Goal: Check status: Check status

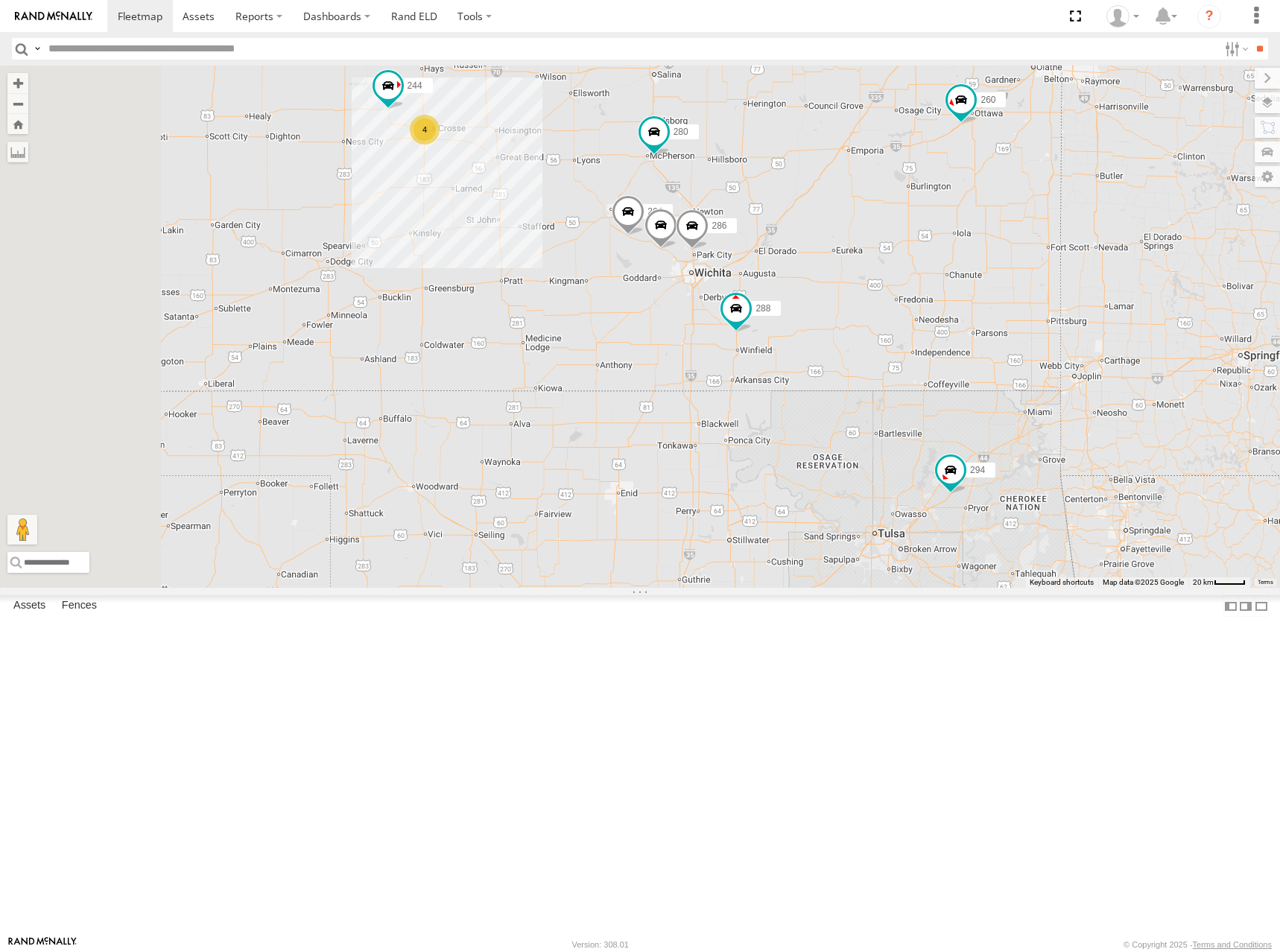
drag, startPoint x: 767, startPoint y: 136, endPoint x: 811, endPoint y: 270, distance: 141.0
click at [811, 270] on div "244 288 280 232 296 284 264 294 286 260 4" at bounding box center [640, 326] width 1280 height 522
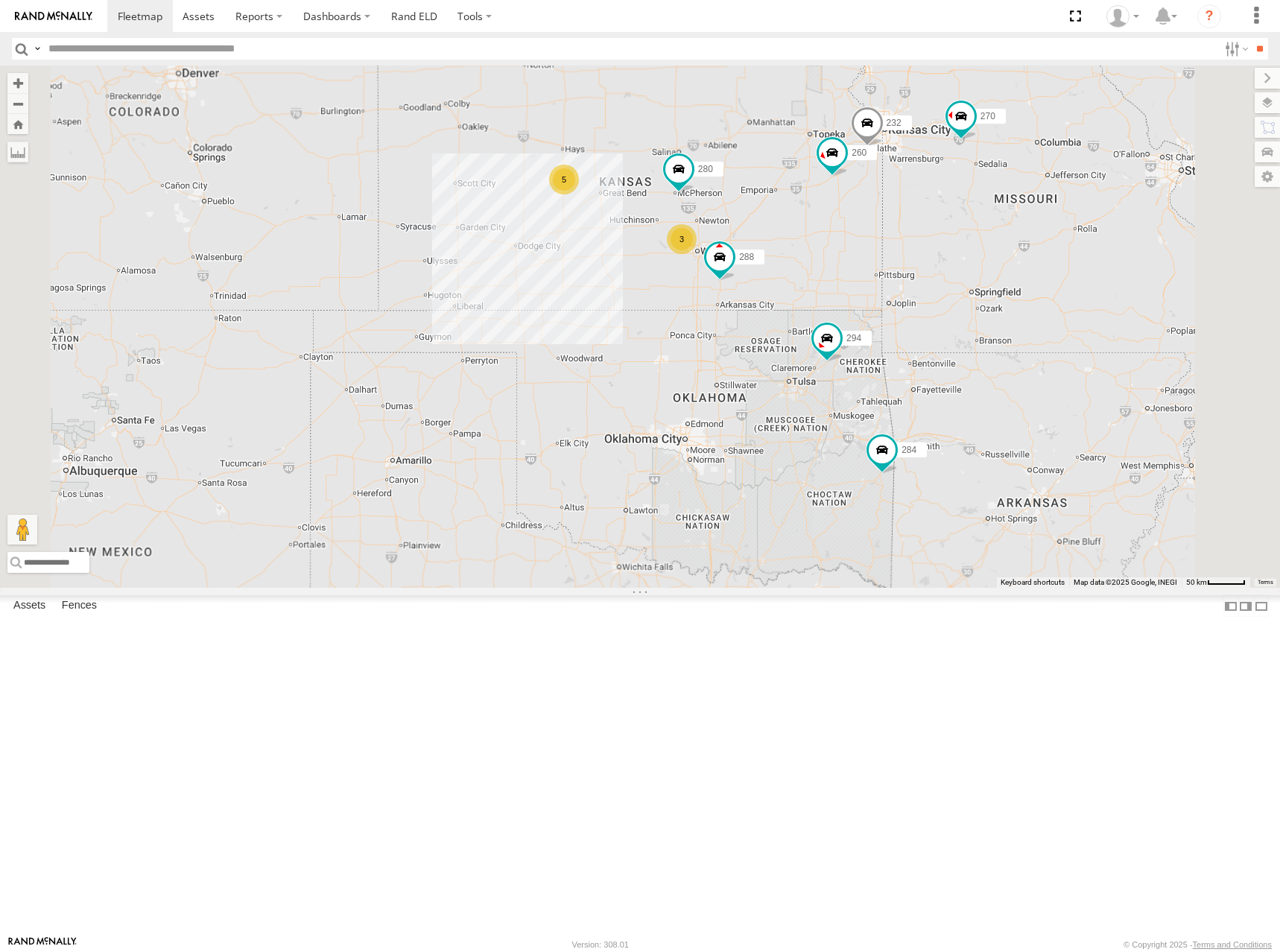
drag, startPoint x: 743, startPoint y: 236, endPoint x: 750, endPoint y: 254, distance: 19.3
click at [750, 254] on div "288 280 232 284 294 260 5 270 292 272 256 3 304 302 266" at bounding box center [640, 326] width 1280 height 522
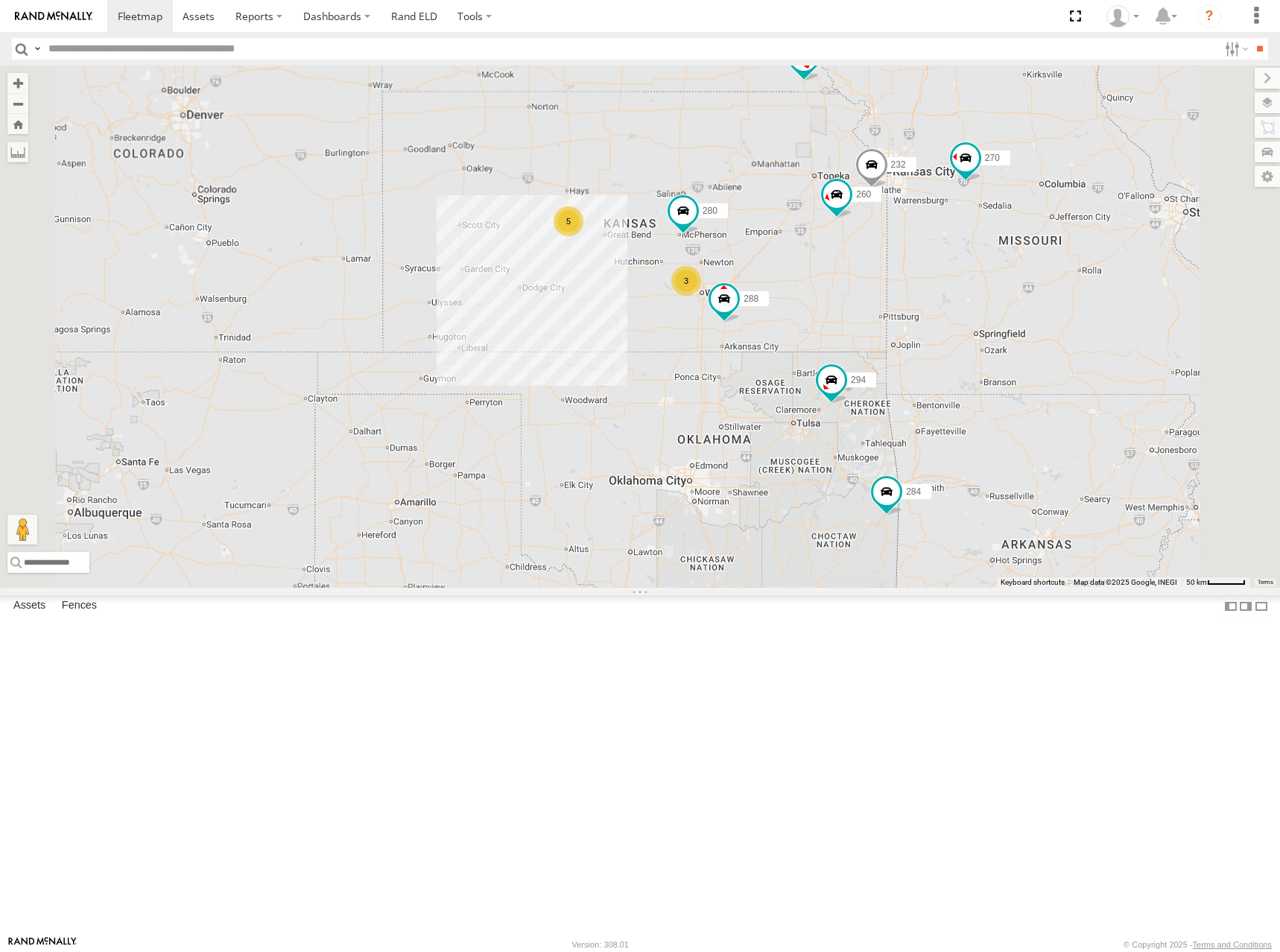
drag, startPoint x: 904, startPoint y: 271, endPoint x: 908, endPoint y: 303, distance: 32.2
click at [908, 303] on div "288 280 232 284 294 260 5 270 292 272 256 3 304 302 266" at bounding box center [640, 326] width 1280 height 522
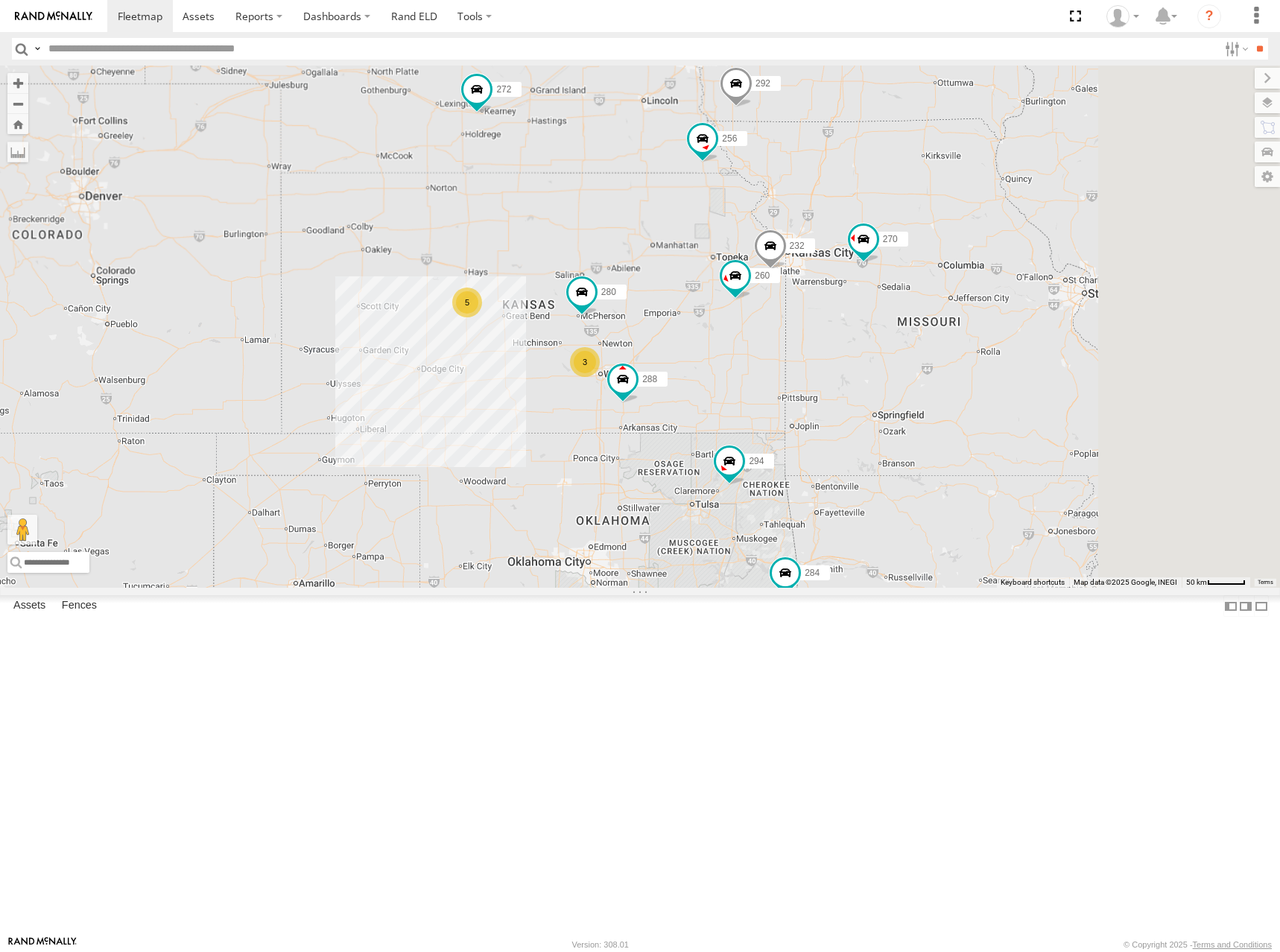
drag, startPoint x: 978, startPoint y: 288, endPoint x: 876, endPoint y: 368, distance: 129.6
click at [876, 368] on div "288 280 232 284 294 260 5 270 292 272 256 3 304 302 266 300" at bounding box center [640, 326] width 1280 height 522
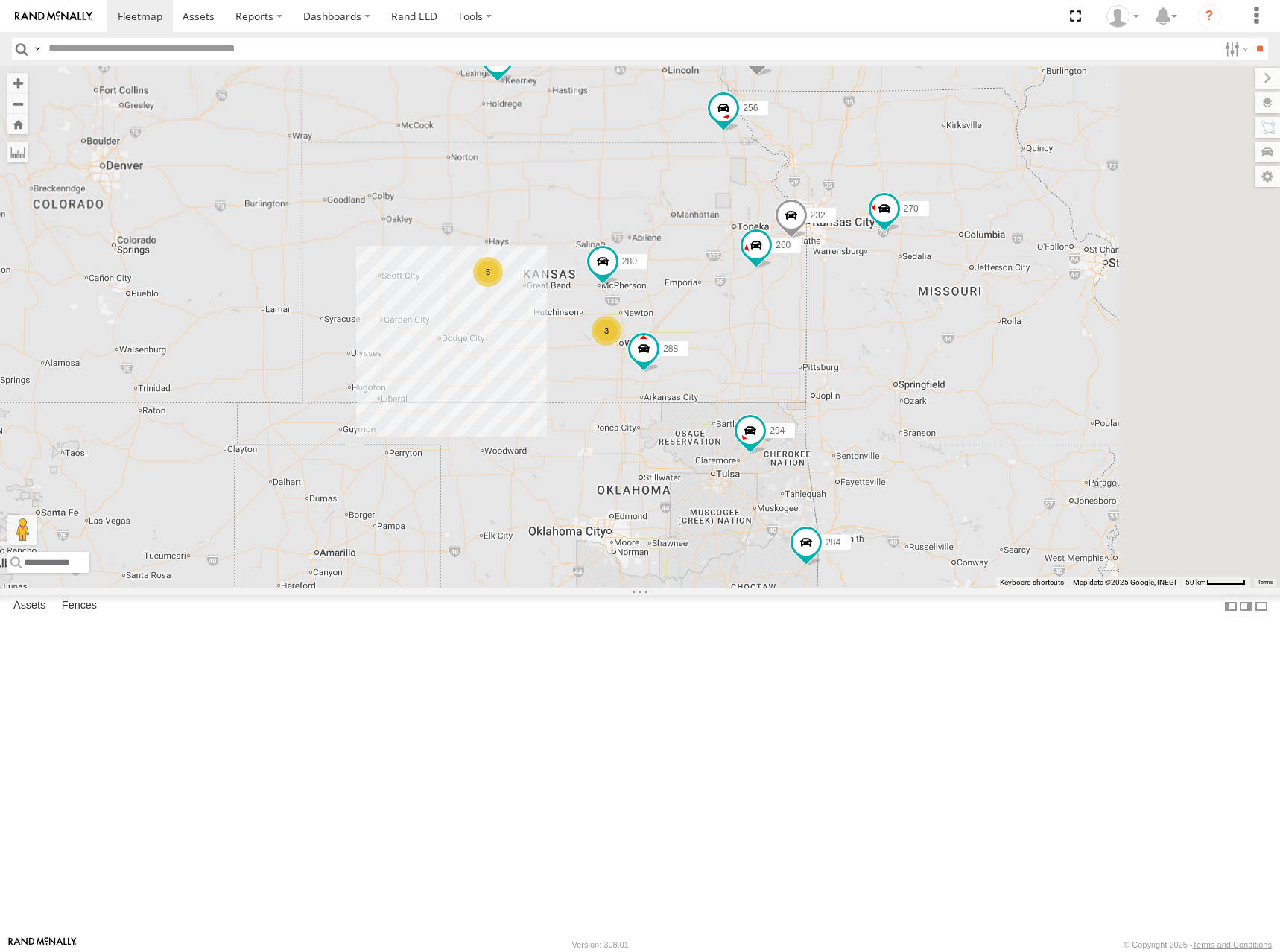
drag, startPoint x: 866, startPoint y: 400, endPoint x: 888, endPoint y: 368, distance: 38.8
click at [888, 368] on div "288 280 232 284 294 260 5 270 292 272 256 3 304 302 266 300 298" at bounding box center [640, 326] width 1280 height 522
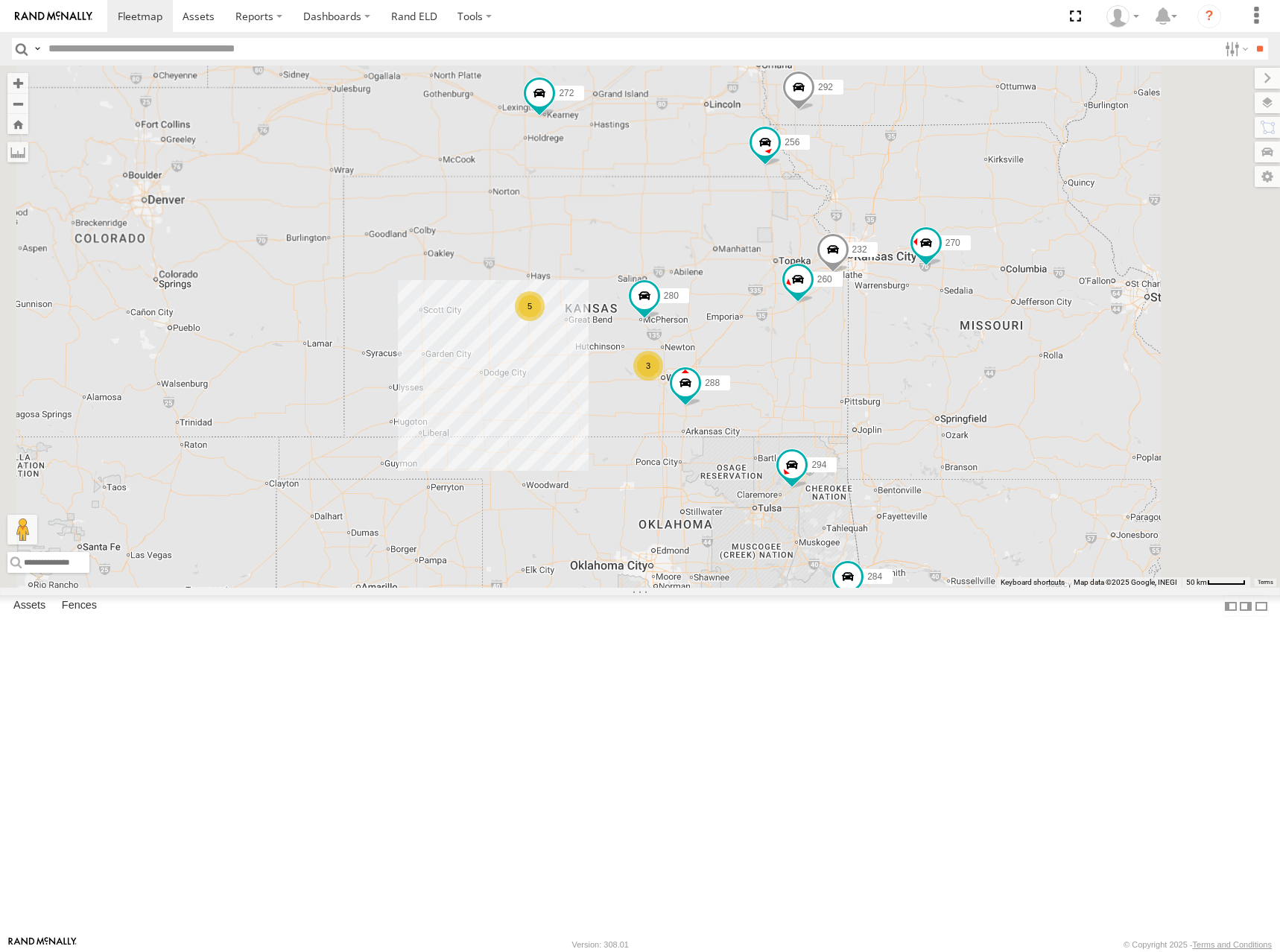
drag, startPoint x: 788, startPoint y: 352, endPoint x: 828, endPoint y: 393, distance: 57.3
click at [828, 393] on div "288 280 232 284 294 260 5 270 292 272 256 3 304 302 266 300 298" at bounding box center [640, 326] width 1280 height 522
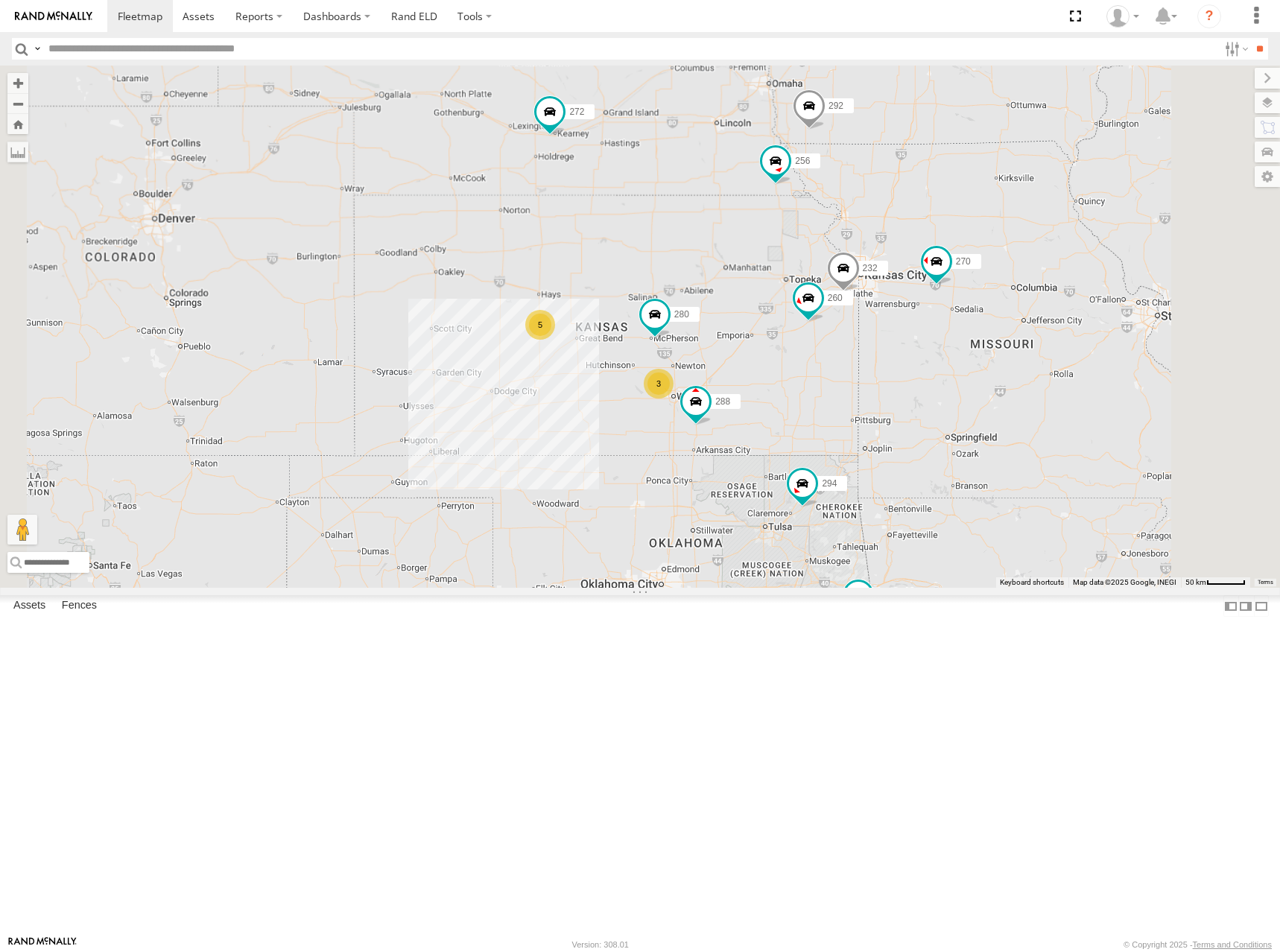
drag, startPoint x: 1042, startPoint y: 131, endPoint x: 1052, endPoint y: 152, distance: 23.3
click at [1052, 152] on div "288 280 232 284 294 260 5 270 292 272 256 3 304 302 266 300 298" at bounding box center [640, 326] width 1280 height 522
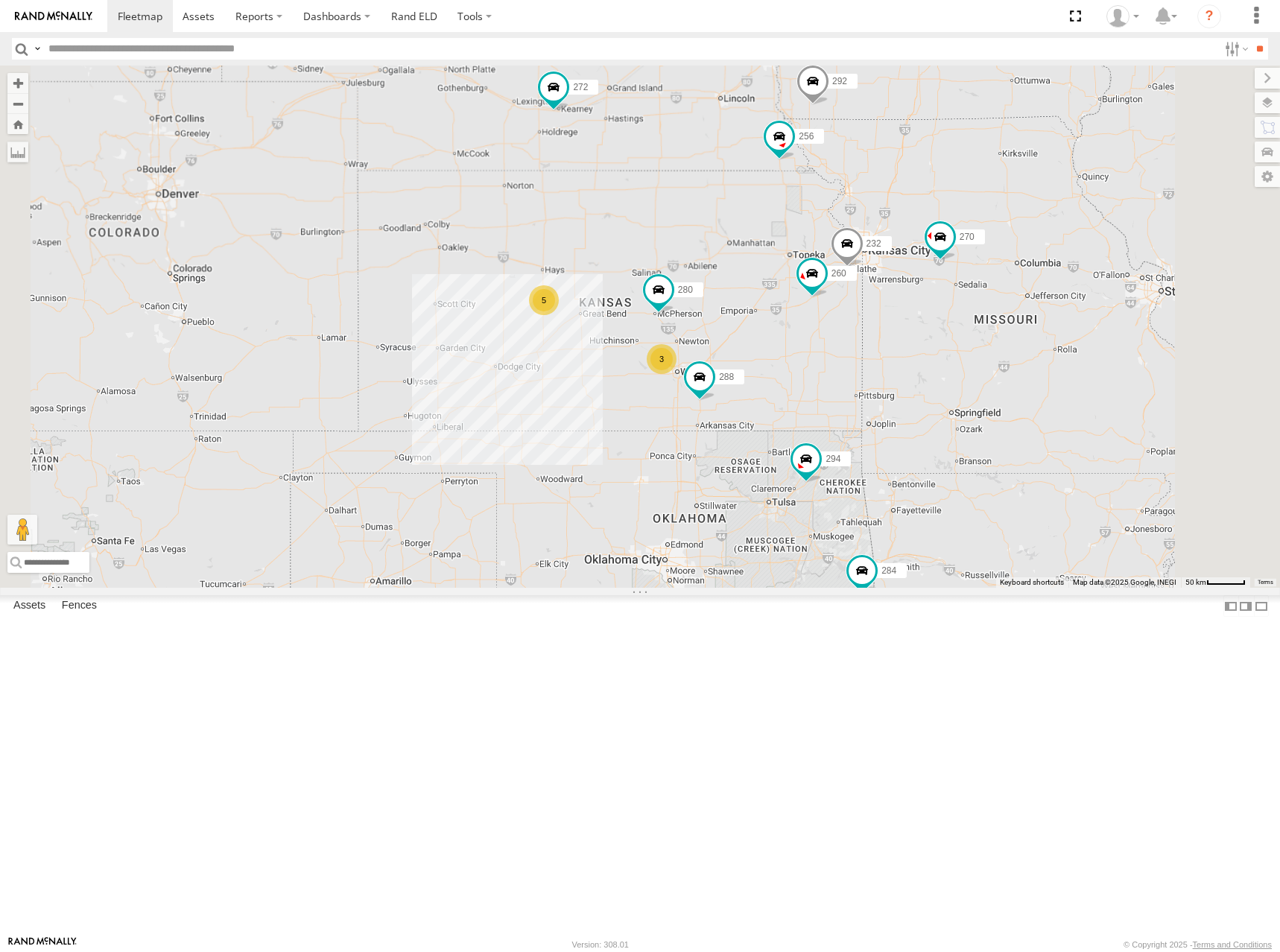
drag, startPoint x: 1078, startPoint y: 289, endPoint x: 1083, endPoint y: 259, distance: 30.4
click at [1083, 259] on div "288 280 232 284 294 260 5 270 292 272 256 3 304 302 266 300 298" at bounding box center [640, 326] width 1280 height 522
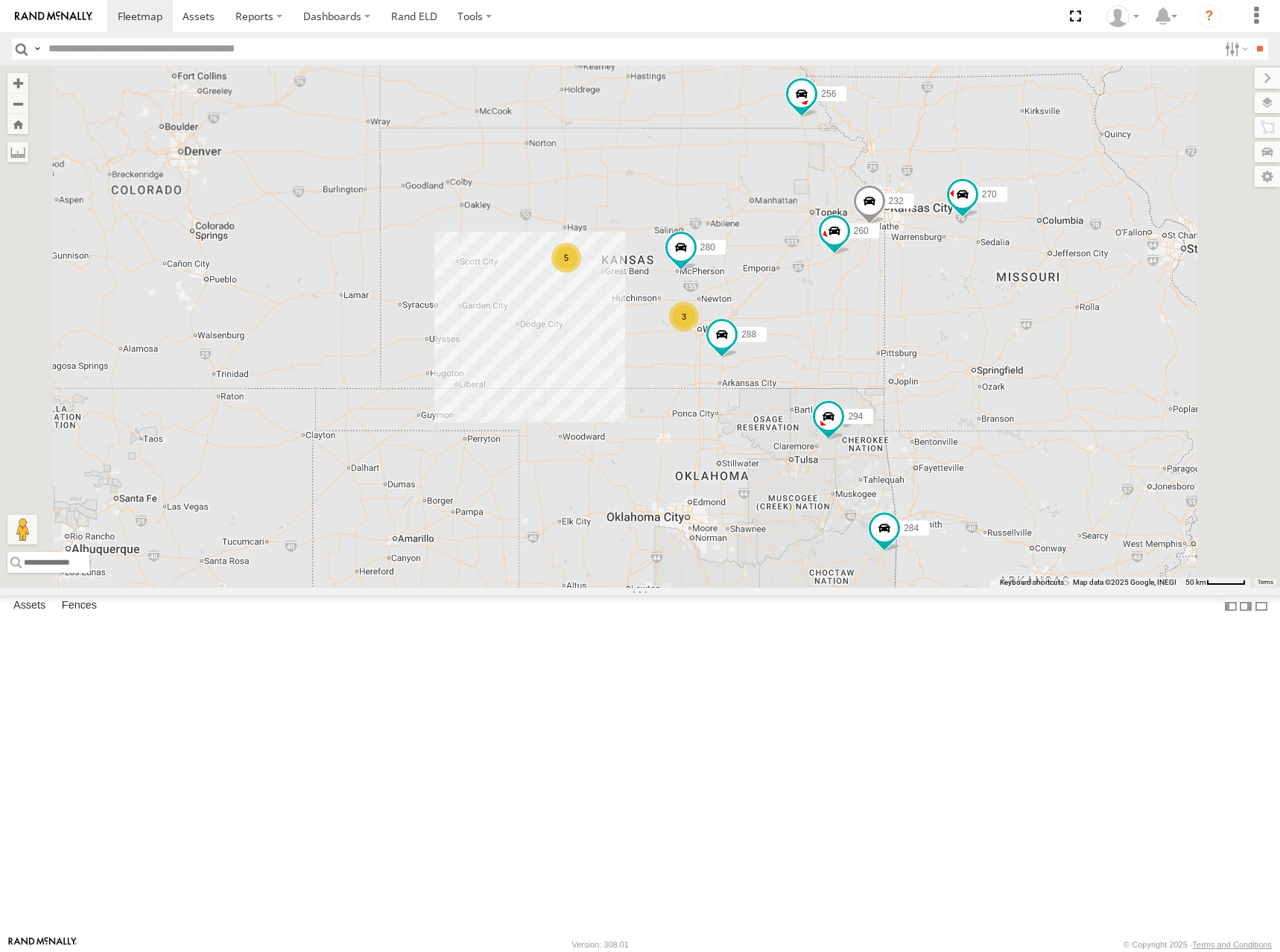
drag, startPoint x: 1078, startPoint y: 281, endPoint x: 1098, endPoint y: 246, distance: 40.3
click at [1098, 246] on div "288 280 232 284 294 260 5 270 292 272 256 3 304 302 266 300 298" at bounding box center [640, 326] width 1280 height 522
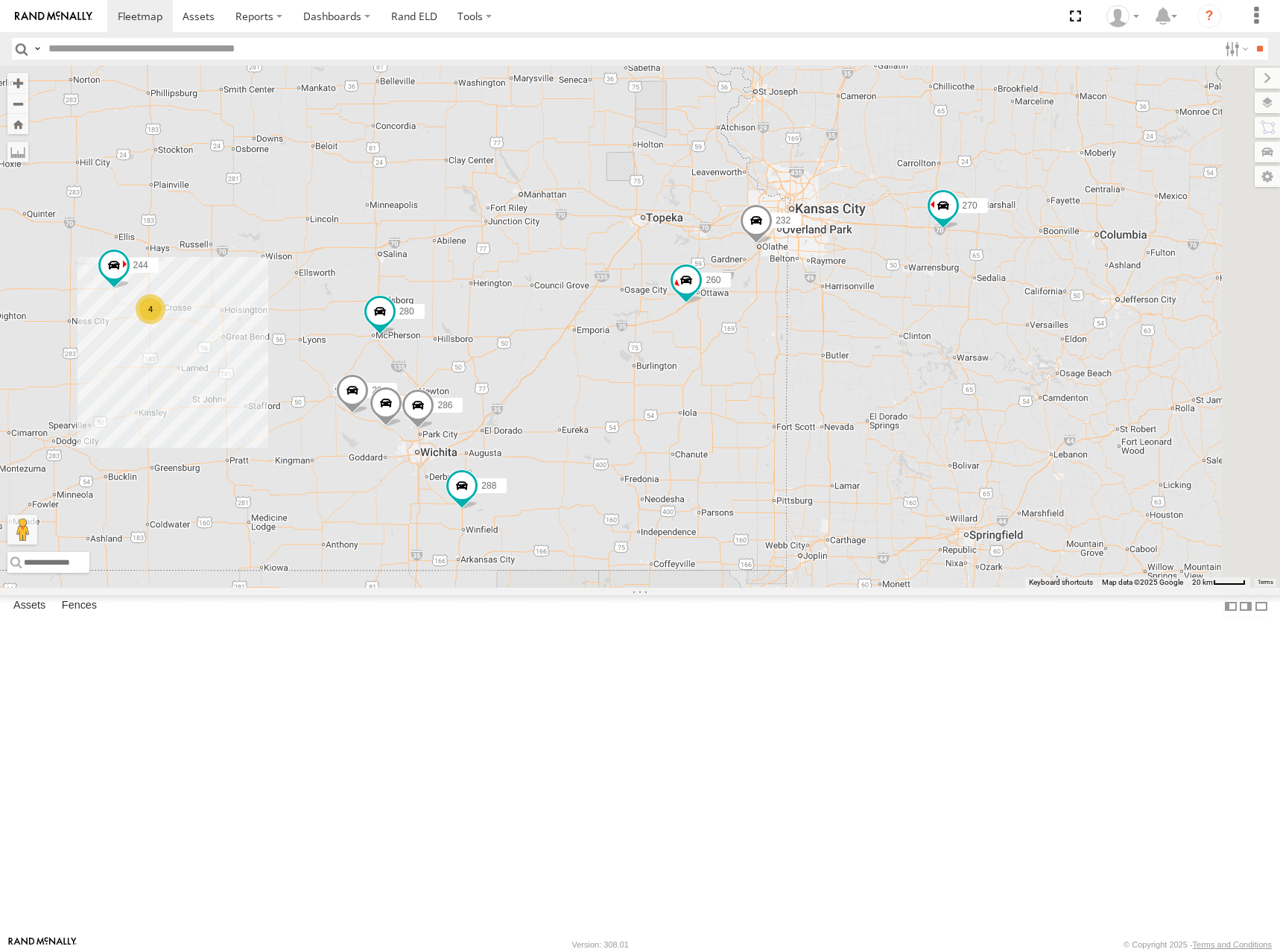
drag, startPoint x: 974, startPoint y: 359, endPoint x: 828, endPoint y: 353, distance: 146.1
click at [828, 353] on div "288 280 232 284 294 260 270 292 272 256 304 302 266 300 298 4 244 296 264 286" at bounding box center [640, 326] width 1280 height 522
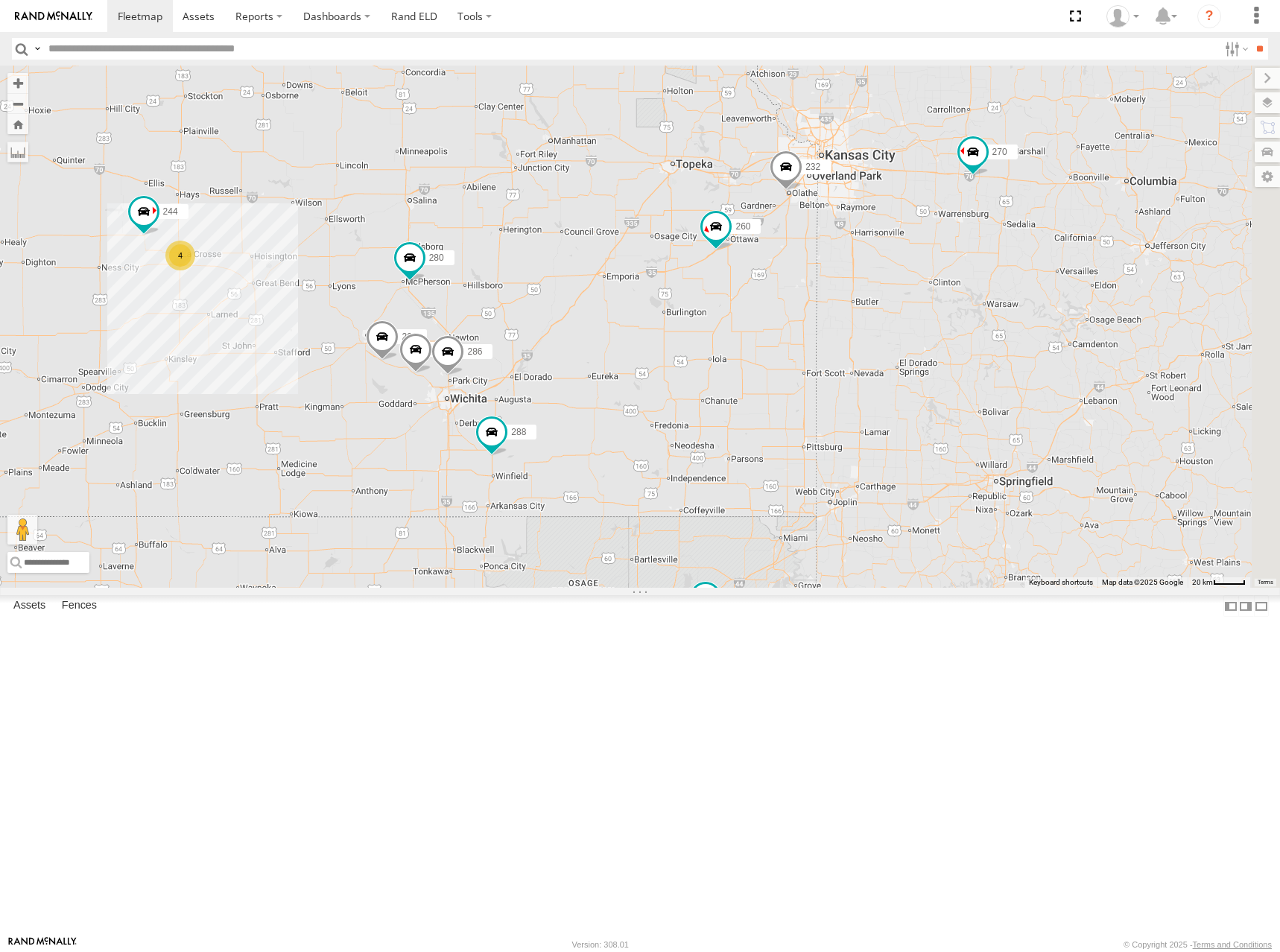
drag, startPoint x: 799, startPoint y: 361, endPoint x: 858, endPoint y: 269, distance: 109.3
click at [858, 269] on div "288 280 232 284 294 260 270 292 272 256 304 302 266 300 298 4 244 296 264 286" at bounding box center [640, 326] width 1280 height 522
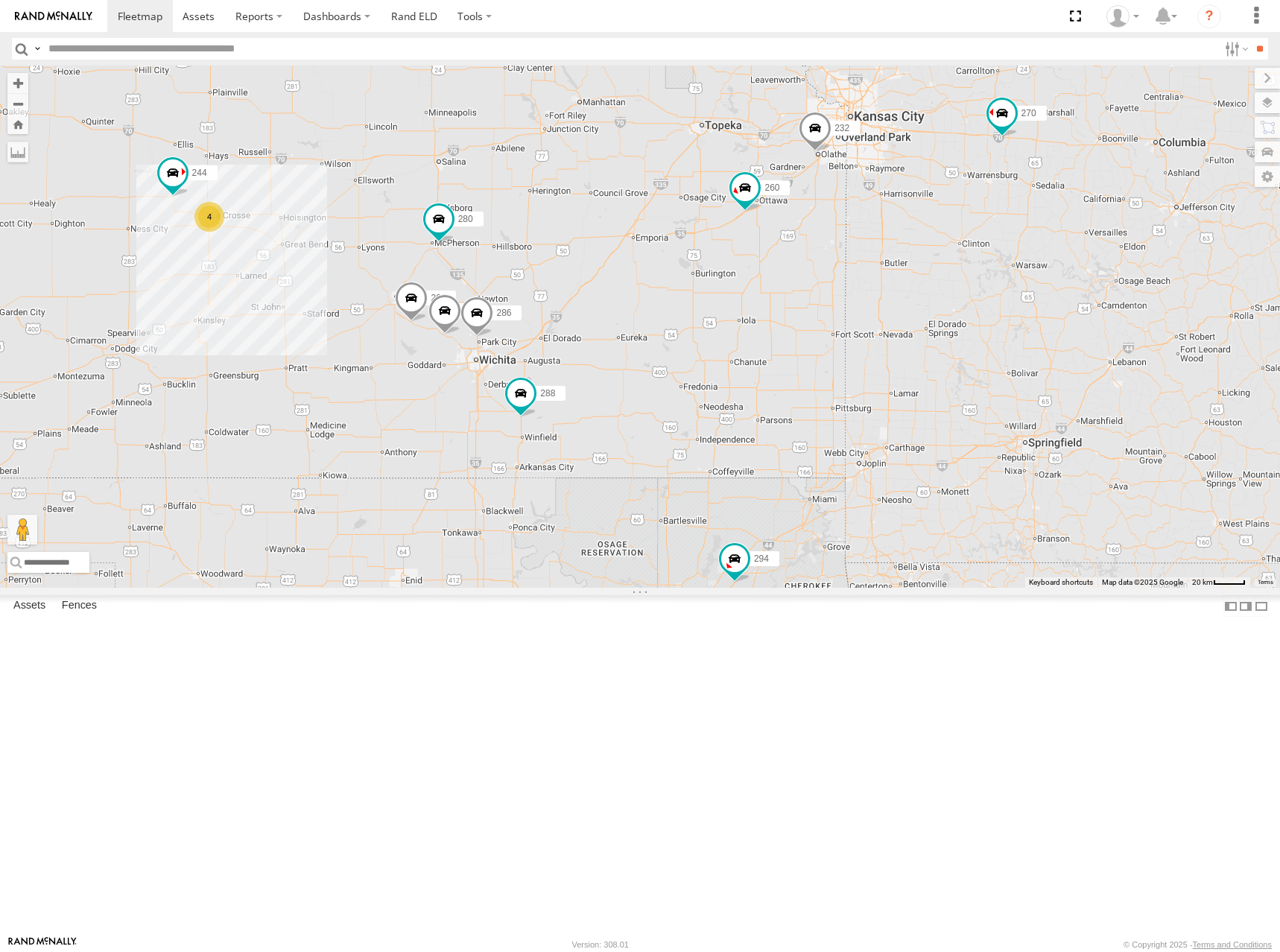
drag, startPoint x: 875, startPoint y: 372, endPoint x: 900, endPoint y: 332, distance: 47.2
click at [900, 332] on div "288 280 232 284 294 260 270 292 272 256 304 302 266 300 298 4 244 296 264 286" at bounding box center [640, 326] width 1280 height 522
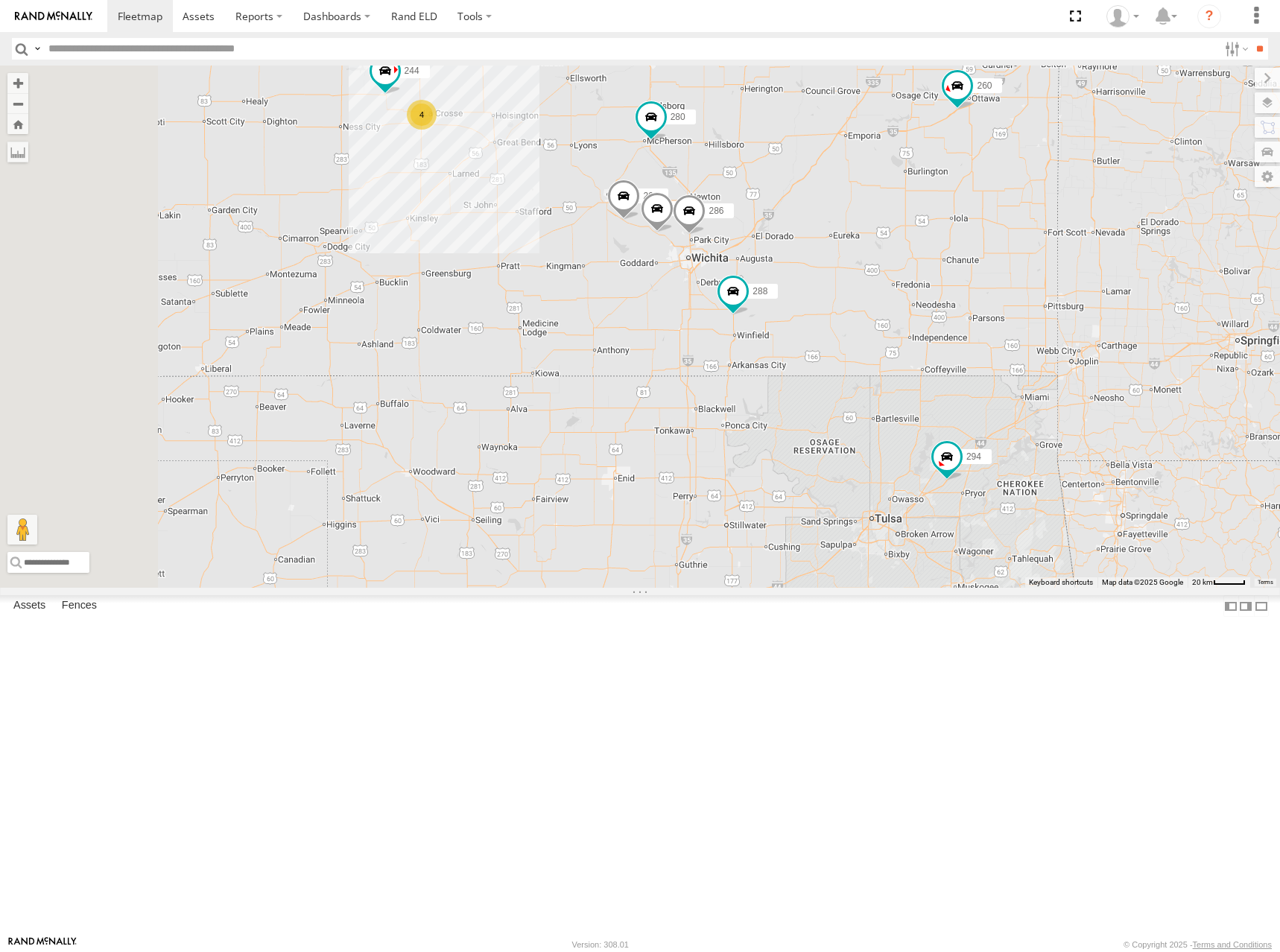
drag, startPoint x: 826, startPoint y: 298, endPoint x: 1004, endPoint y: 261, distance: 181.8
click at [1004, 261] on div "288 280 232 284 294 260 270 292 272 256 304 302 266 300 298 244 296 264 286 4" at bounding box center [640, 326] width 1280 height 522
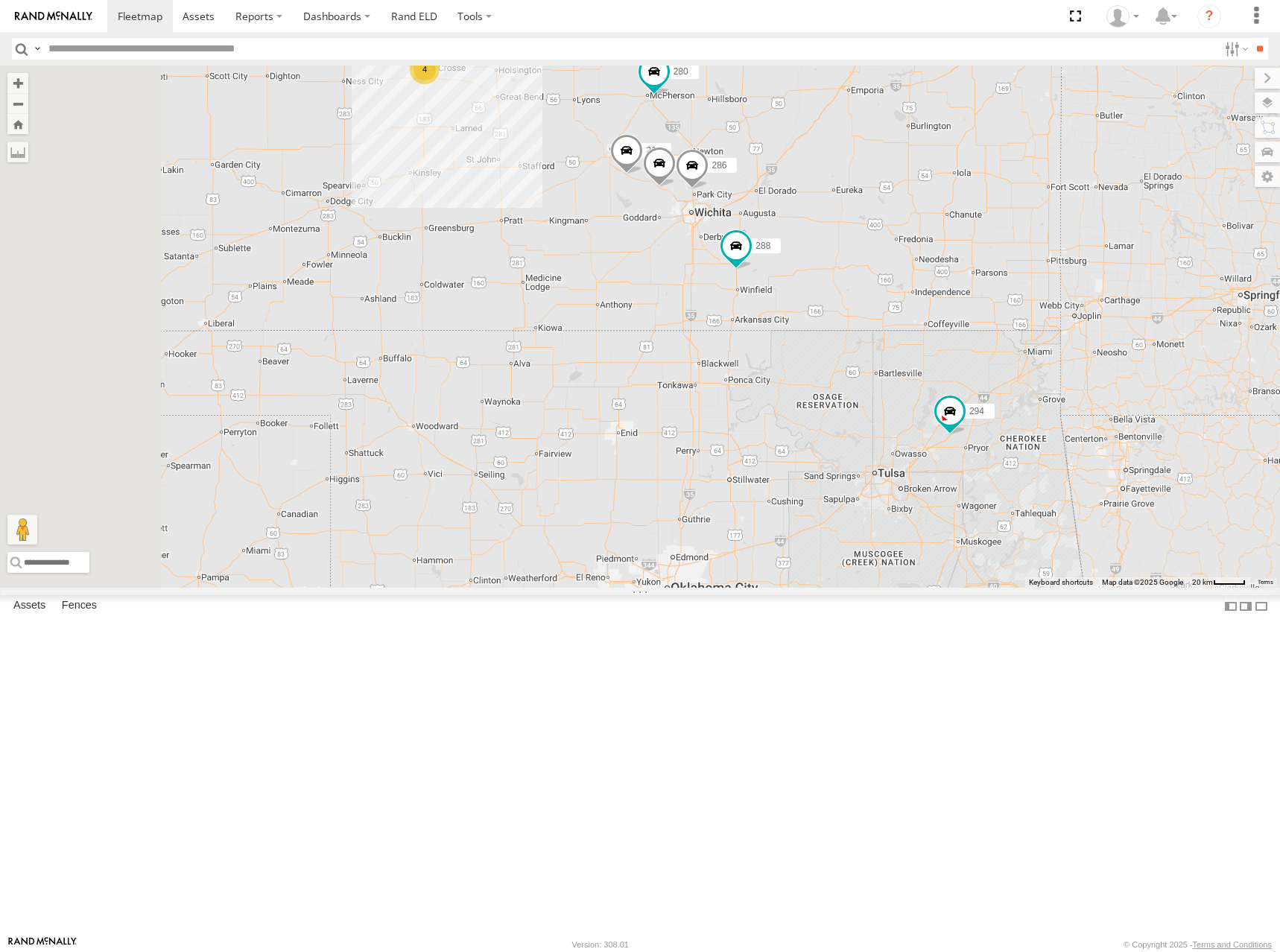
drag, startPoint x: 794, startPoint y: 348, endPoint x: 797, endPoint y: 300, distance: 48.1
click at [797, 300] on div "288 280 232 284 294 260 270 292 272 256 304 302 266 300 298 244 296 264 286 4" at bounding box center [640, 326] width 1280 height 522
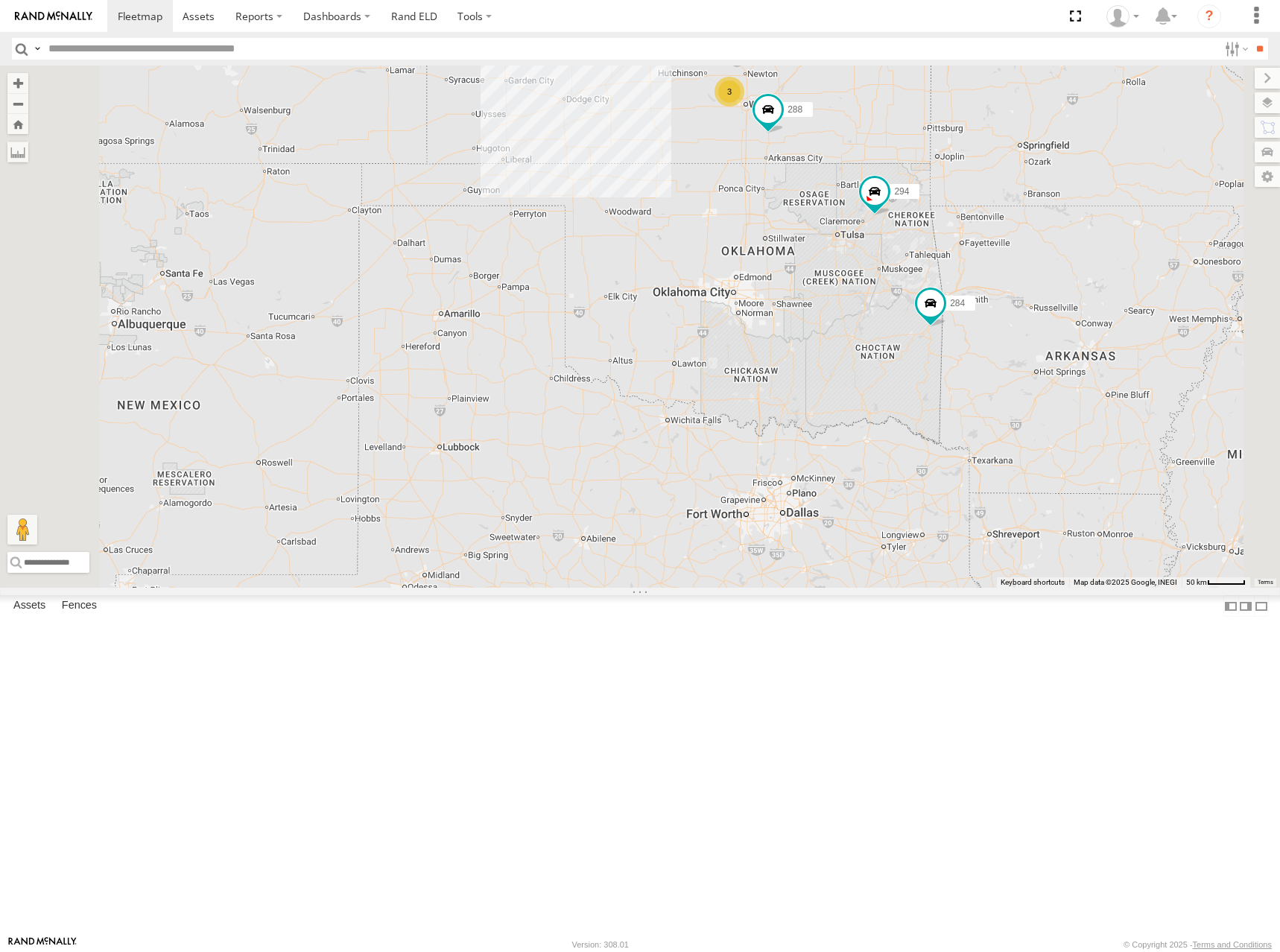
drag, startPoint x: 778, startPoint y: 408, endPoint x: 833, endPoint y: 330, distance: 95.4
click at [833, 330] on div "288 280 232 284 294 260 270 292 272 256 304 302 266 300 298 5 3" at bounding box center [640, 326] width 1280 height 522
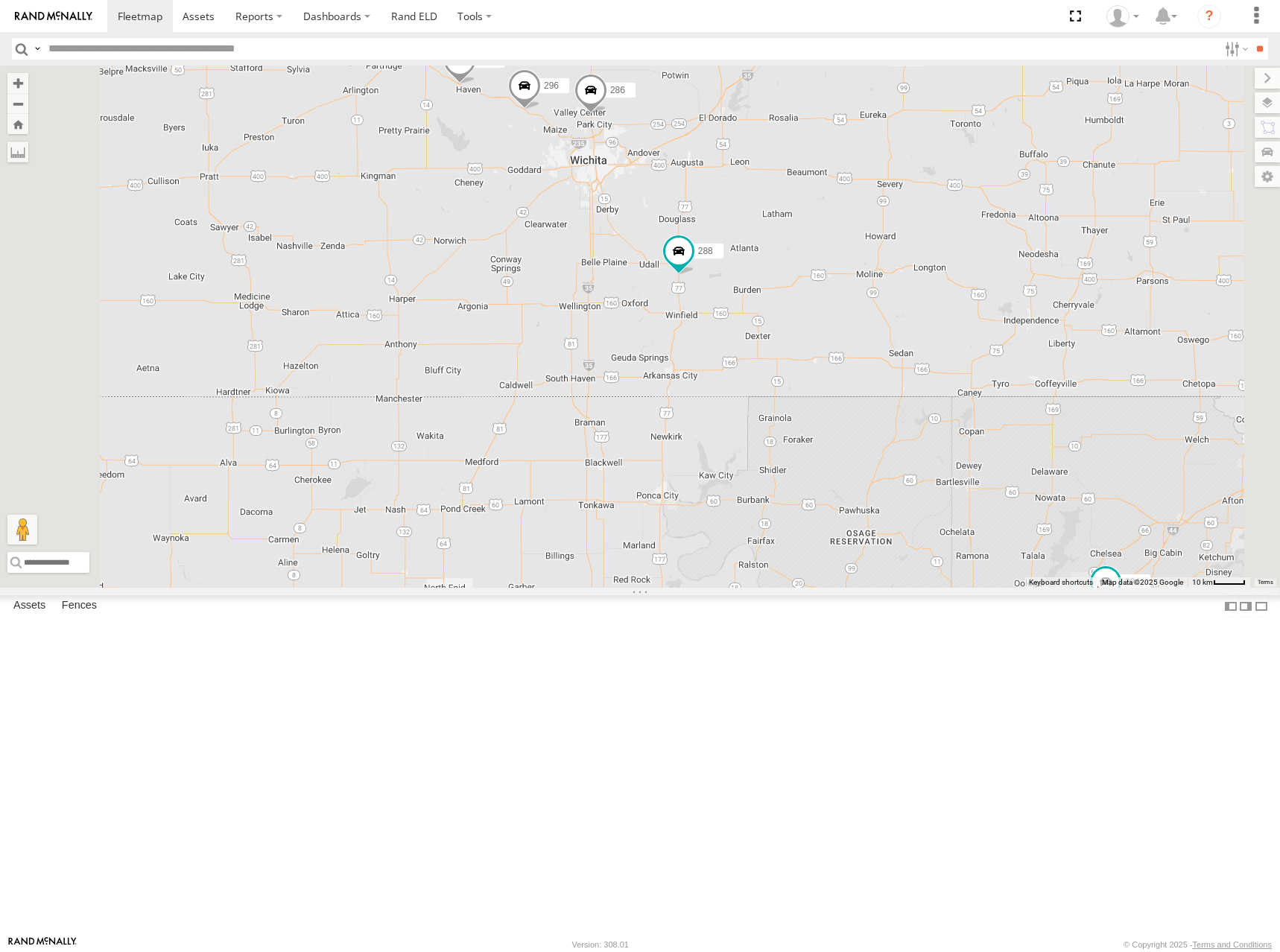
drag, startPoint x: 993, startPoint y: 246, endPoint x: 1038, endPoint y: 454, distance: 212.8
click at [1038, 454] on div "288 280 232 284 294 260 270 292 272 256 304 302 266 300 298 296 264 286" at bounding box center [640, 326] width 1280 height 522
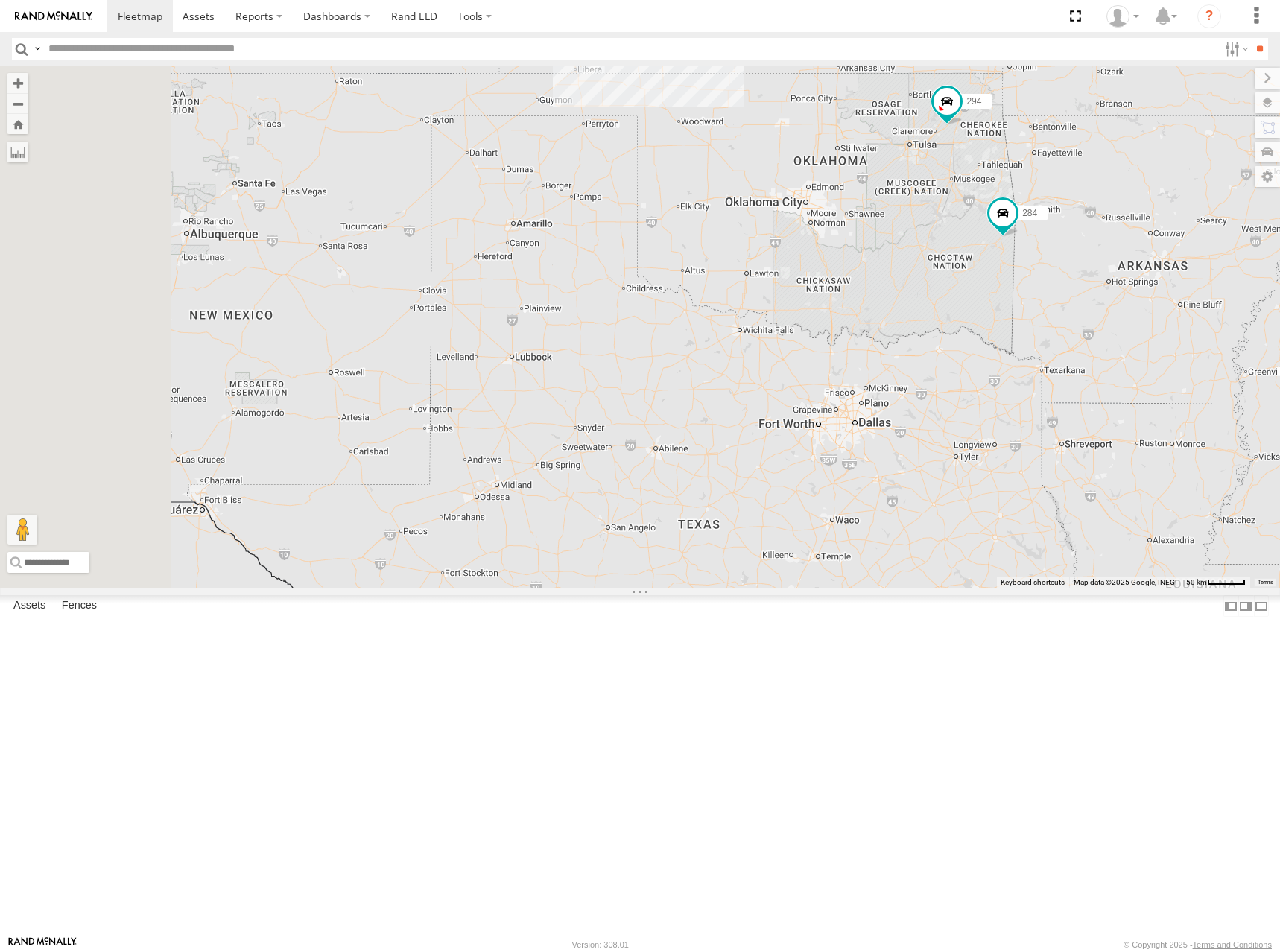
drag, startPoint x: 730, startPoint y: 481, endPoint x: 871, endPoint y: 286, distance: 240.6
click at [871, 286] on div "288 280 232 284 294 260 270 292 272 256 304 302 266 300 298 5 3" at bounding box center [640, 326] width 1280 height 522
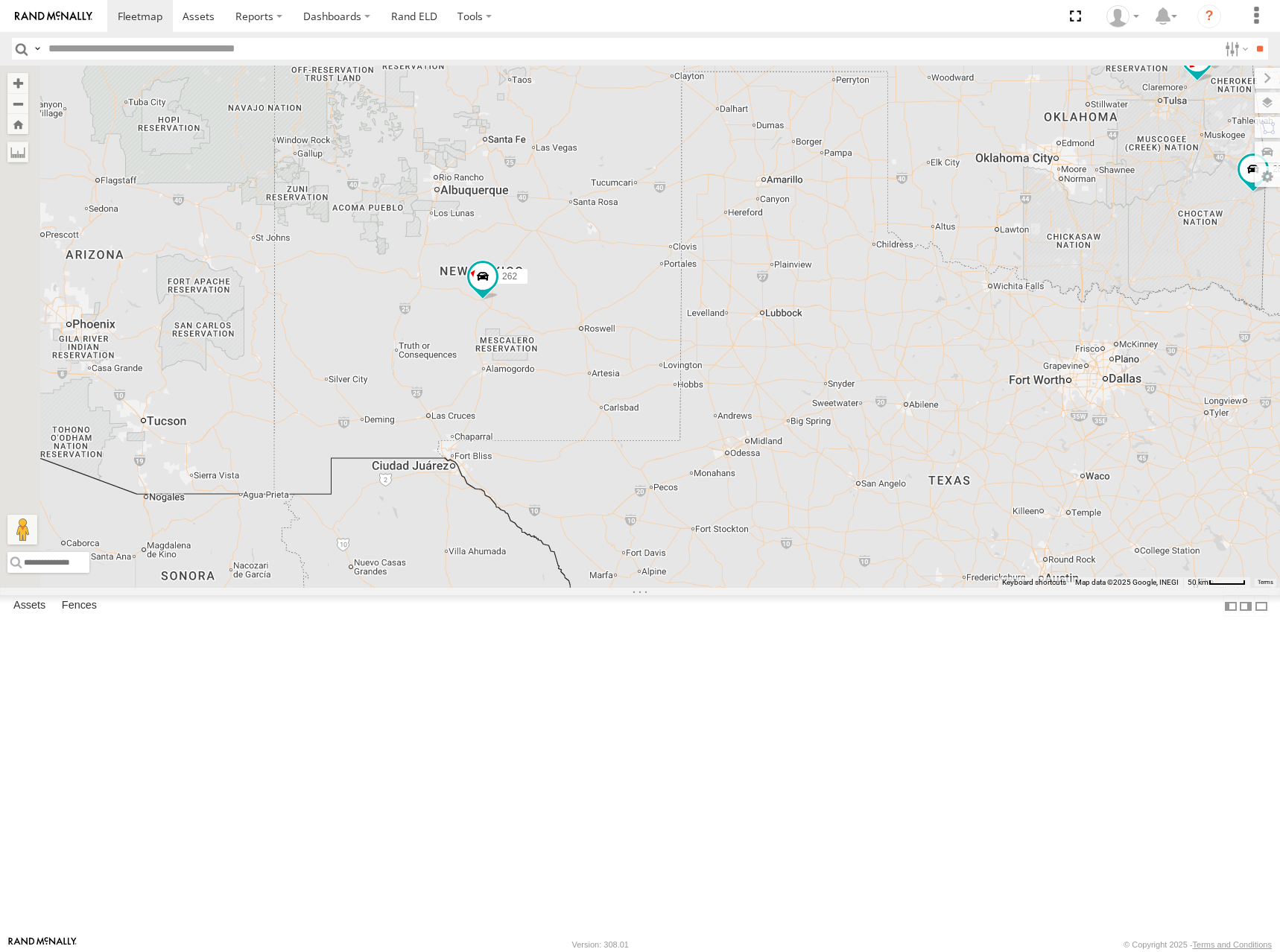
drag, startPoint x: 738, startPoint y: 454, endPoint x: 859, endPoint y: 436, distance: 122.3
click at [859, 436] on div "288 280 284 294 270 292 272 256 304 302 298 262 282 5 3 260" at bounding box center [640, 326] width 1280 height 522
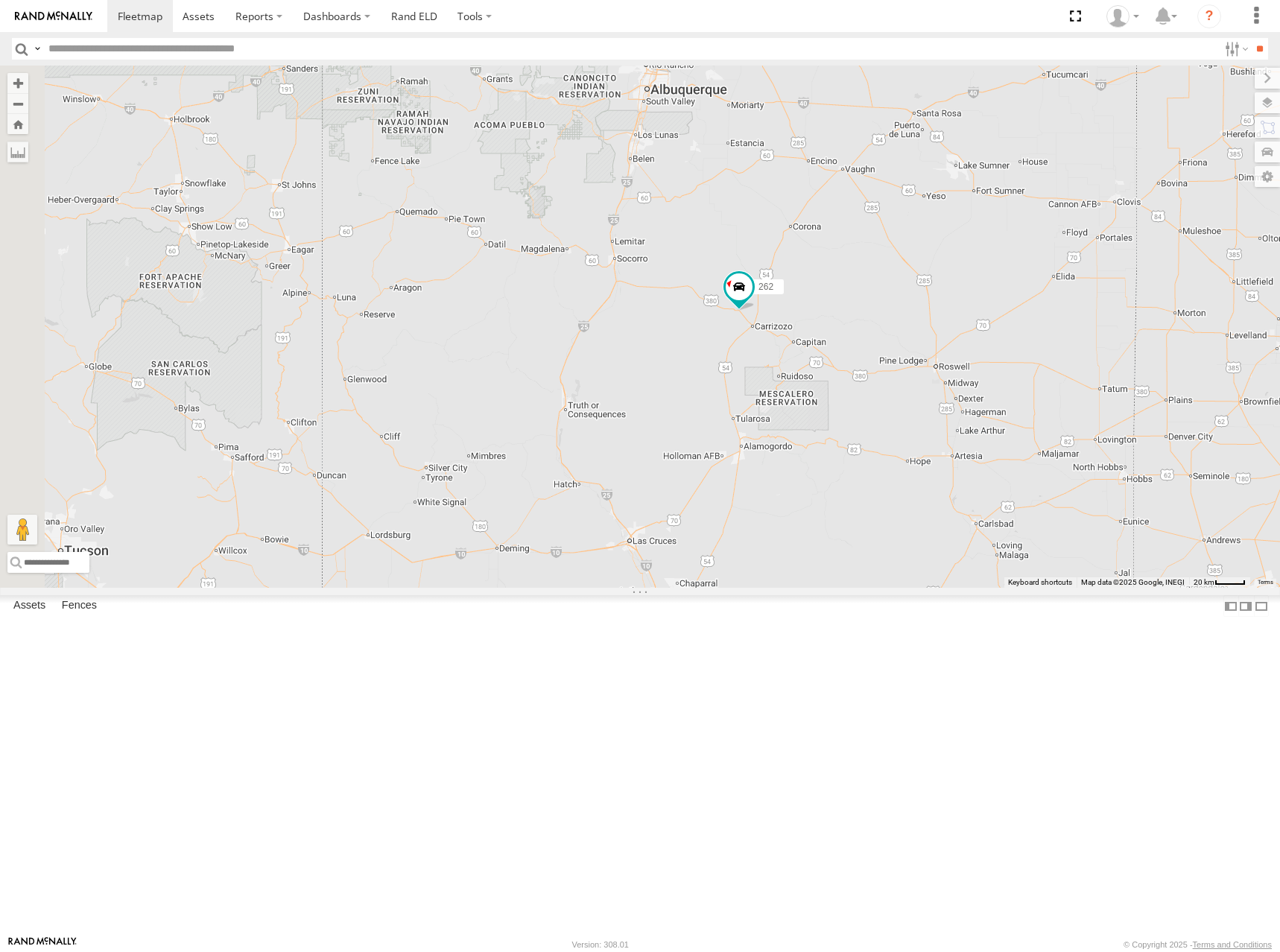
drag, startPoint x: 684, startPoint y: 354, endPoint x: 919, endPoint y: 397, distance: 238.9
click at [919, 397] on div "288 280 284 294 270 292 272 256 304 302 298 262 282 260" at bounding box center [640, 326] width 1280 height 522
click at [922, 392] on div "288 280 284 294 270 292 272 256 304 302 298 262 282 260" at bounding box center [640, 326] width 1280 height 522
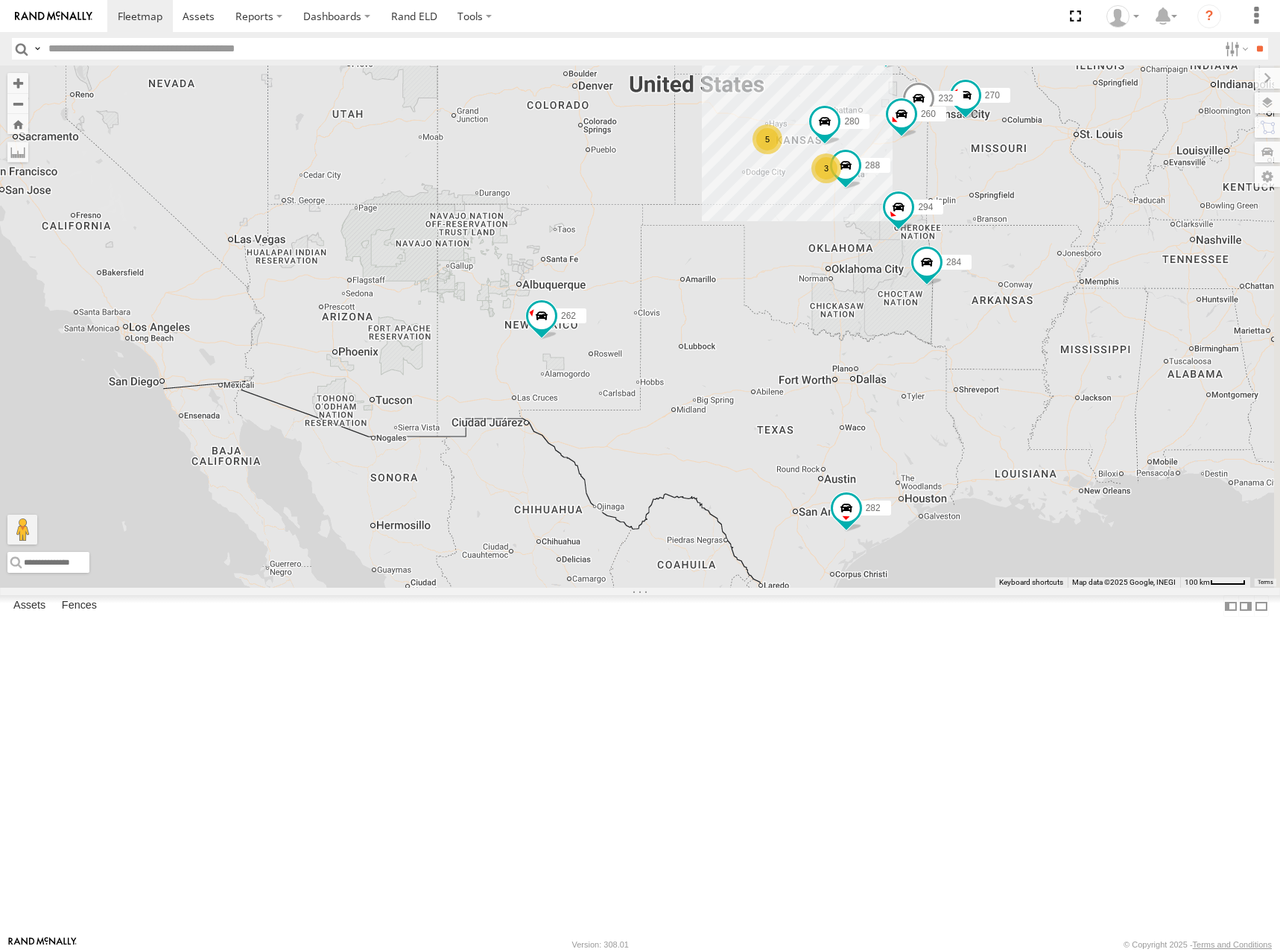
drag, startPoint x: 1117, startPoint y: 435, endPoint x: 906, endPoint y: 471, distance: 214.0
click at [906, 471] on div "288 280 284 294 270 292 272 256 304 302 298 262 282 232 260 5 3" at bounding box center [640, 326] width 1280 height 522
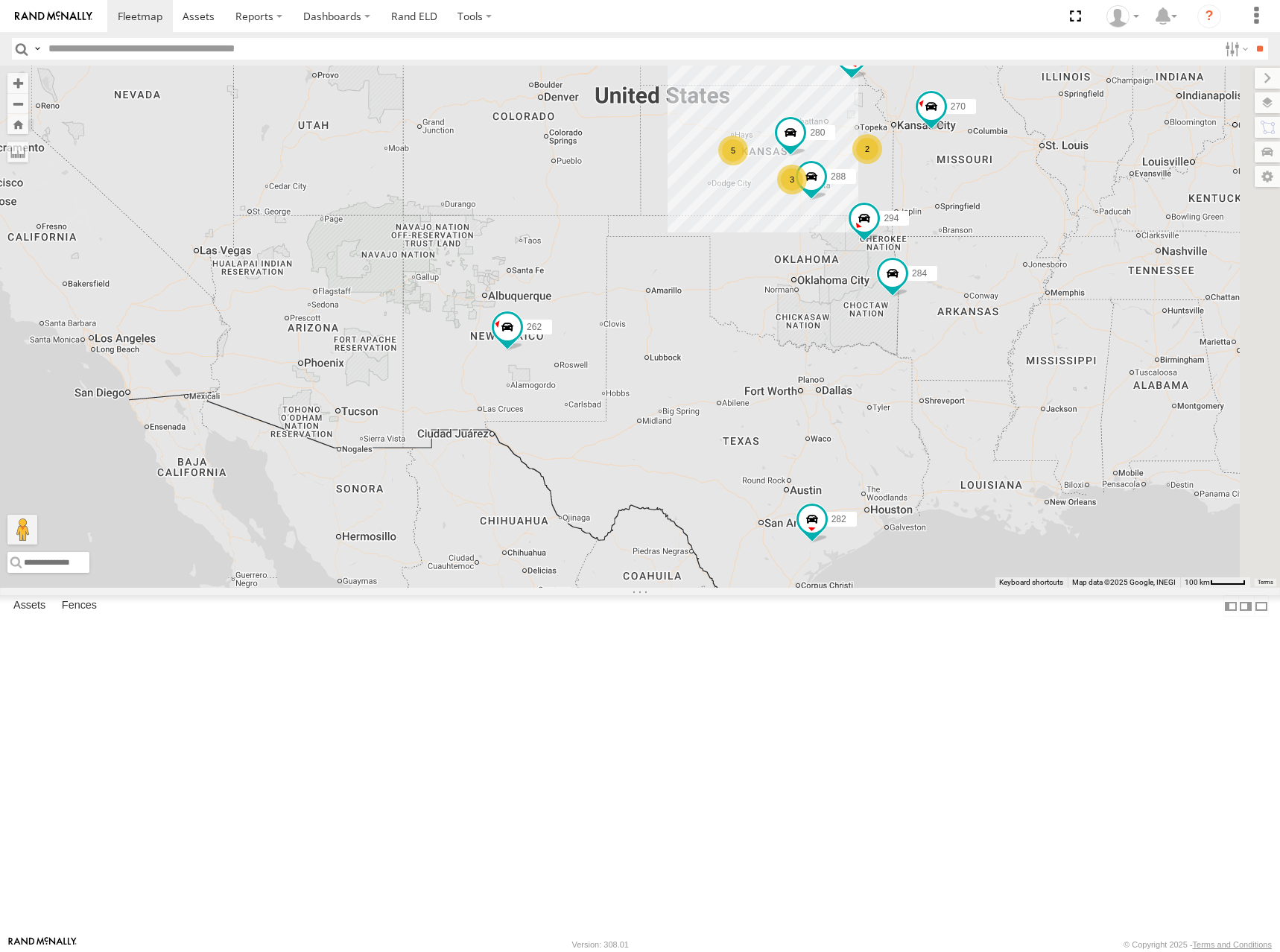
drag, startPoint x: 979, startPoint y: 238, endPoint x: 877, endPoint y: 272, distance: 107.5
click at [877, 272] on div "288 280 284 294 270 292 272 256 304 302 298 262 282 5 3 2 2" at bounding box center [640, 326] width 1280 height 522
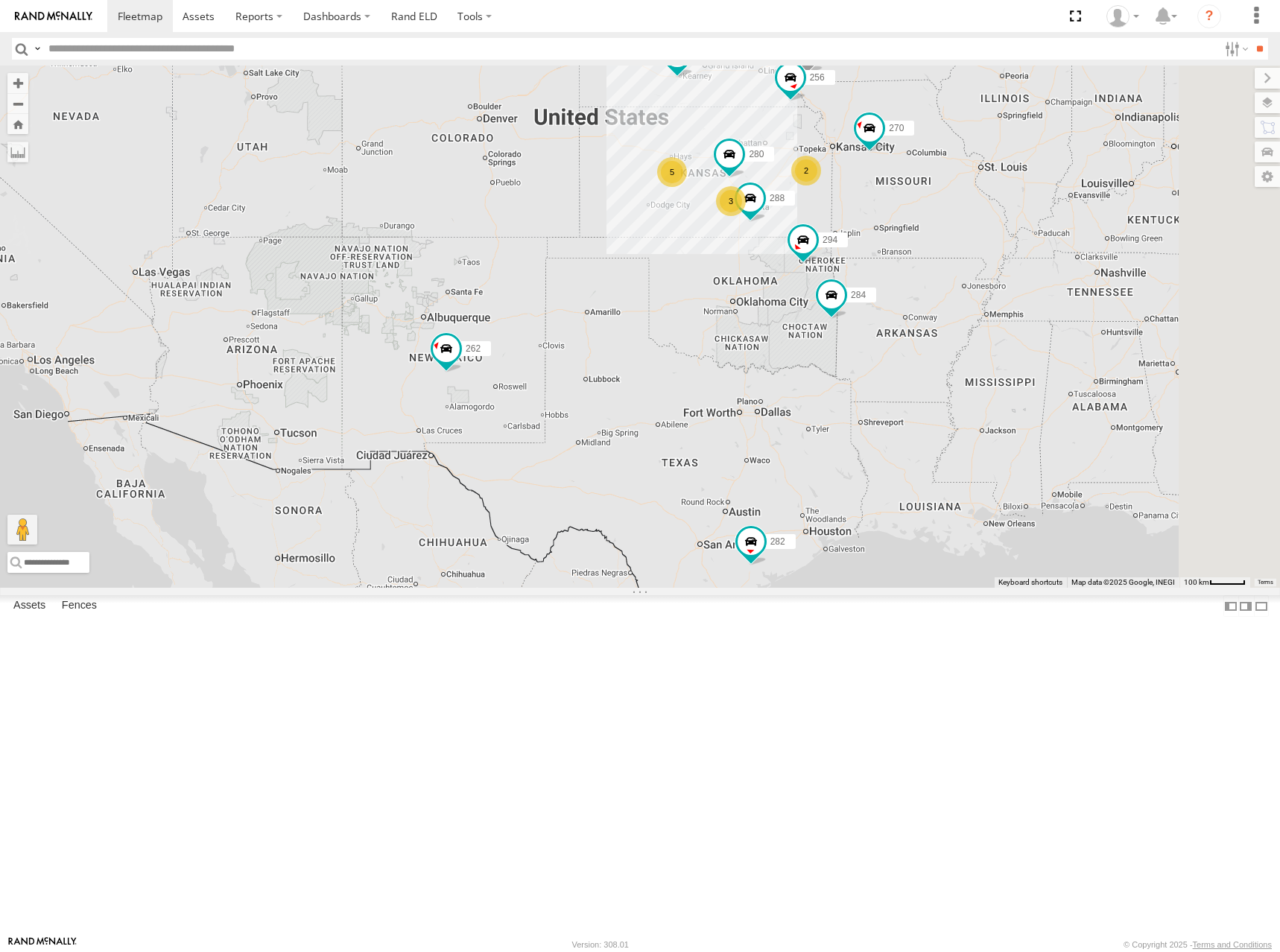
drag, startPoint x: 933, startPoint y: 268, endPoint x: 916, endPoint y: 292, distance: 29.4
click at [916, 292] on div "288 280 284 294 270 292 272 256 304 302 298 262 282 5 3 2 2" at bounding box center [640, 326] width 1280 height 522
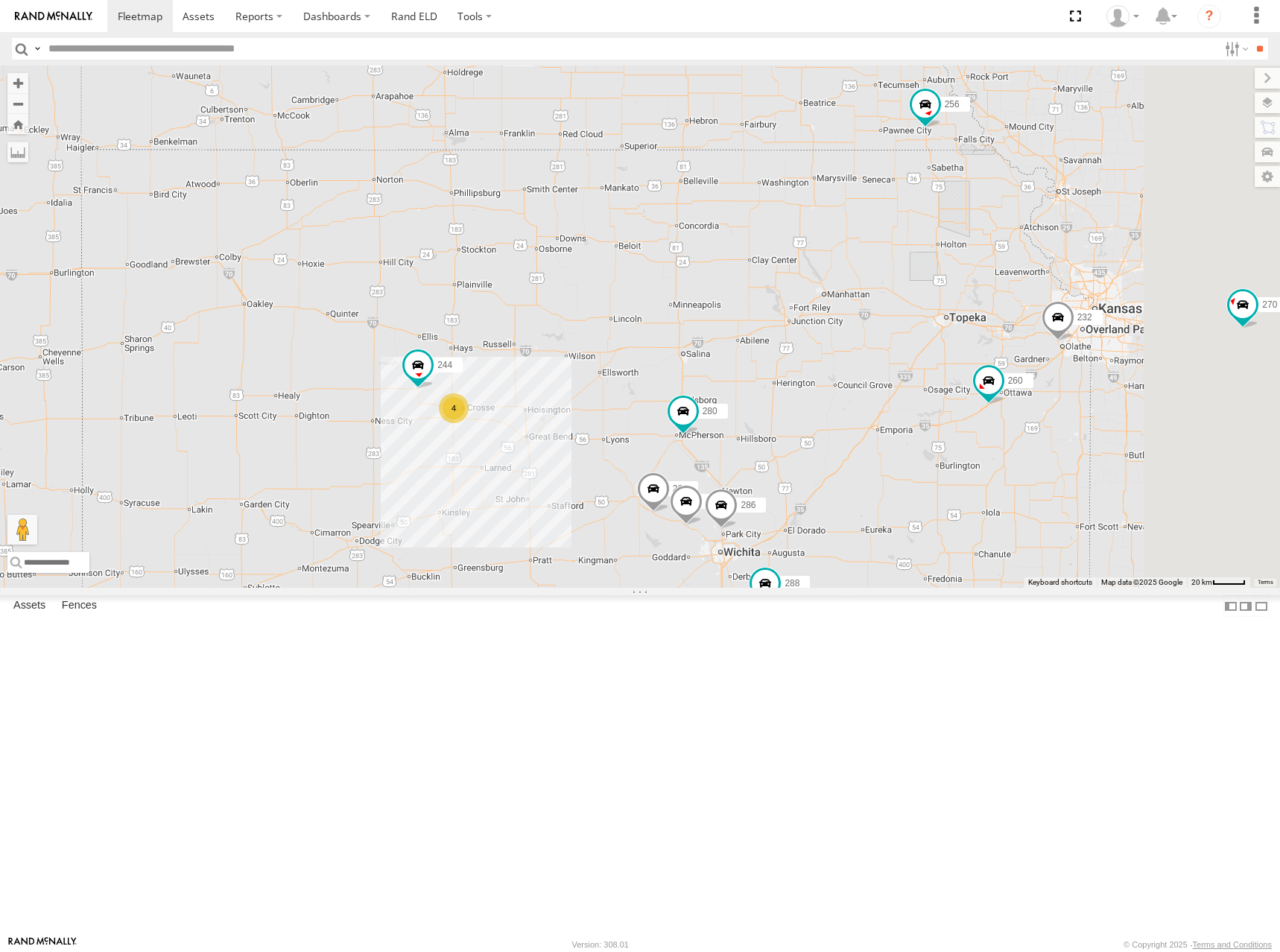
drag, startPoint x: 881, startPoint y: 286, endPoint x: 883, endPoint y: 268, distance: 18.1
click at [883, 268] on div "288 280 284 294 270 292 272 256 304 302 298 262 282 4 244 232 296 264 286 260" at bounding box center [640, 326] width 1280 height 522
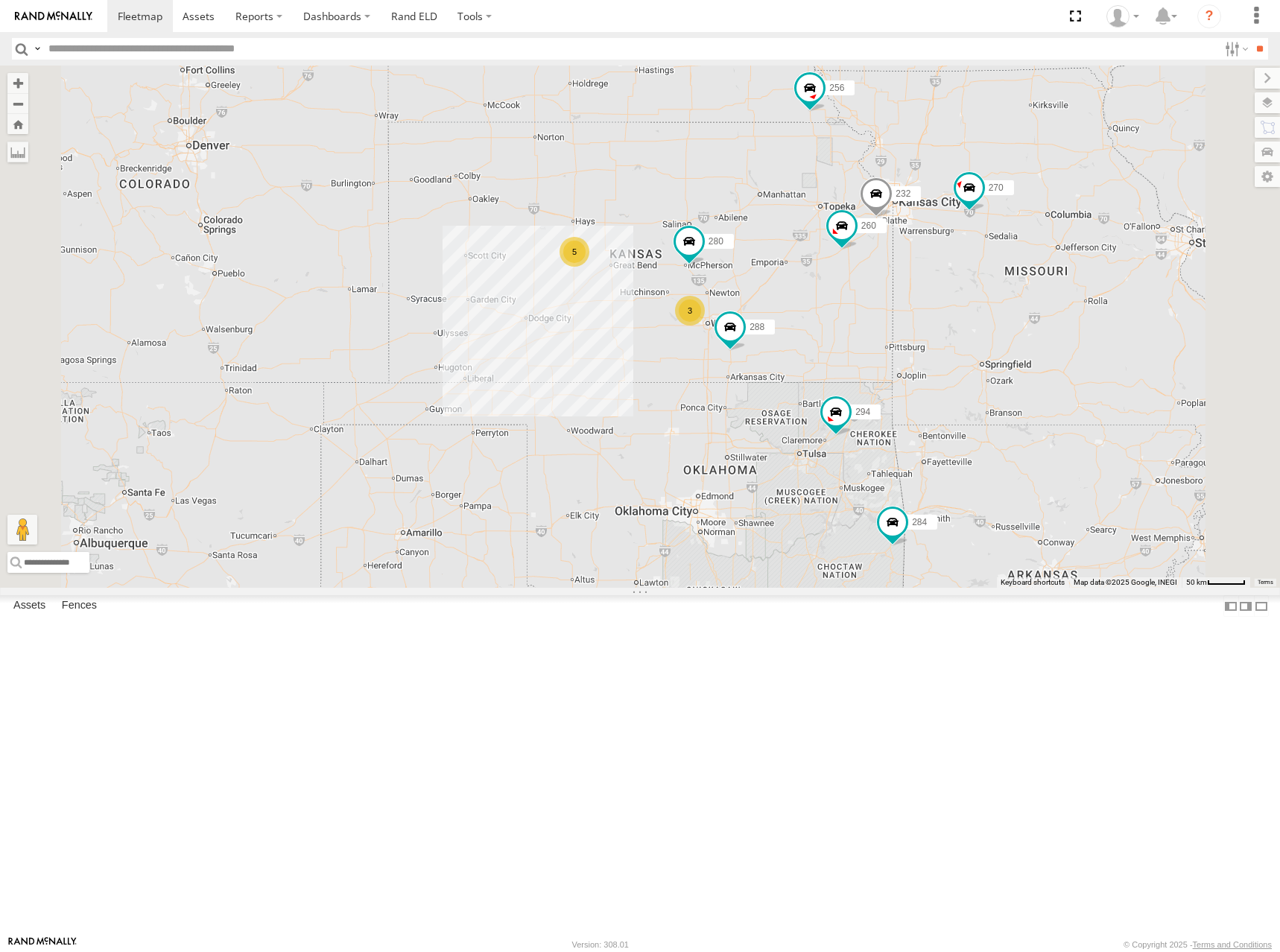
drag, startPoint x: 883, startPoint y: 267, endPoint x: 883, endPoint y: 256, distance: 11.0
click at [883, 256] on div "288 280 284 294 270 292 272 256 304 302 298 262 282 232 260 5 300 3 266" at bounding box center [640, 326] width 1280 height 522
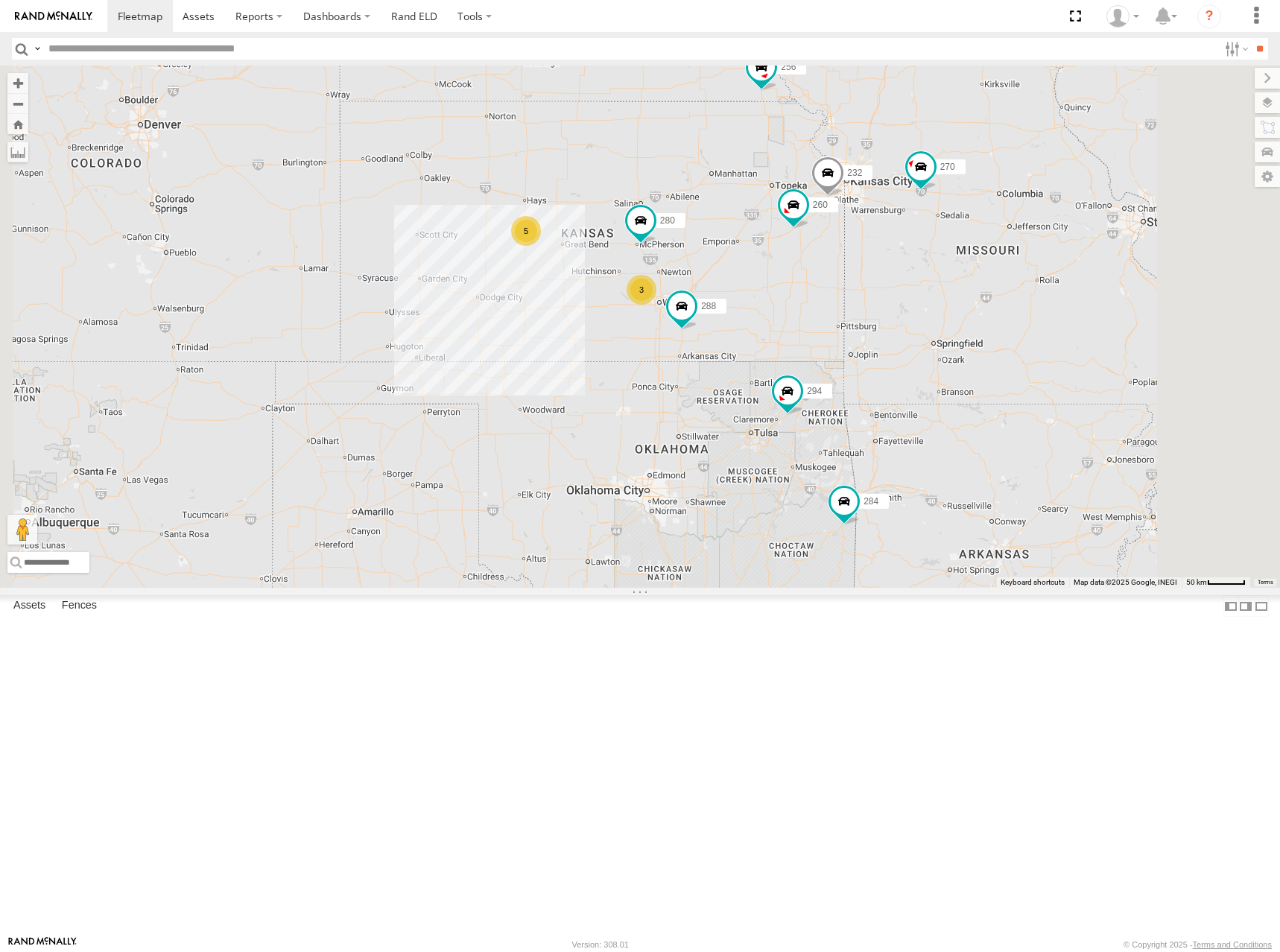
drag, startPoint x: 979, startPoint y: 326, endPoint x: 928, endPoint y: 315, distance: 52.2
click at [928, 315] on div "288 280 284 294 270 292 272 256 304 302 298 262 282 232 260 5 300 3 266" at bounding box center [640, 326] width 1280 height 522
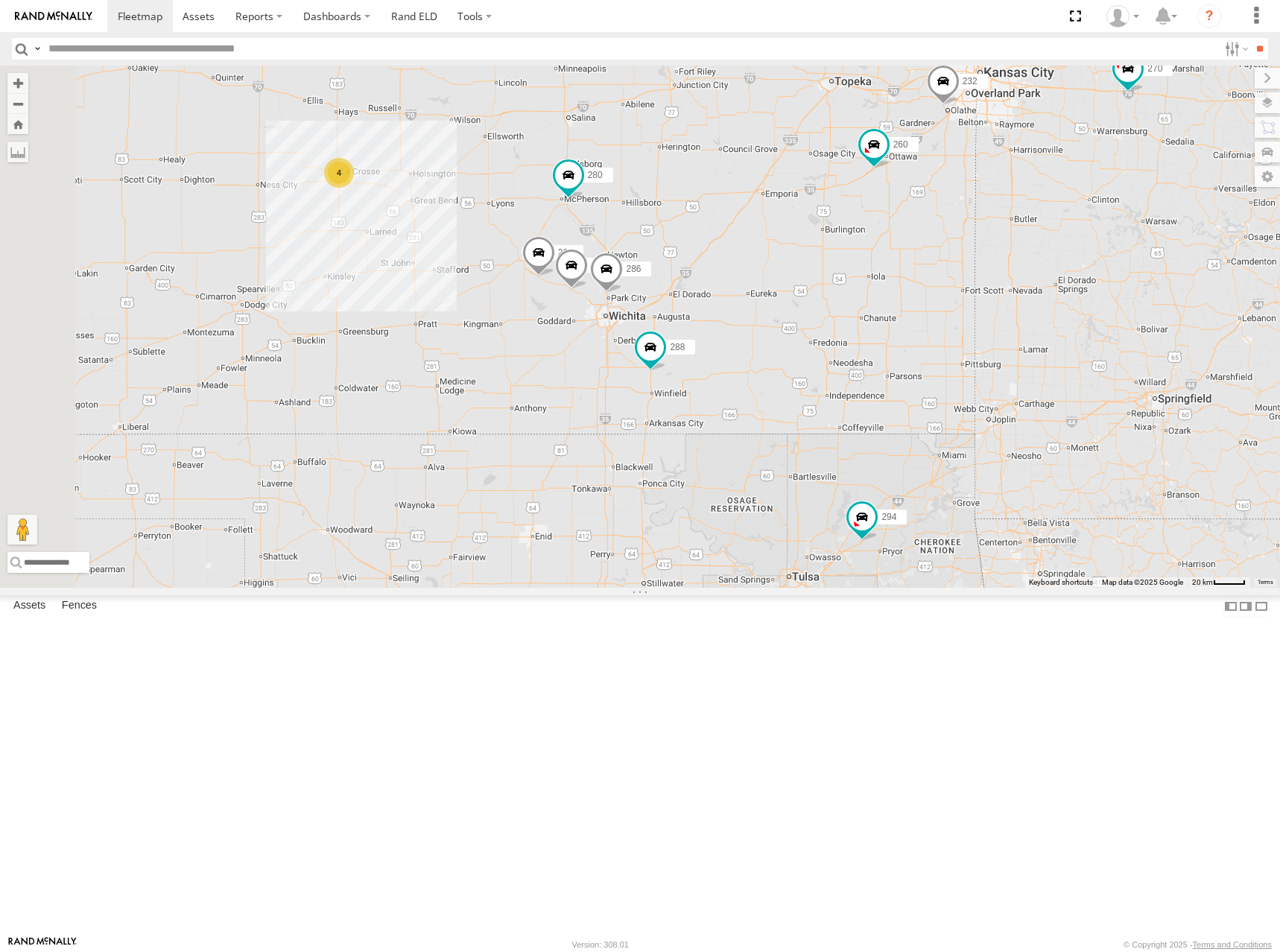
drag, startPoint x: 863, startPoint y: 360, endPoint x: 1032, endPoint y: 279, distance: 187.4
click at [1032, 279] on div "288 280 284 294 270 292 272 256 304 302 298 262 282 232 260 300 266 4 296 264 2…" at bounding box center [640, 326] width 1280 height 522
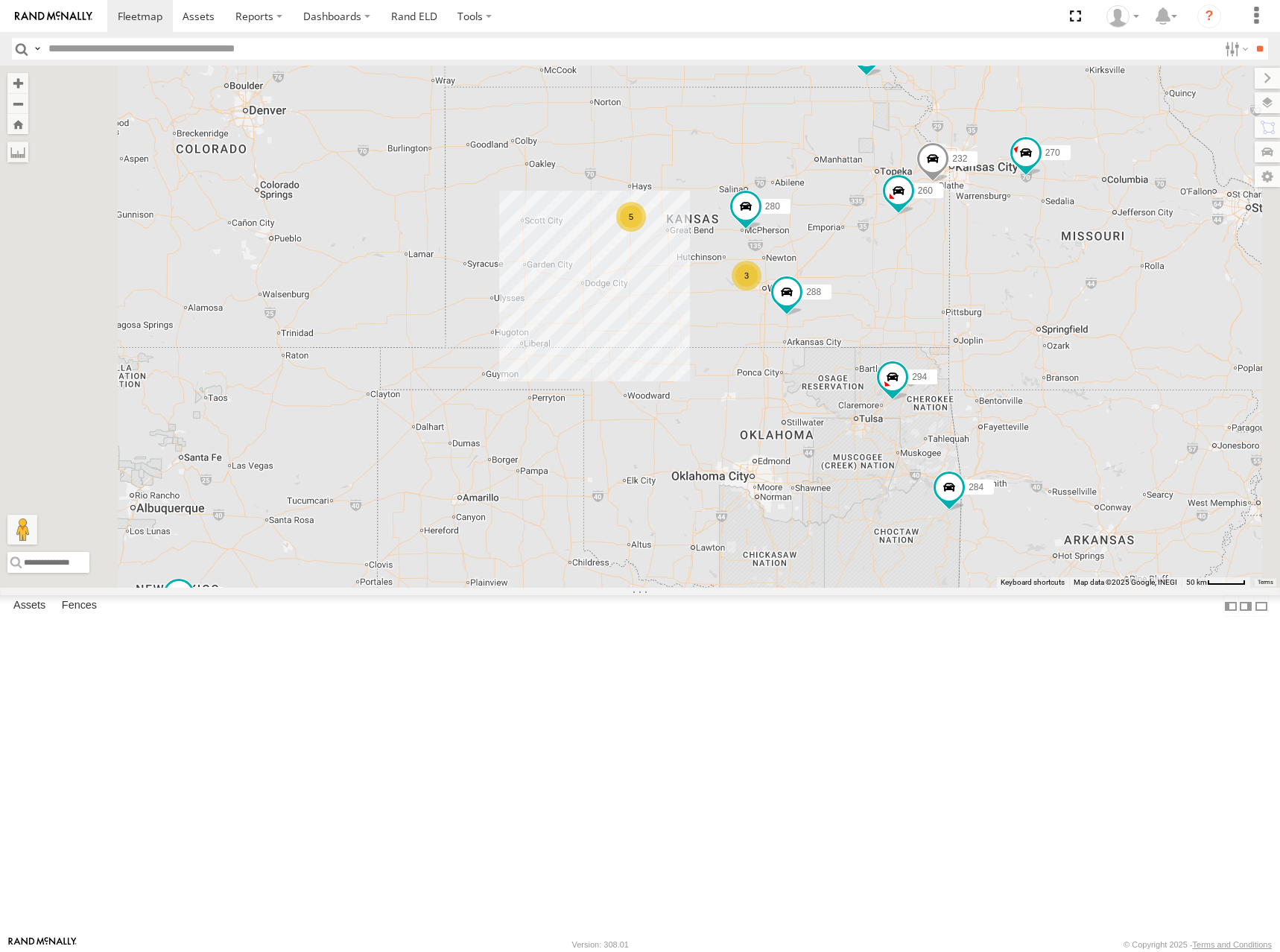
drag, startPoint x: 905, startPoint y: 233, endPoint x: 910, endPoint y: 311, distance: 78.2
click at [910, 311] on div "288 280 284 294 270 292 272 256 304 302 298 262 282 232 260 300 266 5 3" at bounding box center [640, 326] width 1280 height 522
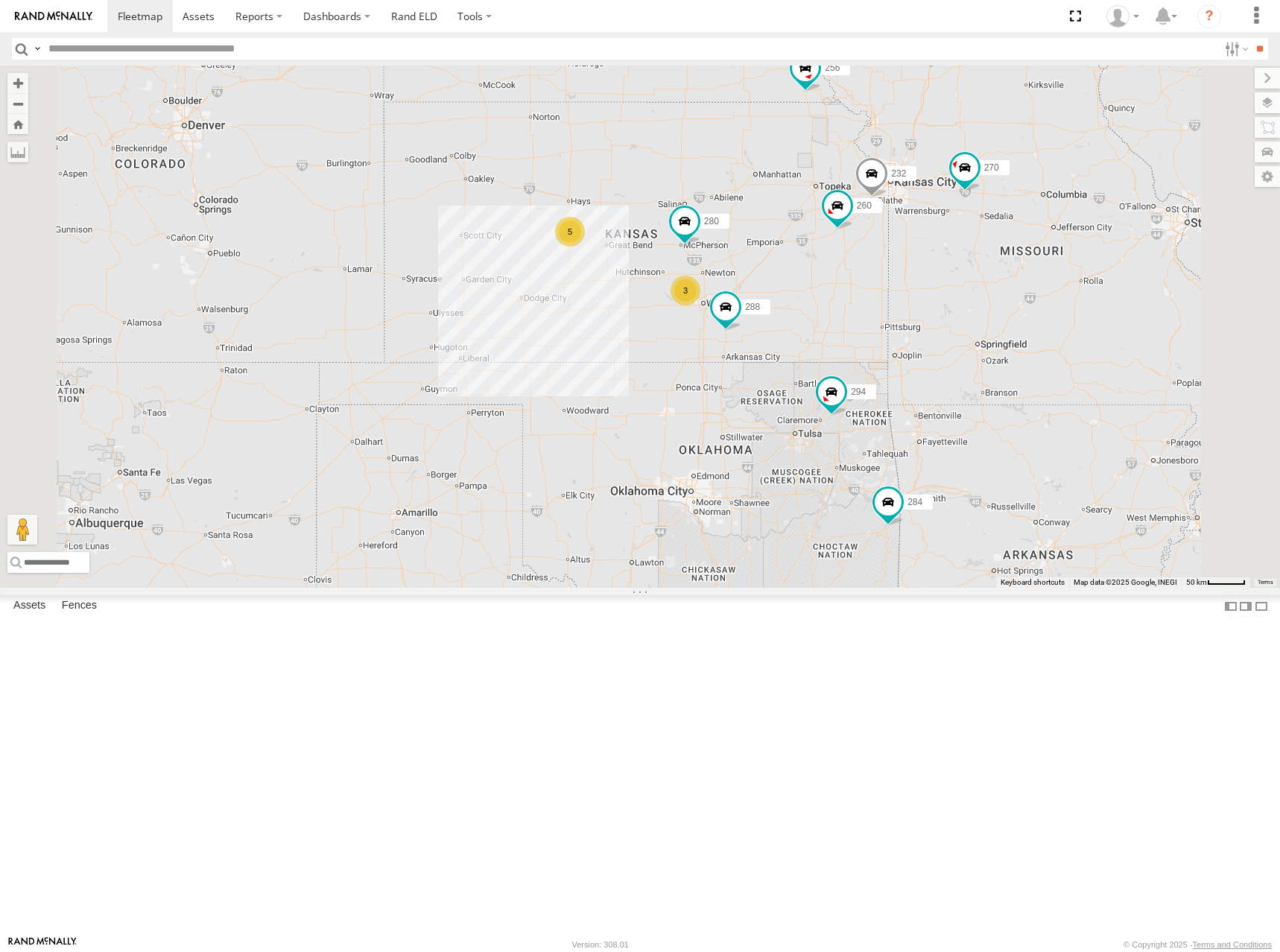
drag, startPoint x: 1027, startPoint y: 292, endPoint x: 971, endPoint y: 305, distance: 57.5
click at [971, 305] on div "288 280 284 294 270 292 272 256 304 302 298 262 282 232 260 300 266 5 3" at bounding box center [640, 326] width 1280 height 522
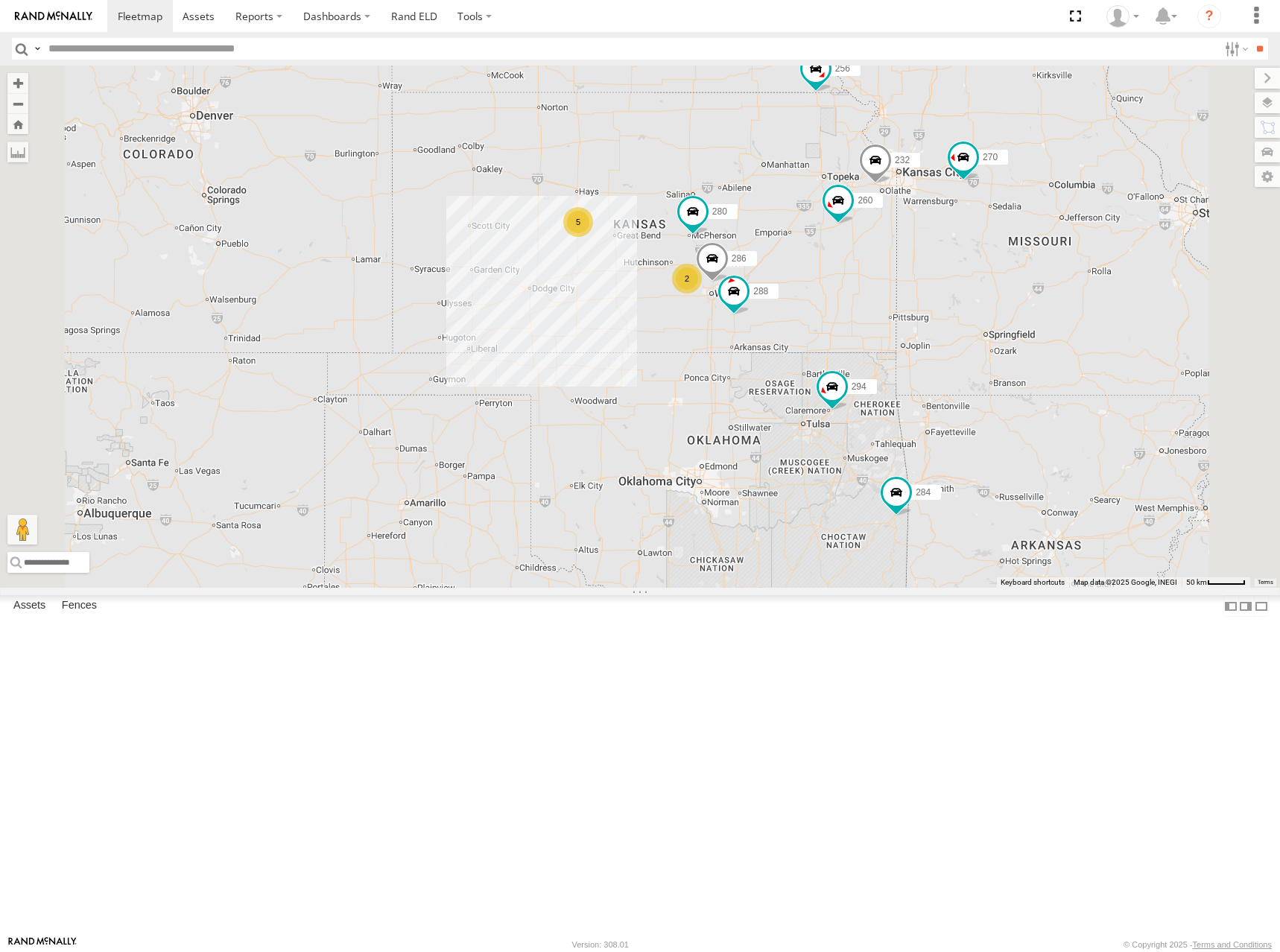
drag, startPoint x: 922, startPoint y: 251, endPoint x: 932, endPoint y: 240, distance: 14.9
click at [932, 240] on div "300 270 288 292 272 280 256 232 304 284 302 266 294 286 260 5 2" at bounding box center [640, 326] width 1280 height 522
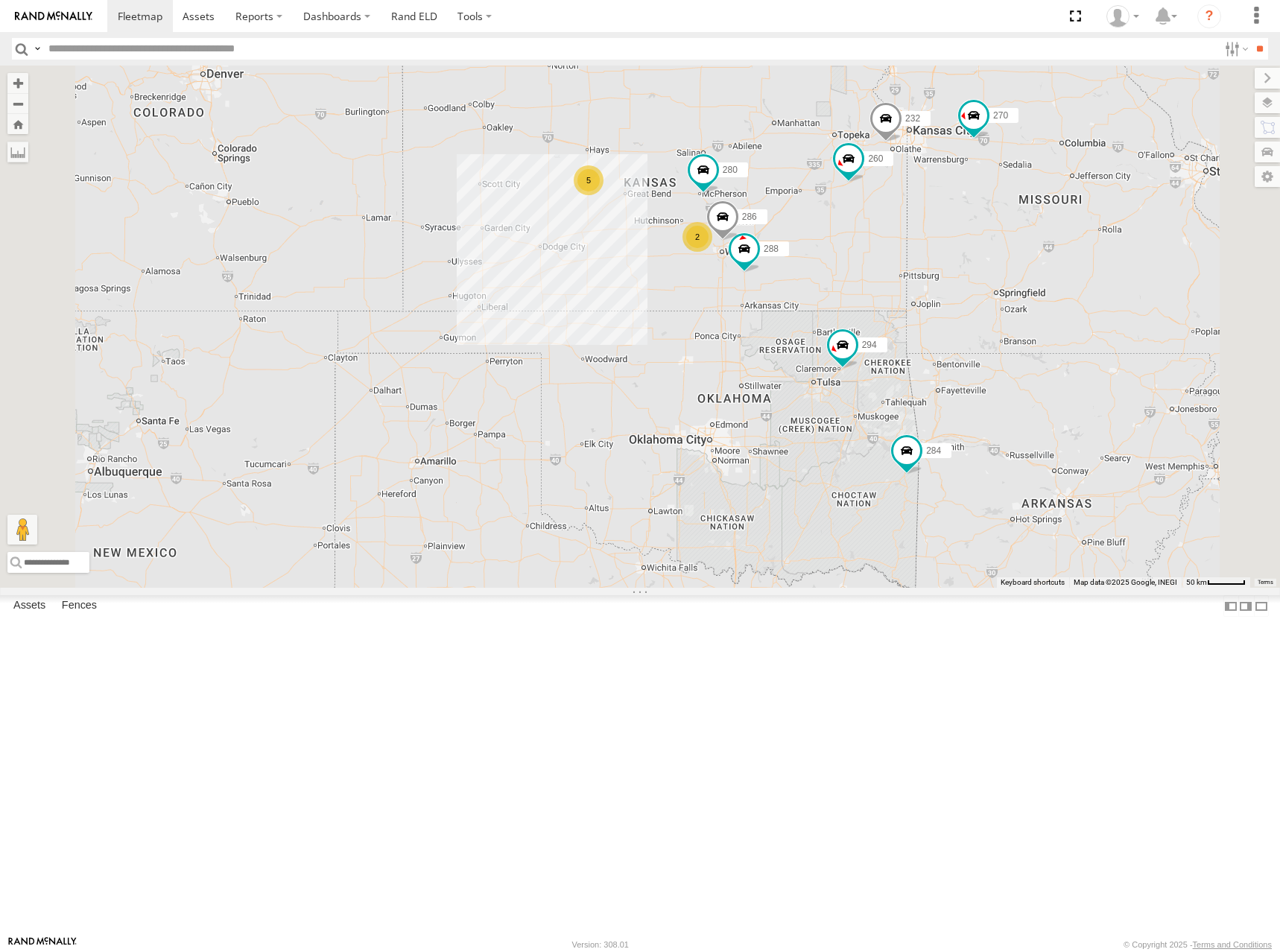
drag, startPoint x: 909, startPoint y: 330, endPoint x: 920, endPoint y: 284, distance: 47.3
click at [920, 284] on div "300 270 288 292 272 280 256 232 304 284 302 266 294 286 260 5 2" at bounding box center [640, 326] width 1280 height 522
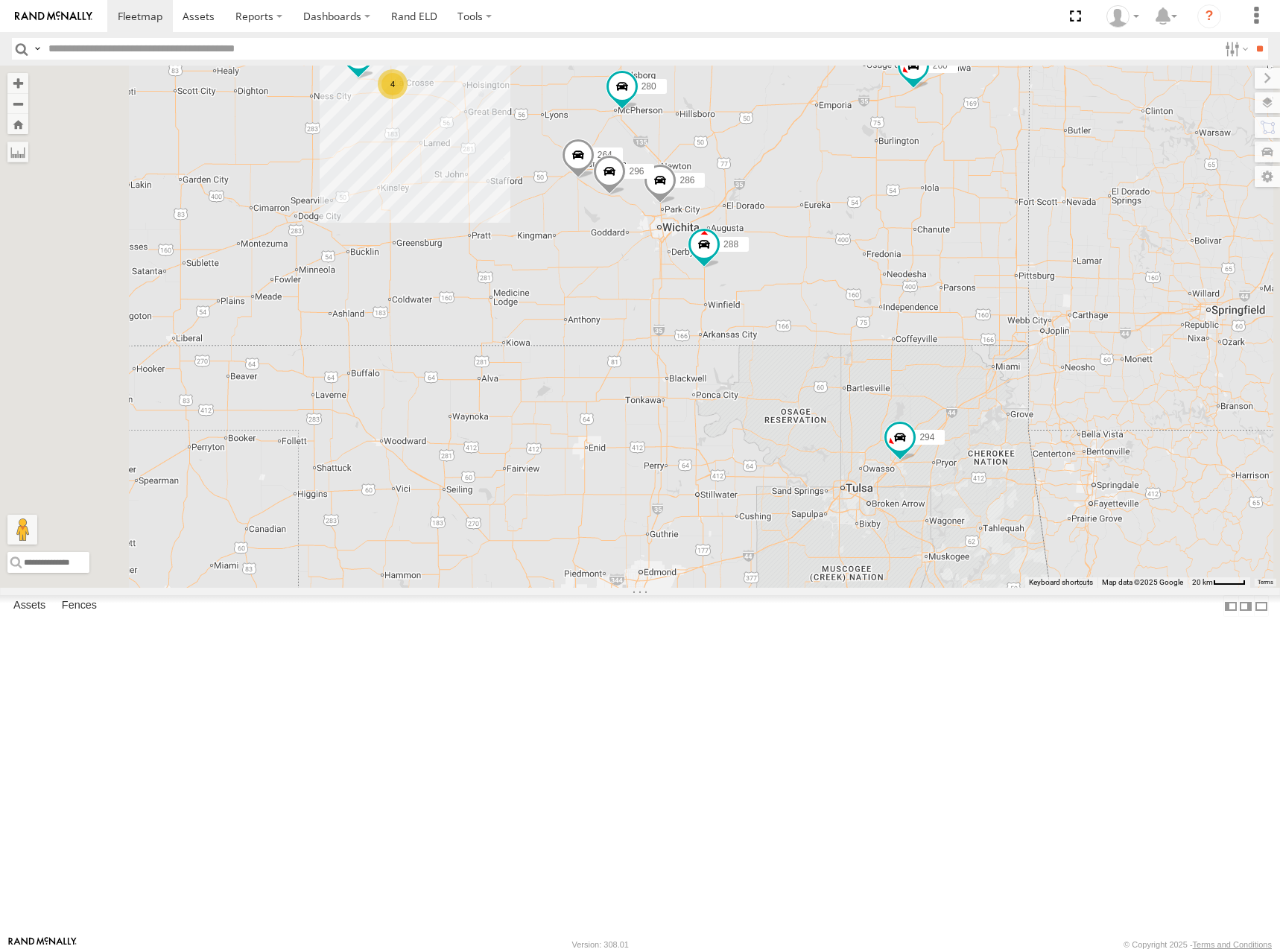
drag, startPoint x: 915, startPoint y: 232, endPoint x: 940, endPoint y: 273, distance: 48.0
click at [940, 273] on div "300 270 288 292 272 280 256 232 304 284 302 266 294 286 260 4 244 296 264" at bounding box center [640, 326] width 1280 height 522
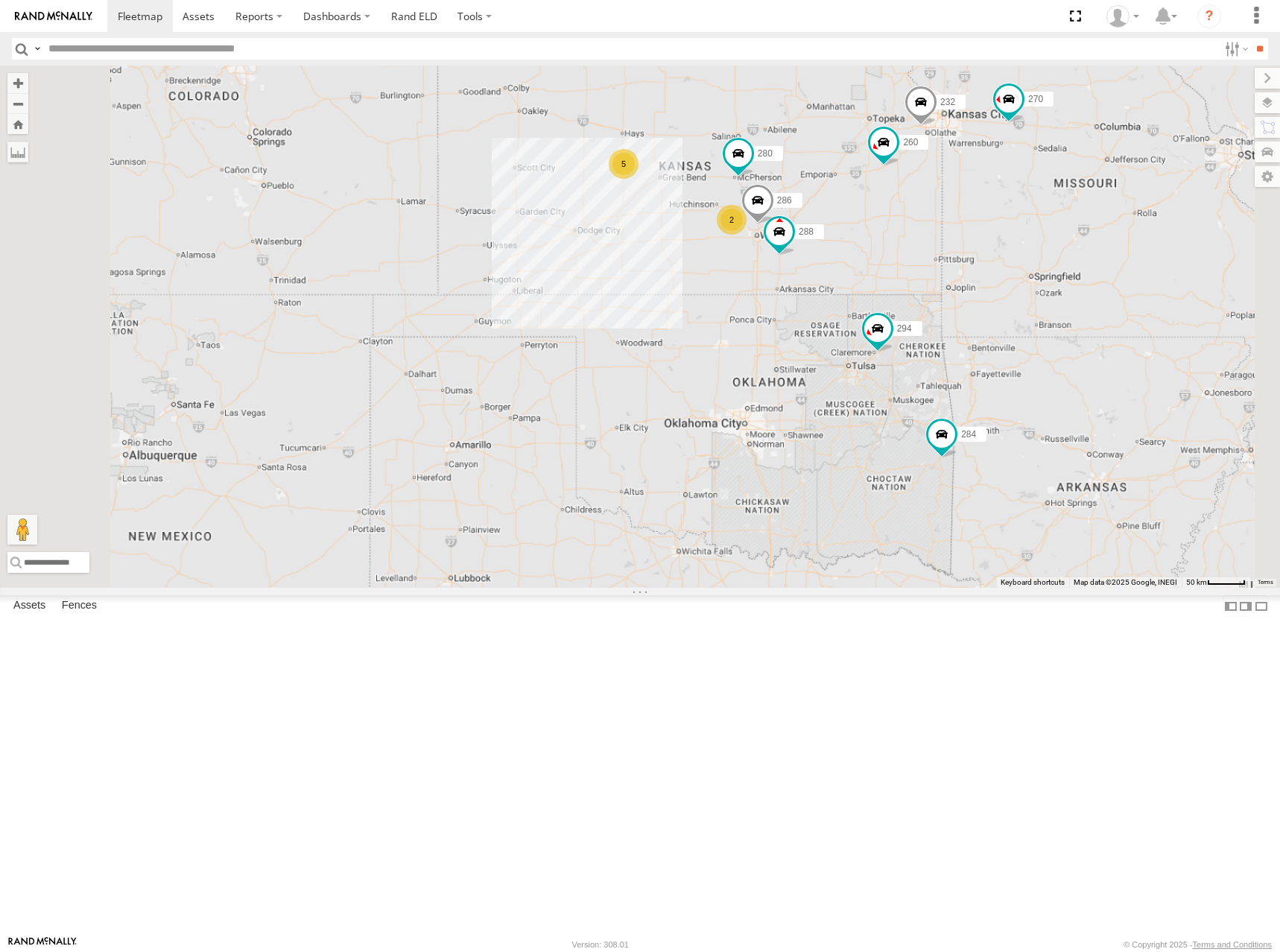
drag, startPoint x: 855, startPoint y: 213, endPoint x: 900, endPoint y: 279, distance: 79.9
click at [900, 279] on div "300 270 288 292 272 280 256 232 304 284 302 266 294 286 260 5 2" at bounding box center [640, 326] width 1280 height 522
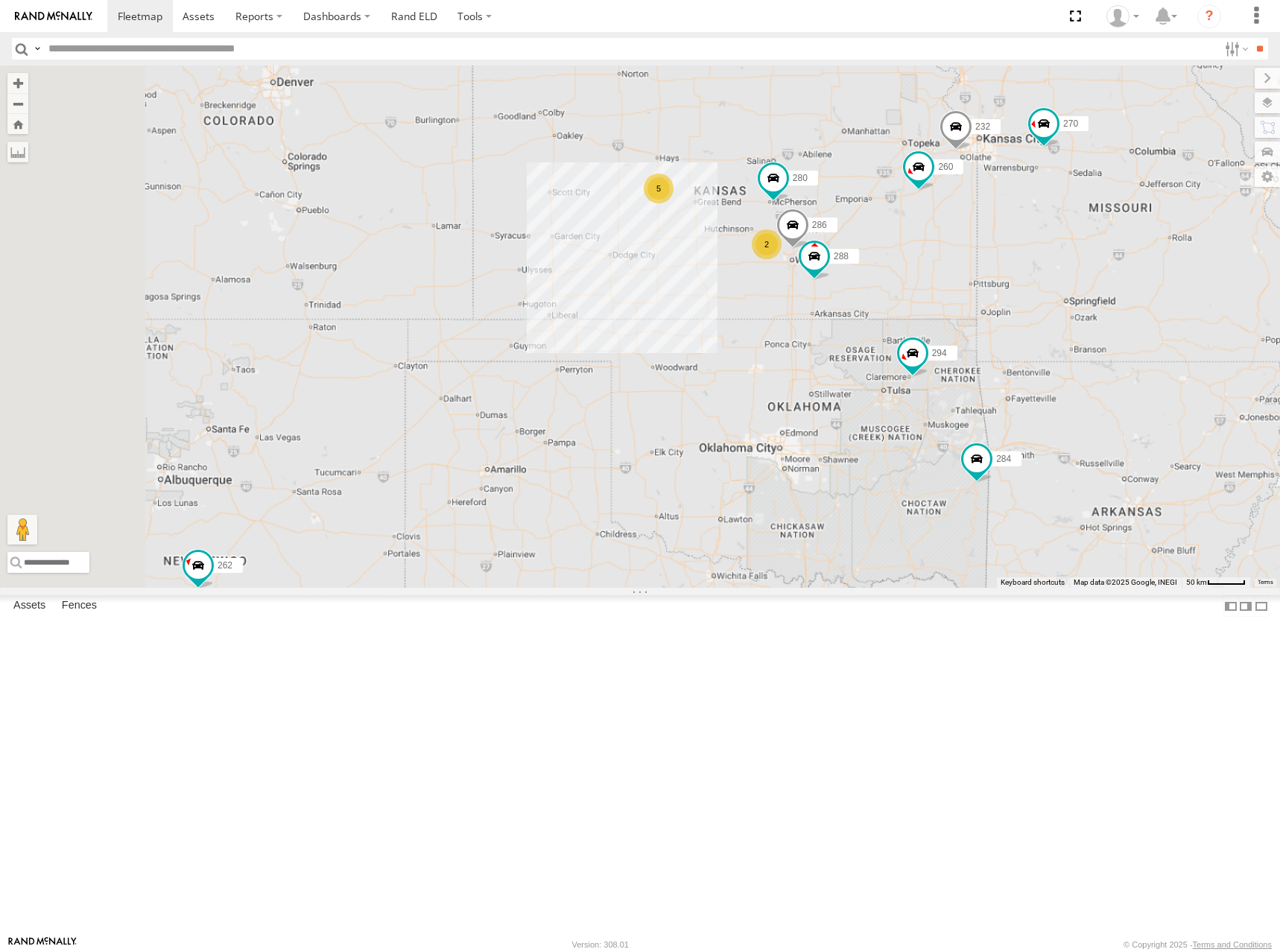
drag, startPoint x: 879, startPoint y: 287, endPoint x: 900, endPoint y: 290, distance: 21.2
click at [900, 290] on div "300 270 288 292 272 280 256 232 304 284 302 266 294 286 260 5 2 262" at bounding box center [640, 326] width 1280 height 522
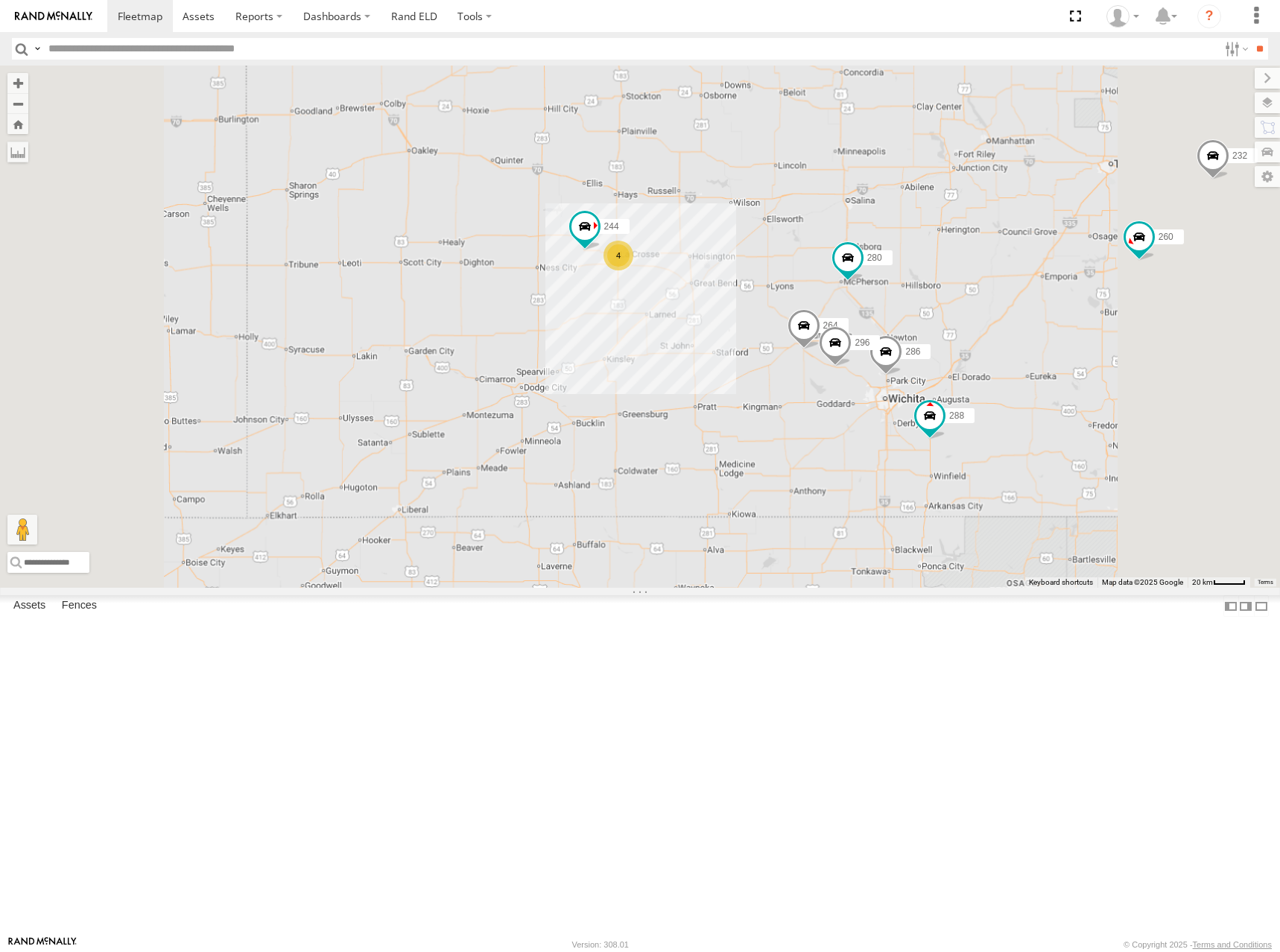
drag, startPoint x: 867, startPoint y: 319, endPoint x: 847, endPoint y: 281, distance: 42.9
click at [847, 281] on div "300 270 288 292 272 280 256 232 304 284 302 266 294 286 260 262 244 296 264 4" at bounding box center [640, 326] width 1280 height 522
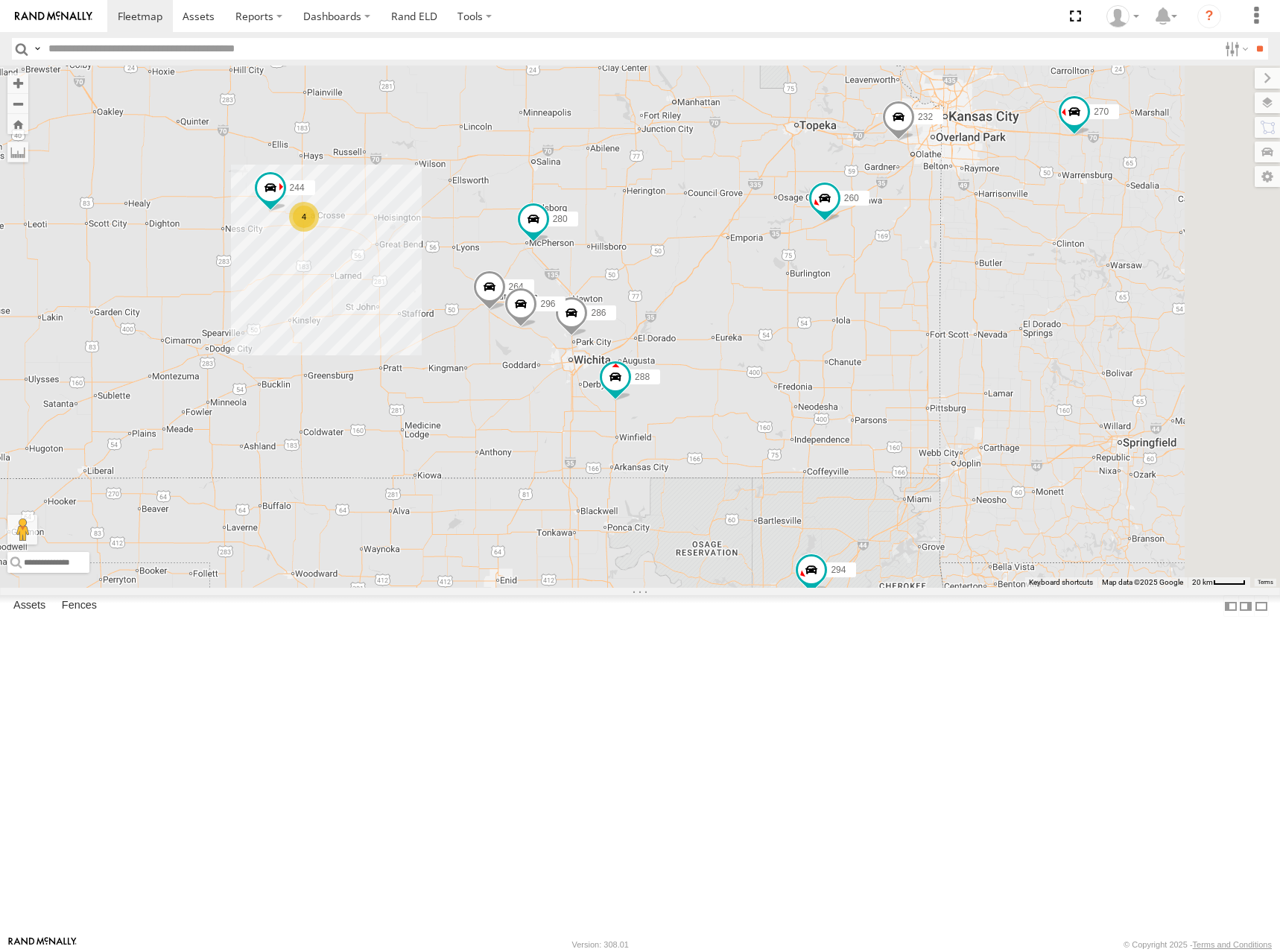
drag, startPoint x: 980, startPoint y: 255, endPoint x: 684, endPoint y: 259, distance: 296.0
click at [684, 259] on div "300 270 288 292 272 280 256 232 304 284 302 266 294 286 260 262 244 296 264 4" at bounding box center [640, 326] width 1280 height 522
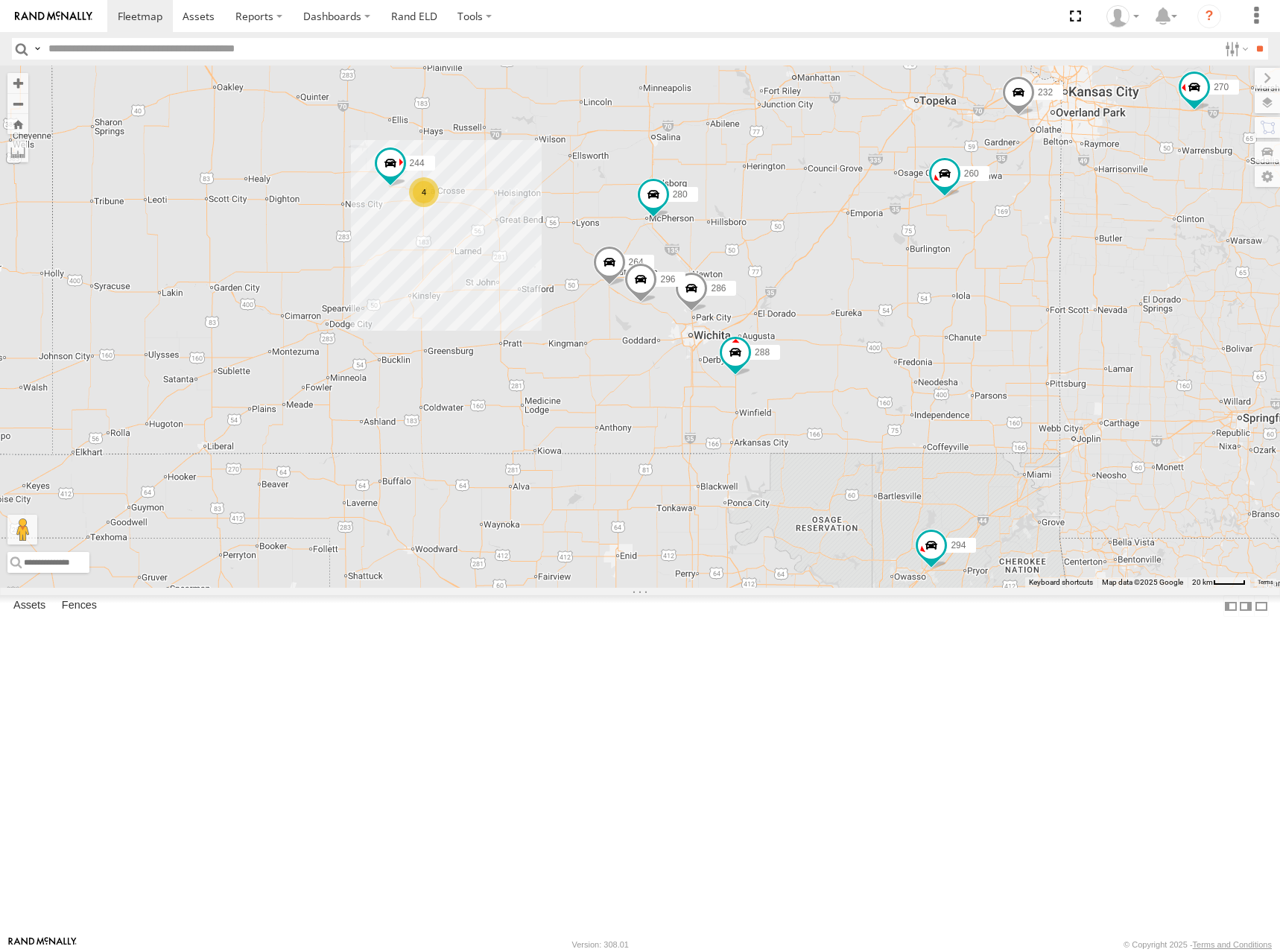
drag, startPoint x: 927, startPoint y: 261, endPoint x: 955, endPoint y: 249, distance: 30.5
click at [957, 251] on div "300 270 288 292 272 280 256 232 304 284 302 266 294 286 260 262 244 296 264 4" at bounding box center [640, 326] width 1280 height 522
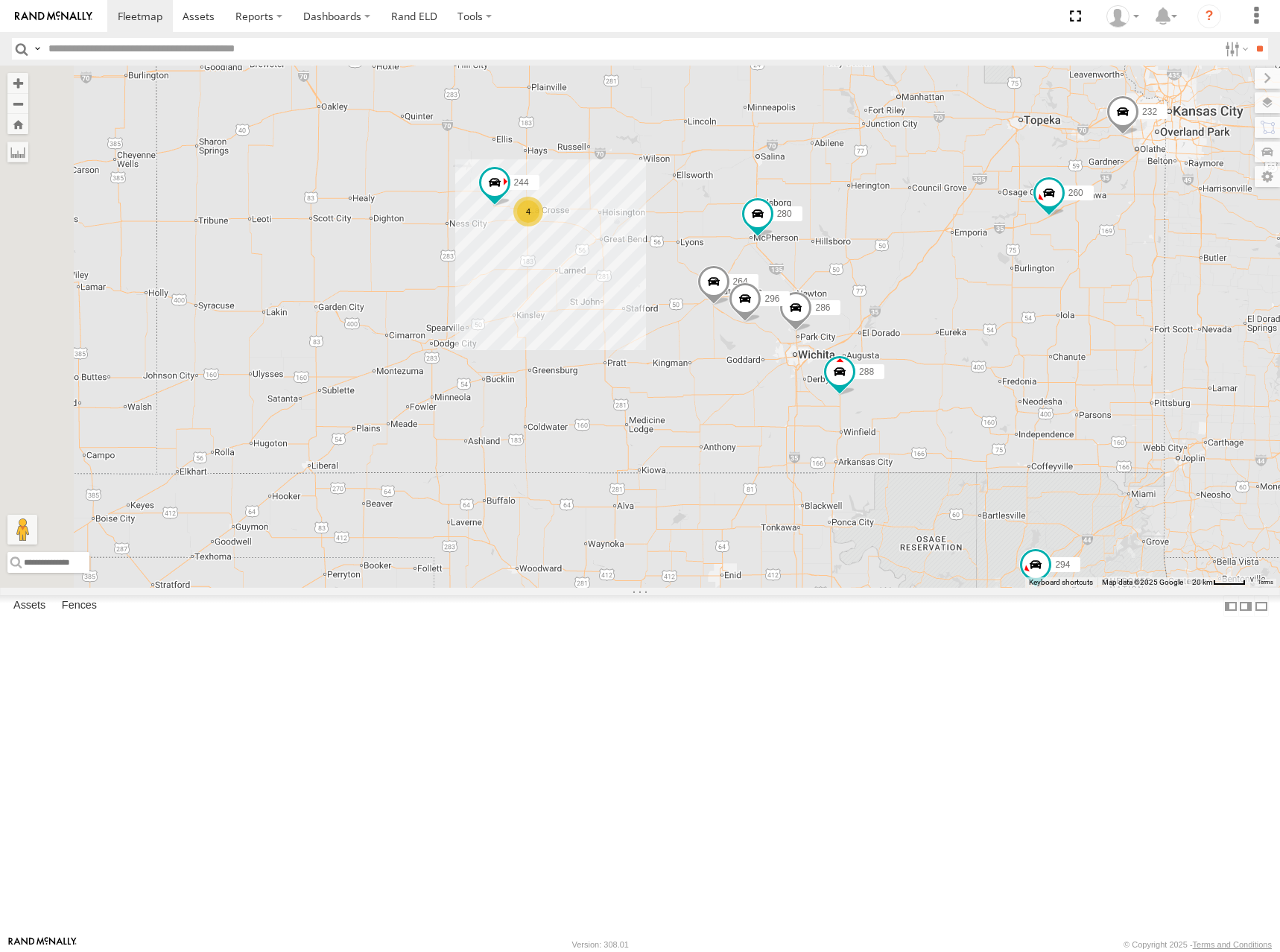
drag, startPoint x: 910, startPoint y: 246, endPoint x: 963, endPoint y: 279, distance: 62.4
click at [963, 279] on div "300 270 288 292 272 280 256 232 304 284 302 266 294 286 260 262 244 296 264 4" at bounding box center [640, 326] width 1280 height 522
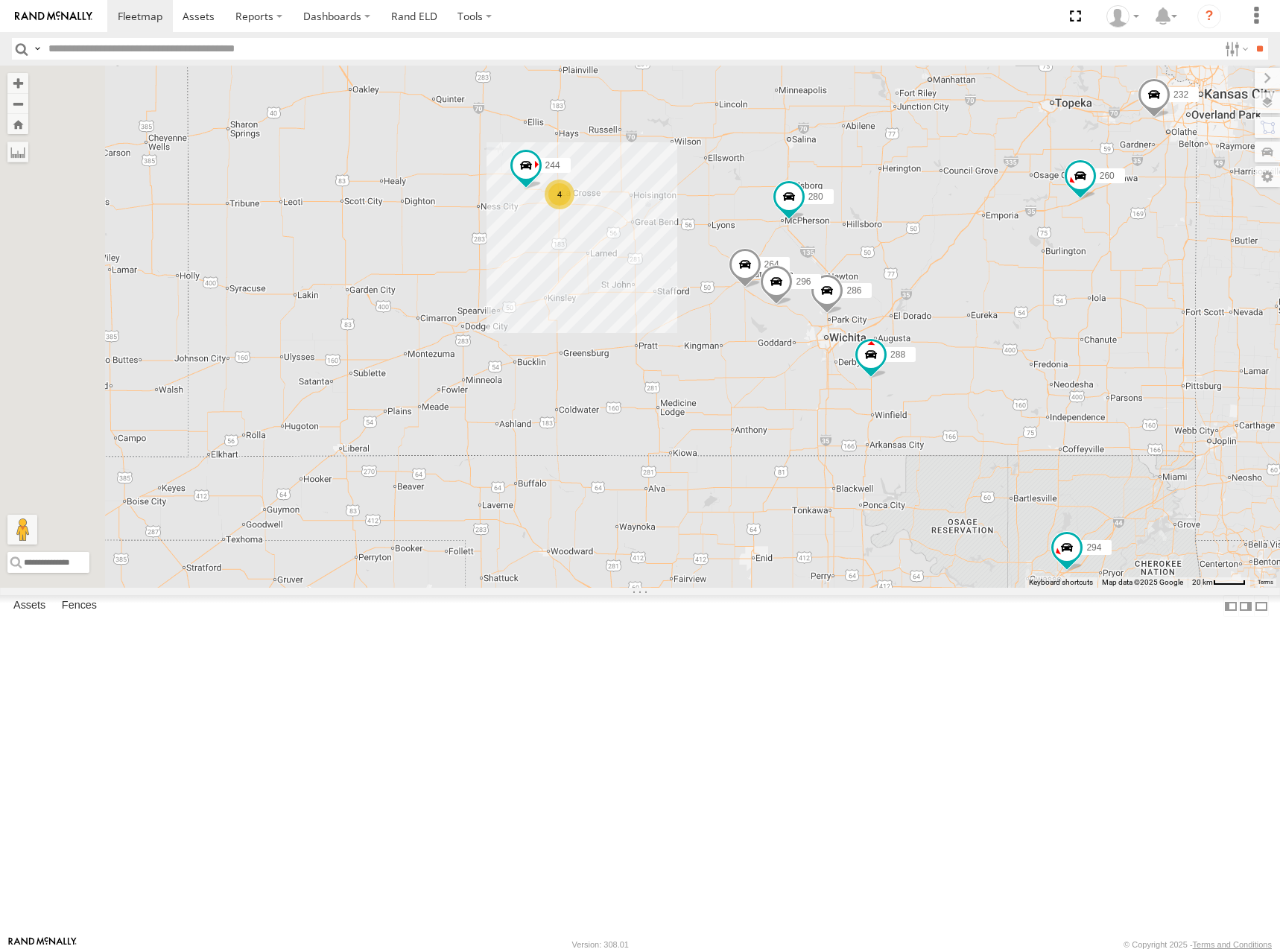
drag, startPoint x: 742, startPoint y: 298, endPoint x: 777, endPoint y: 280, distance: 39.4
click at [777, 280] on div "300 270 288 292 272 280 256 232 304 284 302 266 294 286 260 262 244 296 264 4" at bounding box center [640, 326] width 1280 height 522
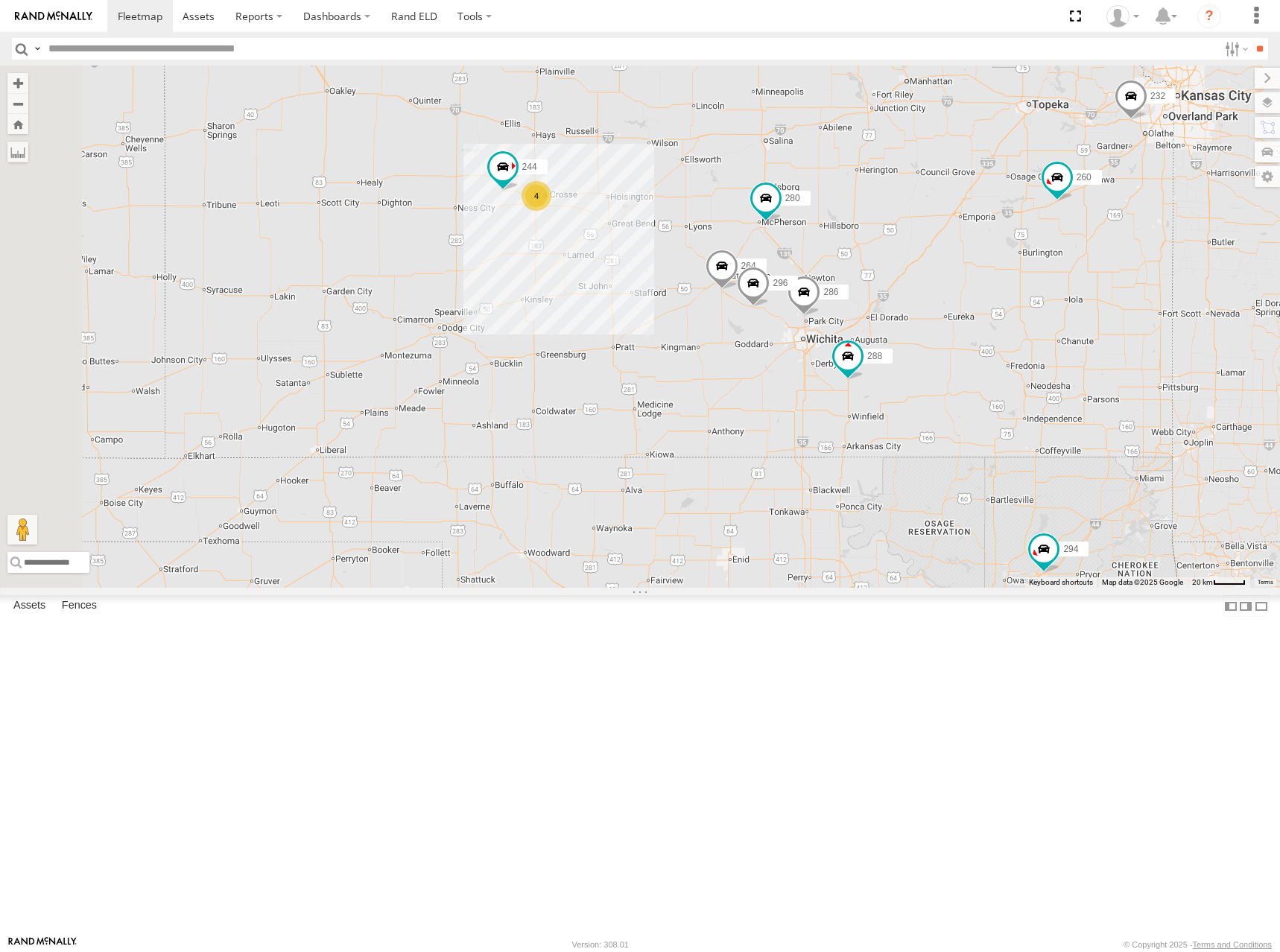
drag, startPoint x: 867, startPoint y: 273, endPoint x: 838, endPoint y: 275, distance: 29.1
click at [838, 275] on div "300 270 288 292 272 280 256 232 304 284 302 266 294 286 260 262 244 296 264 4" at bounding box center [640, 326] width 1280 height 522
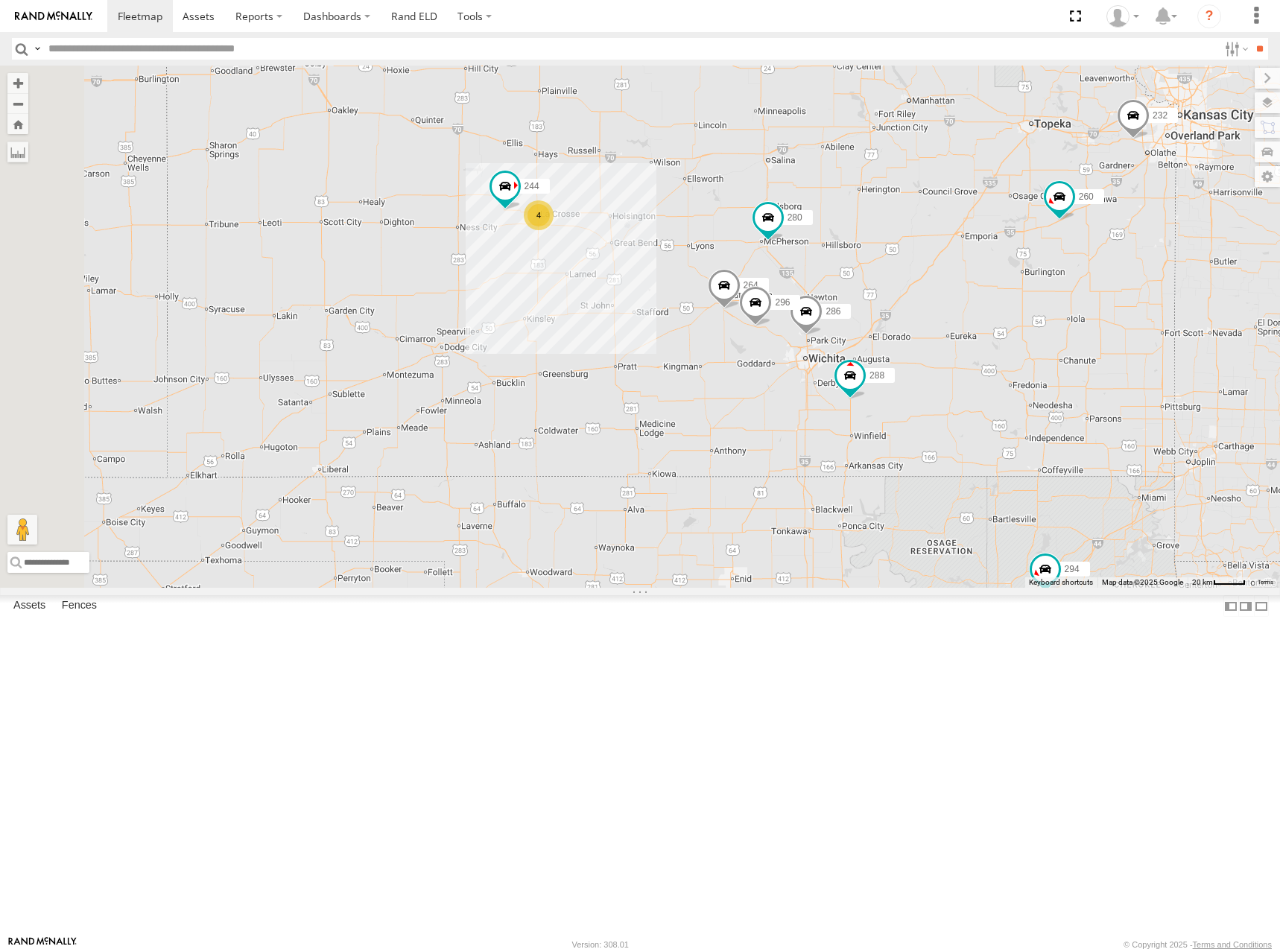
drag, startPoint x: 877, startPoint y: 359, endPoint x: 888, endPoint y: 382, distance: 25.5
click at [888, 382] on div "300 270 288 292 272 280 256 232 304 284 302 266 294 286 260 262 244 296 264 4" at bounding box center [640, 326] width 1280 height 522
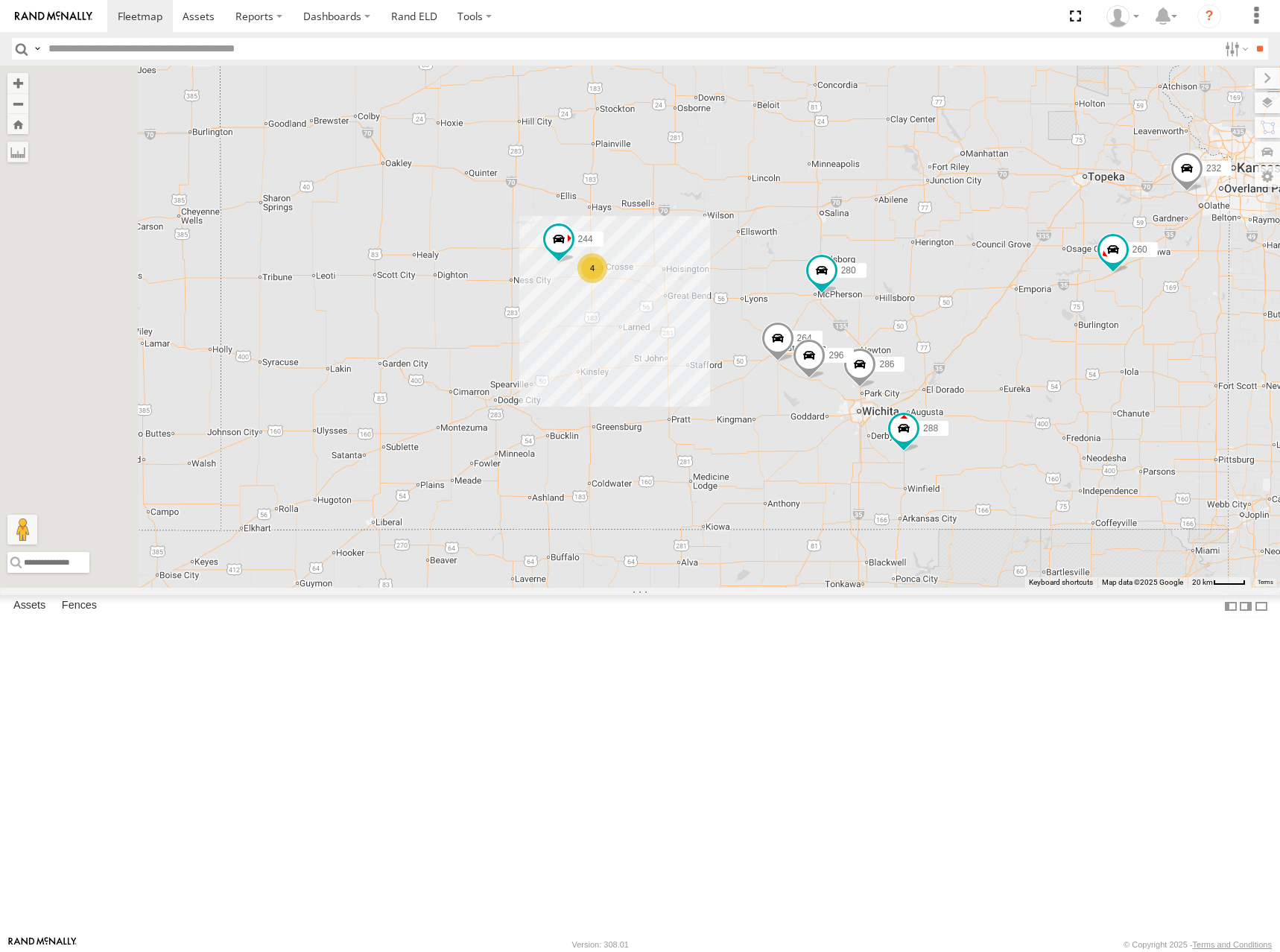
drag, startPoint x: 805, startPoint y: 325, endPoint x: 846, endPoint y: 357, distance: 52.0
click at [846, 357] on div "300 270 288 292 272 280 256 232 304 284 302 266 294 286 260 262 244 296 264 4" at bounding box center [640, 326] width 1280 height 522
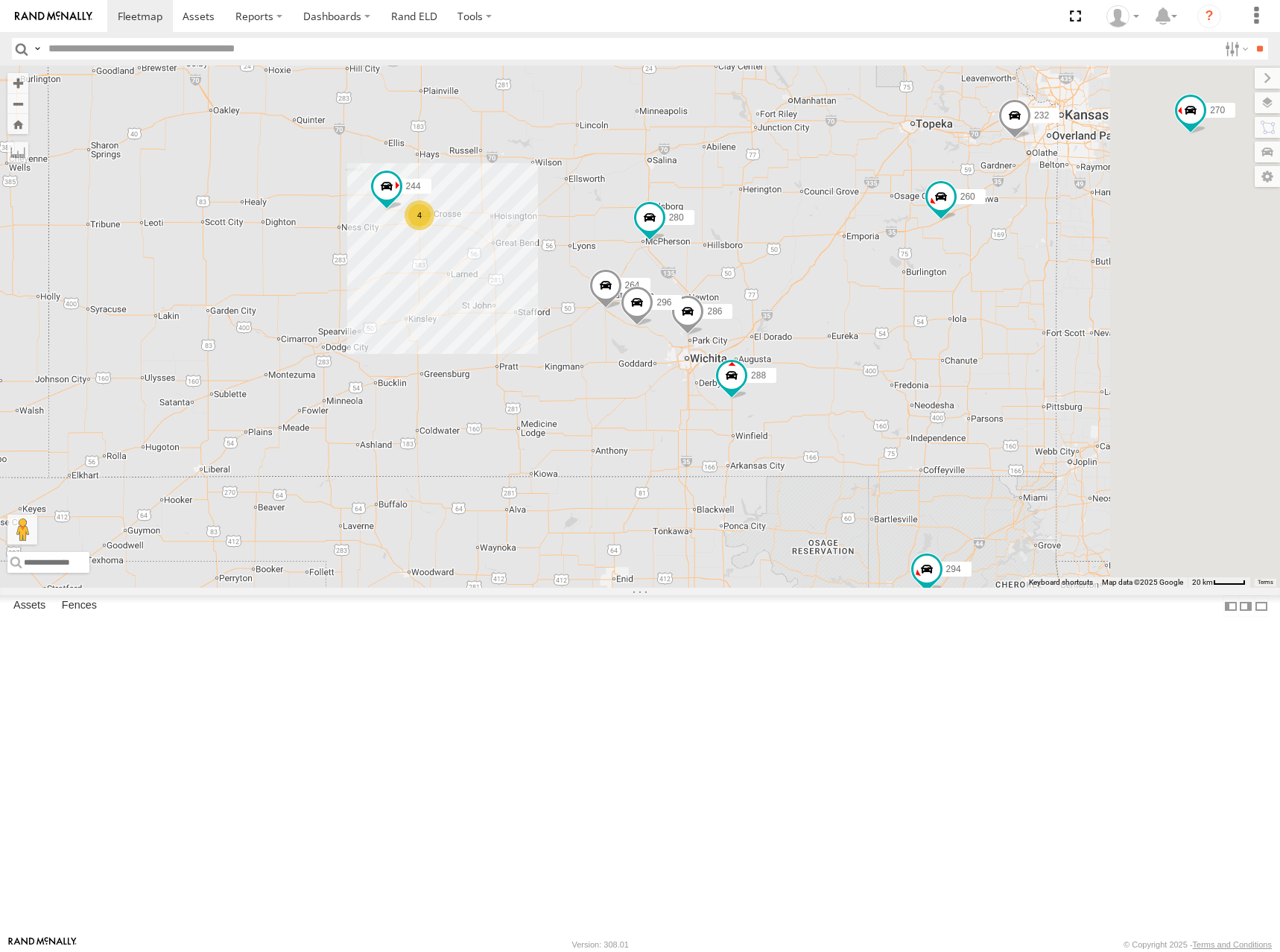
drag, startPoint x: 1176, startPoint y: 205, endPoint x: 643, endPoint y: 282, distance: 538.5
click at [643, 282] on div "300 270 288 292 272 280 256 232 304 284 302 266 294 286 260 262 244 296 264 4" at bounding box center [640, 326] width 1280 height 522
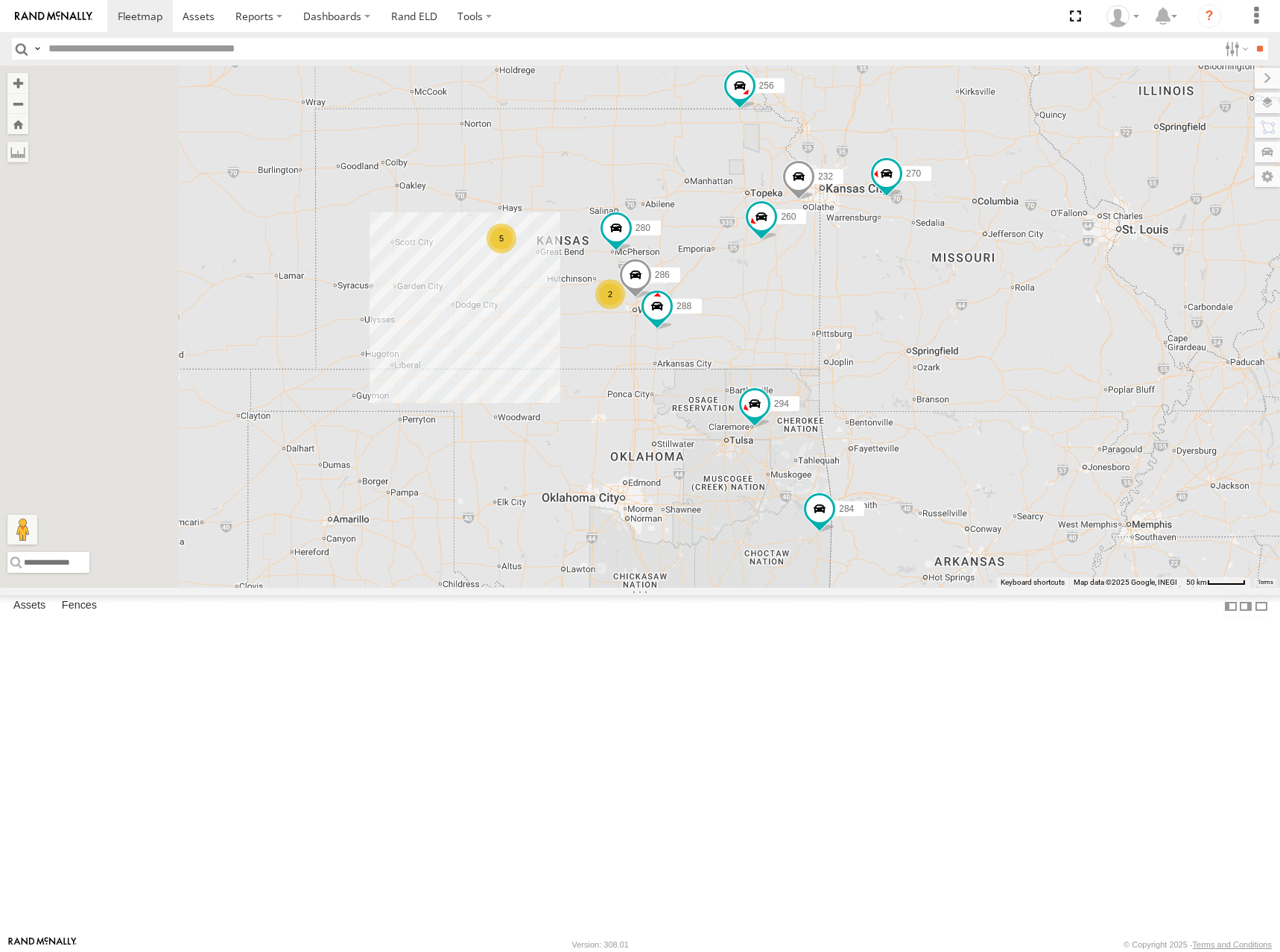
drag, startPoint x: 643, startPoint y: 281, endPoint x: 849, endPoint y: 337, distance: 213.5
click at [849, 337] on div "300 270 288 292 272 280 256 232 304 284 302 266 294 286 260 262 5 2" at bounding box center [640, 326] width 1280 height 522
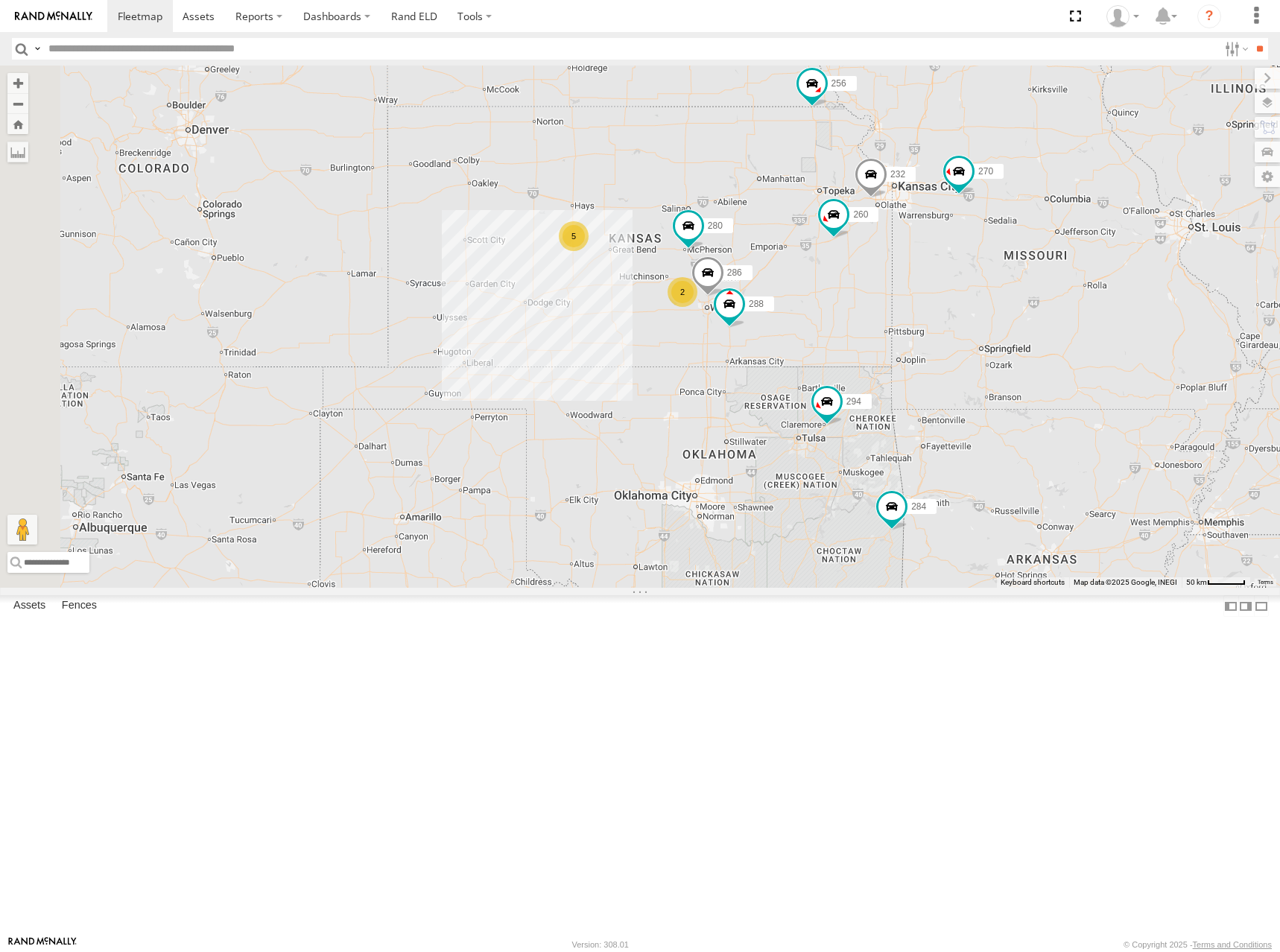
drag, startPoint x: 724, startPoint y: 317, endPoint x: 799, endPoint y: 313, distance: 75.1
click at [799, 313] on div "300 270 288 292 272 280 256 232 304 284 302 266 294 286 260 262 5 2" at bounding box center [640, 326] width 1280 height 522
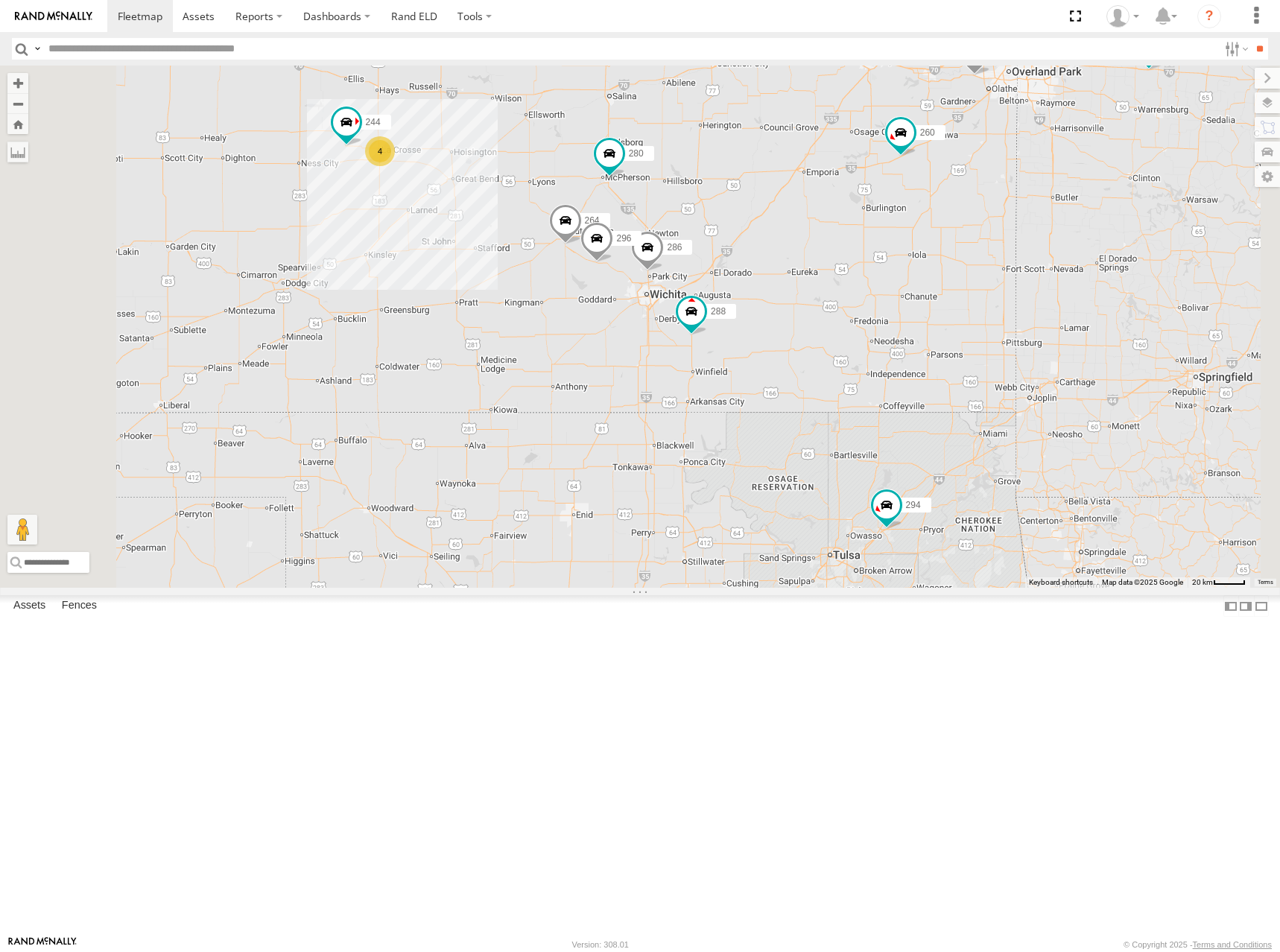
drag, startPoint x: 881, startPoint y: 438, endPoint x: 947, endPoint y: 344, distance: 114.9
click at [947, 344] on div "300 270 288 292 272 280 256 232 304 284 302 266 294 286 260 262 4 244 296 264" at bounding box center [640, 326] width 1280 height 522
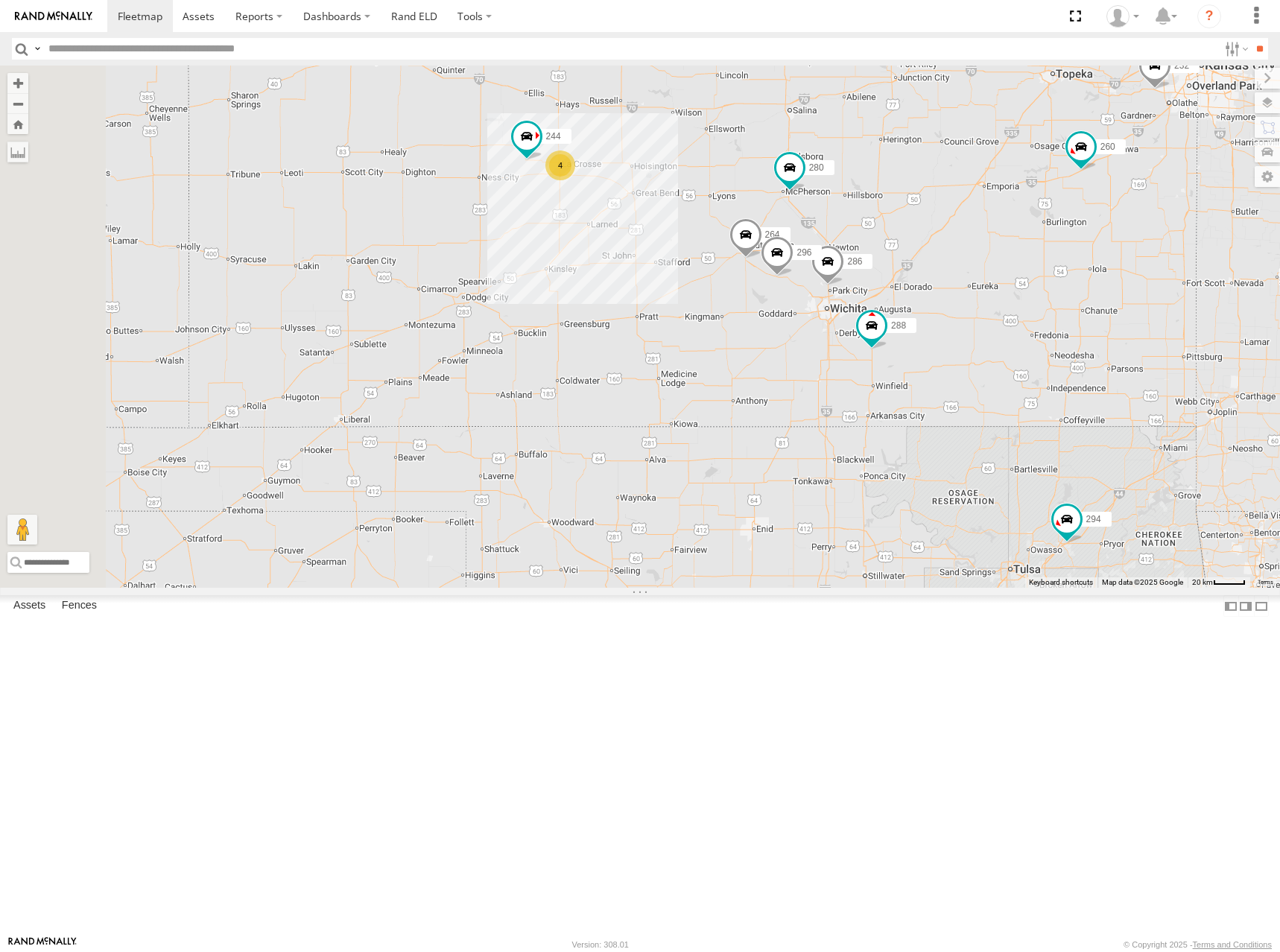
drag, startPoint x: 776, startPoint y: 279, endPoint x: 946, endPoint y: 302, distance: 171.5
click at [946, 302] on div "300 270 288 292 272 280 256 232 304 284 302 266 294 286 260 262 4 244 296 264" at bounding box center [640, 326] width 1280 height 522
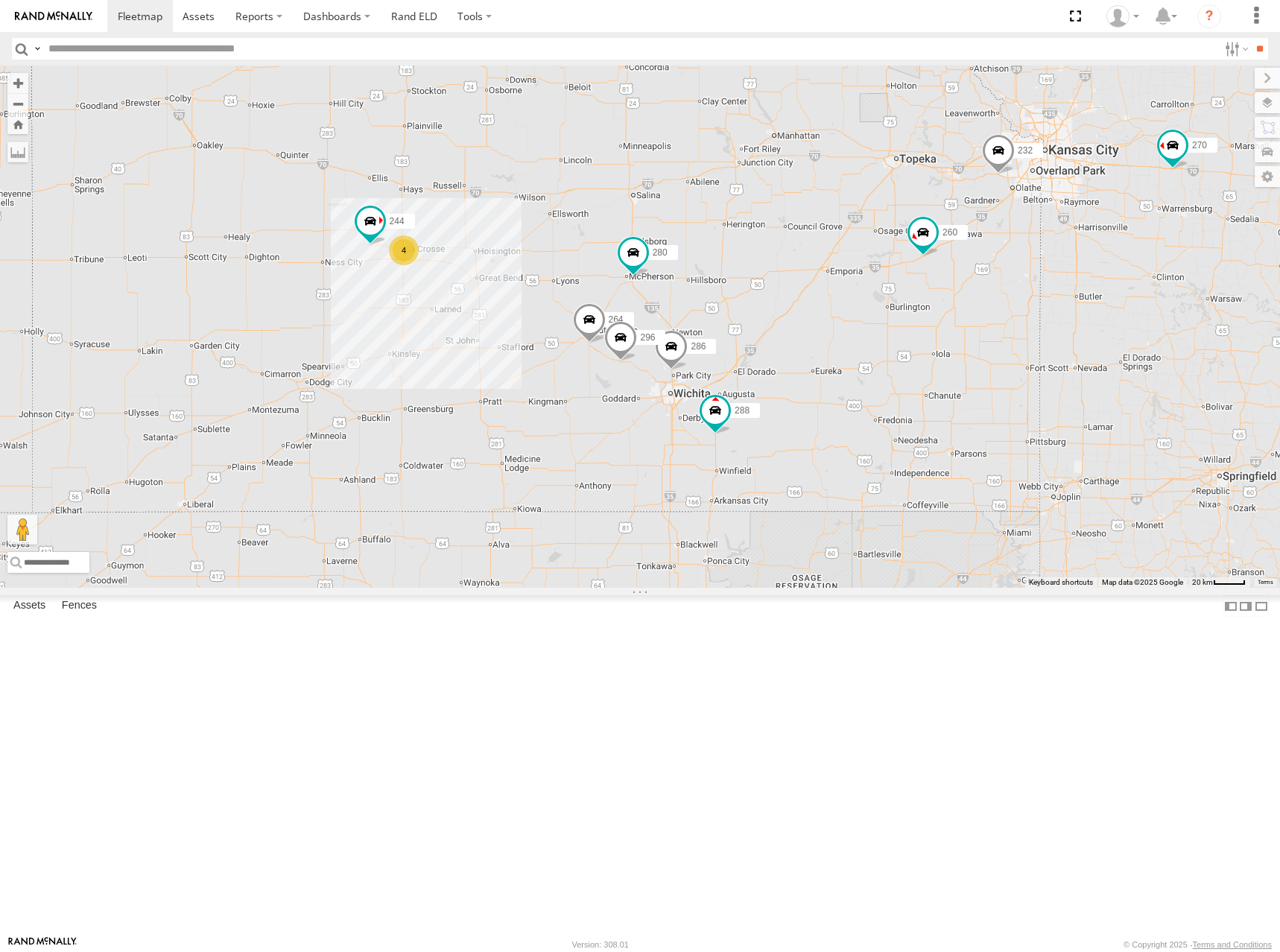
drag, startPoint x: 759, startPoint y: 175, endPoint x: 593, endPoint y: 267, distance: 189.8
click at [593, 267] on div "300 270 288 292 272 280 256 232 304 284 302 266 294 286 260 262 4 244 296 264" at bounding box center [640, 326] width 1280 height 522
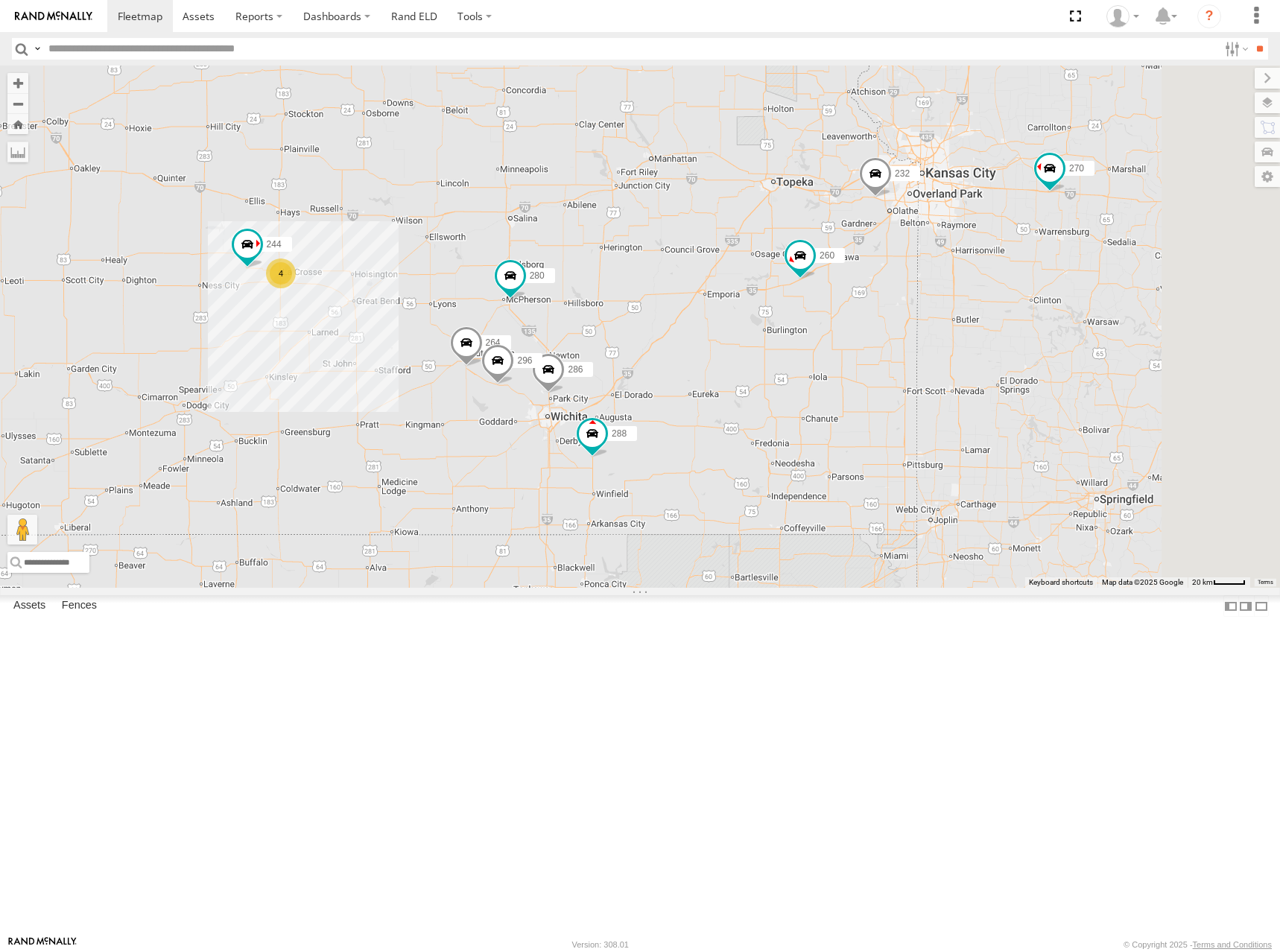
drag, startPoint x: 864, startPoint y: 270, endPoint x: 742, endPoint y: 292, distance: 124.0
click at [742, 292] on div "300 270 288 292 272 280 256 232 304 284 302 266 294 286 260 262 4 244 296 264" at bounding box center [640, 326] width 1280 height 522
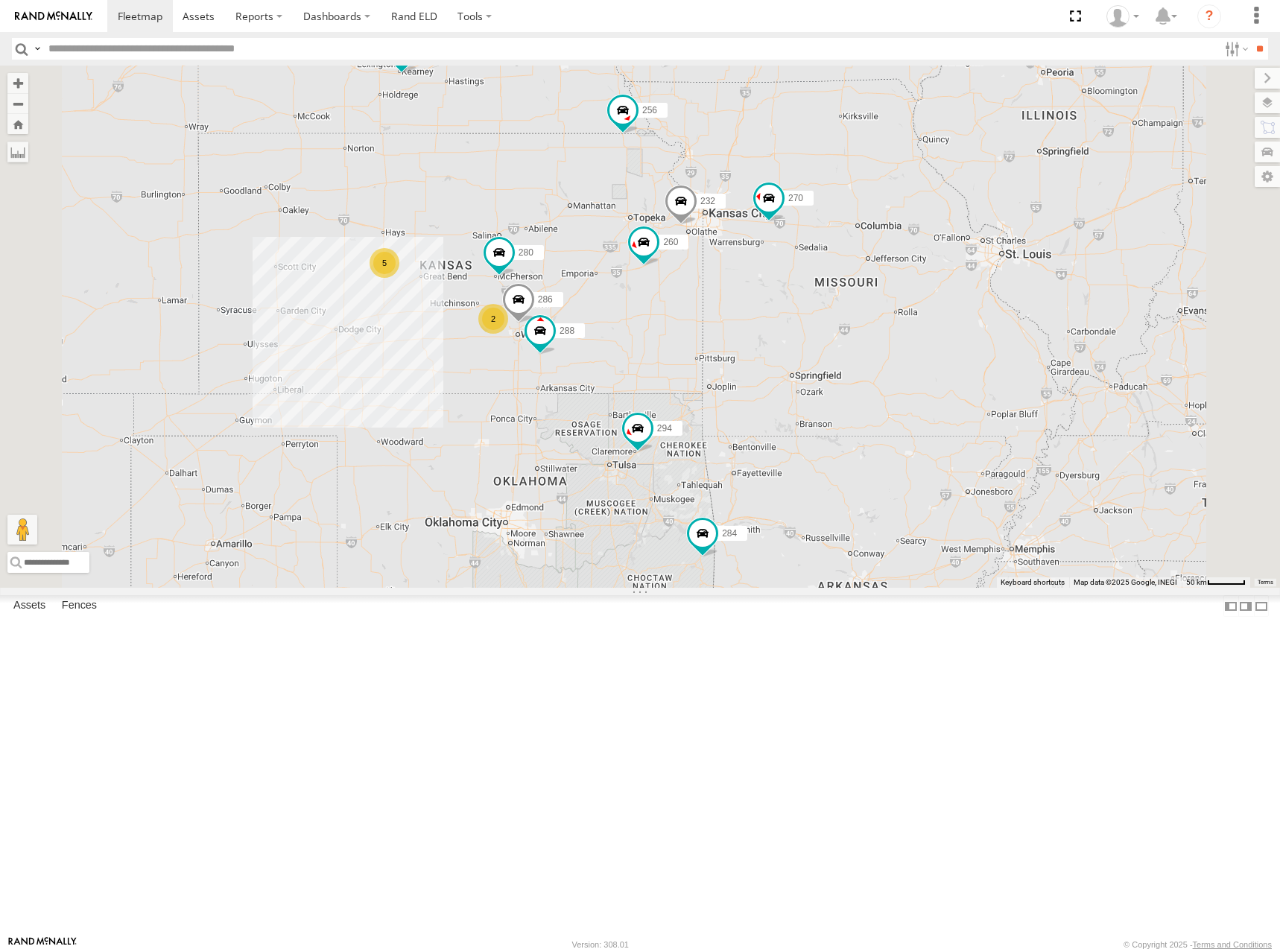
drag, startPoint x: 839, startPoint y: 286, endPoint x: 799, endPoint y: 365, distance: 88.5
click at [799, 365] on div "300 270 288 292 272 280 256 232 304 284 302 266 294 286 260 262 5 2" at bounding box center [640, 326] width 1280 height 522
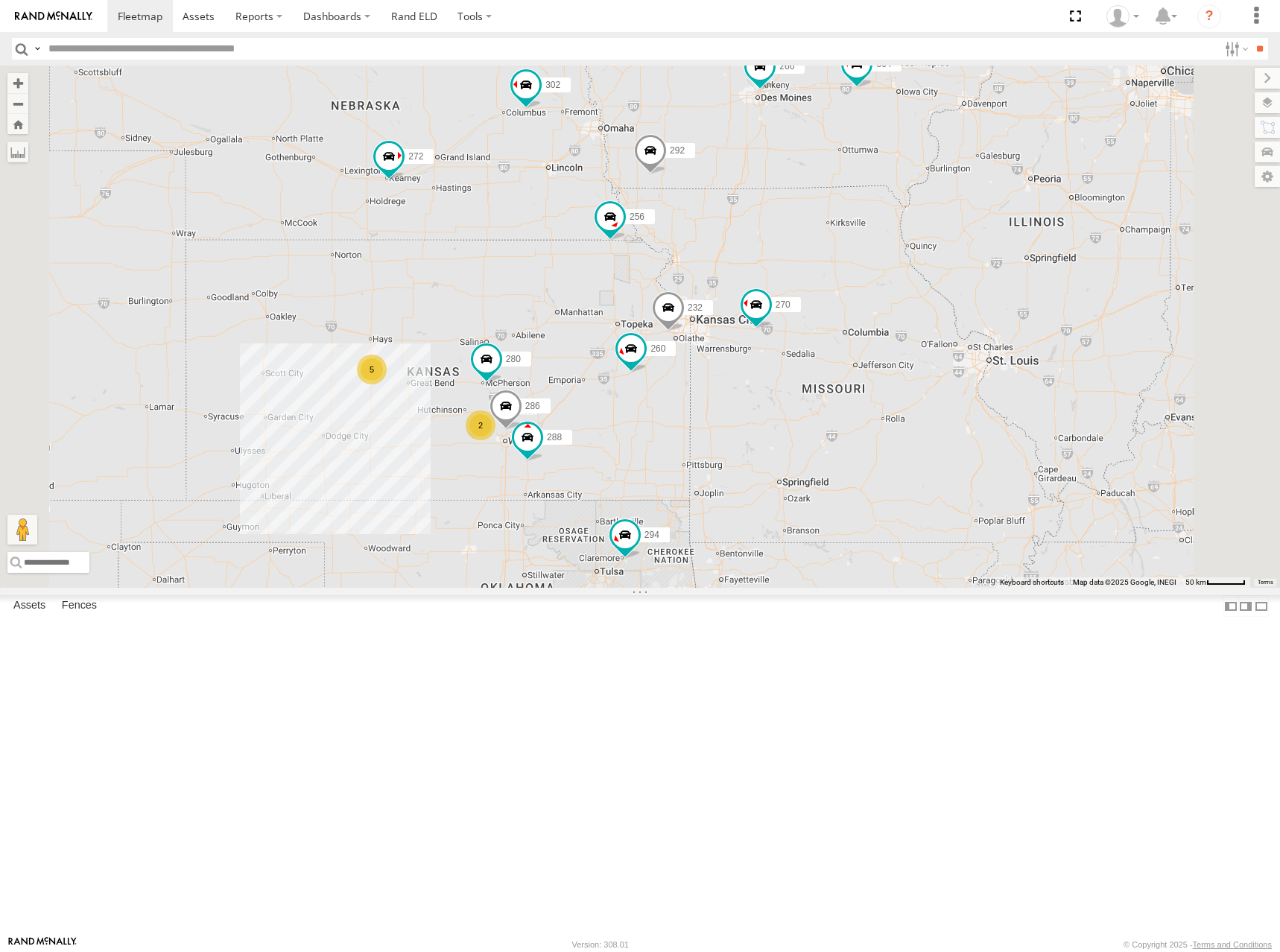
drag, startPoint x: 947, startPoint y: 279, endPoint x: 934, endPoint y: 378, distance: 99.8
click at [934, 378] on div "300 270 288 292 272 280 256 232 304 284 302 266 294 286 260 262 5 2 298" at bounding box center [640, 326] width 1280 height 522
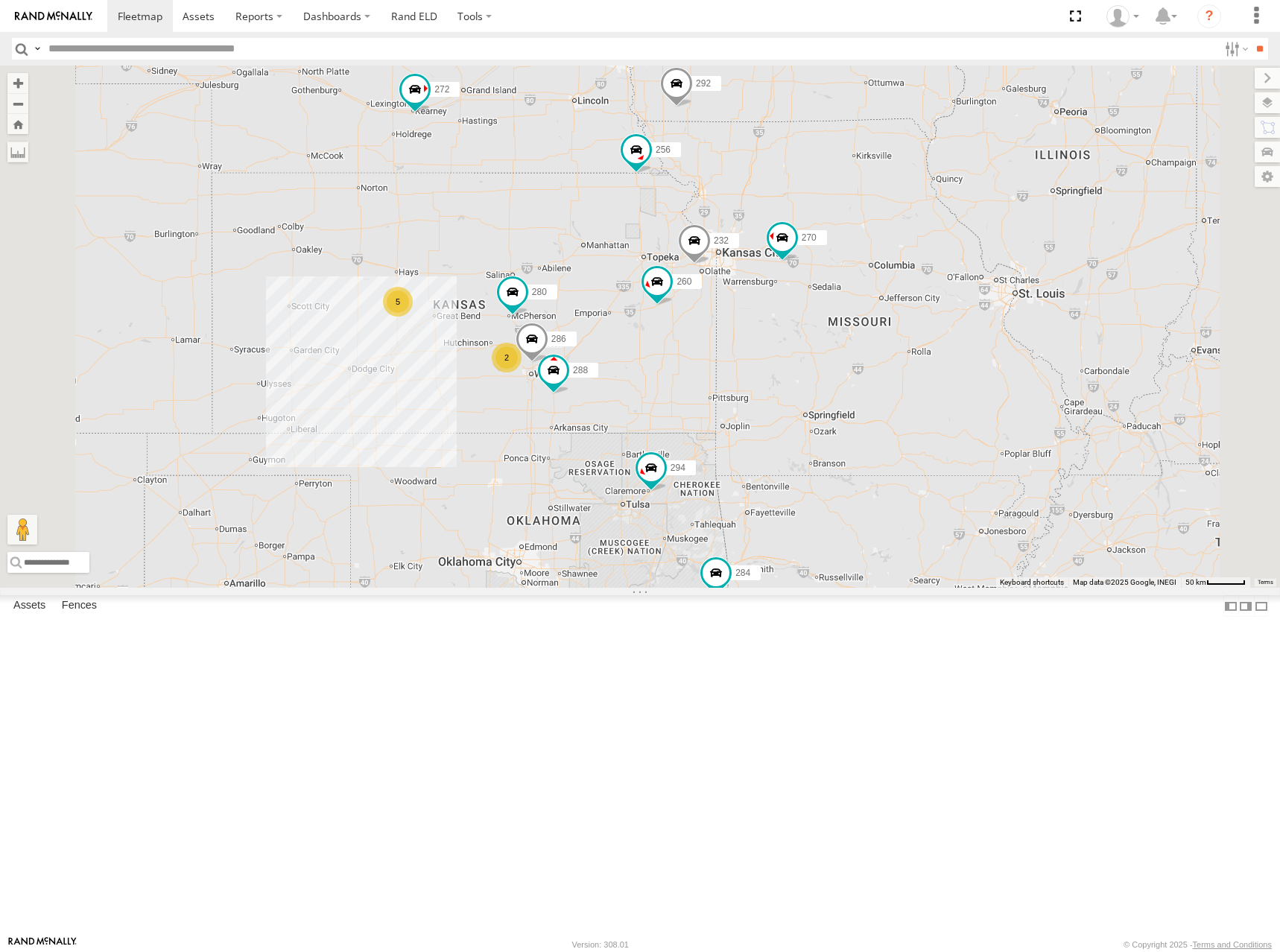
drag, startPoint x: 934, startPoint y: 378, endPoint x: 962, endPoint y: 304, distance: 79.1
click at [962, 304] on div "300 270 288 292 272 280 256 232 304 284 302 266 294 286 260 262 5 2 298" at bounding box center [640, 326] width 1280 height 522
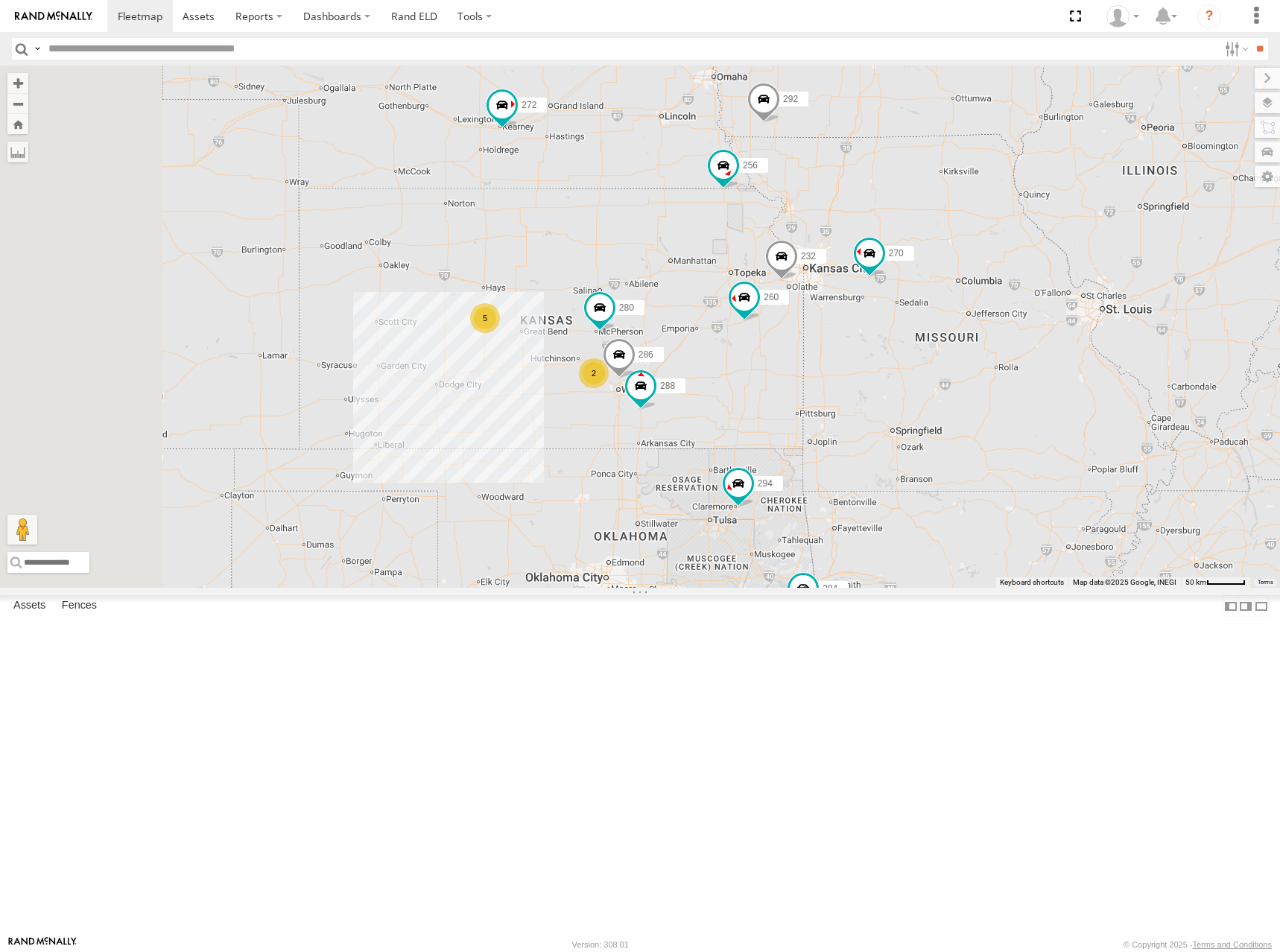
drag, startPoint x: 803, startPoint y: 379, endPoint x: 884, endPoint y: 399, distance: 83.4
click at [884, 399] on div "300 270 288 292 272 280 256 232 304 284 302 266 294 286 260 262 5 2 298" at bounding box center [640, 326] width 1280 height 522
drag, startPoint x: 913, startPoint y: 177, endPoint x: 910, endPoint y: 235, distance: 58.1
click at [910, 235] on div "300 270 288 292 272 280 256 232 304 284 302 266 294 286 260 262 5 2 298" at bounding box center [640, 326] width 1280 height 522
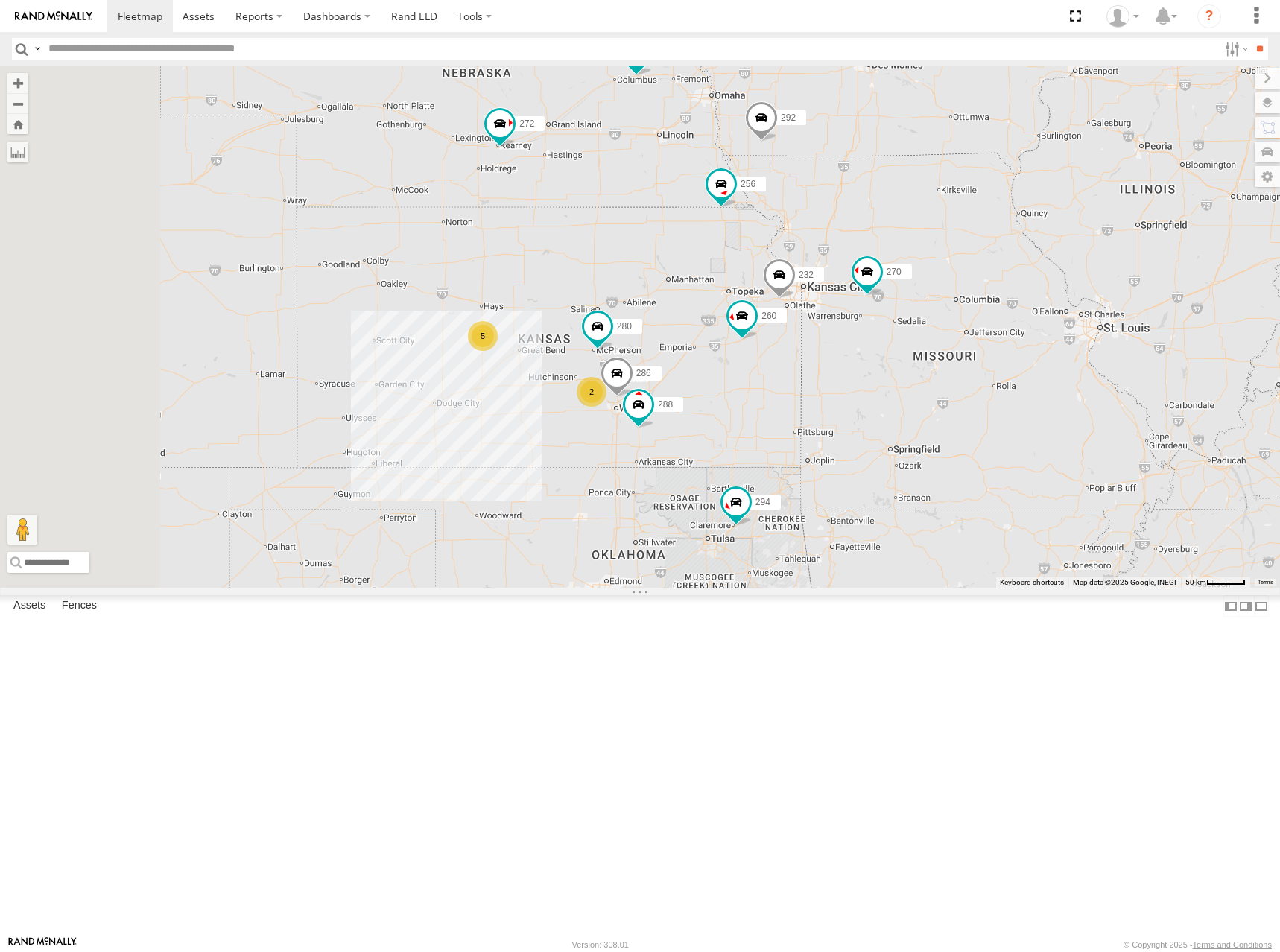
drag, startPoint x: 800, startPoint y: 380, endPoint x: 803, endPoint y: 334, distance: 46.1
click at [803, 334] on div "300 270 288 292 272 280 256 232 304 284 302 266 294 286 260 262 5 2 298" at bounding box center [640, 326] width 1280 height 522
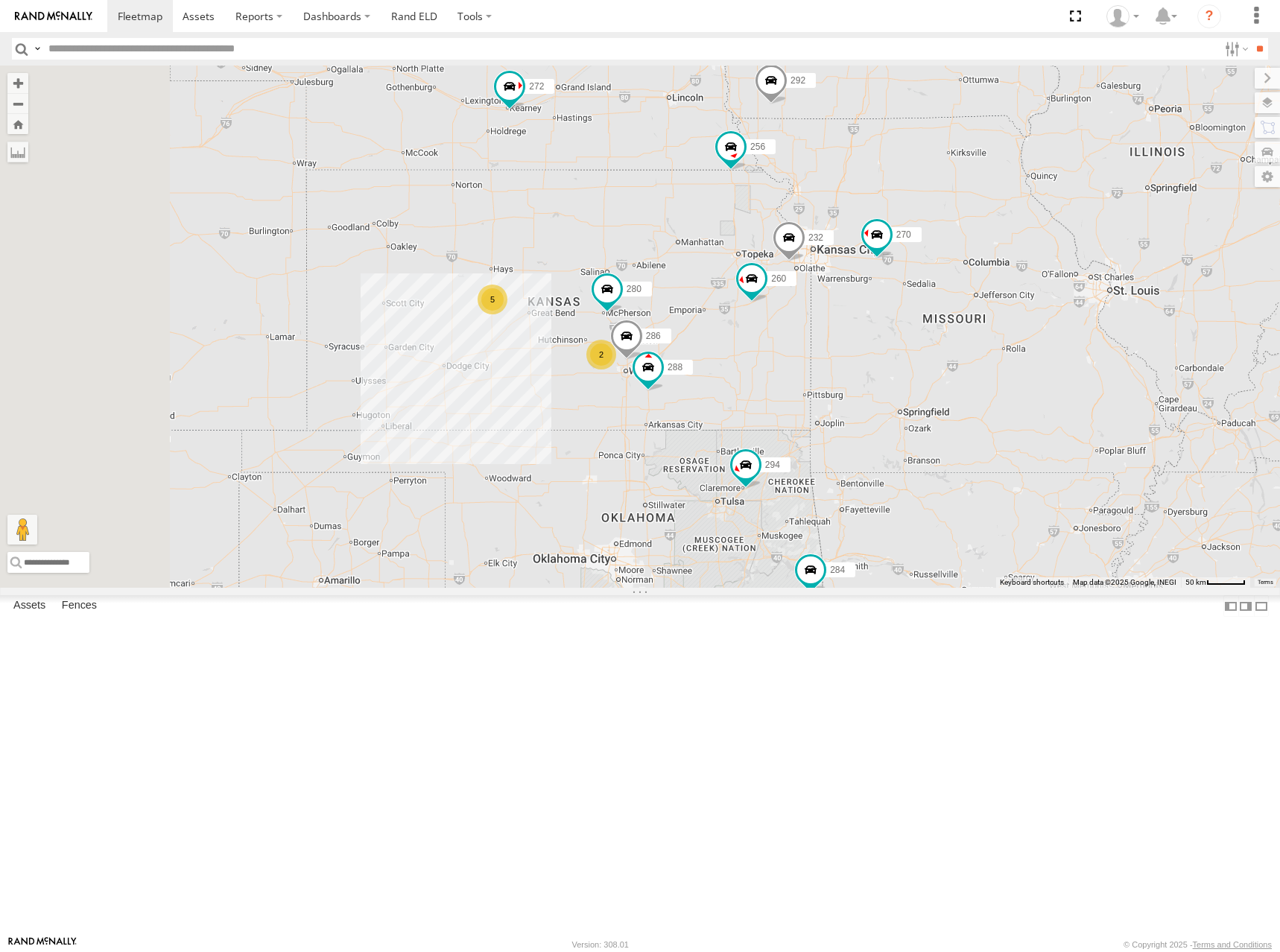
drag, startPoint x: 786, startPoint y: 420, endPoint x: 800, endPoint y: 367, distance: 54.8
click at [800, 367] on div "300 270 288 292 272 280 256 232 304 284 302 266 294 286 260 262 5 2 298" at bounding box center [640, 326] width 1280 height 522
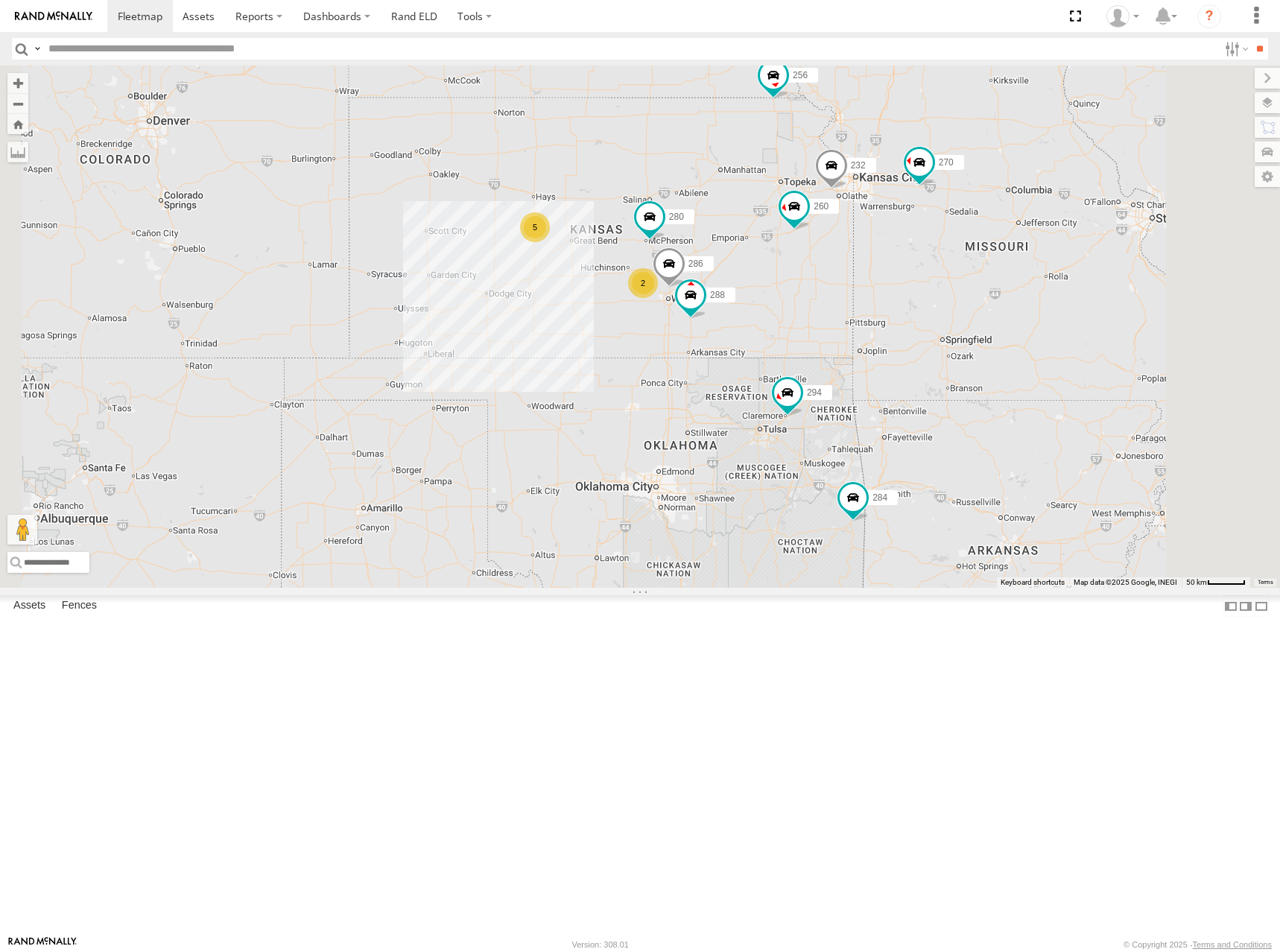
drag, startPoint x: 834, startPoint y: 279, endPoint x: 882, endPoint y: 299, distance: 52.0
click at [882, 299] on div "300 270 288 292 272 280 256 232 304 284 302 266 294 286 260 262 298 5 2" at bounding box center [640, 326] width 1280 height 522
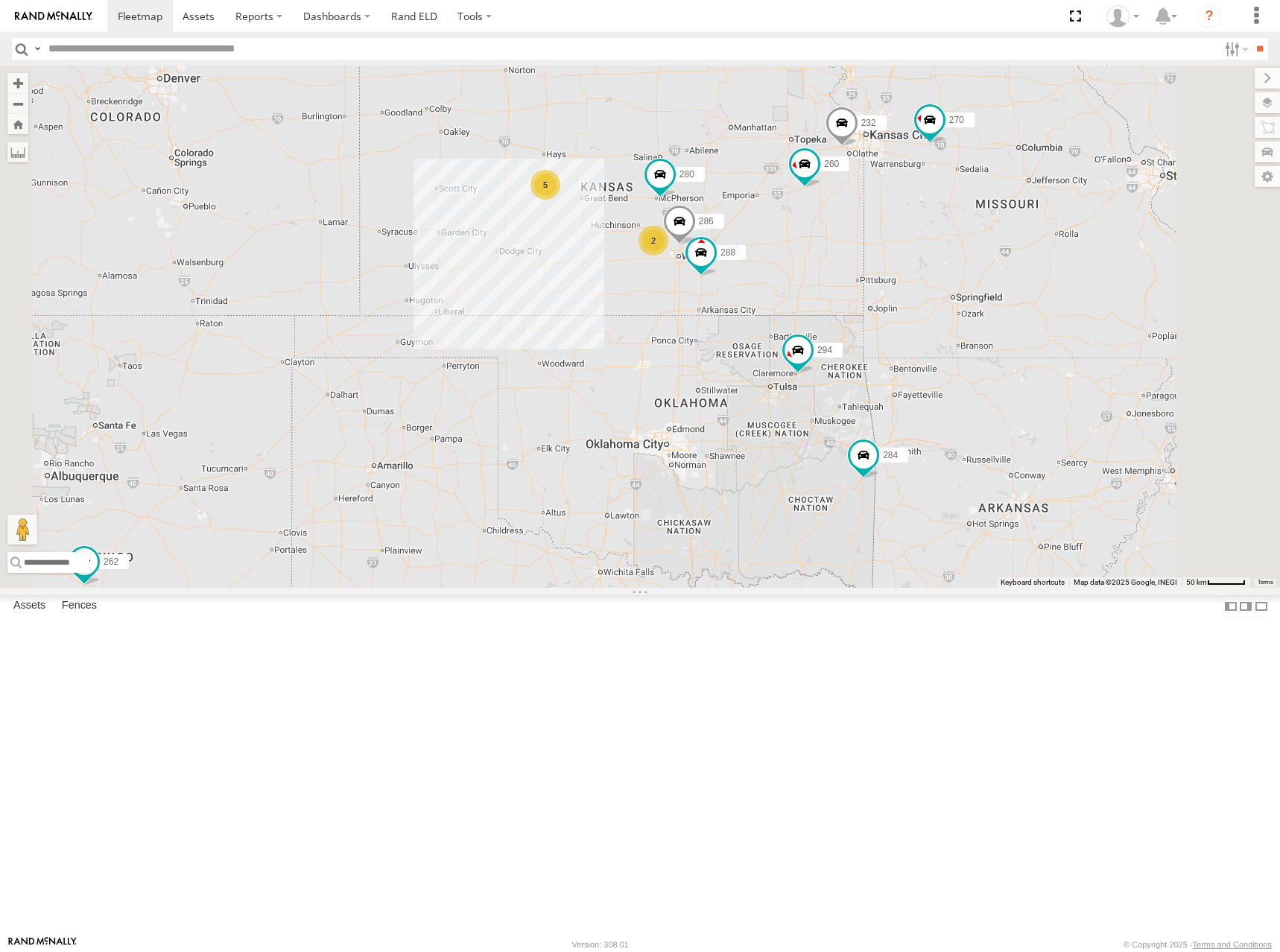
drag, startPoint x: 928, startPoint y: 399, endPoint x: 938, endPoint y: 352, distance: 48.1
click at [938, 352] on div "300 270 288 292 272 280 256 232 304 284 302 266 294 286 260 262 298 5 2" at bounding box center [640, 326] width 1280 height 522
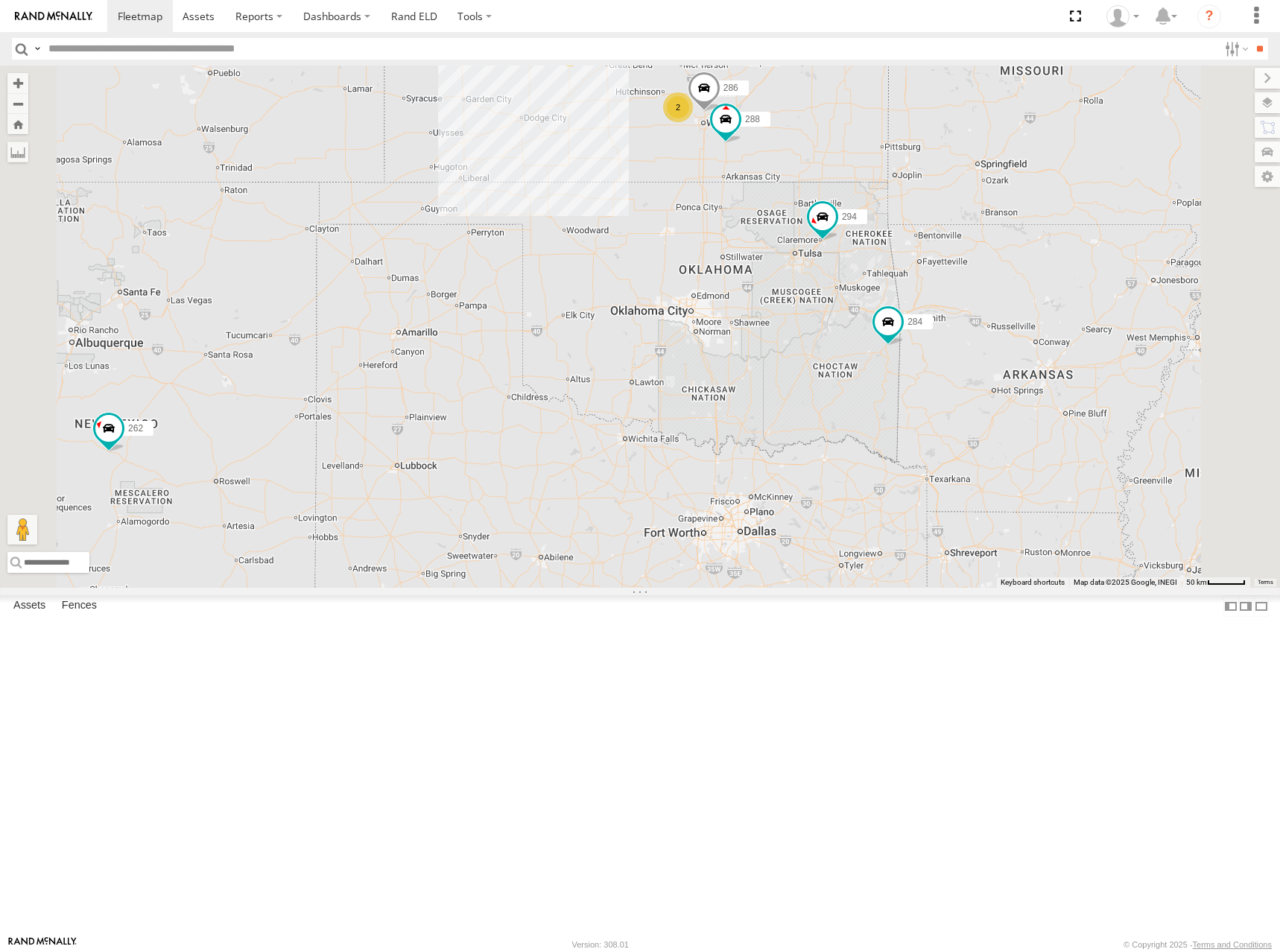
drag, startPoint x: 933, startPoint y: 533, endPoint x: 957, endPoint y: 396, distance: 139.1
click at [957, 396] on div "300 270 288 292 272 280 256 232 304 284 302 266 294 286 260 262 298 5 2" at bounding box center [640, 326] width 1280 height 522
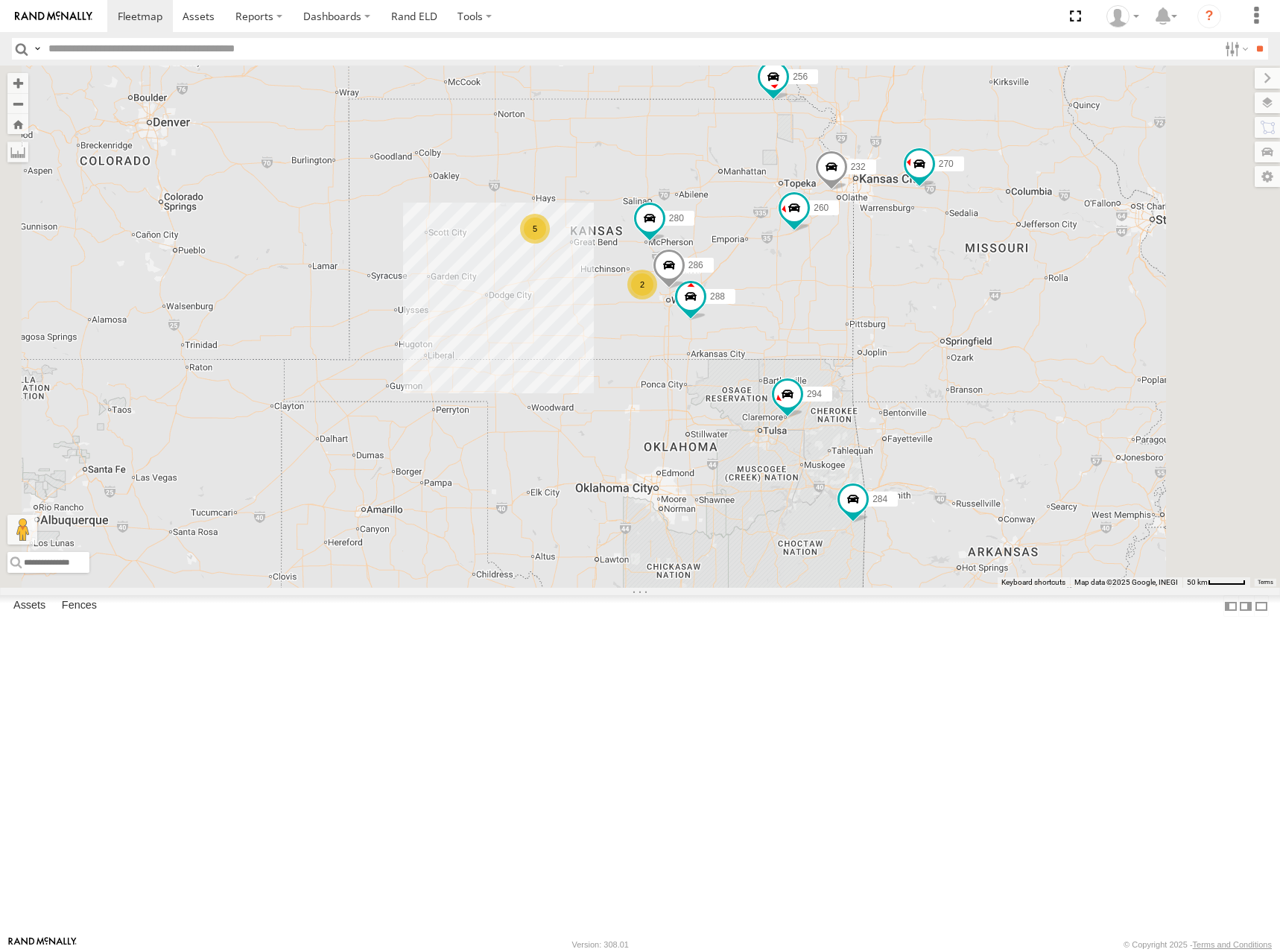
drag
click at [968, 551] on div "300 270 288 292 272 280 256 232 304 284 302 266 294 286 260 262 298 5 2" at bounding box center [640, 326] width 1280 height 522
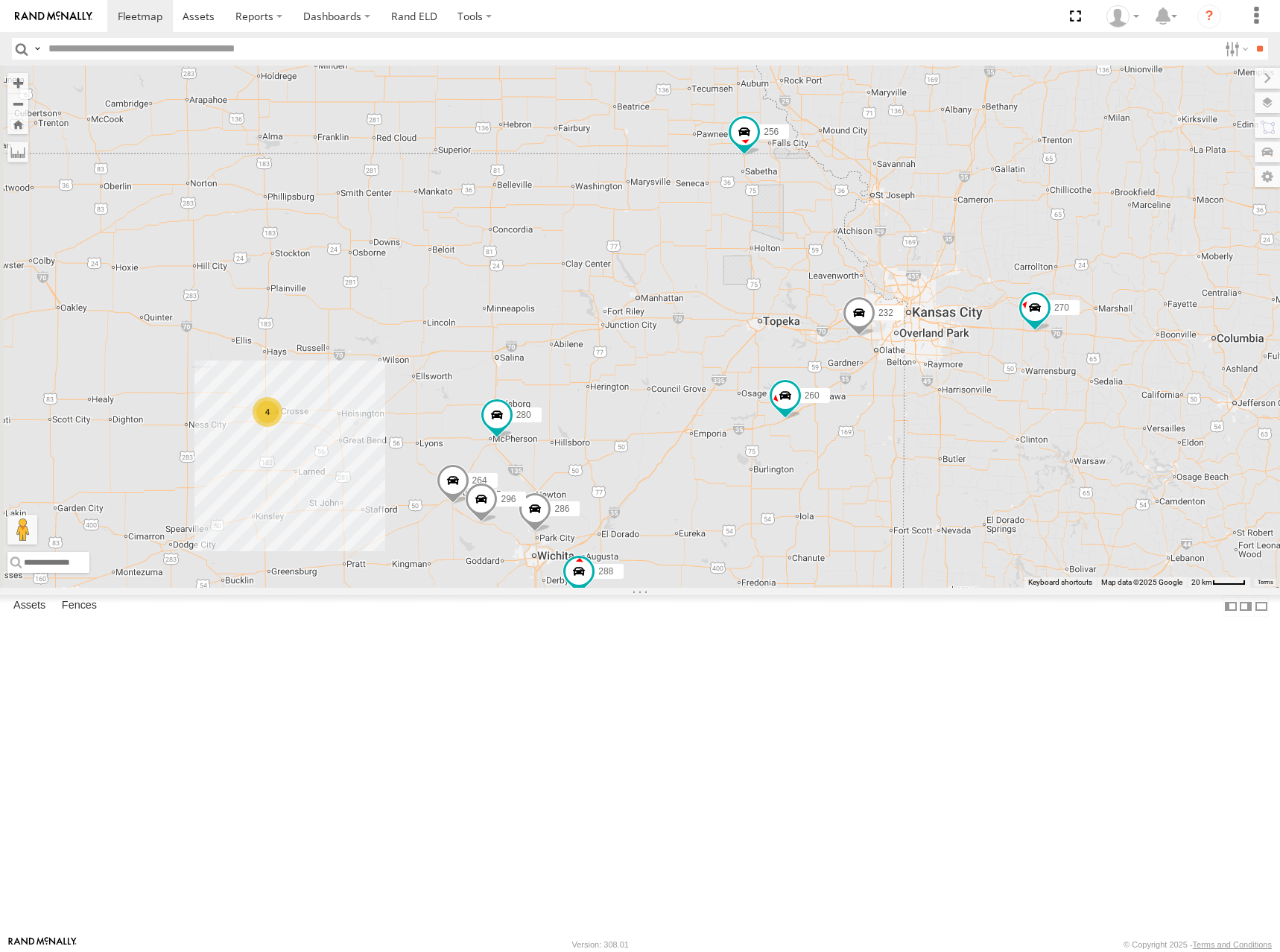
drag, startPoint x: 938, startPoint y: 433, endPoint x: 1030, endPoint y: 314, distance: 150.4
click at [1030, 314] on div "300 270 288 292 272 280 256 232 304 284 302 266 294 286 260 262 298 4 296 264" at bounding box center [640, 326] width 1280 height 522
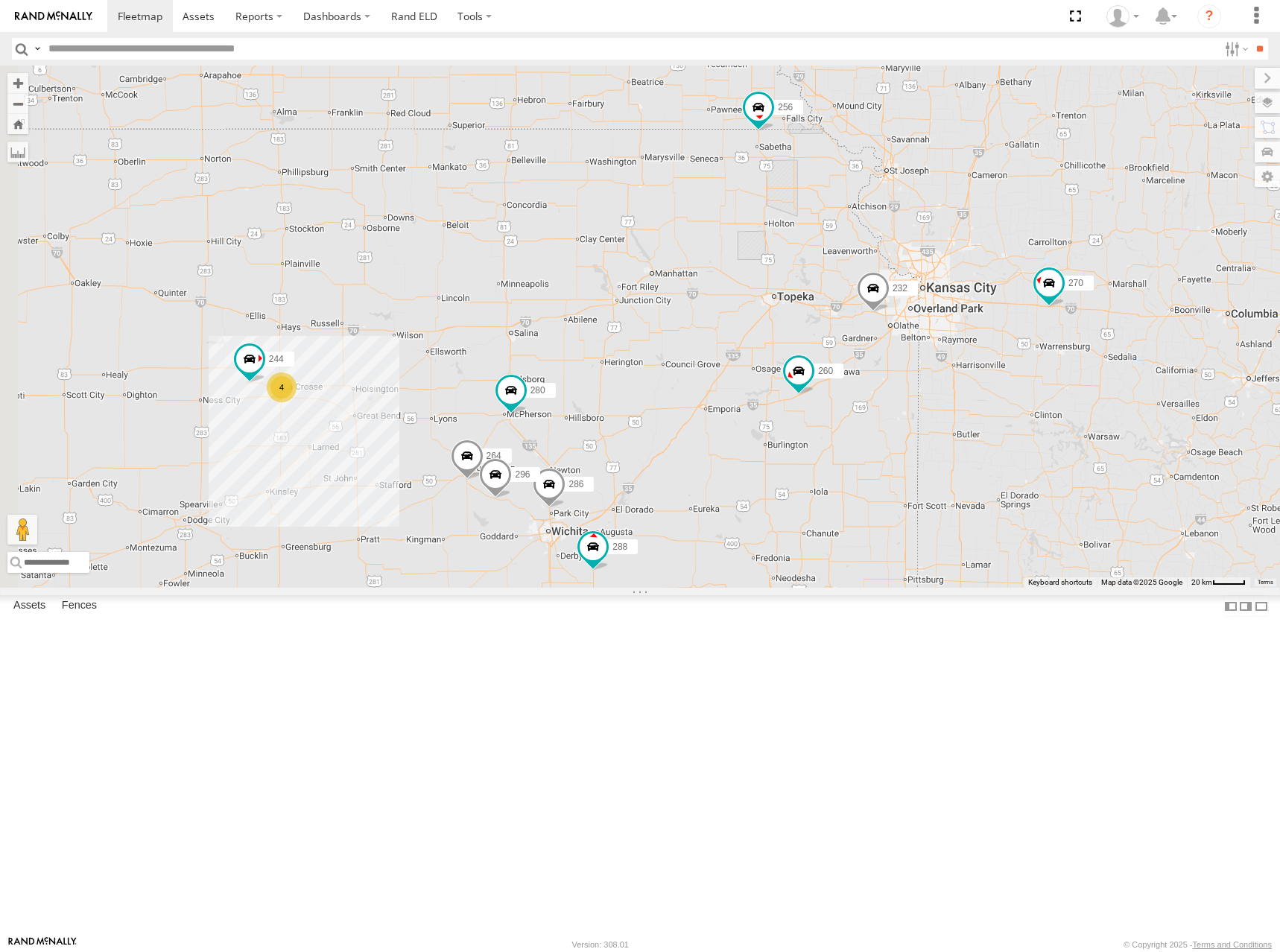
drag, startPoint x: 938, startPoint y: 410, endPoint x: 961, endPoint y: 371, distance: 45.3
click at [961, 372] on div "300 270 288 292 272 280 256 232 304 284 302 266 294 286 260 262 298 4 296 264 2…" at bounding box center [640, 326] width 1280 height 522
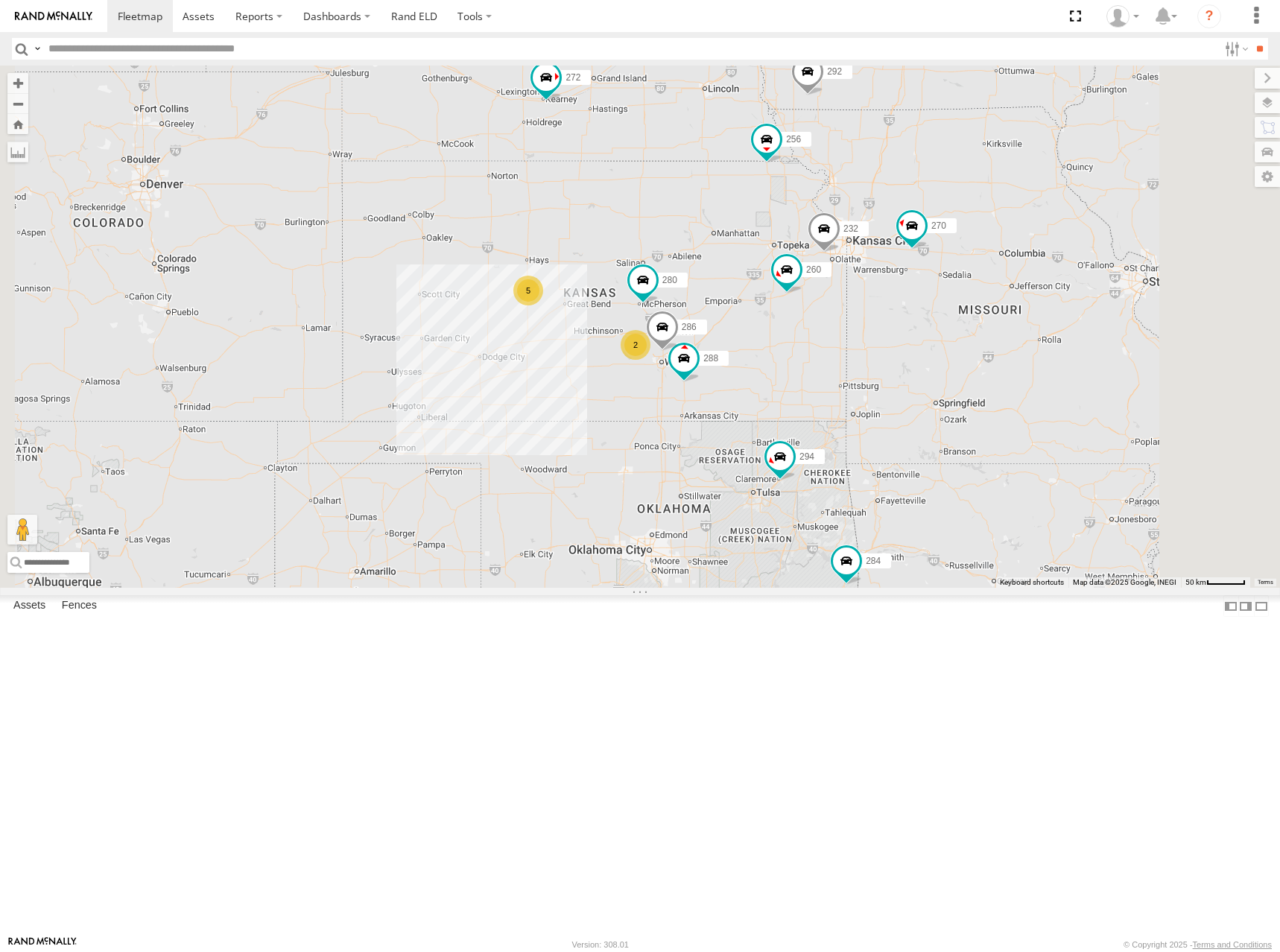
drag, startPoint x: 778, startPoint y: 382, endPoint x: 793, endPoint y: 376, distance: 16.2
click at [793, 376] on div "300 270 288 292 272 280 256 232 304 284 302 266 294 286 260 262 298 5 2" at bounding box center [640, 326] width 1280 height 522
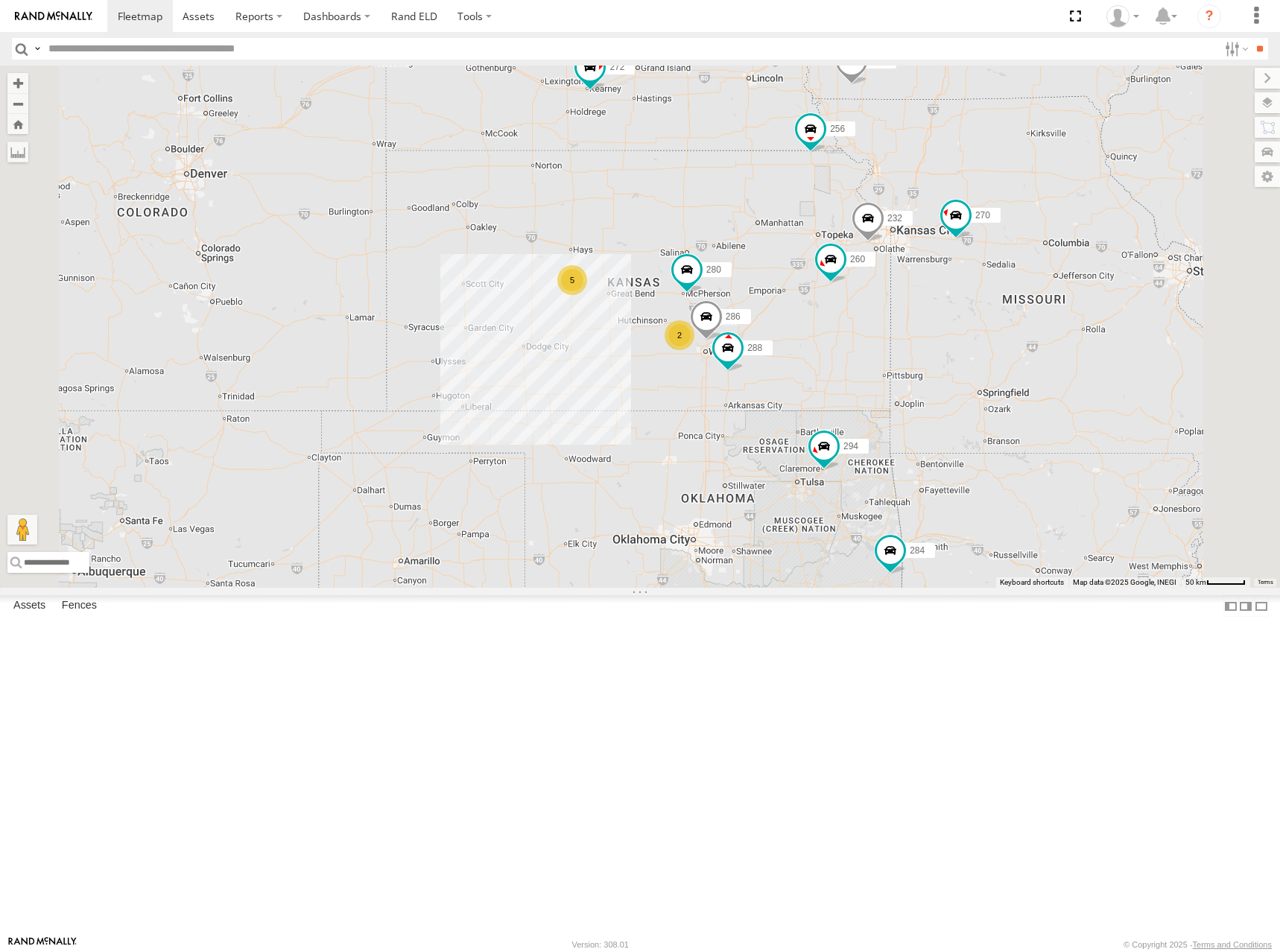
drag, startPoint x: 941, startPoint y: 351, endPoint x: 1000, endPoint y: 335, distance: 61.1
click at [1000, 335] on div "300 270 288 292 272 280 256 232 304 284 302 266 294 286 260 262 298 5 2" at bounding box center [640, 326] width 1280 height 522
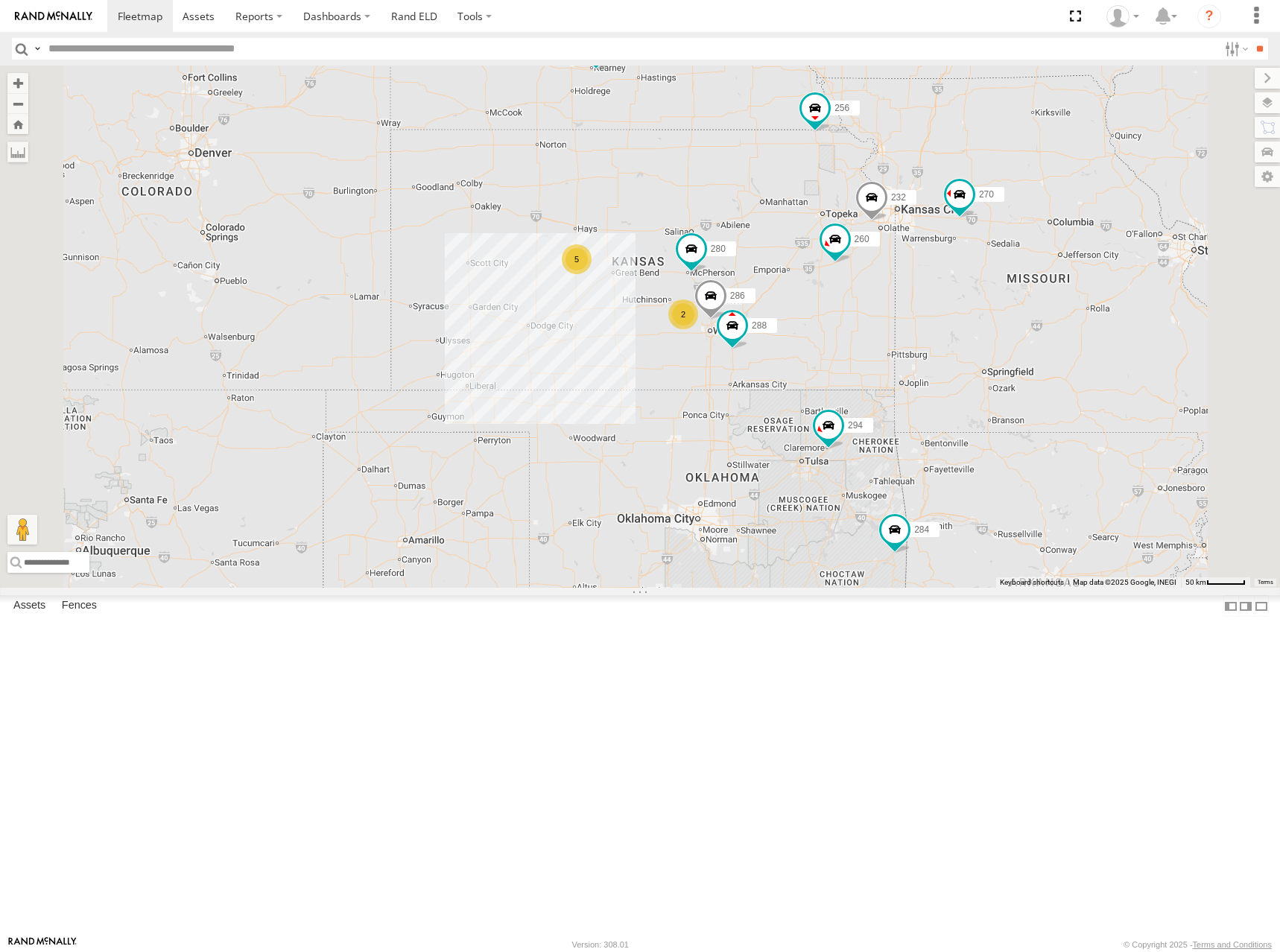
click at [831, 324] on div "300 270 288 292 272 280 256 232 304 284 302 266 294 286 260 262 298 5 2" at bounding box center [640, 326] width 1280 height 522
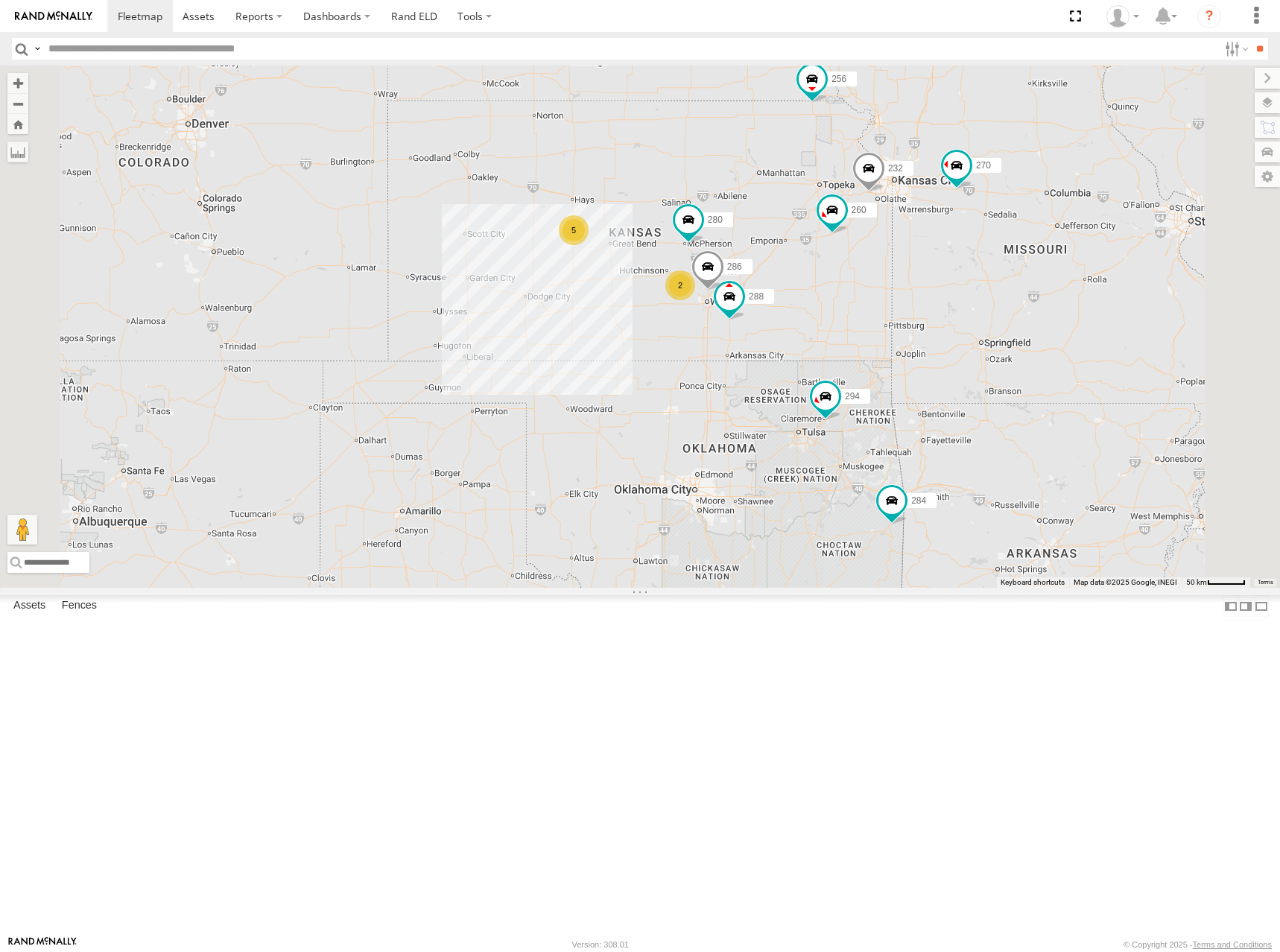
click at [820, 329] on div "300 270 288 292 272 280 256 232 304 284 302 266 294 286 260 262 298 5 2" at bounding box center [640, 326] width 1280 height 522
drag, startPoint x: 928, startPoint y: 293, endPoint x: 926, endPoint y: 310, distance: 17.1
click at [926, 310] on div "300 270 288 292 272 280 256 232 304 284 302 266 294 286 260 262 298 5 2" at bounding box center [640, 326] width 1280 height 522
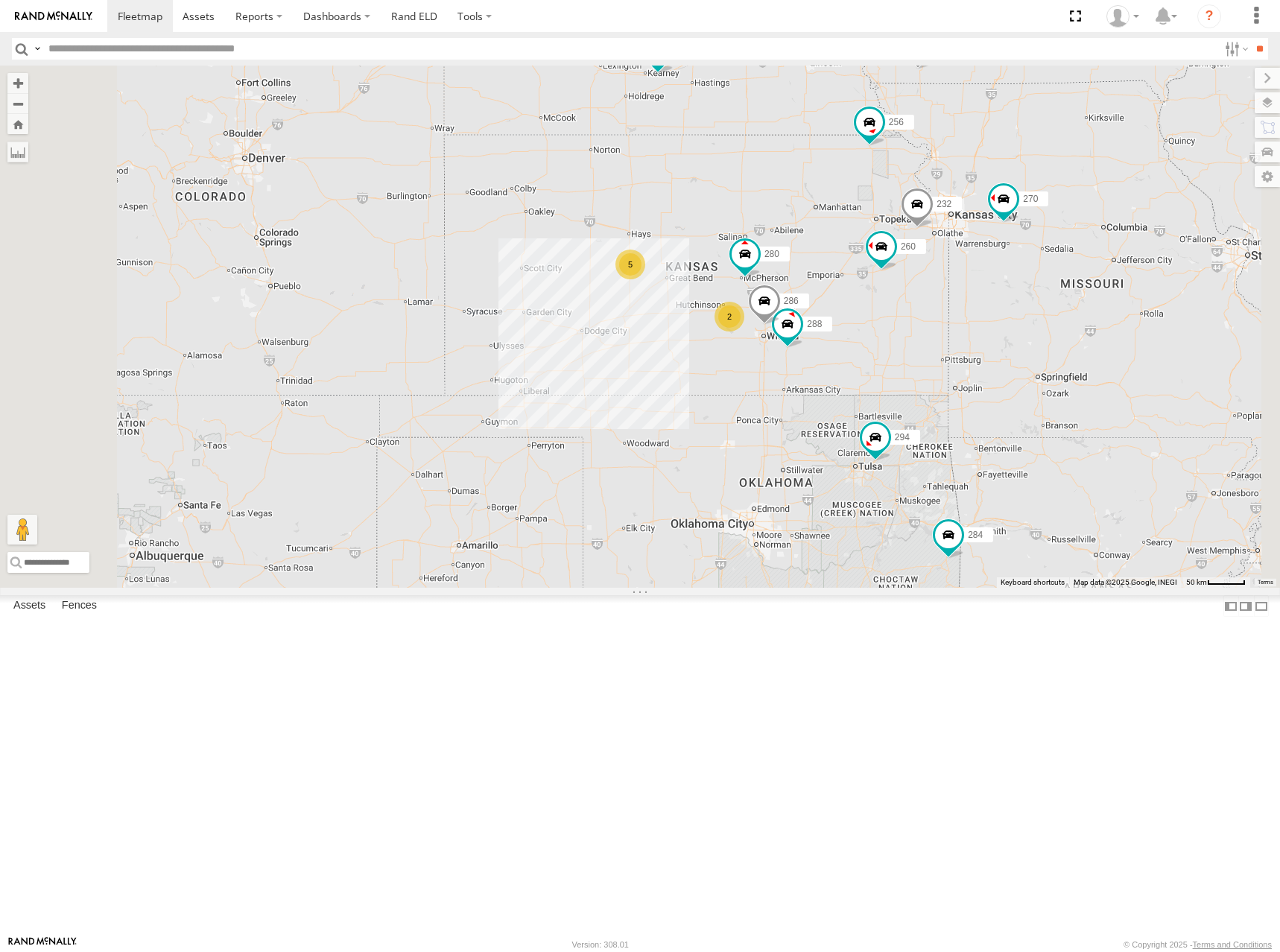
drag, startPoint x: 990, startPoint y: 331, endPoint x: 988, endPoint y: 341, distance: 10.2
click at [988, 341] on div "300 270 288 292 272 280 256 232 304 284 302 266 294 286 260 5 2" at bounding box center [640, 326] width 1280 height 522
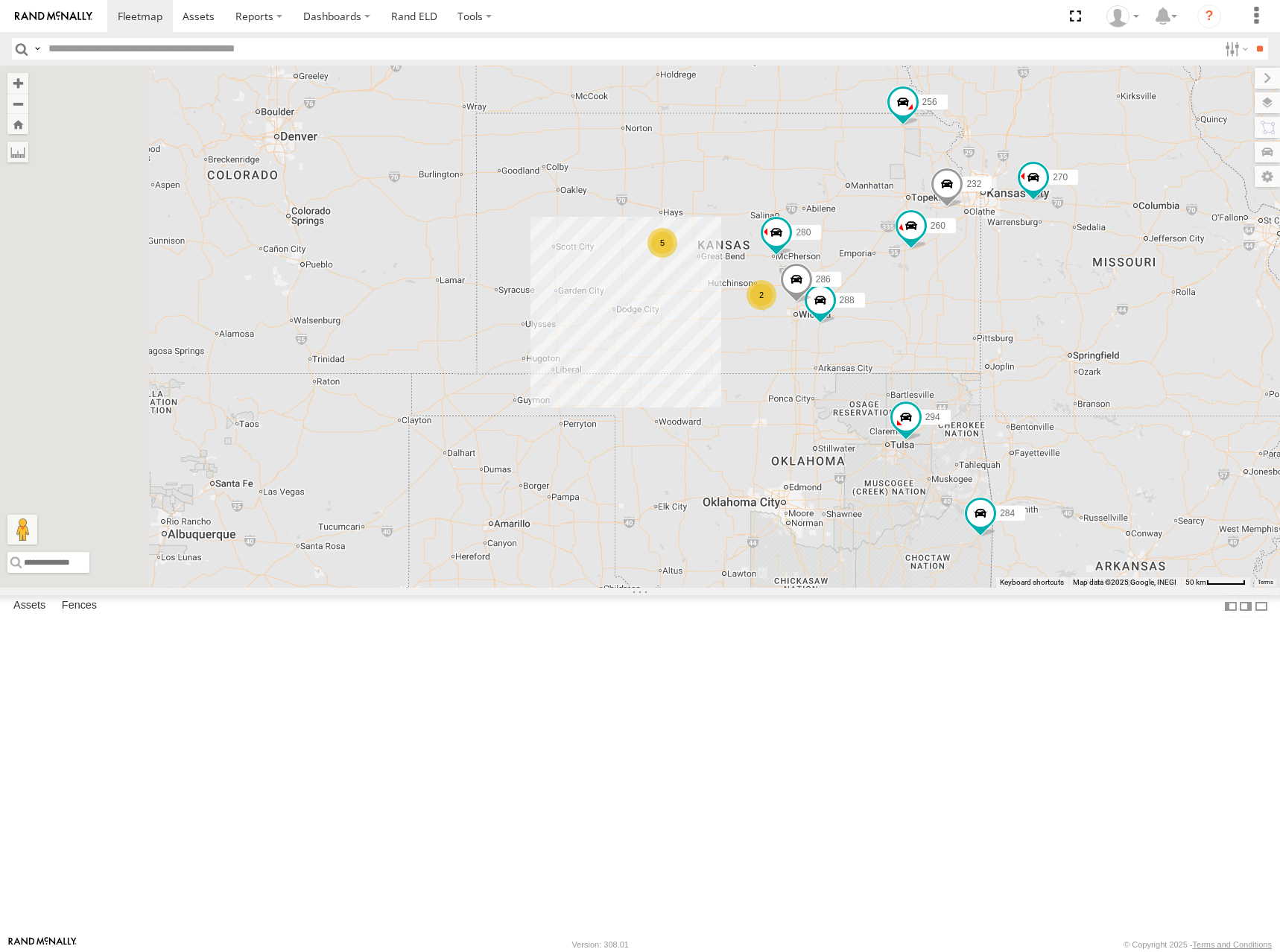
drag, startPoint x: 927, startPoint y: 363, endPoint x: 954, endPoint y: 348, distance: 30.9
click at [954, 348] on div "300 270 288 292 272 280 256 232 304 284 302 266 294 286 260 5 262 2" at bounding box center [640, 326] width 1280 height 522
click at [134, 17] on span at bounding box center [140, 15] width 45 height 14
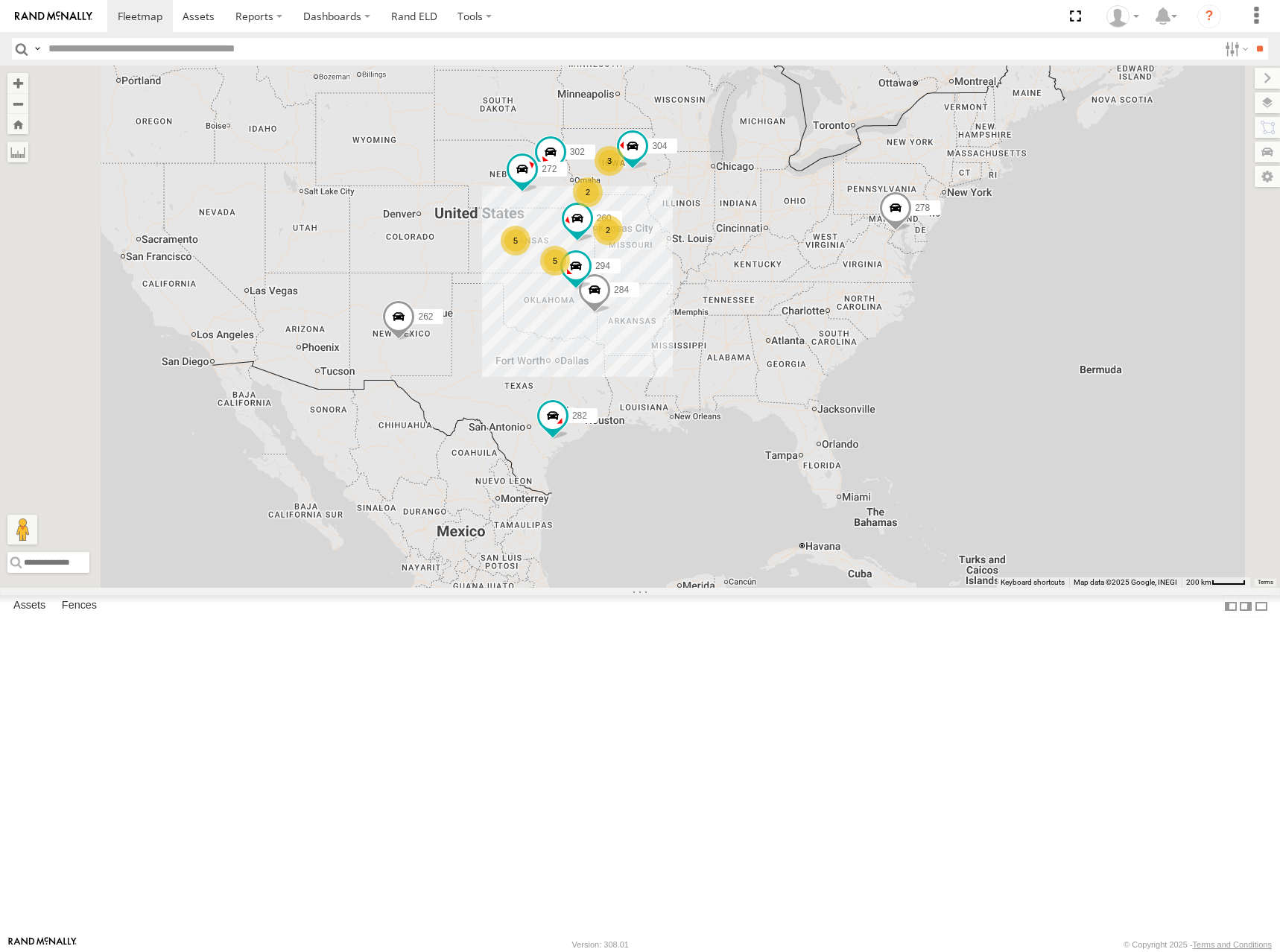
drag, startPoint x: 593, startPoint y: 451, endPoint x: 600, endPoint y: 415, distance: 36.7
click at [600, 415] on div "262 282 278 5 3 2 5 2 272 304 284 302 294 260" at bounding box center [640, 326] width 1280 height 522
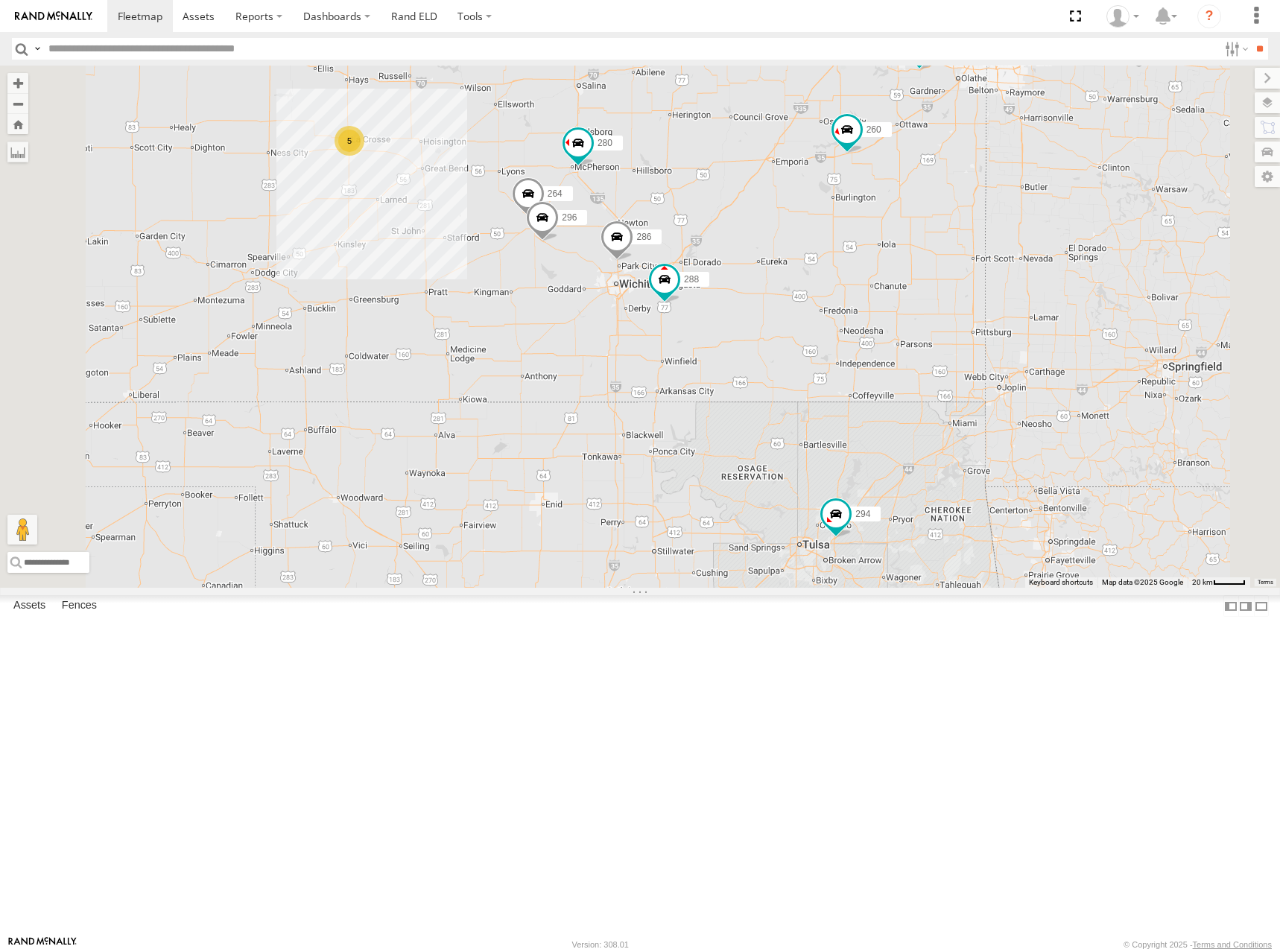
drag, startPoint x: 915, startPoint y: 338, endPoint x: 905, endPoint y: 360, distance: 24.2
click at [905, 360] on div "262 282 278 272 304 284 302 294 260 5 270 288 280 256 232 296 264 286" at bounding box center [640, 326] width 1280 height 522
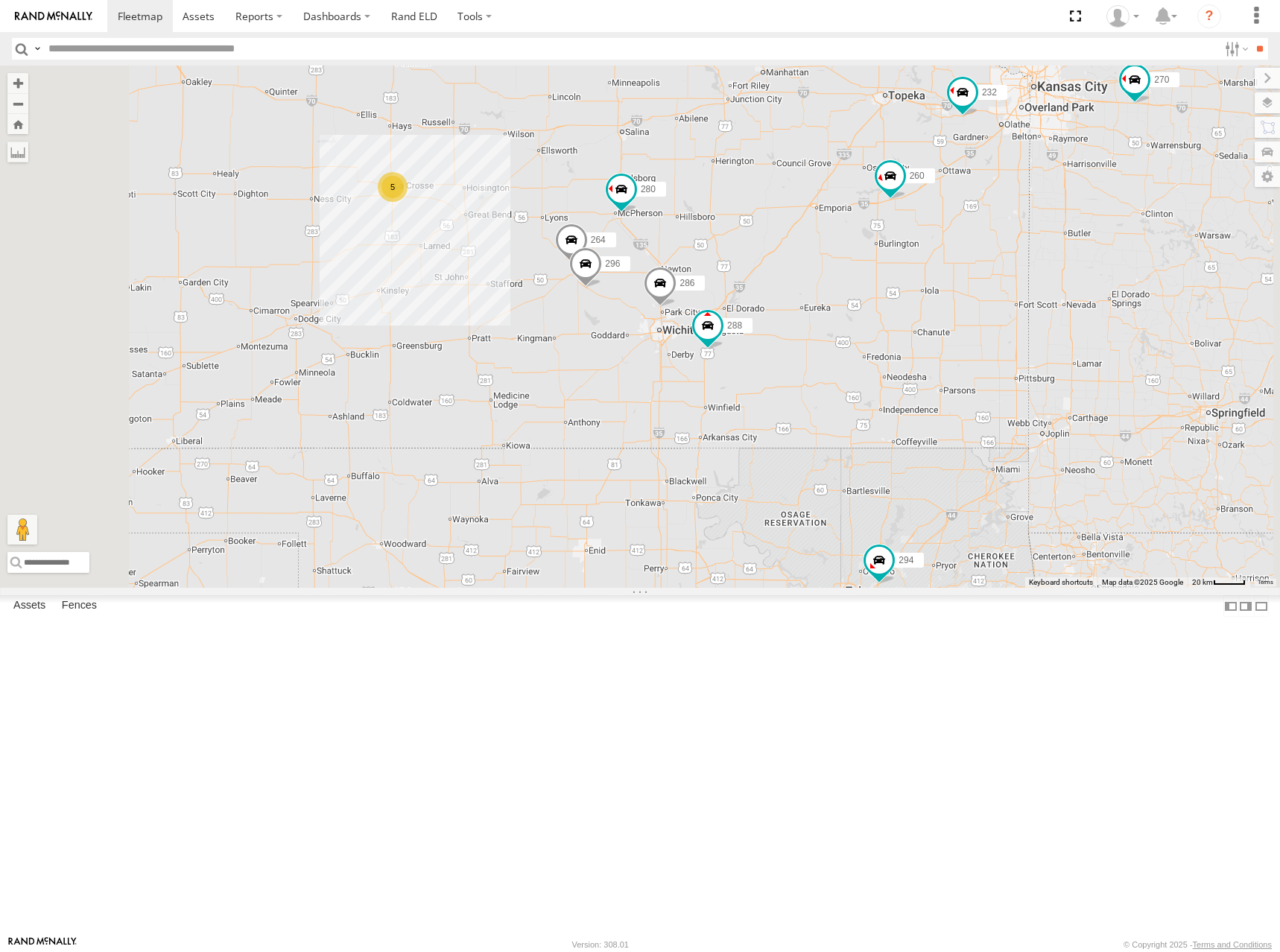
drag, startPoint x: 877, startPoint y: 218, endPoint x: 926, endPoint y: 263, distance: 66.5
click at [926, 263] on div "262 282 278 272 304 284 302 294 260 5 270 288 280 256 232 296 264 286" at bounding box center [640, 326] width 1280 height 522
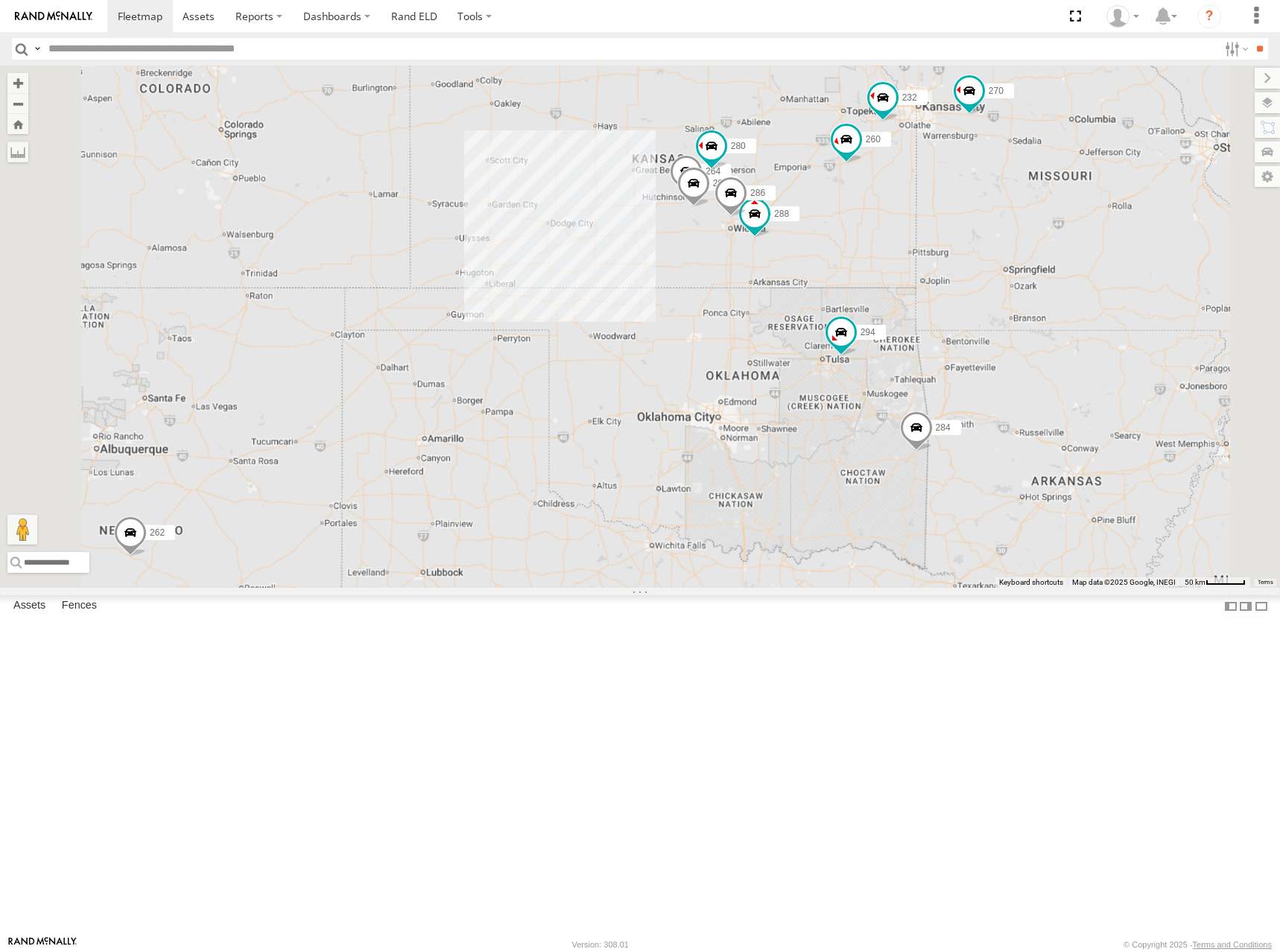
drag, startPoint x: 821, startPoint y: 230, endPoint x: 871, endPoint y: 248, distance: 53.1
click at [860, 254] on div "262 282 278 272 304 284 302 294 260 270 288 280 256 232 296 264 286" at bounding box center [640, 326] width 1280 height 522
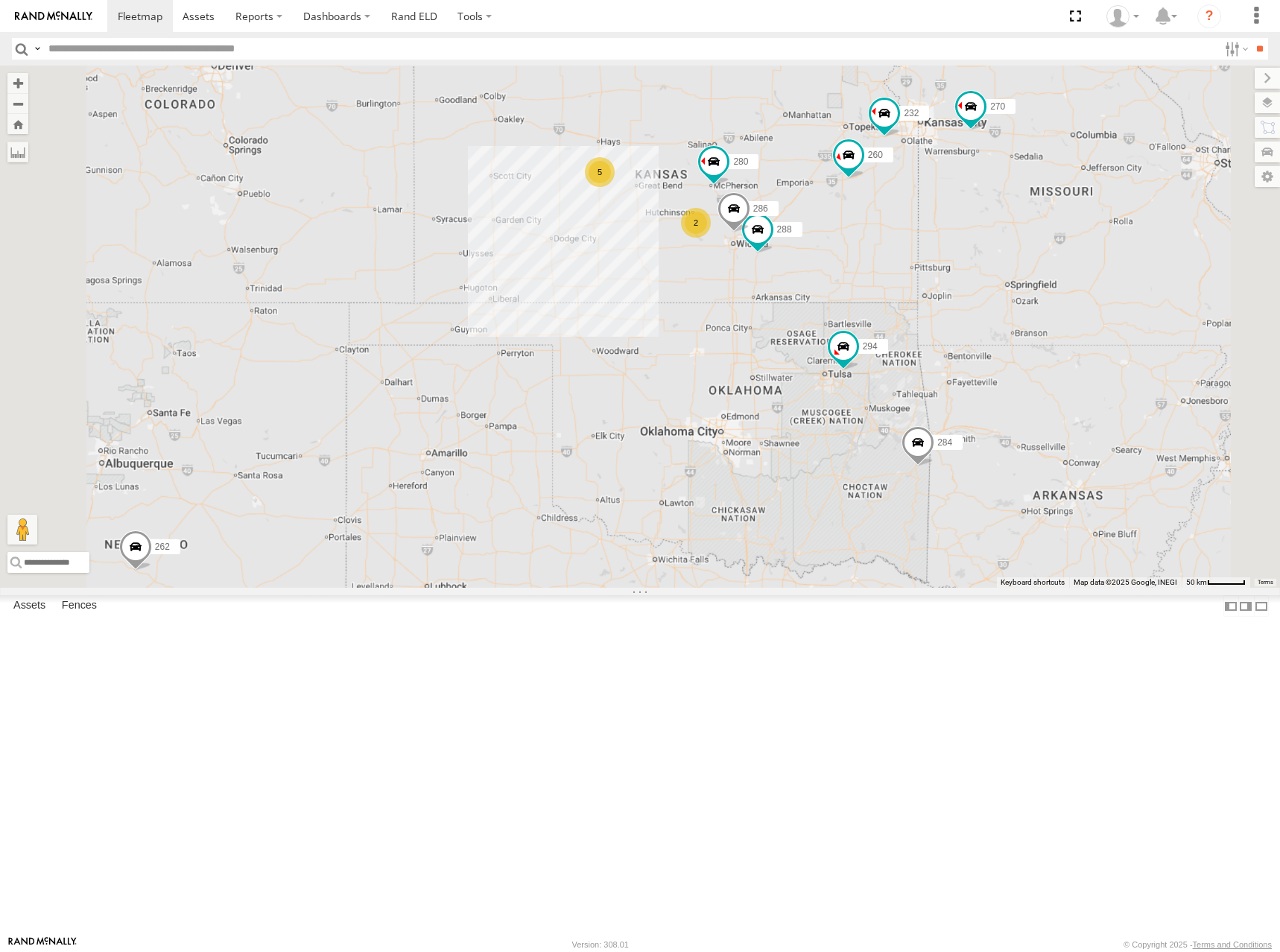
drag, startPoint x: 918, startPoint y: 245, endPoint x: 902, endPoint y: 256, distance: 19.4
click at [902, 256] on div "262 282 278 272 304 284 302 294 260 270 288 280 256 232 286 5 292 2" at bounding box center [640, 326] width 1280 height 522
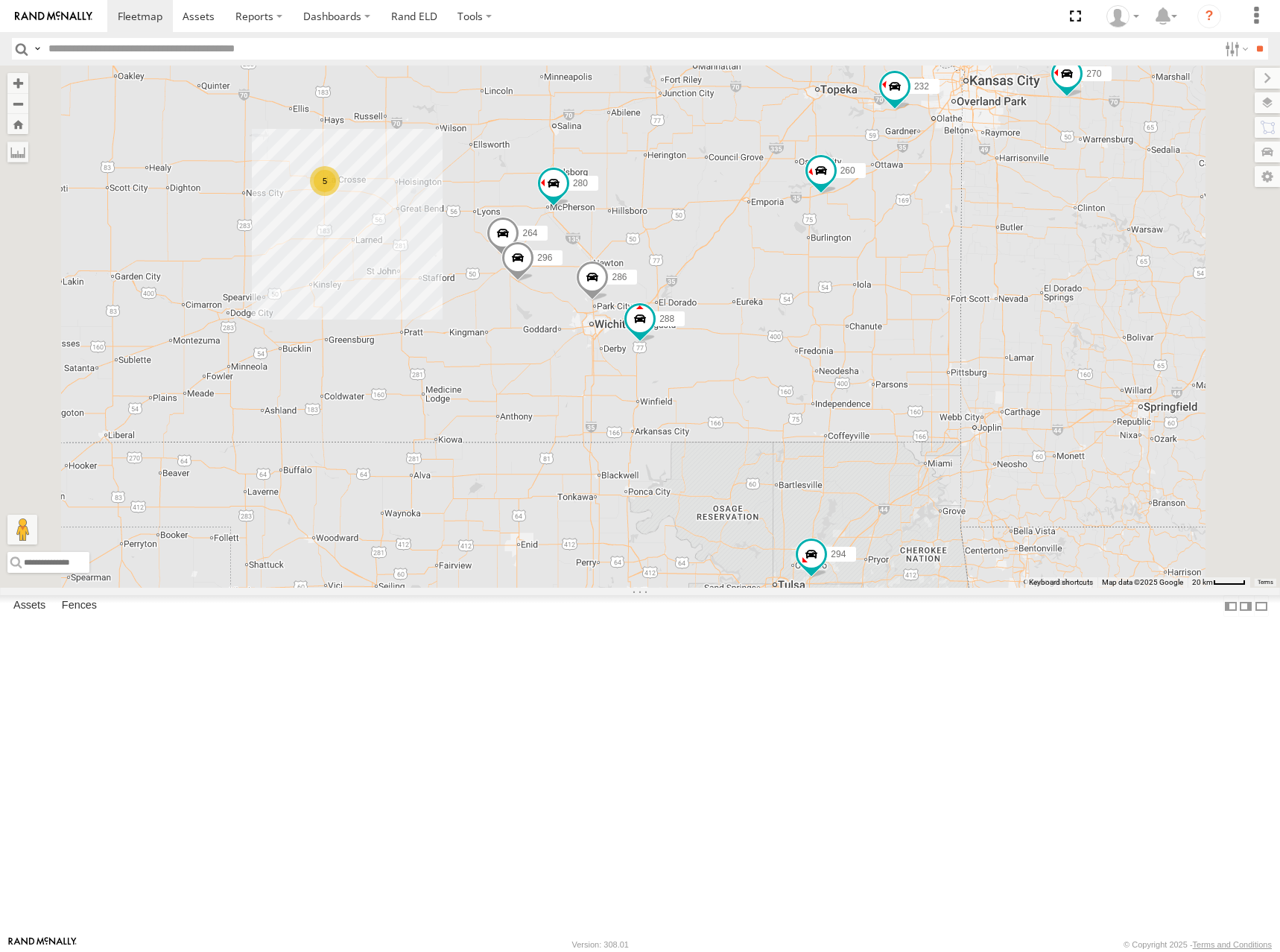
drag, startPoint x: 1035, startPoint y: 352, endPoint x: 1037, endPoint y: 378, distance: 26.1
click at [1037, 378] on div "262 282 278 272 304 284 302 294 260 270 288 280 256 232 286 292 5 296 264" at bounding box center [640, 326] width 1280 height 522
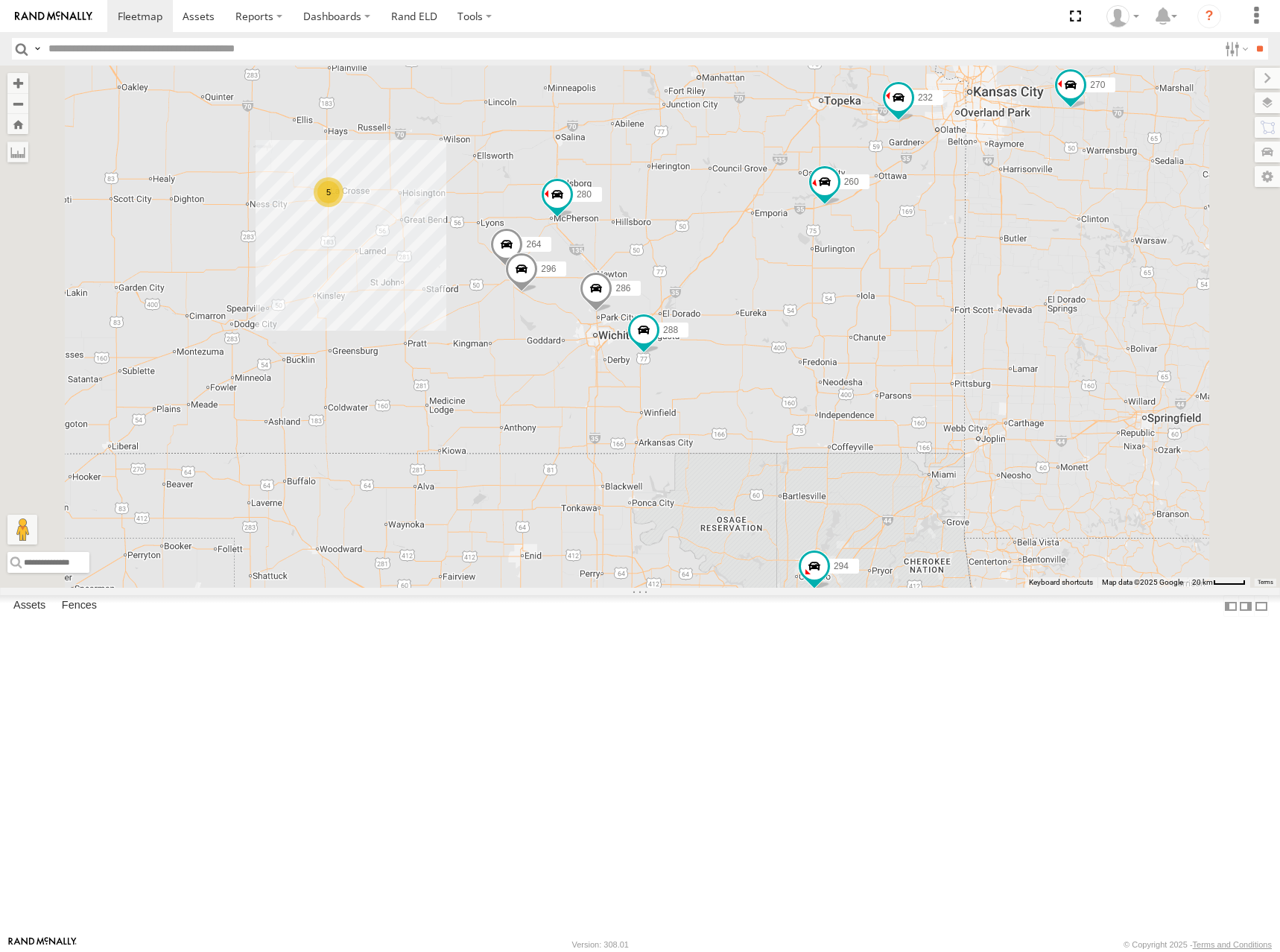
drag, startPoint x: 877, startPoint y: 235, endPoint x: 880, endPoint y: 244, distance: 9.5
click at [880, 244] on div "262 282 278 272 304 284 302 294 260 270 288 280 256 232 286 292 5 296 264" at bounding box center [640, 326] width 1280 height 522
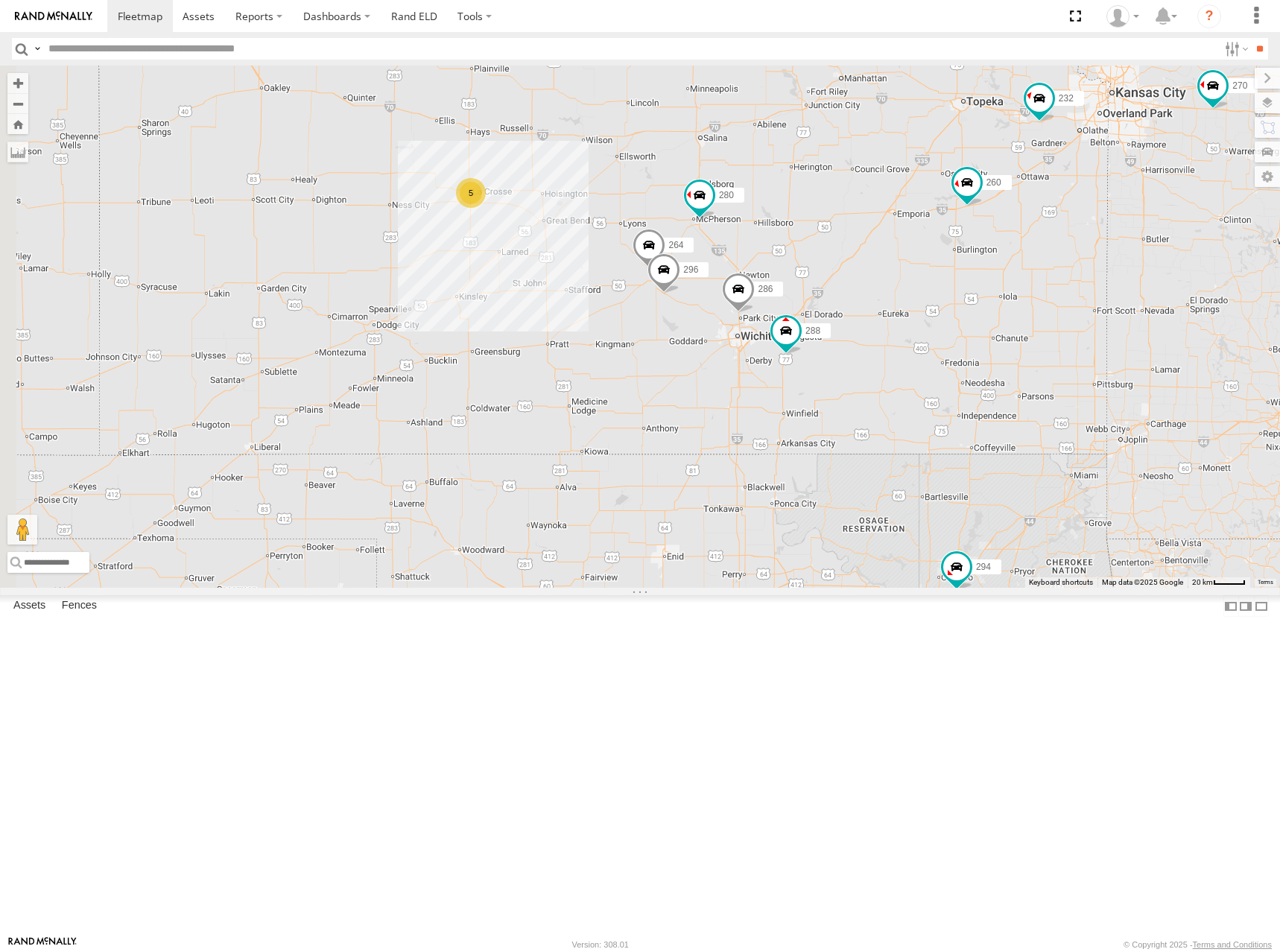
drag, startPoint x: 927, startPoint y: 249, endPoint x: 1073, endPoint y: 249, distance: 146.0
click at [1073, 249] on div "262 282 278 272 304 284 302 294 260 270 288 280 256 232 286 292 5 296 264" at bounding box center [640, 326] width 1280 height 522
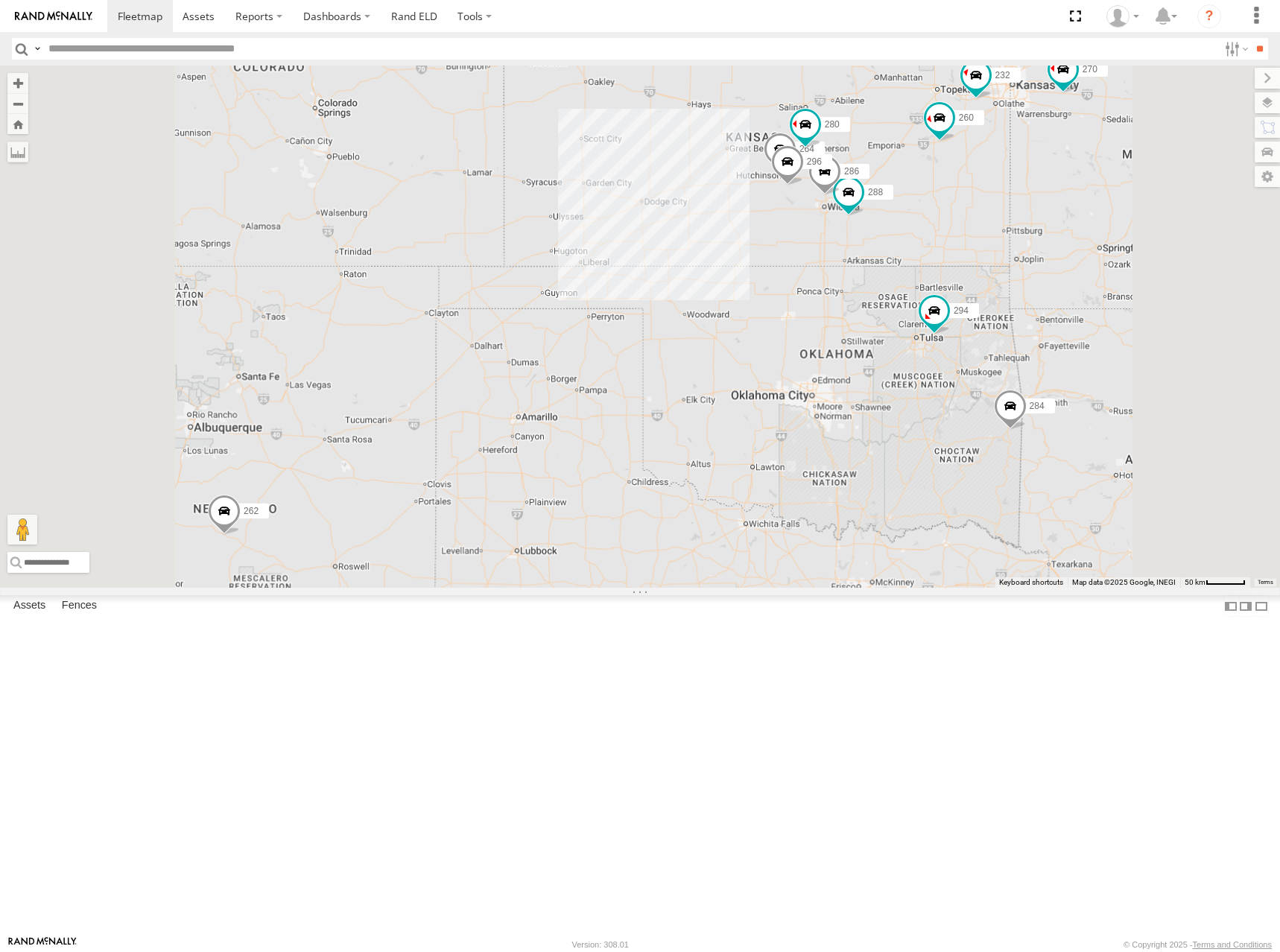
drag, startPoint x: 1025, startPoint y: 231, endPoint x: 1000, endPoint y: 269, distance: 45.5
click at [1000, 269] on div "262 282 278 272 304 284 302 294 260 270 288 280 256 232 286 292 296 264" at bounding box center [640, 326] width 1280 height 522
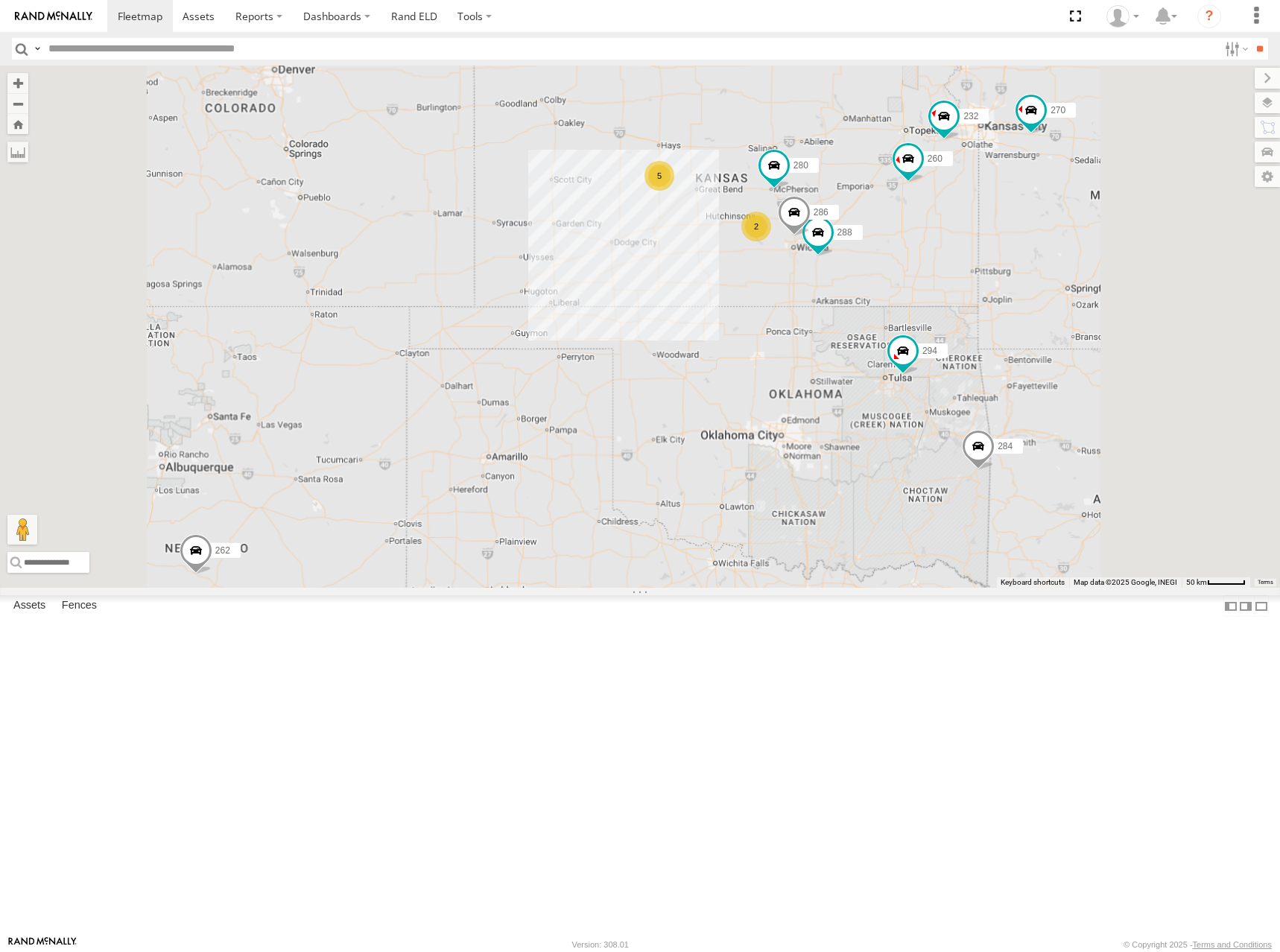
drag, startPoint x: 1020, startPoint y: 291, endPoint x: 1000, endPoint y: 292, distance: 20.0
click at [1000, 292] on div "262 282 278 272 304 284 302 294 260 270 288 280 256 232 286 292 5 2" at bounding box center [640, 326] width 1280 height 522
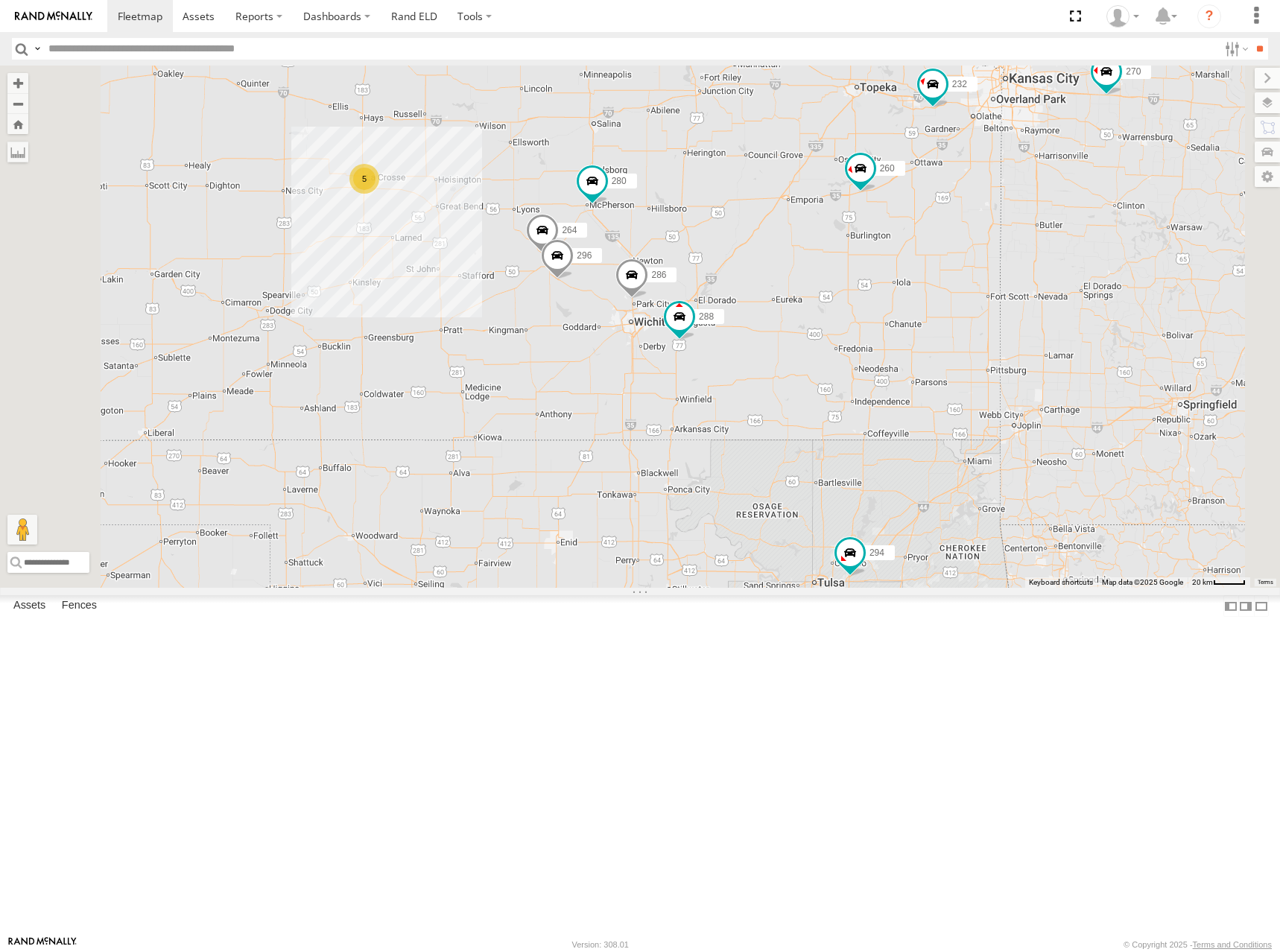
drag, startPoint x: 890, startPoint y: 279, endPoint x: 938, endPoint y: 274, distance: 48.3
click at [938, 274] on div "262 282 278 272 304 284 302 294 260 270 288 280 256 232 286 292 5 296 264" at bounding box center [640, 326] width 1280 height 522
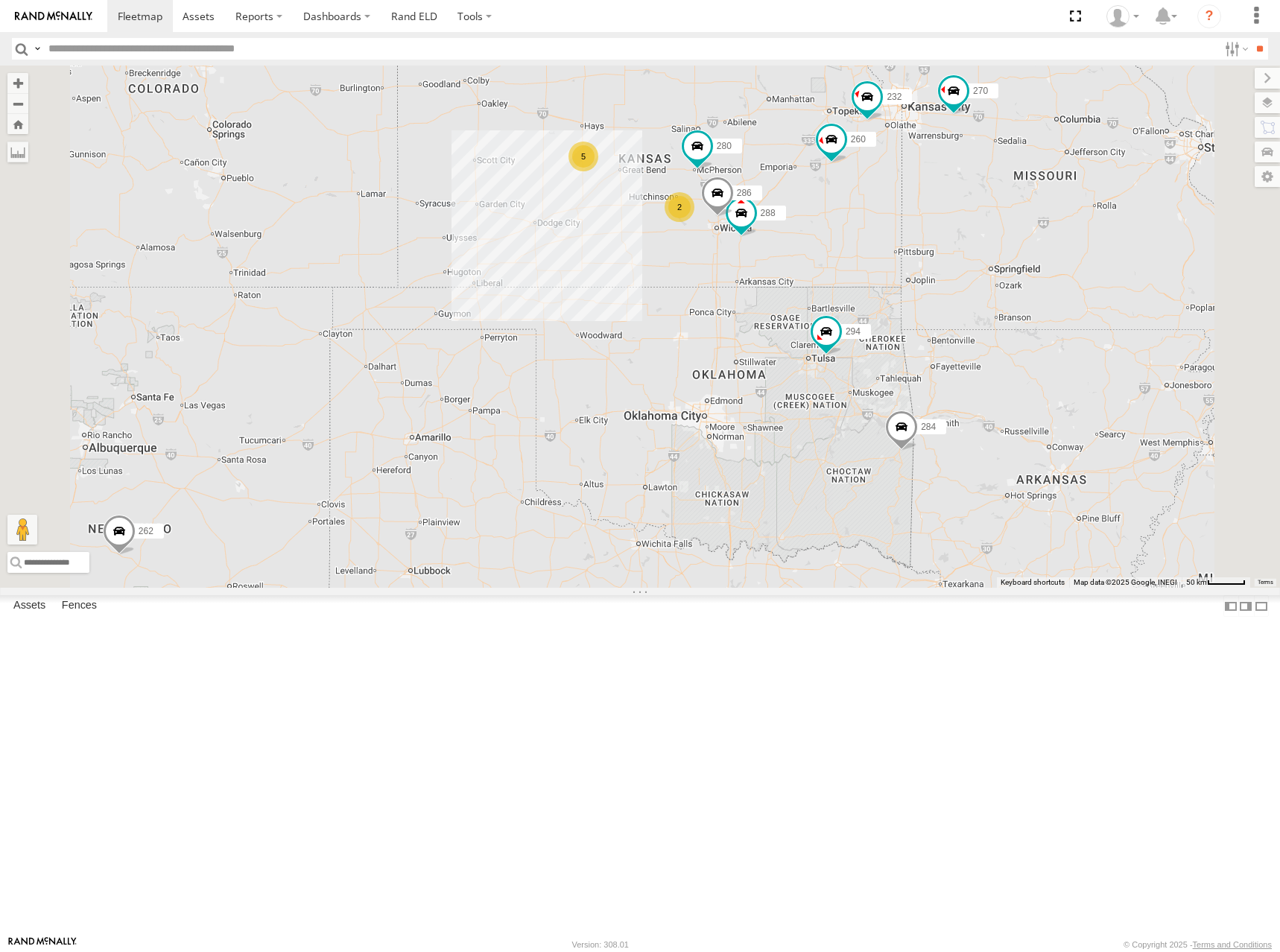
drag, startPoint x: 914, startPoint y: 245, endPoint x: 915, endPoint y: 268, distance: 23.0
click at [915, 268] on div "262 282 278 272 304 284 302 294 260 270 288 280 256 232 286 292 5 2" at bounding box center [640, 326] width 1280 height 522
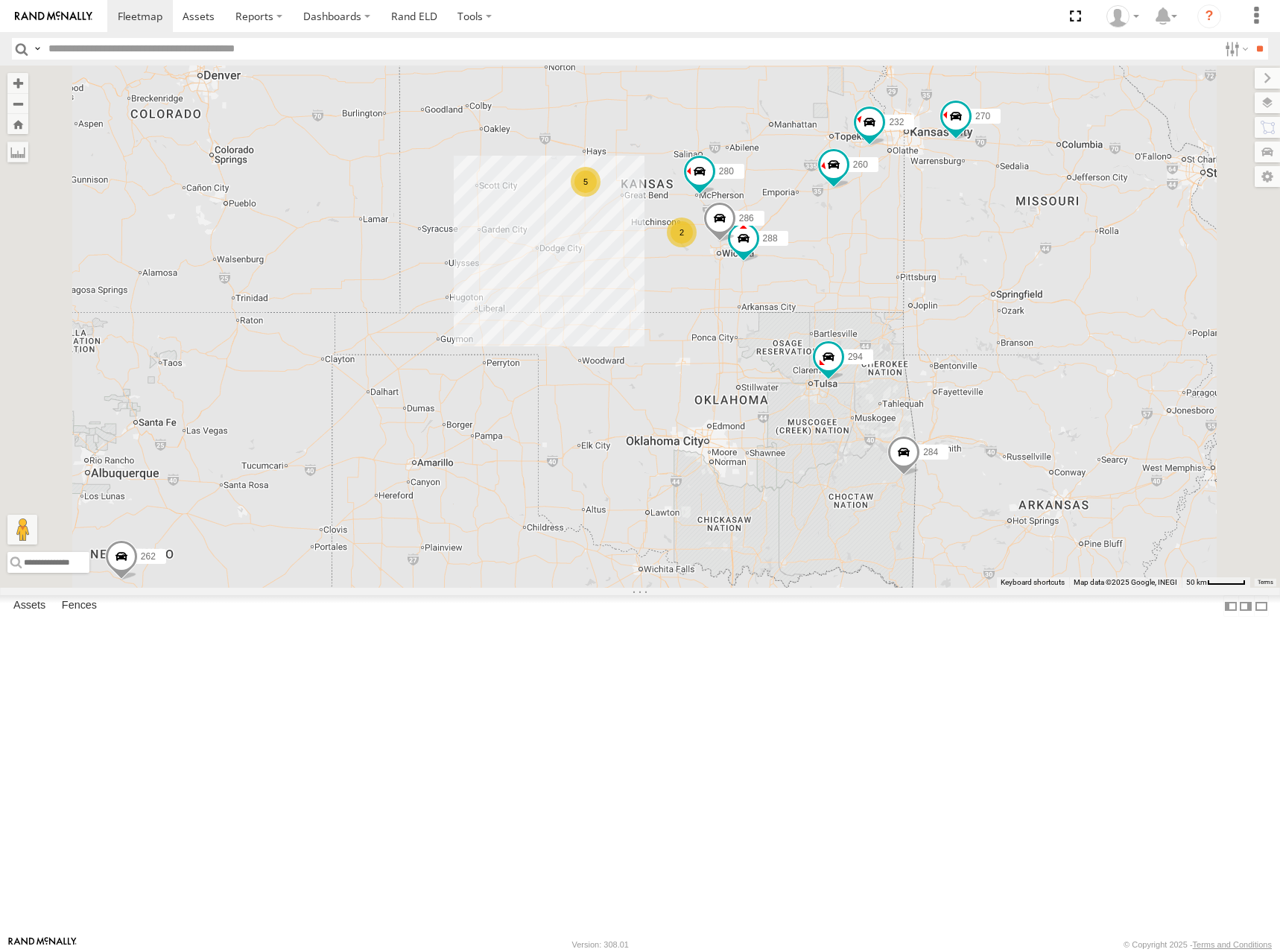
drag, startPoint x: 930, startPoint y: 236, endPoint x: 933, endPoint y: 256, distance: 20.2
click at [933, 256] on div "262 282 278 272 304 284 302 294 260 270 288 280 256 232 286 292 5 2" at bounding box center [640, 326] width 1280 height 522
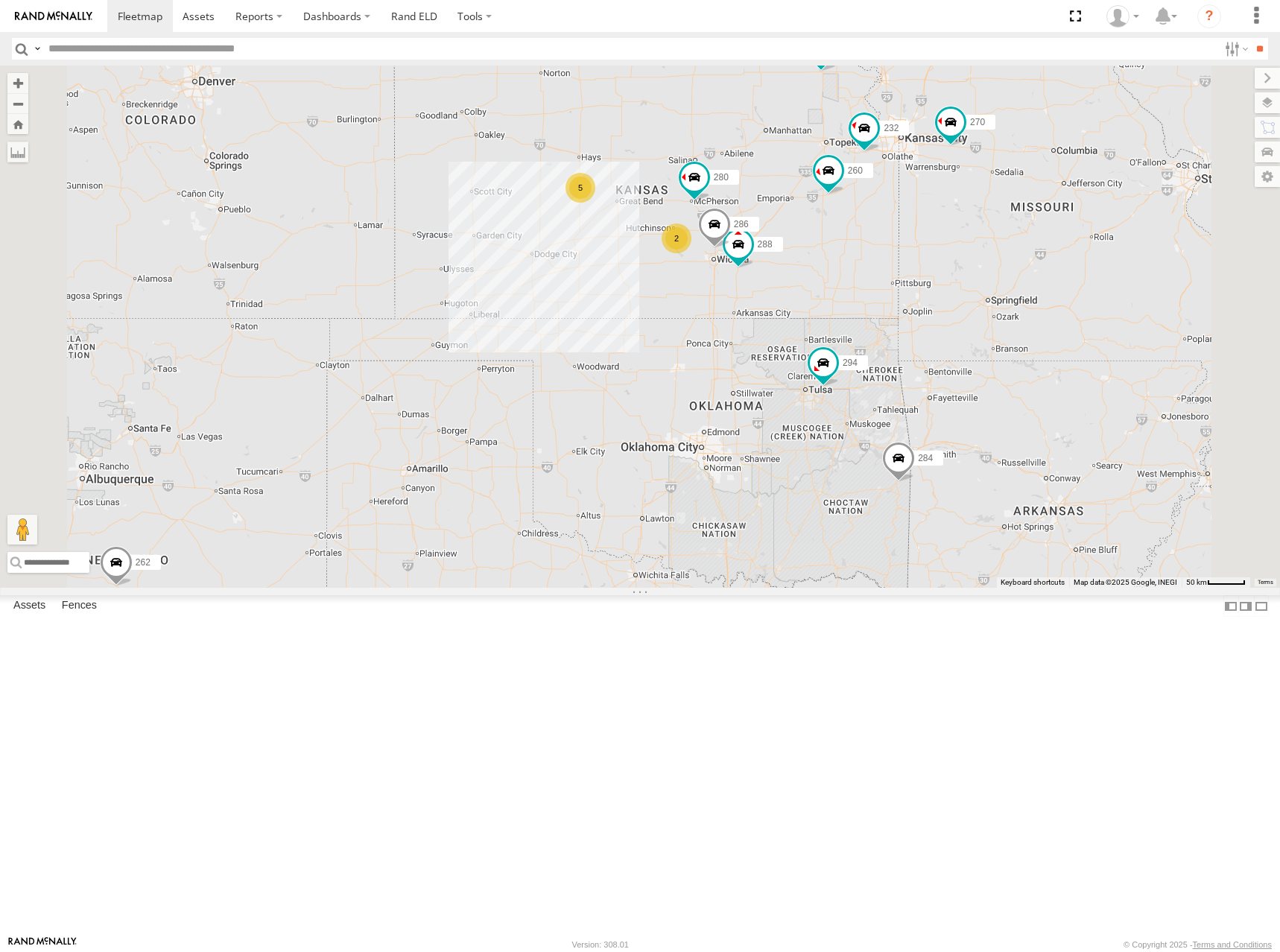
drag, startPoint x: 941, startPoint y: 250, endPoint x: 936, endPoint y: 256, distance: 7.8
click at [936, 256] on div "262 282 278 272 304 284 302 294 260 270 288 280 256 232 286 292 266 5 2" at bounding box center [640, 326] width 1280 height 522
click at [931, 257] on div "262 282 278 272 304 284 302 294 260 270 288 280 256 232 286 292 266 5 2" at bounding box center [640, 326] width 1280 height 522
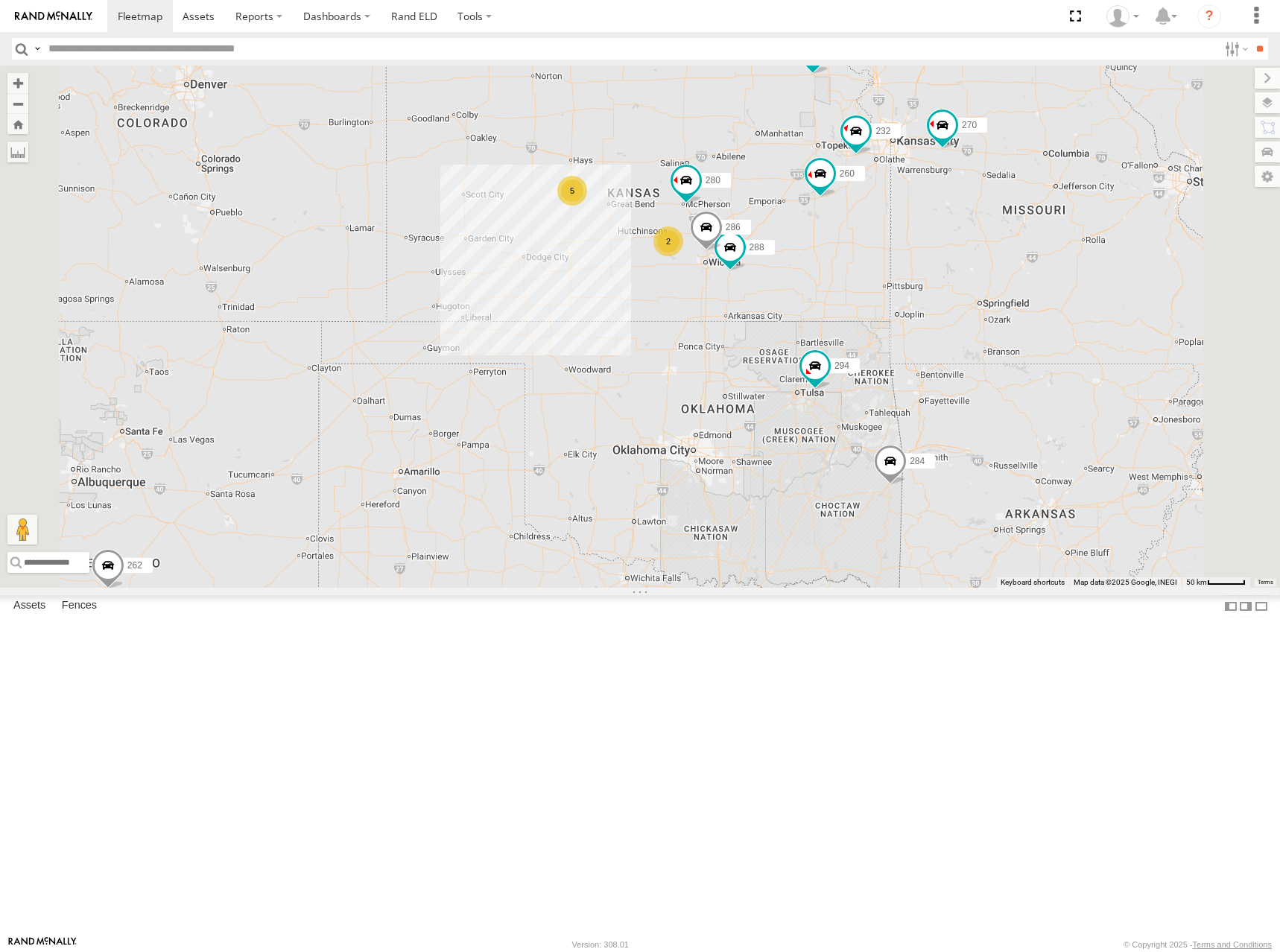
drag, startPoint x: 873, startPoint y: 281, endPoint x: 868, endPoint y: 290, distance: 10.3
click at [868, 290] on div "262 282 278 272 304 284 302 294 260 270 288 280 256 232 286 292 266 5 2" at bounding box center [640, 326] width 1280 height 522
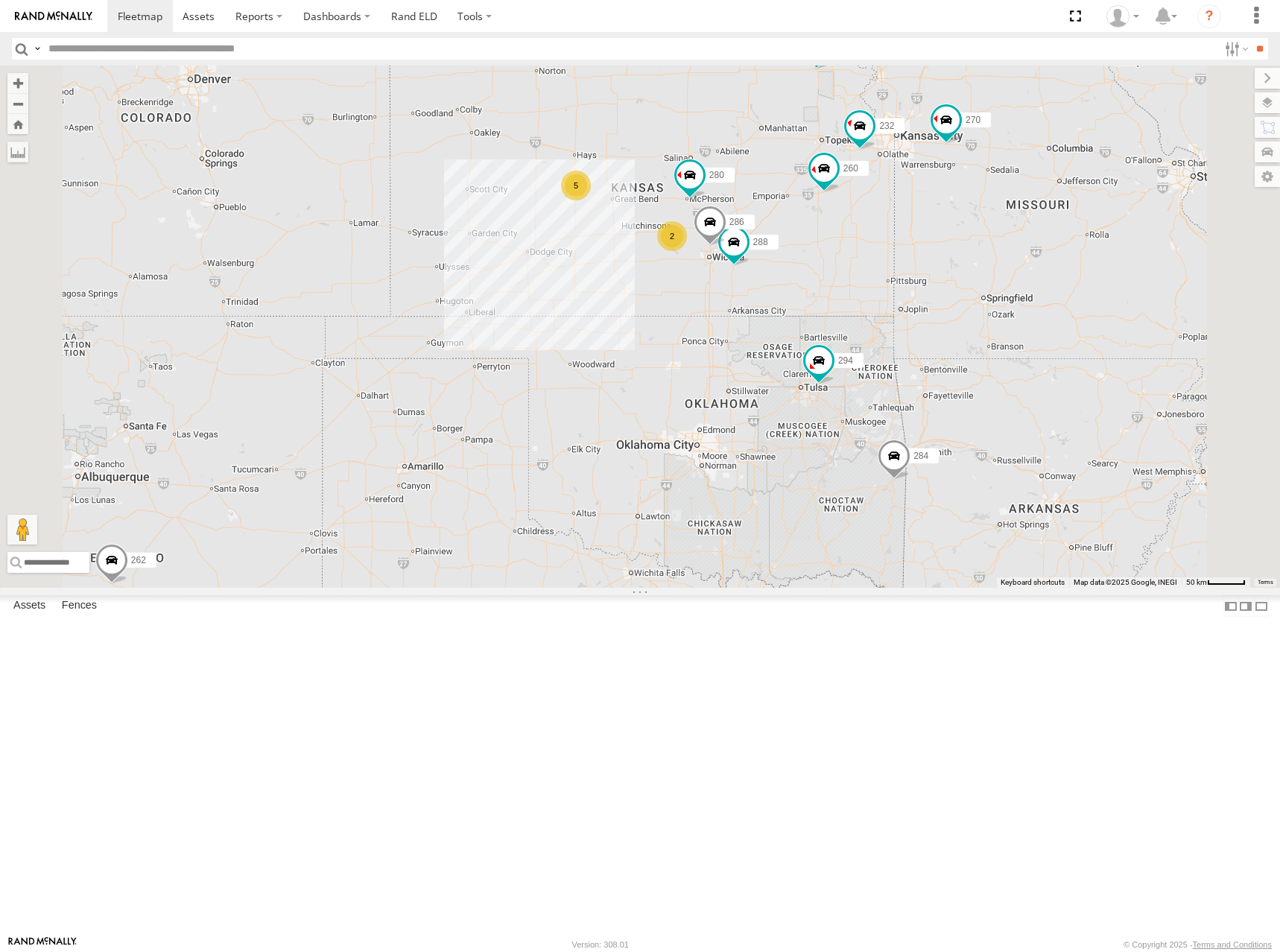
drag, startPoint x: 896, startPoint y: 298, endPoint x: 902, endPoint y: 288, distance: 11.7
click at [902, 288] on div "262 282 278 272 304 284 302 294 260 270 288 280 256 232 286 292 266 5 2" at bounding box center [640, 326] width 1280 height 522
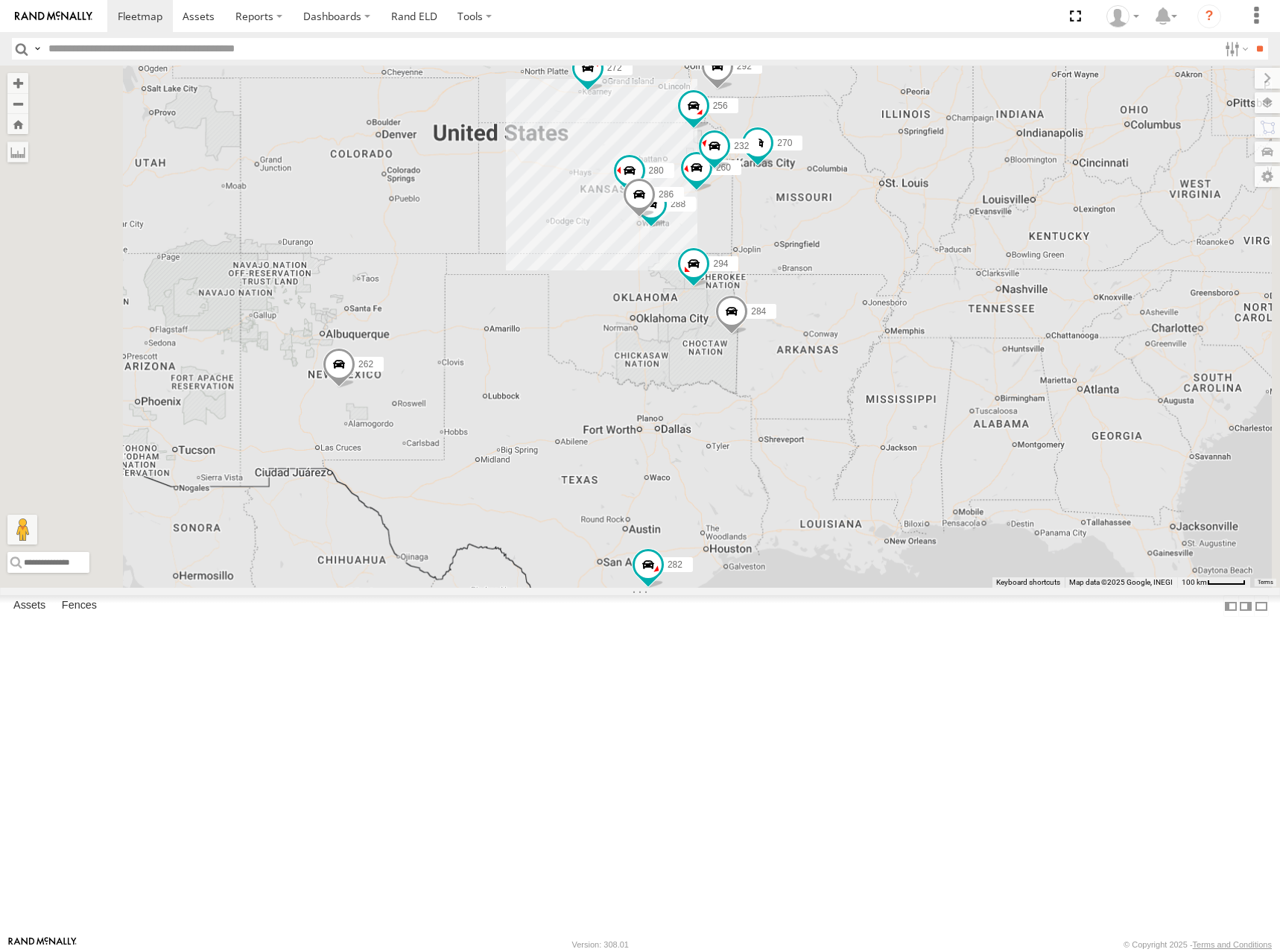
click at [864, 312] on div "262 282 278 272 304 284 302 294 260 270 288 280 256 232 286 292 266 300" at bounding box center [640, 326] width 1280 height 522
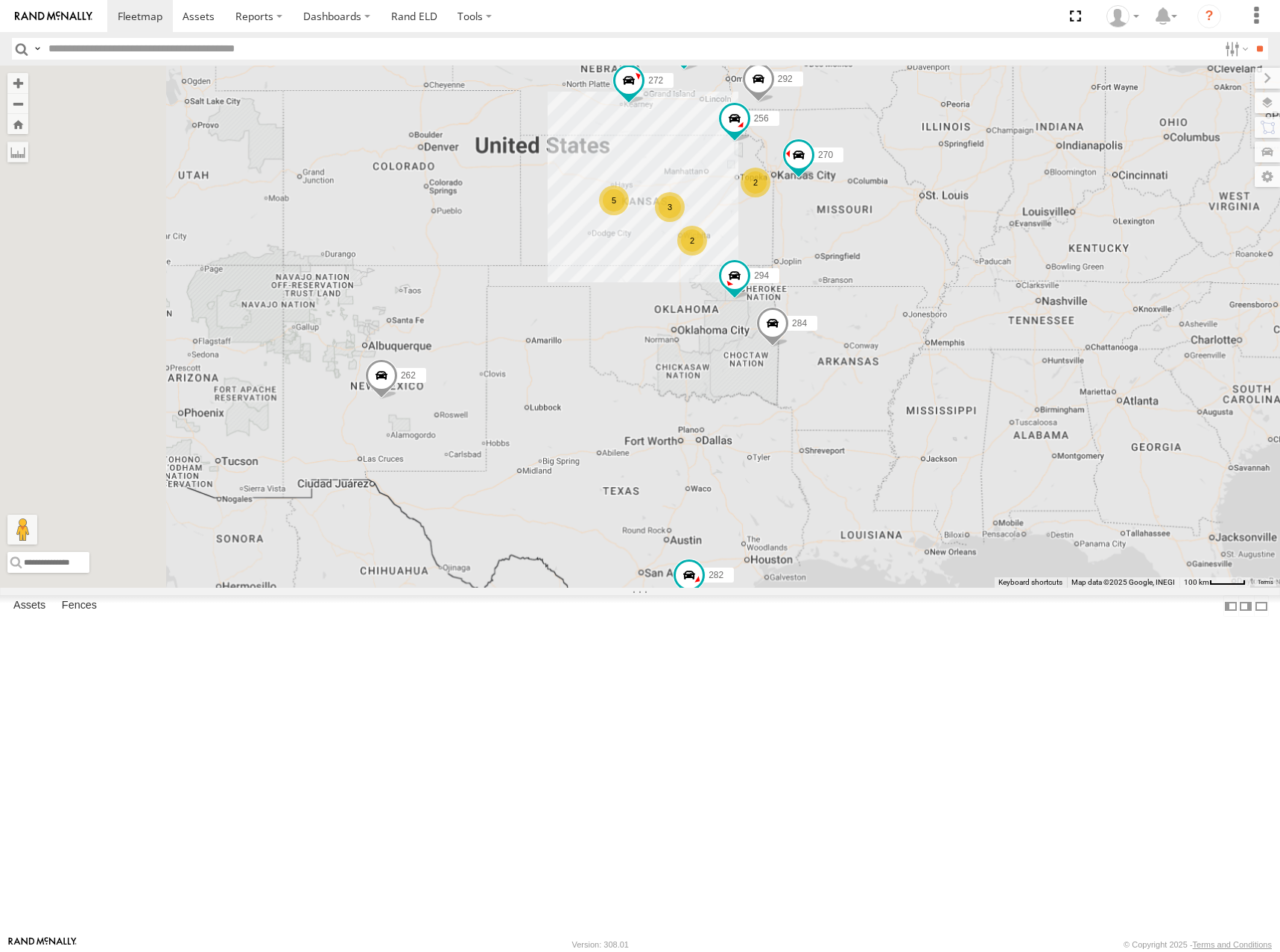
drag, startPoint x: 844, startPoint y: 326, endPoint x: 858, endPoint y: 298, distance: 31.3
click at [858, 298] on div "262 282 278 272 304 284 302 294 270 256 292 5 2 298 2 3 2" at bounding box center [640, 326] width 1280 height 522
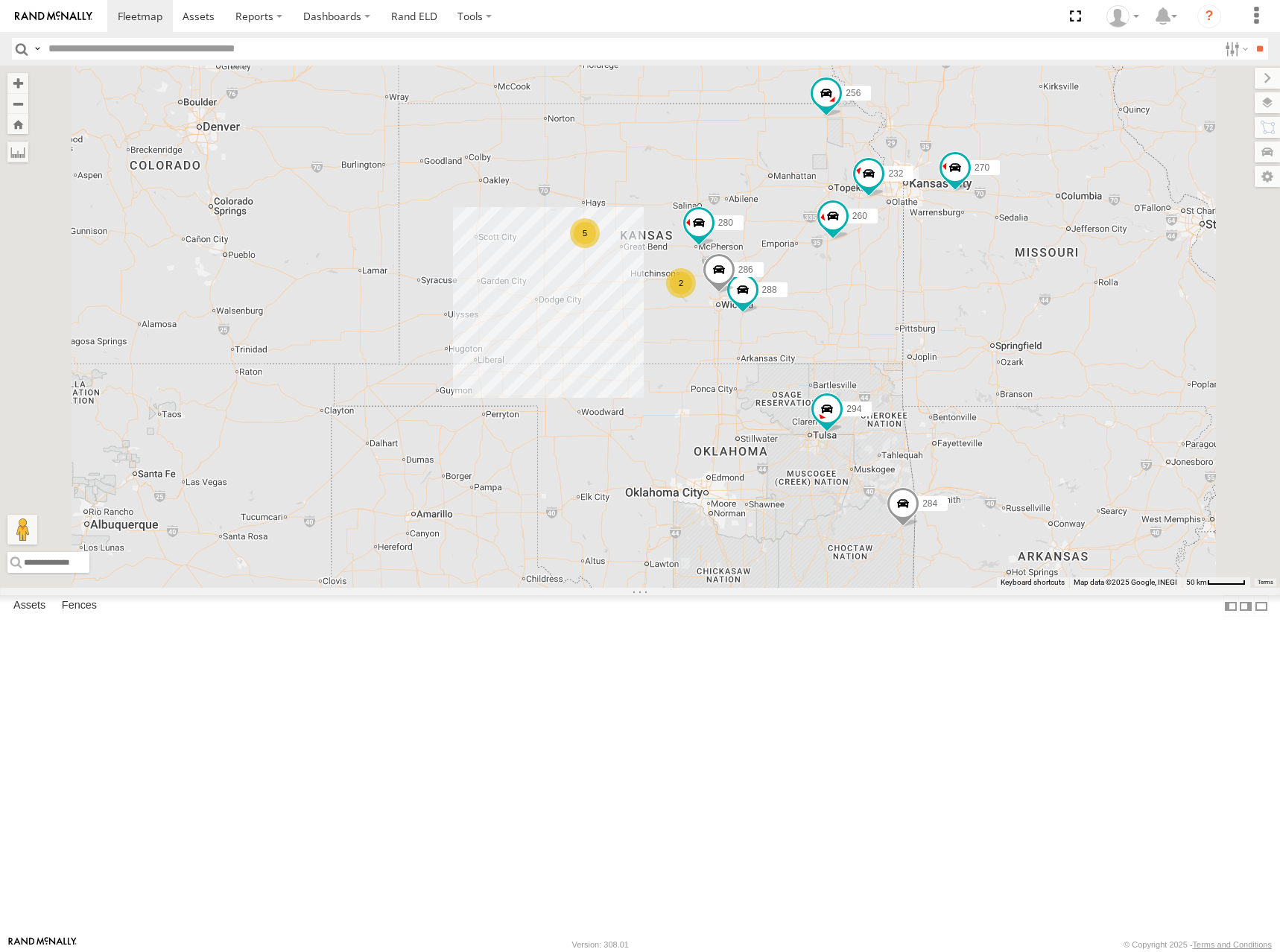
click at [930, 309] on div "262 282 278 272 304 284 302 294 270 256 292 298 5 300 288 280 232 2 266 286 260" at bounding box center [640, 326] width 1280 height 522
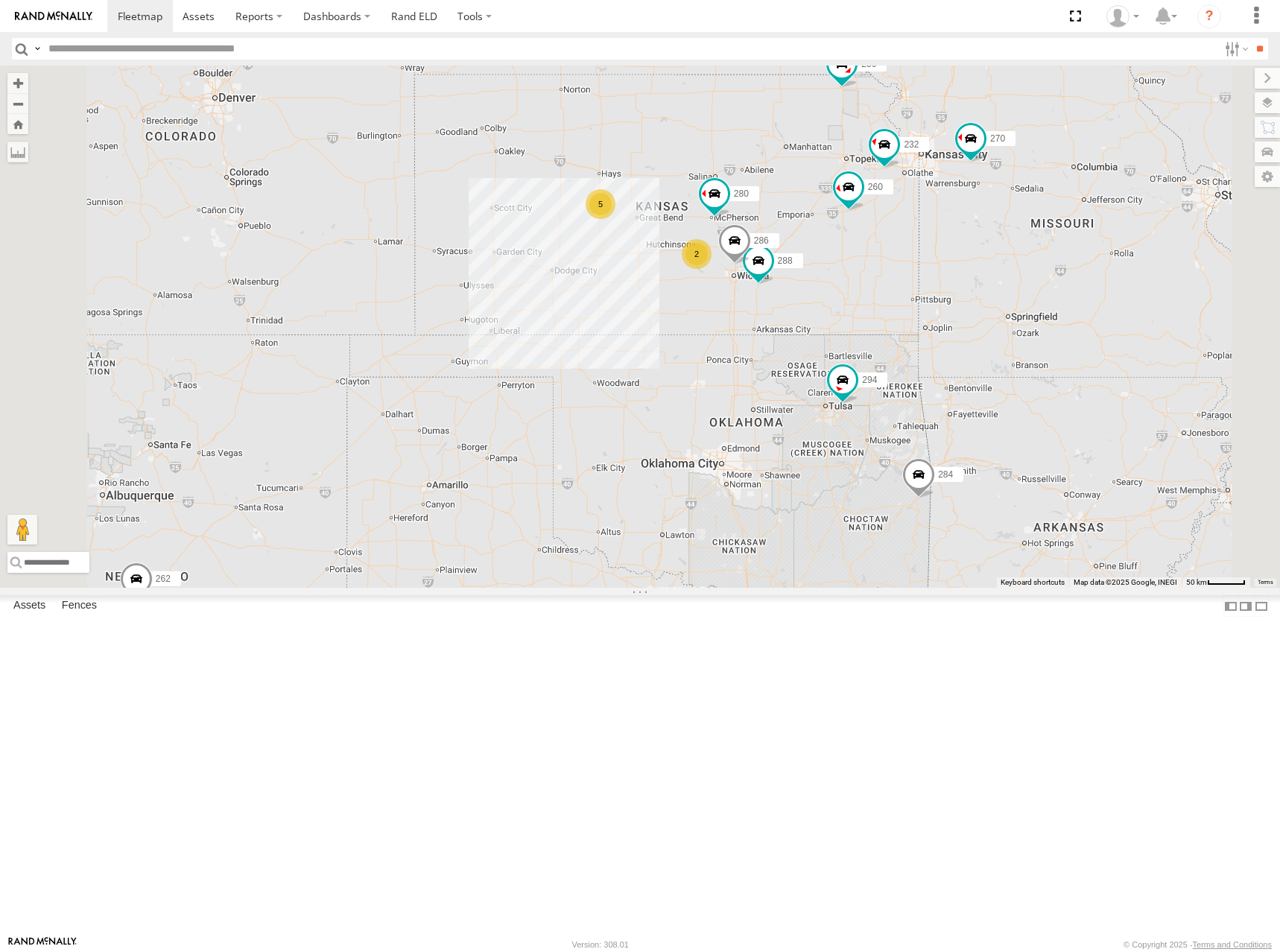
click at [945, 346] on div "262 282 278 272 304 284 302 294 270 256 292 298 5 300 288 280 232 2 266 286 260" at bounding box center [640, 326] width 1280 height 522
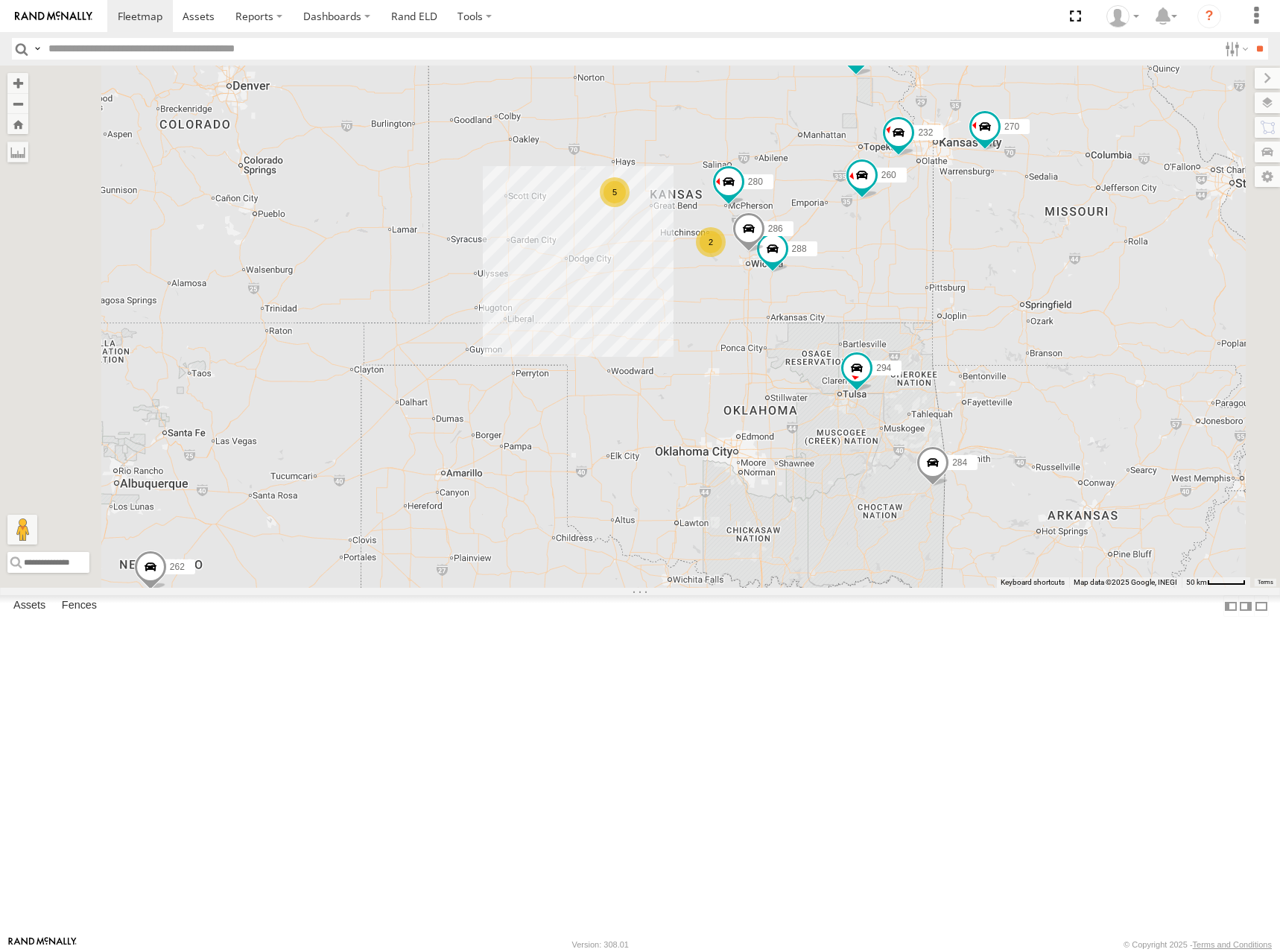
drag, startPoint x: 908, startPoint y: 305, endPoint x: 923, endPoint y: 305, distance: 15.0
click at [926, 304] on div "262 282 278 272 304 284 302 294 270 256 292 298 5 300 288 280 232 2 266 286 260" at bounding box center [640, 326] width 1280 height 522
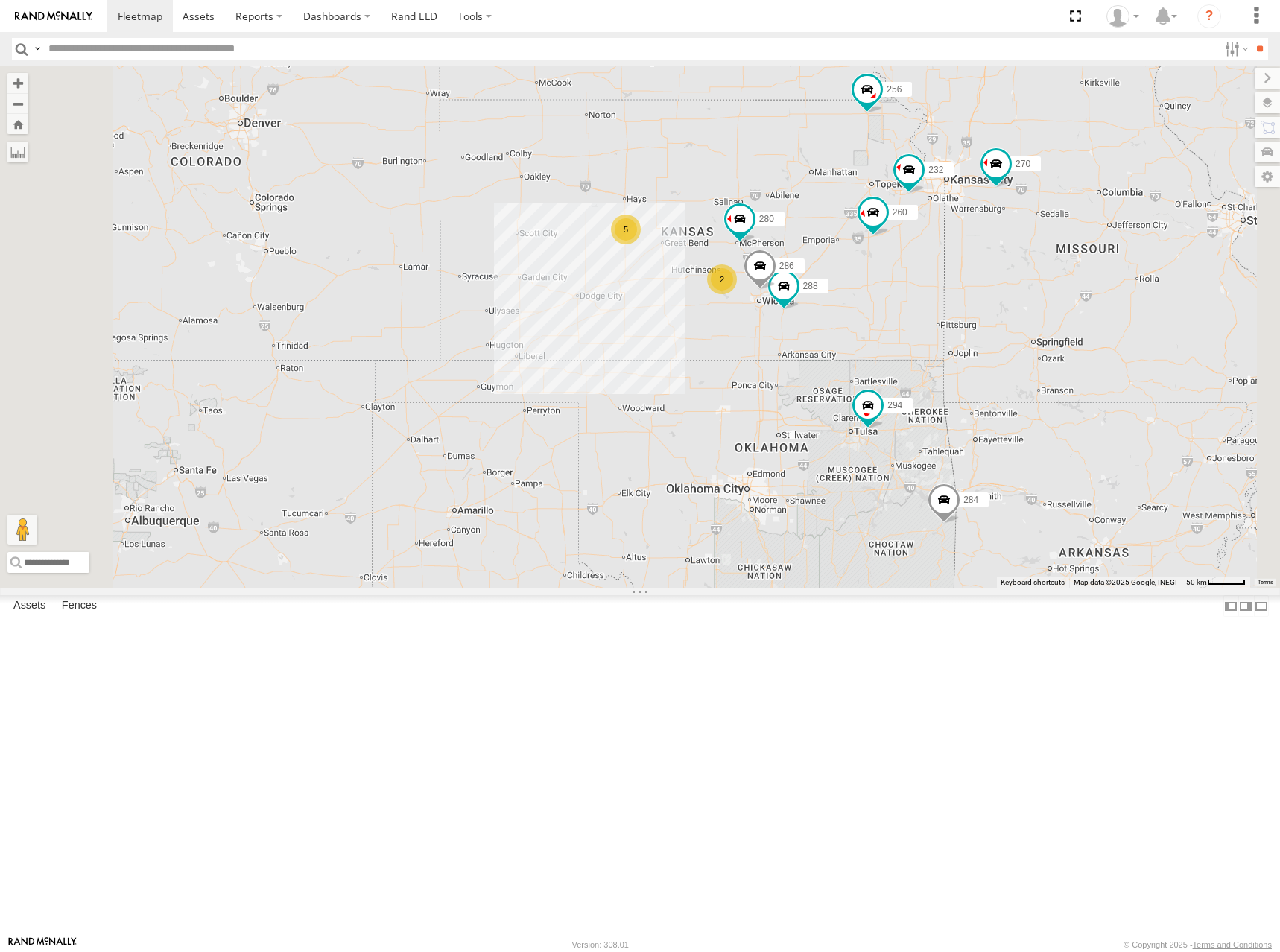
drag, startPoint x: 950, startPoint y: 288, endPoint x: 983, endPoint y: 322, distance: 47.4
click at [964, 325] on div "262 282 278 272 304 284 302 294 270 256 292 298 5 300 288 280 232 2 266 286 260" at bounding box center [640, 326] width 1280 height 522
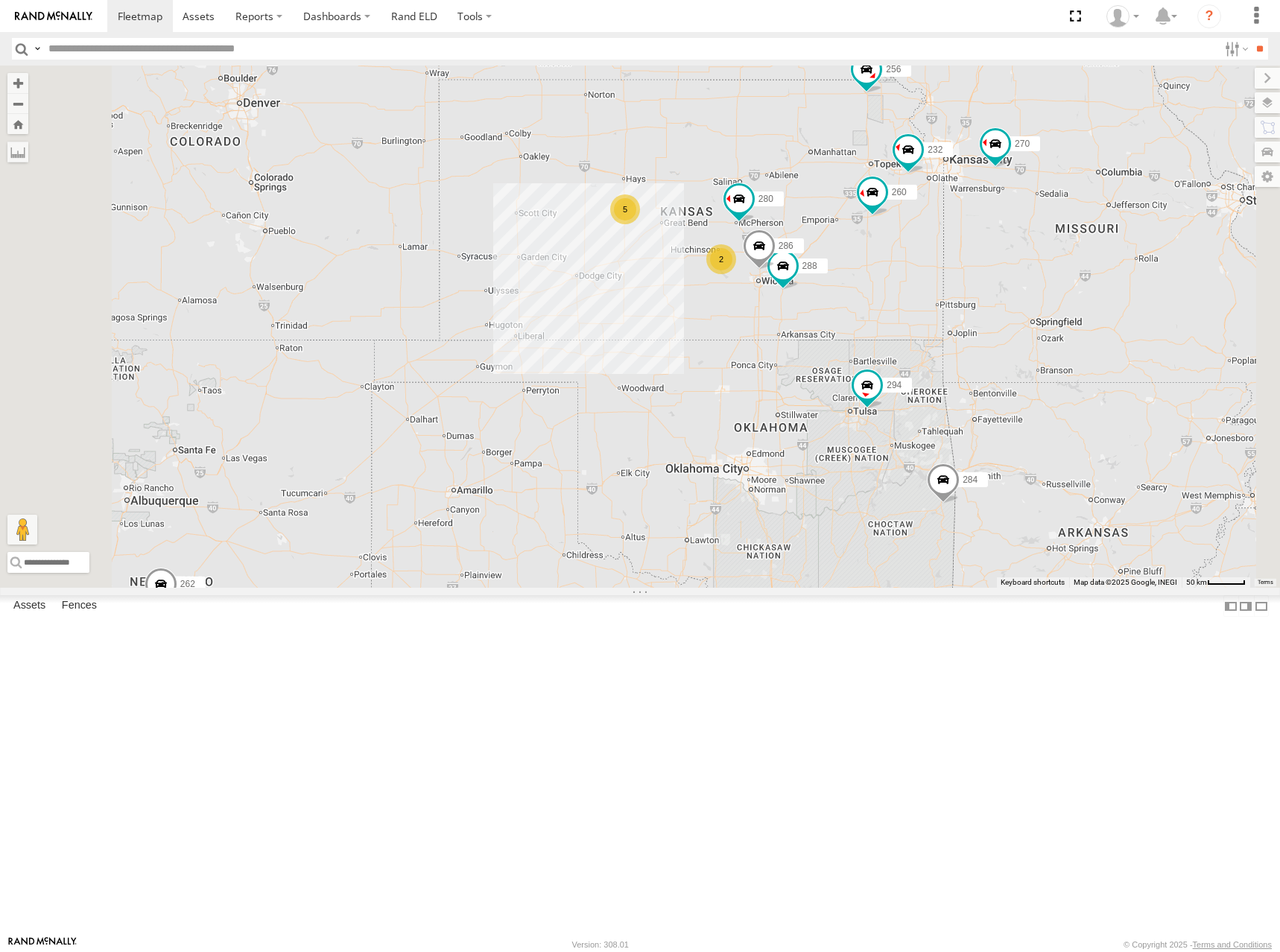
drag, startPoint x: 942, startPoint y: 316, endPoint x: 935, endPoint y: 292, distance: 25.0
click at [935, 292] on div "262 282 278 272 304 284 302 294 270 256 292 298 5 300 288 280 232 2 266 286 260" at bounding box center [640, 326] width 1280 height 522
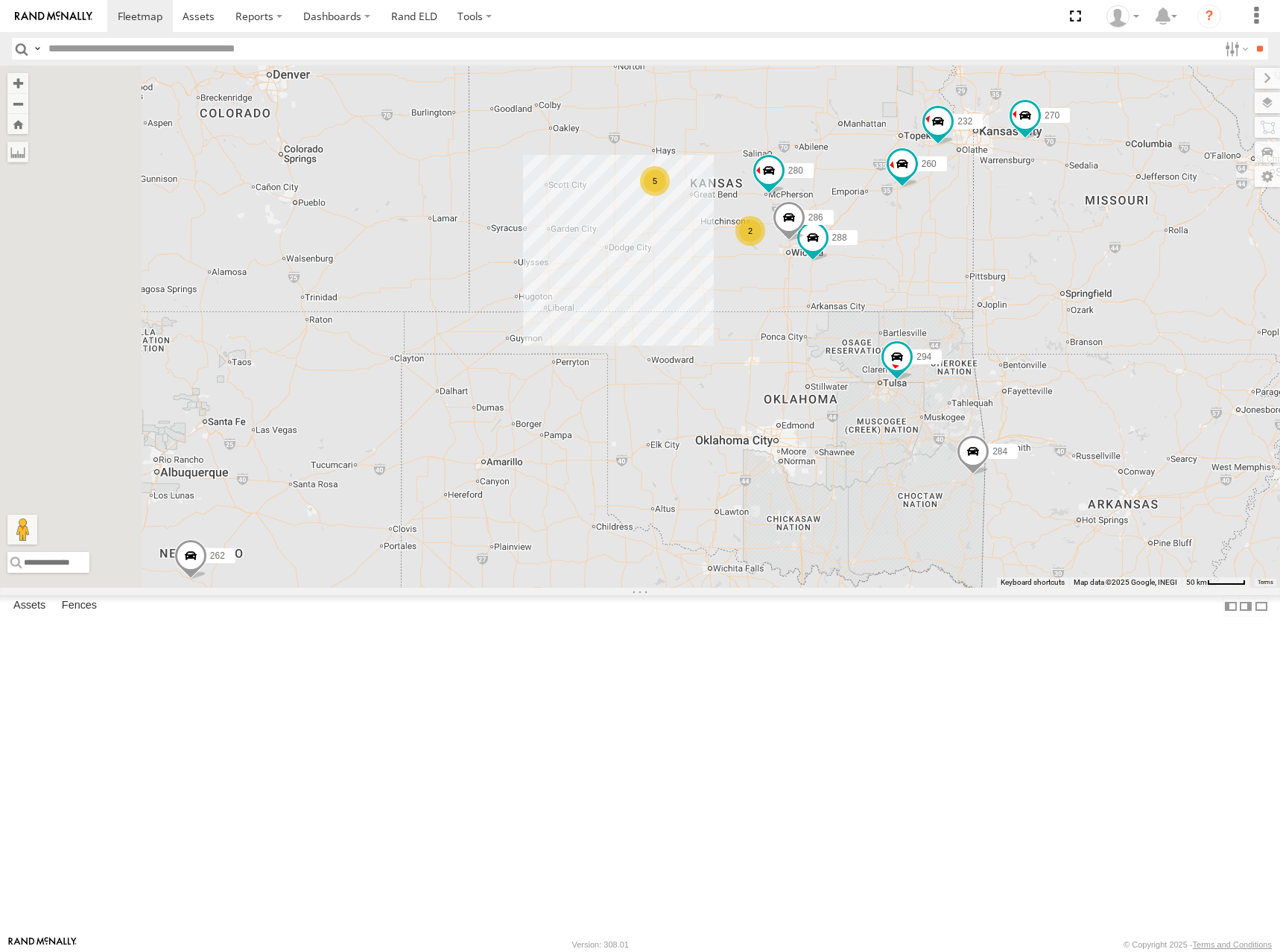
drag, startPoint x: 733, startPoint y: 474, endPoint x: 1163, endPoint y: 319, distance: 457.1
click at [1163, 319] on div "262 282 278 272 304 284 302 294 270 256 292 298 300 288 280 232 266 286 260 5 2" at bounding box center [640, 326] width 1280 height 522
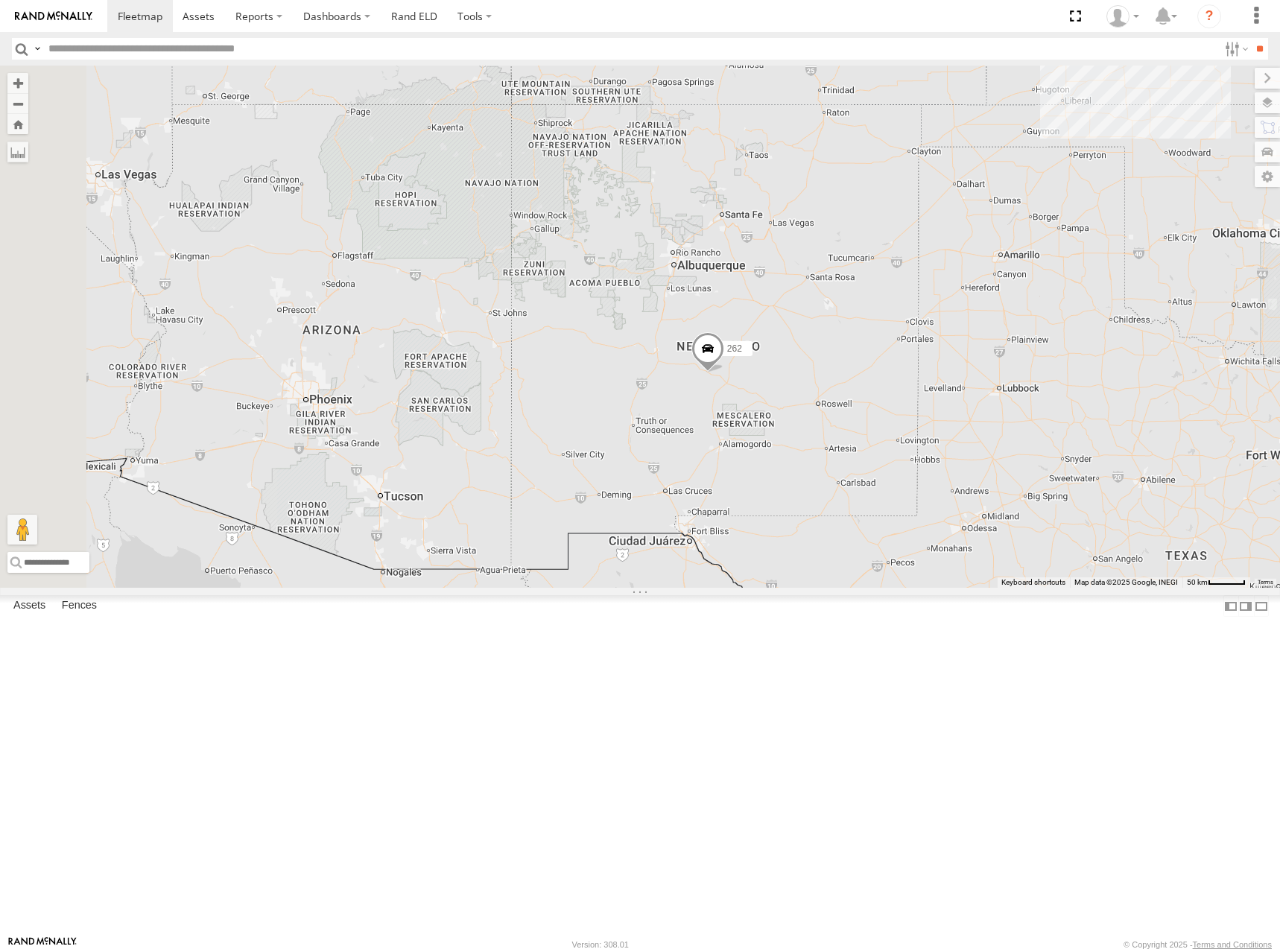
drag, startPoint x: 852, startPoint y: 508, endPoint x: 883, endPoint y: 464, distance: 53.8
click at [883, 464] on div "262 282 278 272 304 284 302 294 270 256 292 298 300 288 280 232 266 286 260 5 2" at bounding box center [640, 326] width 1280 height 522
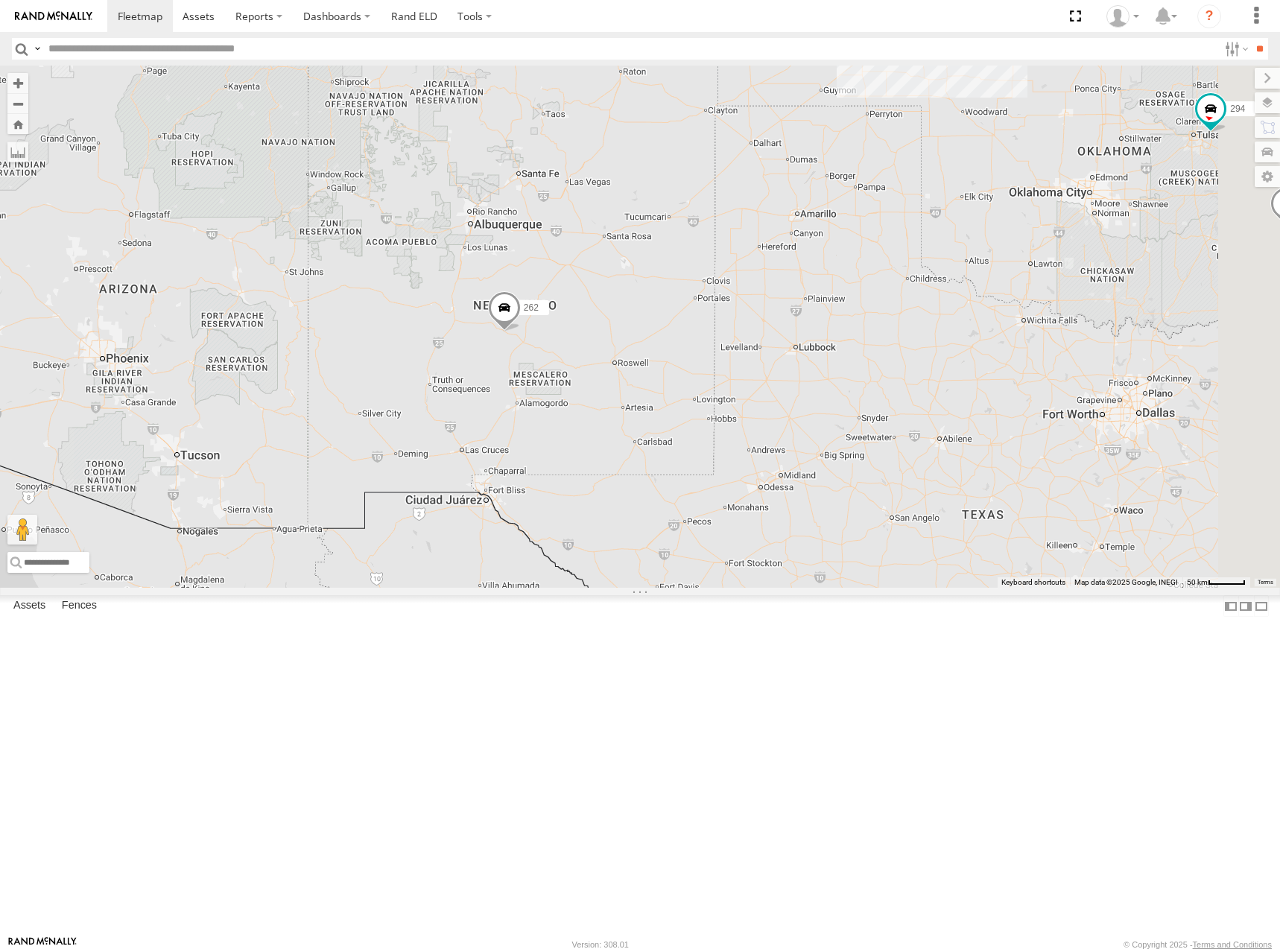
drag, startPoint x: 809, startPoint y: 433, endPoint x: 649, endPoint y: 415, distance: 161.0
click at [649, 415] on div "262 282 278 272 304 284 302 294 270 256 292 298 300 288 280 232 266 286 260" at bounding box center [640, 326] width 1280 height 522
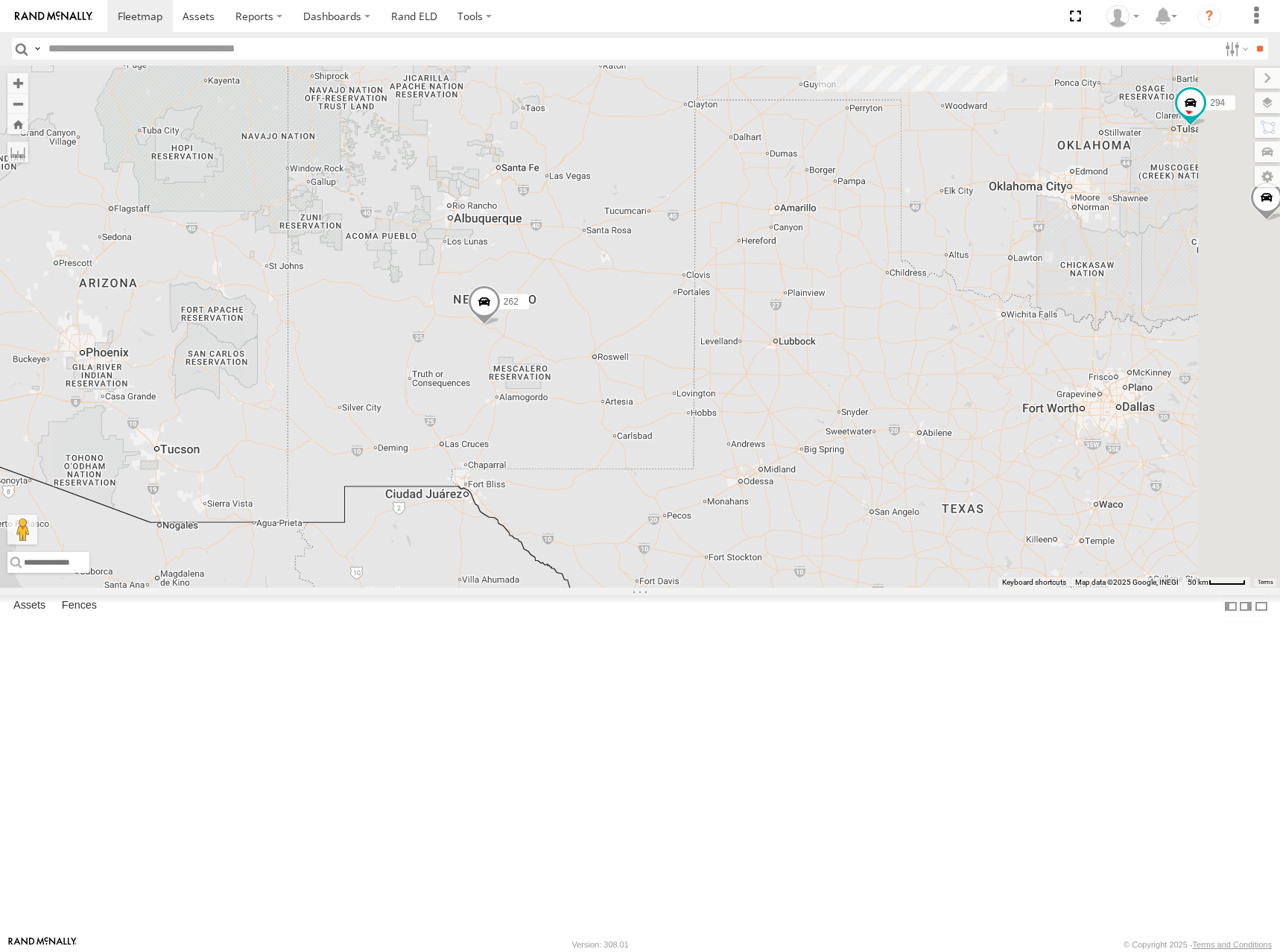
drag, startPoint x: 1000, startPoint y: 487, endPoint x: 755, endPoint y: 513, distance: 246.4
click at [755, 513] on div "262 282 278 272 304 284 302 294 270 256 292 298 300 288 280 232 266 286 260 5 2" at bounding box center [640, 326] width 1280 height 522
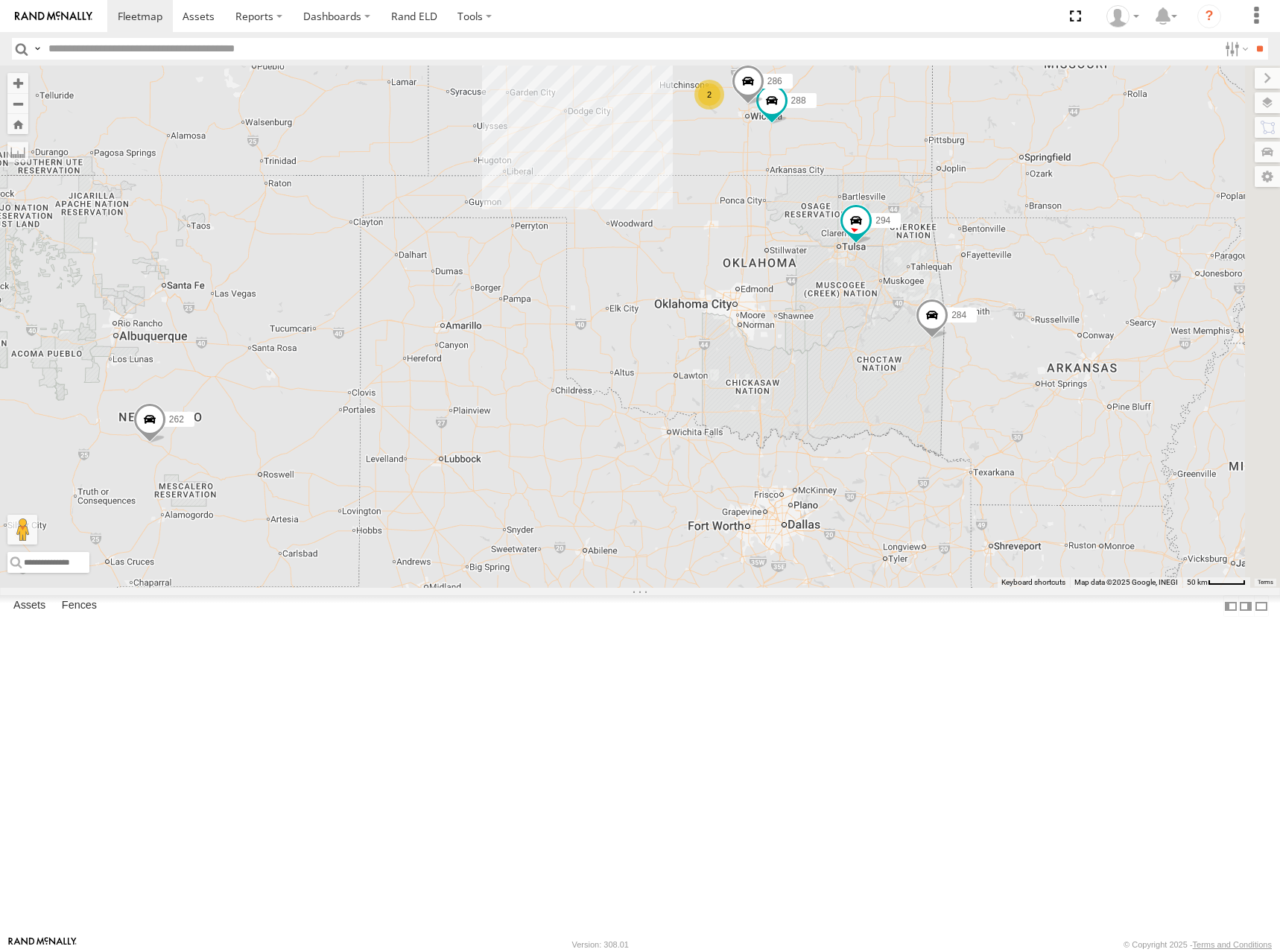
drag, startPoint x: 932, startPoint y: 341, endPoint x: 866, endPoint y: 501, distance: 173.1
click at [866, 500] on div "262 282 278 272 304 284 302 294 270 256 292 298 300 288 280 232 266 286 260 5 2" at bounding box center [640, 326] width 1280 height 522
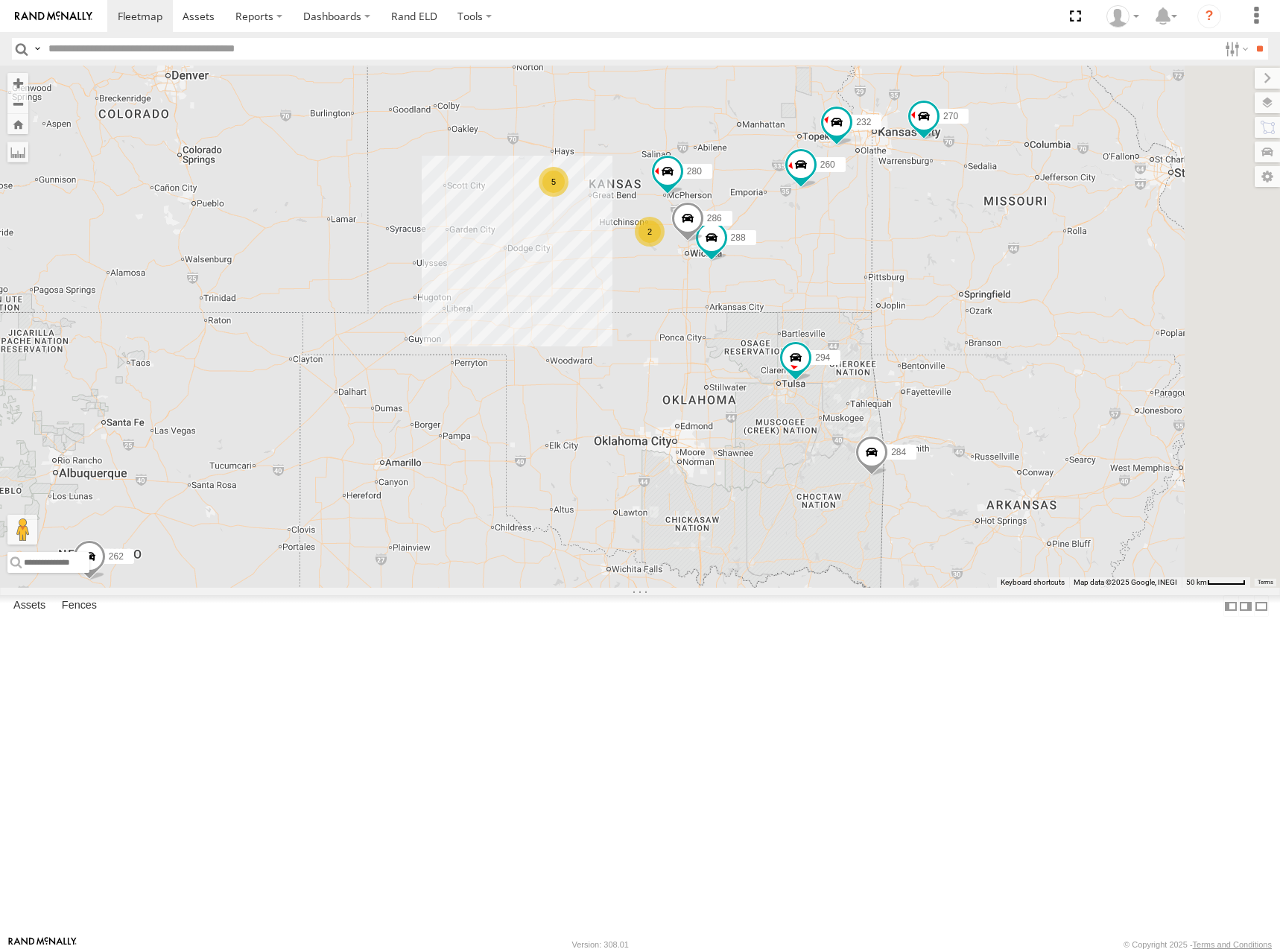
drag, startPoint x: 822, startPoint y: 252, endPoint x: 838, endPoint y: 286, distance: 37.6
click at [838, 286] on div "262 282 278 272 304 284 302 294 270 256 292 298 300 288 280 232 266 286 260 5 2" at bounding box center [640, 326] width 1280 height 522
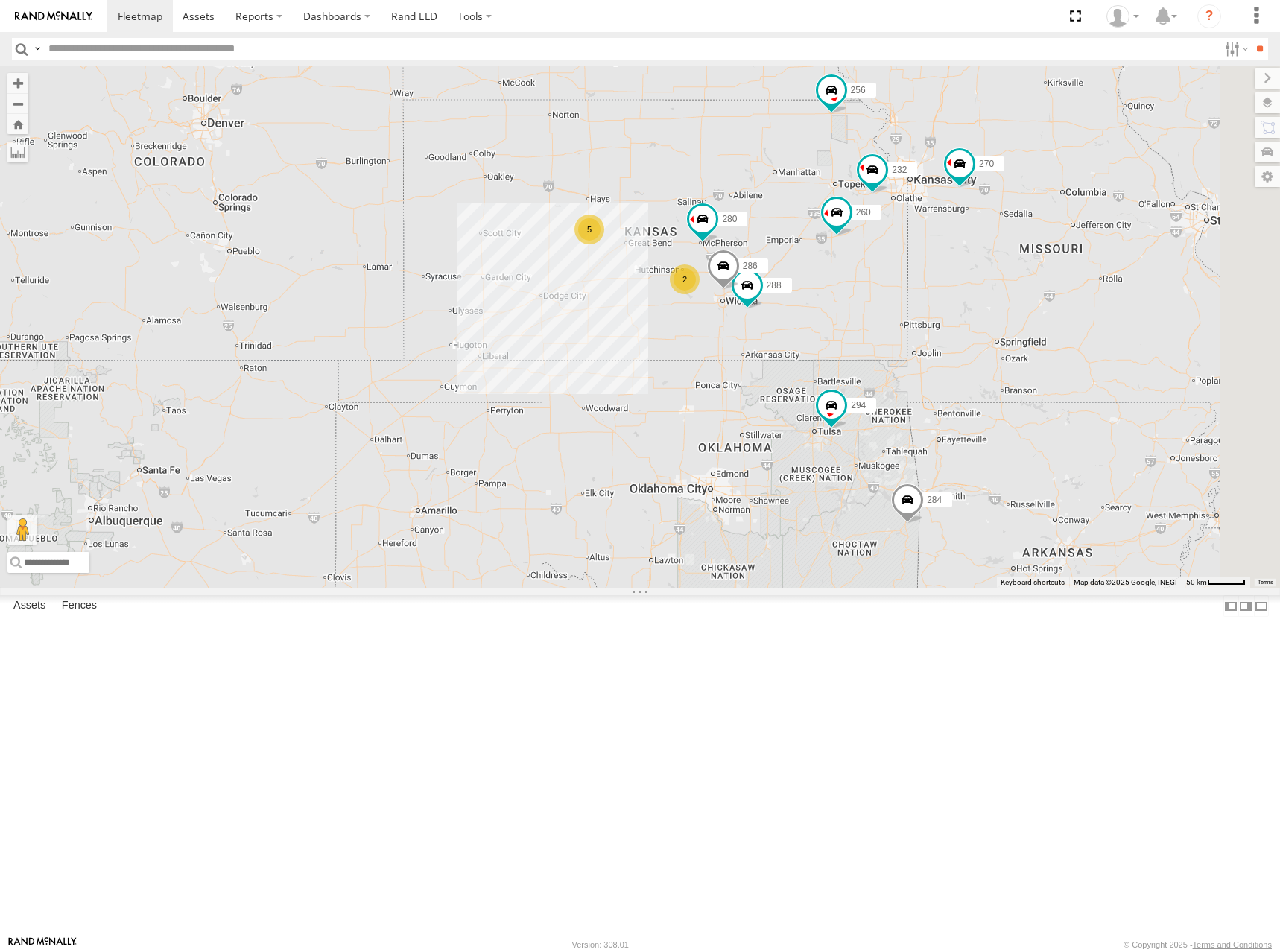
drag, startPoint x: 898, startPoint y: 261, endPoint x: 926, endPoint y: 285, distance: 36.9
click at [926, 285] on div "262 282 278 272 304 284 302 294 270 256 292 298 300 288 280 232 266 286 260 5 2" at bounding box center [640, 326] width 1280 height 522
drag, startPoint x: 1033, startPoint y: 632, endPoint x: 988, endPoint y: 286, distance: 348.9
click at [980, 318] on div "262 282 278 272 304 284 302 294 270 256 292 298 300 288 280 232 266 286 260 5 2" at bounding box center [640, 326] width 1280 height 522
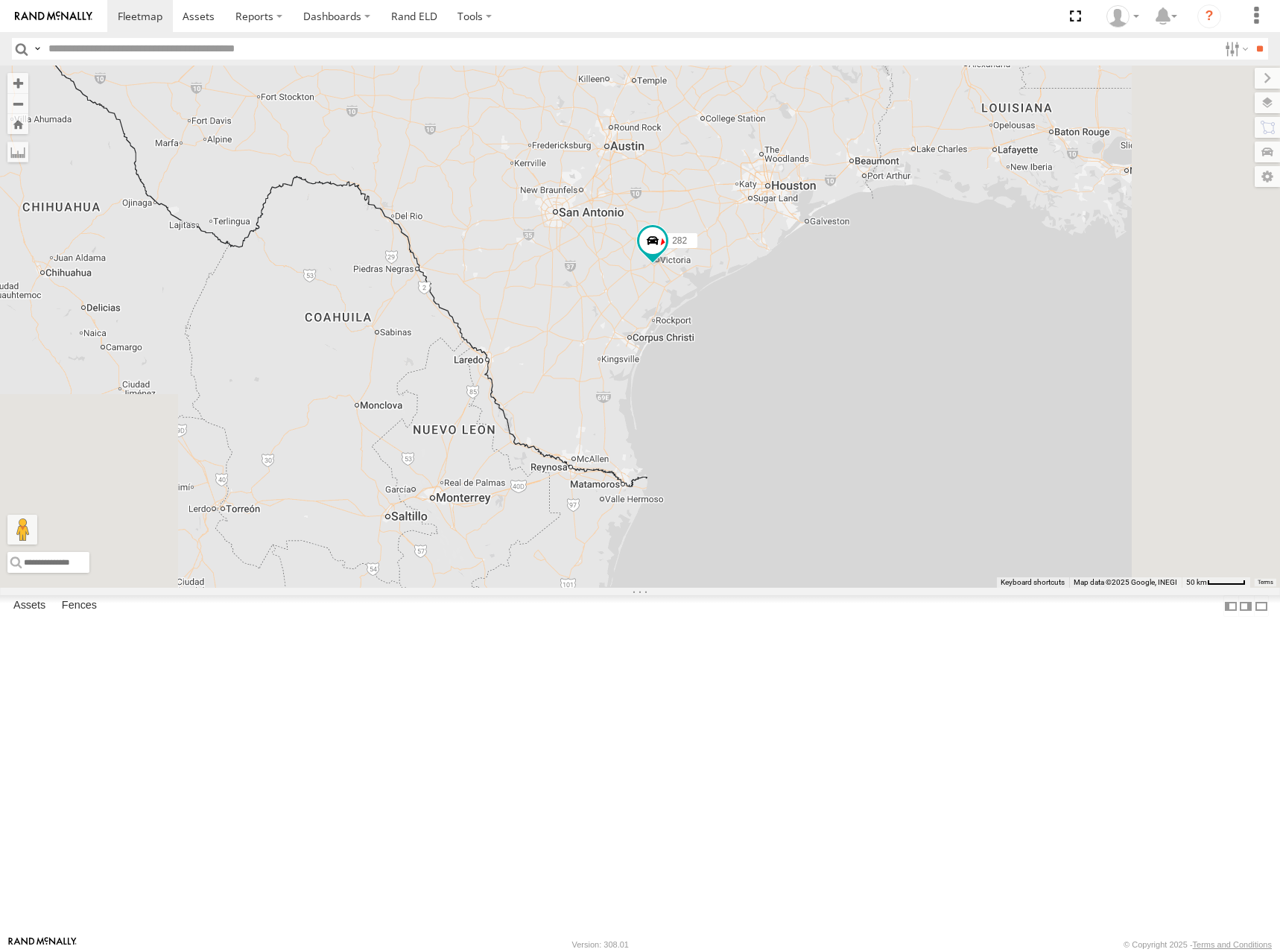
drag, startPoint x: 883, startPoint y: 359, endPoint x: 910, endPoint y: 556, distance: 198.8
click at [910, 556] on div "262 282 278 272 304 284 302 294 270 256 292 298 300 288 280 232 266 286 260 5 2" at bounding box center [640, 326] width 1280 height 522
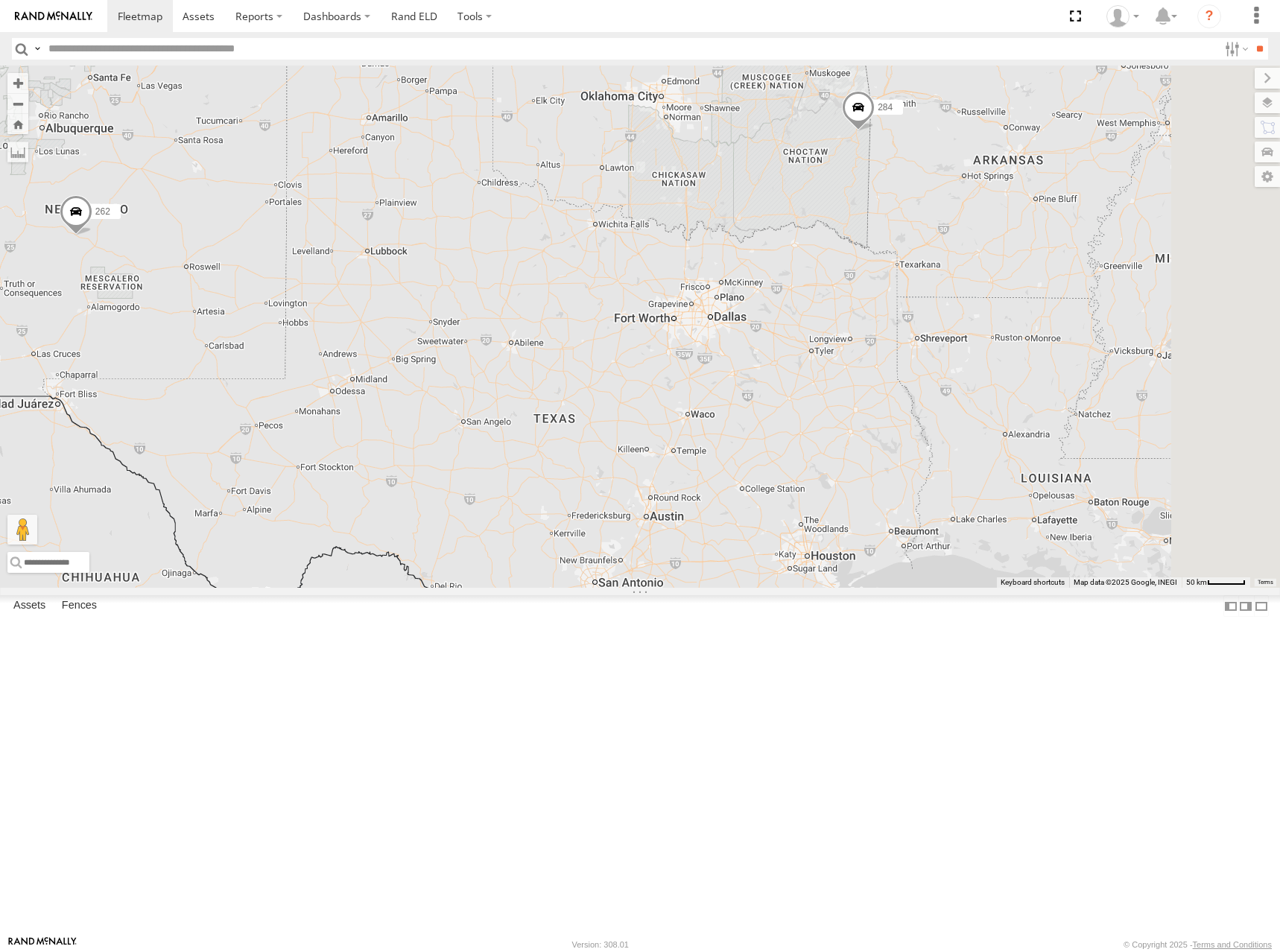
drag, startPoint x: 838, startPoint y: 287, endPoint x: 855, endPoint y: 437, distance: 151.0
click at [855, 437] on div "262 282 278 272 304 284 302 294 270 256 292 298 300 288 280 232 266 286 260 5 2" at bounding box center [640, 326] width 1280 height 522
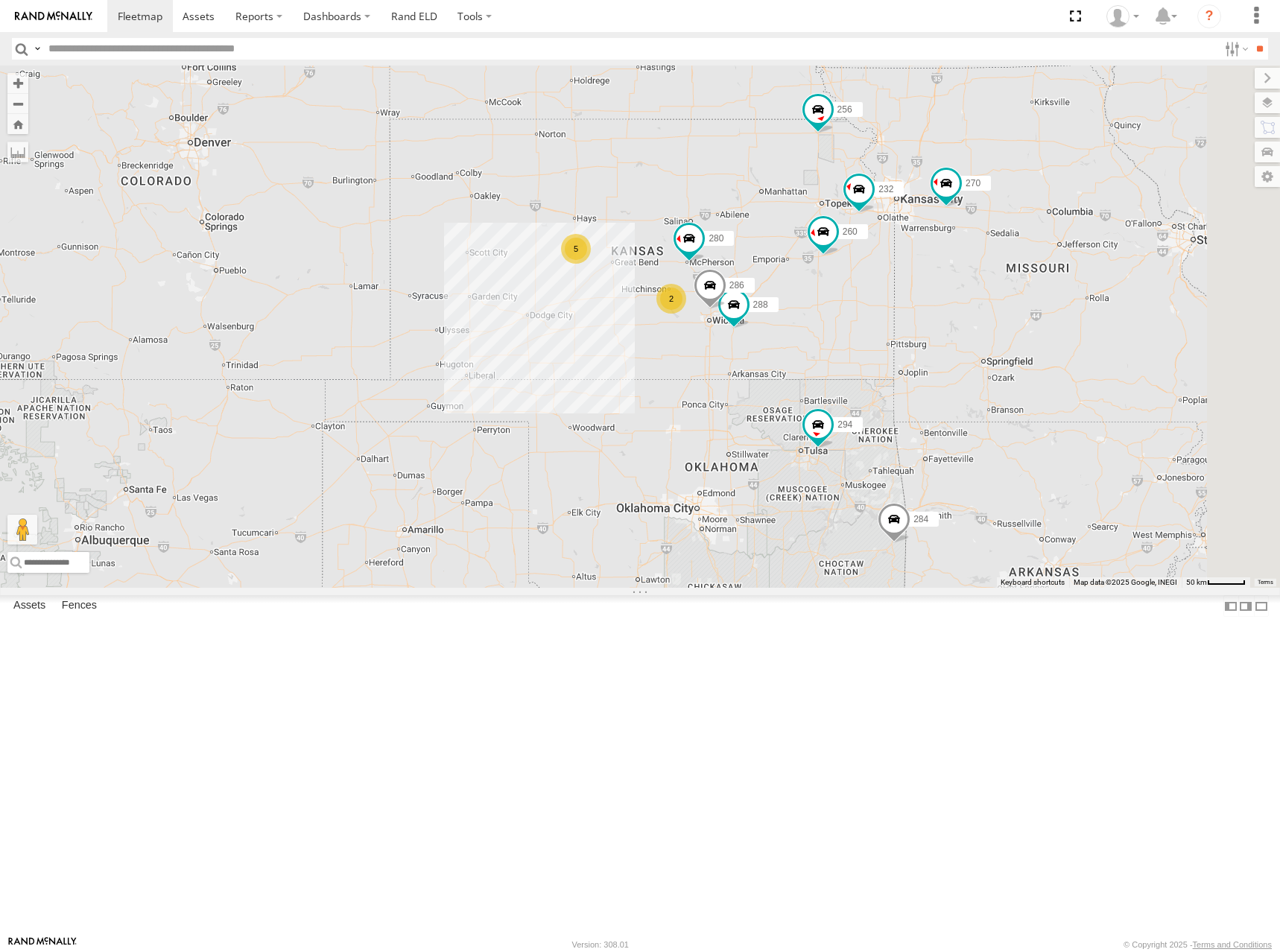
drag, startPoint x: 881, startPoint y: 320, endPoint x: 893, endPoint y: 456, distance: 136.5
click at [893, 456] on div "262 282 278 272 304 284 302 294 270 256 292 298 300 288 280 232 266 286 260 5 2" at bounding box center [640, 326] width 1280 height 522
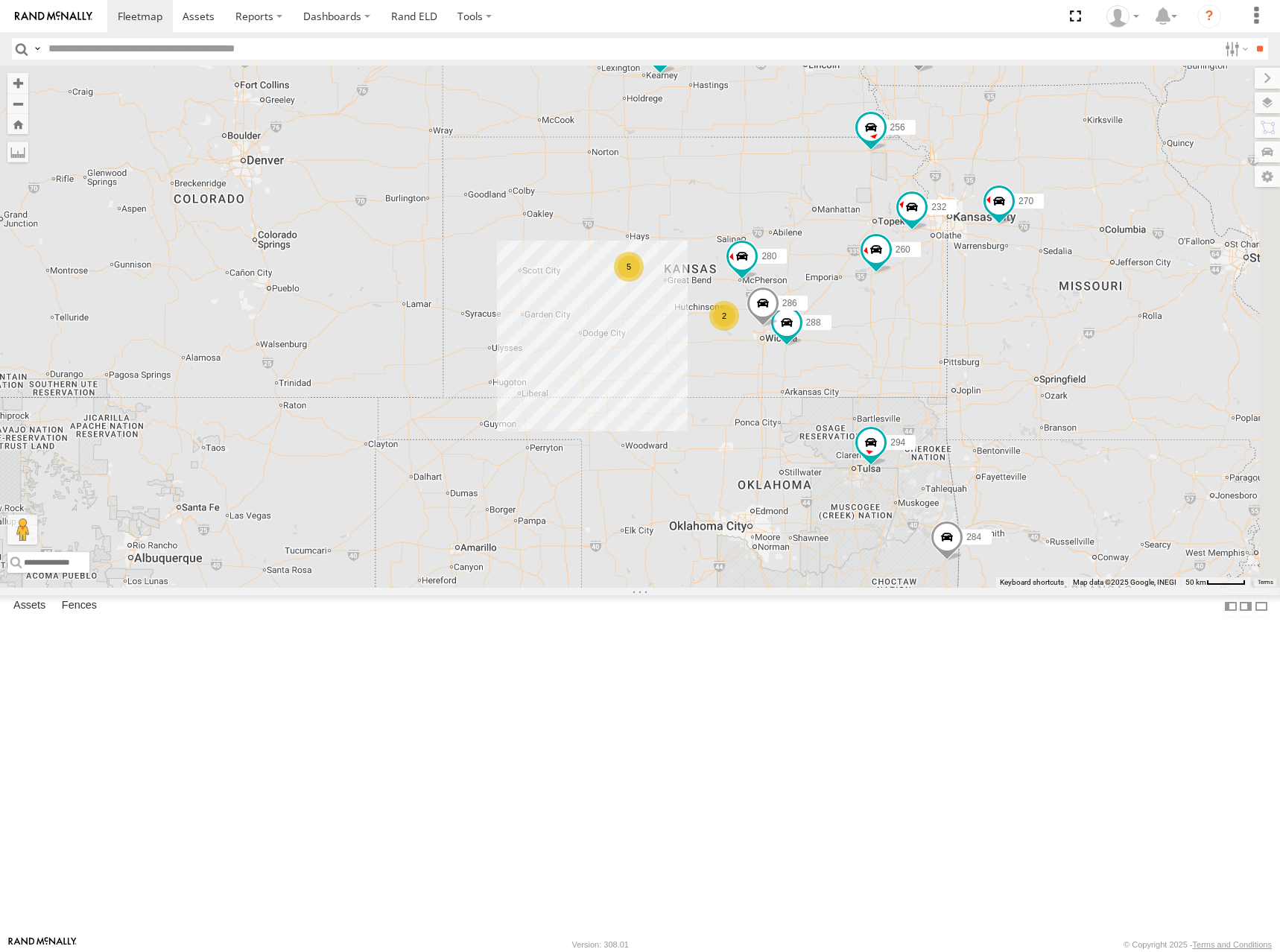
drag, startPoint x: 899, startPoint y: 431, endPoint x: 945, endPoint y: 355, distance: 88.8
click at [945, 355] on div "262 282 278 272 304 284 302 294 270 256 292 298 300 288 280 232 266 286 260 5 2" at bounding box center [640, 326] width 1280 height 522
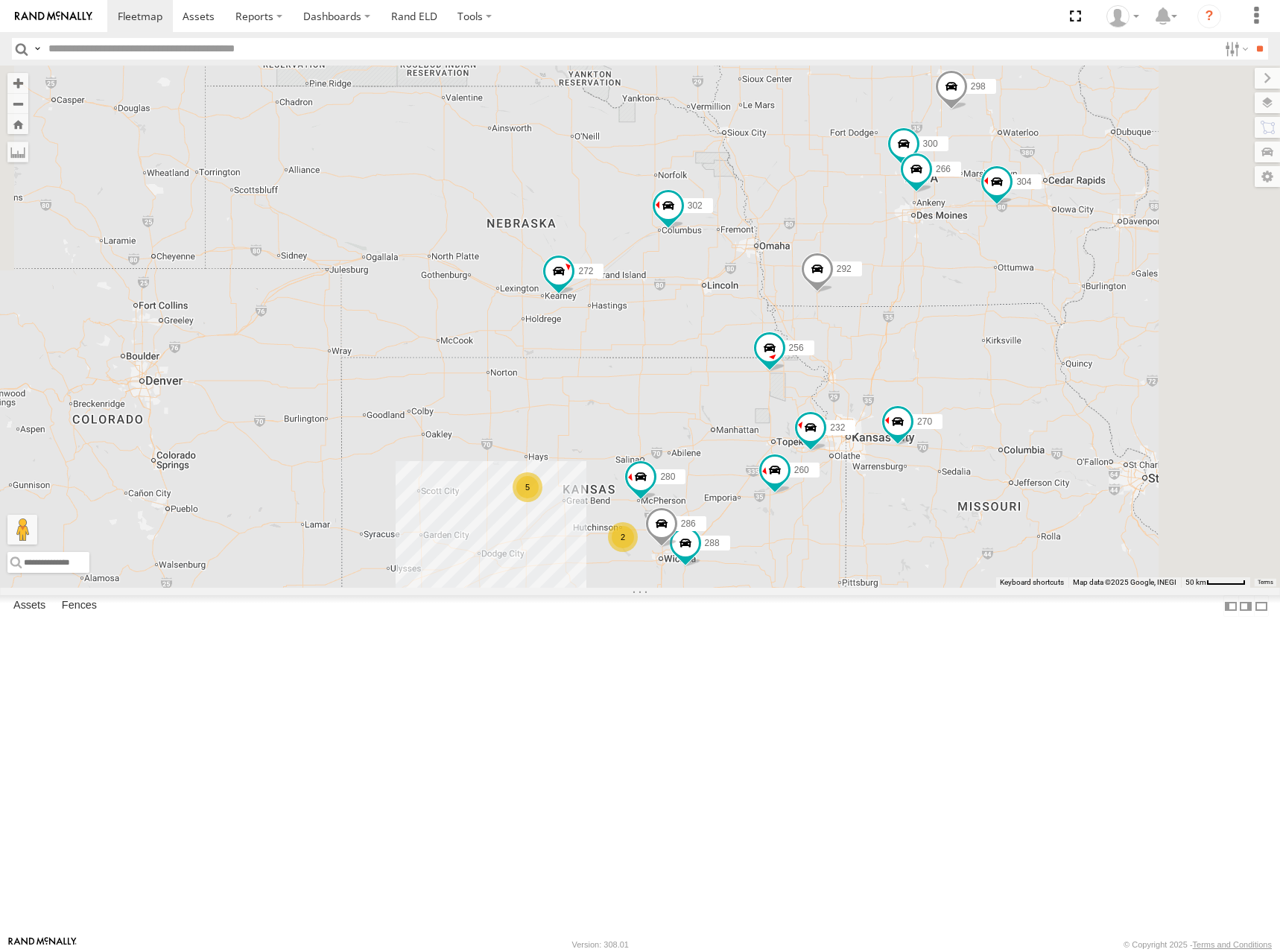
drag, startPoint x: 980, startPoint y: 270, endPoint x: 878, endPoint y: 491, distance: 243.4
click at [878, 491] on div "262 282 278 272 304 284 302 294 270 256 292 298 300 288 280 232 266 286 260 5 2" at bounding box center [640, 326] width 1280 height 522
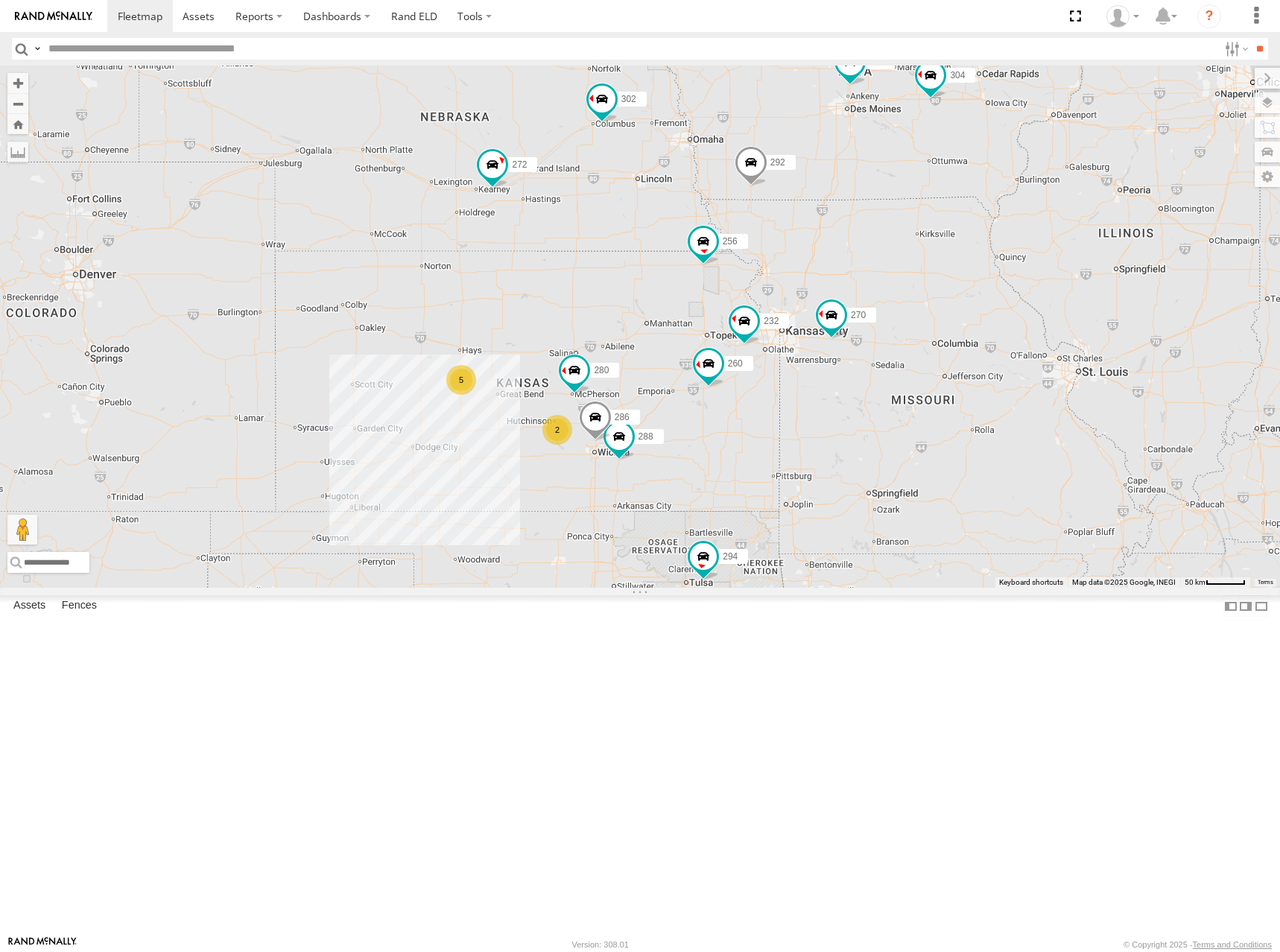
drag, startPoint x: 1034, startPoint y: 427, endPoint x: 977, endPoint y: 302, distance: 137.4
click at [977, 302] on div "262 282 278 272 304 284 302 294 270 256 292 298 300 288 280 232 266 286 260 5 2" at bounding box center [640, 326] width 1280 height 522
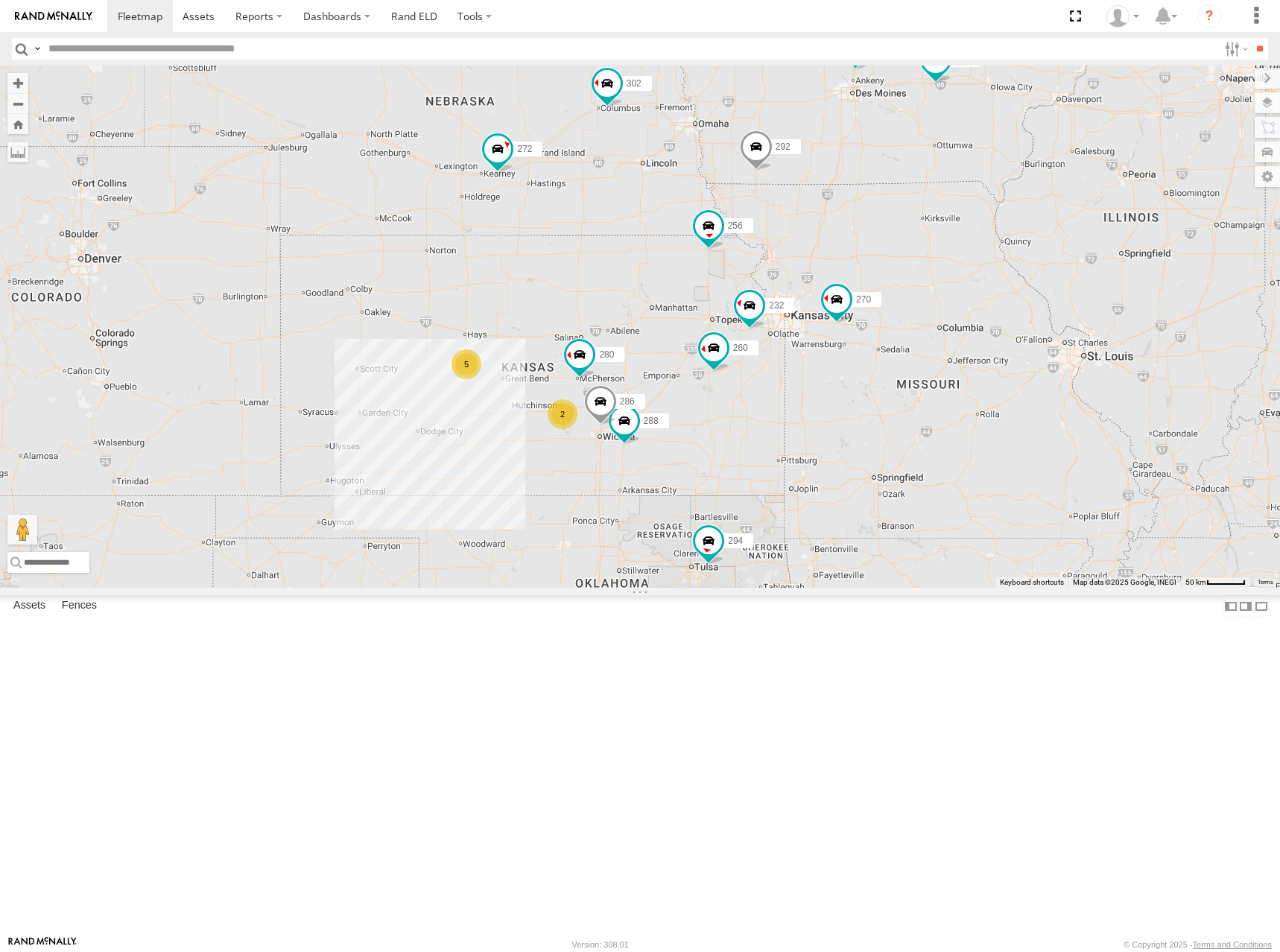
drag, startPoint x: 979, startPoint y: 295, endPoint x: 984, endPoint y: 279, distance: 16.8
click at [984, 279] on div "262 282 278 272 304 284 302 294 270 256 292 298 300 288 280 232 266 286 260 5 2" at bounding box center [640, 326] width 1280 height 522
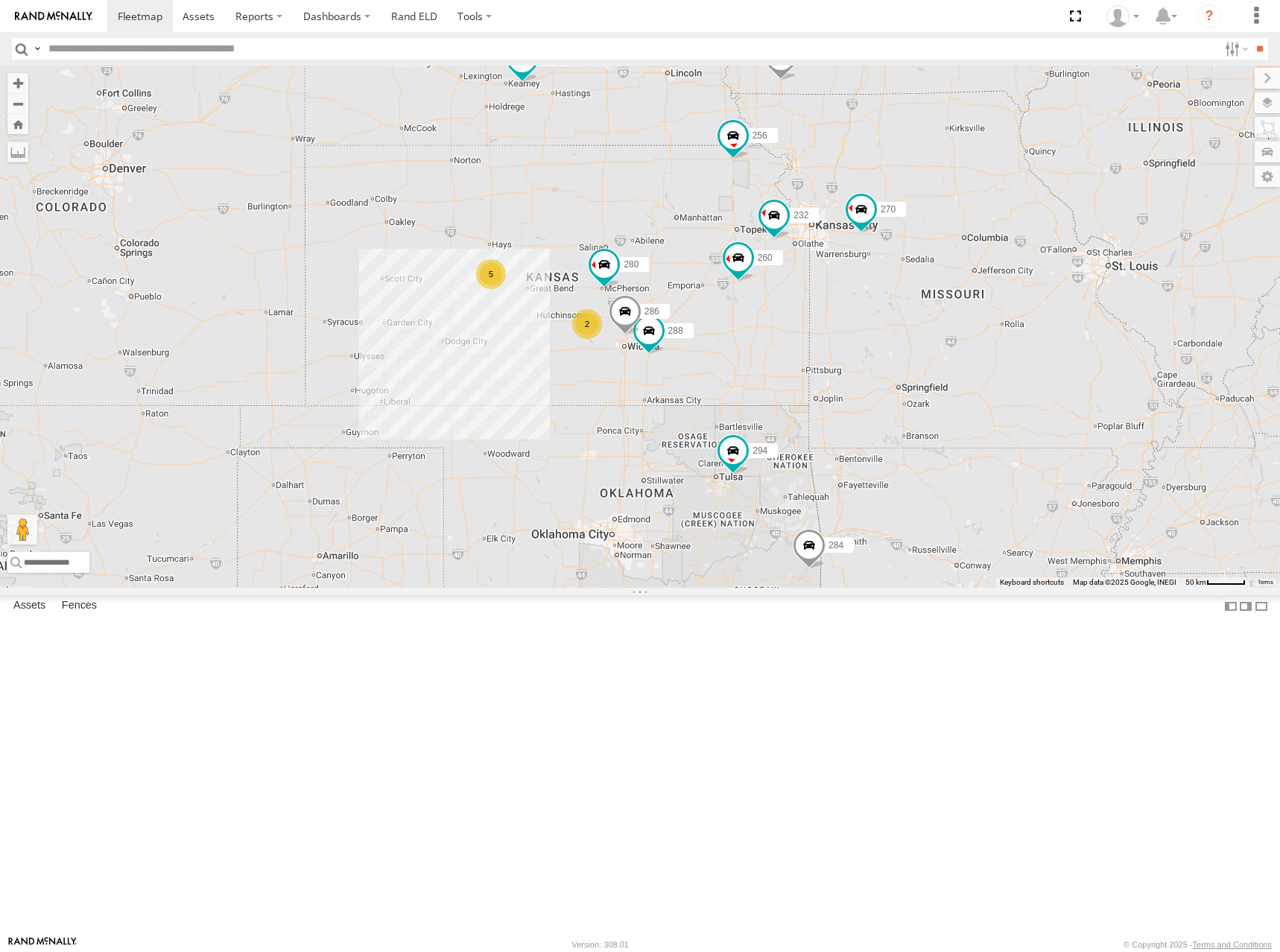
drag, startPoint x: 1037, startPoint y: 436, endPoint x: 1062, endPoint y: 343, distance: 96.3
click at [1062, 343] on div "262 282 278 272 304 284 302 294 270 256 292 298 300 288 280 232 266 286 260 5 2" at bounding box center [640, 326] width 1280 height 522
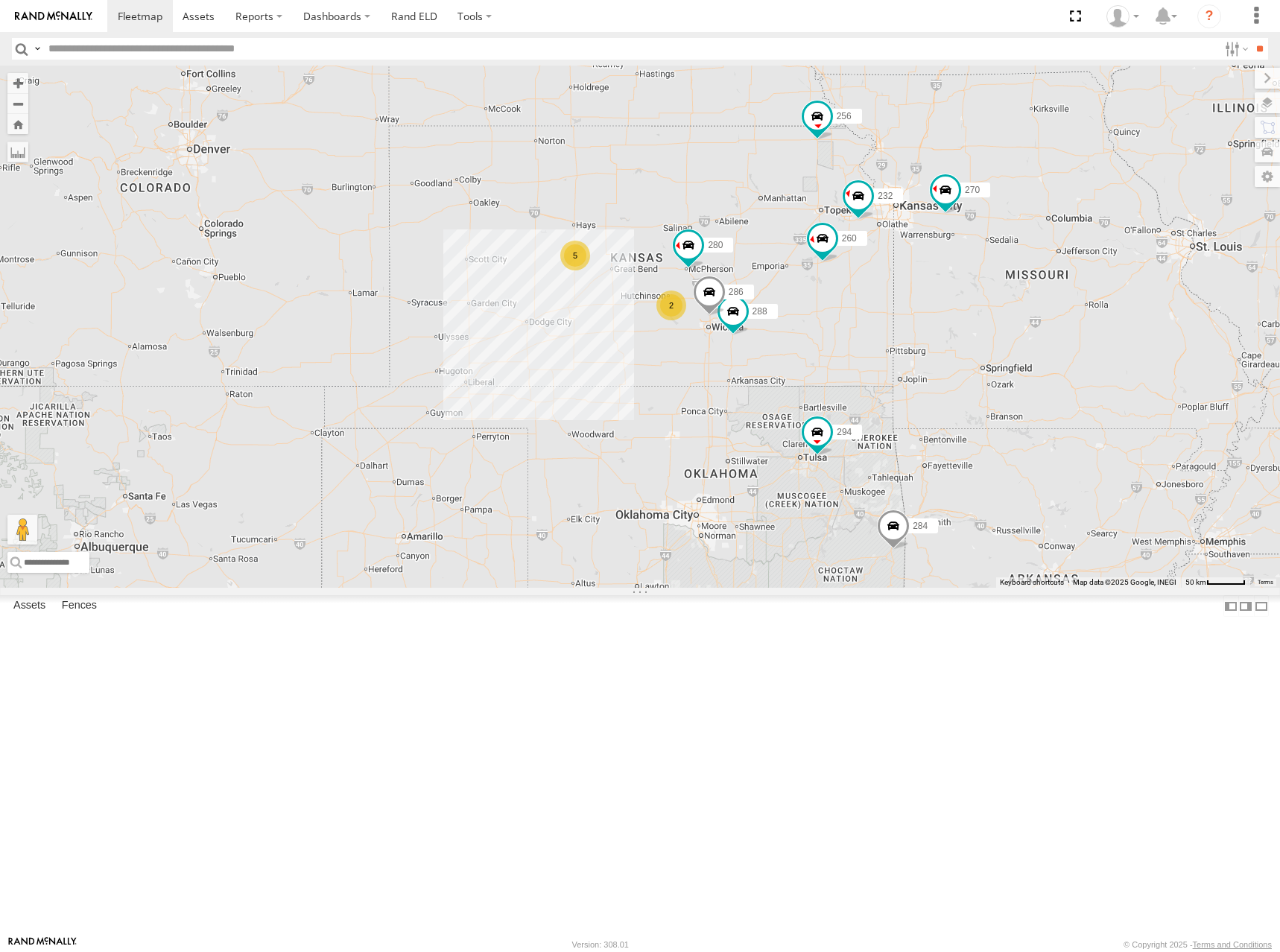
drag, startPoint x: 804, startPoint y: 378, endPoint x: 889, endPoint y: 357, distance: 87.6
click at [889, 357] on div "262 282 278 272 304 284 302 294 270 256 292 298 300 288 280 232 266 286 260 5 2" at bounding box center [640, 326] width 1280 height 522
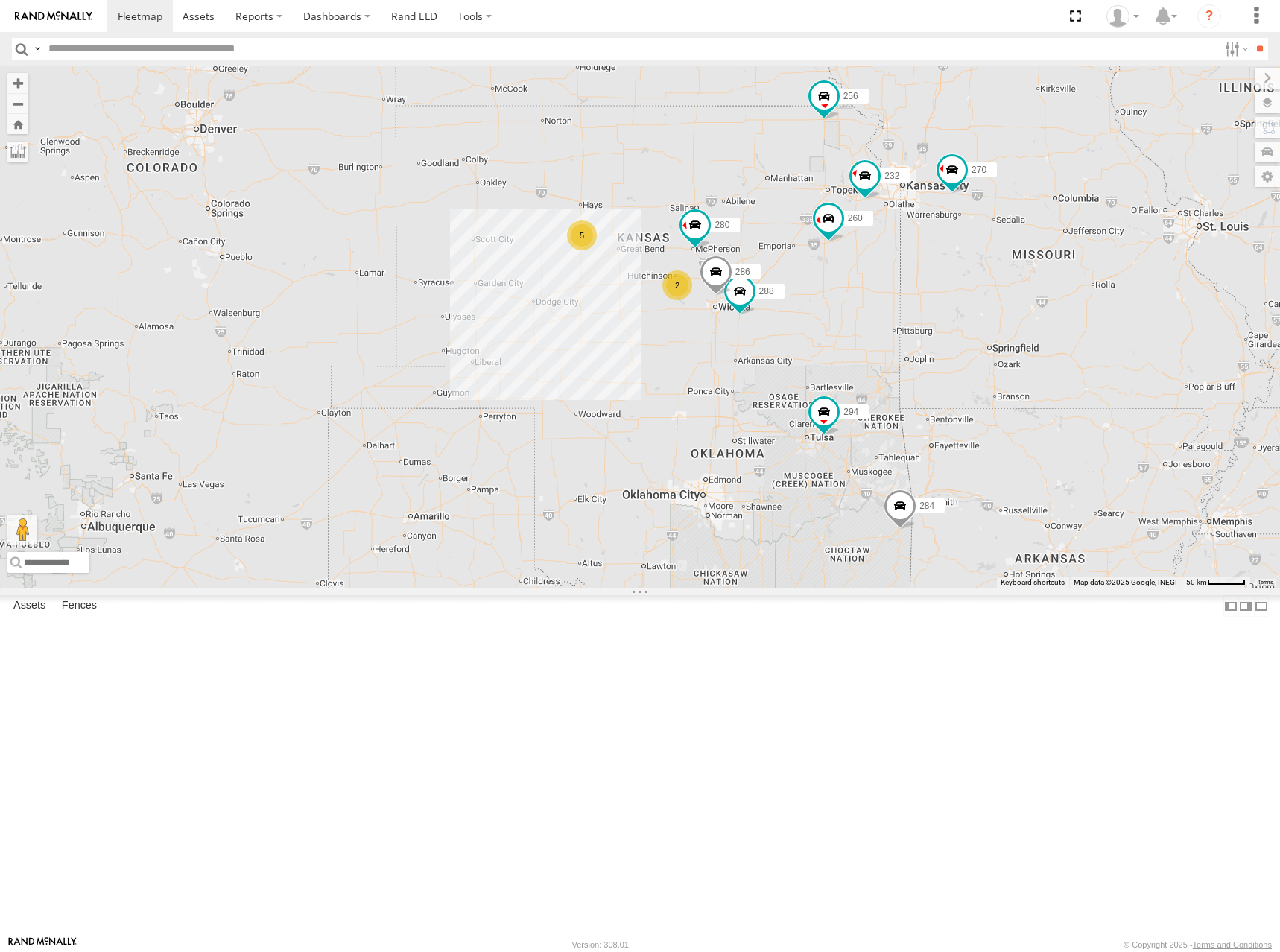
drag, startPoint x: 849, startPoint y: 326, endPoint x: 856, endPoint y: 298, distance: 28.9
click at [856, 298] on div "262 282 278 272 304 284 302 294 270 256 292 298 300 288 280 232 266 286 260 5 2" at bounding box center [640, 326] width 1280 height 522
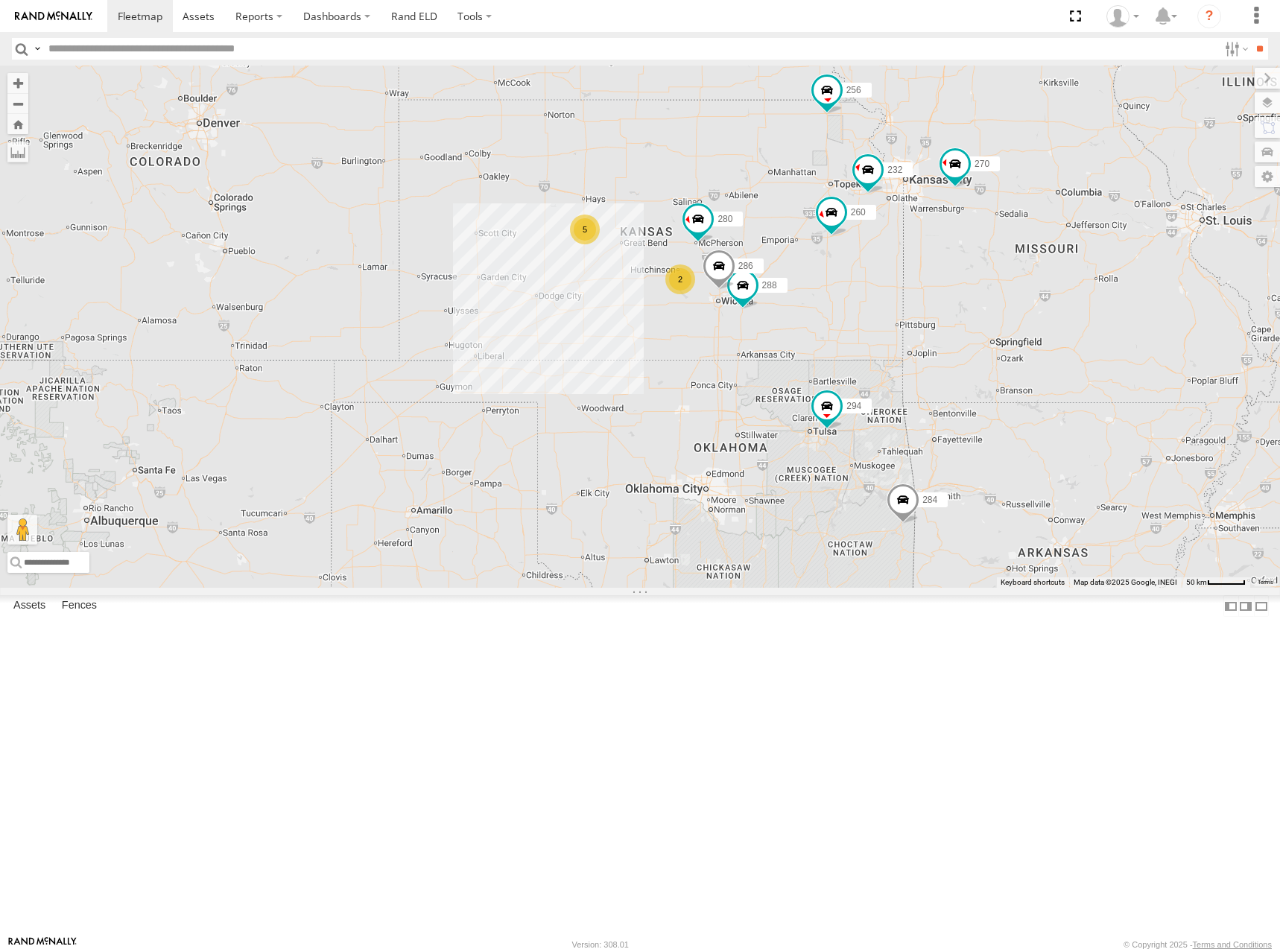
drag, startPoint x: 902, startPoint y: 313, endPoint x: 920, endPoint y: 302, distance: 21.1
click at [920, 302] on div "262 282 278 272 304 284 302 294 270 256 292 298 300 288 280 232 266 286 260 5 2" at bounding box center [640, 326] width 1280 height 522
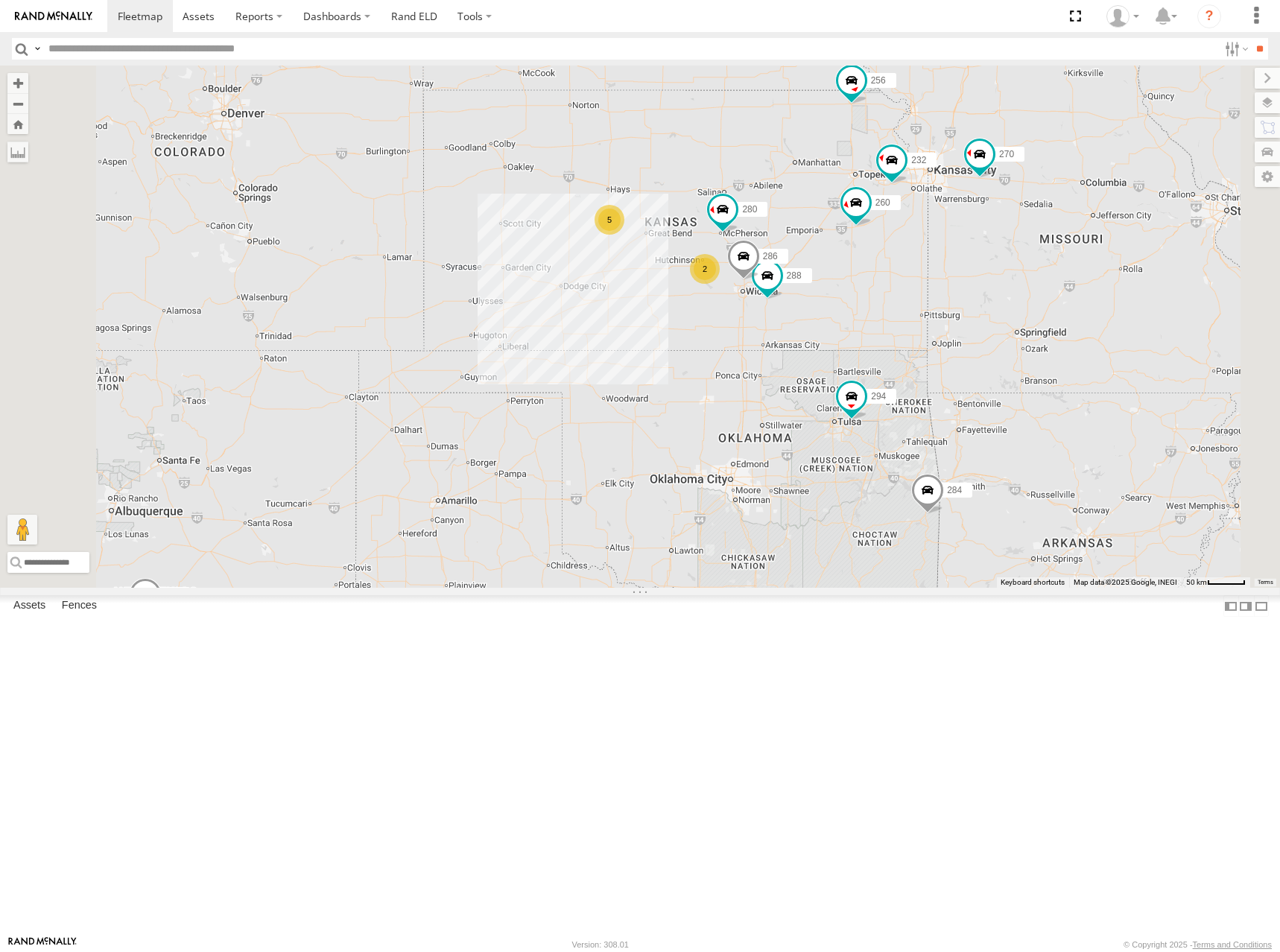
click at [947, 321] on div "262 282 278 272 304 284 302 294 270 256 292 298 300 288 280 232 266 286 260 5 2" at bounding box center [640, 326] width 1280 height 522
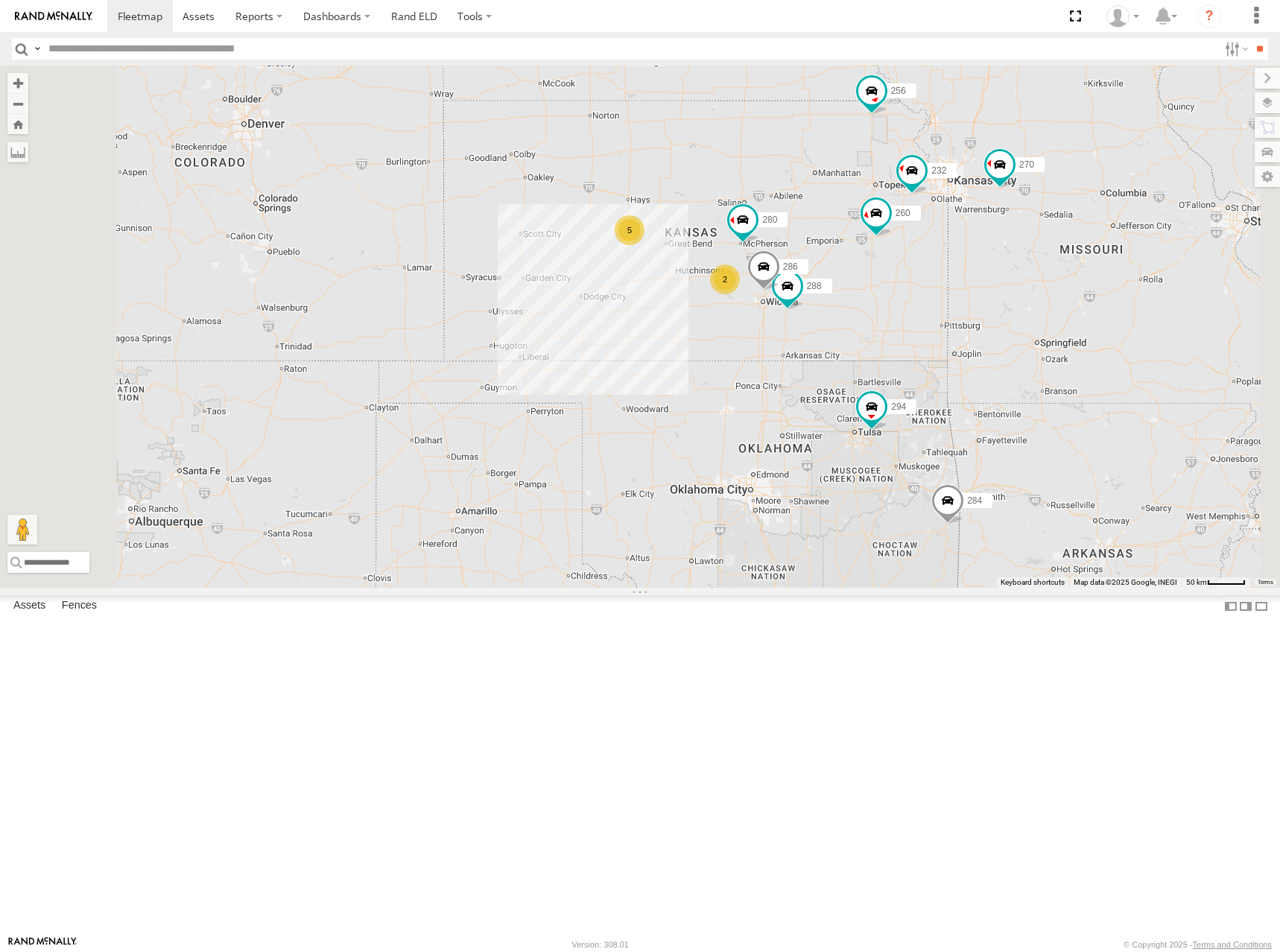
drag, startPoint x: 988, startPoint y: 298, endPoint x: 1012, endPoint y: 315, distance: 29.4
click at [1012, 315] on div "262 282 278 272 304 284 302 294 270 256 292 298 300 288 280 232 266 286 260 5 2" at bounding box center [640, 326] width 1280 height 522
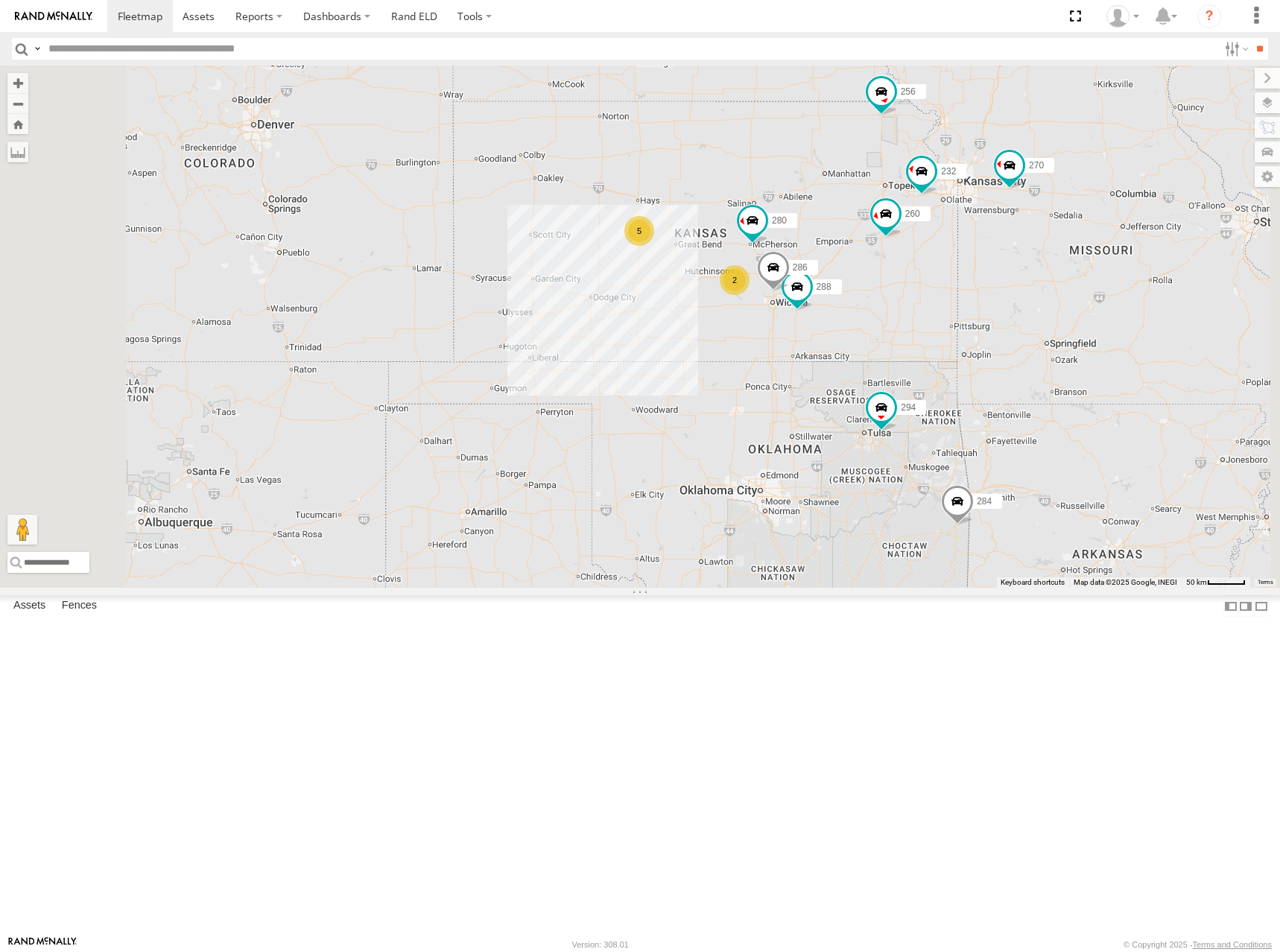
click at [914, 313] on div "262 282 278 272 304 284 302 294 270 256 292 298 300 288 280 232 266 286 260 5 2" at bounding box center [640, 326] width 1280 height 522
click at [907, 321] on div "262 282 278 272 304 284 302 294 270 256 292 298 300 288 280 232 266 286 260 5 2" at bounding box center [640, 326] width 1280 height 522
drag, startPoint x: 977, startPoint y: 294, endPoint x: 977, endPoint y: 304, distance: 10.0
click at [977, 304] on div "262 282 278 272 304 284 302 294 270 256 292 298 300 288 280 232 266 286 260 5 2" at bounding box center [640, 326] width 1280 height 522
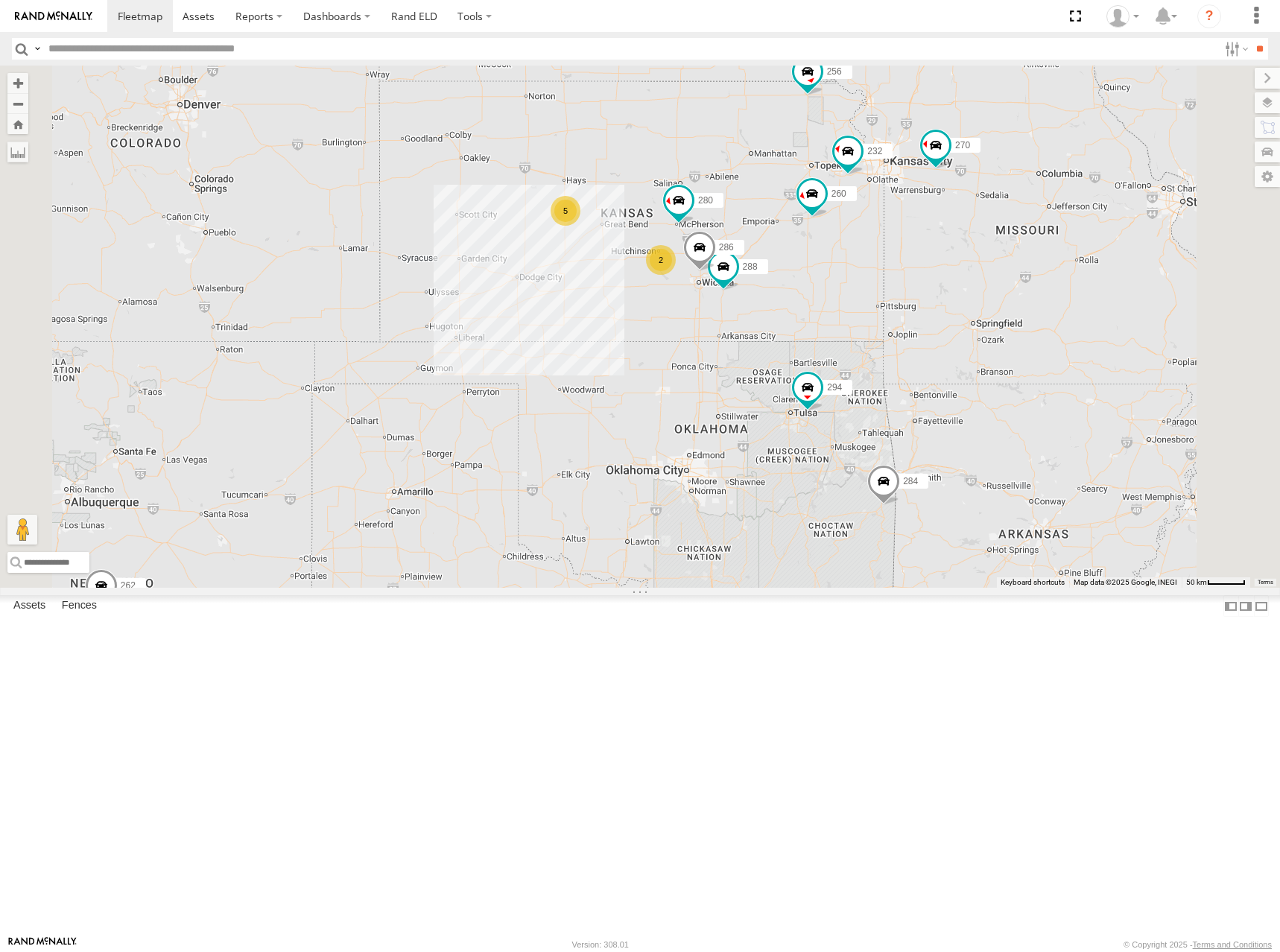
drag, startPoint x: 913, startPoint y: 324, endPoint x: 835, endPoint y: 292, distance: 84.3
click at [835, 292] on div "262 282 278 272 304 284 302 294 270 256 292 298 300 288 280 232 266 286 260 5 2" at bounding box center [640, 326] width 1280 height 522
drag, startPoint x: 850, startPoint y: 260, endPoint x: 877, endPoint y: 271, distance: 29.2
click at [877, 271] on div "262 282 278 272 304 284 302 294 270 256 292 298 300 288 280 232 266 286 260 5 2" at bounding box center [640, 326] width 1280 height 522
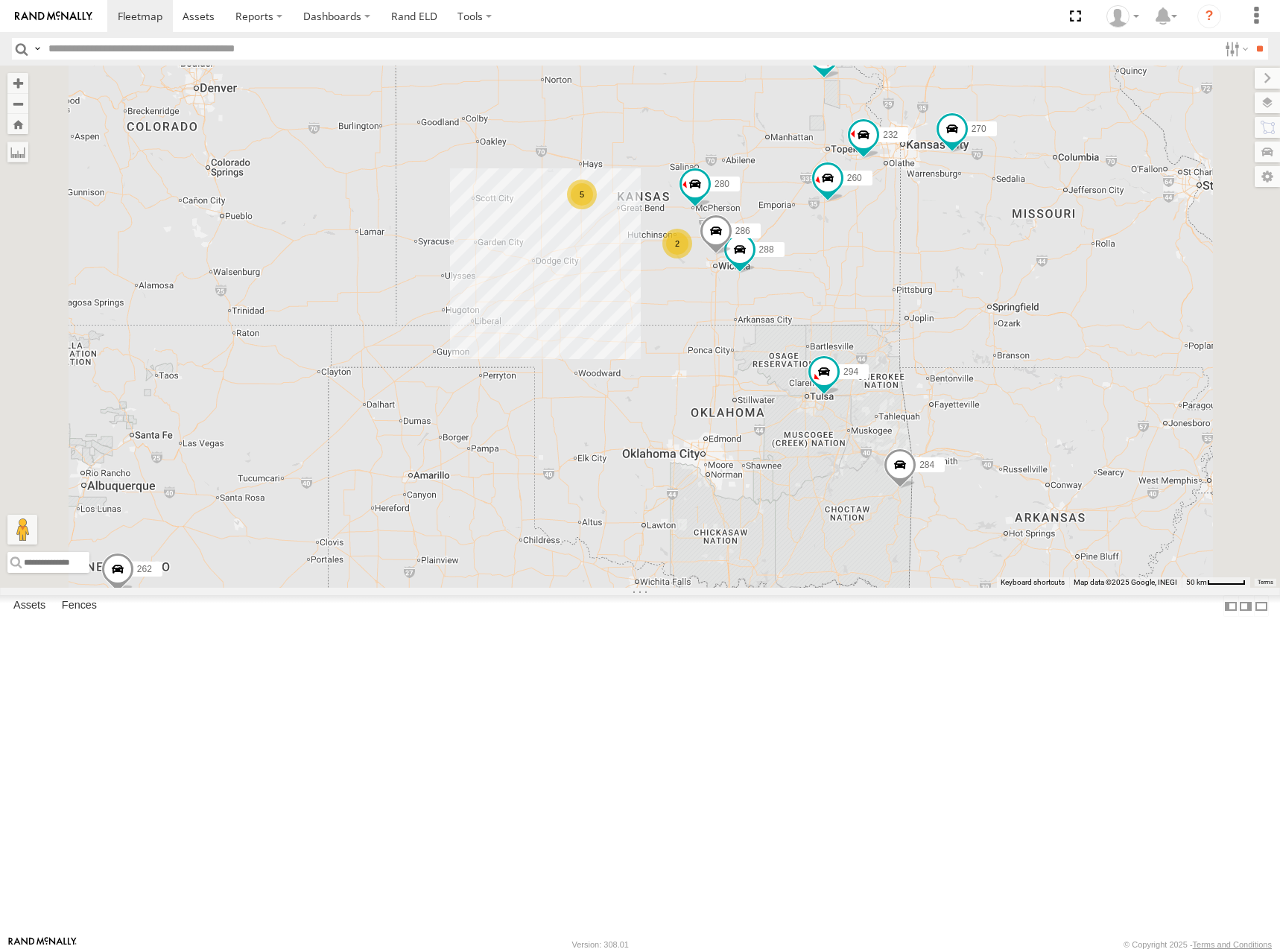
drag, startPoint x: 862, startPoint y: 283, endPoint x: 858, endPoint y: 257, distance: 26.3
click at [858, 257] on div "262 282 278 272 304 284 302 294 270 256 292 298 300 288 280 232 266 286 260 5 2" at bounding box center [640, 326] width 1280 height 522
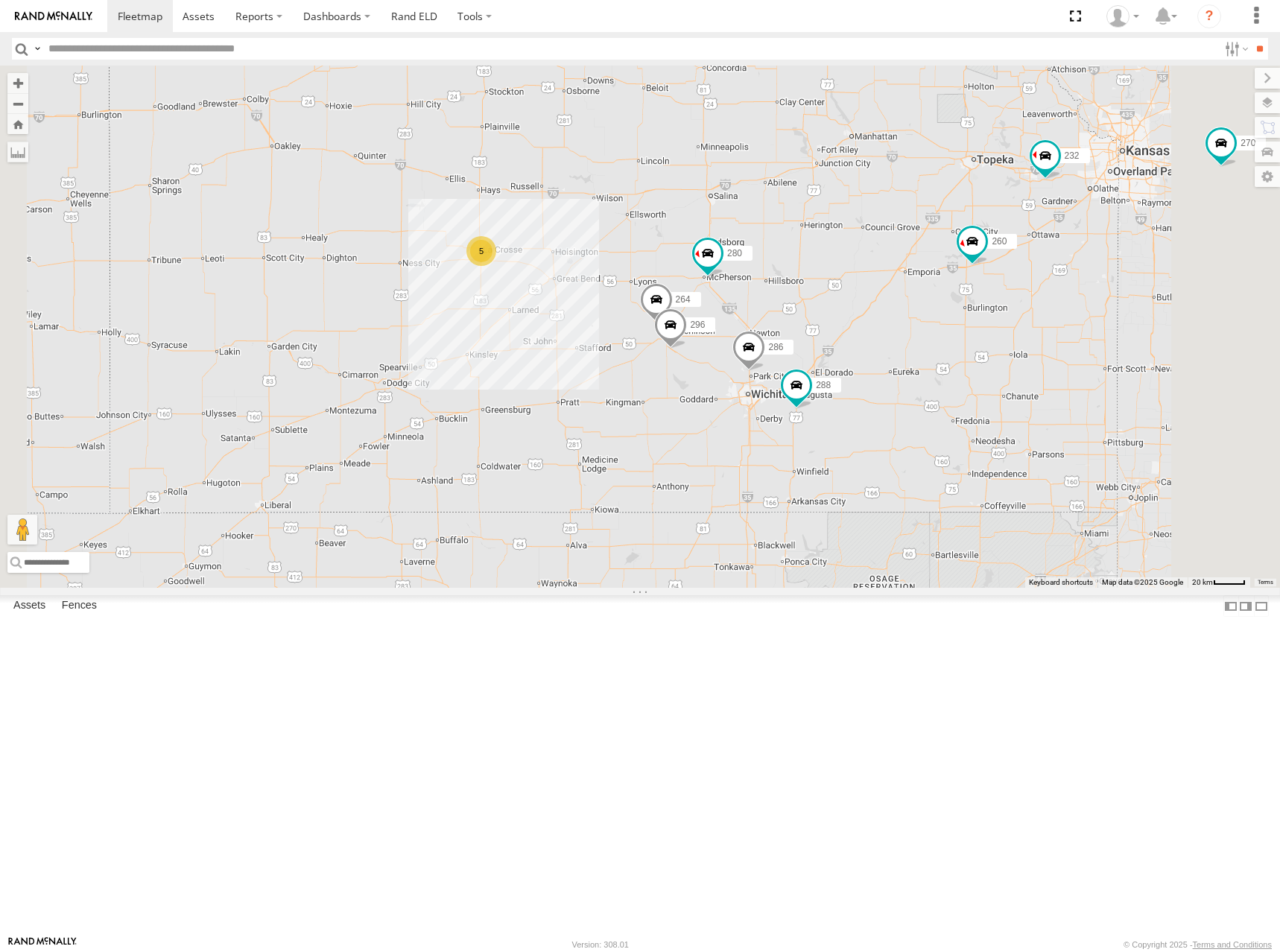
drag, startPoint x: 874, startPoint y: 278, endPoint x: 877, endPoint y: 264, distance: 14.3
click at [877, 264] on div "262 282 278 272 304 284 302 294 270 256 292 298 300 288 280 232 266 286 260 5 2…" at bounding box center [640, 326] width 1280 height 522
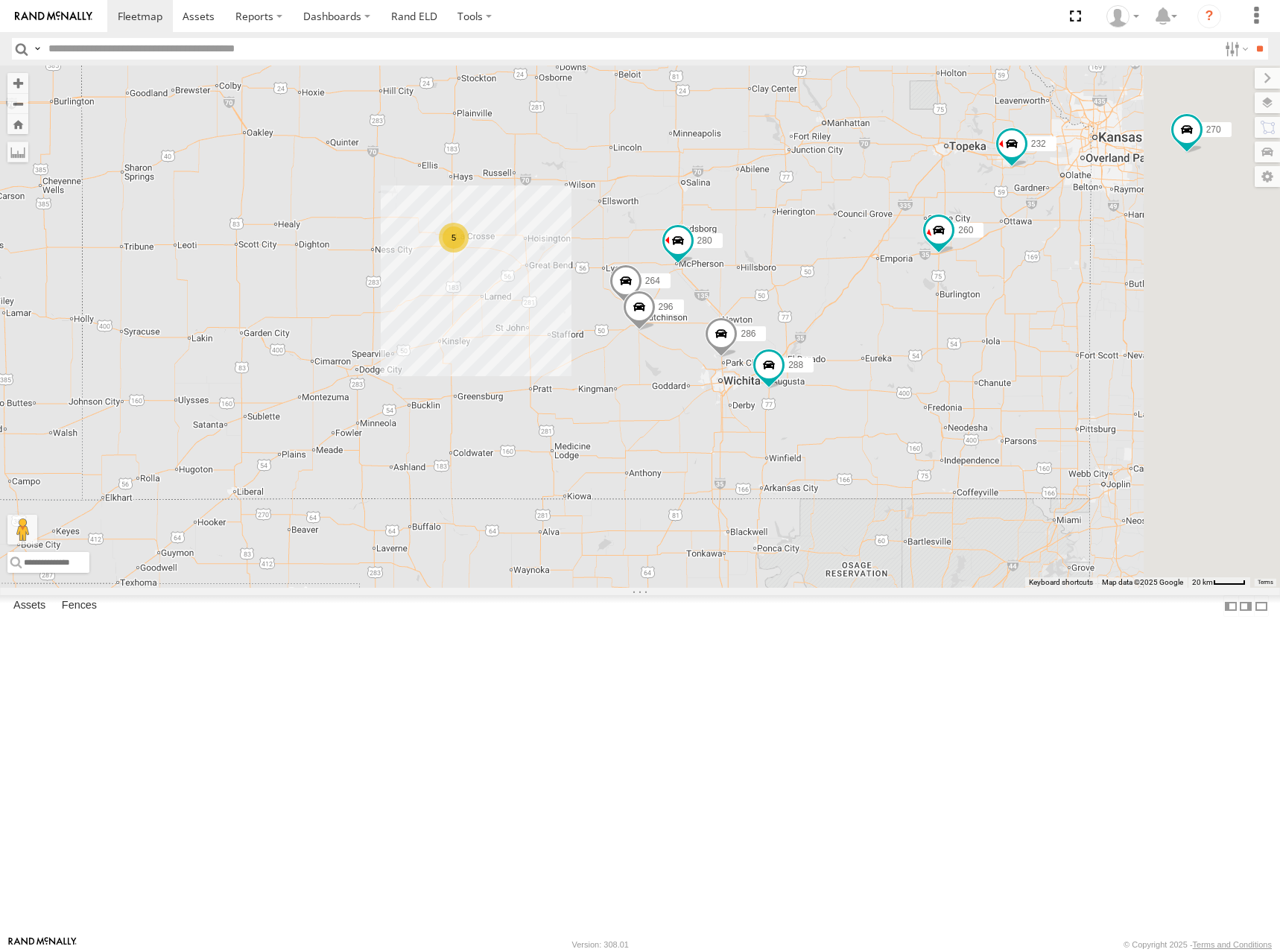
drag, startPoint x: 905, startPoint y: 283, endPoint x: 865, endPoint y: 282, distance: 40.0
click at [865, 282] on div "262 282 278 272 304 284 302 294 270 256 292 298 300 288 280 232 266 286 260 5 2…" at bounding box center [640, 326] width 1280 height 522
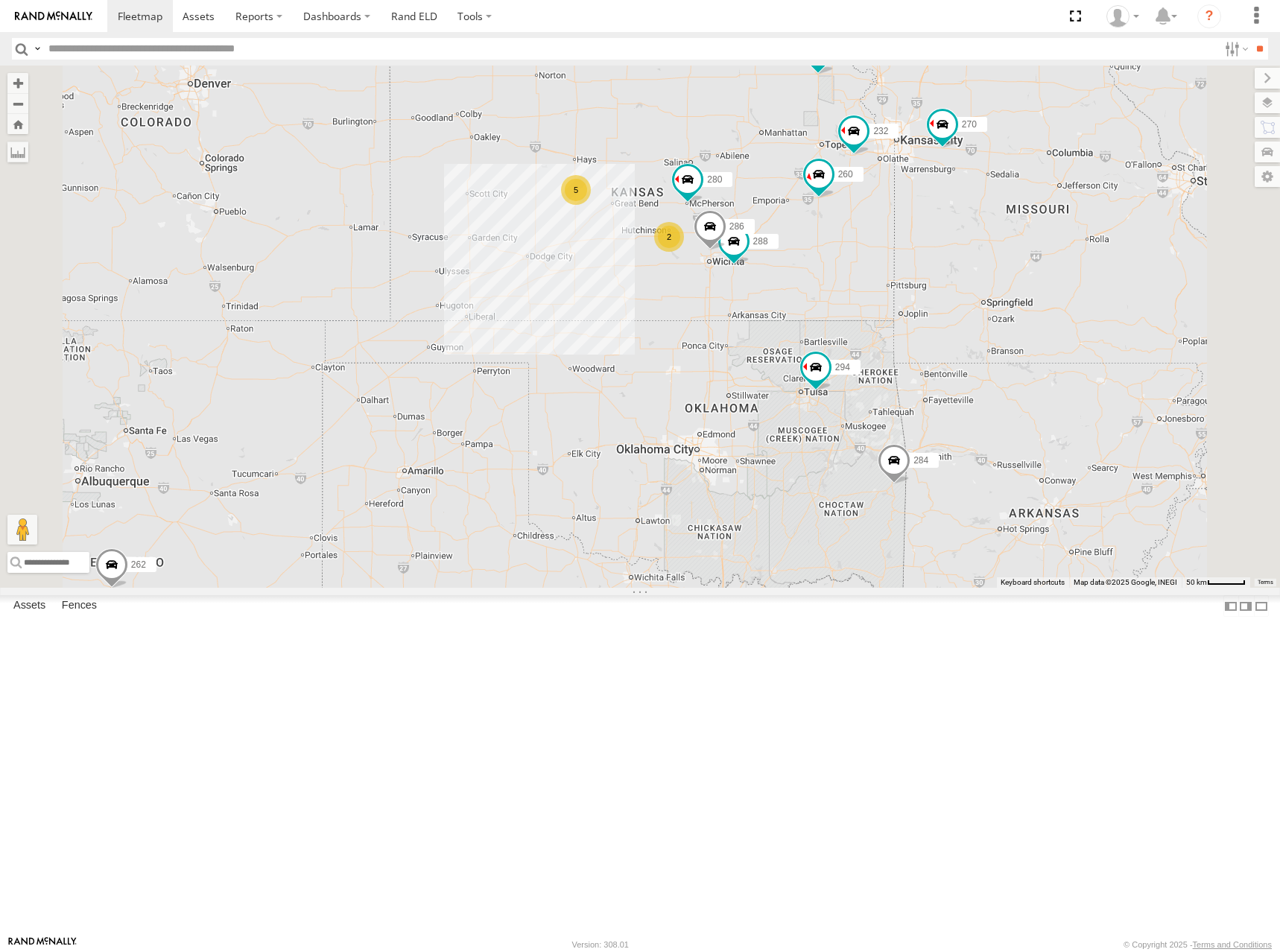
drag, startPoint x: 680, startPoint y: 336, endPoint x: 710, endPoint y: 344, distance: 31.0
click at [710, 344] on div "262 282 278 272 304 284 302 294 270 256 292 298 300 288 280 232 266 286 260 5 2" at bounding box center [640, 326] width 1280 height 522
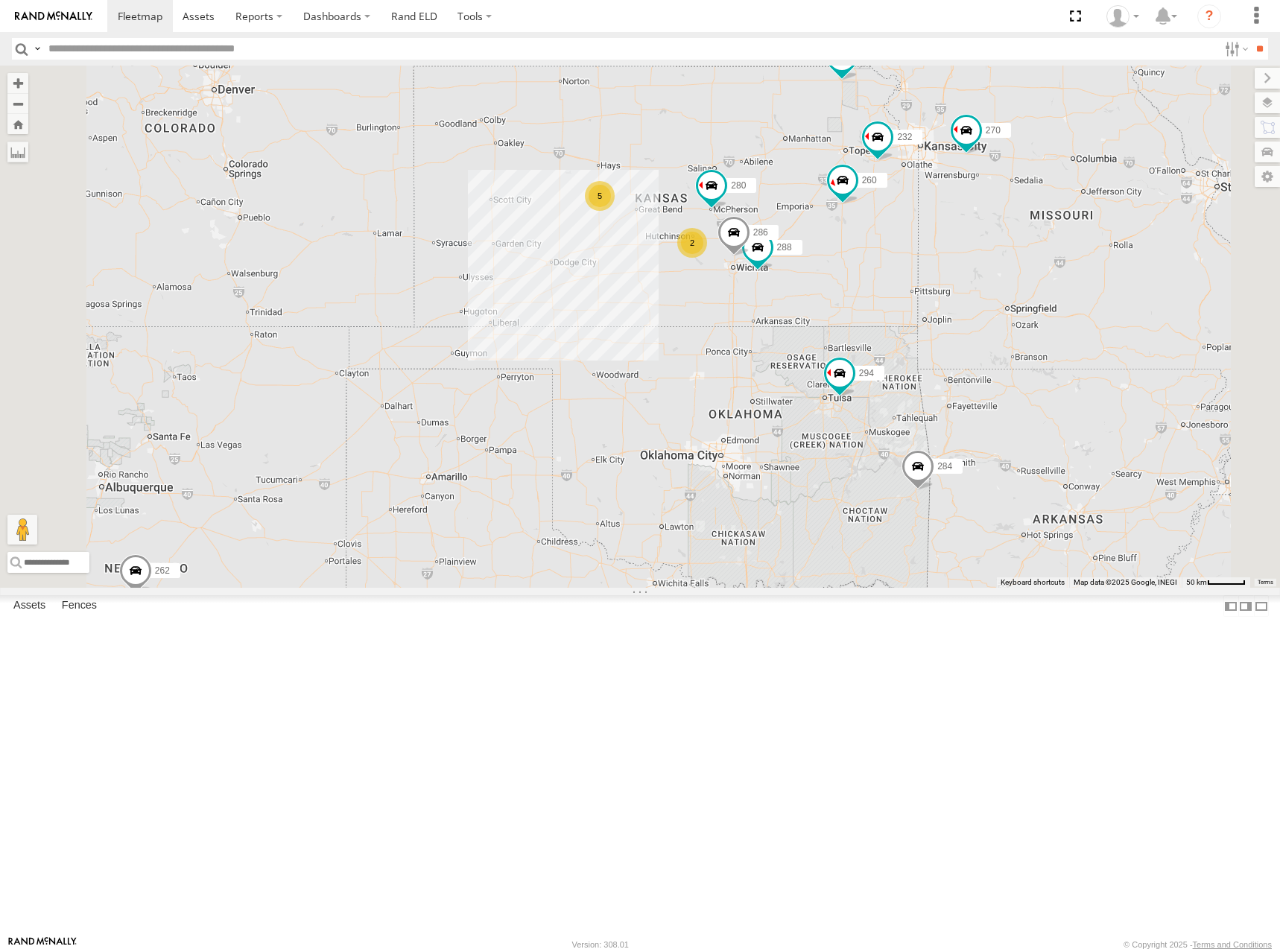
drag, startPoint x: 849, startPoint y: 261, endPoint x: 889, endPoint y: 284, distance: 46.1
click at [889, 284] on div "262 282 278 272 304 284 302 294 270 256 292 298 288 280 232 286 260 5 2 2" at bounding box center [640, 326] width 1280 height 522
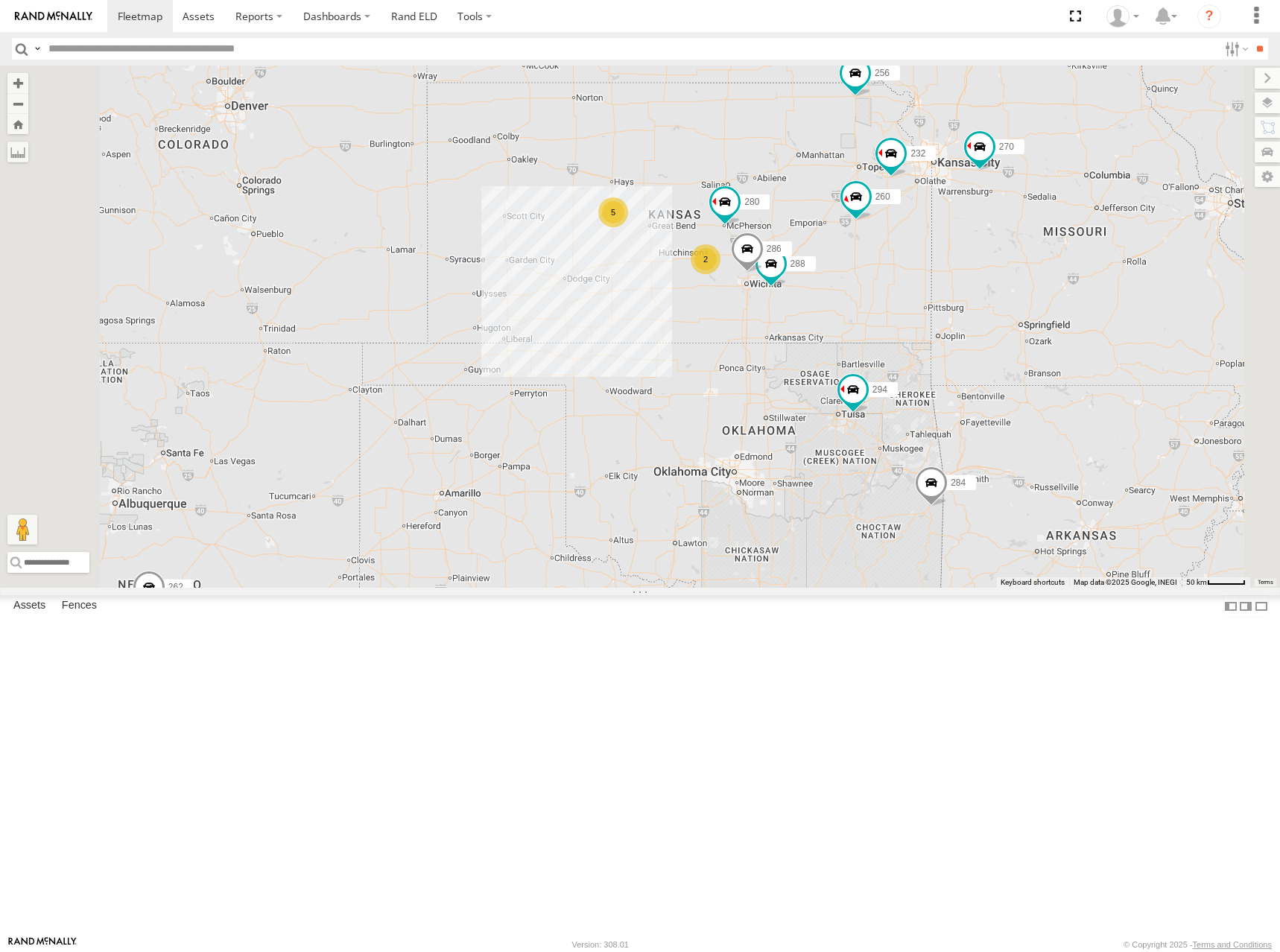
drag, startPoint x: 902, startPoint y: 284, endPoint x: 873, endPoint y: 279, distance: 29.4
click at [873, 279] on div "262 282 278 272 304 284 302 294 270 256 292 298 288 280 232 286 260 5 2 2" at bounding box center [640, 326] width 1280 height 522
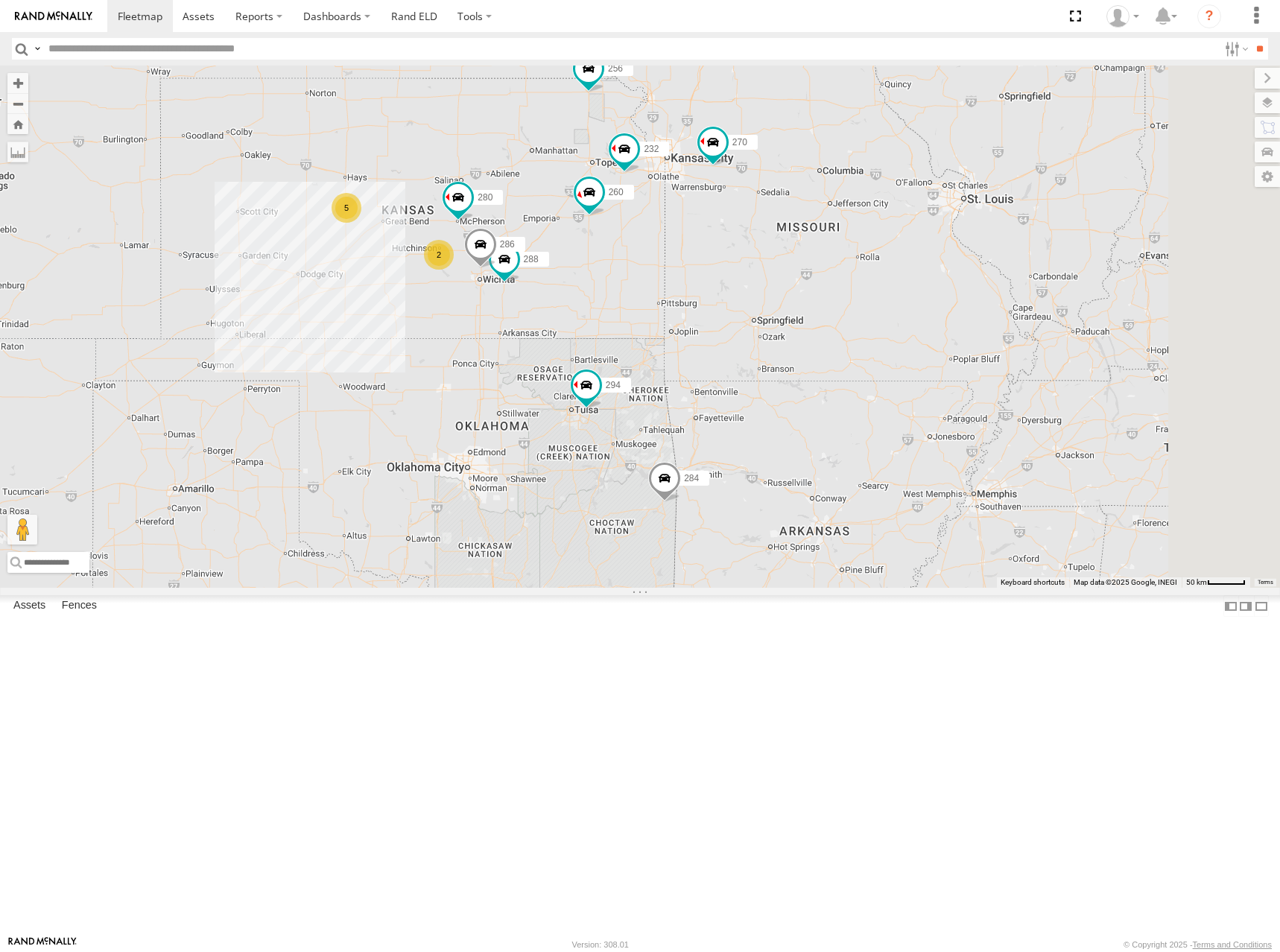
drag, startPoint x: 1091, startPoint y: 396, endPoint x: 815, endPoint y: 391, distance: 276.0
click at [815, 391] on div "262 282 278 272 304 284 302 294 270 256 292 298 288 280 232 286 260 5 2 2" at bounding box center [640, 326] width 1280 height 522
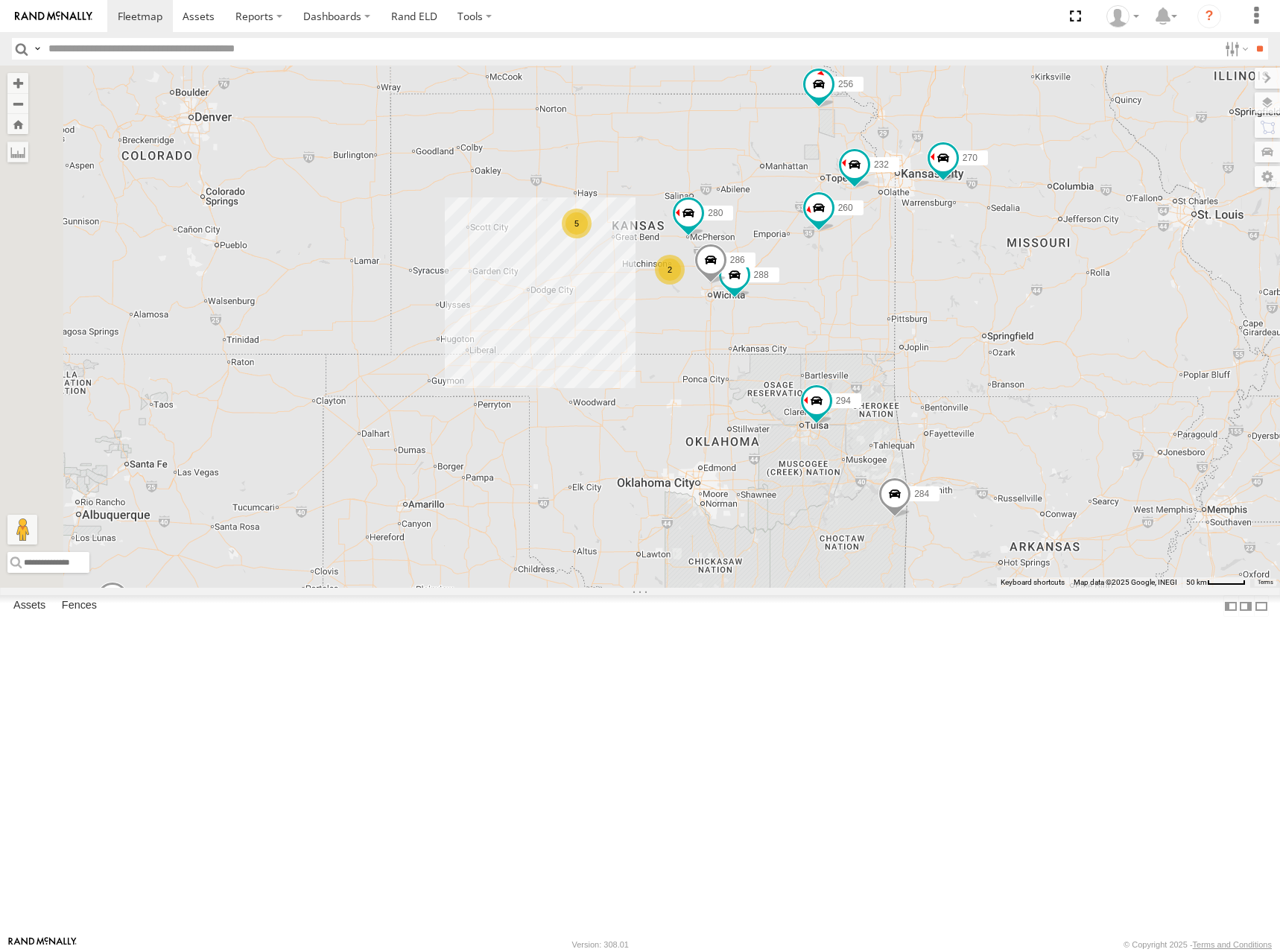
drag, startPoint x: 649, startPoint y: 251, endPoint x: 903, endPoint y: 305, distance: 259.7
click at [903, 305] on div "262 282 278 272 304 284 302 294 270 256 292 298 288 280 232 286 260 5 2 266" at bounding box center [640, 326] width 1280 height 522
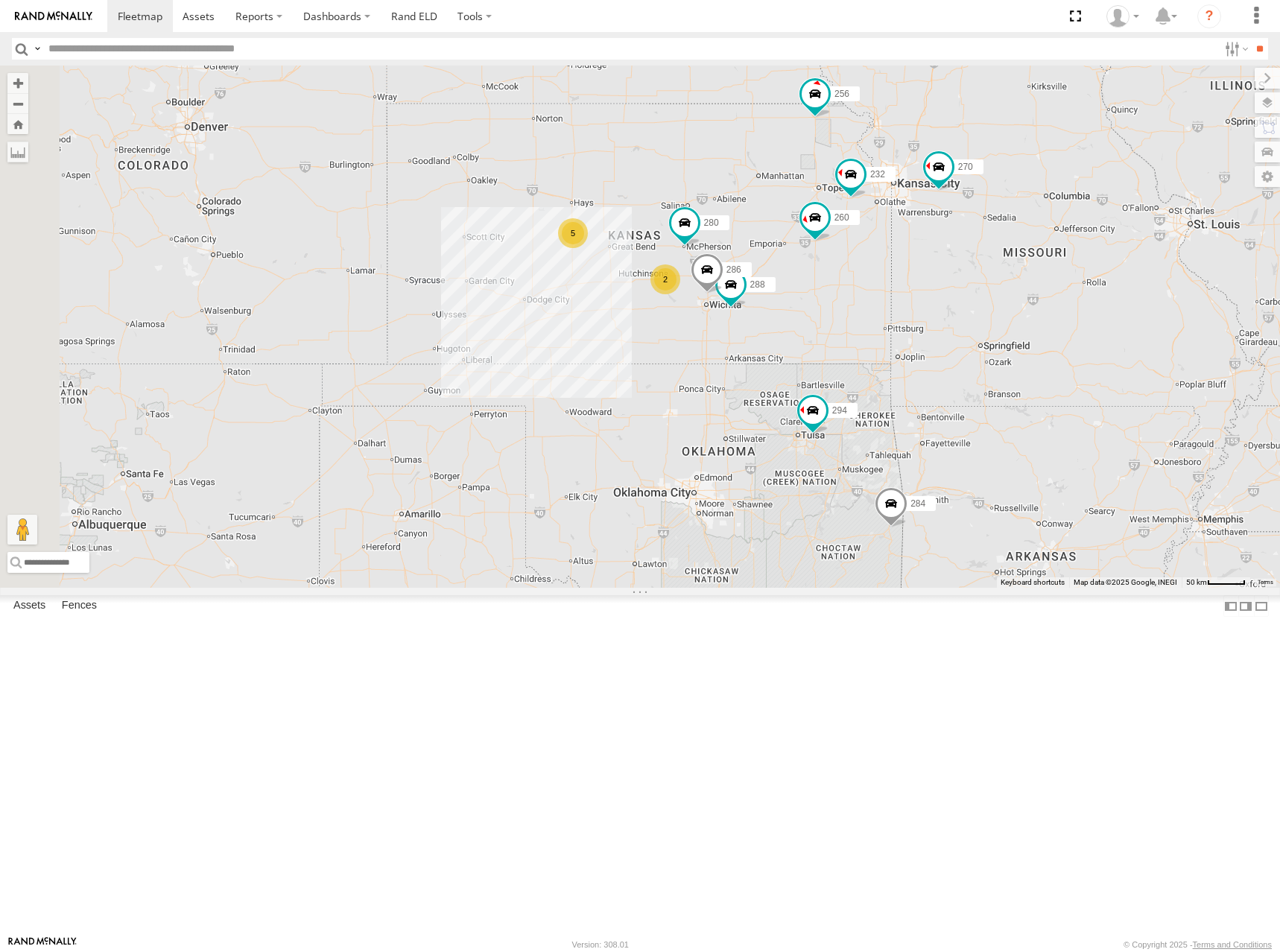
click at [832, 312] on div "262 282 278 272 304 284 302 294 270 256 292 298 288 280 232 286 260 5 2 2" at bounding box center [640, 326] width 1280 height 522
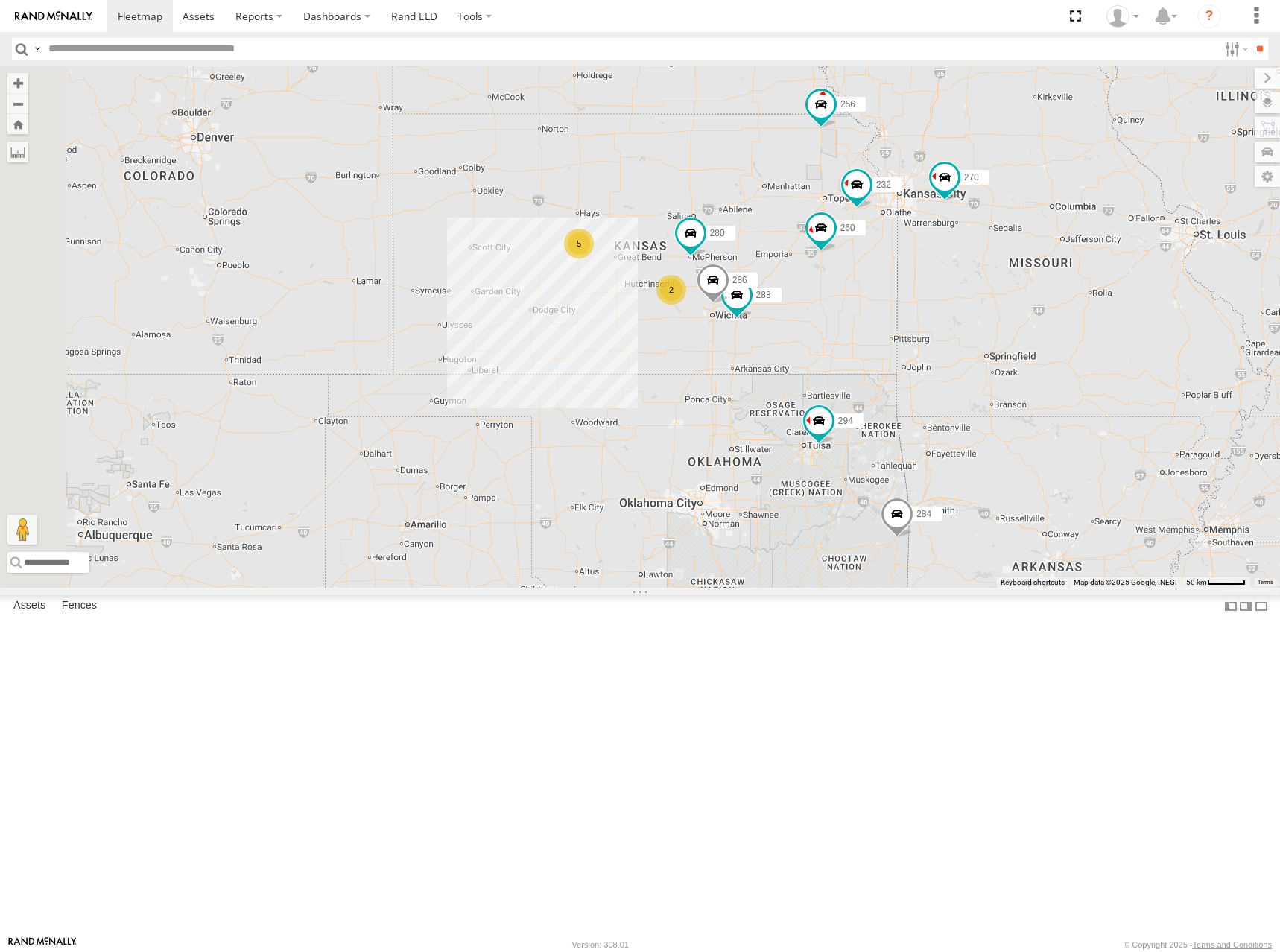
click at [871, 306] on div "262 282 278 272 304 284 302 294 270 256 292 298 288 280 232 286 260 5 2 2" at bounding box center [640, 326] width 1280 height 522
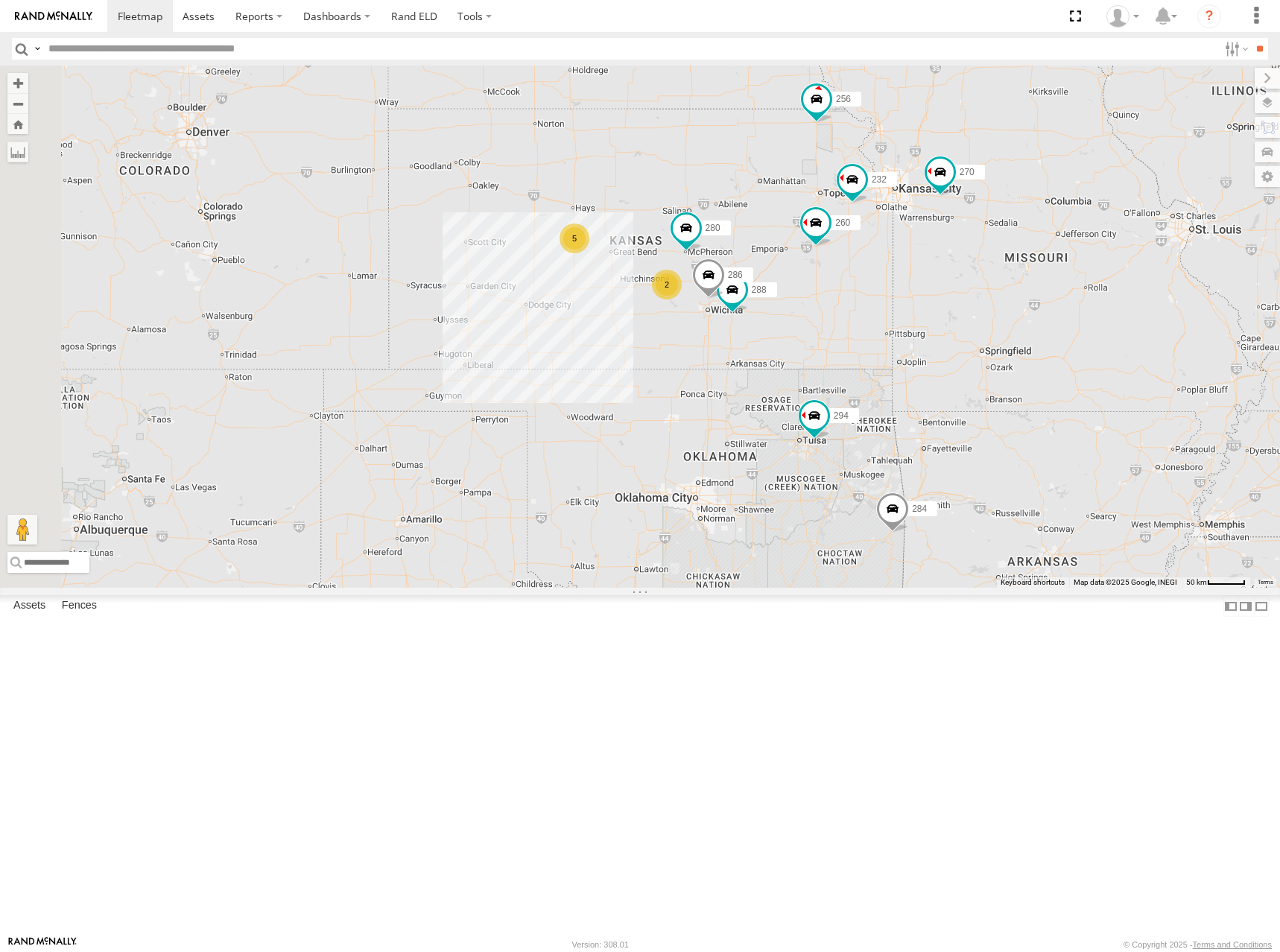
drag, startPoint x: 902, startPoint y: 315, endPoint x: 882, endPoint y: 292, distance: 30.5
click at [885, 293] on div "262 282 278 272 304 284 302 294 270 256 292 298 288 280 232 286 260 5 2 2" at bounding box center [640, 326] width 1280 height 522
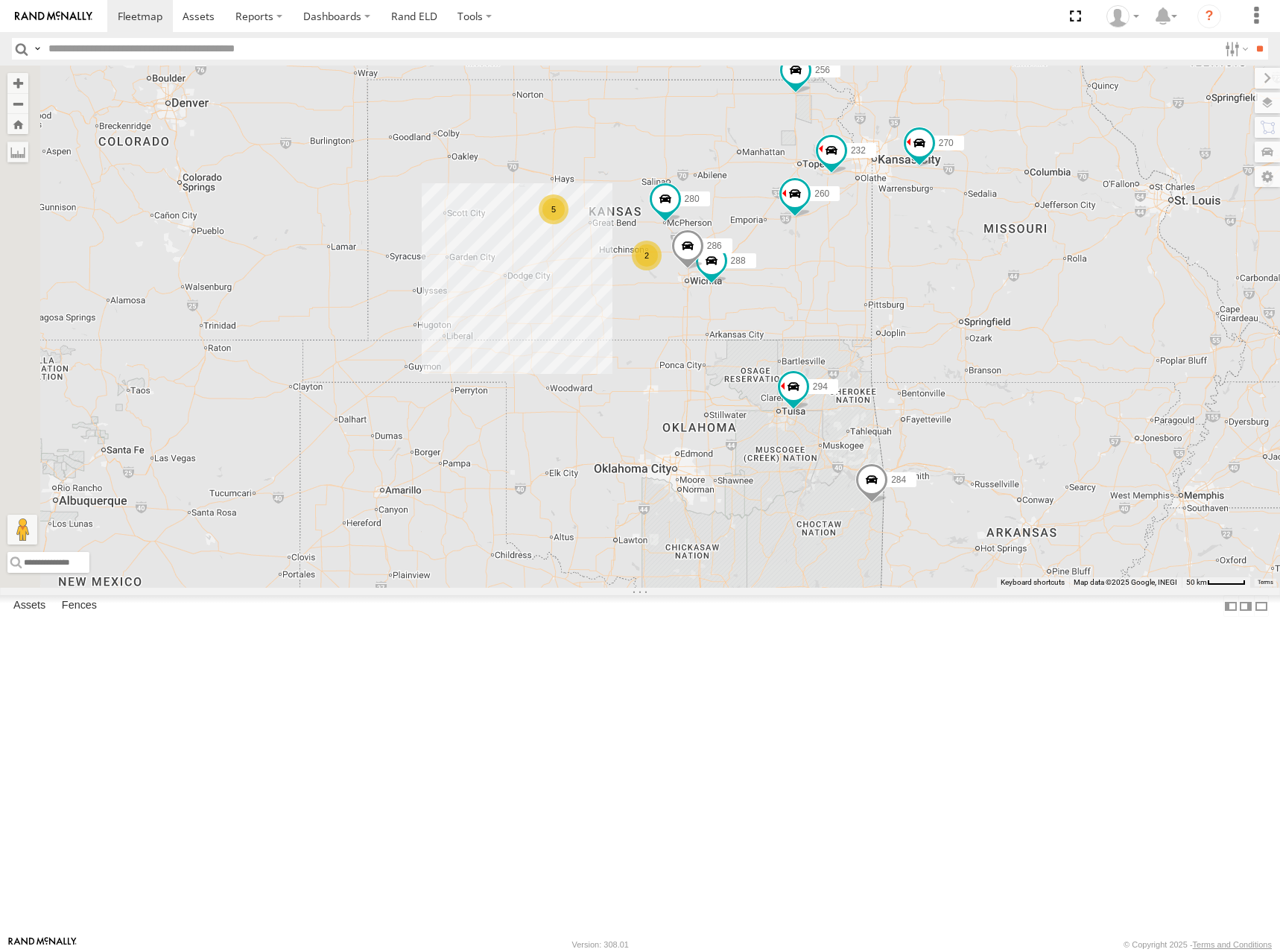
drag, startPoint x: 881, startPoint y: 282, endPoint x: 901, endPoint y: 298, distance: 25.6
click at [901, 298] on div "270 288 292 272 280 256 232 304 284 302 294 286 260 5 2 2" at bounding box center [640, 326] width 1280 height 522
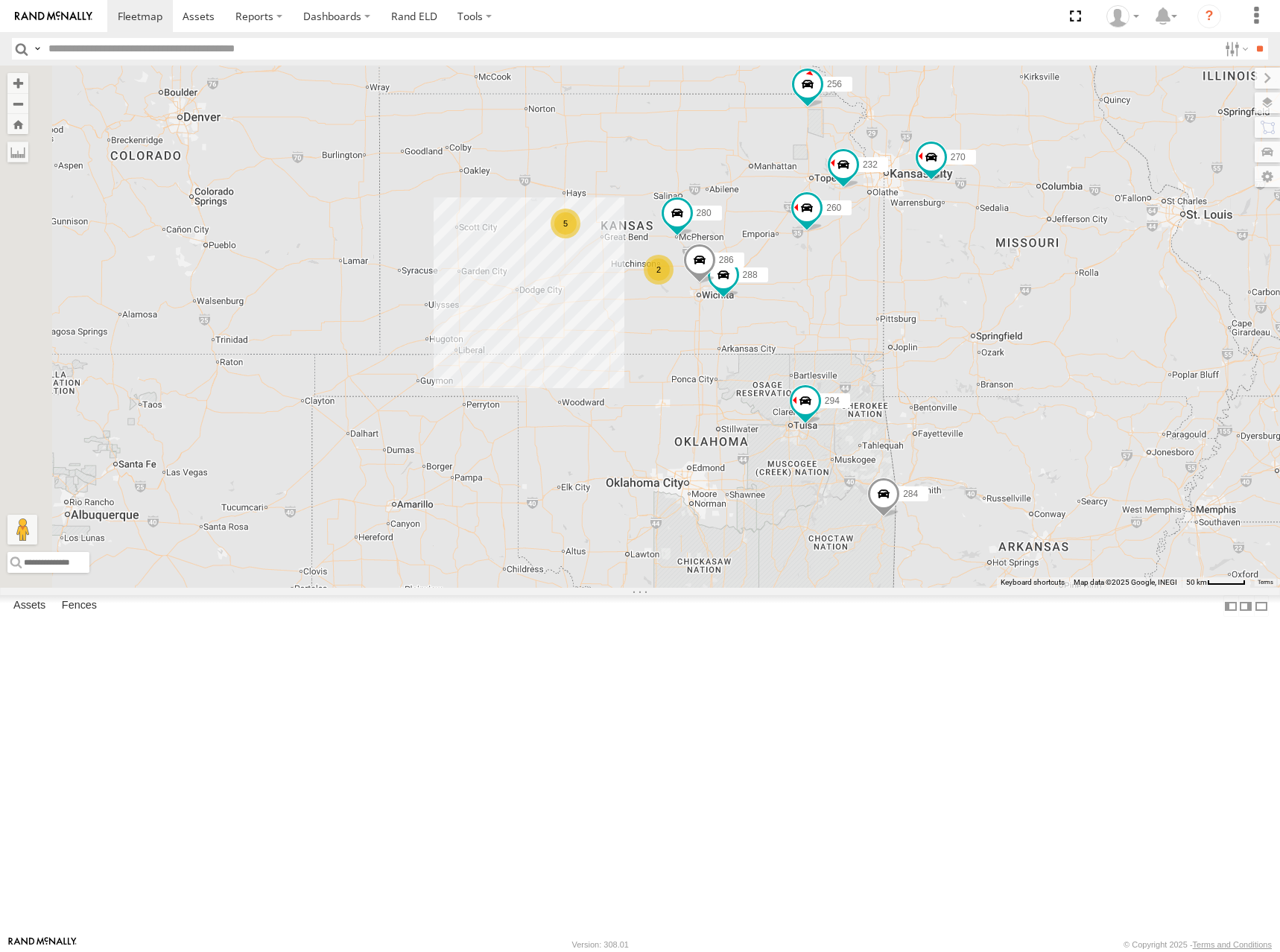
click at [896, 298] on div "270 288 292 272 280 256 232 304 284 302 294 286 260 5 2 2" at bounding box center [640, 326] width 1280 height 522
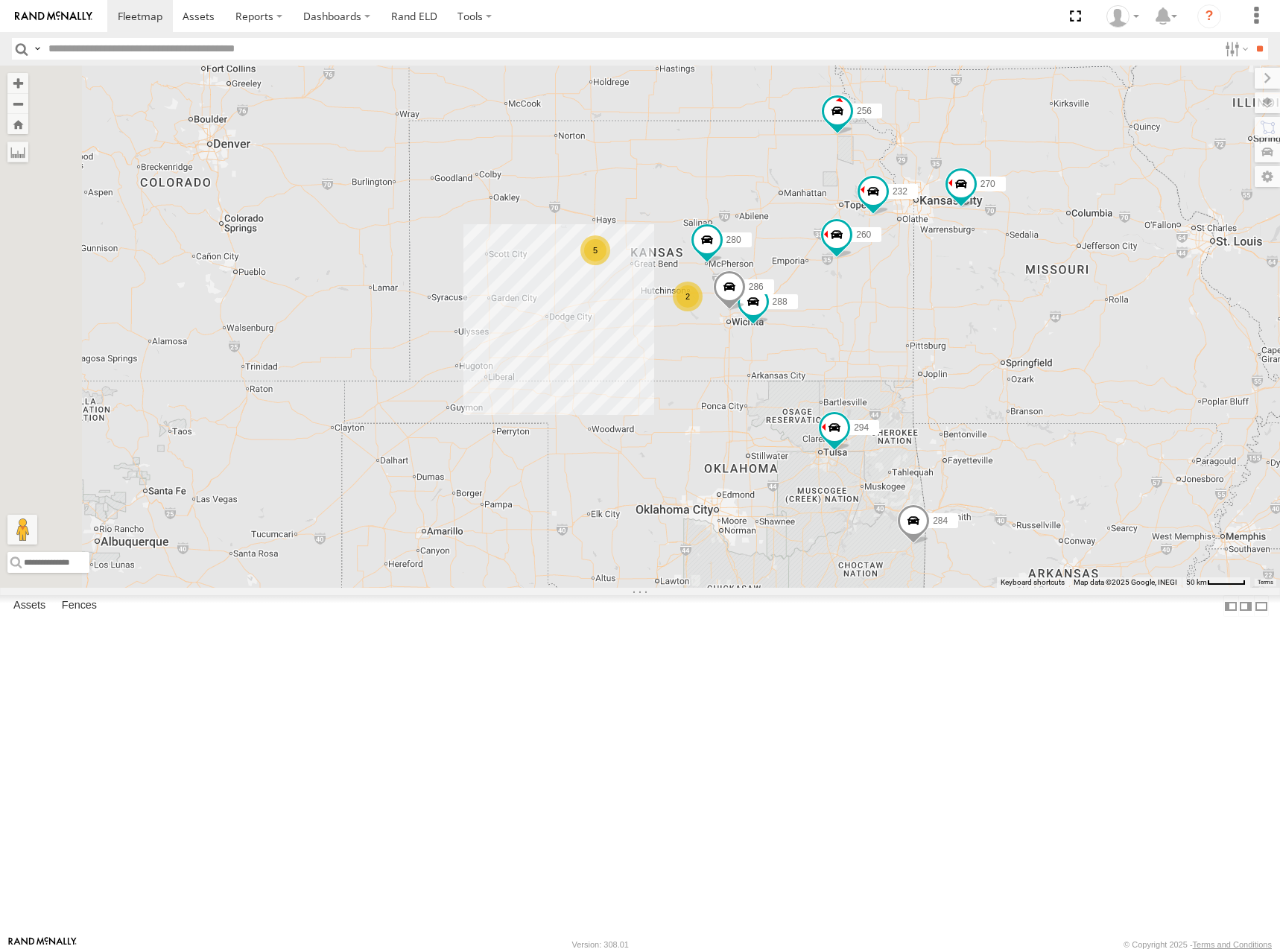
drag, startPoint x: 876, startPoint y: 284, endPoint x: 912, endPoint y: 310, distance: 44.4
click at [912, 310] on div "270 288 292 272 280 256 232 304 284 302 294 286 260 5 2 2" at bounding box center [640, 326] width 1280 height 522
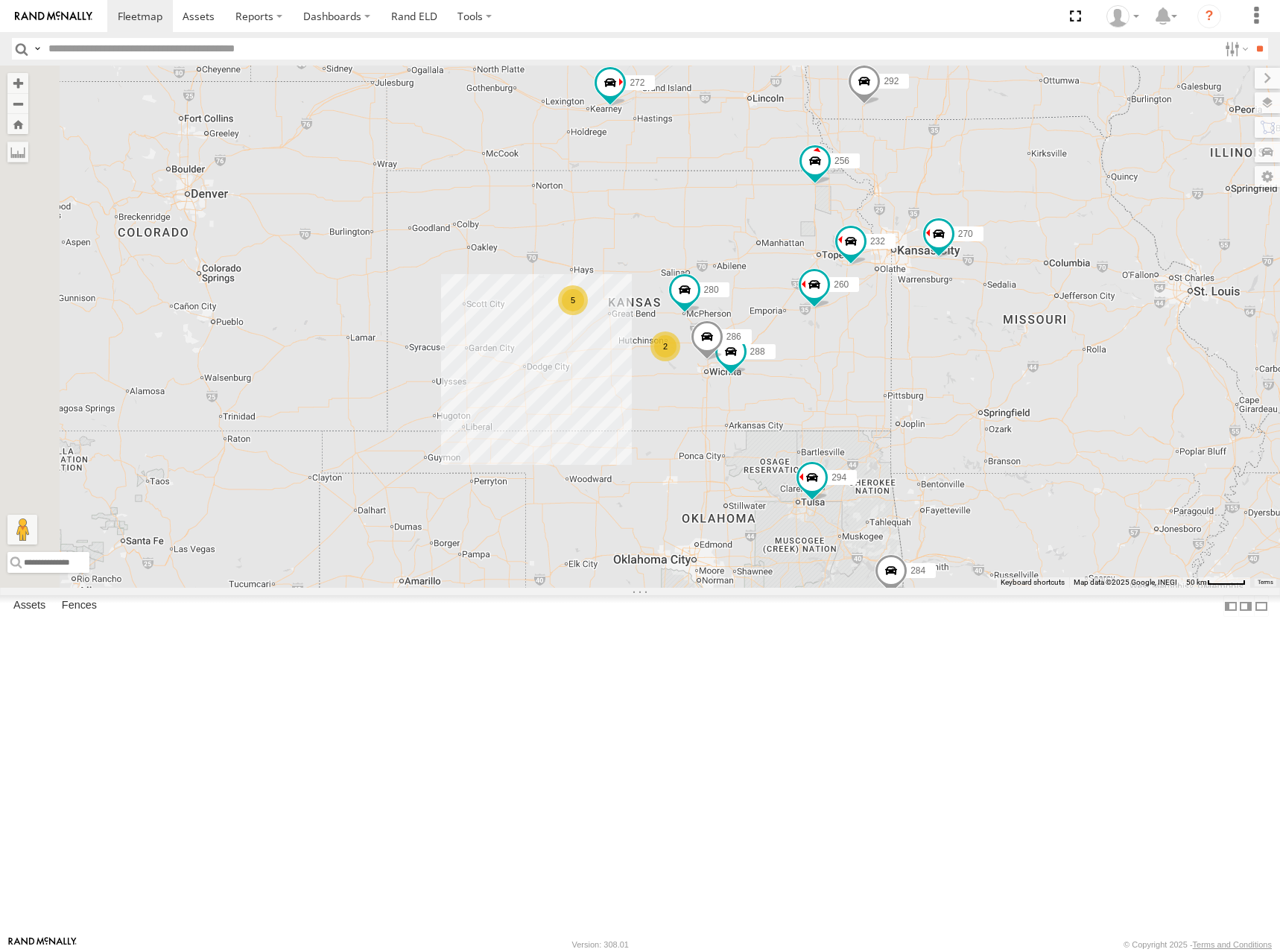
drag, startPoint x: 1021, startPoint y: 194, endPoint x: 1014, endPoint y: 214, distance: 21.2
click at [1014, 214] on div "270 288 292 272 280 256 232 304 284 302 294 286 260 5 2 2 298" at bounding box center [640, 326] width 1280 height 522
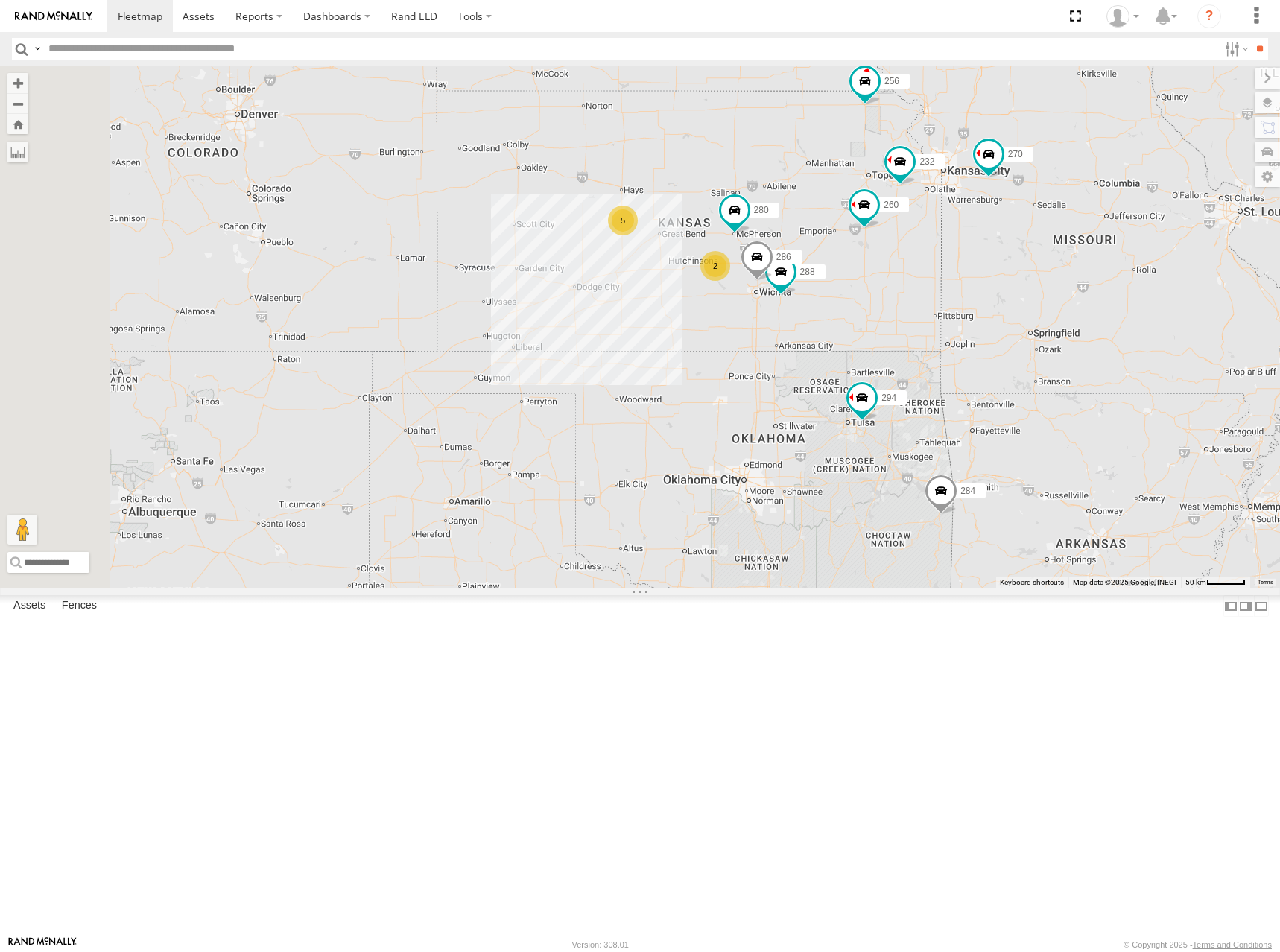
drag, startPoint x: 871, startPoint y: 392, endPoint x: 911, endPoint y: 307, distance: 93.9
click at [911, 307] on div "270 288 292 272 280 256 232 304 284 302 294 286 260 5 2 2 298" at bounding box center [640, 326] width 1280 height 522
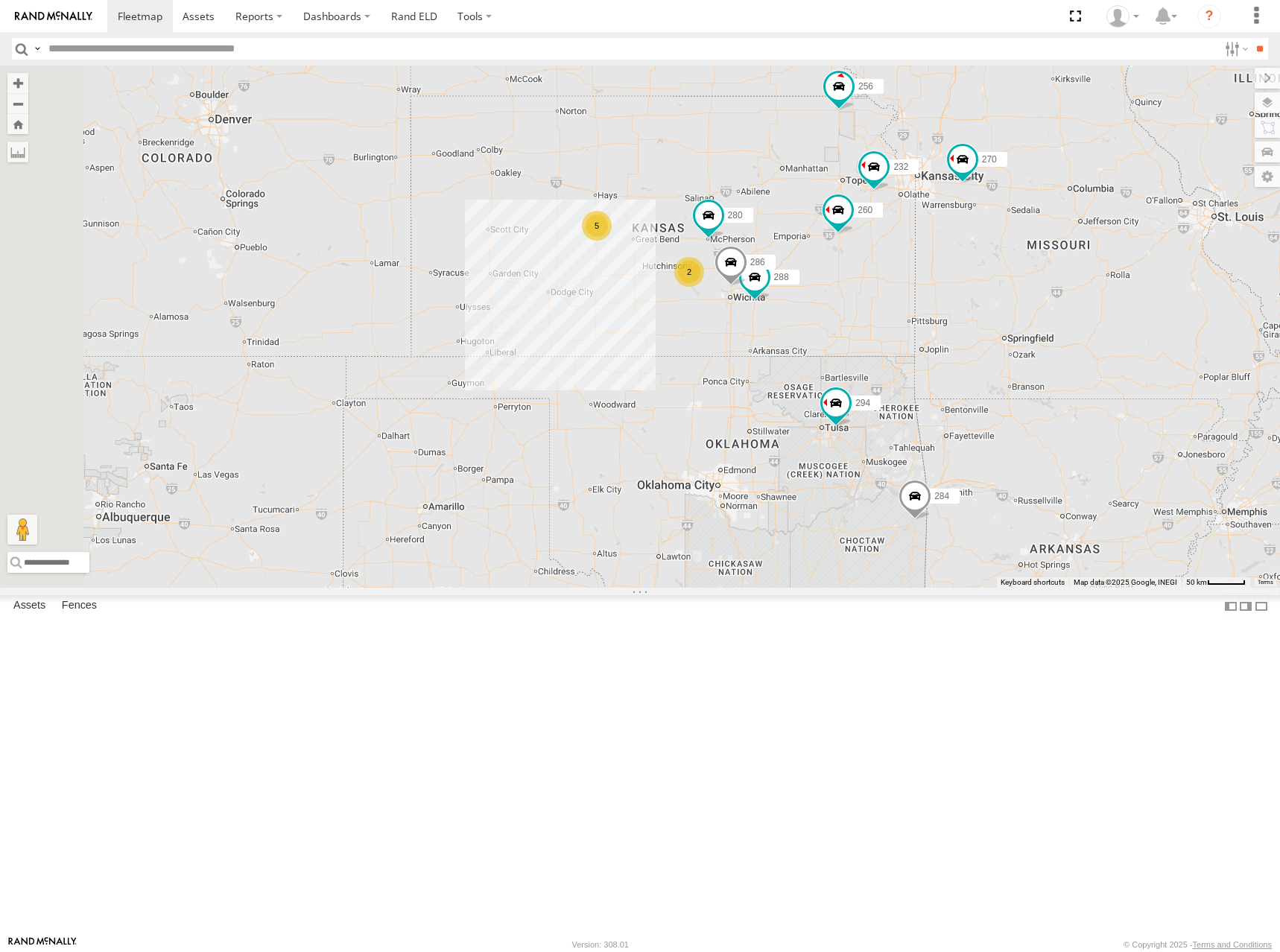
drag, startPoint x: 932, startPoint y: 298, endPoint x: 908, endPoint y: 307, distance: 25.6
click at [908, 307] on div "270 288 292 272 280 256 232 304 284 302 294 286 260 5 2 2 298" at bounding box center [640, 326] width 1280 height 522
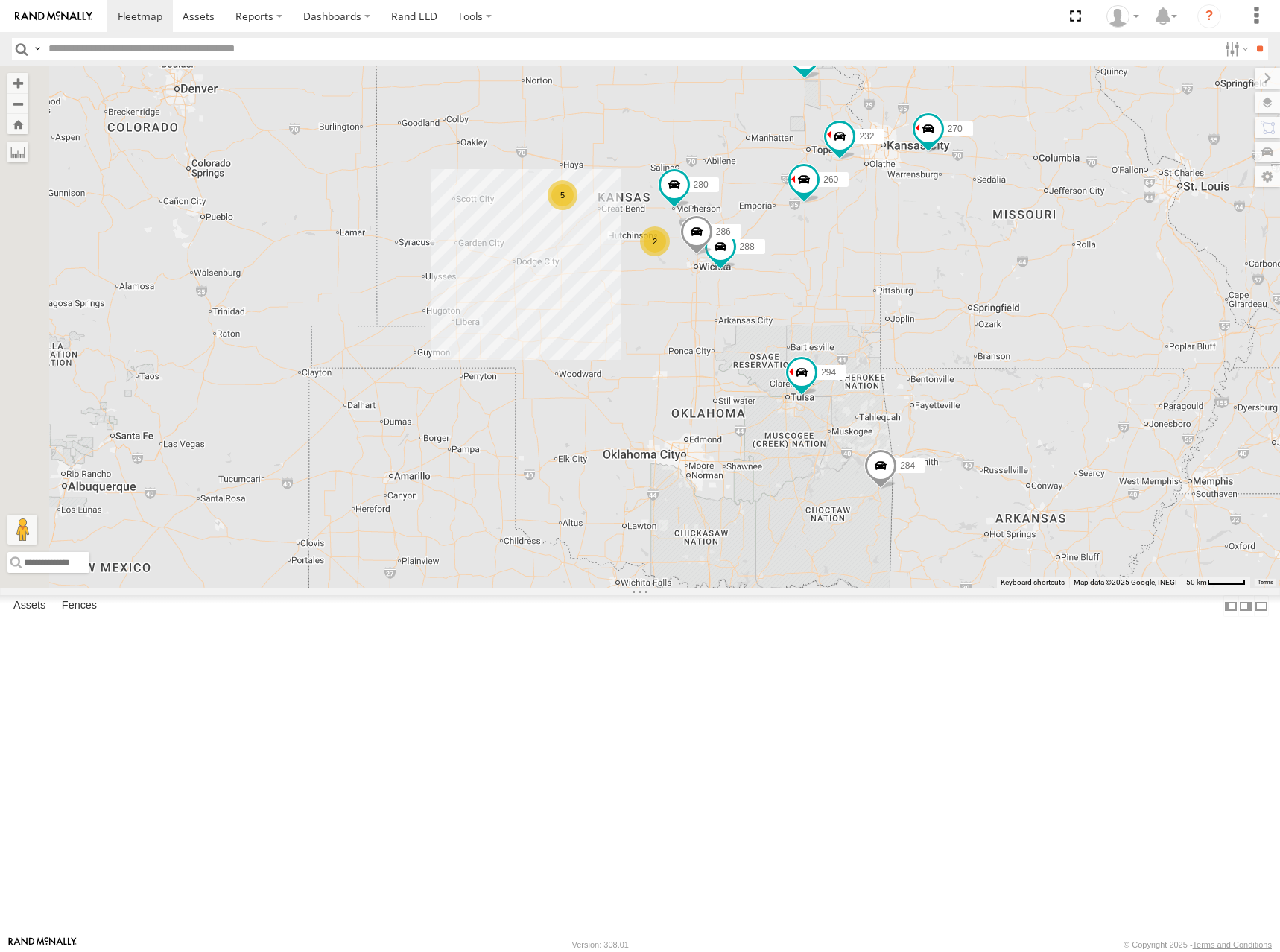
drag, startPoint x: 889, startPoint y: 292, endPoint x: 848, endPoint y: 254, distance: 55.9
click at [848, 254] on div "270 288 292 272 280 256 232 304 284 302 294 286 260 5 2 2 298" at bounding box center [640, 326] width 1280 height 522
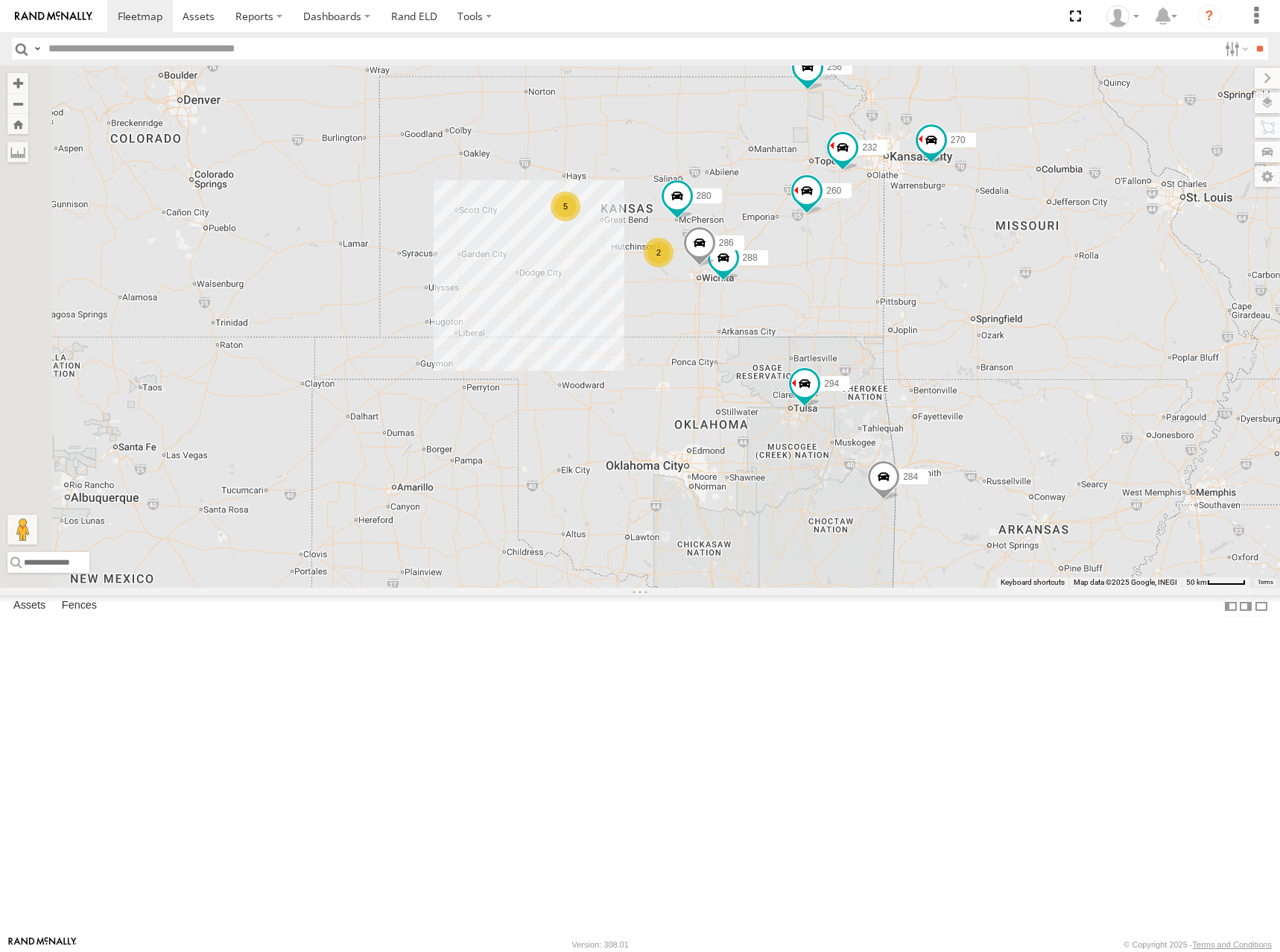
drag, startPoint x: 856, startPoint y: 235, endPoint x: 917, endPoint y: 238, distance: 61.1
click at [865, 257] on div "270 288 292 272 280 256 232 304 284 302 294 286 260 5 2 2 298" at bounding box center [640, 326] width 1280 height 522
drag, startPoint x: 863, startPoint y: 268, endPoint x: 838, endPoint y: 283, distance: 29.2
click at [838, 283] on div "270 288 292 272 280 256 232 304 284 302 294 286 260 5 2 2 298" at bounding box center [640, 326] width 1280 height 522
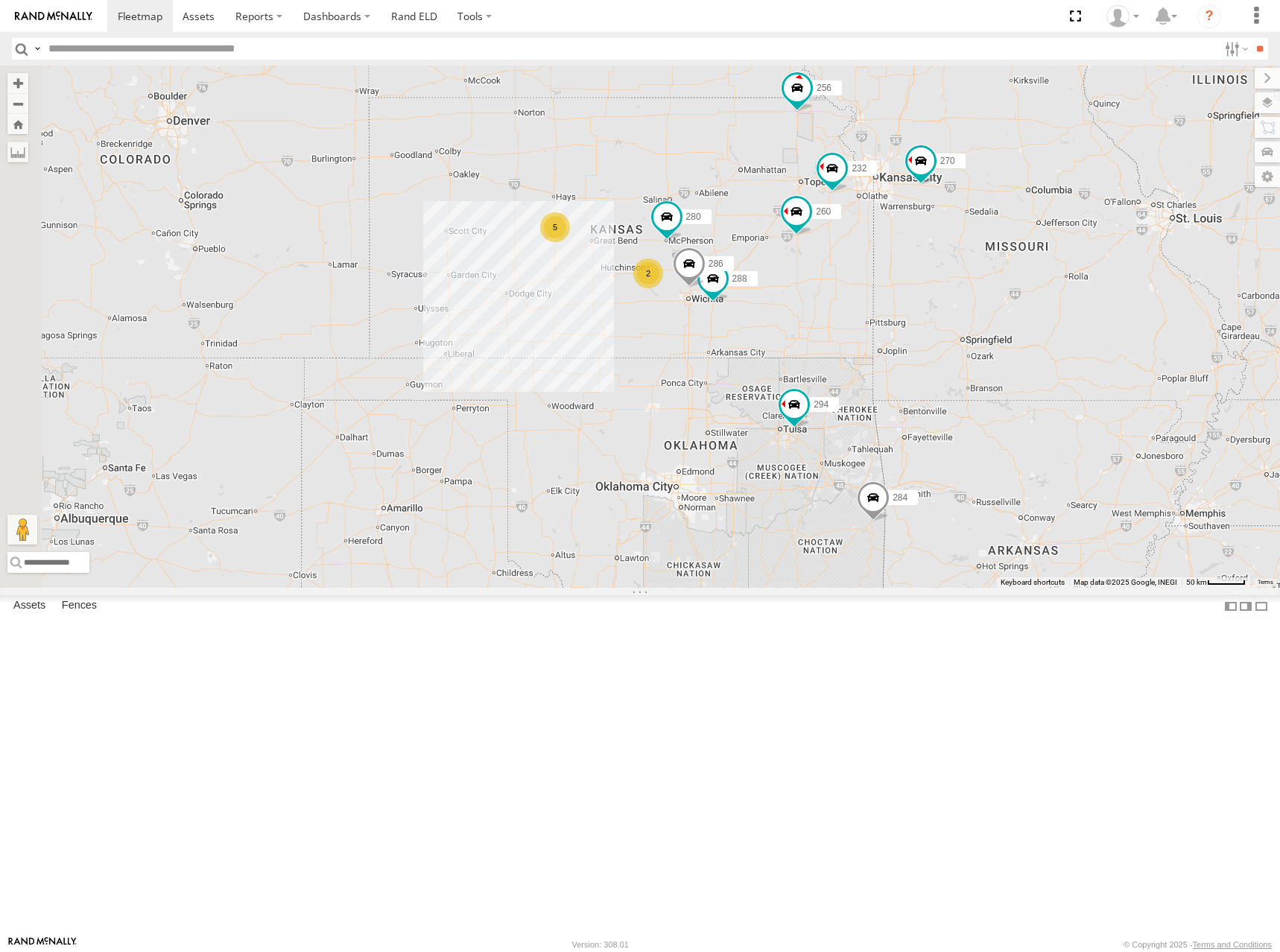
drag, startPoint x: 821, startPoint y: 325, endPoint x: 838, endPoint y: 329, distance: 17.5
click at [838, 329] on div "270 288 292 272 280 256 232 304 284 302 294 286 260 5 2 2 298" at bounding box center [640, 326] width 1280 height 522
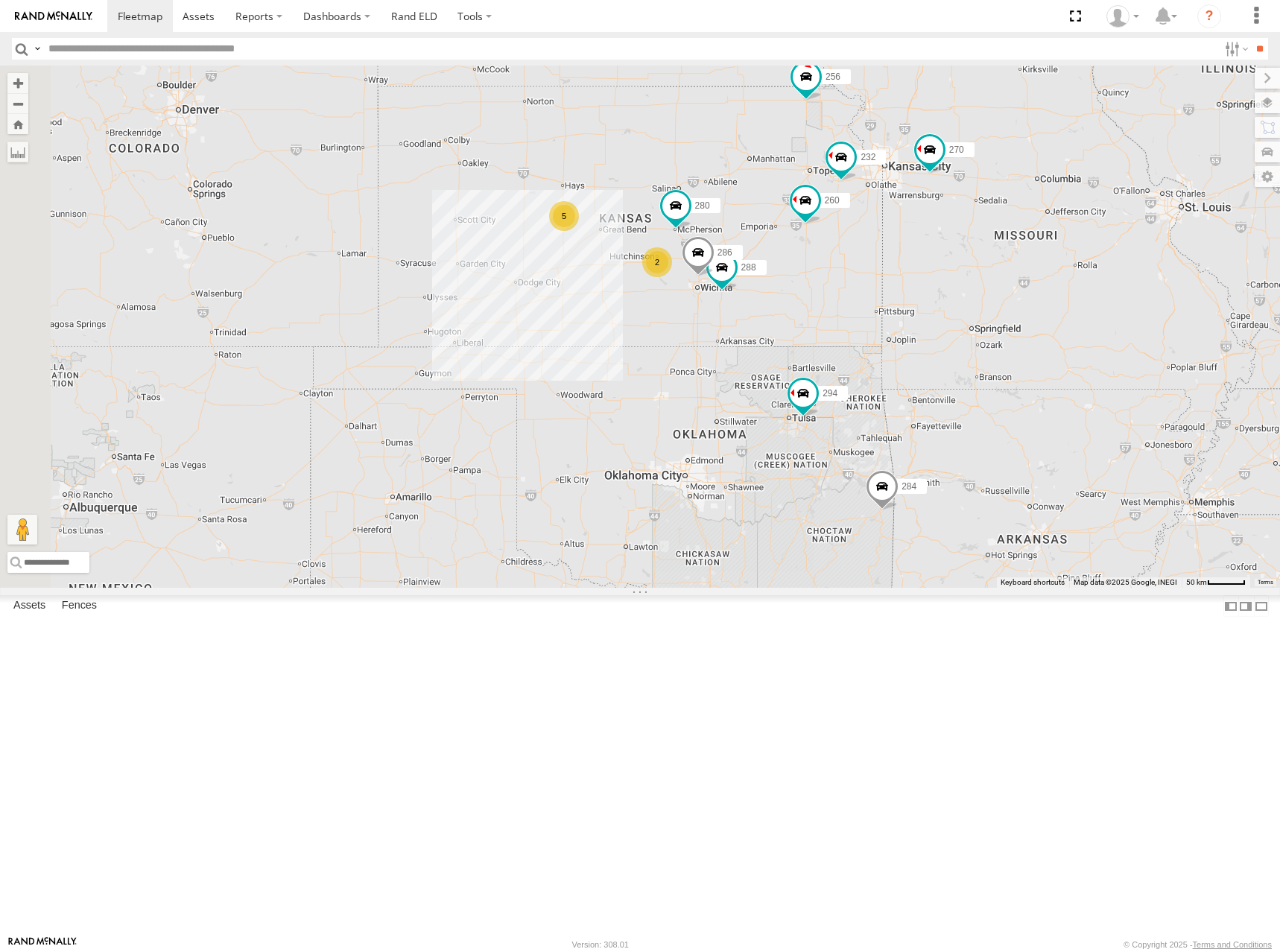
click at [870, 309] on div "270 288 292 272 280 256 232 304 284 302 294 286 260 5 2 2 298" at bounding box center [640, 326] width 1280 height 522
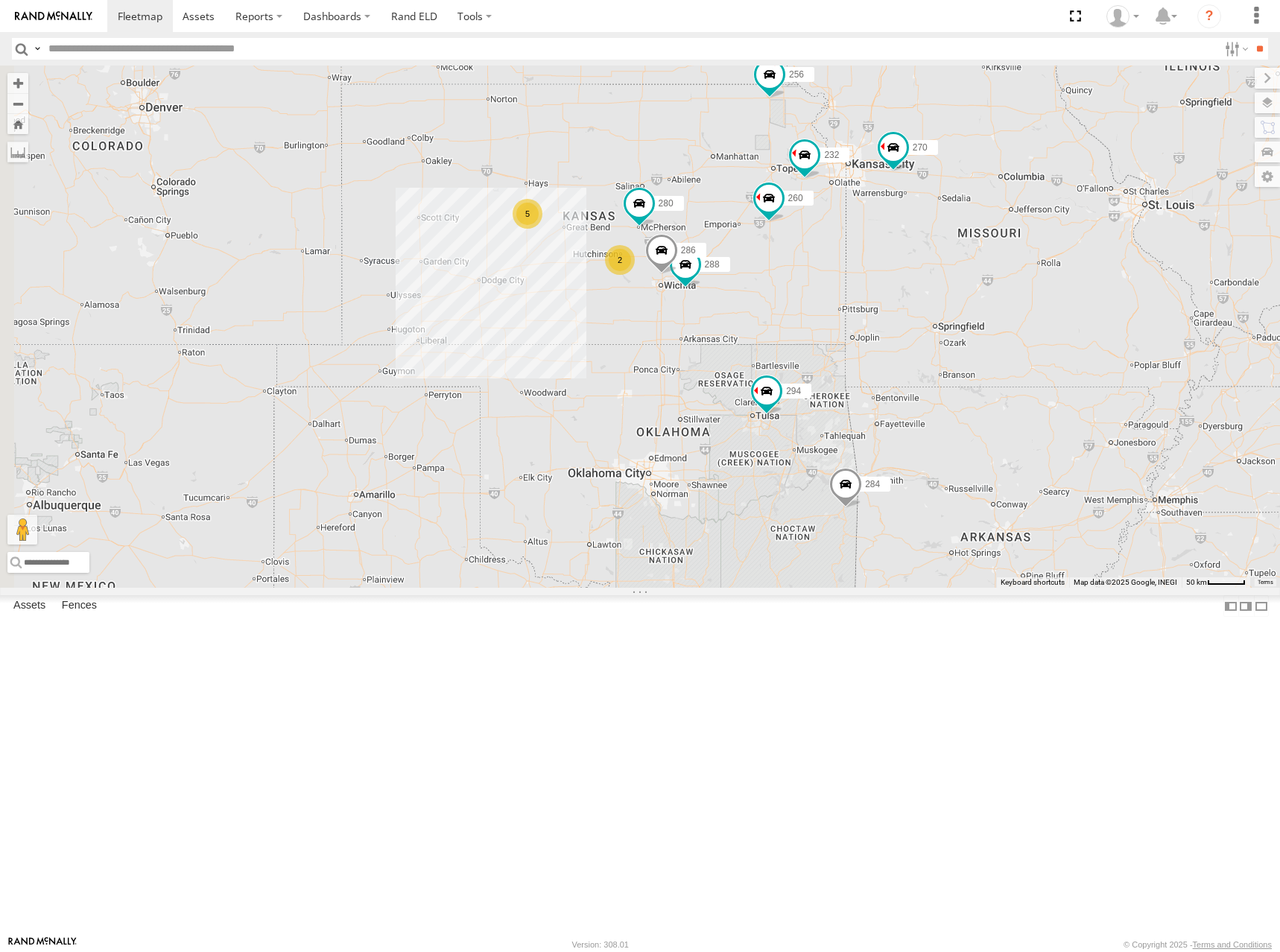
drag, startPoint x: 1215, startPoint y: 537, endPoint x: 1107, endPoint y: 538, distance: 108.0
click at [1107, 538] on div "270 288 292 272 280 256 232 304 284 302 294 286 260 5 2 2 298" at bounding box center [640, 326] width 1280 height 522
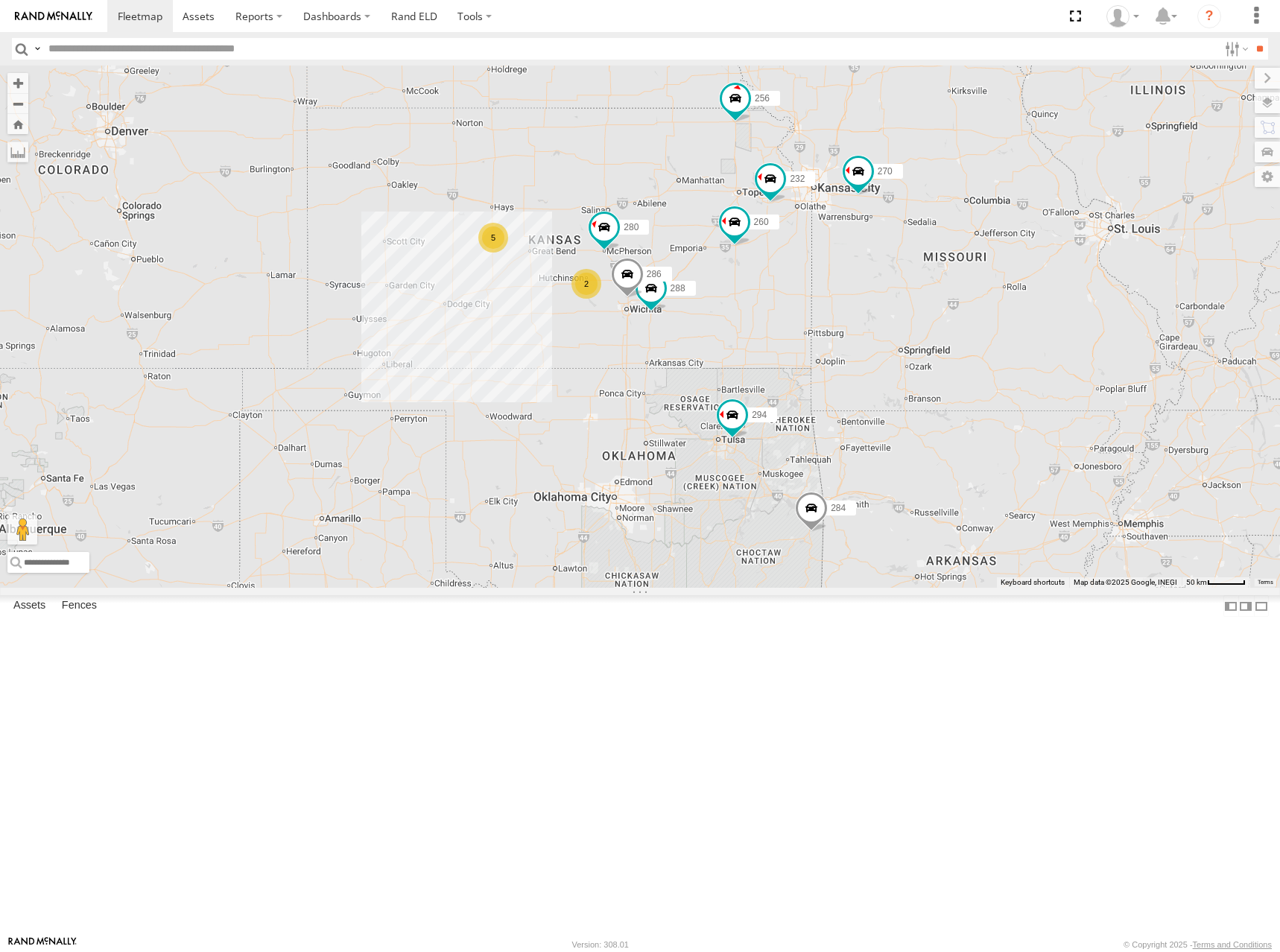
drag, startPoint x: 688, startPoint y: 257, endPoint x: 731, endPoint y: 280, distance: 48.8
click at [731, 280] on div "270 288 292 272 280 256 232 304 284 302 294 286 260 5 2 2 298" at bounding box center [640, 326] width 1280 height 522
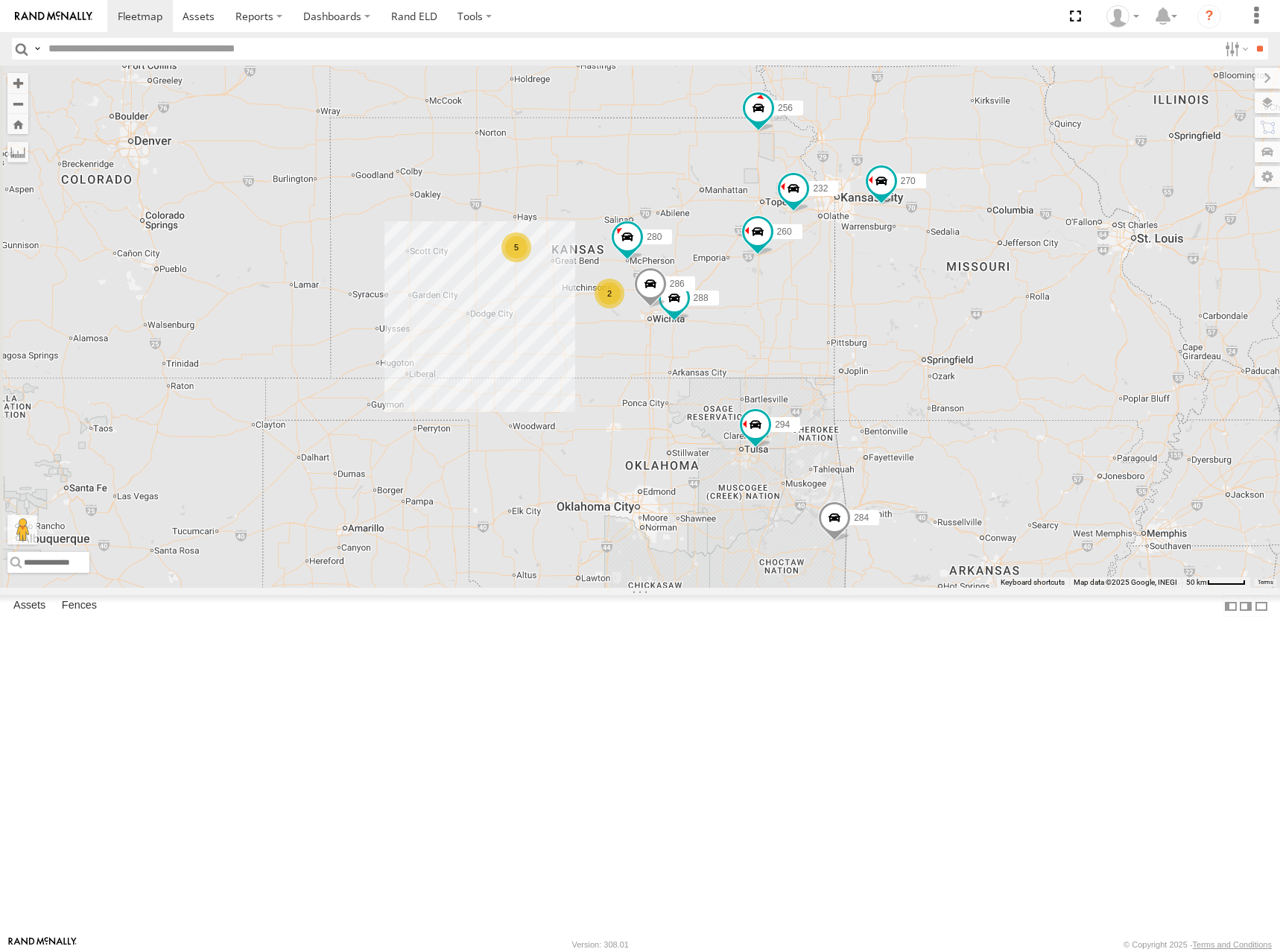
drag, startPoint x: 754, startPoint y: 359, endPoint x: 778, endPoint y: 369, distance: 26.0
click at [778, 369] on div "270 288 292 272 280 256 232 304 284 302 294 286 260 5 2 2 298" at bounding box center [640, 326] width 1280 height 522
drag, startPoint x: 807, startPoint y: 286, endPoint x: 822, endPoint y: 300, distance: 20.5
click at [822, 300] on div "270 288 292 272 280 256 232 304 284 302 294 286 260 5 2 2 298" at bounding box center [640, 326] width 1280 height 522
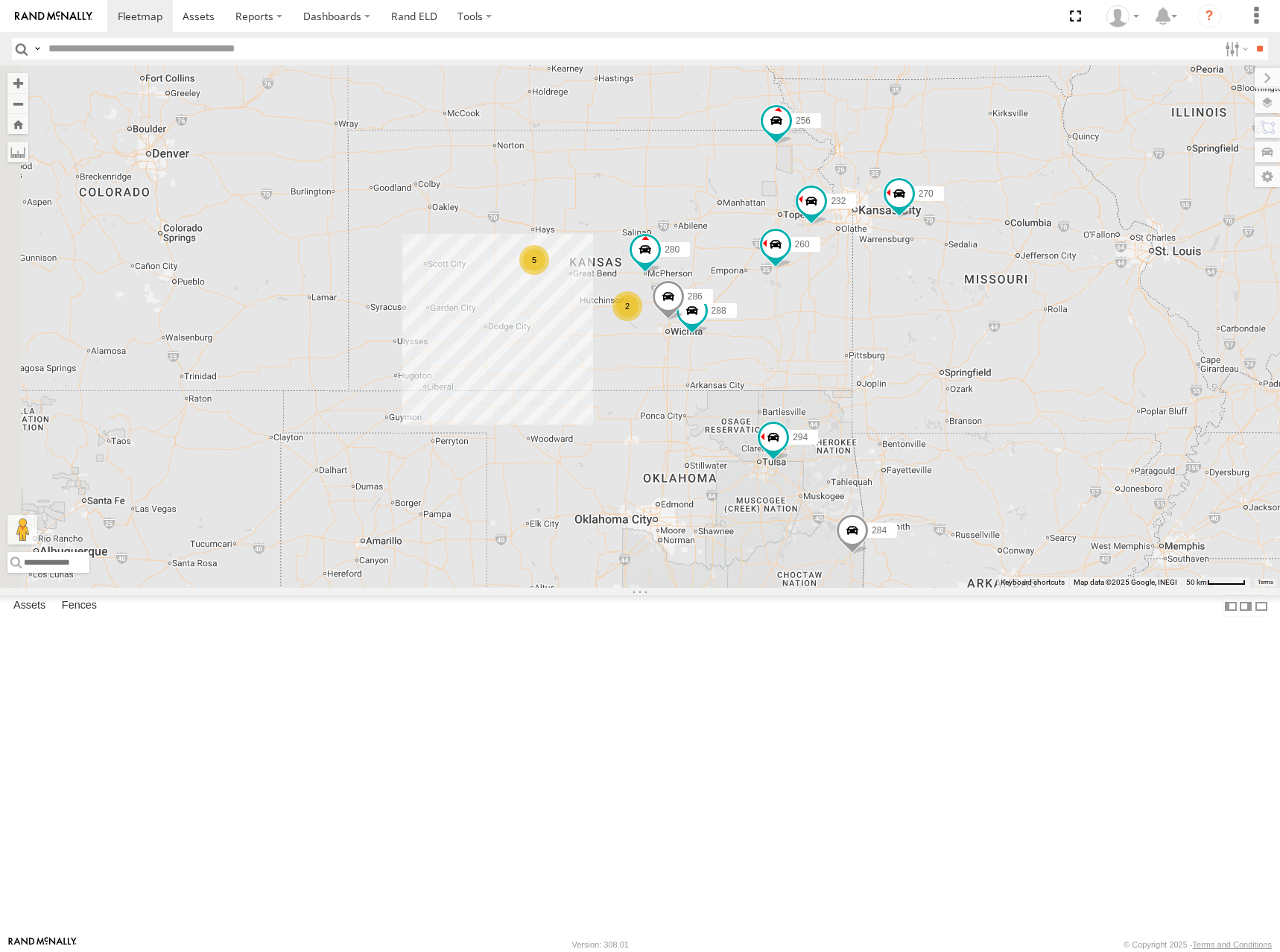
drag, startPoint x: 771, startPoint y: 281, endPoint x: 830, endPoint y: 290, distance: 59.7
click at [830, 290] on div "270 288 292 272 280 256 232 304 284 302 294 286 260 5 2 2 298" at bounding box center [640, 326] width 1280 height 522
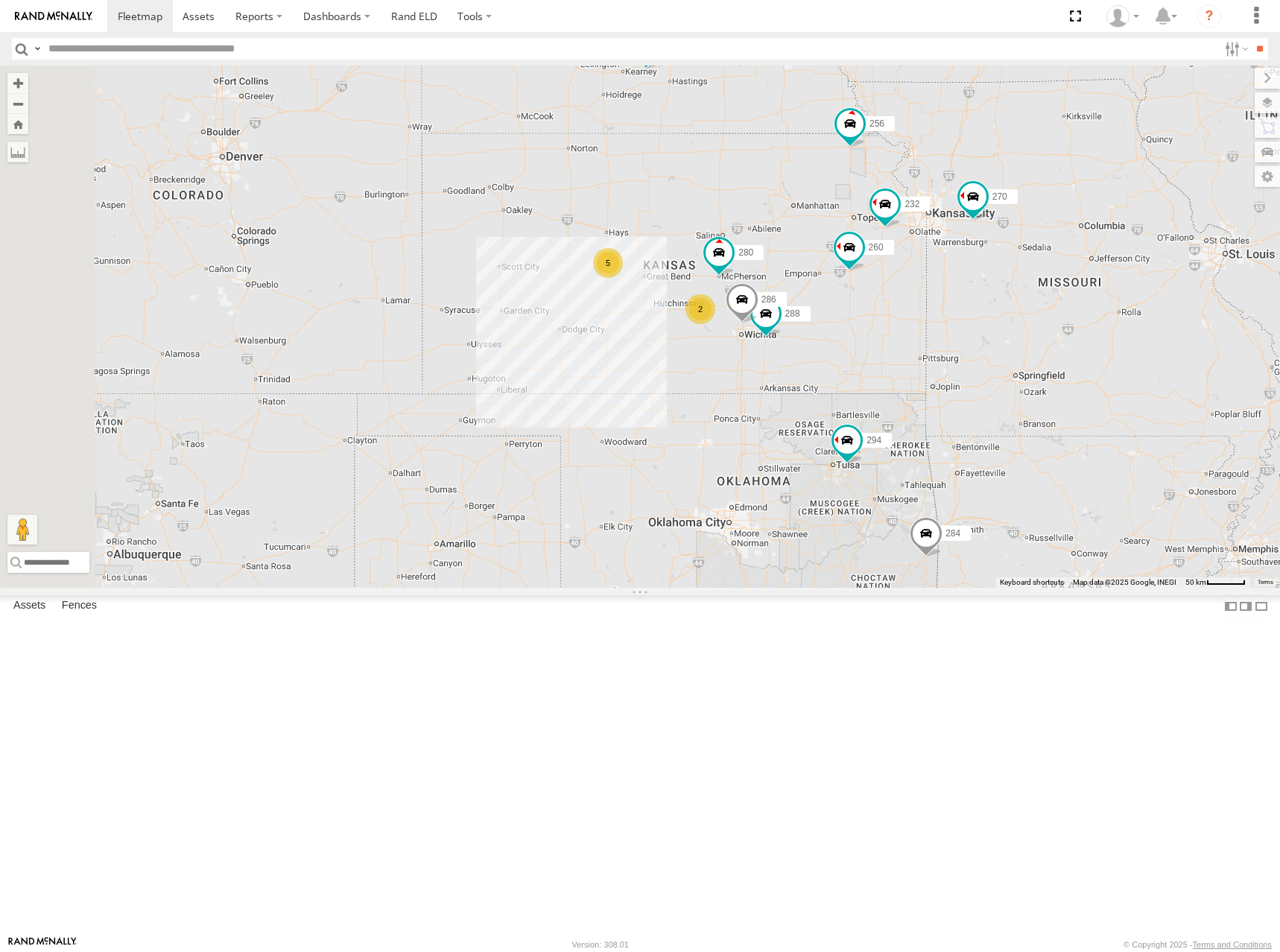
drag, startPoint x: 894, startPoint y: 353, endPoint x: 894, endPoint y: 334, distance: 19.0
click at [894, 334] on div "270 288 292 272 280 256 232 304 284 302 294 286 260 5 2 2 298" at bounding box center [640, 326] width 1280 height 522
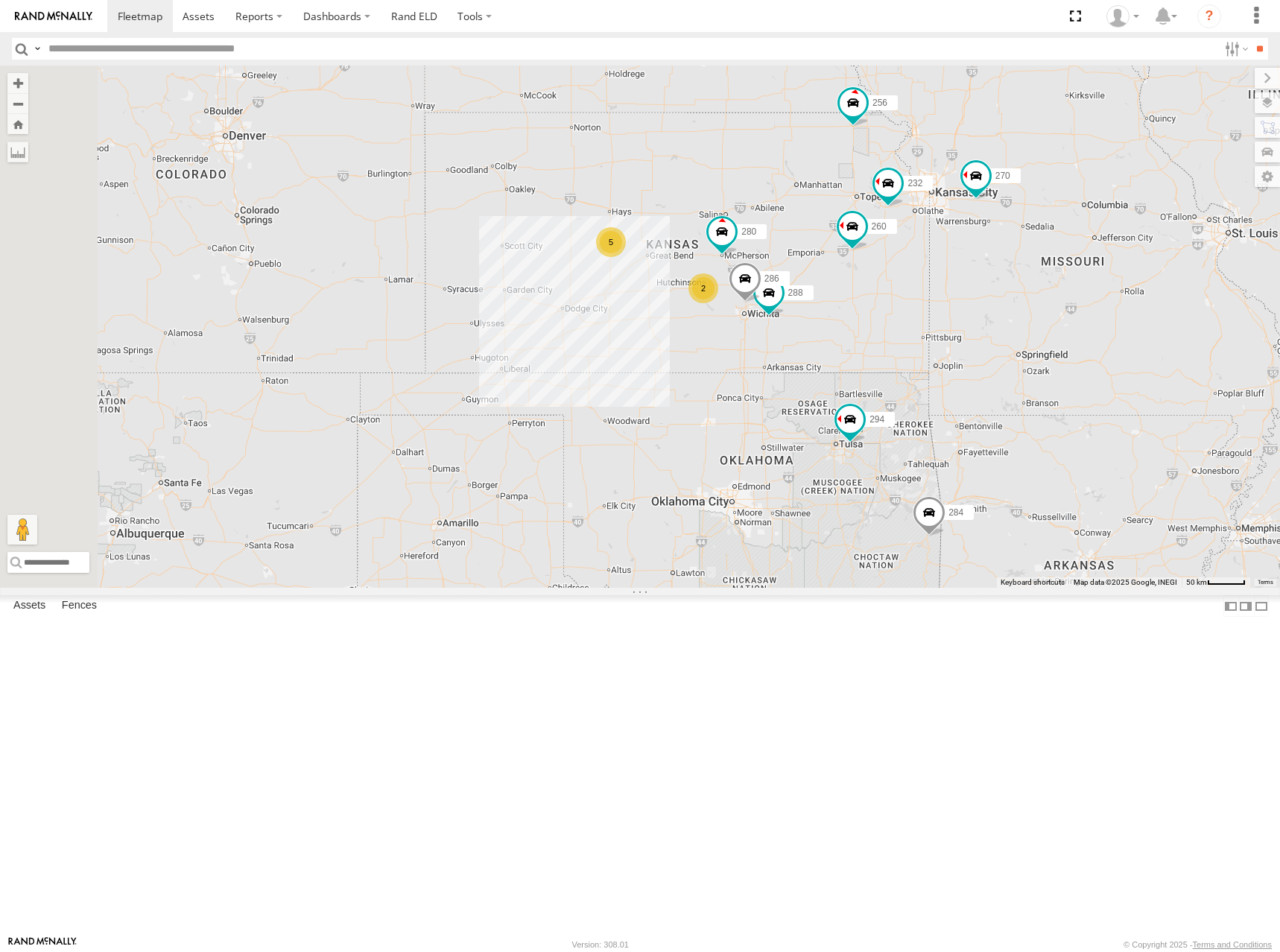
click at [937, 329] on div "270 288 292 272 280 256 232 304 284 302 294 286 260 5 2 2 298" at bounding box center [640, 326] width 1280 height 522
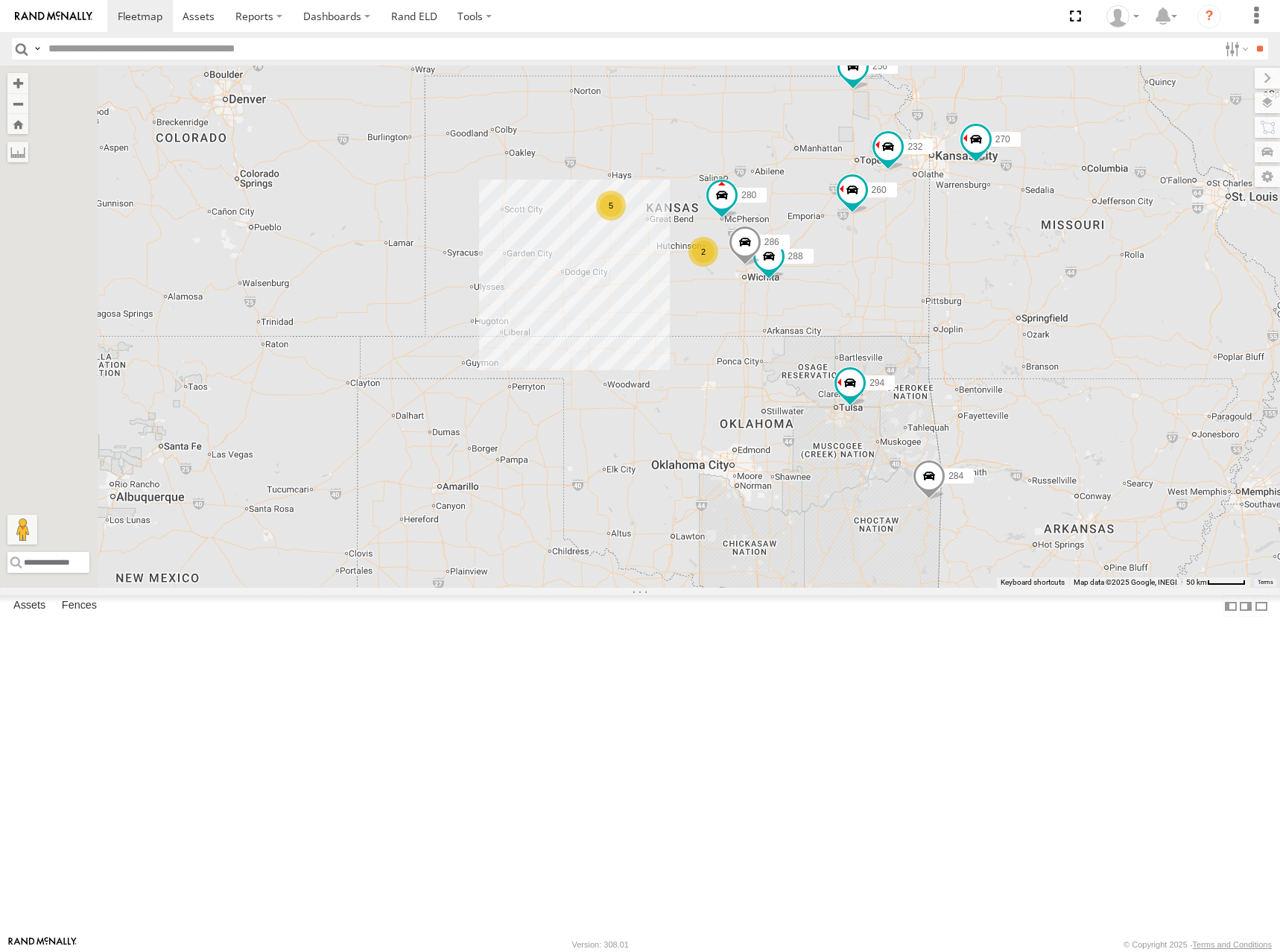
drag, startPoint x: 896, startPoint y: 343, endPoint x: 892, endPoint y: 317, distance: 26.3
click at [892, 317] on div "270 288 292 272 280 256 232 304 284 302 294 286 260 5 2 2 298" at bounding box center [640, 326] width 1280 height 522
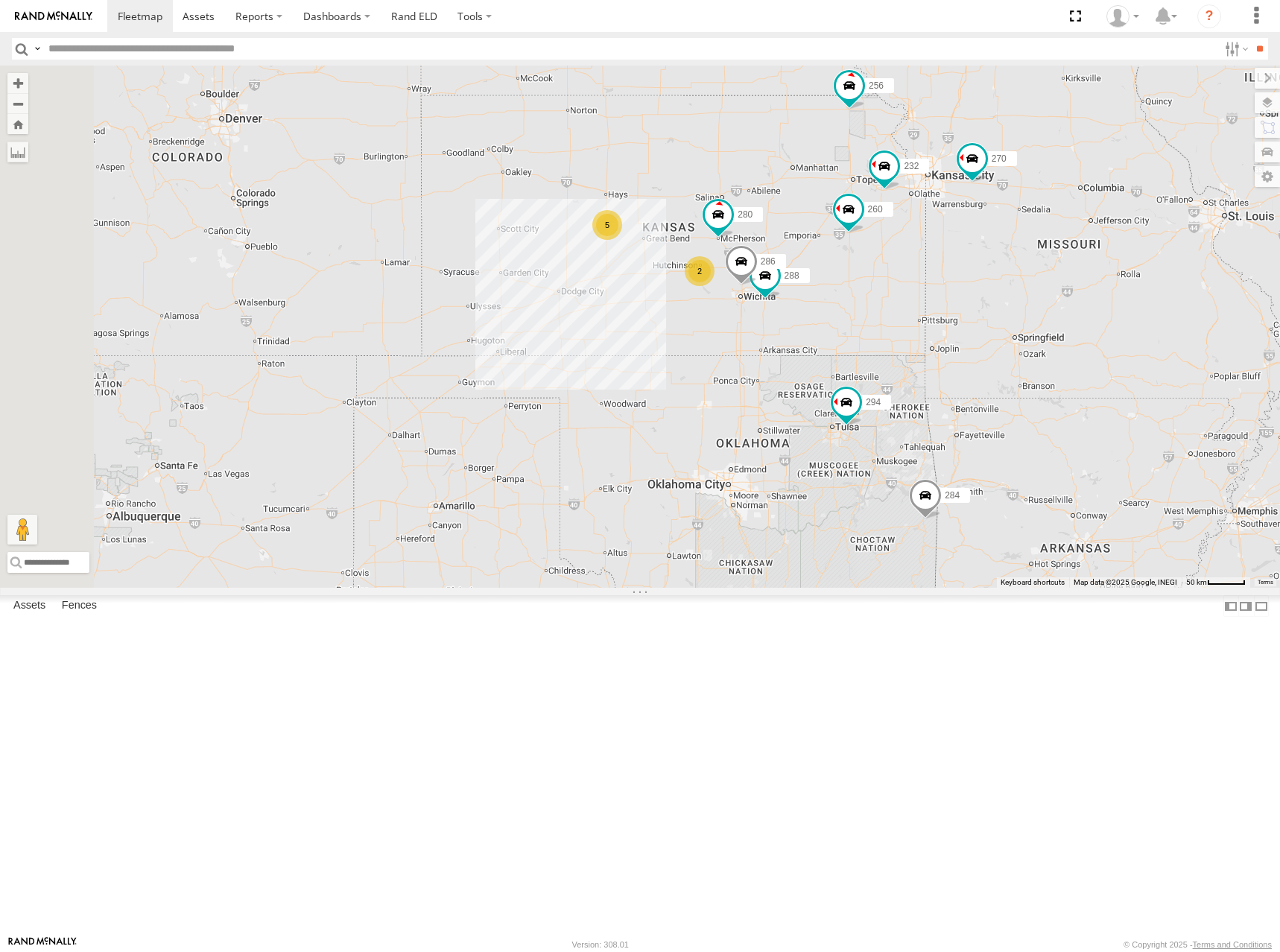
click at [951, 293] on div "270 288 292 272 280 256 232 304 284 302 294 286 260 5 2 2 298" at bounding box center [640, 326] width 1280 height 522
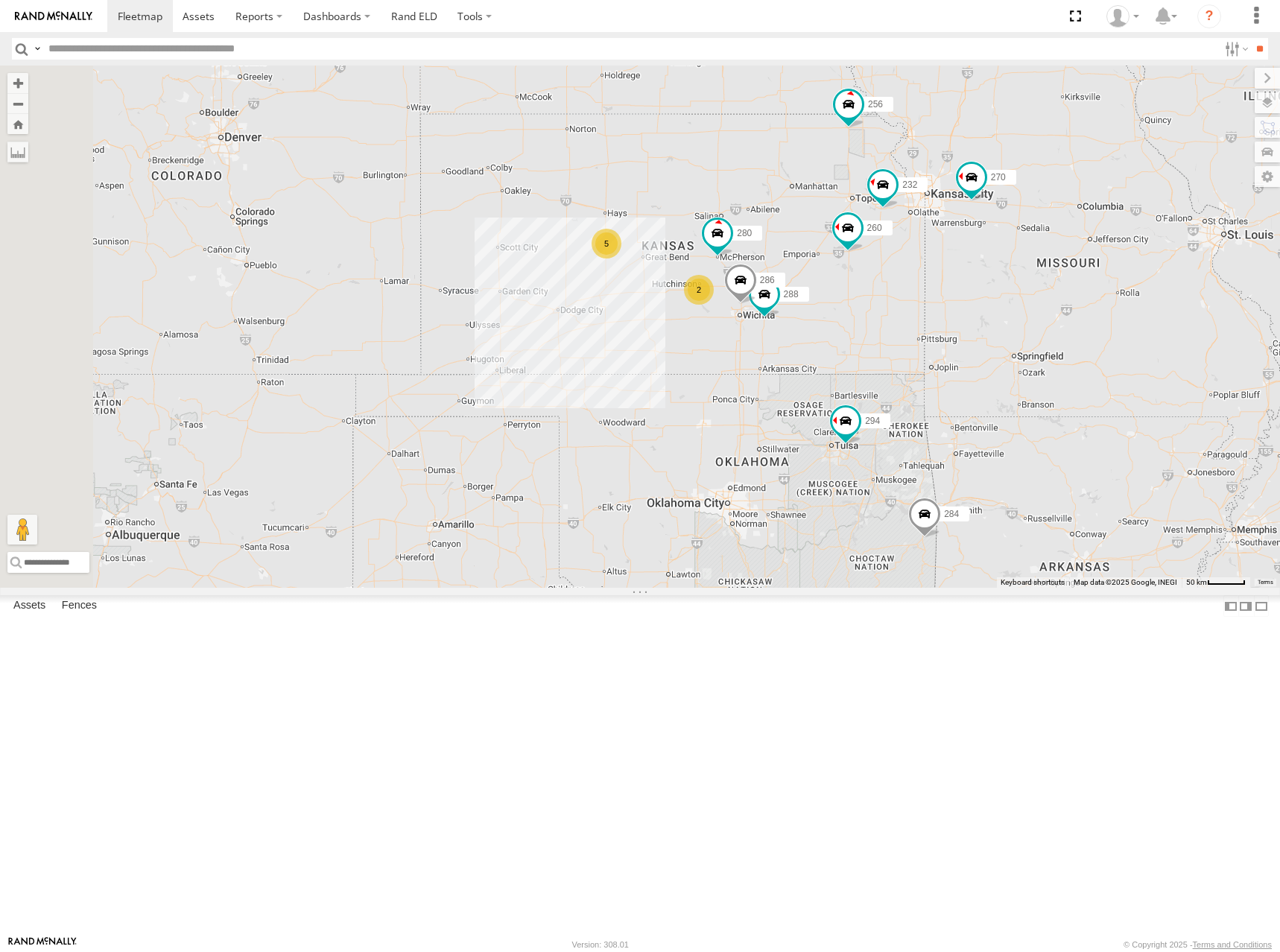
drag, startPoint x: 859, startPoint y: 304, endPoint x: 860, endPoint y: 319, distance: 15.0
click at [860, 319] on div "270 288 292 272 280 256 232 304 284 302 294 286 260 5 2 2 298" at bounding box center [640, 326] width 1280 height 522
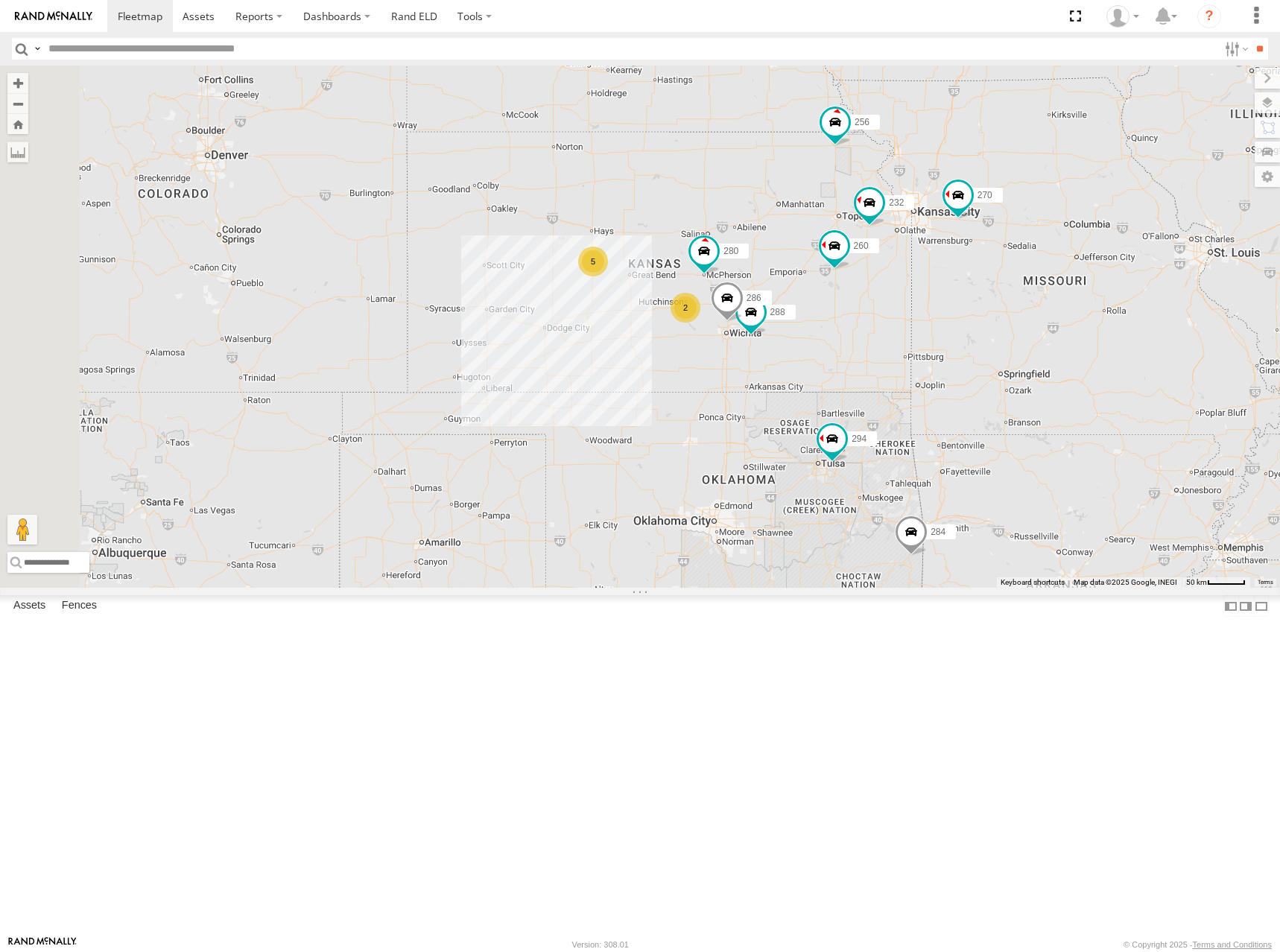
drag, startPoint x: 899, startPoint y: 324, endPoint x: 886, endPoint y: 342, distance: 22.2
click at [886, 342] on div "270 288 292 272 280 256 232 304 284 302 294 286 260 5 2 2 298" at bounding box center [640, 326] width 1280 height 522
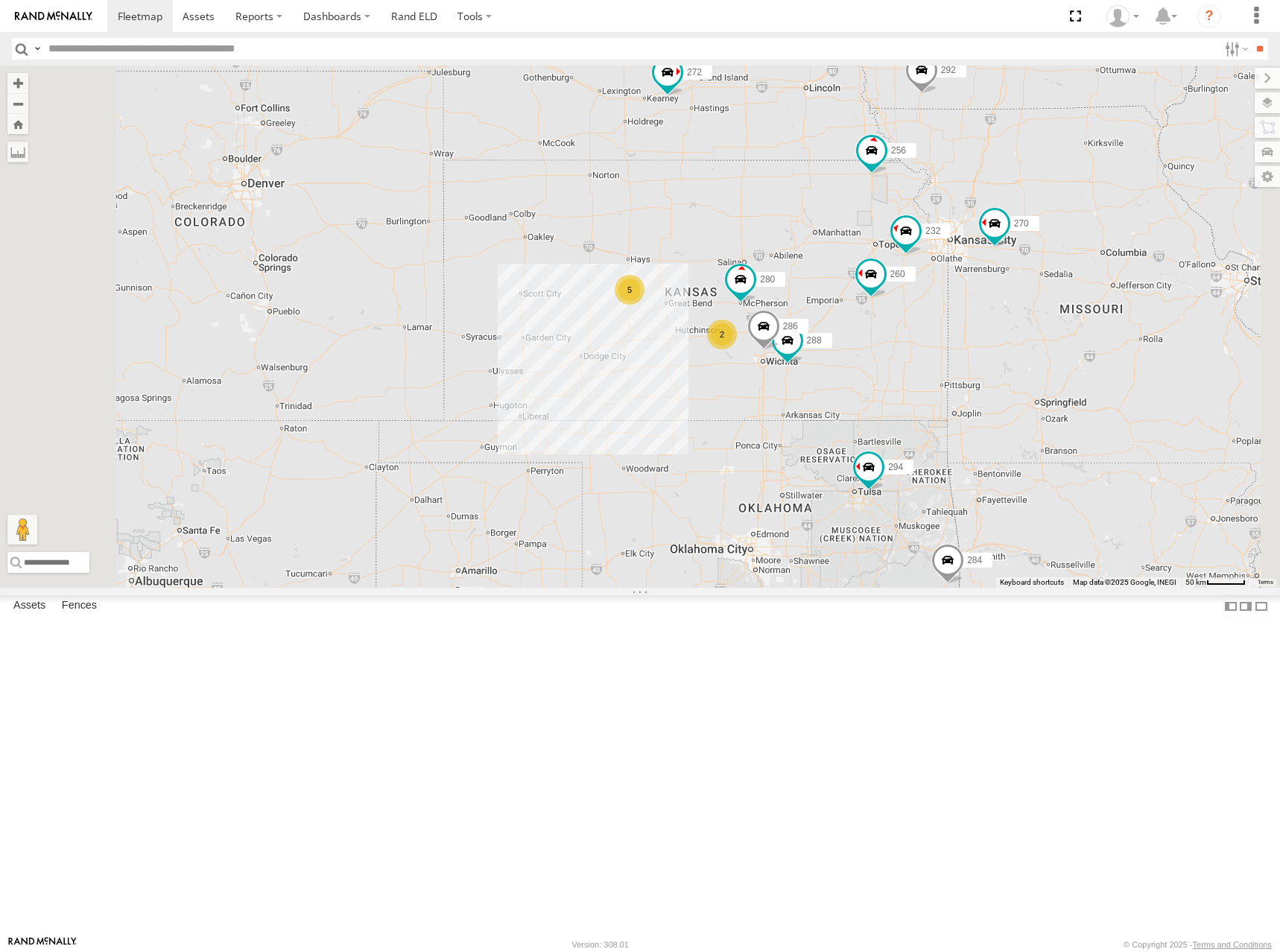
drag, startPoint x: 811, startPoint y: 479, endPoint x: 799, endPoint y: 499, distance: 23.3
click at [799, 499] on div "270 288 292 272 280 256 232 304 284 302 294 286 260 298 5 2 2" at bounding box center [640, 326] width 1280 height 522
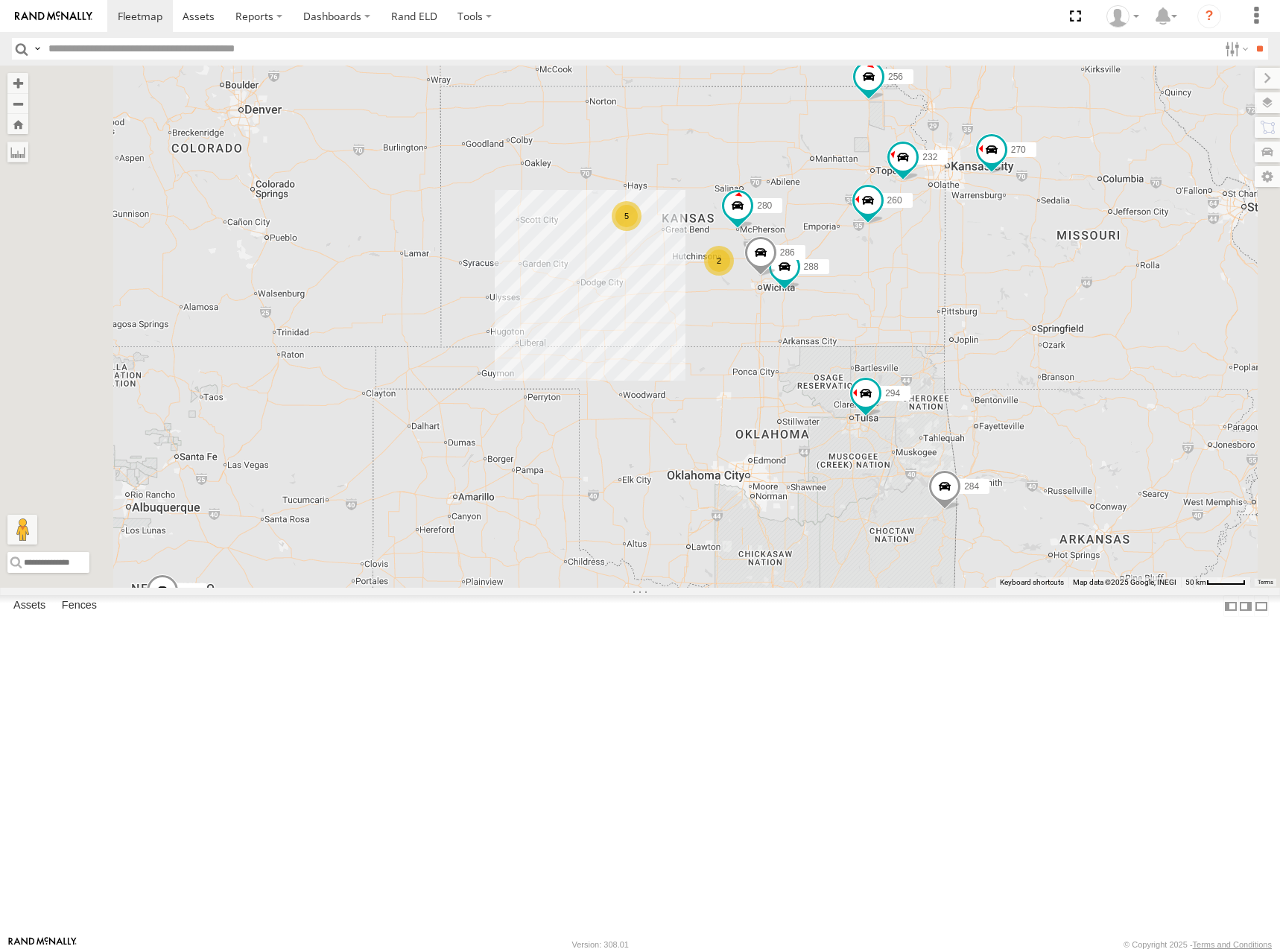
drag, startPoint x: 709, startPoint y: 578, endPoint x: 705, endPoint y: 502, distance: 76.1
click at [705, 502] on div "270 288 292 272 280 256 232 304 284 302 294 286 260 298 5 2 2" at bounding box center [640, 326] width 1280 height 522
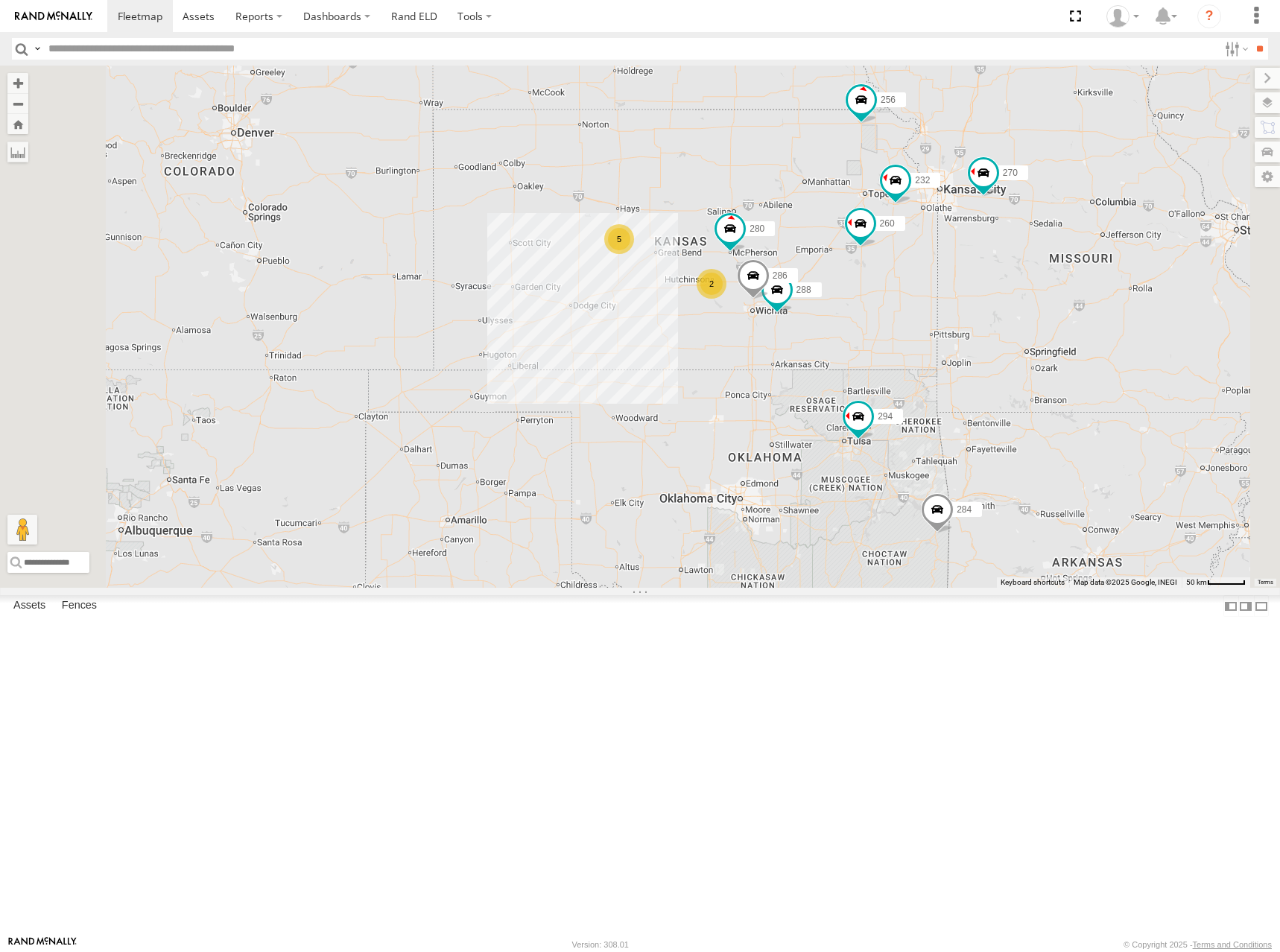
drag, startPoint x: 771, startPoint y: 320, endPoint x: 762, endPoint y: 351, distance: 32.3
click at [762, 351] on div "270 288 292 272 280 256 232 304 284 302 294 286 260 298 5 2 2" at bounding box center [640, 326] width 1280 height 522
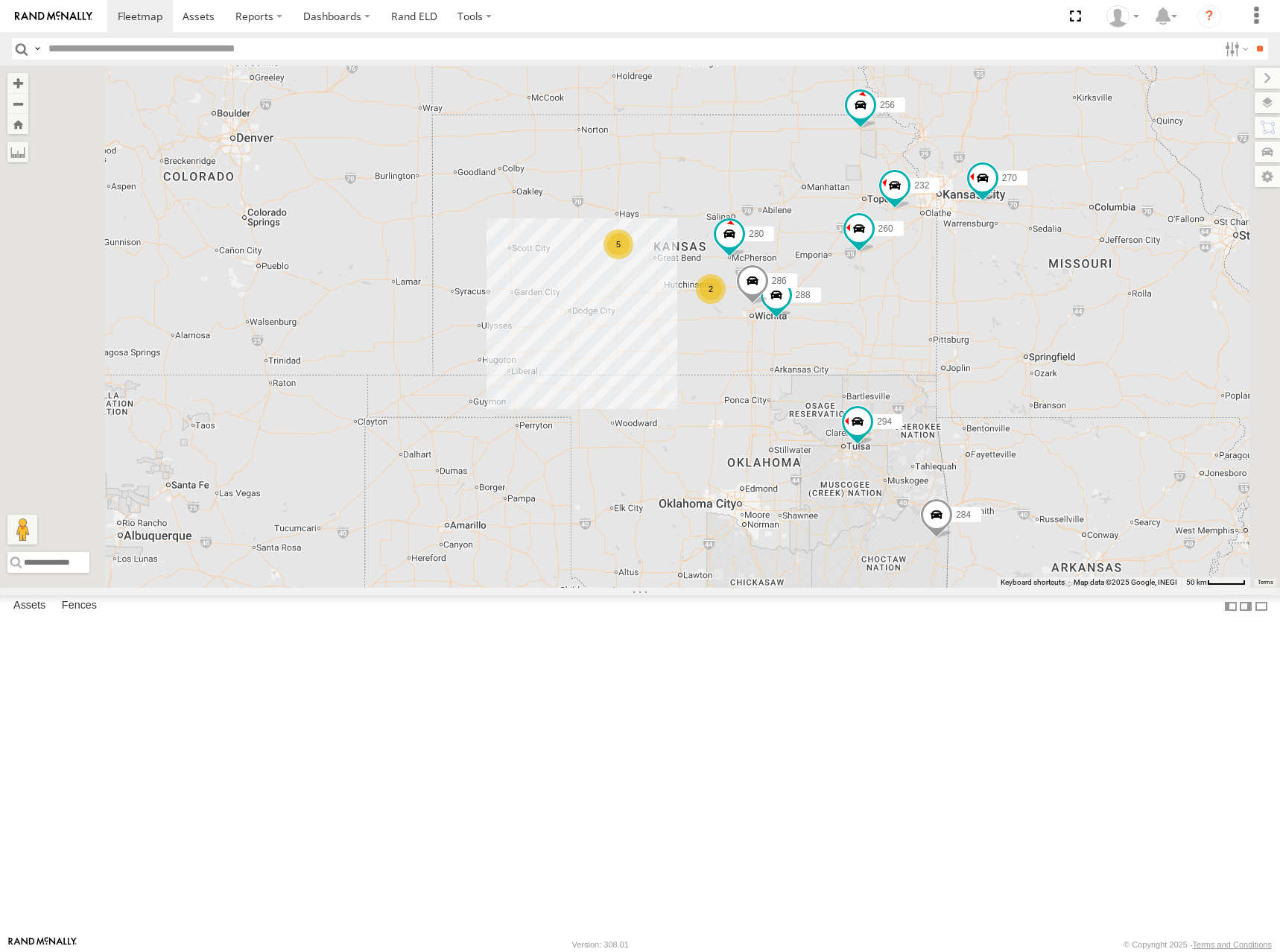
drag, startPoint x: 923, startPoint y: 341, endPoint x: 917, endPoint y: 329, distance: 13.4
click at [917, 329] on div "270 288 292 272 280 256 232 304 284 302 294 286 260 298 5 2 2" at bounding box center [640, 326] width 1280 height 522
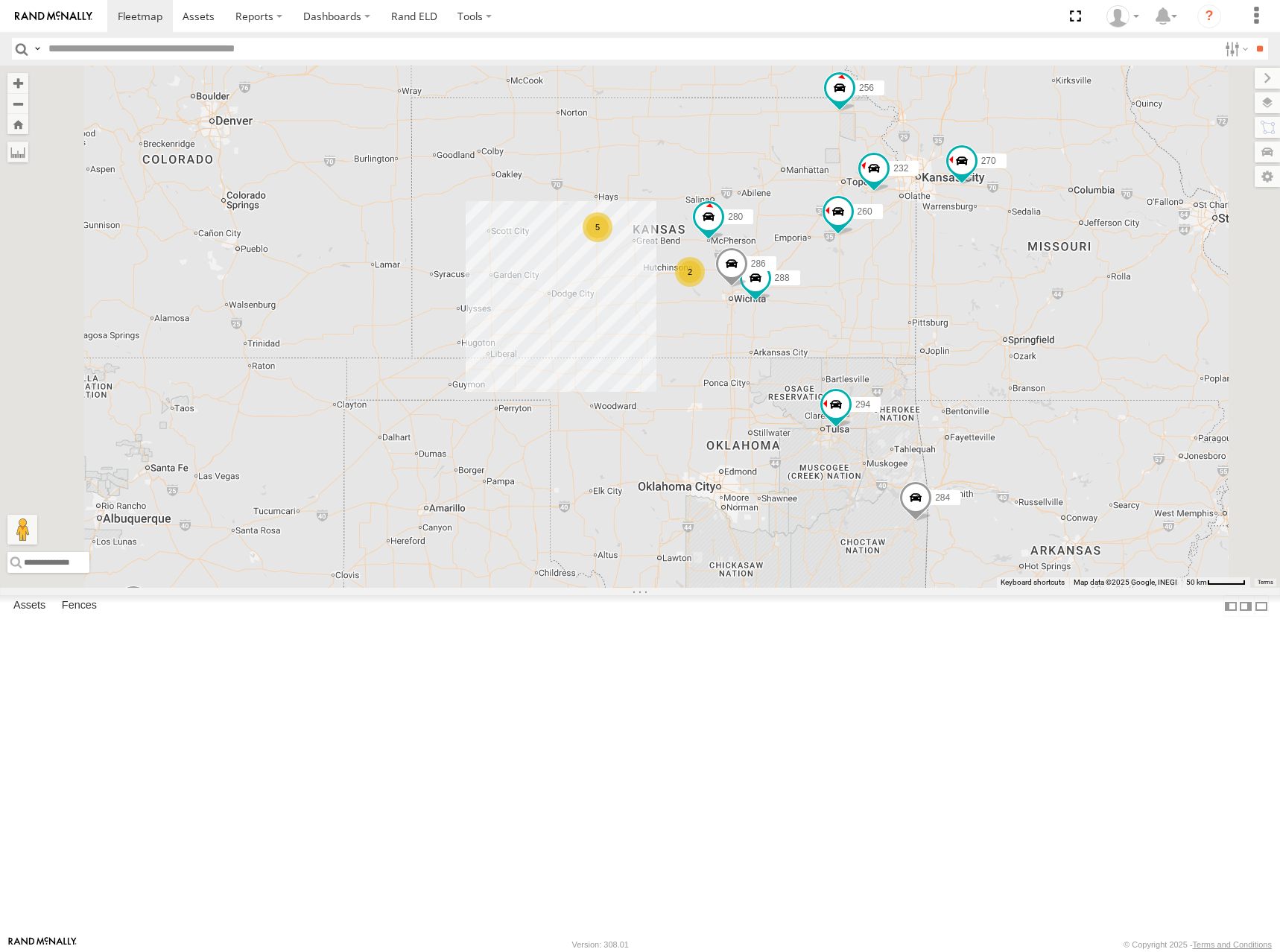
drag, startPoint x: 878, startPoint y: 313, endPoint x: 865, endPoint y: 315, distance: 13.2
click at [865, 315] on div "270 288 292 272 280 256 232 304 284 302 294 286 260 298 5 2 2" at bounding box center [640, 326] width 1280 height 522
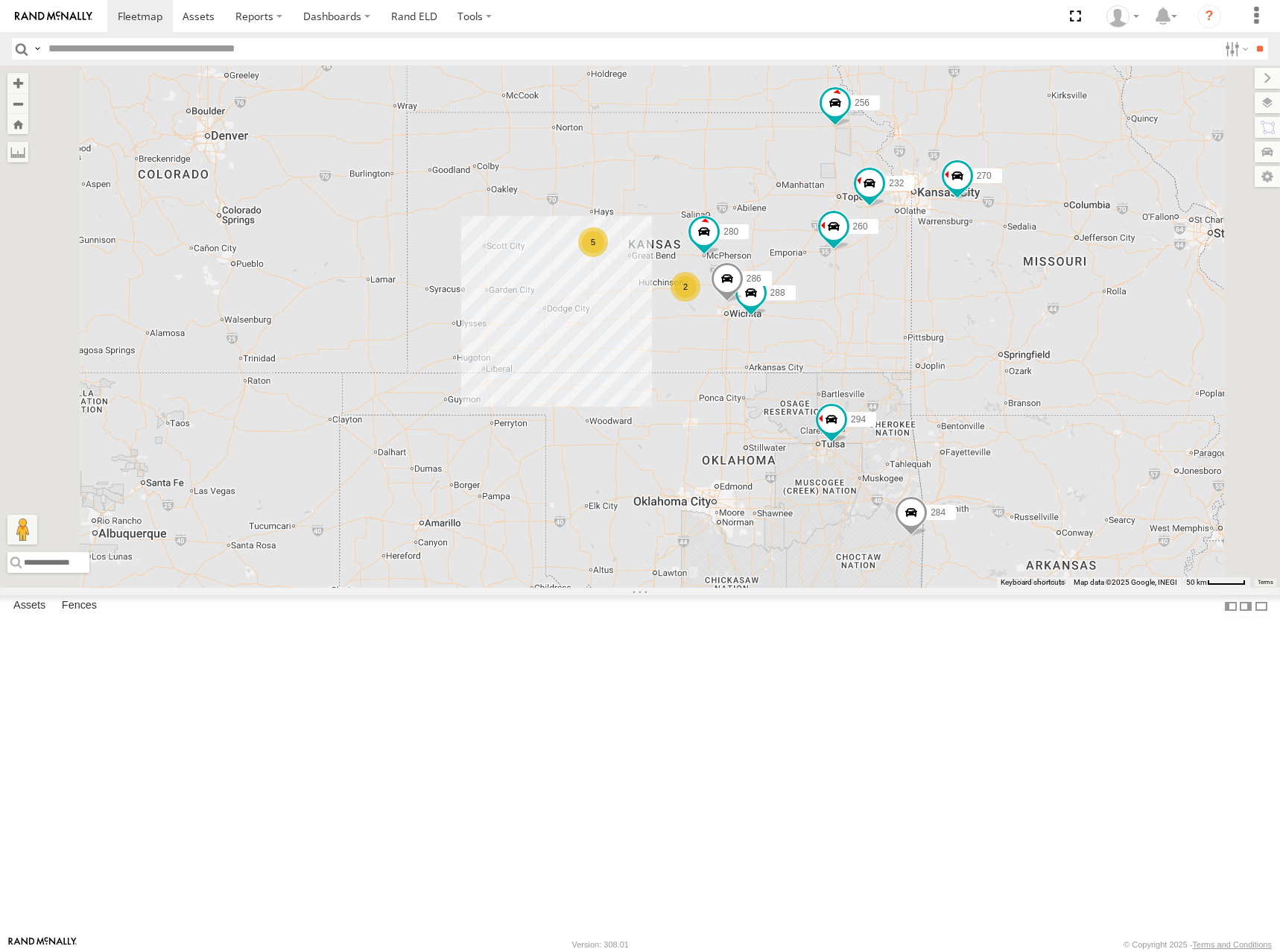
click at [889, 315] on div "270 288 292 272 280 256 232 304 284 302 294 286 260 298 5 2 2" at bounding box center [640, 326] width 1280 height 522
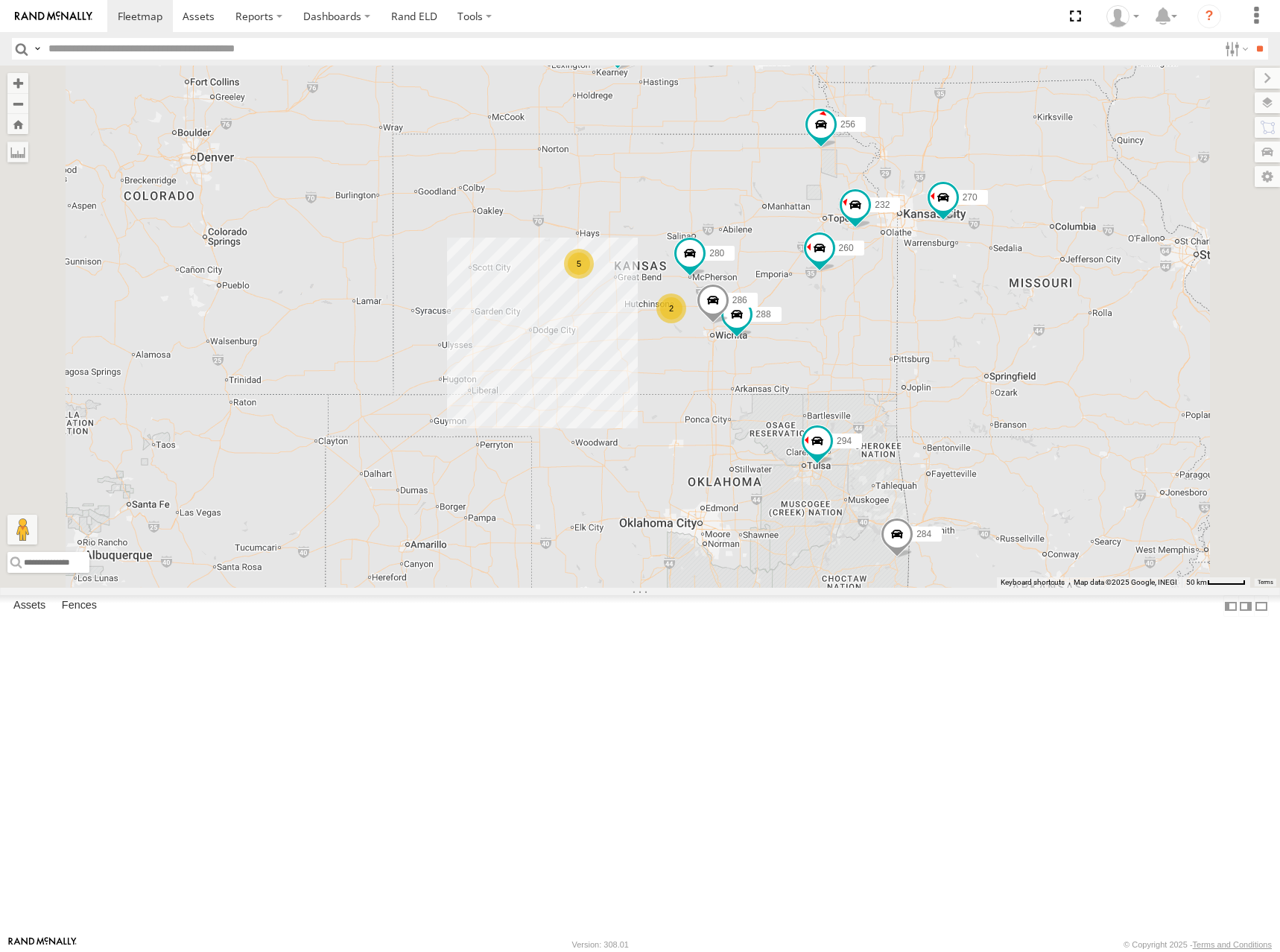
drag, startPoint x: 900, startPoint y: 269, endPoint x: 883, endPoint y: 288, distance: 25.5
click at [883, 288] on div "270 288 292 272 280 256 232 304 284 302 294 286 260 298 5 2 2" at bounding box center [640, 326] width 1280 height 522
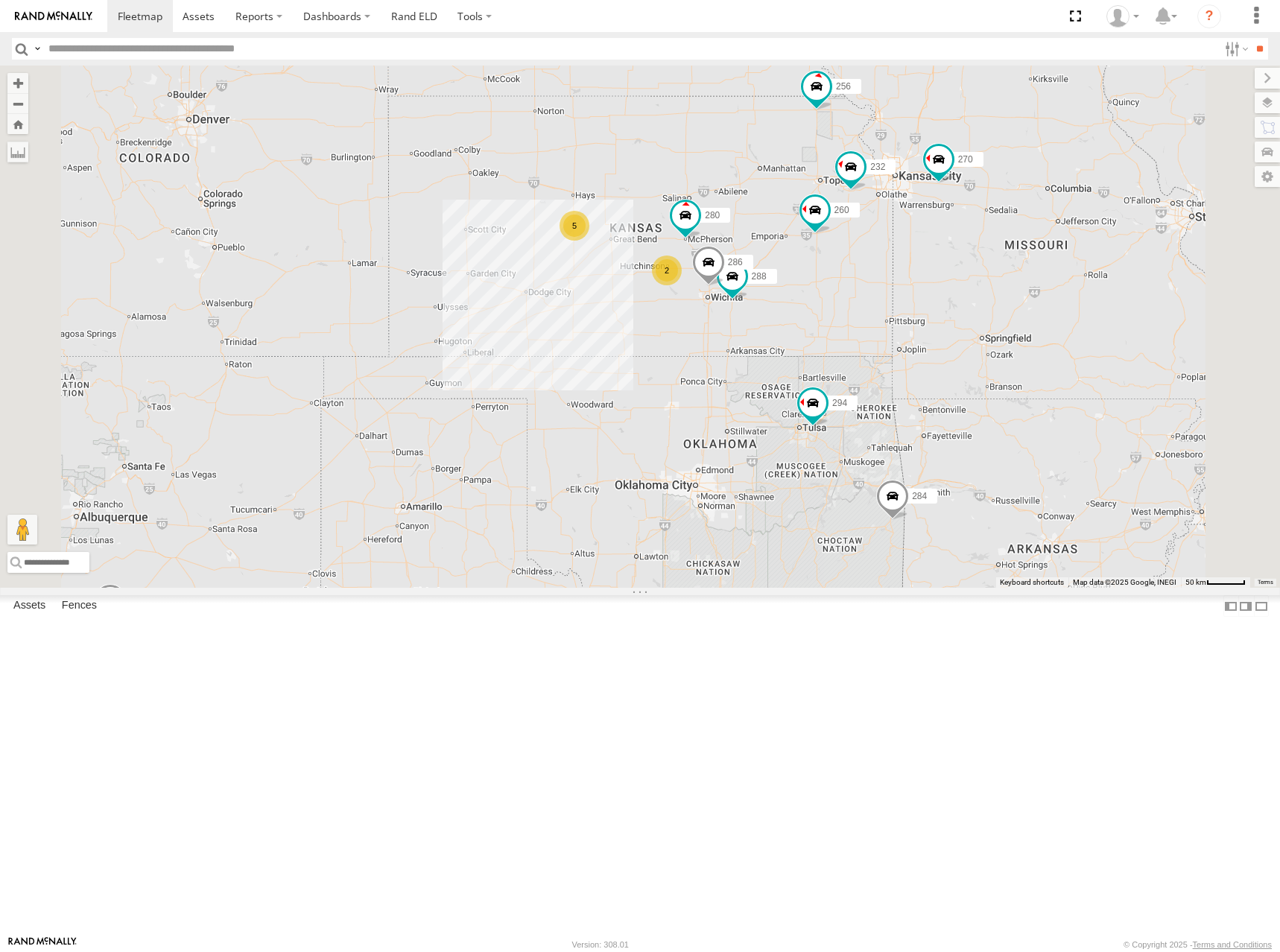
drag, startPoint x: 934, startPoint y: 329, endPoint x: 933, endPoint y: 319, distance: 10.0
click at [933, 319] on div "270 288 292 272 280 256 232 304 284 302 294 286 260 298 5 2 2" at bounding box center [640, 326] width 1280 height 522
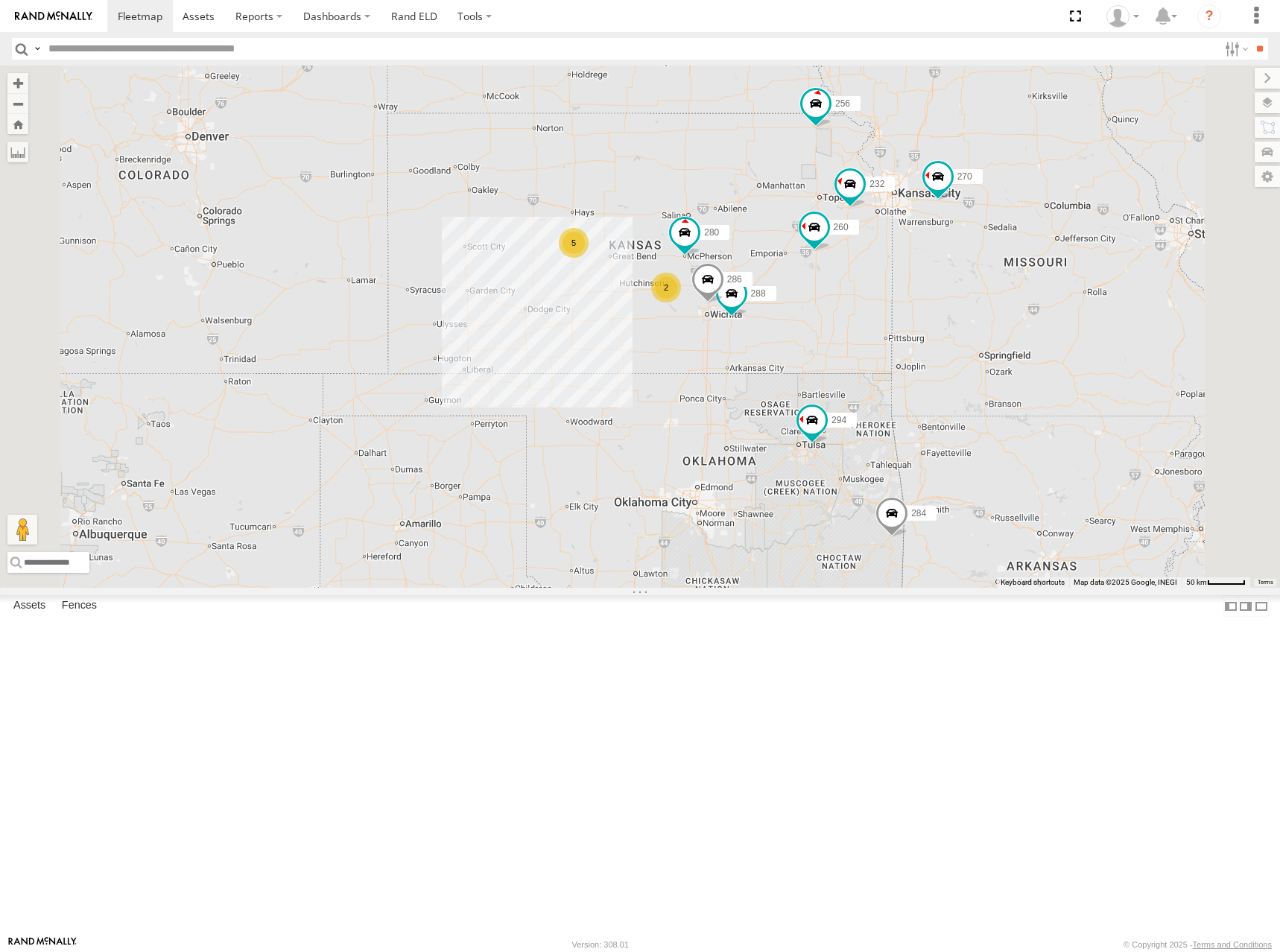
drag, startPoint x: 924, startPoint y: 314, endPoint x: 924, endPoint y: 348, distance: 34.0
click at [924, 348] on div "270 288 292 272 280 256 232 304 284 302 294 286 260 298 5 2 2" at bounding box center [640, 326] width 1280 height 522
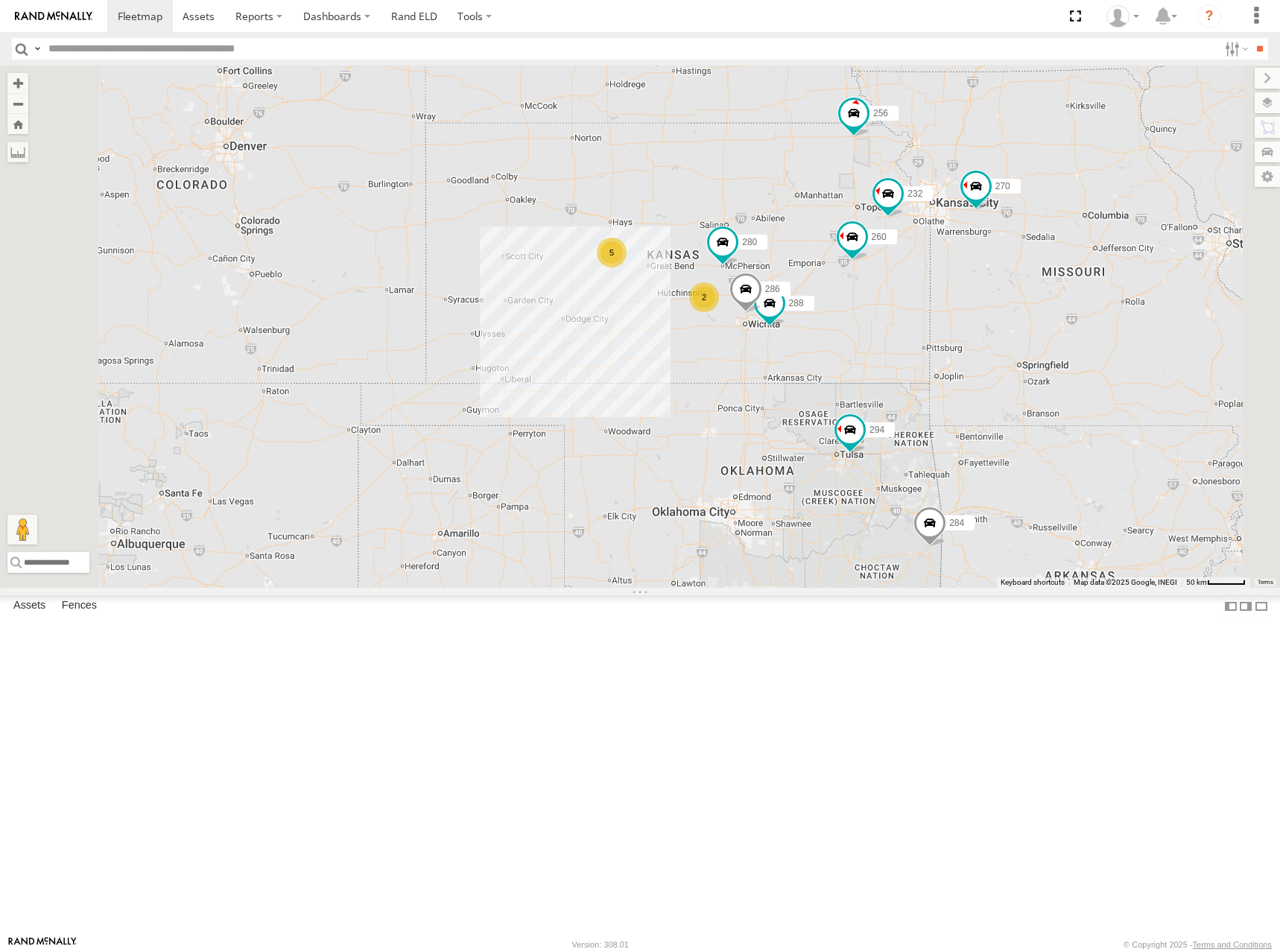
drag, startPoint x: 924, startPoint y: 316, endPoint x: 940, endPoint y: 358, distance: 44.9
click at [940, 358] on div "270 288 292 272 280 256 232 304 284 302 294 286 260 298 5 2 2" at bounding box center [640, 326] width 1280 height 522
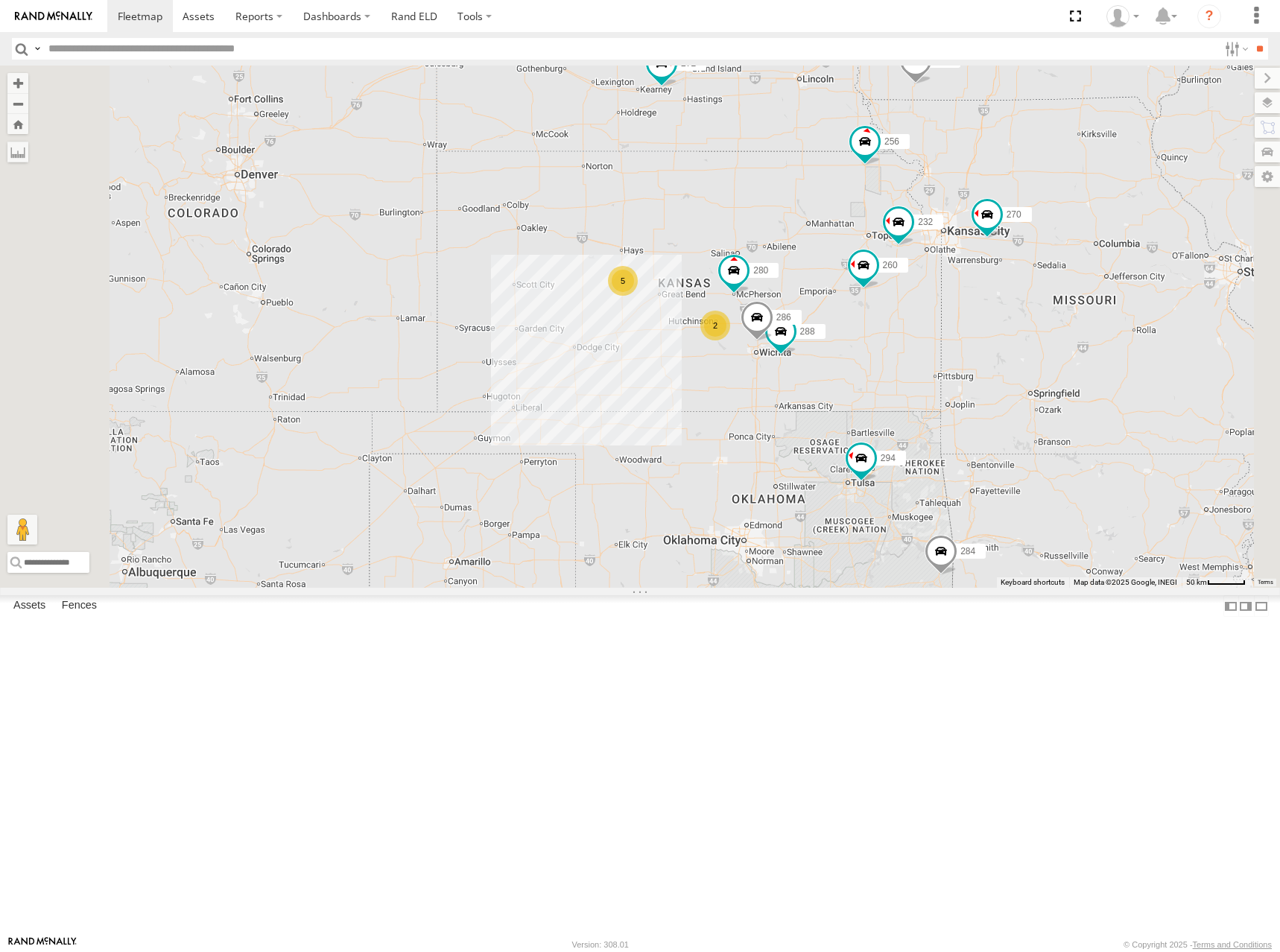
drag, startPoint x: 920, startPoint y: 302, endPoint x: 925, endPoint y: 315, distance: 13.9
click at [925, 315] on div "270 288 292 272 280 256 232 304 284 302 294 286 260 298 5 2 2" at bounding box center [640, 326] width 1280 height 522
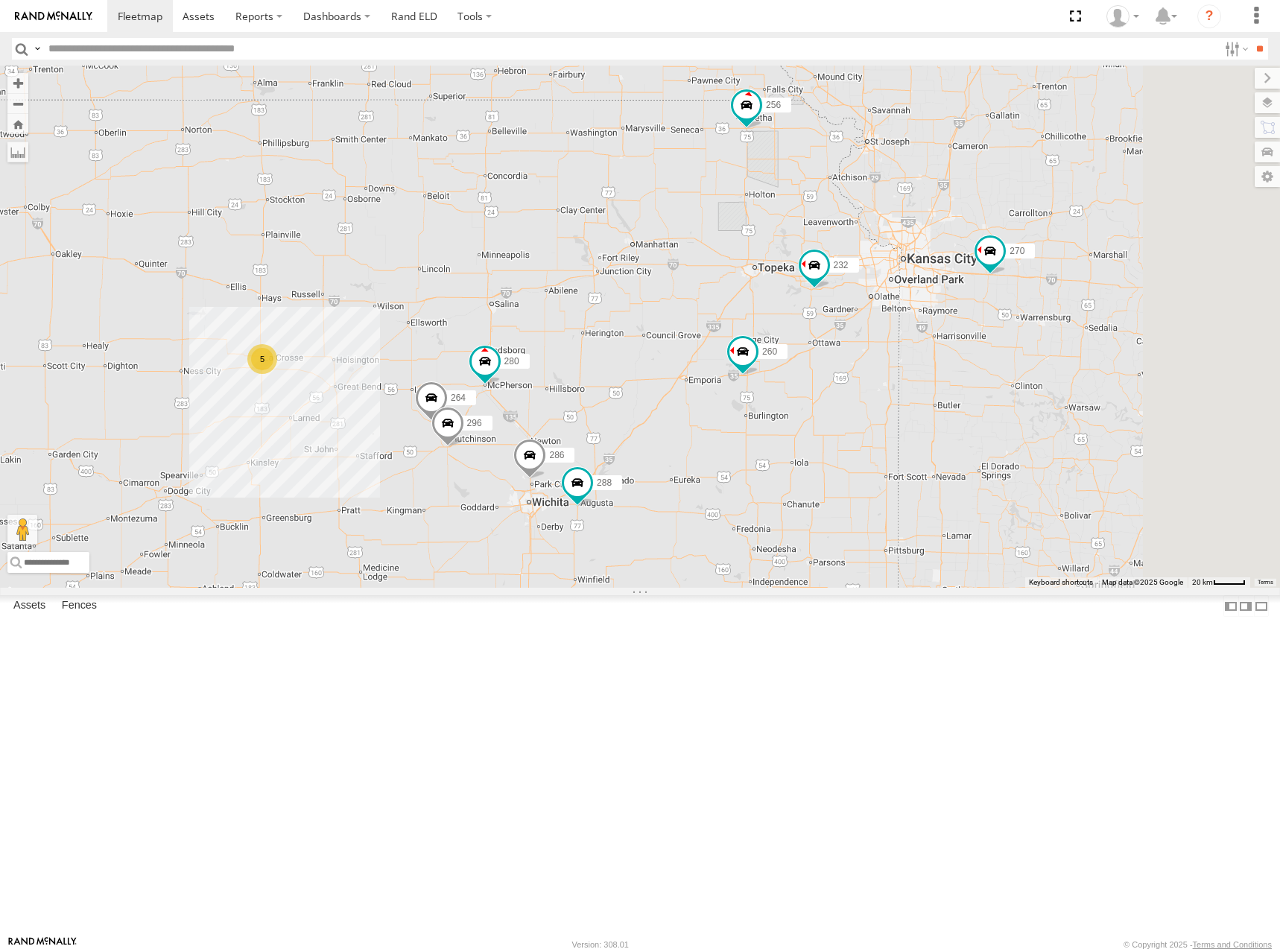
drag, startPoint x: 1108, startPoint y: 381, endPoint x: 1103, endPoint y: 393, distance: 13.0
click at [1103, 393] on div "270 288 292 272 280 256 232 304 284 302 294 286 260 298 5 296 264" at bounding box center [640, 326] width 1280 height 522
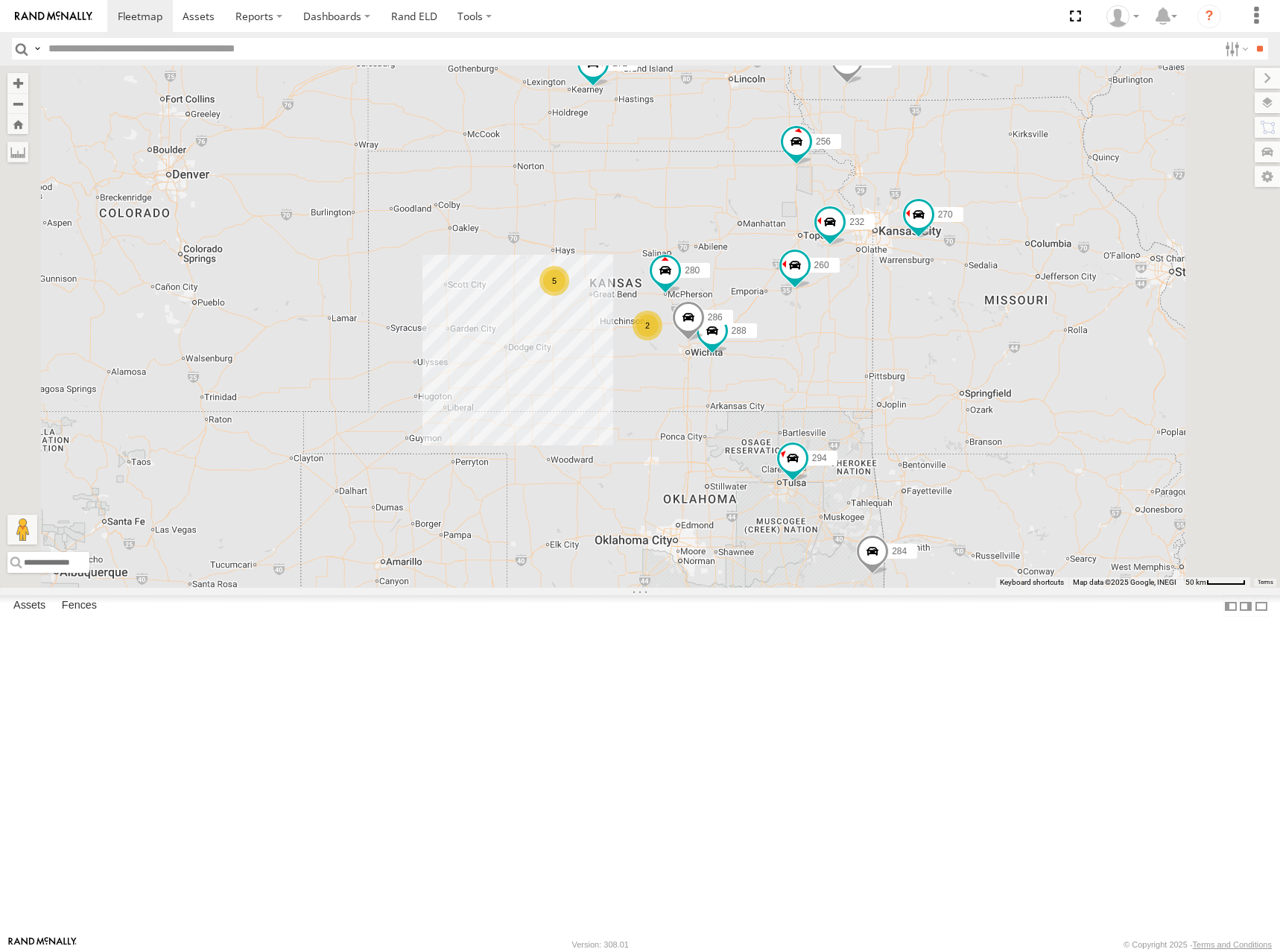
drag, startPoint x: 868, startPoint y: 375, endPoint x: 900, endPoint y: 364, distance: 33.8
click at [900, 364] on div "270 288 292 272 280 256 232 304 284 302 294 286 260 298 5 2 2" at bounding box center [640, 326] width 1280 height 522
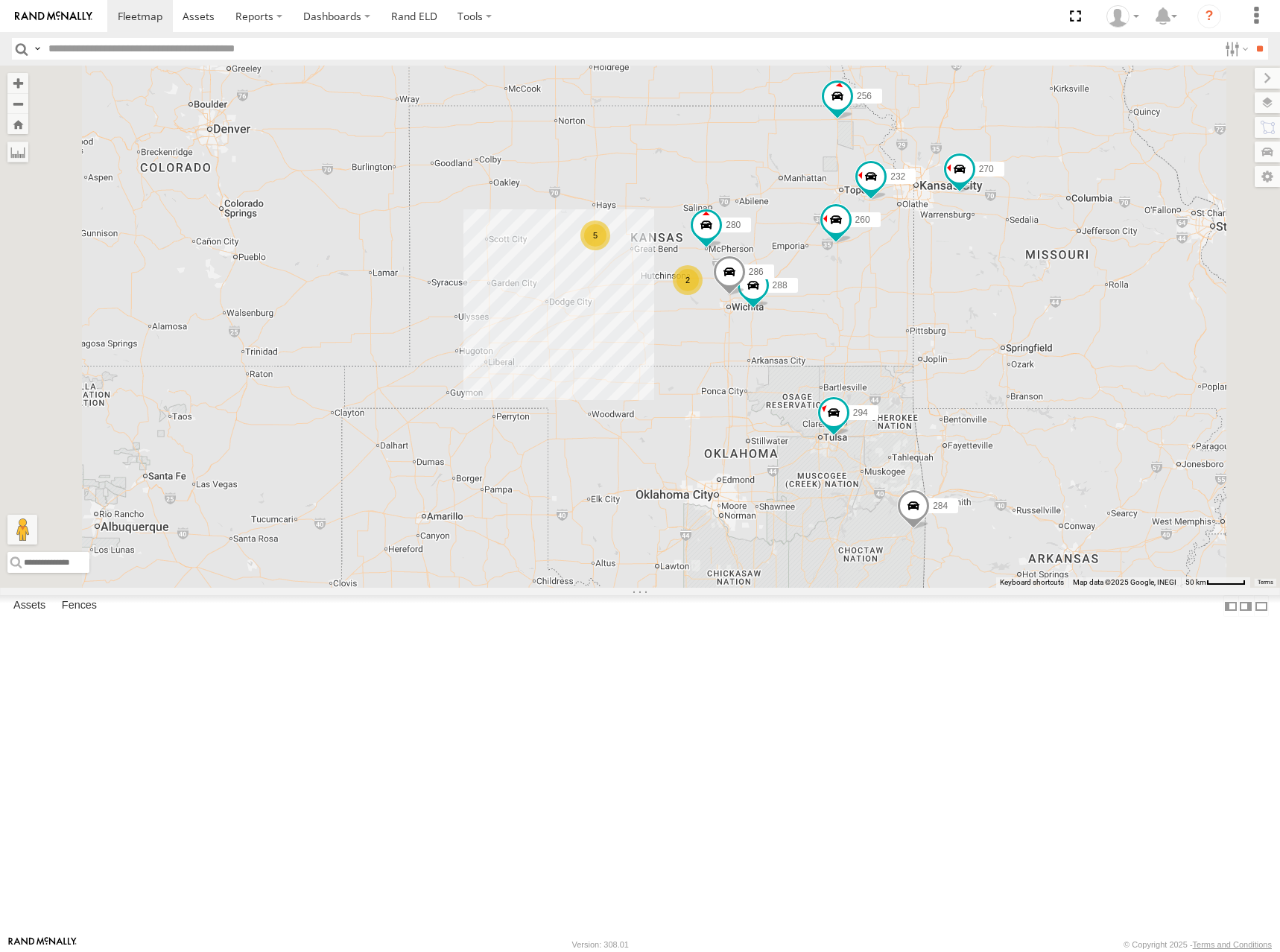
drag, startPoint x: 860, startPoint y: 324, endPoint x: 868, endPoint y: 310, distance: 16.1
click at [868, 310] on div "270 288 292 272 280 256 232 304 284 302 294 286 260 298 5 2 2" at bounding box center [640, 326] width 1280 height 522
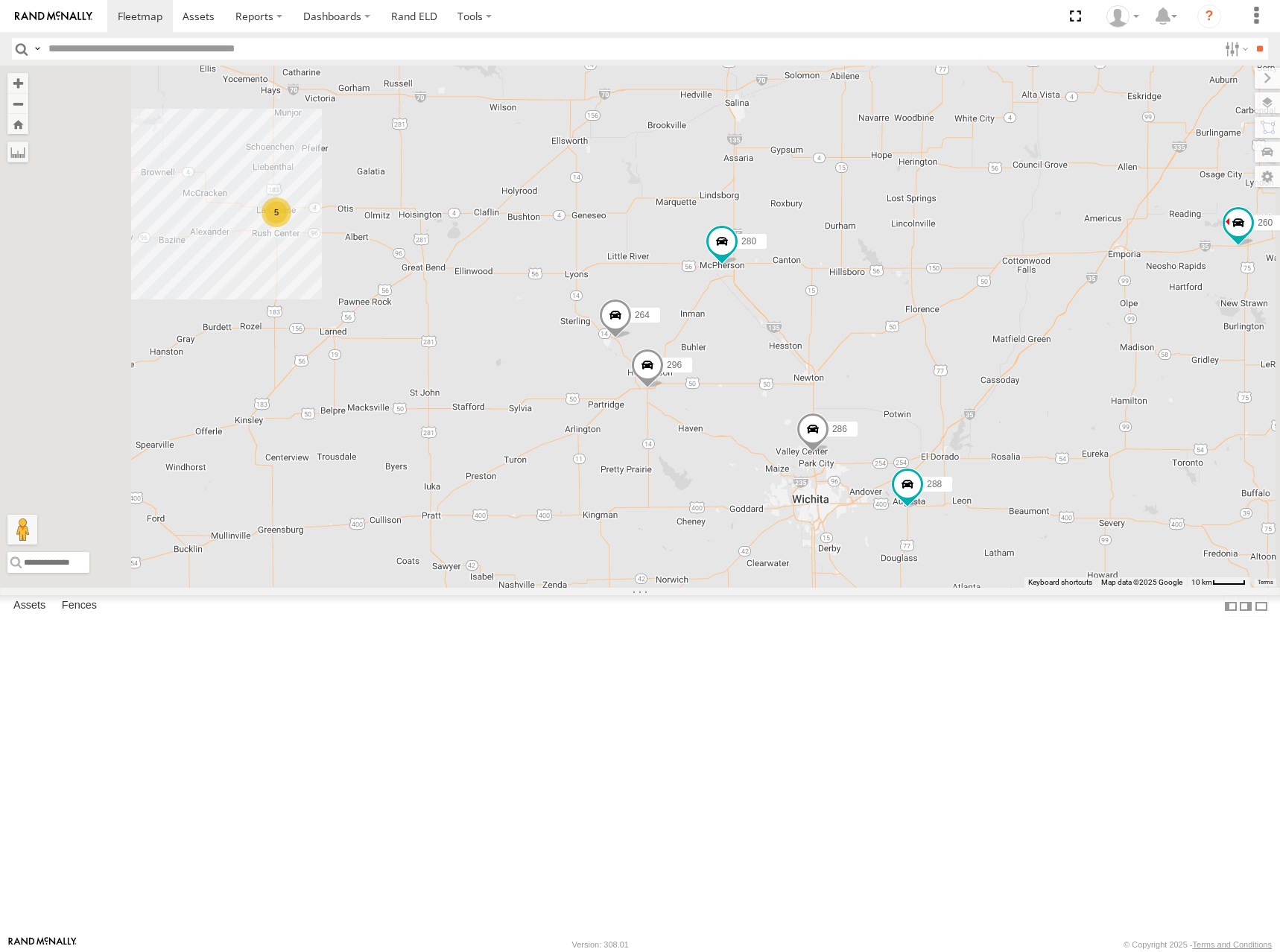
drag, startPoint x: 976, startPoint y: 531, endPoint x: 1009, endPoint y: 470, distance: 69.4
click at [1009, 470] on div "270 288 292 272 280 256 232 304 284 302 294 286 260 298 5 296 264" at bounding box center [640, 326] width 1280 height 522
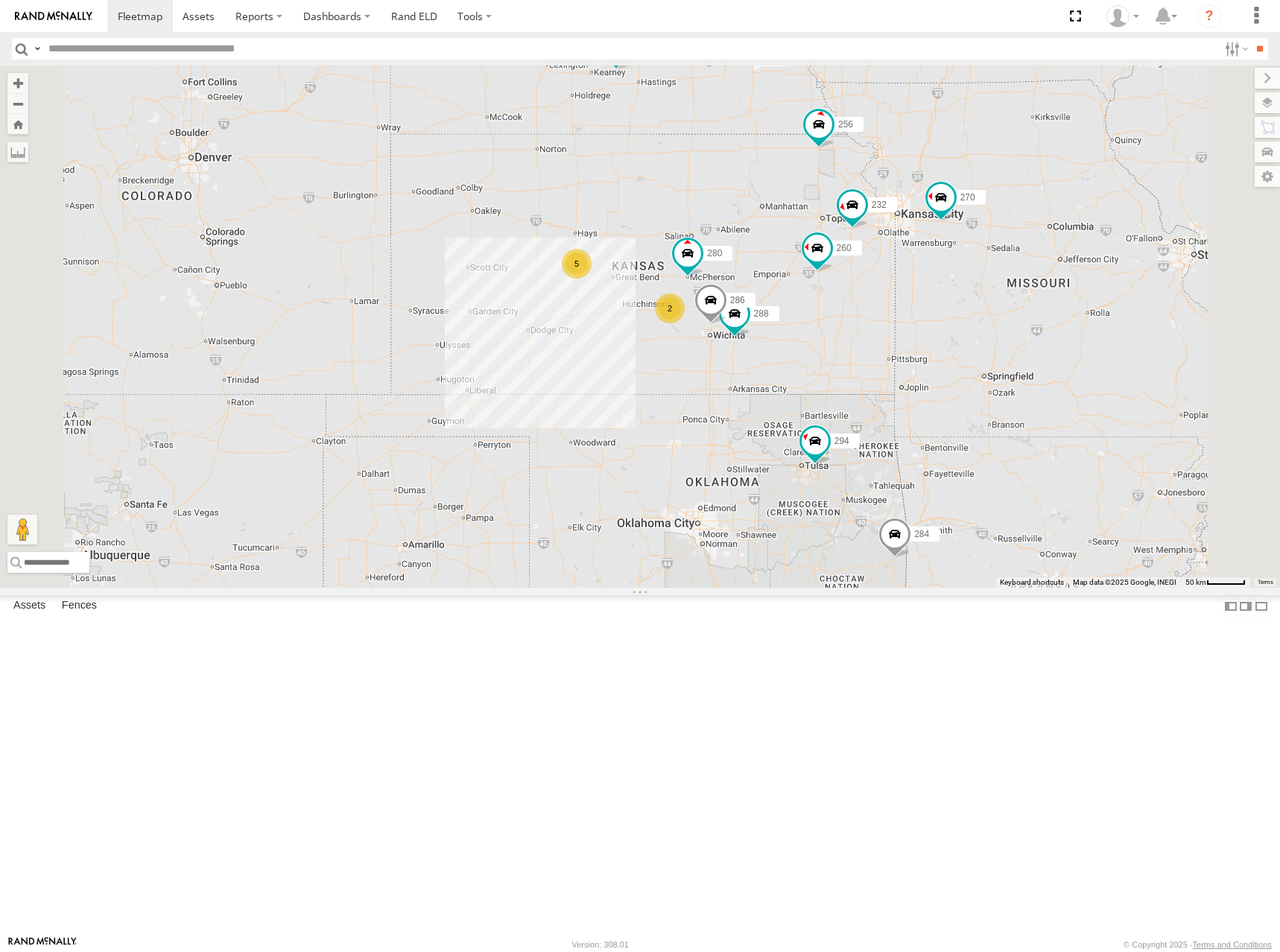
drag, startPoint x: 708, startPoint y: 372, endPoint x: 770, endPoint y: 344, distance: 68.0
click at [770, 344] on div "270 288 292 272 280 256 232 304 284 302 294 286 260 298 5 2 2" at bounding box center [640, 326] width 1280 height 522
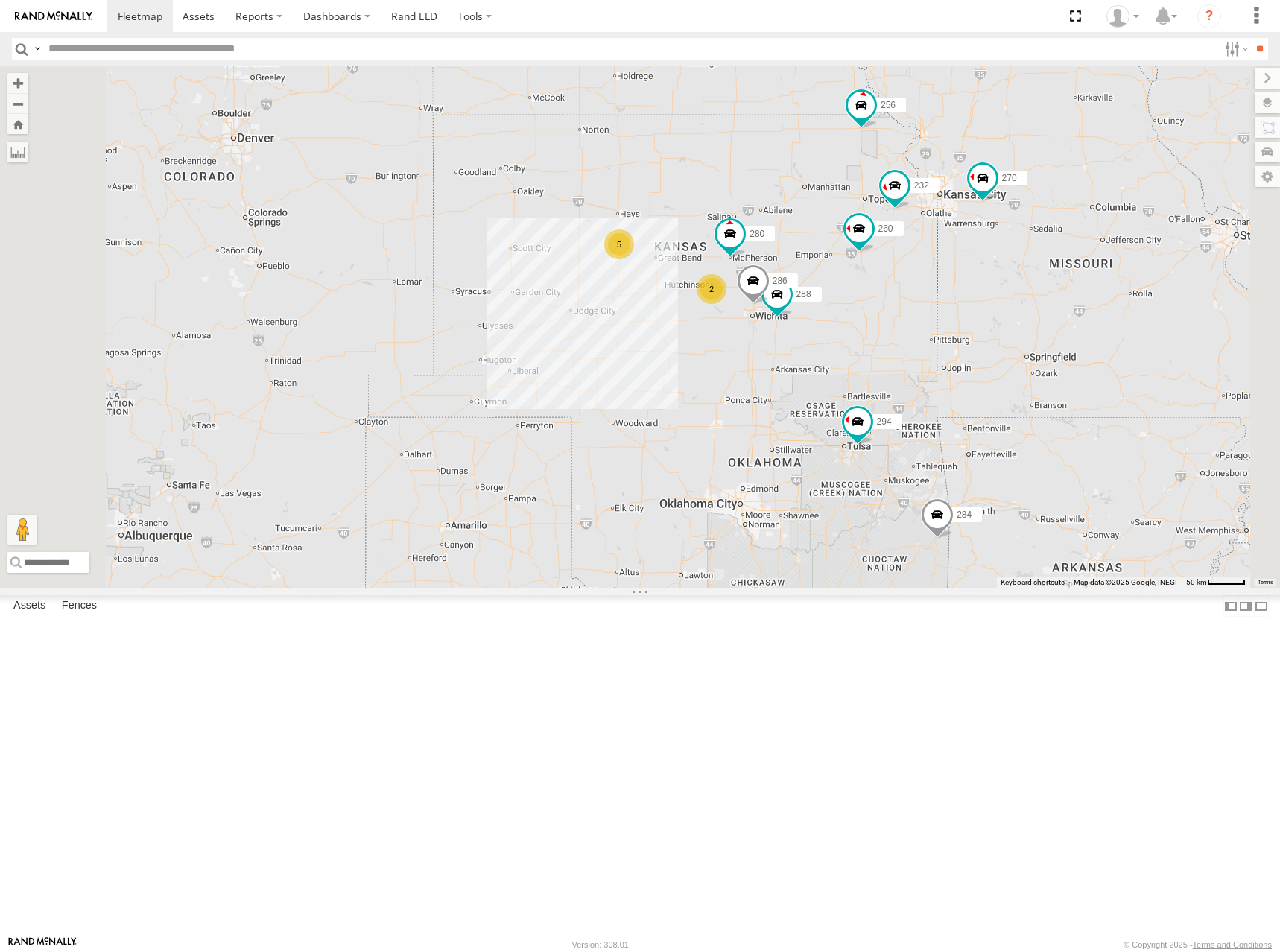
drag, startPoint x: 878, startPoint y: 318, endPoint x: 909, endPoint y: 301, distance: 35.4
click at [909, 301] on div "270 288 292 272 280 256 232 304 284 302 294 286 260 298 5 2 2" at bounding box center [640, 326] width 1280 height 522
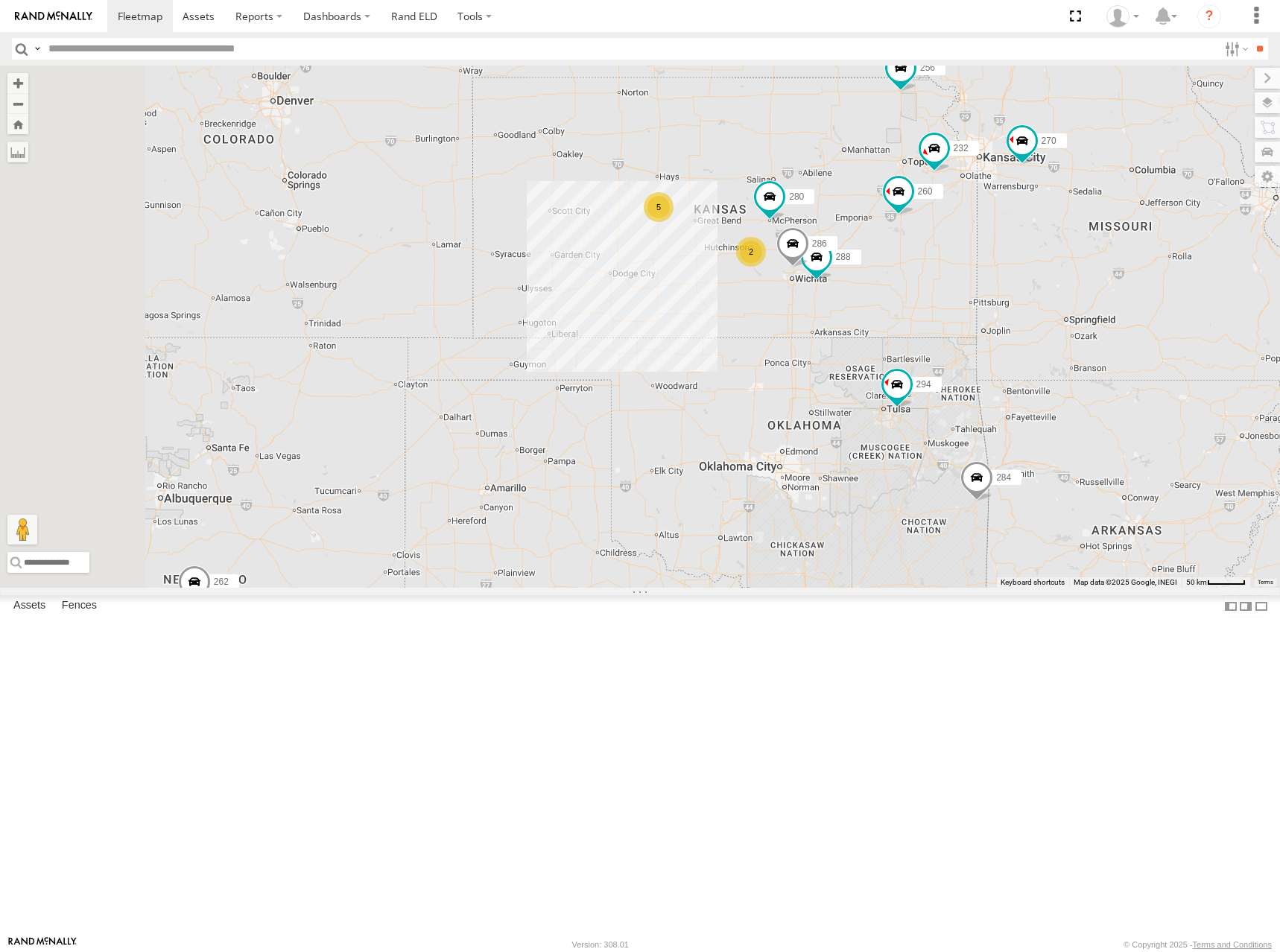
drag, startPoint x: 828, startPoint y: 291, endPoint x: 866, endPoint y: 252, distance: 54.5
click at [866, 252] on div "270 288 292 272 280 256 232 304 284 302 294 286 260 298 262 5 2 2" at bounding box center [640, 326] width 1280 height 522
drag, startPoint x: 981, startPoint y: 285, endPoint x: 952, endPoint y: 278, distance: 29.8
click at [952, 278] on div "270 288 292 272 280 256 232 304 284 302 294 286 260 298 262 5 2 2" at bounding box center [640, 326] width 1280 height 522
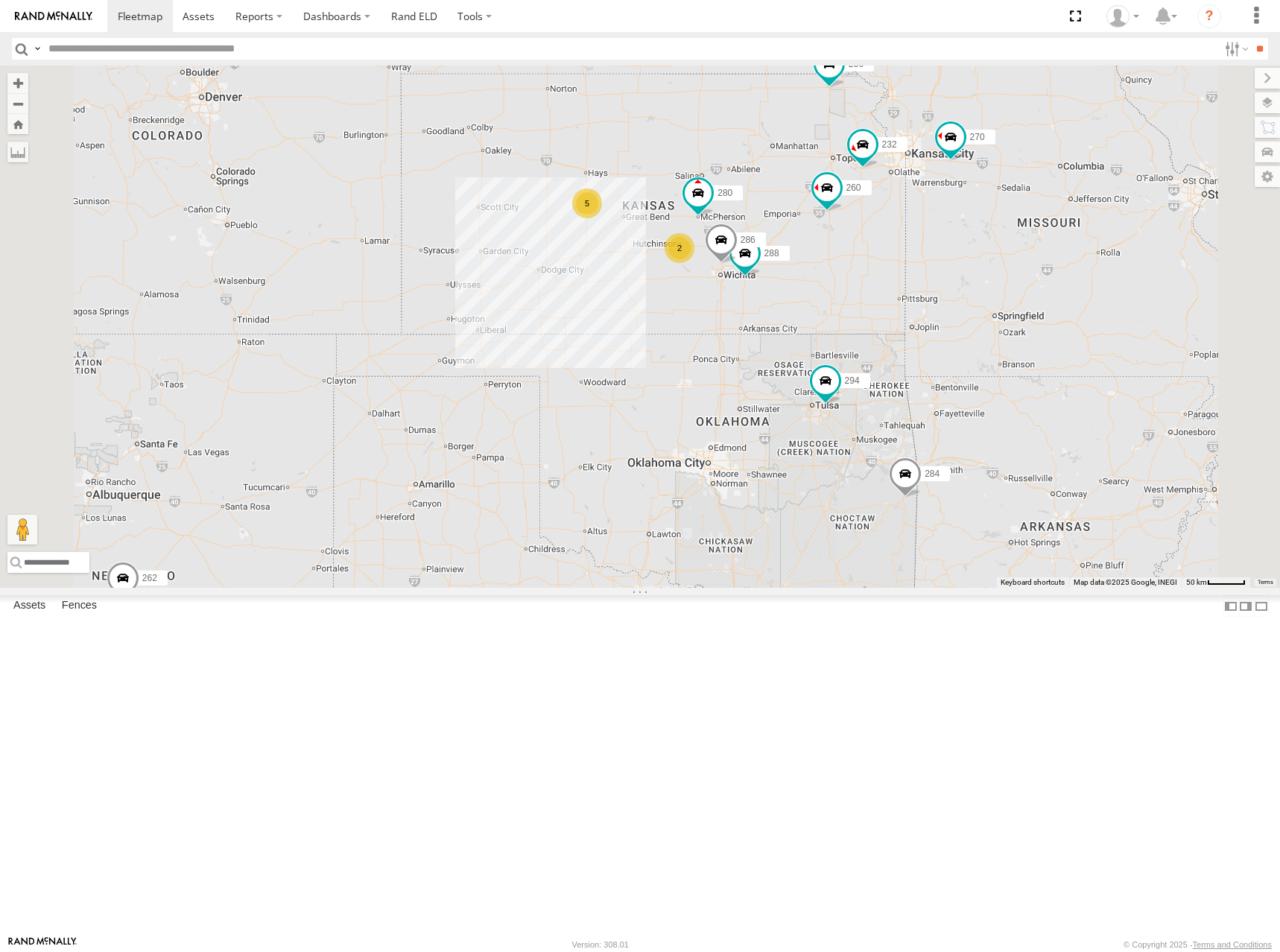
drag, startPoint x: 932, startPoint y: 271, endPoint x: 894, endPoint y: 277, distance: 38.5
click at [894, 277] on div "270 288 292 272 280 256 232 304 284 302 294 286 260 298 262 5 2 2" at bounding box center [640, 326] width 1280 height 522
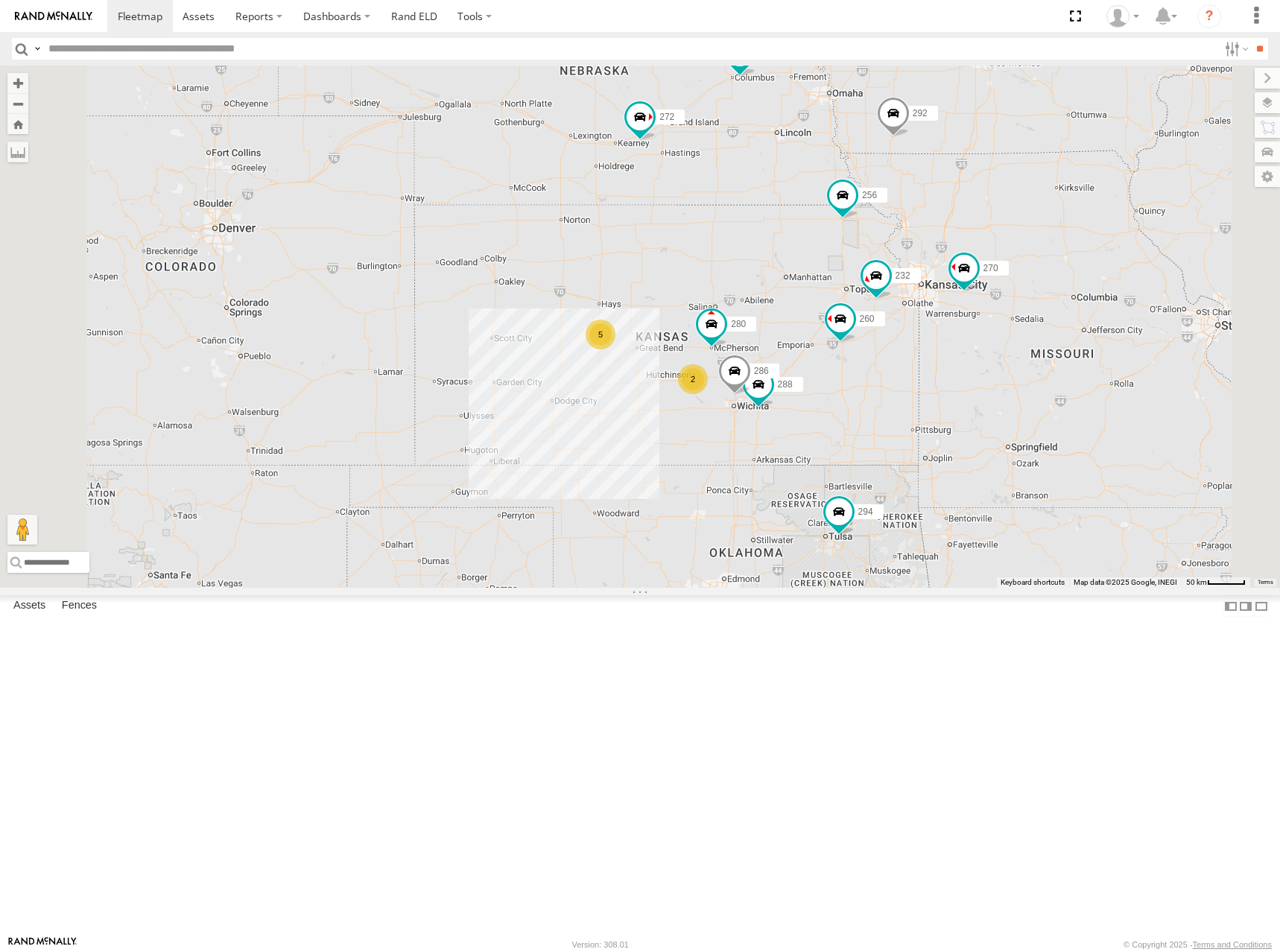
drag, startPoint x: 926, startPoint y: 254, endPoint x: 939, endPoint y: 387, distance: 133.6
click at [939, 387] on div "270 288 292 272 280 256 232 304 284 302 294 286 260 298 262 5 2 2" at bounding box center [640, 326] width 1280 height 522
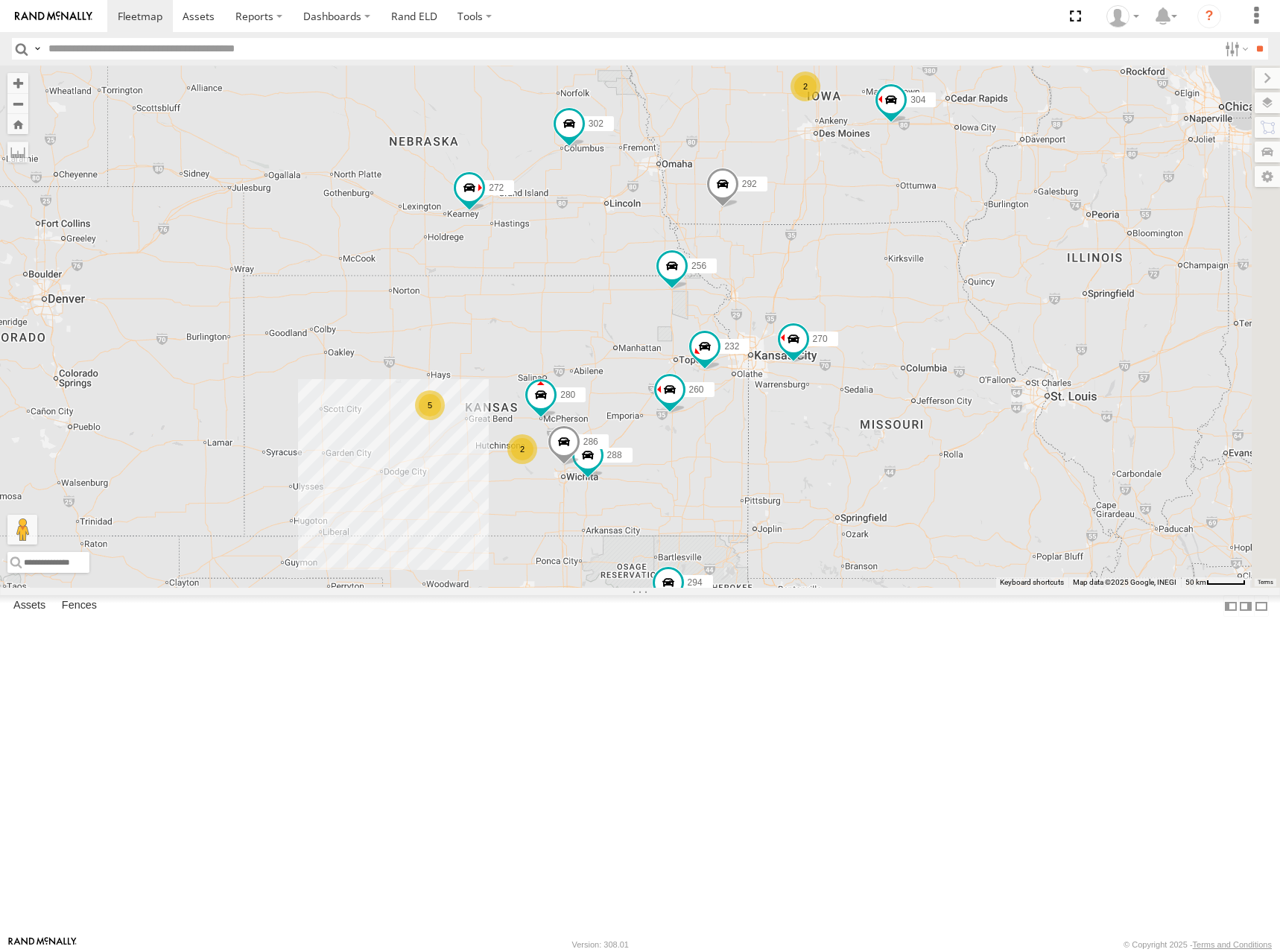
drag, startPoint x: 878, startPoint y: 369, endPoint x: 698, endPoint y: 463, distance: 203.1
click at [684, 481] on div "270 288 292 272 280 256 232 304 284 302 294 286 260 298 262 5 2 2" at bounding box center [640, 326] width 1280 height 522
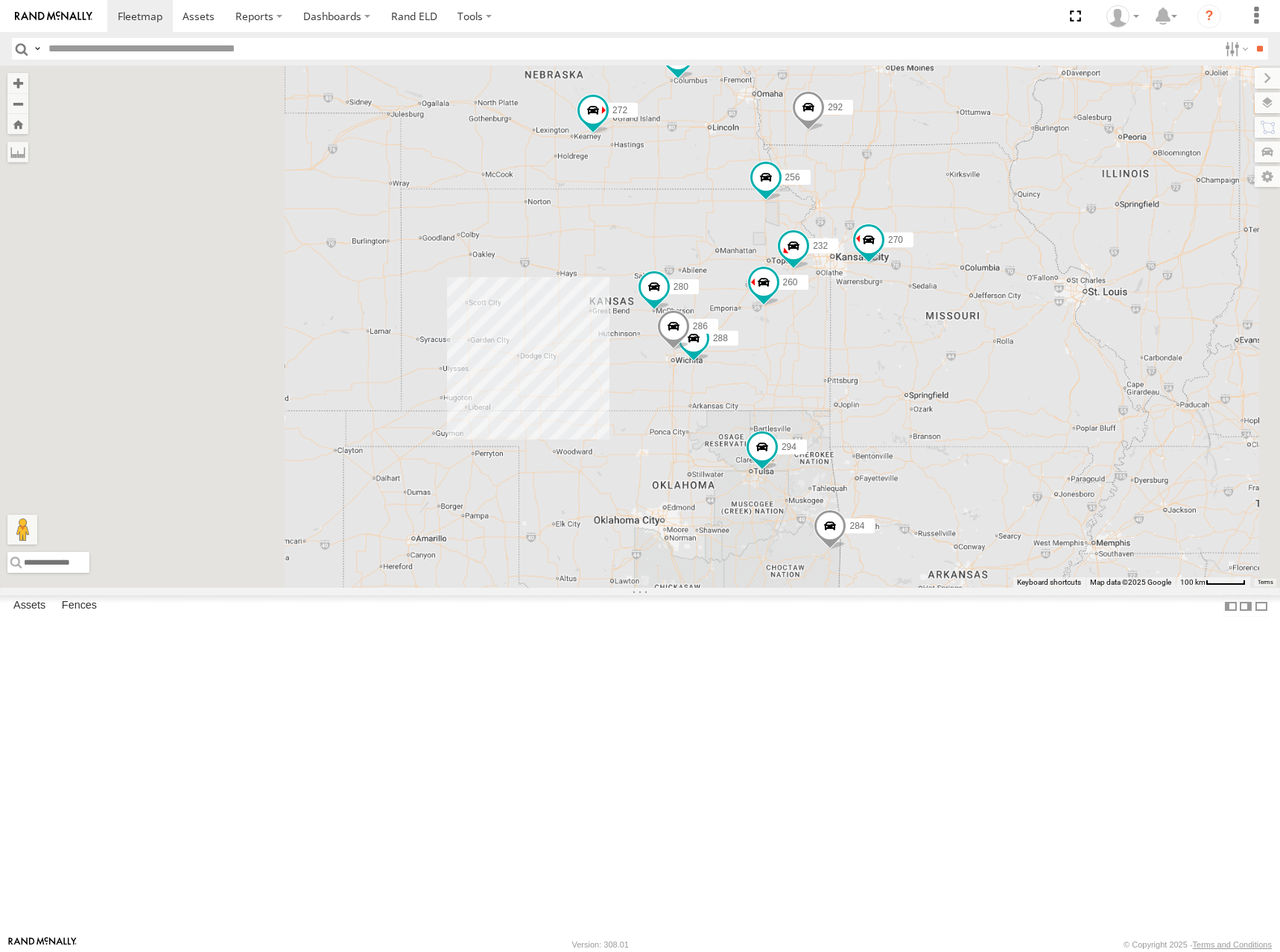
drag, startPoint x: 952, startPoint y: 466, endPoint x: 1072, endPoint y: 293, distance: 210.5
click at [1072, 293] on div "270 288 292 272 280 256 232 304 284 302 294 286 260 298 262" at bounding box center [640, 326] width 1280 height 522
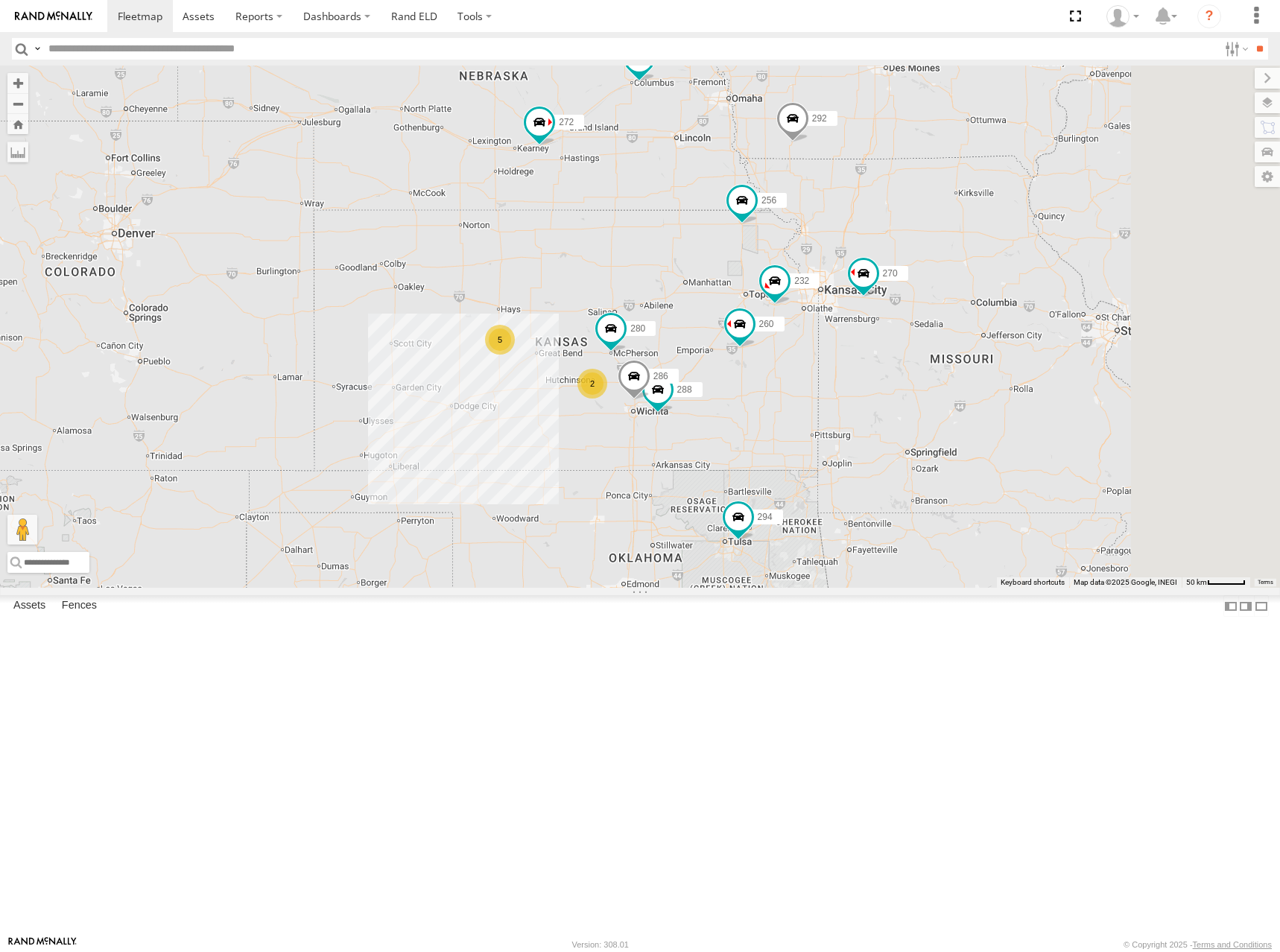
drag, startPoint x: 1105, startPoint y: 433, endPoint x: 996, endPoint y: 535, distance: 149.3
click at [996, 535] on div "270 292 272 256 304 284 302 294 298 262 282 288 286 5 2 280 232 2 260" at bounding box center [640, 326] width 1280 height 522
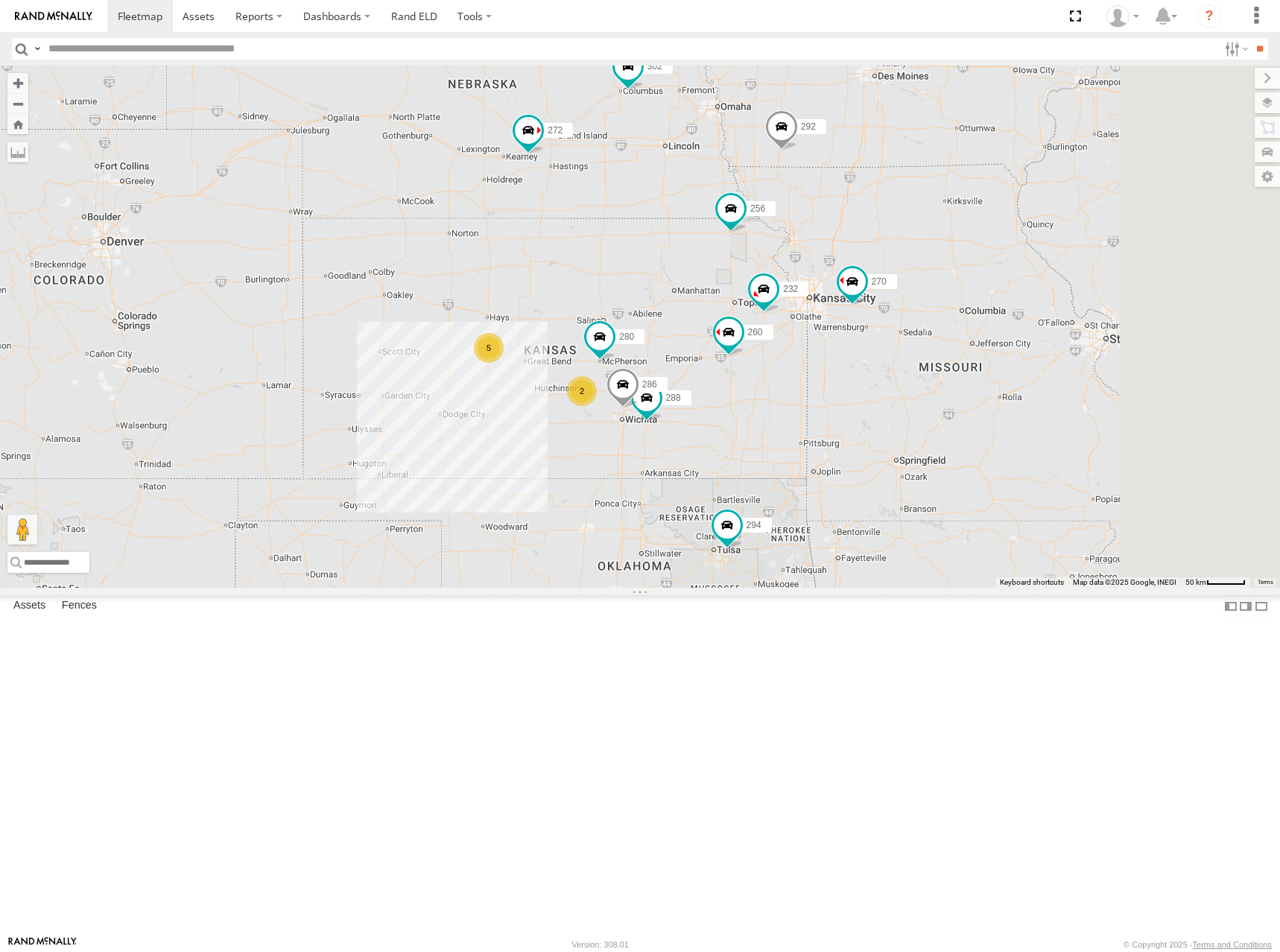
drag, startPoint x: 1181, startPoint y: 306, endPoint x: 1164, endPoint y: 320, distance: 22.0
click at [1164, 320] on div "270 292 272 256 304 284 302 294 298 262 282 288 286 5 2 280 232 2 260" at bounding box center [640, 326] width 1280 height 522
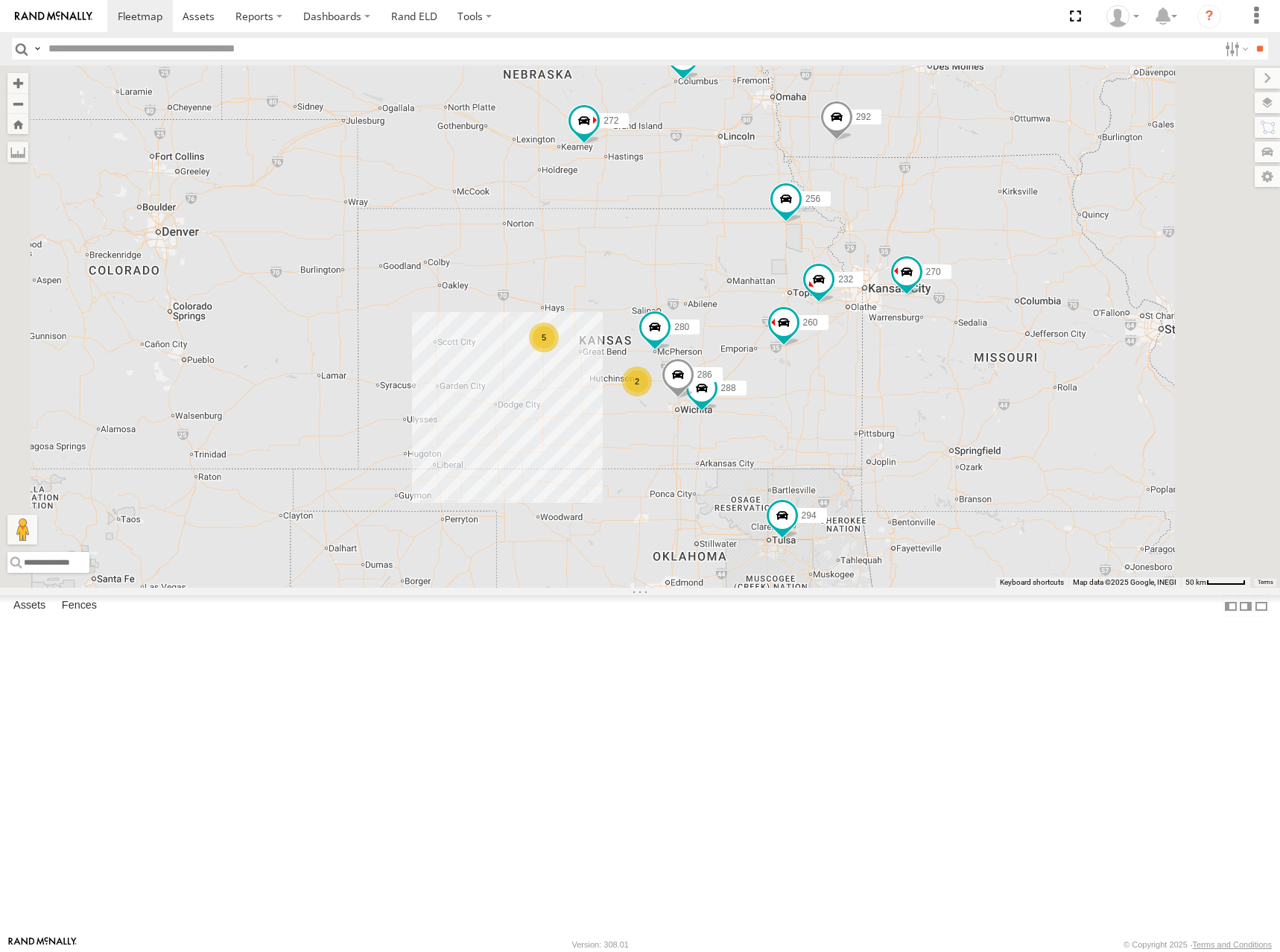
drag, startPoint x: 818, startPoint y: 421, endPoint x: 877, endPoint y: 398, distance: 63.3
click at [889, 402] on div "270 292 272 256 304 284 302 294 298 262 282 288 286 5 2 280 232 2 260" at bounding box center [640, 326] width 1280 height 522
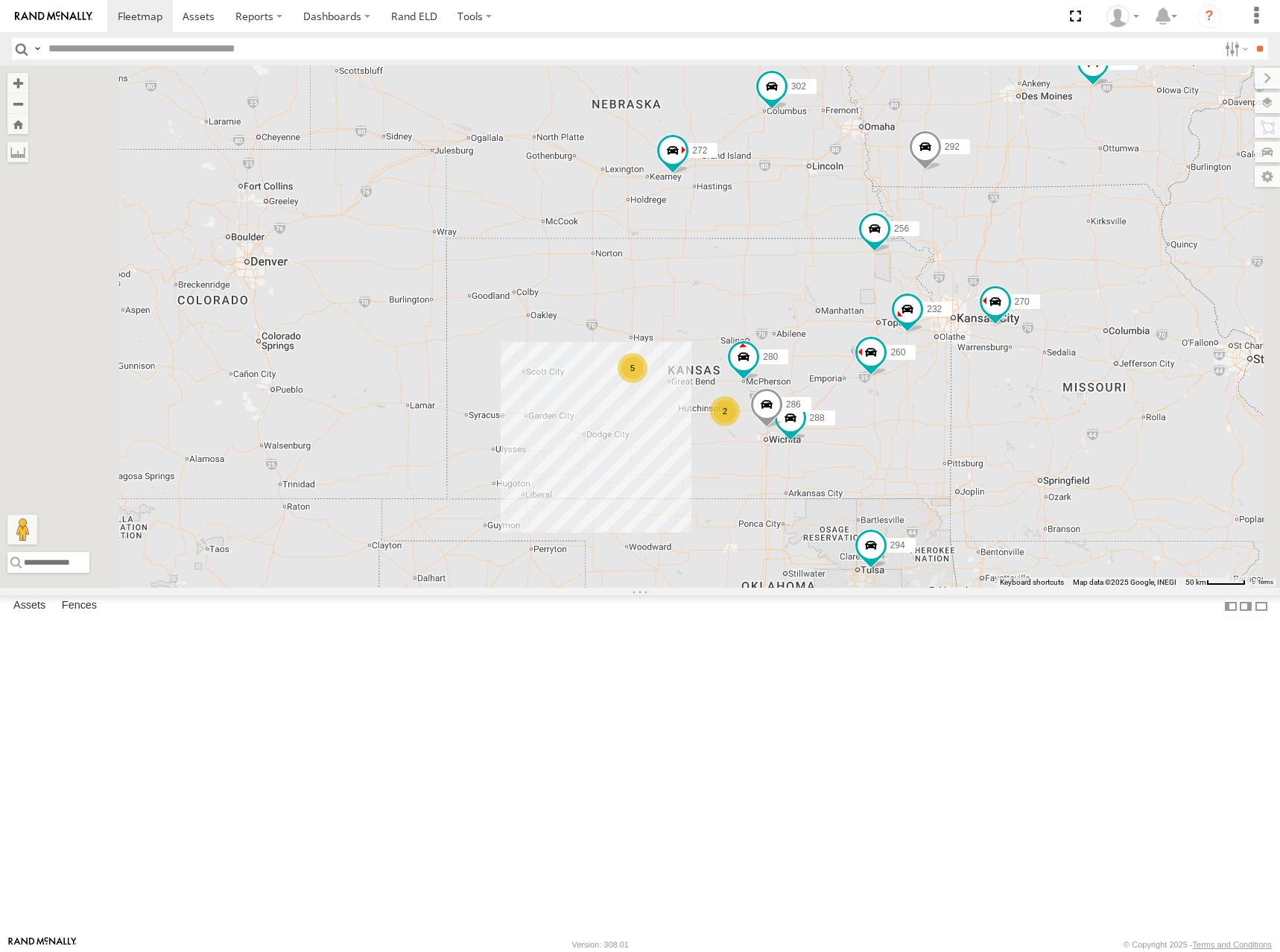
drag, startPoint x: 903, startPoint y: 331, endPoint x: 970, endPoint y: 374, distance: 79.6
click at [970, 374] on div "270 292 272 256 304 284 302 294 298 262 282 288 286 5 2 280 232 2 260" at bounding box center [640, 326] width 1280 height 522
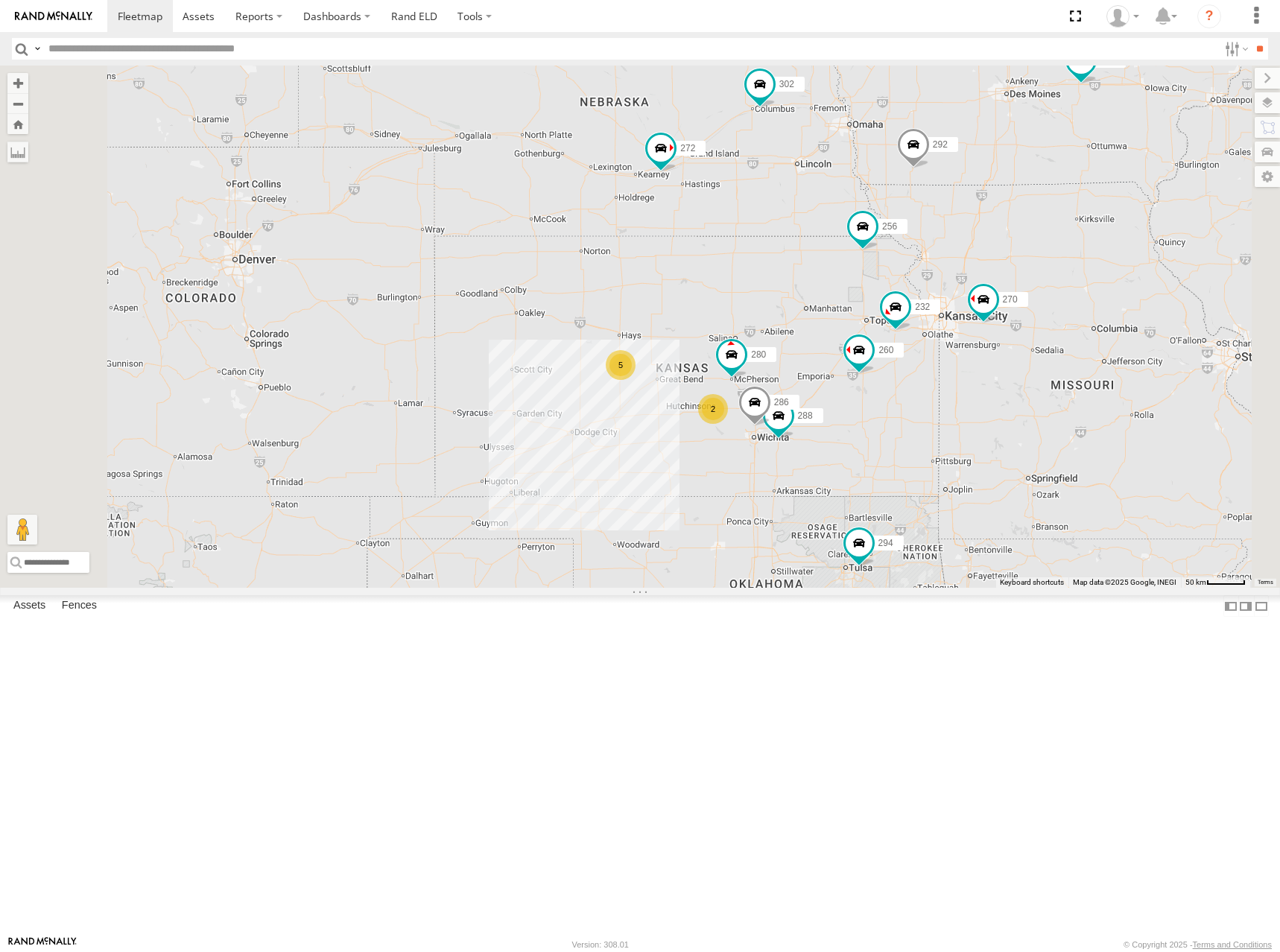
drag, startPoint x: 949, startPoint y: 365, endPoint x: 932, endPoint y: 361, distance: 17.5
click at [932, 361] on div "270 292 272 256 304 284 302 294 298 262 282 288 286 5 2 280 232 2 260" at bounding box center [640, 326] width 1280 height 522
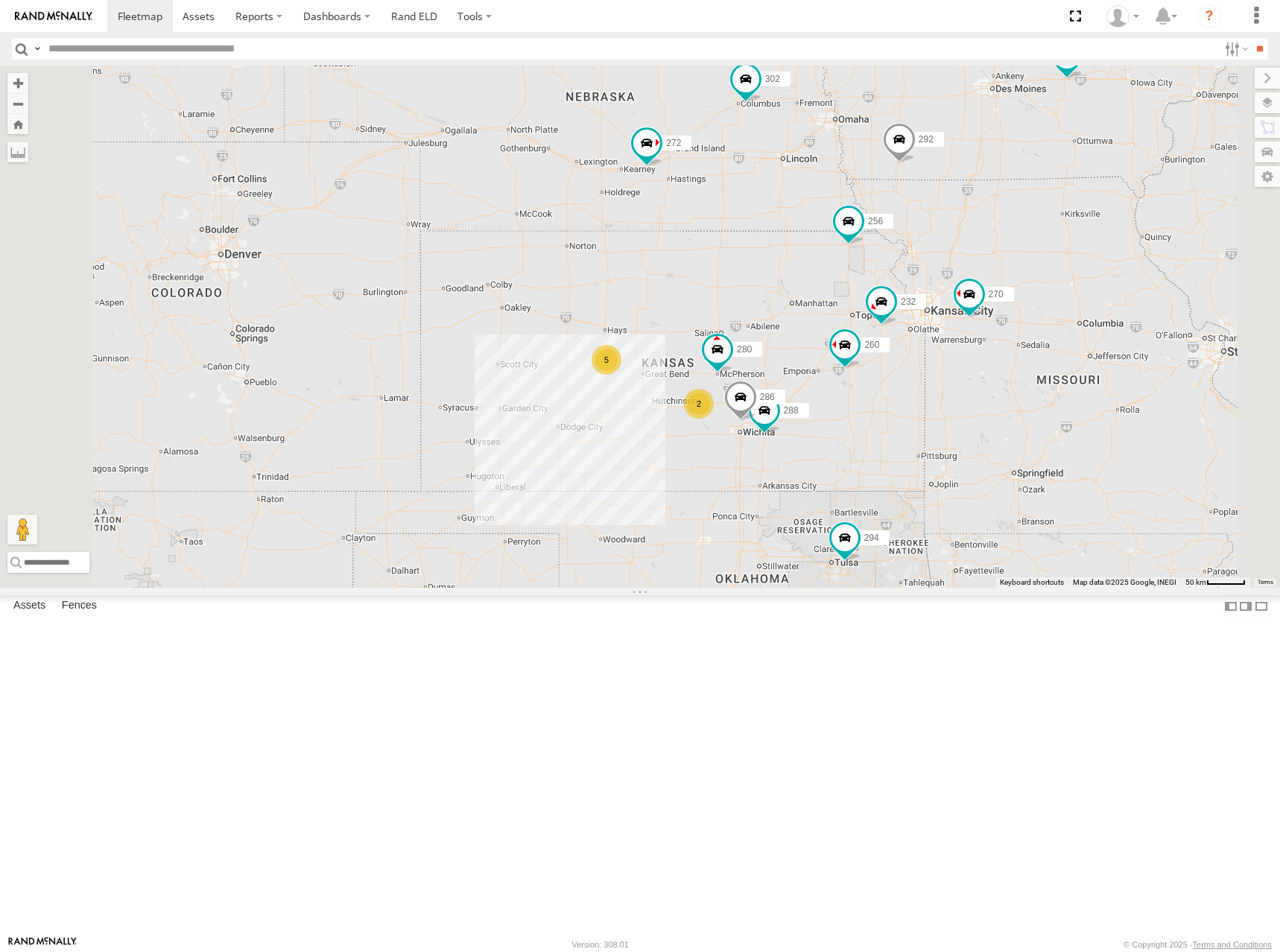
drag, startPoint x: 938, startPoint y: 361, endPoint x: 922, endPoint y: 335, distance: 30.5
click at [922, 335] on div "270 292 272 256 304 284 302 294 298 262 282 288 286 5 2 280 232 2 260" at bounding box center [640, 326] width 1280 height 522
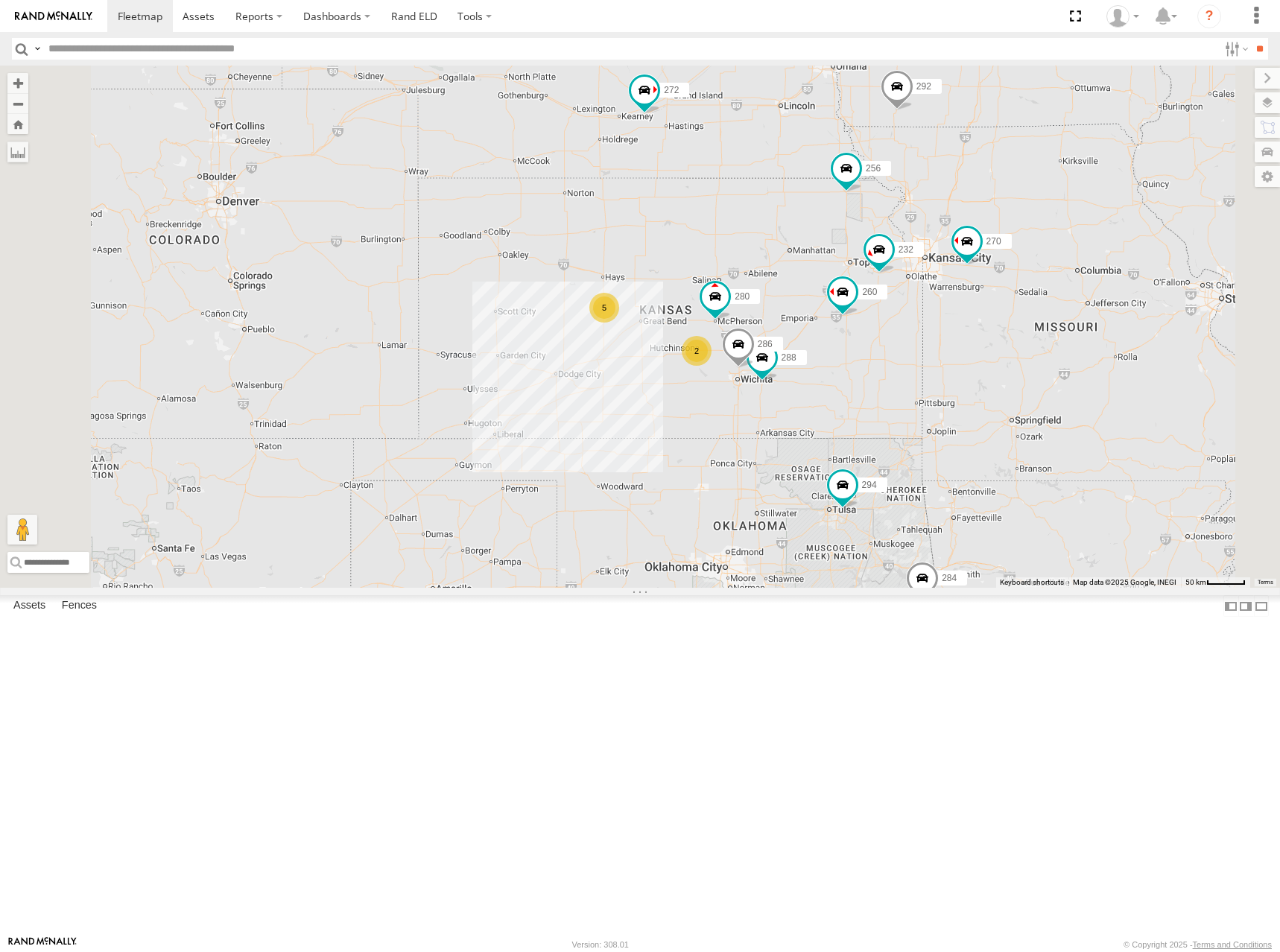
drag, startPoint x: 881, startPoint y: 427, endPoint x: 893, endPoint y: 392, distance: 37.0
click at [893, 392] on div "270 292 272 256 304 284 302 294 298 262 282 288 286 5 2 280 232 2 260" at bounding box center [640, 326] width 1280 height 522
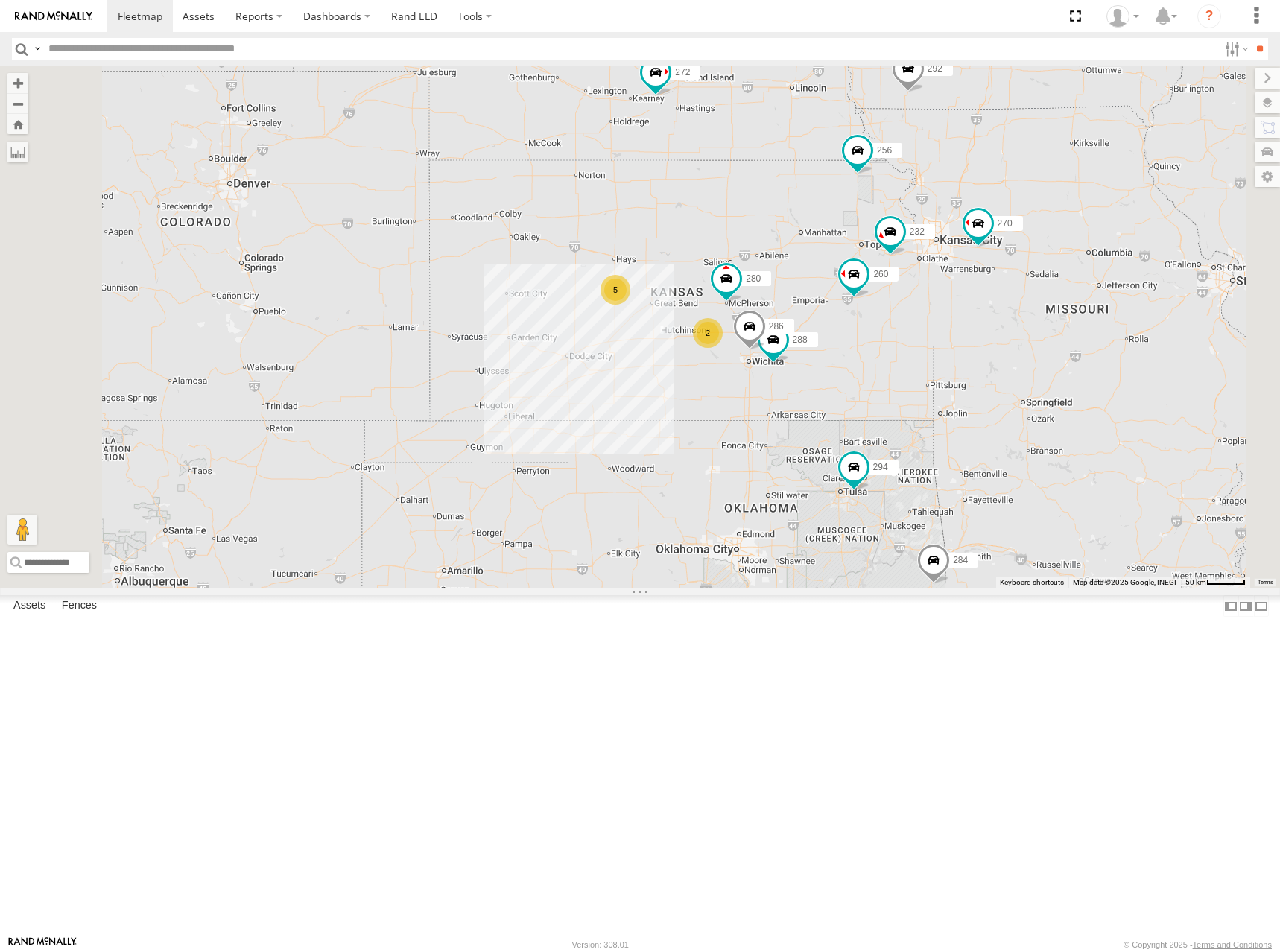
drag, startPoint x: 871, startPoint y: 372, endPoint x: 883, endPoint y: 352, distance: 23.3
click at [883, 352] on div "270 292 272 256 304 284 302 294 298 262 282 288 286 5 2 280 232 2 260" at bounding box center [640, 326] width 1280 height 522
drag, startPoint x: 921, startPoint y: 366, endPoint x: 910, endPoint y: 332, distance: 35.7
click at [910, 332] on div "270 292 272 256 304 284 302 294 298 262 282 288 286 5 2 280 232 2 260" at bounding box center [640, 326] width 1280 height 522
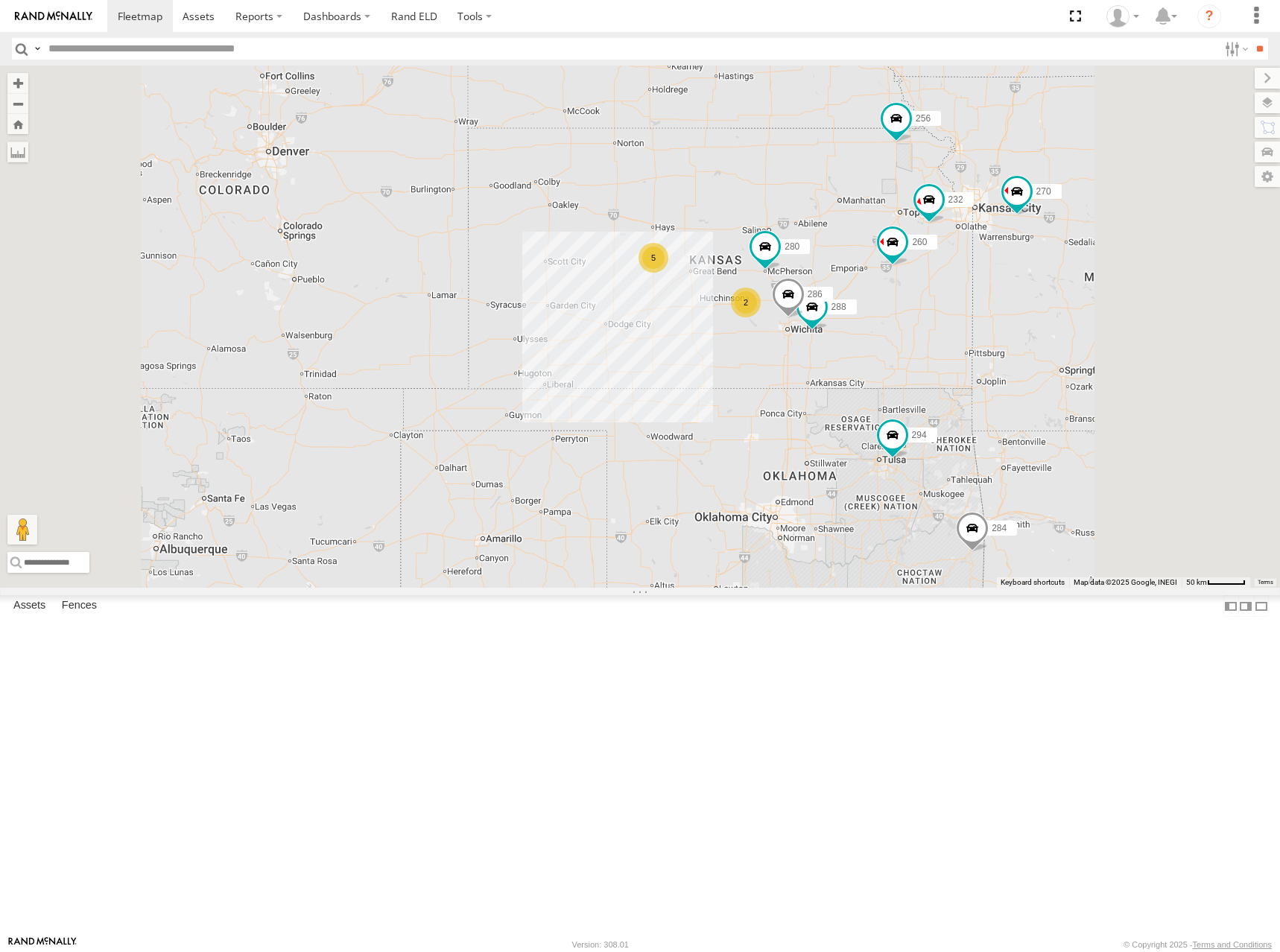
drag, startPoint x: 924, startPoint y: 322, endPoint x: 888, endPoint y: 335, distance: 38.3
click at [888, 335] on div "270 292 272 256 304 284 302 294 298 262 282 288 286 280 232 260 5 2 2" at bounding box center [640, 326] width 1280 height 522
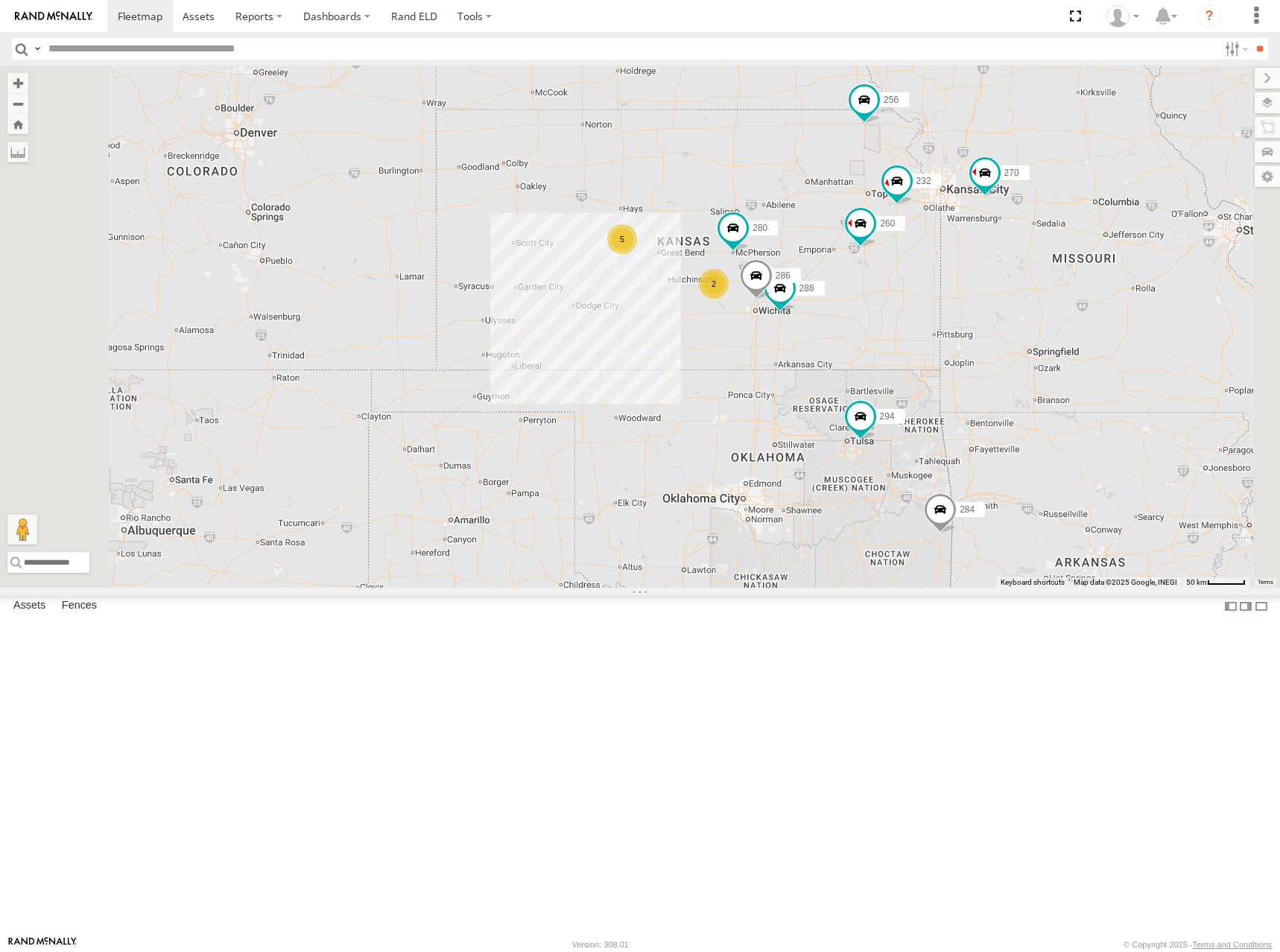
drag, startPoint x: 860, startPoint y: 318, endPoint x: 849, endPoint y: 304, distance: 17.8
click at [849, 304] on div "270 292 272 256 304 284 302 294 298 262 282 288 286 280 232 260 5 2 2" at bounding box center [640, 326] width 1280 height 522
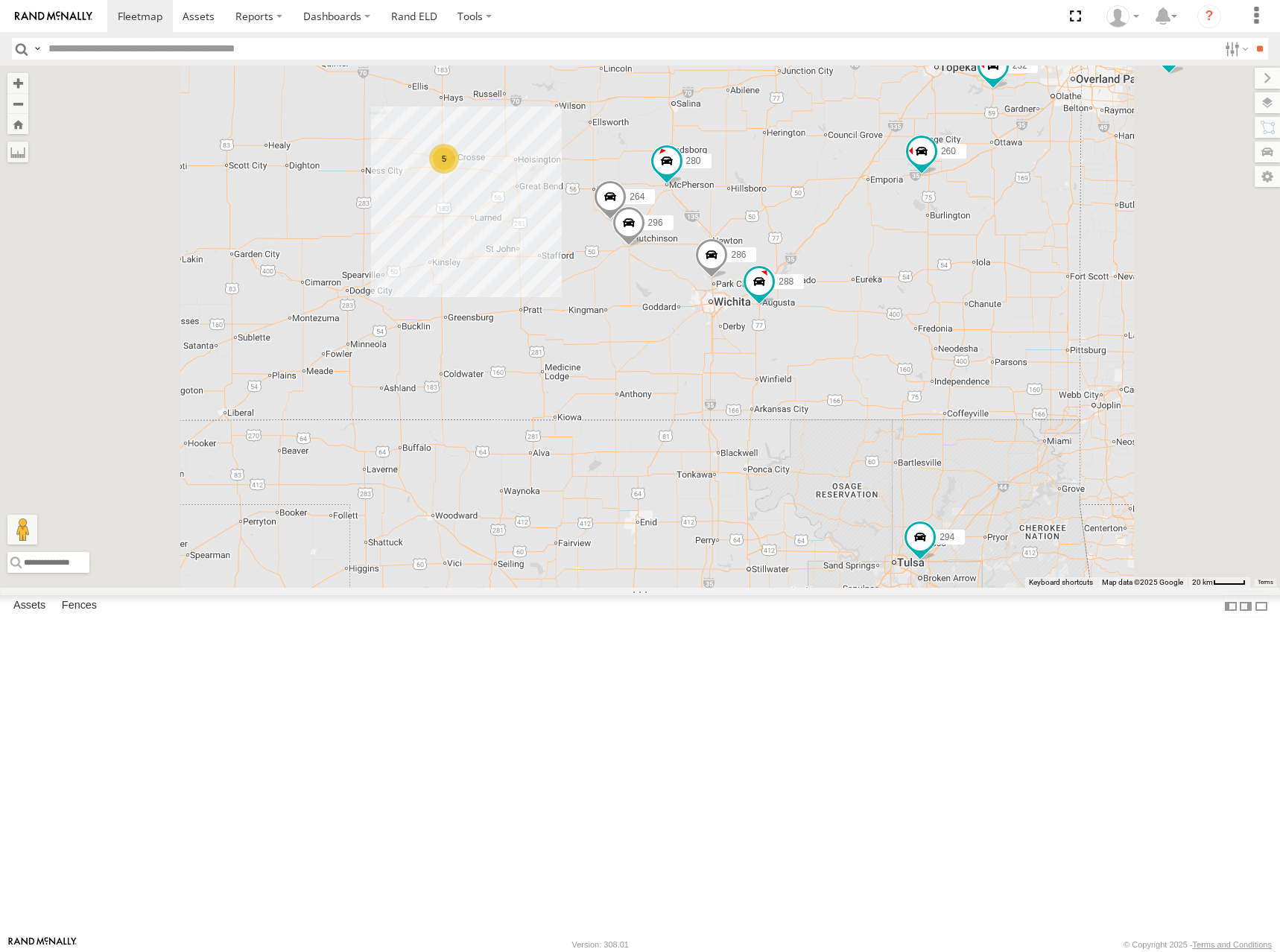
drag, startPoint x: 929, startPoint y: 212, endPoint x: 934, endPoint y: 236, distance: 24.5
click at [934, 236] on div "270 292 272 256 304 284 302 294 298 262 282 288 286 280 232 260 5 296 264" at bounding box center [640, 326] width 1280 height 522
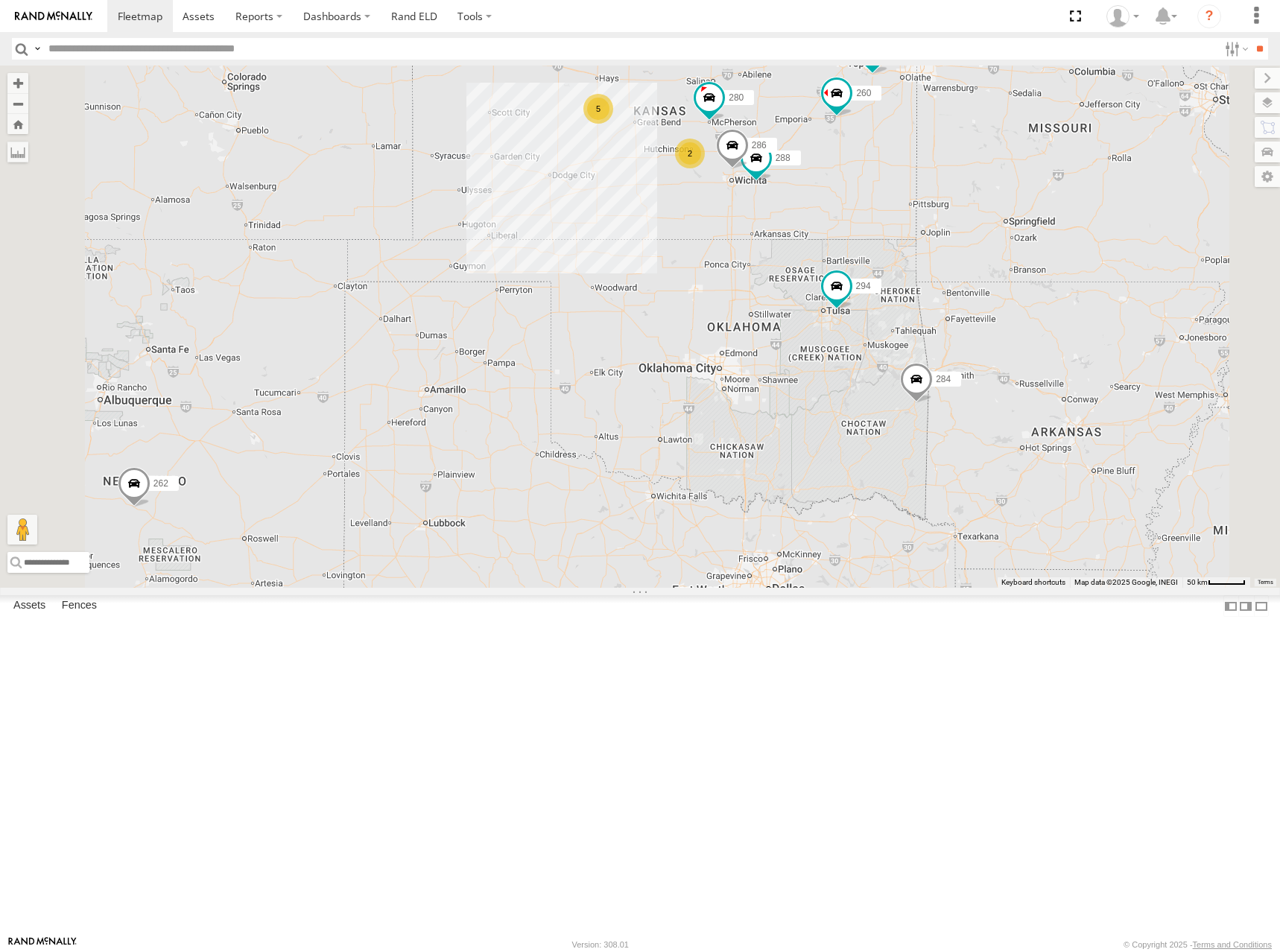
drag, startPoint x: 894, startPoint y: 192, endPoint x: 930, endPoint y: 251, distance: 69.1
click at [930, 251] on div "270 292 272 256 304 284 302 294 298 262 282 288 286 280 232 260 5 2" at bounding box center [640, 326] width 1280 height 522
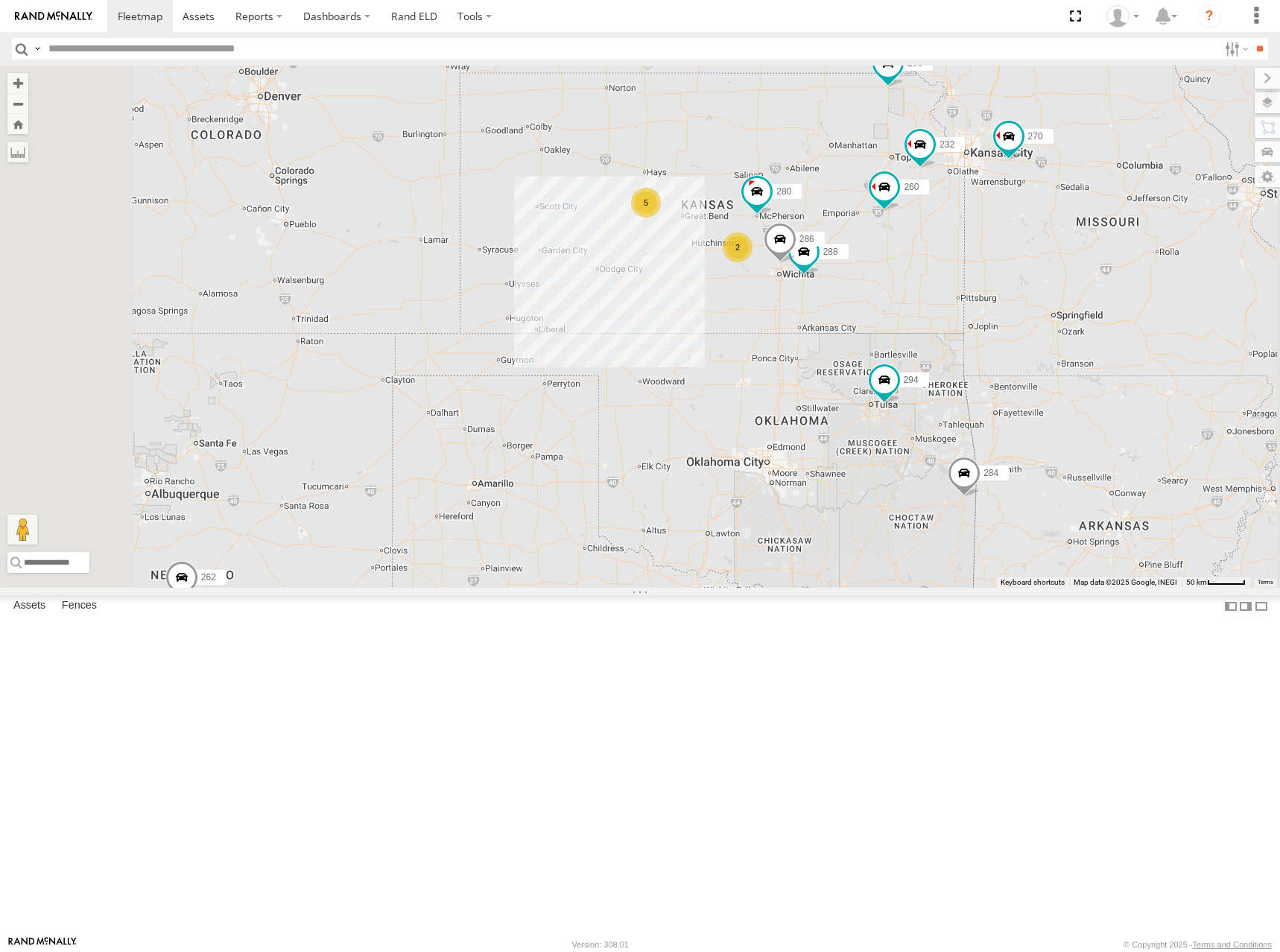
drag, startPoint x: 983, startPoint y: 292, endPoint x: 957, endPoint y: 303, distance: 28.2
click at [957, 303] on div "270 292 272 256 304 284 302 294 298 262 282 288 286 280 232 260 5 2 2" at bounding box center [640, 326] width 1280 height 522
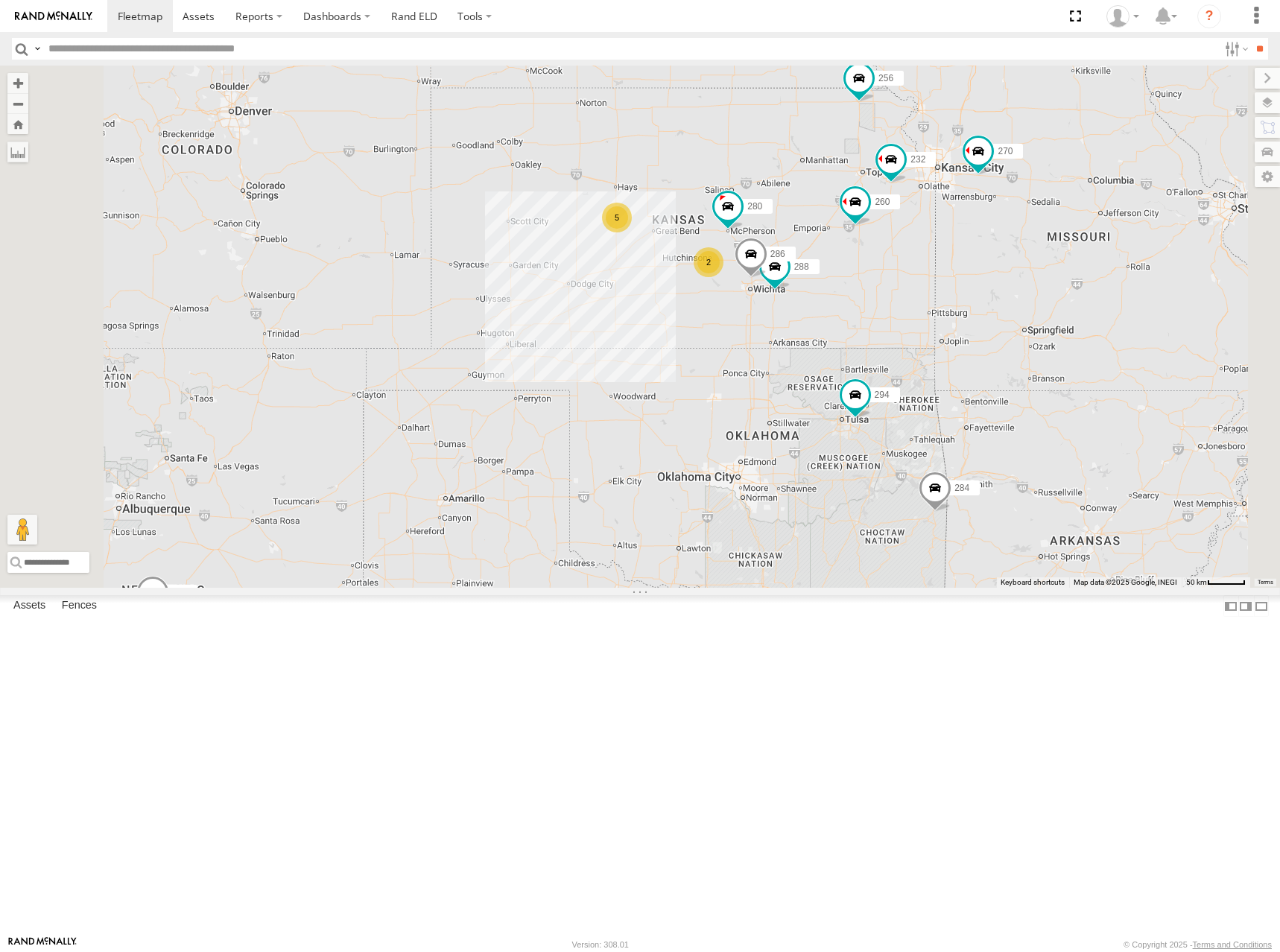
drag, startPoint x: 951, startPoint y: 281, endPoint x: 946, endPoint y: 287, distance: 7.8
click at [946, 287] on div "270 292 272 256 304 284 302 294 298 262 282 288 286 280 232 260 5 2 2" at bounding box center [640, 326] width 1280 height 522
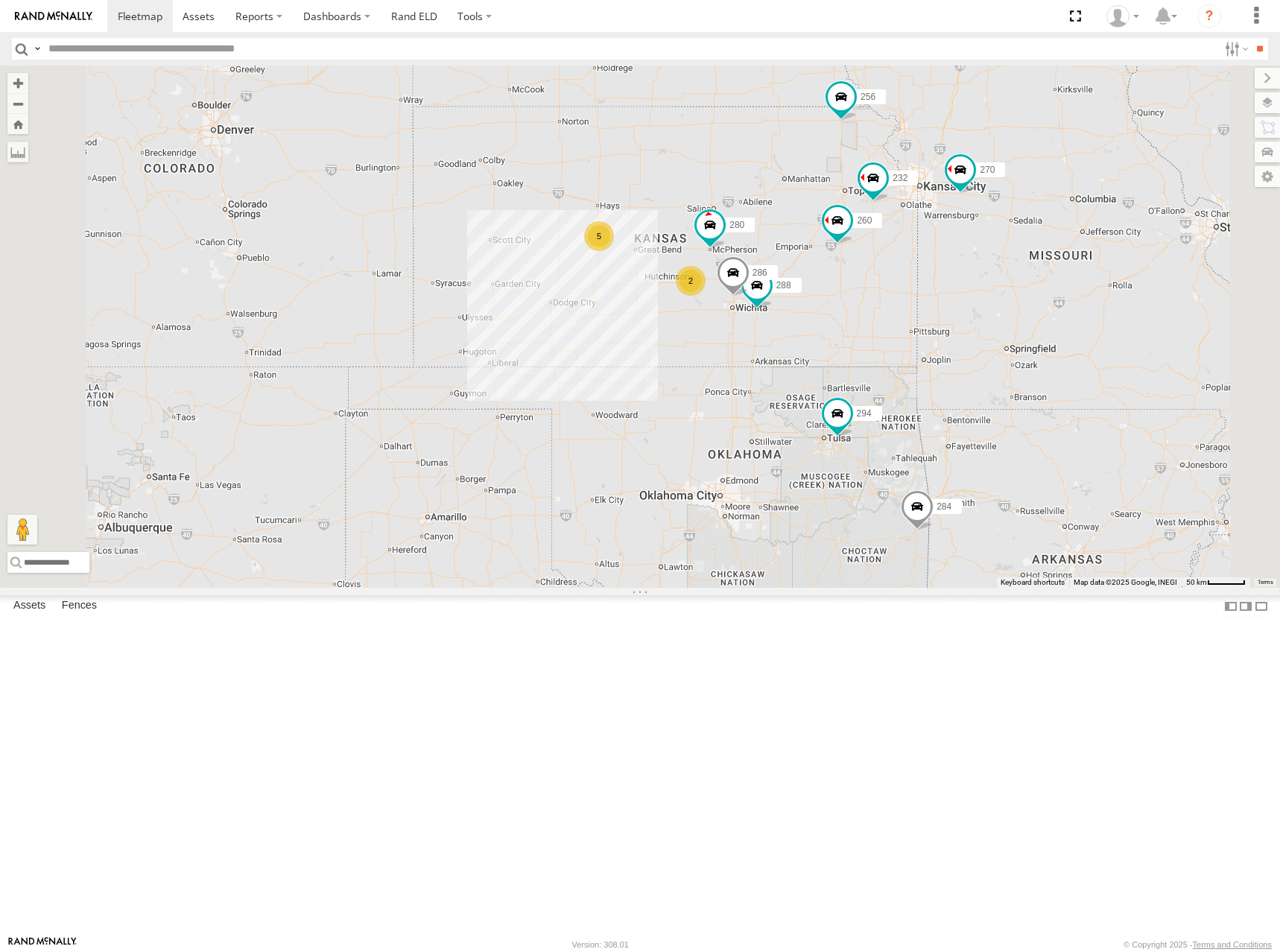
drag, startPoint x: 997, startPoint y: 282, endPoint x: 979, endPoint y: 298, distance: 24.1
click at [979, 298] on div "270 292 272 256 304 284 302 294 298 262 282 288 286 280 232 260 5 2 2" at bounding box center [640, 326] width 1280 height 522
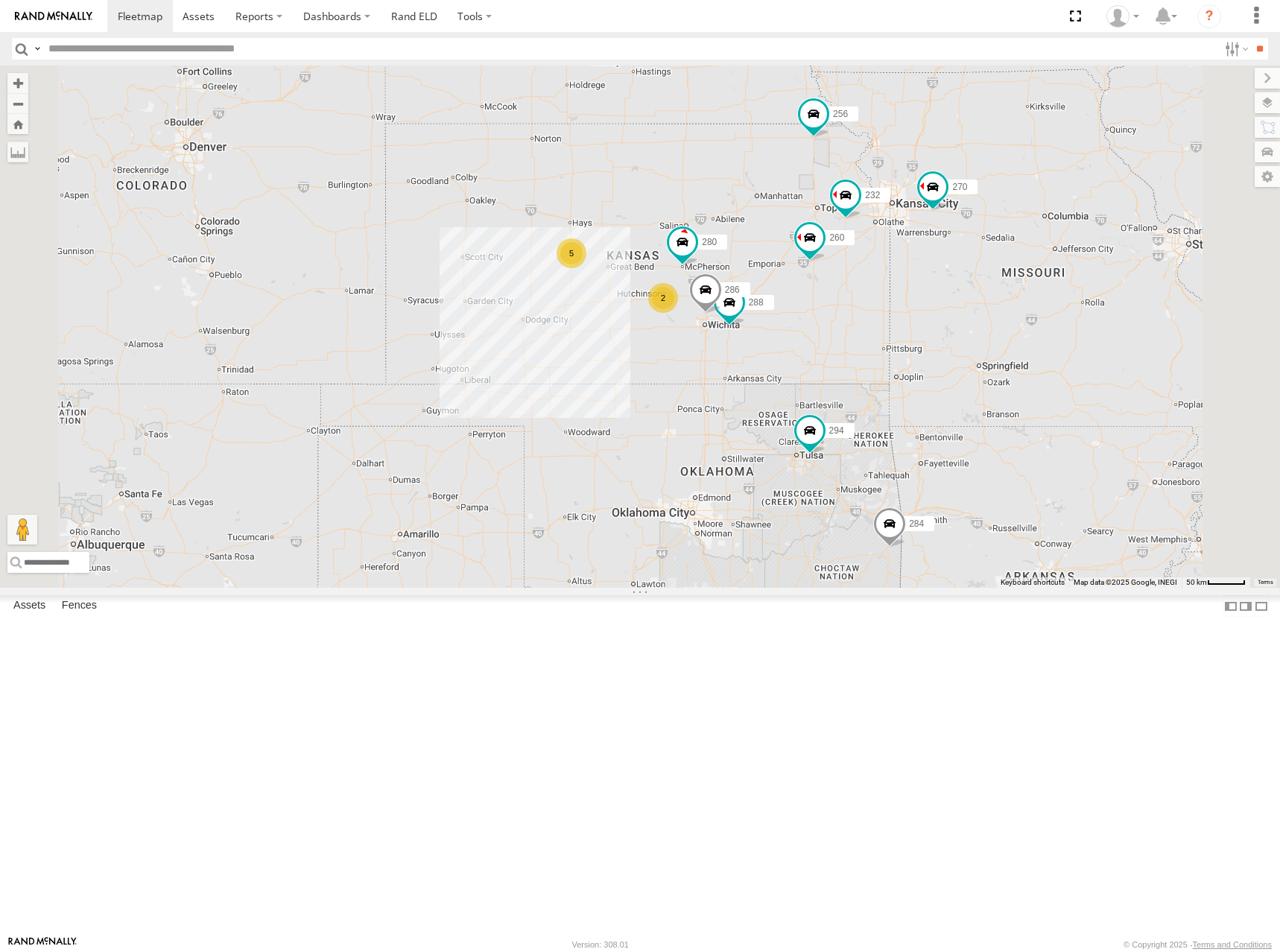
drag, startPoint x: 1001, startPoint y: 322, endPoint x: 972, endPoint y: 341, distance: 34.7
click at [972, 341] on div "270 292 272 256 304 284 302 294 298 262 282 288 286 280 232 260 5 2 2" at bounding box center [640, 326] width 1280 height 522
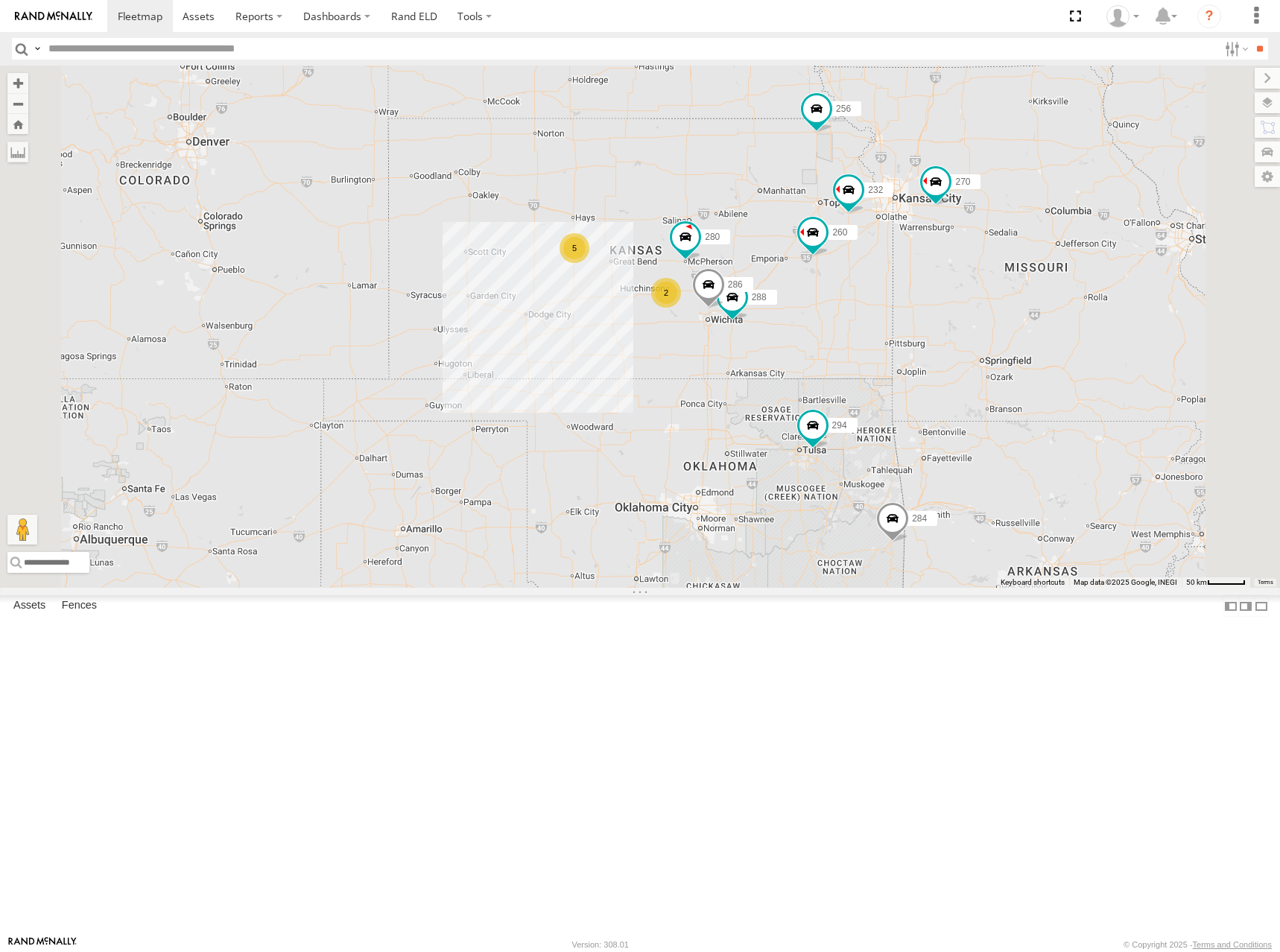
drag, startPoint x: 924, startPoint y: 365, endPoint x: 932, endPoint y: 348, distance: 18.8
click at [932, 348] on div "270 292 272 256 304 284 302 294 298 262 282 288 286 280 232 260 5 2 2" at bounding box center [640, 326] width 1280 height 522
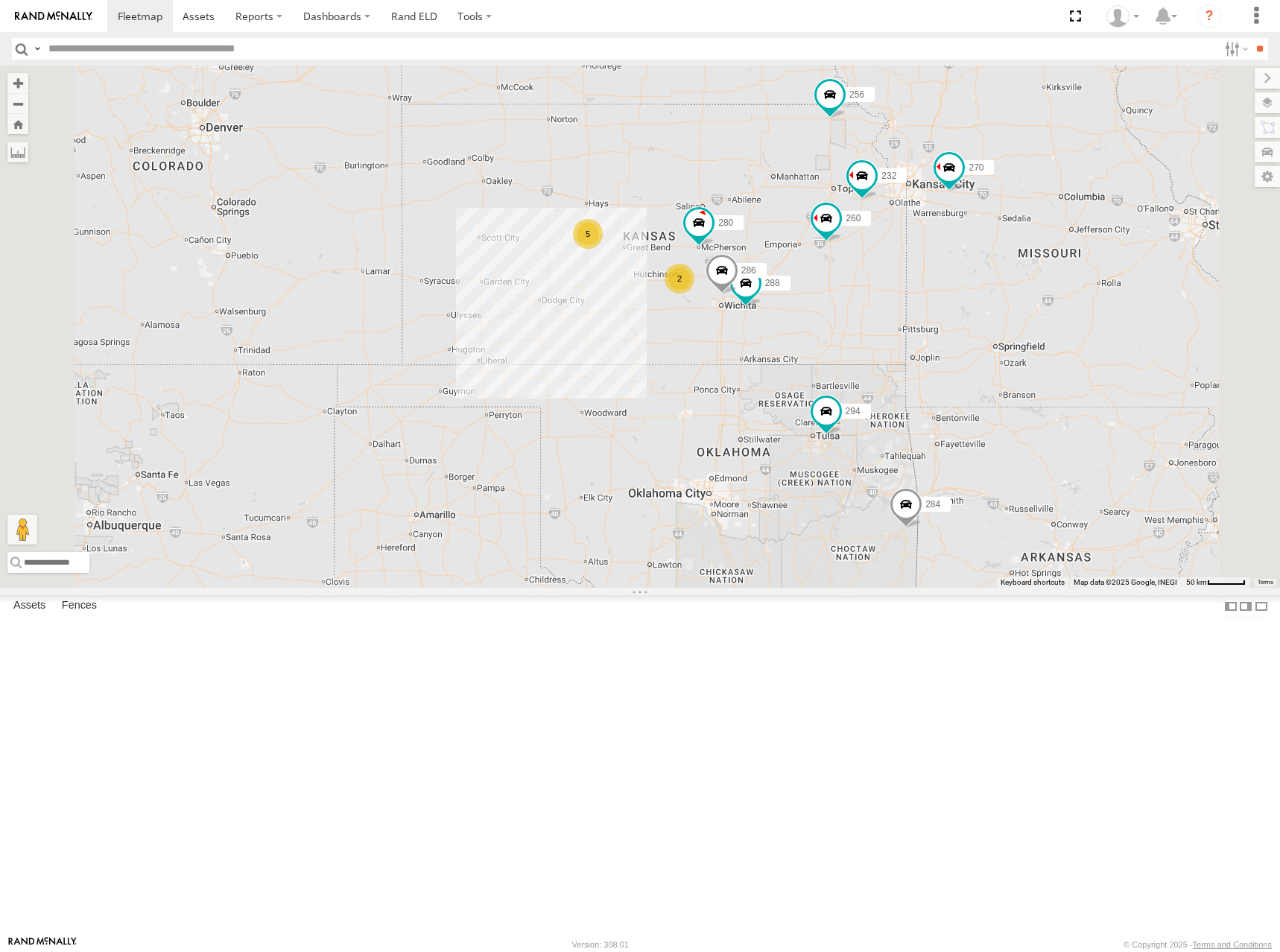
drag, startPoint x: 931, startPoint y: 353, endPoint x: 941, endPoint y: 347, distance: 11.7
click at [941, 347] on div "270 292 272 256 304 284 302 294 298 262 282 288 286 280 232 260 5 2 2" at bounding box center [640, 326] width 1280 height 522
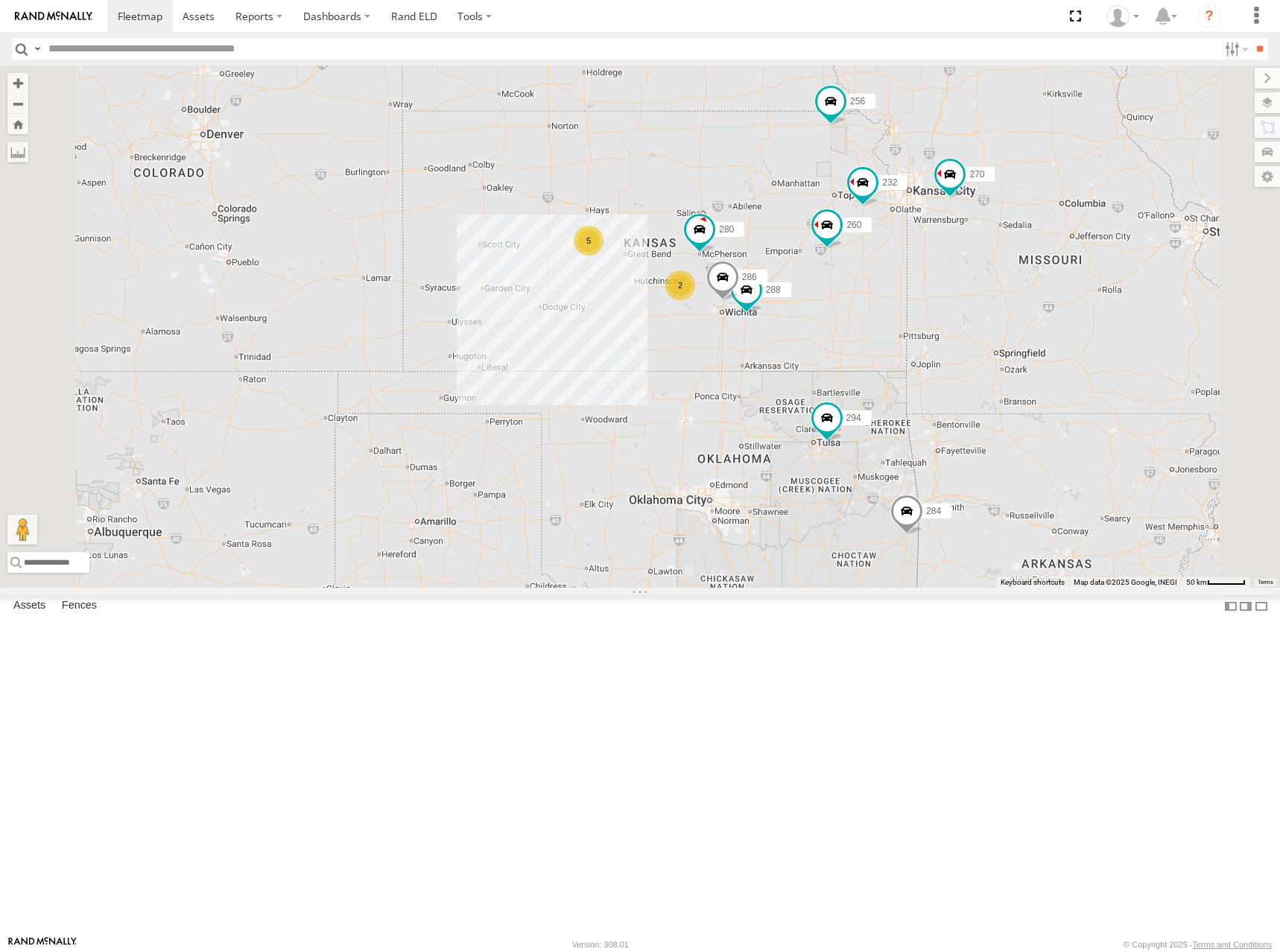
drag, startPoint x: 955, startPoint y: 371, endPoint x: 957, endPoint y: 387, distance: 16.1
click at [957, 387] on div "270 292 272 256 304 284 302 294 298 262 282 288 286 280 232 260 5 2 2" at bounding box center [640, 326] width 1280 height 522
drag, startPoint x: 877, startPoint y: 311, endPoint x: 873, endPoint y: 330, distance: 19.4
click at [873, 330] on div "270 292 272 256 304 284 302 294 298 262 282 288 286 280 232 260 5 2 2" at bounding box center [640, 326] width 1280 height 522
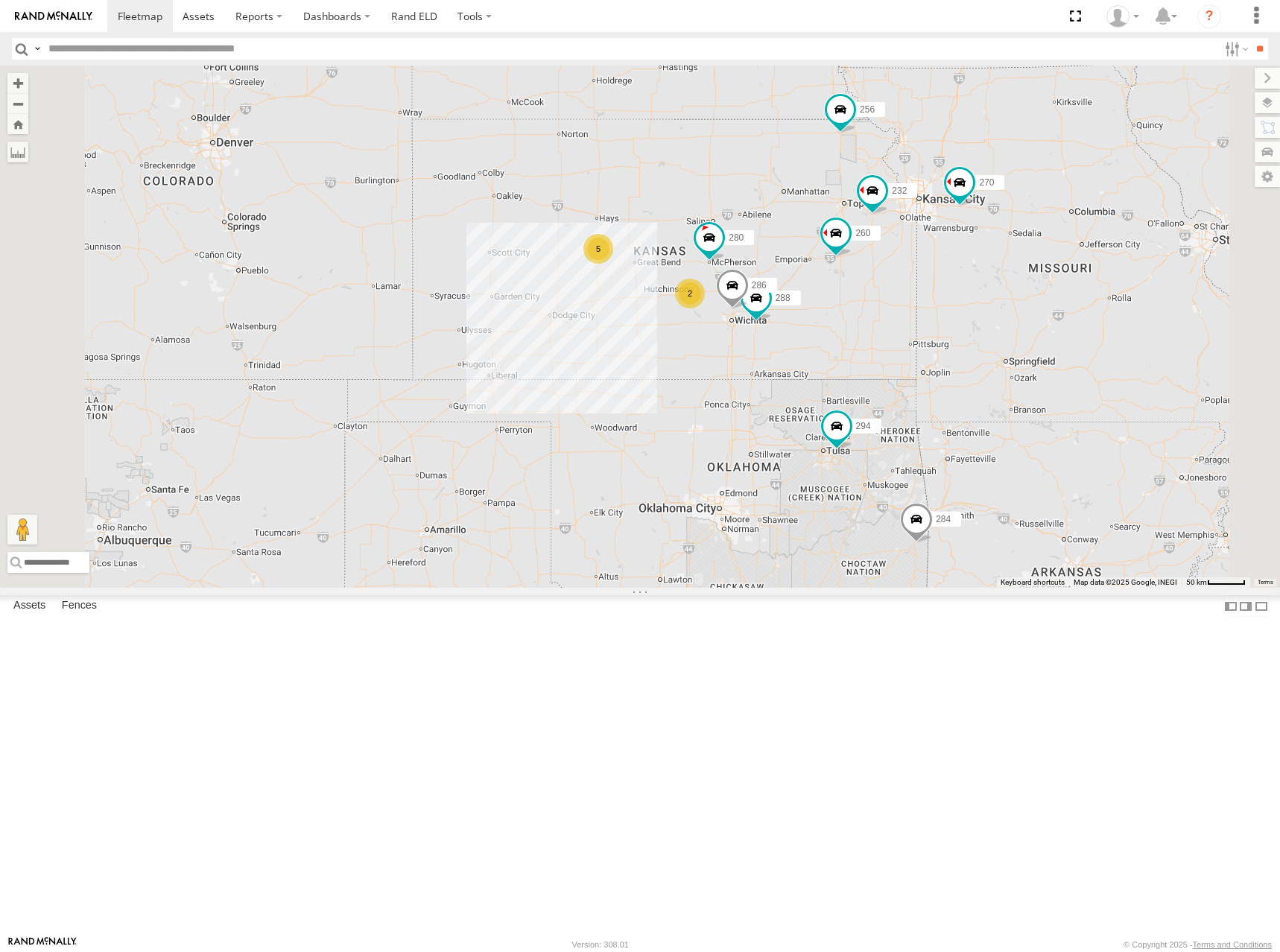
click at [822, 329] on div "270 292 272 256 304 284 302 294 298 262 282 288 286 280 232 260 5 2 2" at bounding box center [640, 326] width 1280 height 522
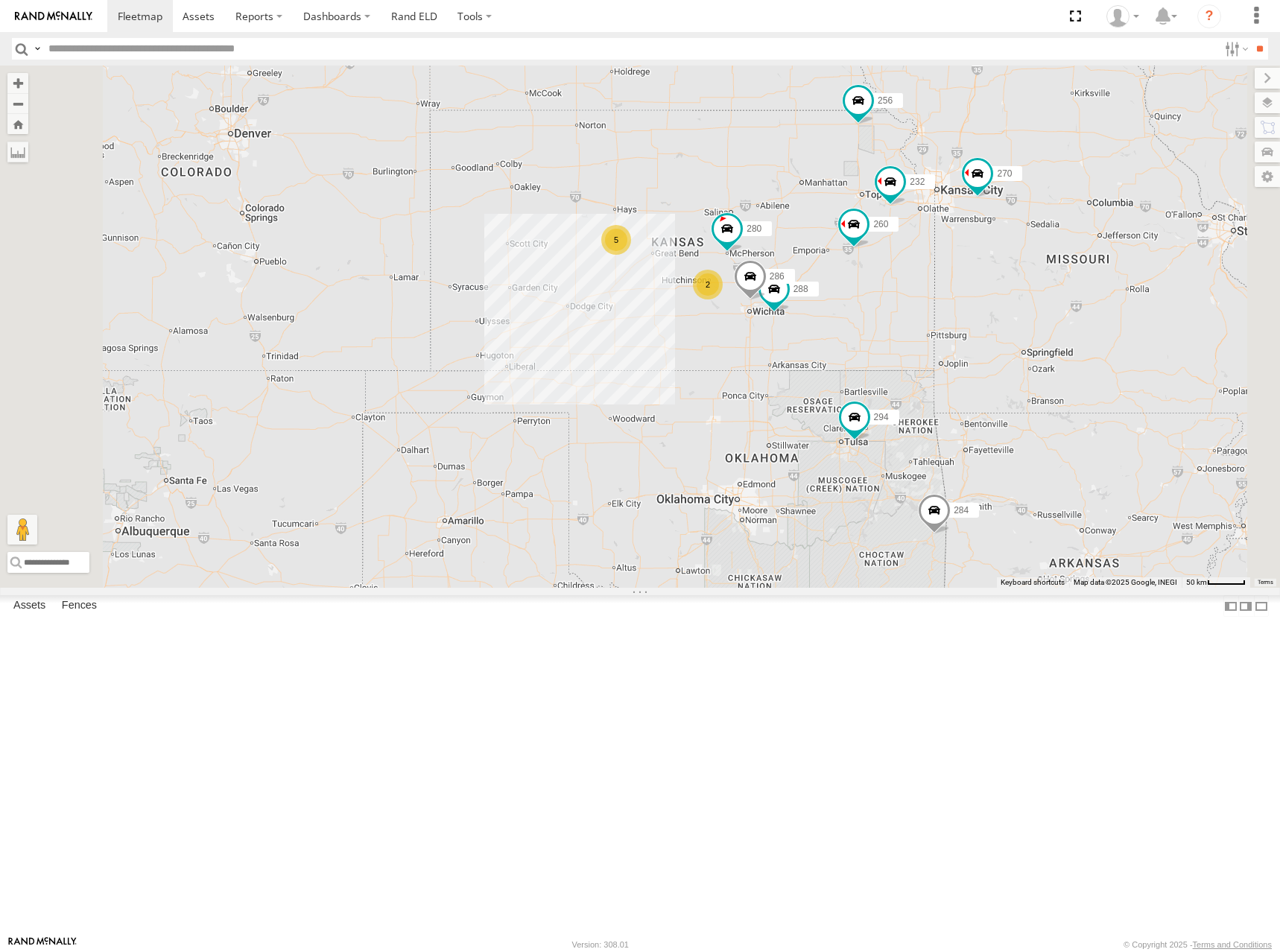
drag, startPoint x: 825, startPoint y: 329, endPoint x: 832, endPoint y: 325, distance: 8.1
click at [832, 325] on div "270 292 272 256 304 284 302 294 298 262 282 288 286 280 232 260 5 2 2" at bounding box center [640, 326] width 1280 height 522
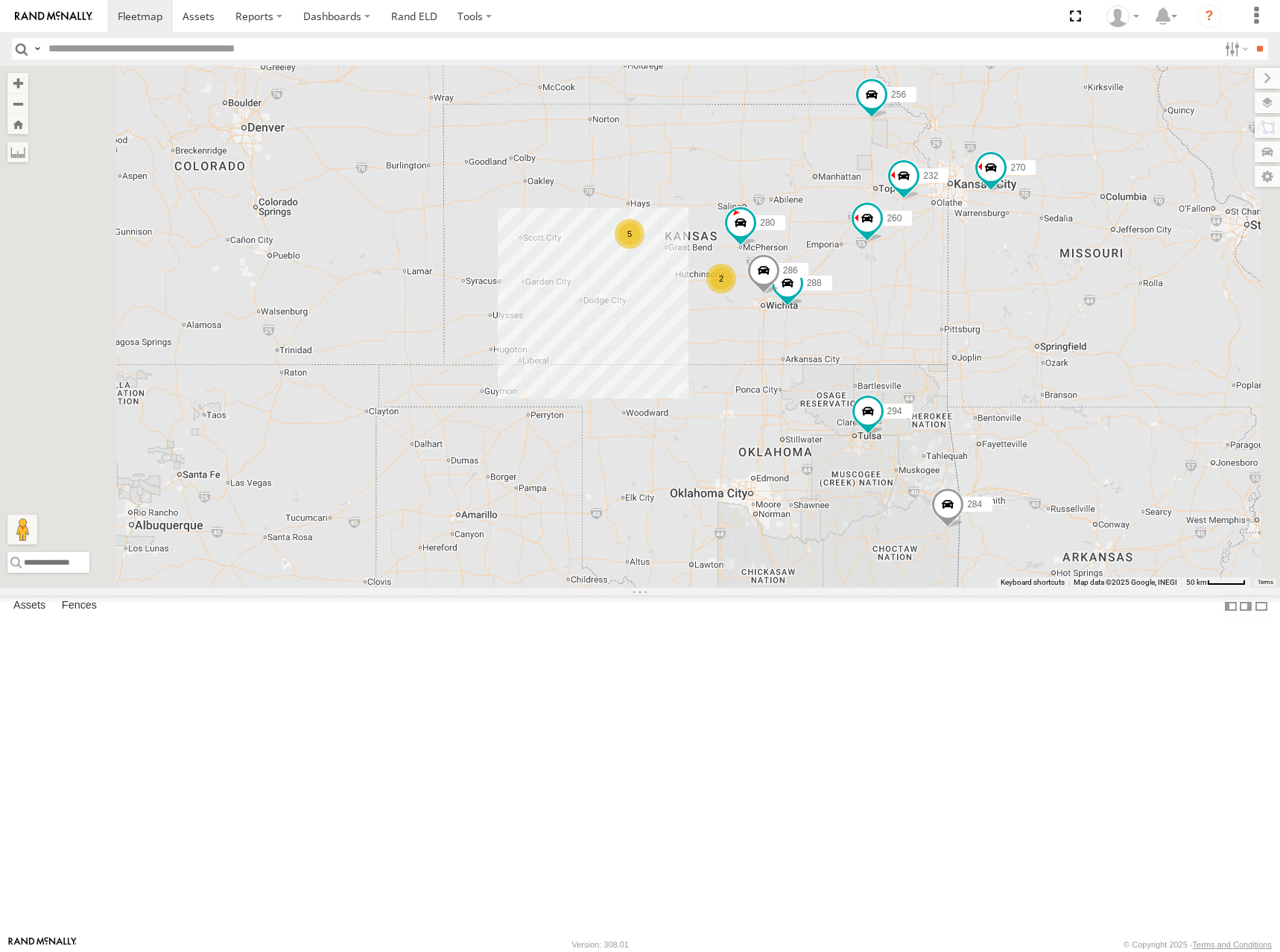
drag, startPoint x: 882, startPoint y: 342, endPoint x: 900, endPoint y: 336, distance: 19.0
click at [900, 336] on div "270 292 272 256 304 284 302 294 298 262 282 288 286 280 232 260 5 2 2" at bounding box center [640, 326] width 1280 height 522
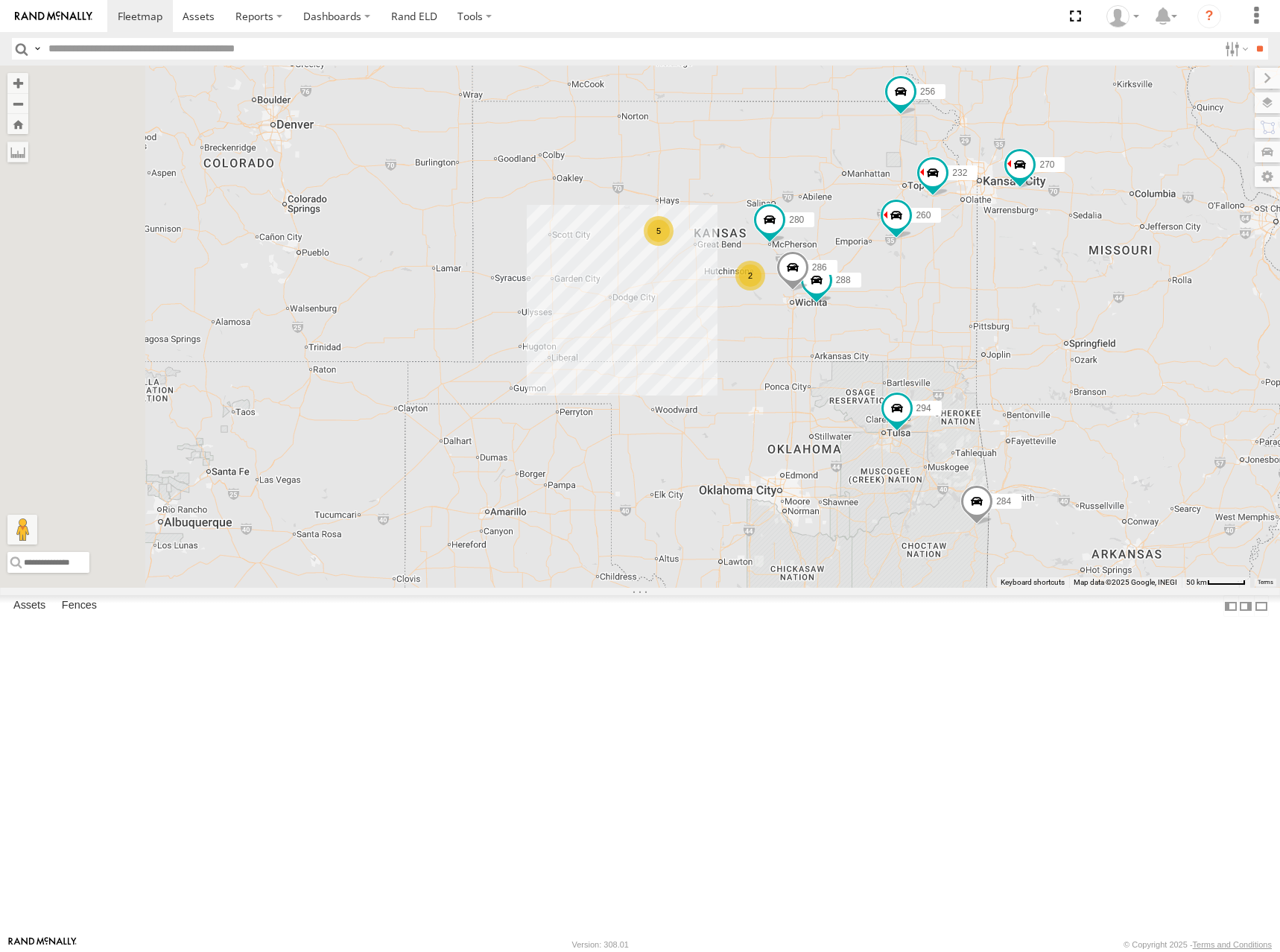
drag, startPoint x: 899, startPoint y: 342, endPoint x: 910, endPoint y: 341, distance: 11.0
click at [910, 341] on div "270 292 272 256 304 284 302 294 298 262 282 288 286 280 232 260 5 2 2" at bounding box center [640, 326] width 1280 height 522
drag, startPoint x: 910, startPoint y: 341, endPoint x: 932, endPoint y: 336, distance: 22.6
click at [932, 336] on div "270 292 272 256 304 284 302 294 298 262 282 288 286 280 232 260 5 2 2" at bounding box center [640, 326] width 1280 height 522
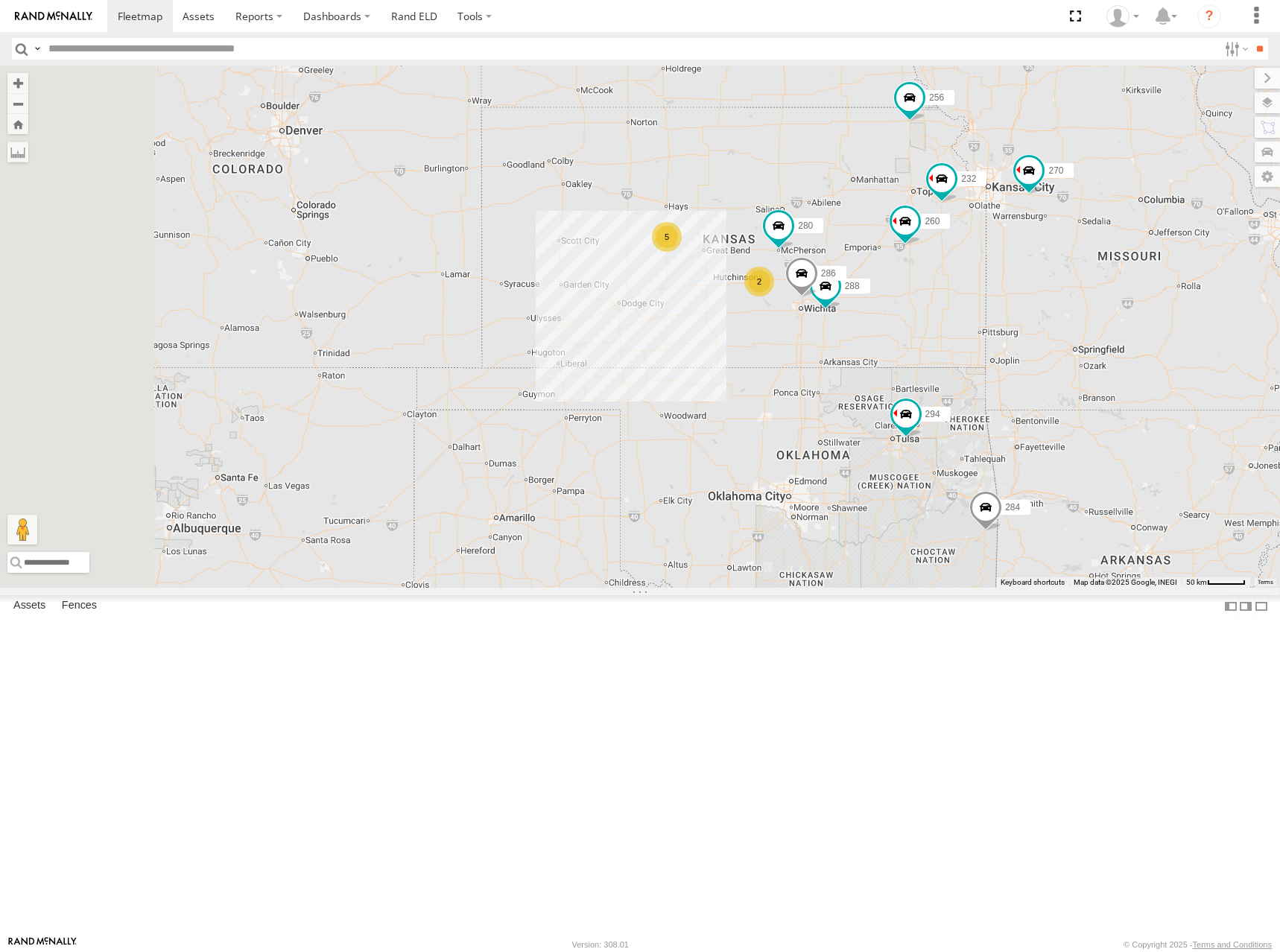
drag, startPoint x: 1010, startPoint y: 312, endPoint x: 993, endPoint y: 326, distance: 22.0
click at [993, 326] on div "270 292 272 256 304 284 302 294 298 262 282 288 286 280 232 260 5 2 2" at bounding box center [640, 326] width 1280 height 522
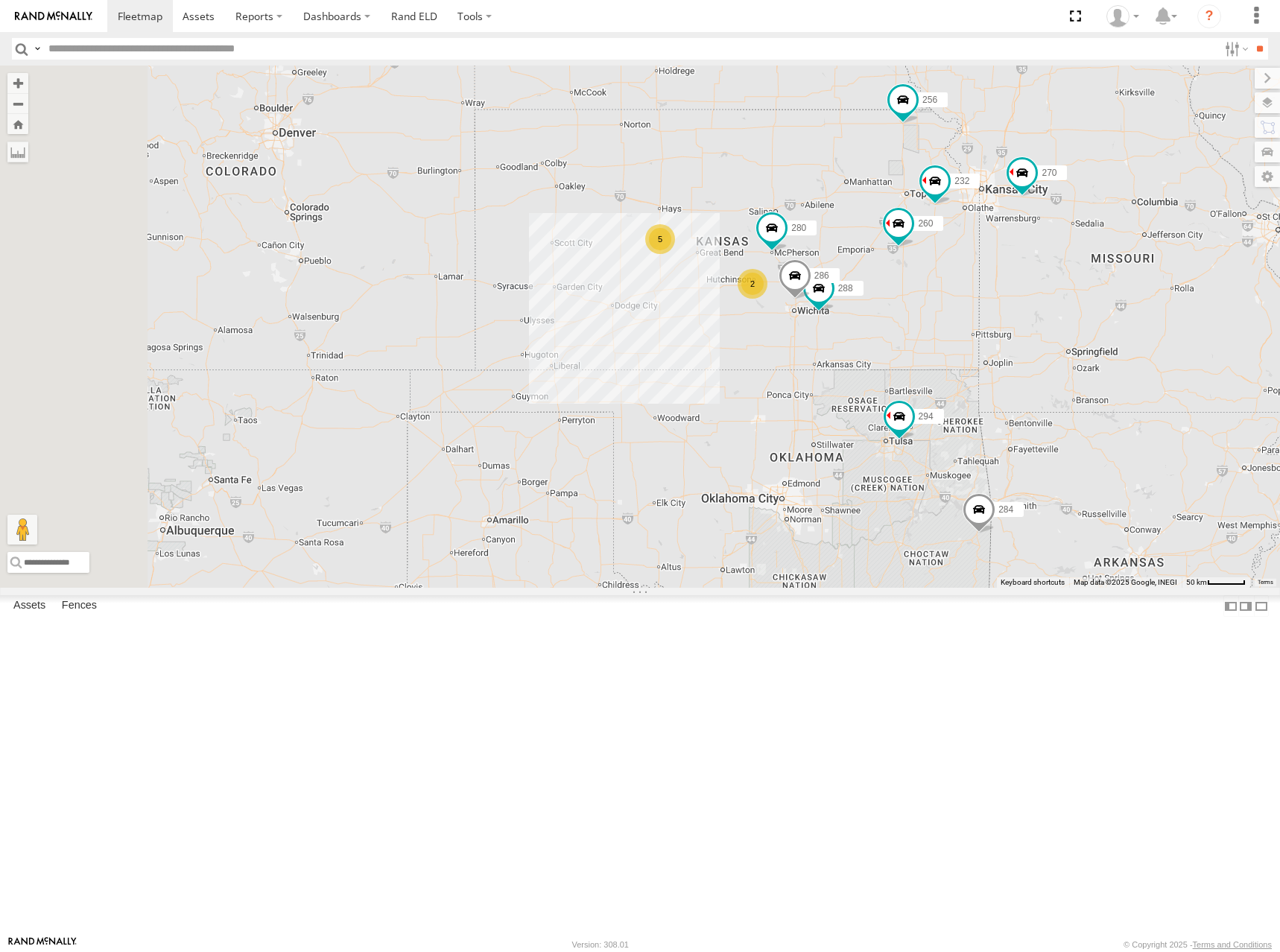
drag, startPoint x: 988, startPoint y: 314, endPoint x: 967, endPoint y: 314, distance: 21.0
click at [967, 314] on div "270 292 272 256 304 284 302 294 298 262 282 288 286 280 232 260 5 2 2" at bounding box center [640, 326] width 1280 height 522
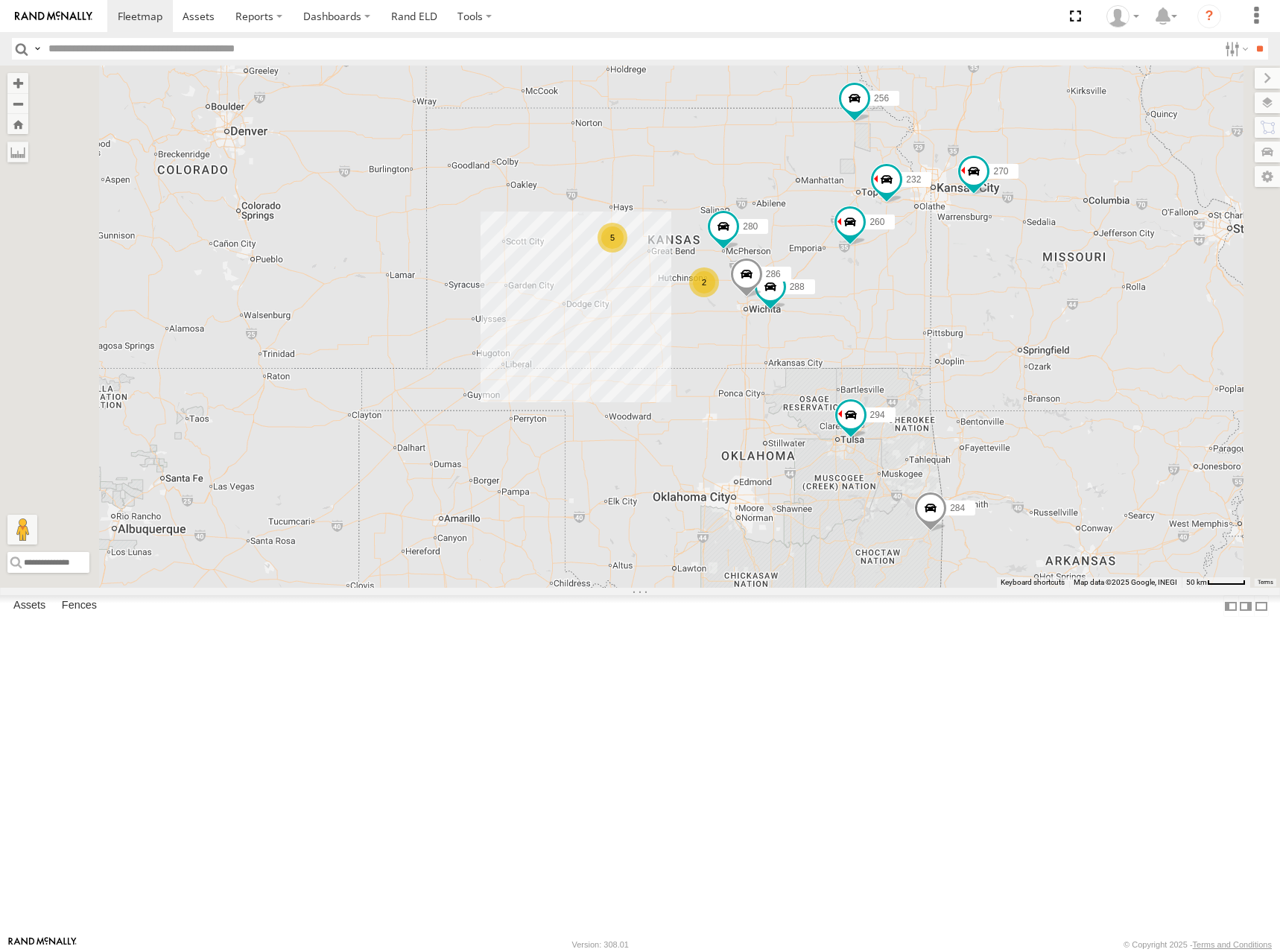
drag, startPoint x: 953, startPoint y: 327, endPoint x: 912, endPoint y: 327, distance: 41.0
click at [912, 327] on div "270 292 272 256 304 284 302 294 298 262 282 288 286 280 232 260 5 2 2" at bounding box center [640, 326] width 1280 height 522
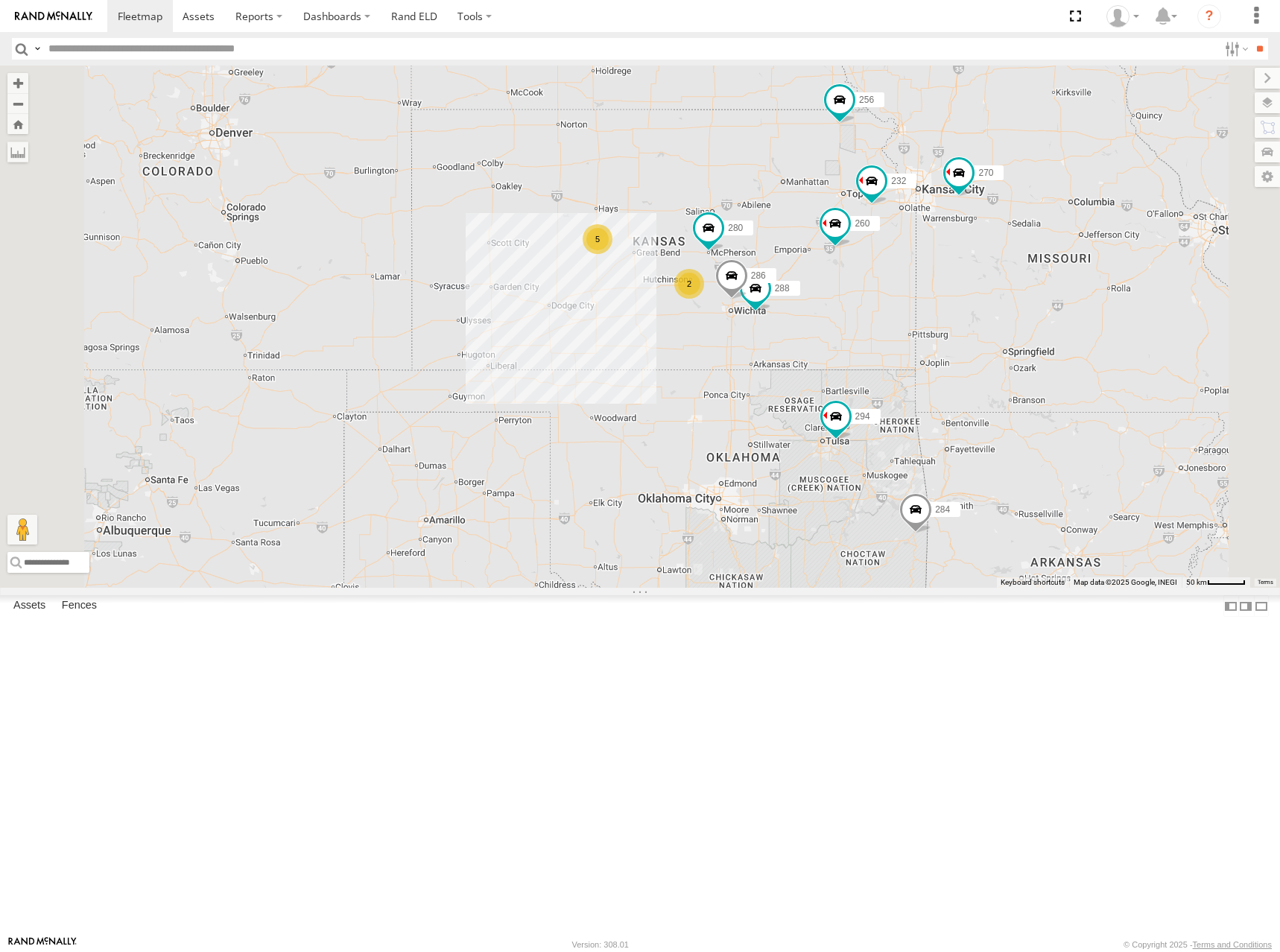
drag, startPoint x: 918, startPoint y: 328, endPoint x: 907, endPoint y: 328, distance: 11.0
click at [907, 328] on div "270 292 272 256 304 284 302 294 298 262 282 288 286 280 232 260 5 2 2" at bounding box center [640, 326] width 1280 height 522
click at [905, 321] on div "270 292 272 256 304 284 302 294 298 262 282 288 286 280 232 260 5 2 2" at bounding box center [640, 326] width 1280 height 522
click at [901, 326] on div "270 292 272 256 304 284 302 294 298 262 282 288 286 280 232 260 5 2 2" at bounding box center [640, 326] width 1280 height 522
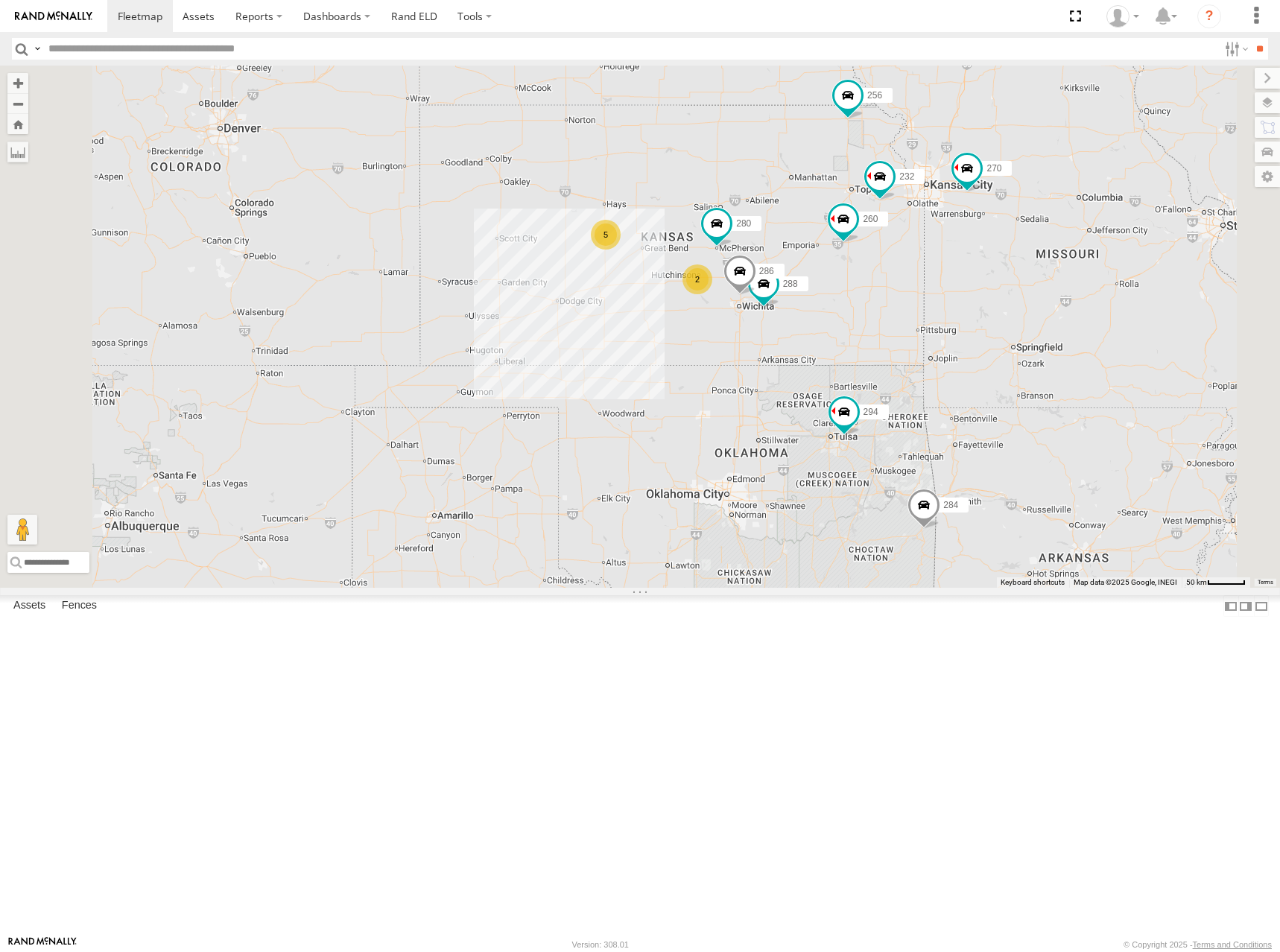
drag, startPoint x: 904, startPoint y: 320, endPoint x: 917, endPoint y: 313, distance: 14.8
click at [917, 313] on div "270 292 272 256 304 284 302 294 298 262 282 288 286 280 232 260 5 2 2" at bounding box center [640, 326] width 1280 height 522
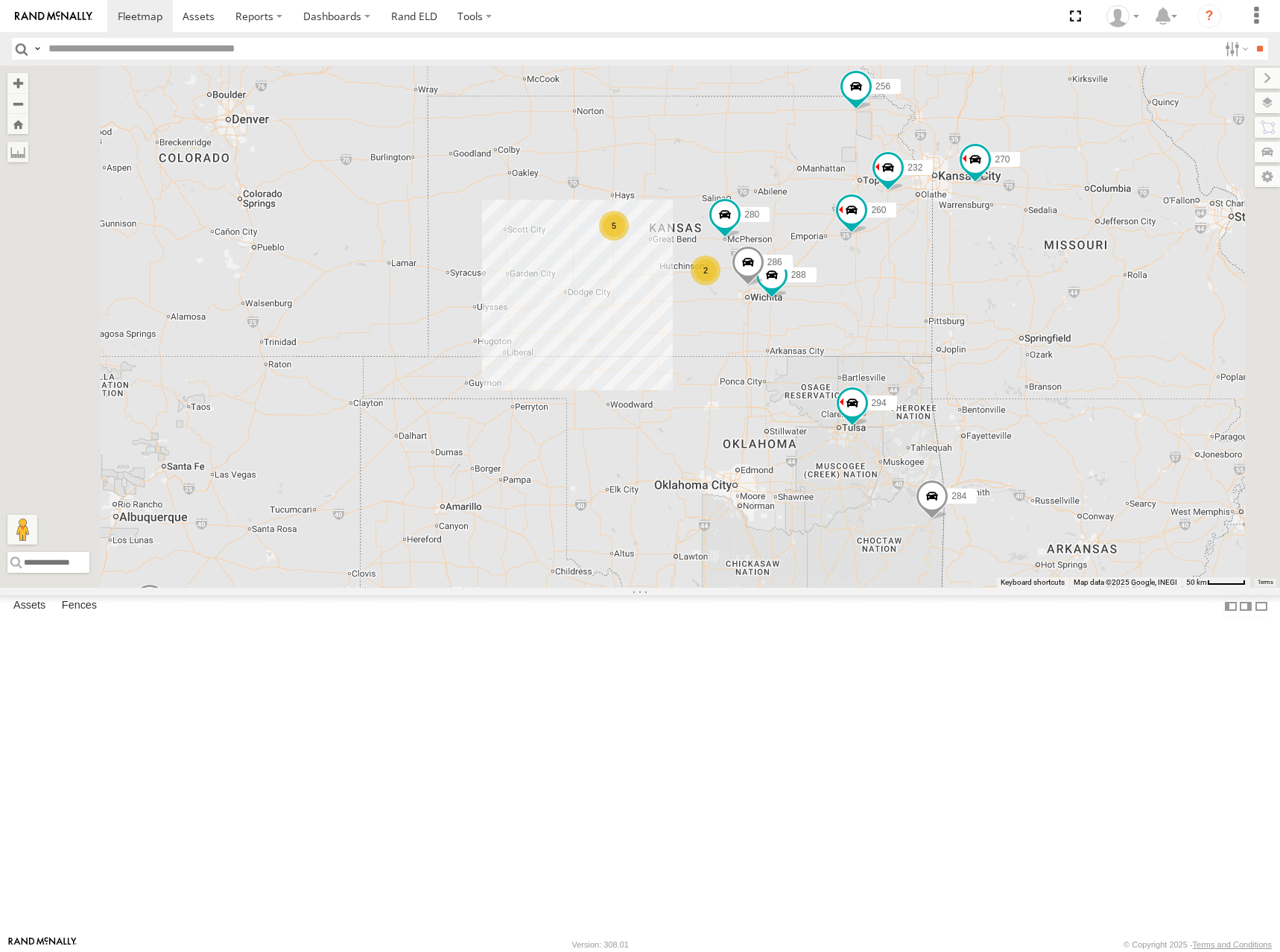
drag
click at [923, 302] on div "270 292 272 256 304 284 302 294 298 262 282 288 286 280 232 260 5 2 2" at bounding box center [640, 326] width 1280 height 522
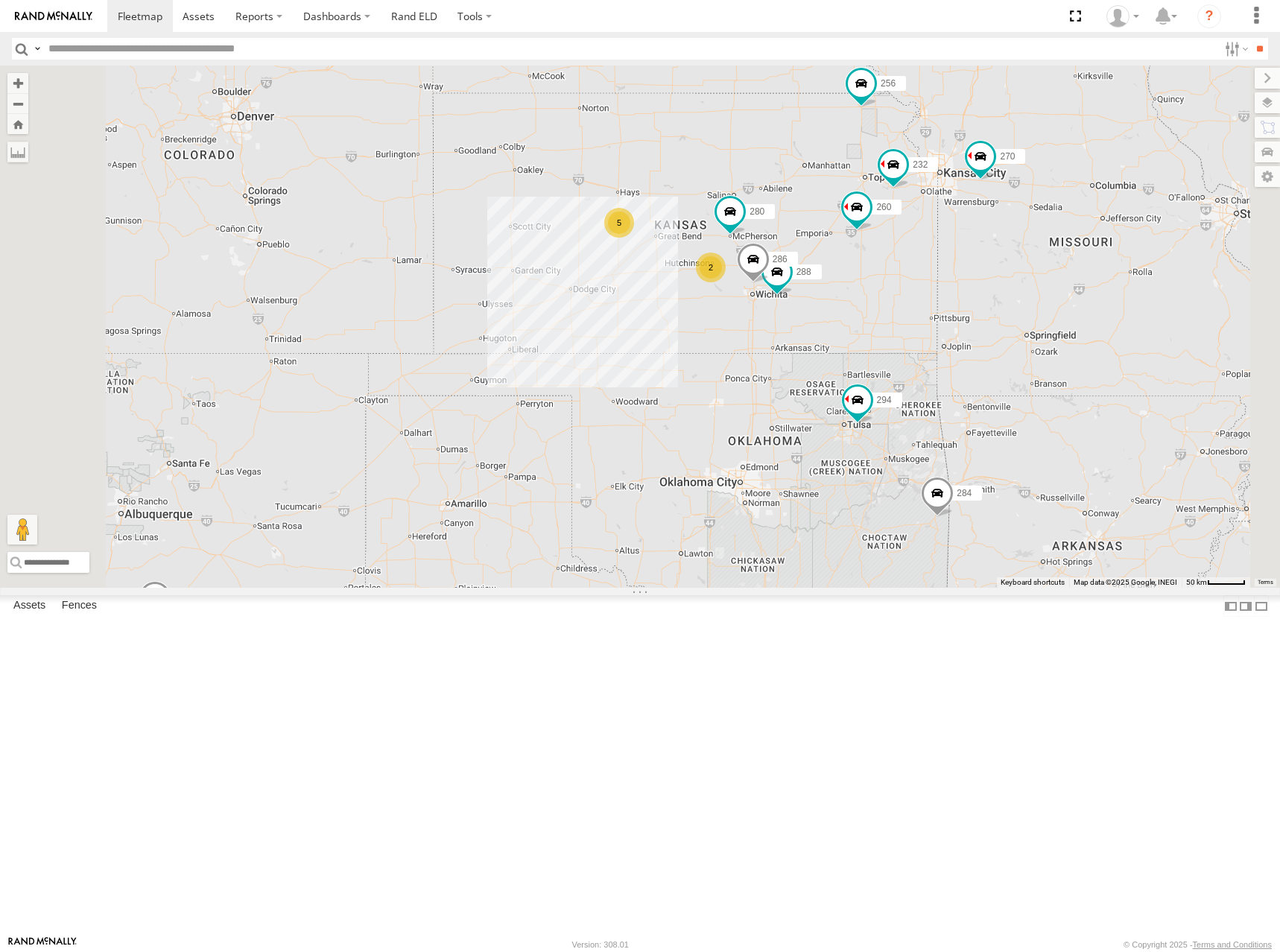
click at [932, 306] on div "270 292 272 256 304 284 302 294 298 262 282 288 286 280 232 260 5 2 2" at bounding box center [640, 326] width 1280 height 522
drag, startPoint x: 932, startPoint y: 306, endPoint x: 941, endPoint y: 305, distance: 9.1
click at [941, 305] on div "270 292 272 256 304 284 302 294 298 262 282 288 286 280 232 260 5 2 2" at bounding box center [640, 326] width 1280 height 522
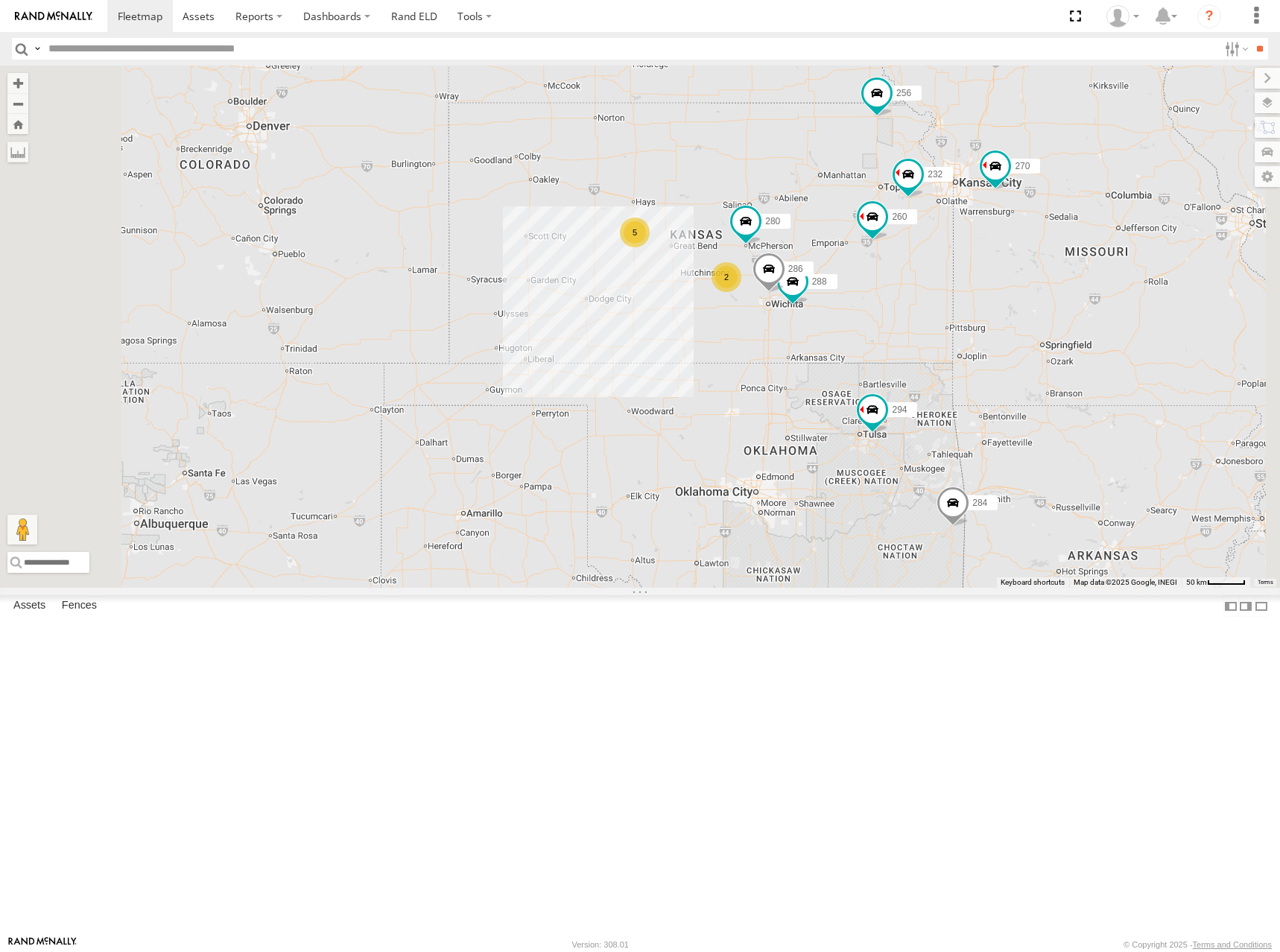
drag, startPoint x: 937, startPoint y: 308, endPoint x: 951, endPoint y: 321, distance: 19.1
click at [951, 321] on div "270 292 272 256 304 284 302 294 298 262 282 288 286 280 232 260 5 2 2" at bounding box center [640, 326] width 1280 height 522
click at [980, 331] on div "270 292 272 256 304 284 302 294 298 262 282 288 286 280 232 260 5 2 2" at bounding box center [640, 326] width 1280 height 522
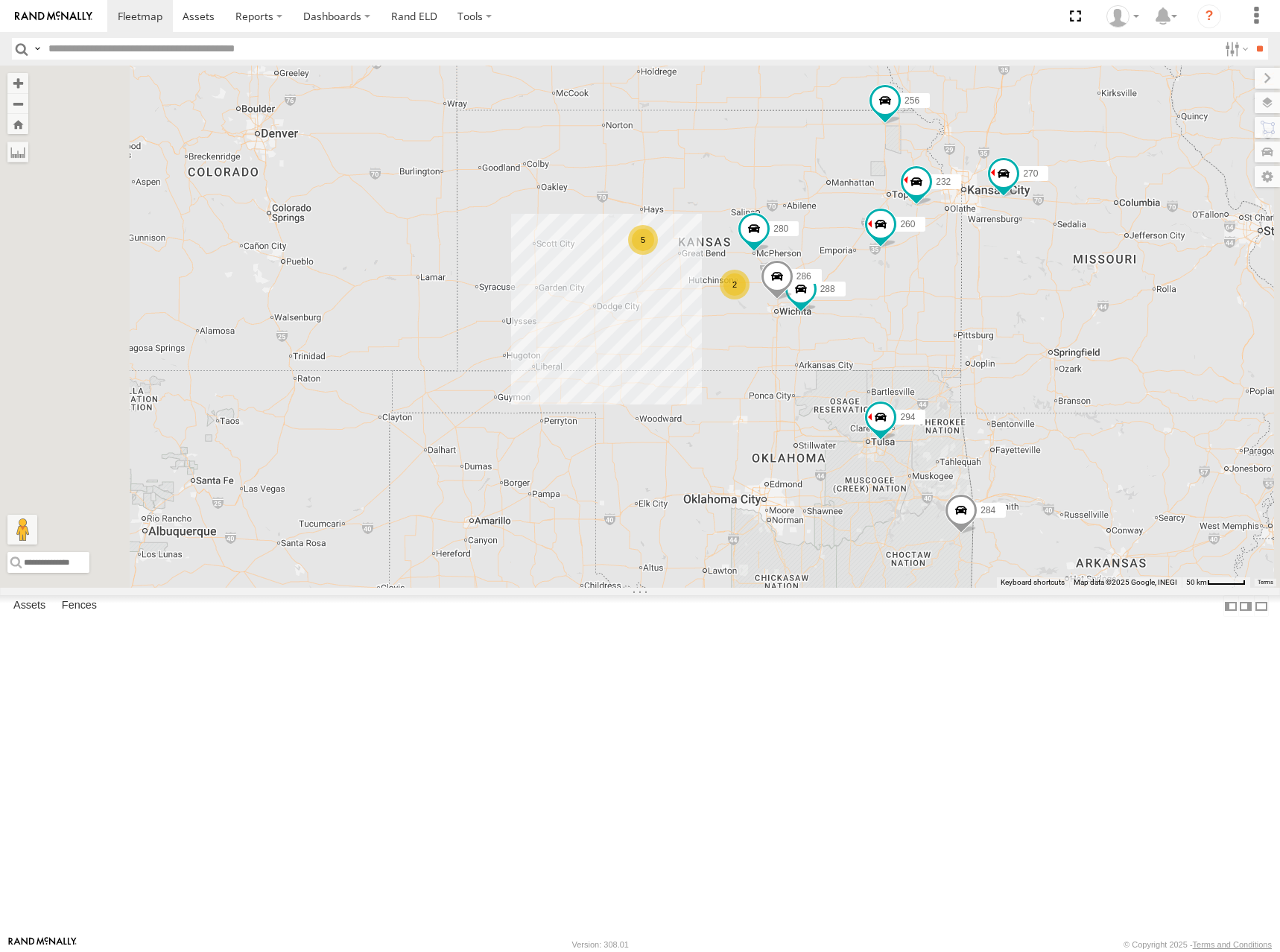
drag, startPoint x: 975, startPoint y: 320, endPoint x: 977, endPoint y: 331, distance: 11.2
click at [977, 331] on div "270 292 272 256 304 284 302 294 298 262 282 288 286 280 232 260 5 2 2" at bounding box center [640, 326] width 1280 height 522
click at [982, 329] on div "270 292 272 256 304 284 302 294 298 262 282 288 286 280 232 260 5 2 2" at bounding box center [640, 326] width 1280 height 522
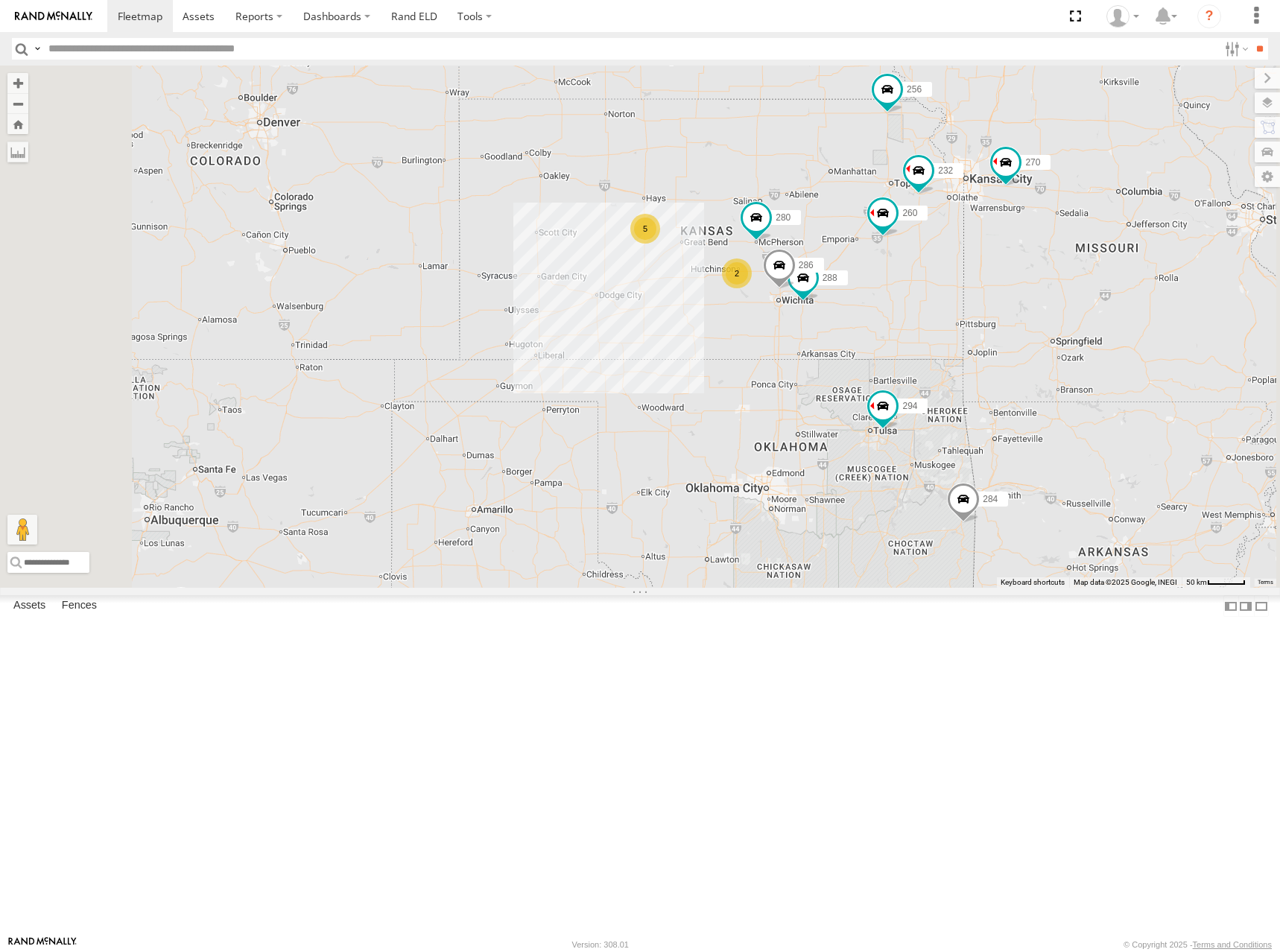
drag, startPoint x: 1004, startPoint y: 325, endPoint x: 1003, endPoint y: 310, distance: 15.0
click at [1003, 310] on div "270 292 272 256 304 284 302 294 298 262 282 288 286 280 232 260 5 2 2" at bounding box center [640, 326] width 1280 height 522
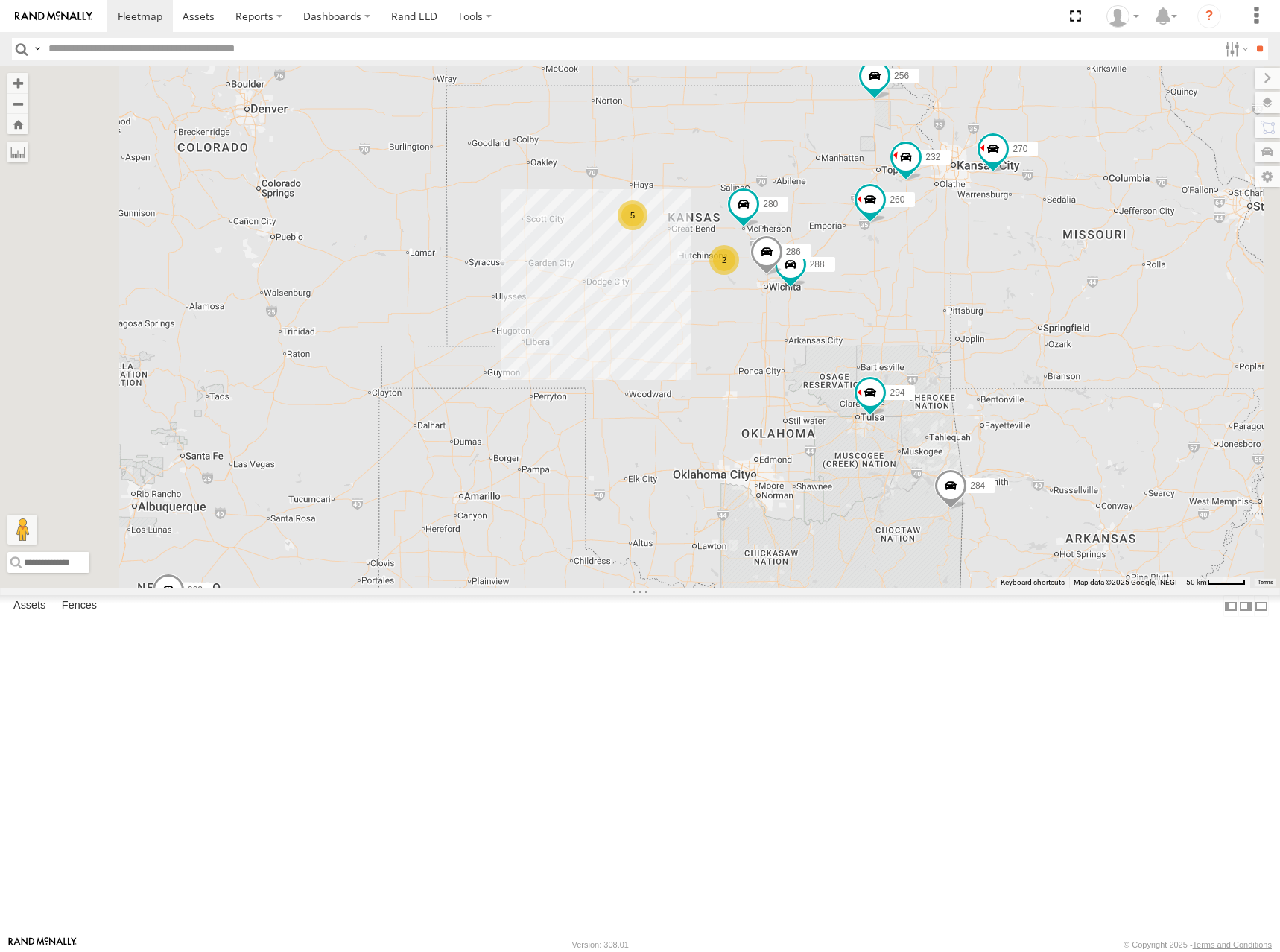
click at [988, 298] on div "270 292 272 256 304 284 302 294 298 262 282 288 286 280 232 260 5 2 2" at bounding box center [640, 326] width 1280 height 522
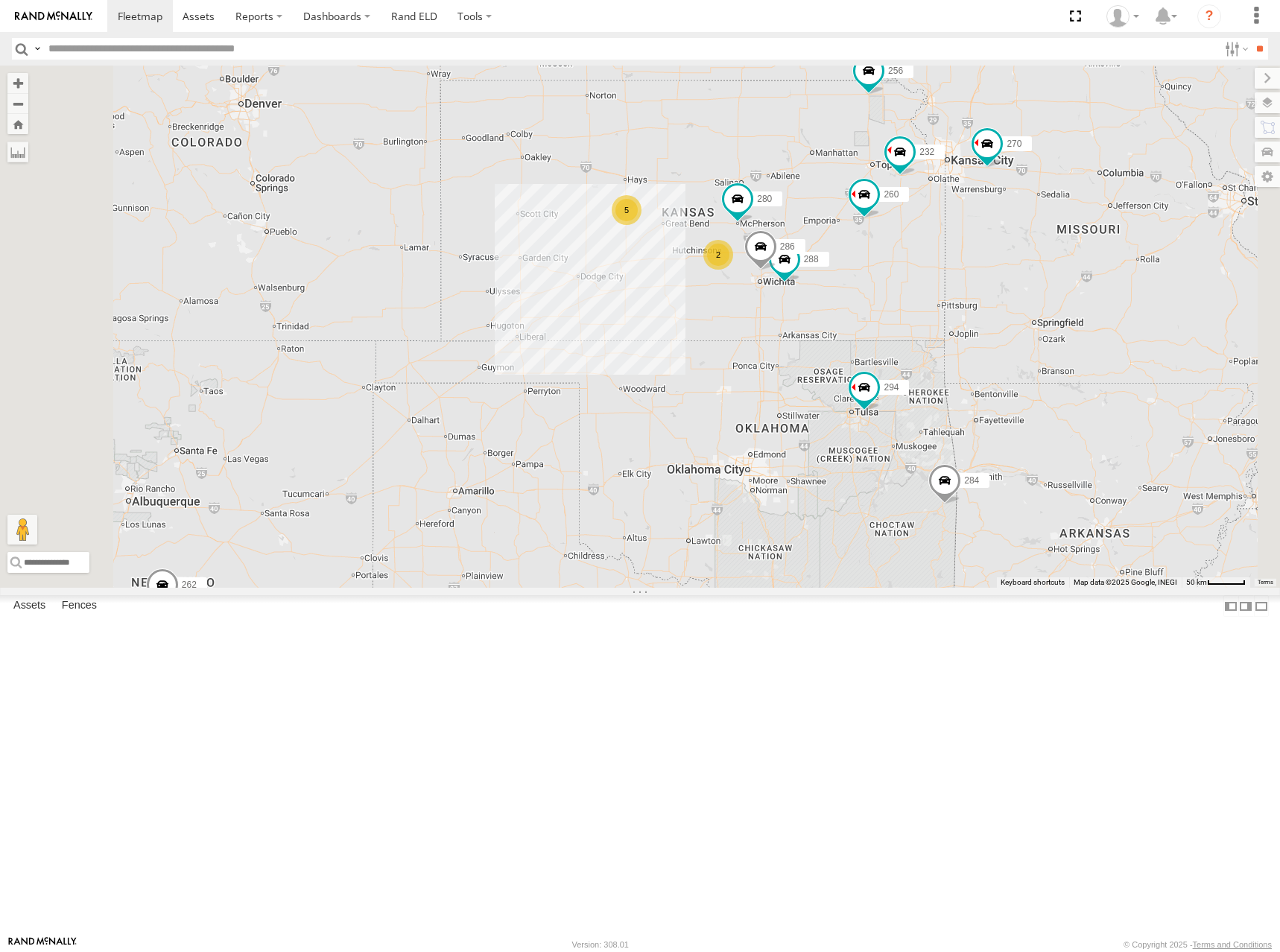
drag, startPoint x: 982, startPoint y: 307, endPoint x: 973, endPoint y: 300, distance: 11.4
click at [973, 300] on div "270 292 272 256 304 284 302 294 298 262 282 288 286 280 232 260 5 2 2" at bounding box center [640, 326] width 1280 height 522
drag, startPoint x: 994, startPoint y: 306, endPoint x: 978, endPoint y: 304, distance: 16.1
click at [978, 304] on div "270 292 272 256 304 284 302 294 298 262 282 288 286 280 232 260 5 2 2" at bounding box center [640, 326] width 1280 height 522
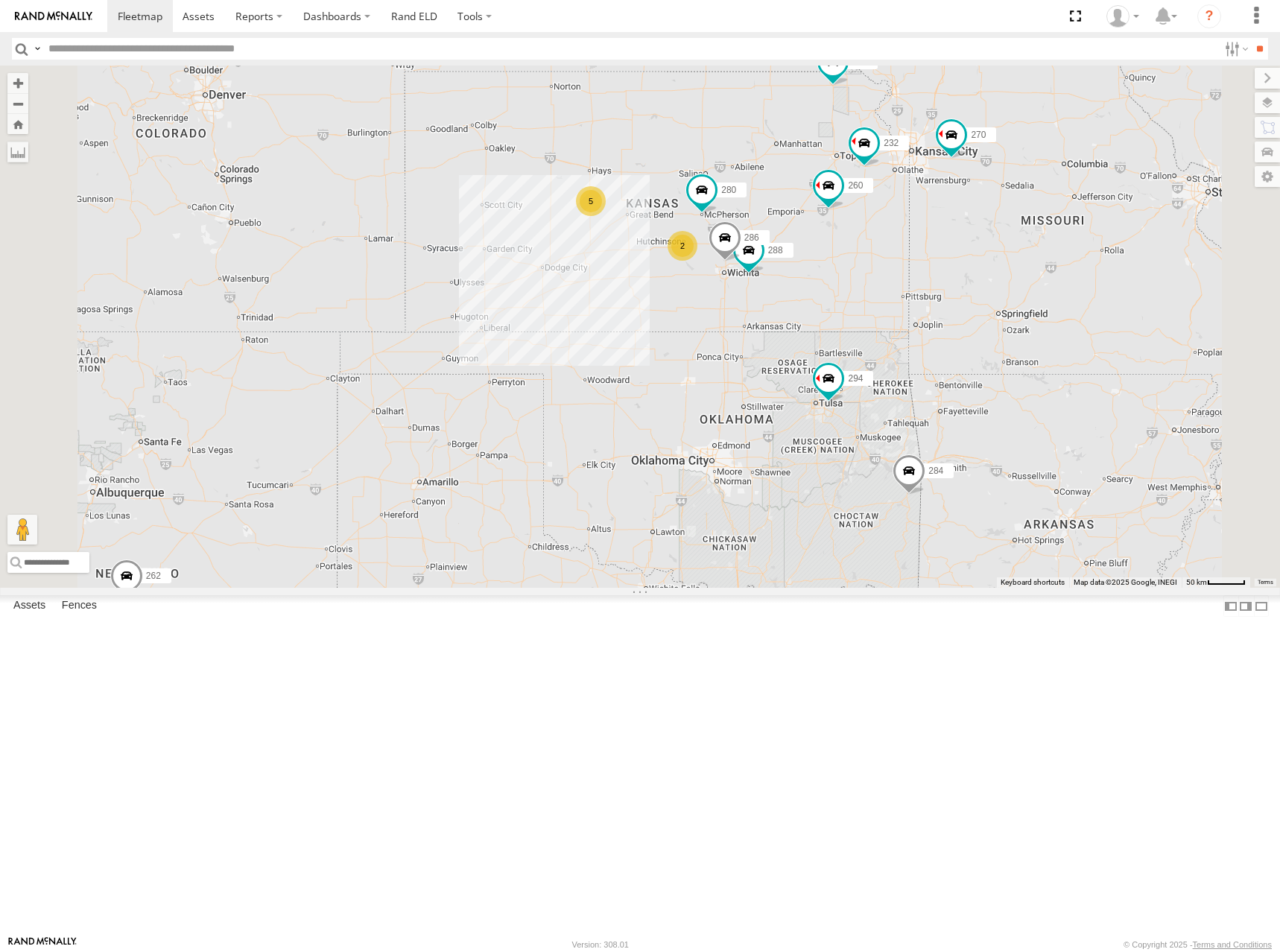
click at [958, 296] on div "270 292 272 256 304 284 302 294 298 262 282 288 286 280 232 260 5 2 2" at bounding box center [640, 326] width 1280 height 522
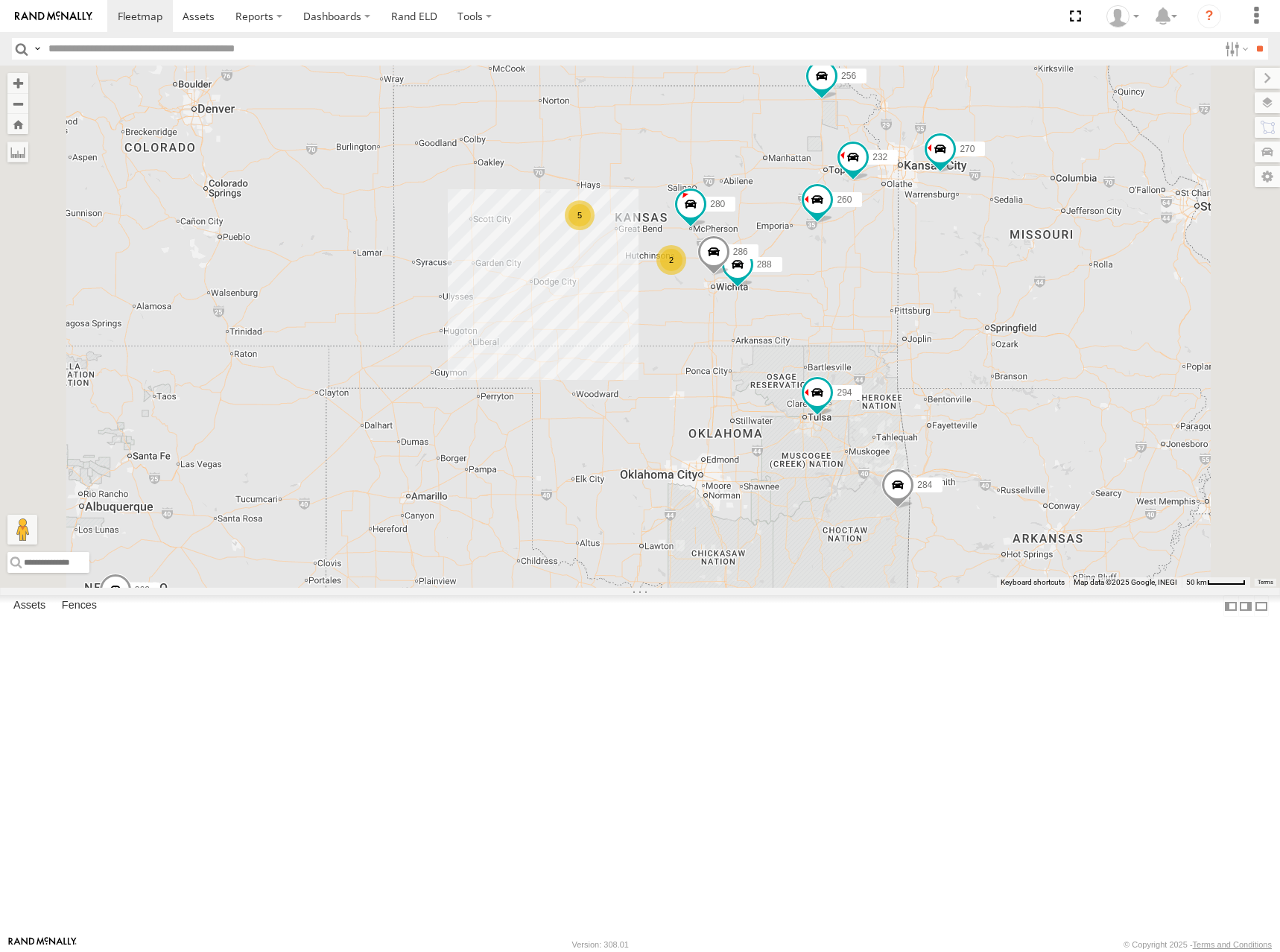
drag, startPoint x: 955, startPoint y: 292, endPoint x: 945, endPoint y: 308, distance: 18.9
click at [945, 308] on div "270 292 272 256 304 284 302 294 298 262 282 288 286 280 232 260 5 2 2" at bounding box center [640, 326] width 1280 height 522
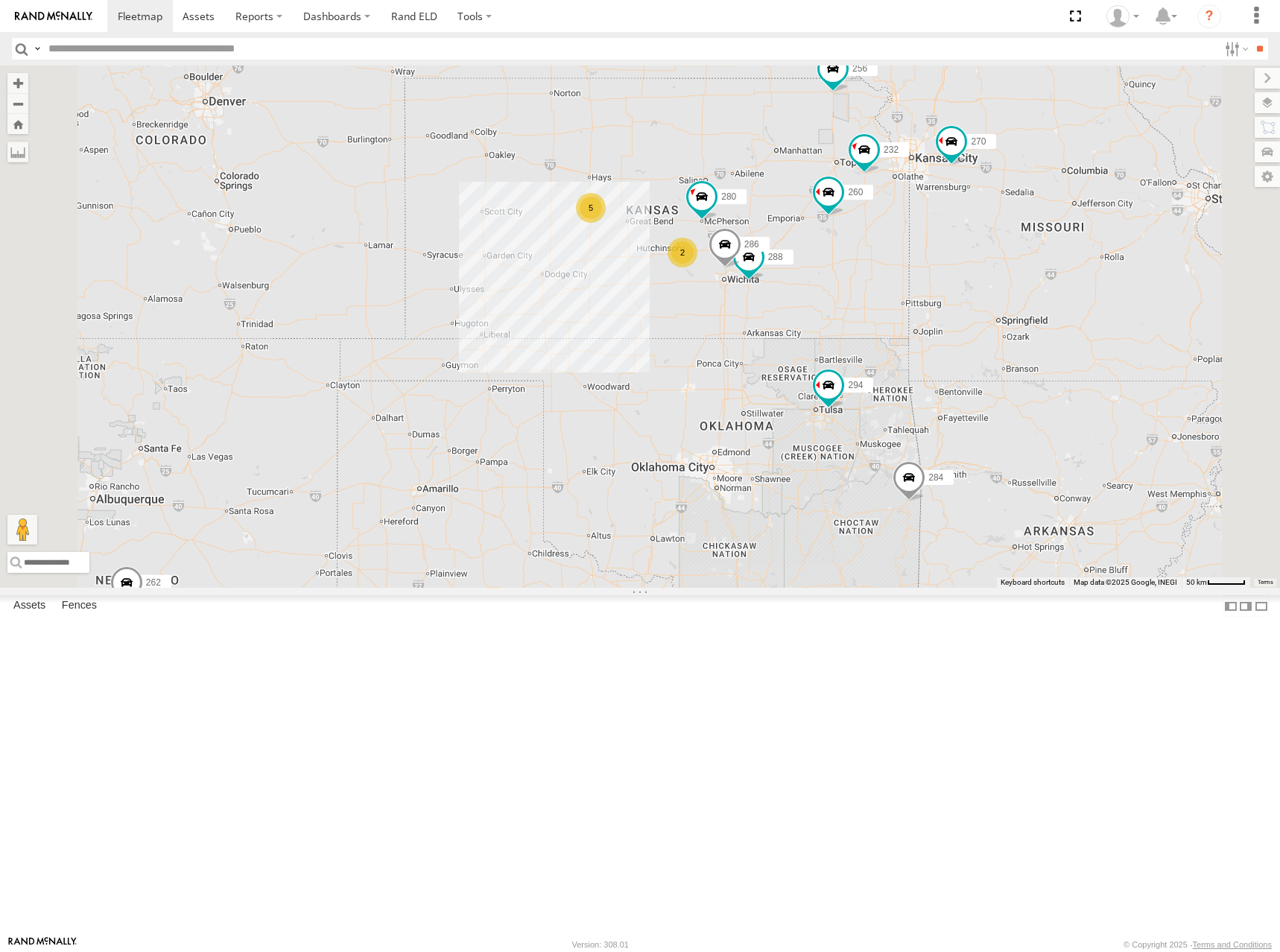
click at [957, 299] on div "270 292 272 256 304 284 302 294 298 262 282 288 286 280 232 260 5 2 2" at bounding box center [640, 326] width 1280 height 522
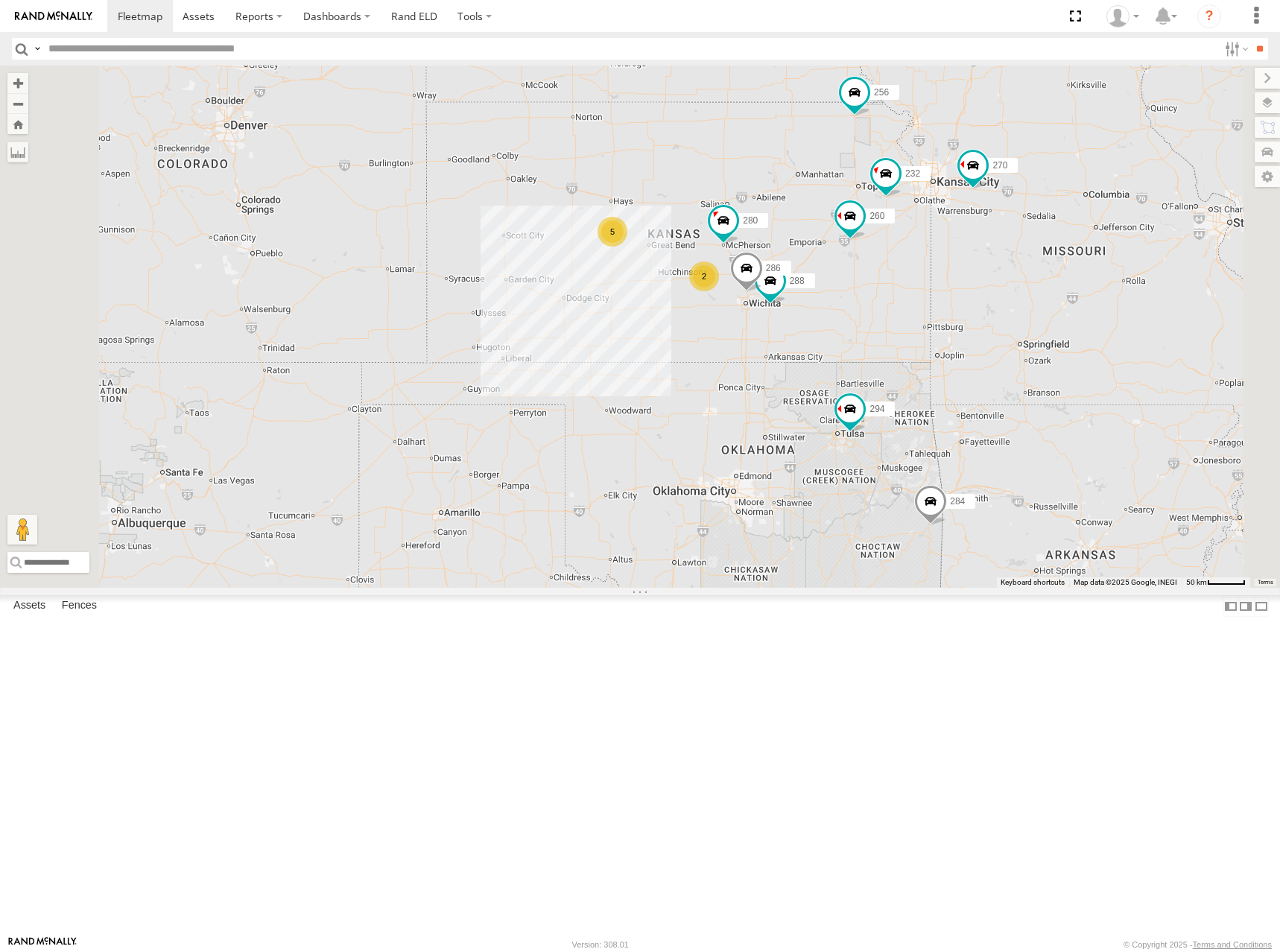
drag, startPoint x: 960, startPoint y: 310, endPoint x: 983, endPoint y: 333, distance: 32.5
click at [983, 333] on div "270 292 272 256 304 284 302 294 298 262 282 288 286 280 232 260 5 2 2" at bounding box center [640, 326] width 1280 height 522
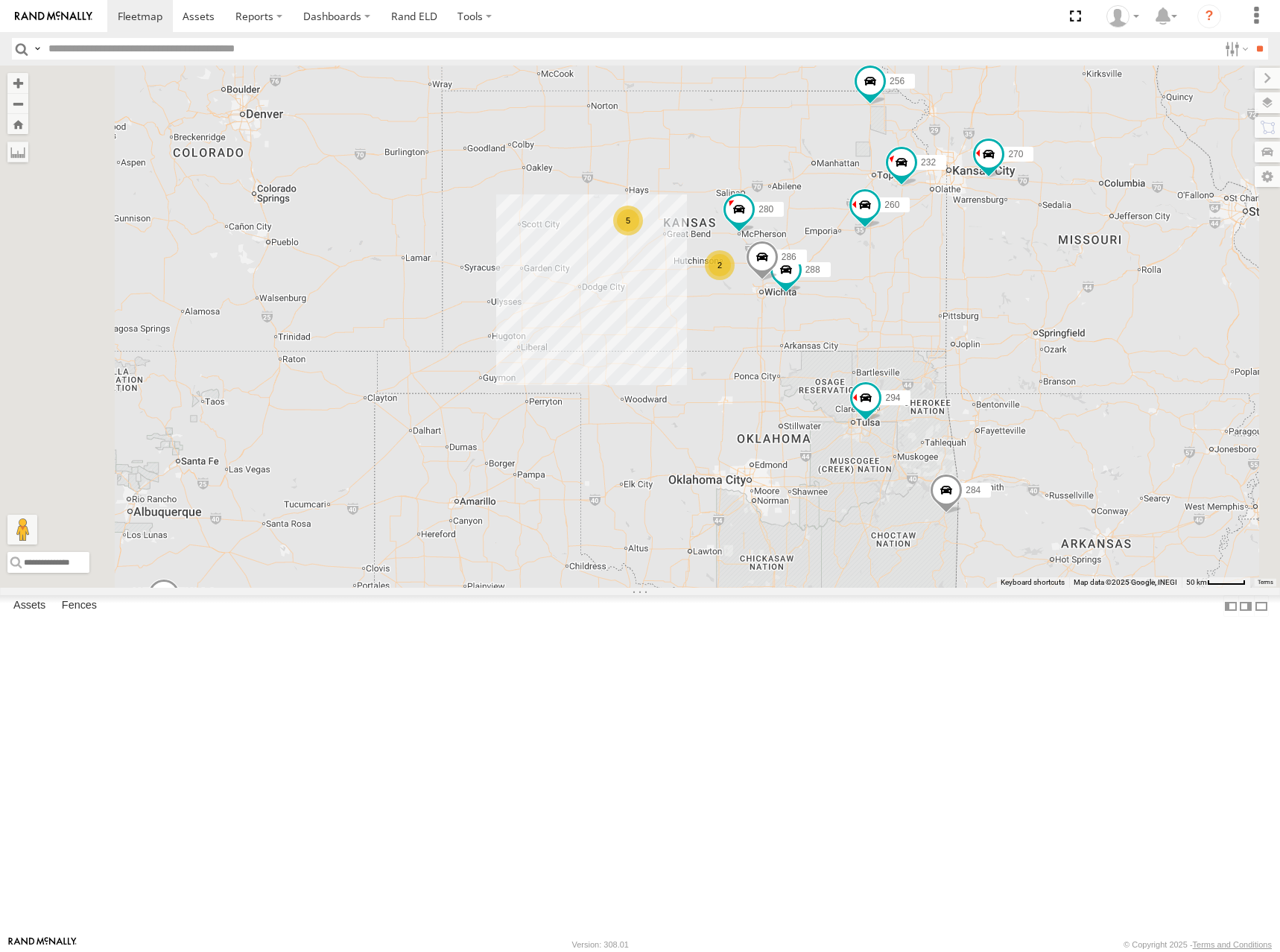
click at [1000, 316] on div "270 292 272 256 304 284 302 294 298 262 282 288 286 280 232 260 5 2 2" at bounding box center [640, 326] width 1280 height 522
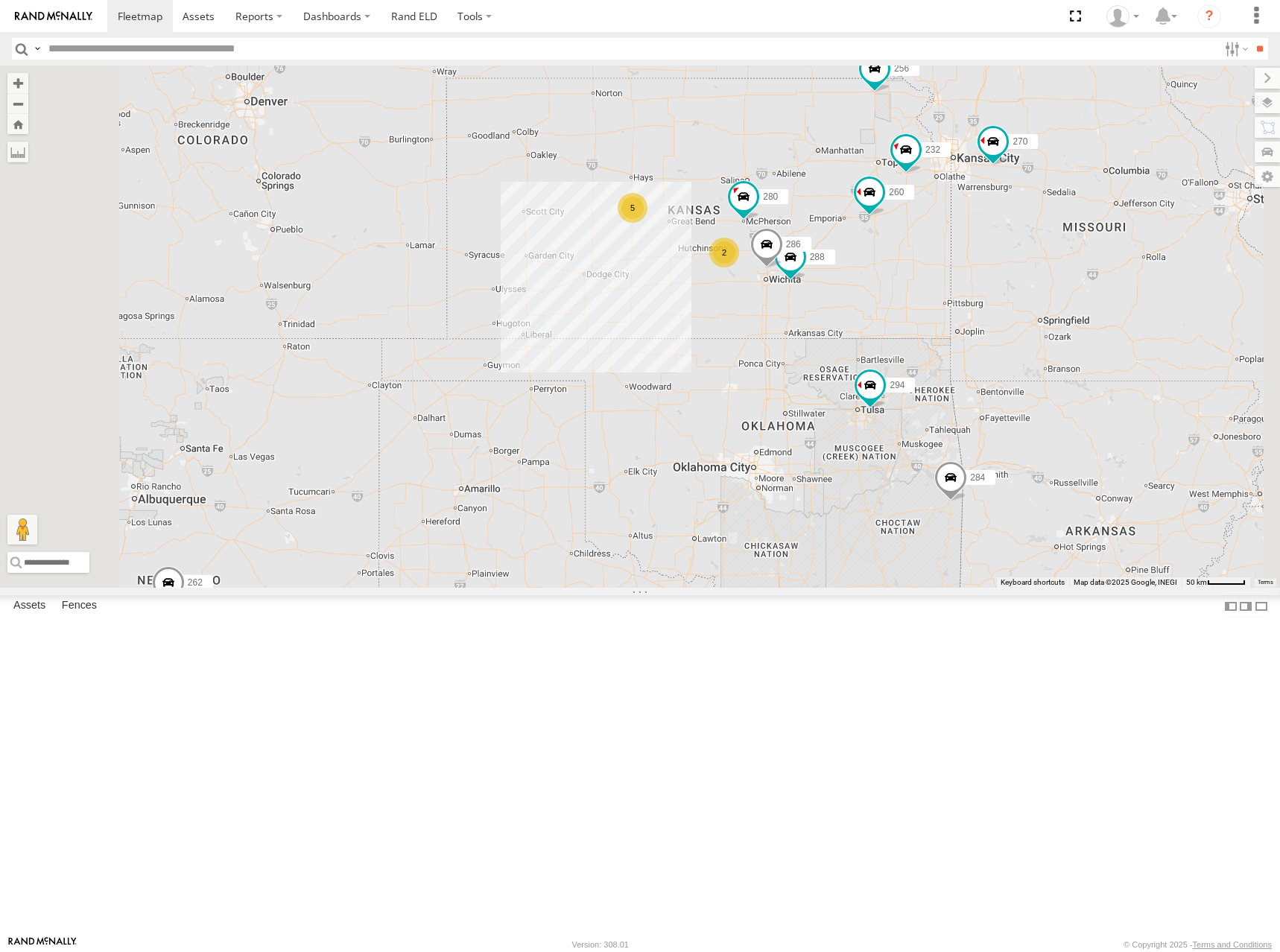
click at [986, 308] on div "270 292 272 256 304 284 302 294 298 262 282 288 286 280 232 260 5 2 2" at bounding box center [640, 326] width 1280 height 522
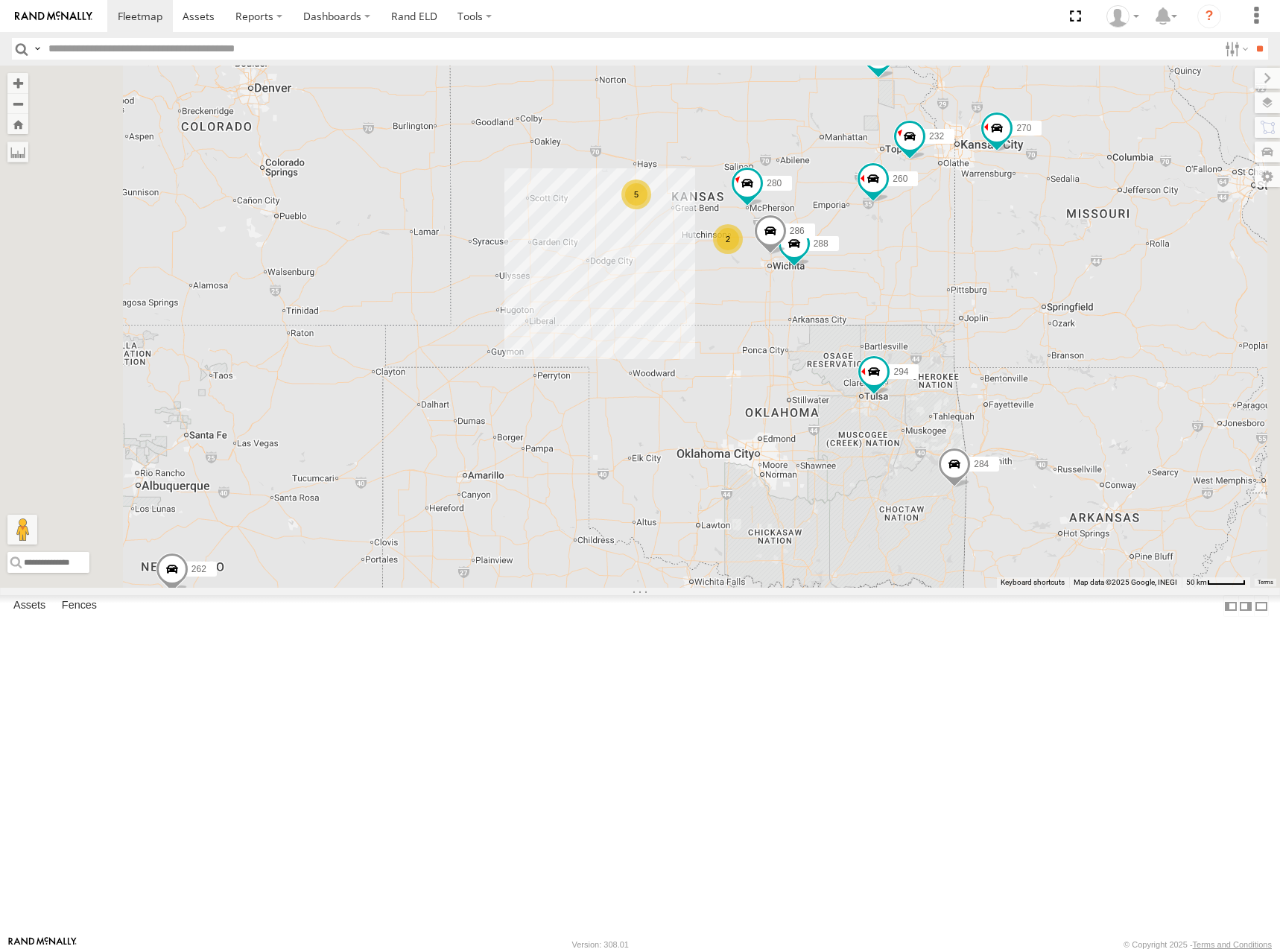
click at [988, 296] on div "270 292 272 256 304 284 302 294 298 262 282 288 286 280 232 260 5 2 2" at bounding box center [640, 326] width 1280 height 522
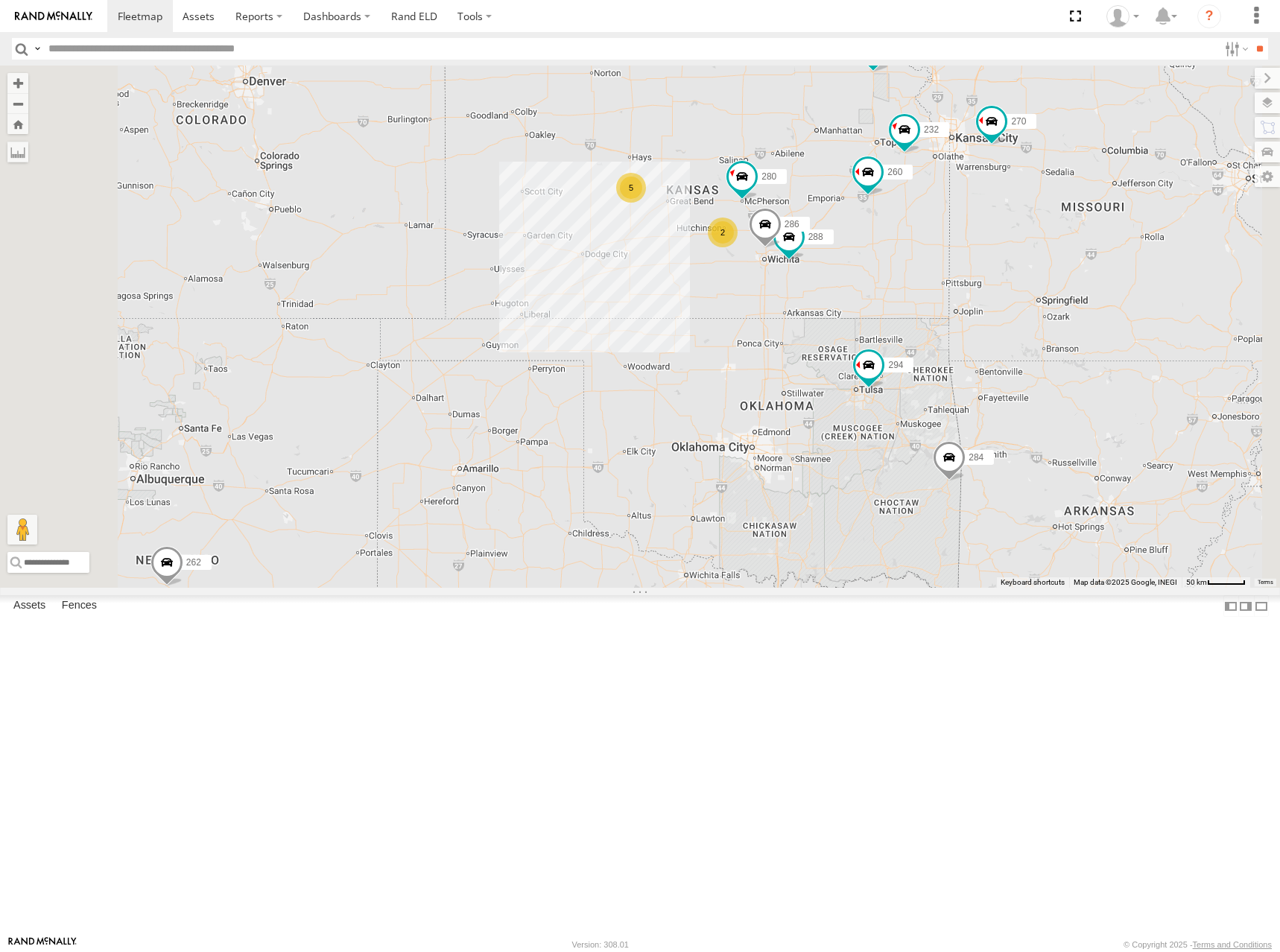
click at [984, 298] on div "270 292 272 256 304 284 302 294 298 262 282 288 286 280 232 260 5 2 2" at bounding box center [640, 326] width 1280 height 522
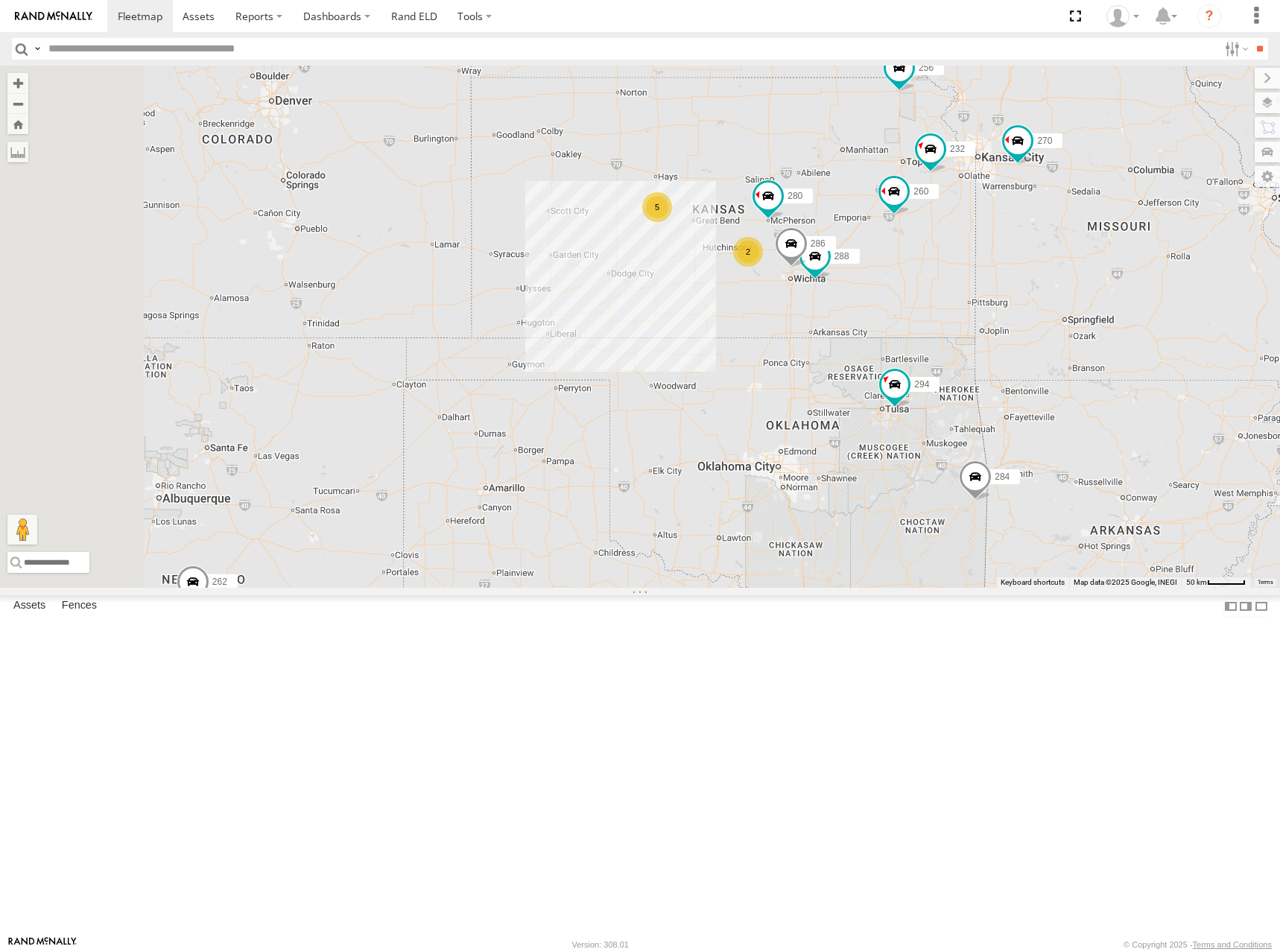
click at [1031, 371] on div "270 292 272 256 304 284 302 294 298 262 282 288 286 280 232 260 5 2 266" at bounding box center [640, 326] width 1280 height 522
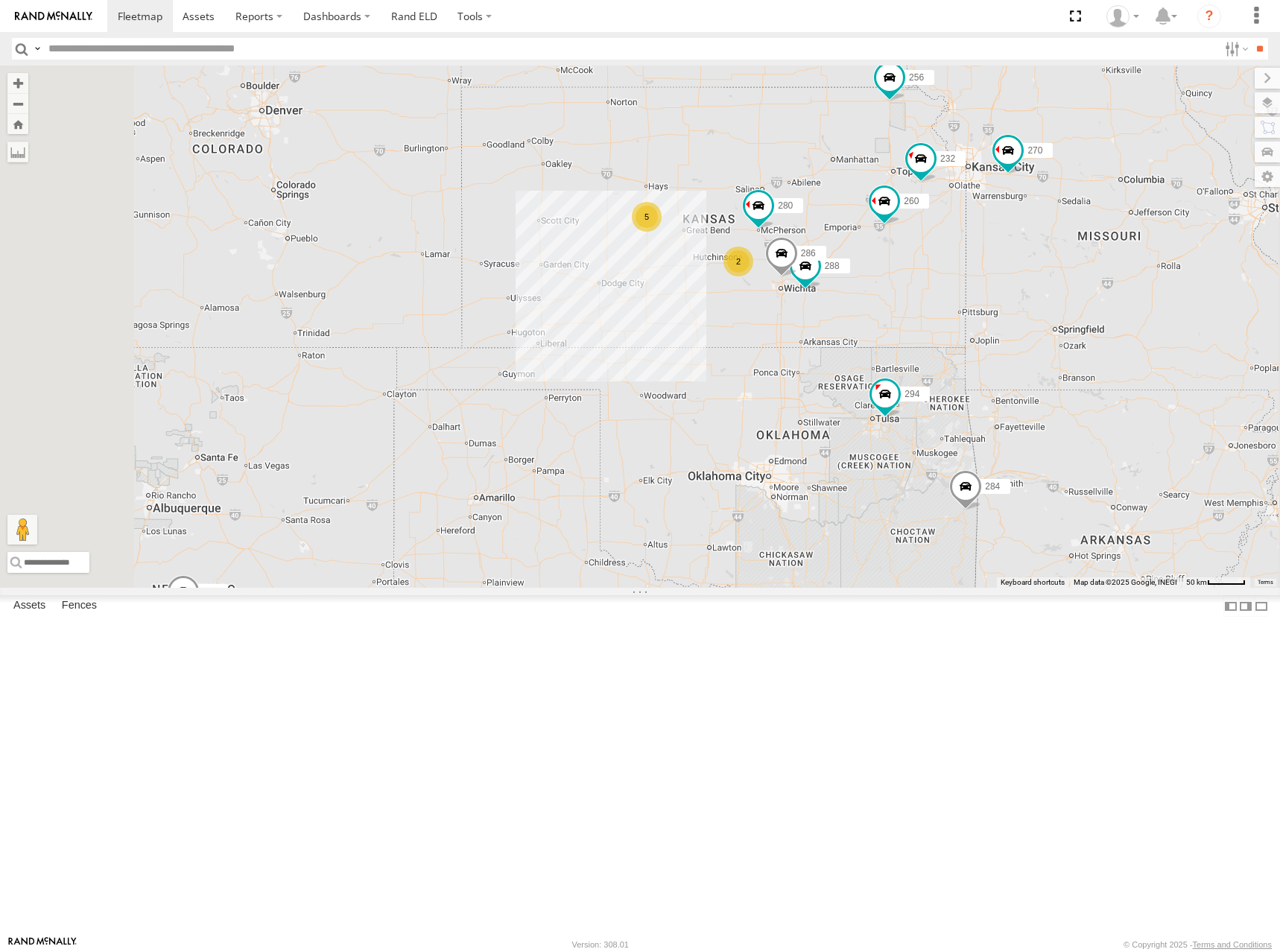
click at [1016, 338] on div "270 292 272 256 304 284 302 294 298 262 282 288 286 280 232 260 5 2 2" at bounding box center [640, 326] width 1280 height 522
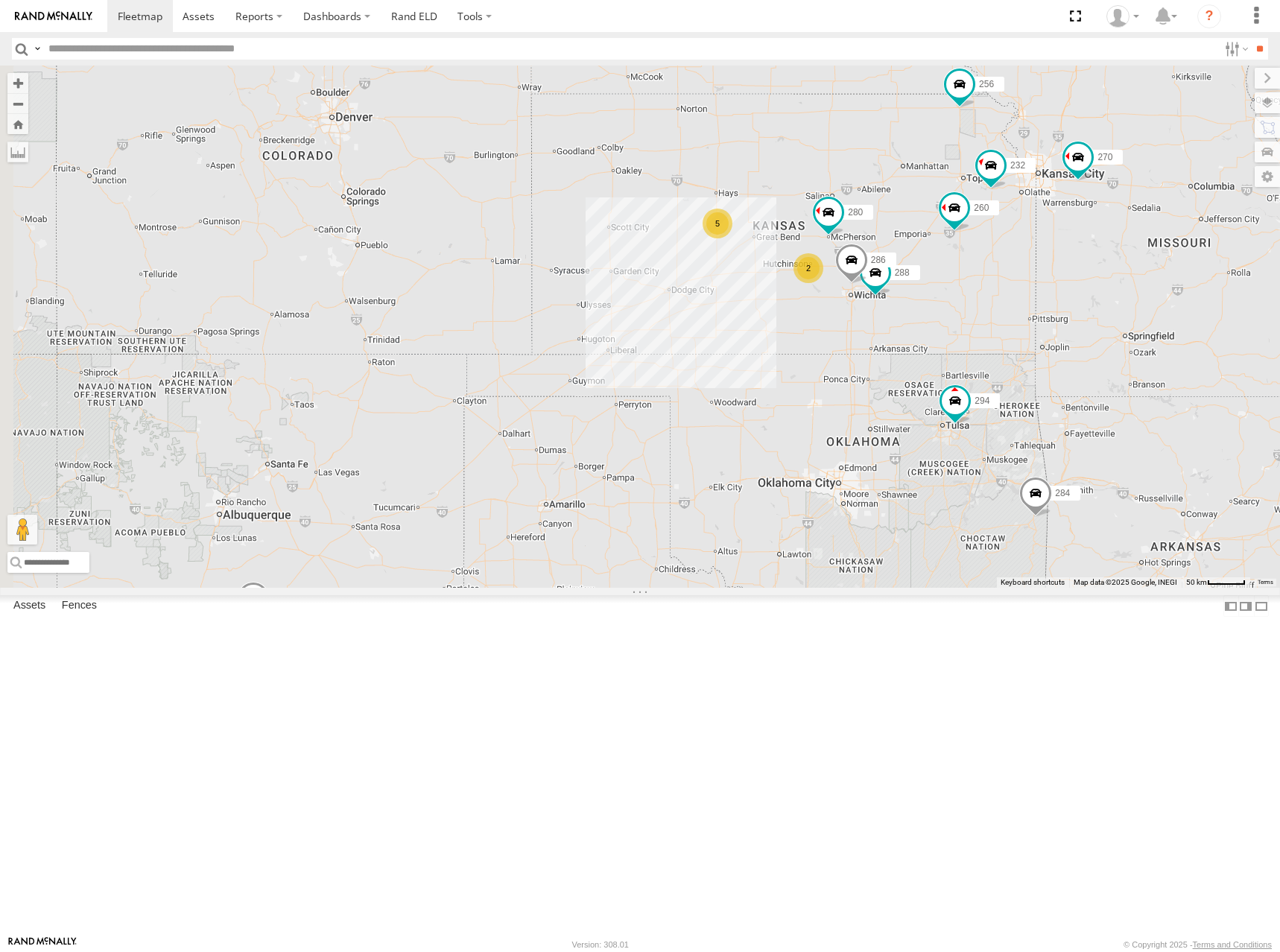
click at [959, 320] on div "270 292 272 256 304 284 302 294 298 262 282 288 286 280 232 260 5 2 2" at bounding box center [640, 326] width 1280 height 522
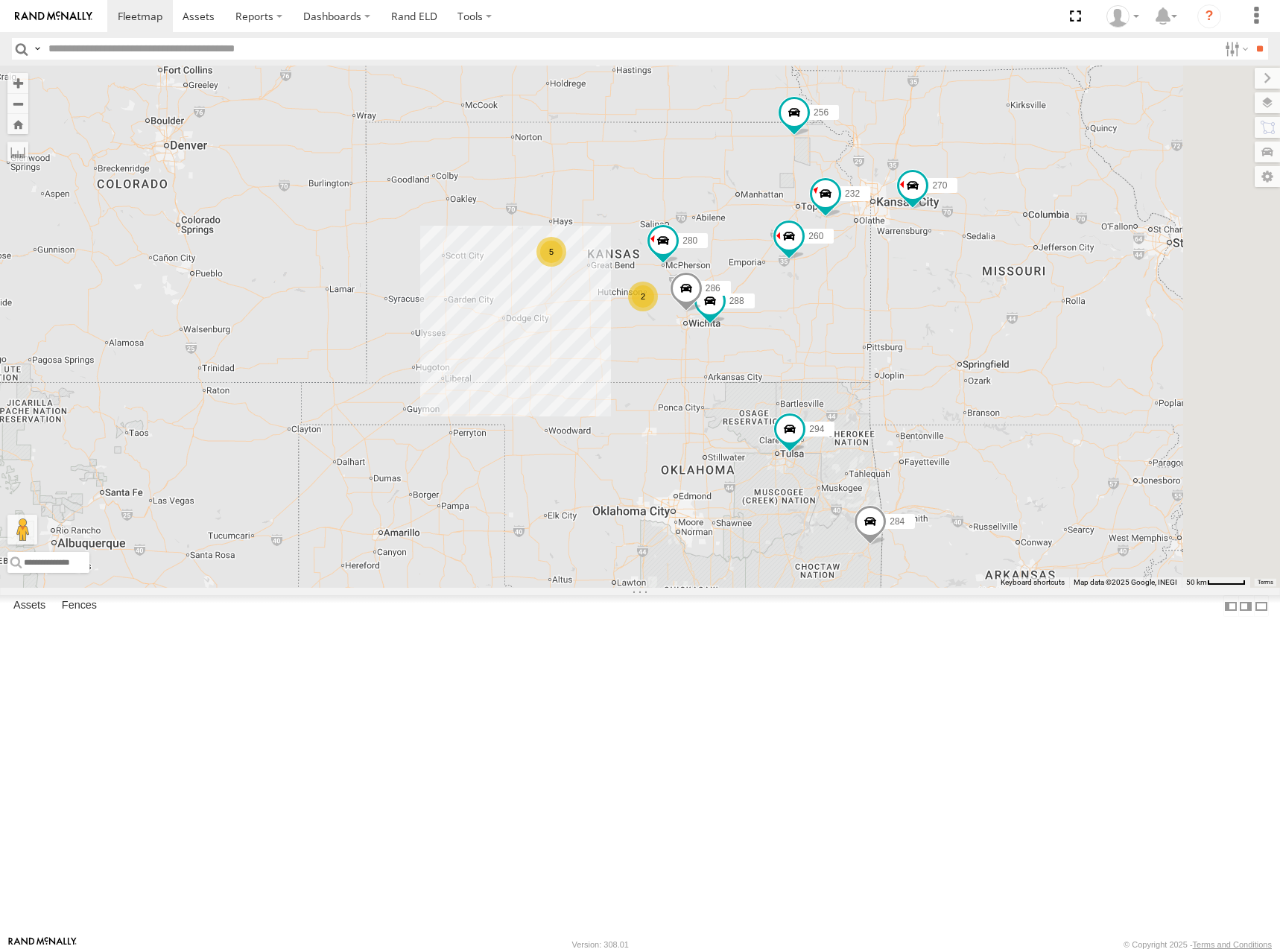
drag, startPoint x: 1020, startPoint y: 288, endPoint x: 853, endPoint y: 315, distance: 169.2
click at [853, 315] on div "270 292 272 256 304 284 302 294 298 262 282 288 286 280 232 260 5 2 2" at bounding box center [640, 326] width 1280 height 522
drag, startPoint x: 877, startPoint y: 312, endPoint x: 889, endPoint y: 304, distance: 14.4
click at [889, 304] on div "270 288 292 272 280 256 232 304 284 302 294 286 260 5 2 2" at bounding box center [640, 326] width 1280 height 522
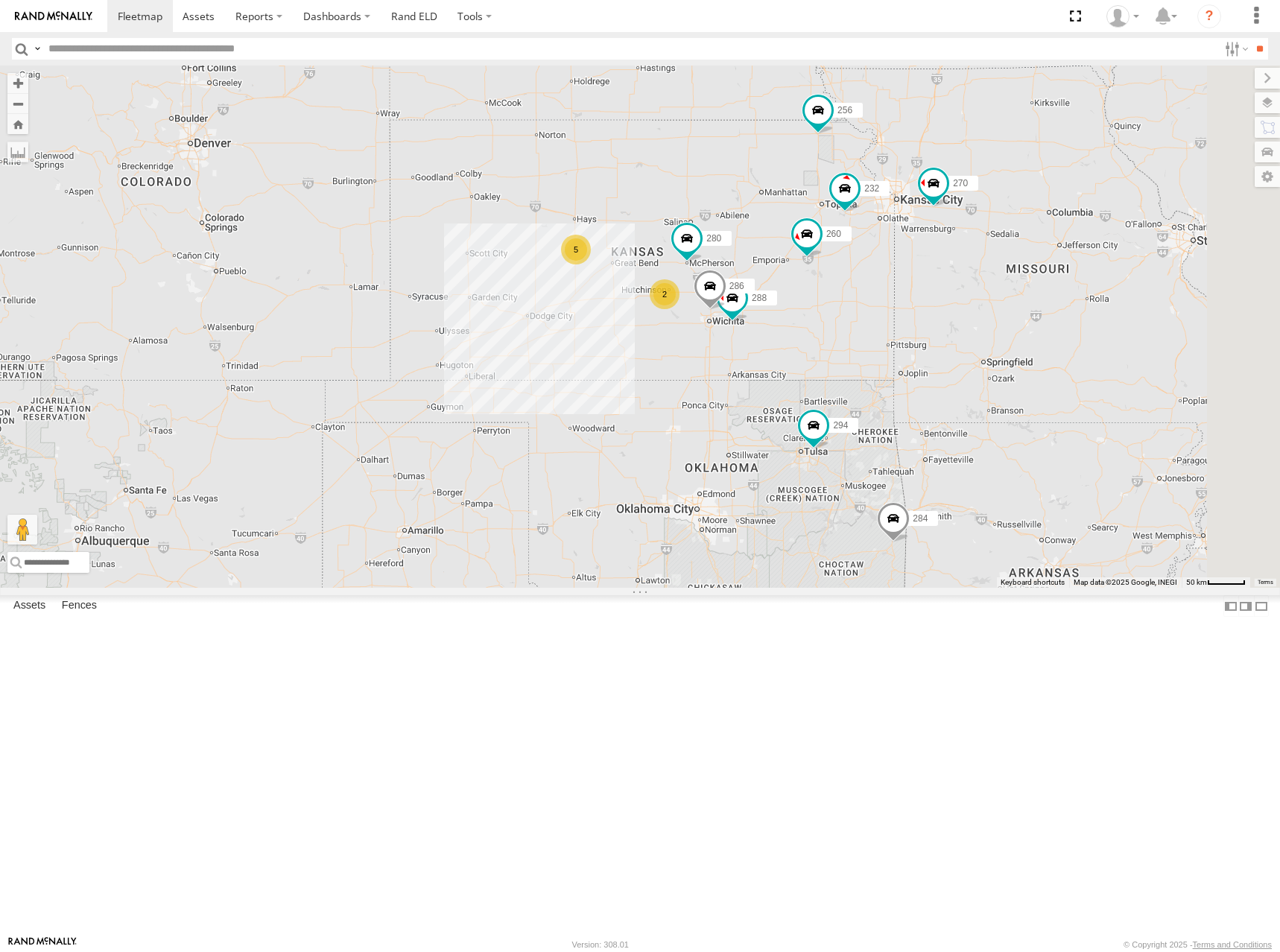
drag, startPoint x: 879, startPoint y: 334, endPoint x: 897, endPoint y: 343, distance: 20.1
click at [897, 343] on div "270 288 292 272 280 256 232 304 284 302 294 286 260 5 2 2" at bounding box center [640, 326] width 1280 height 522
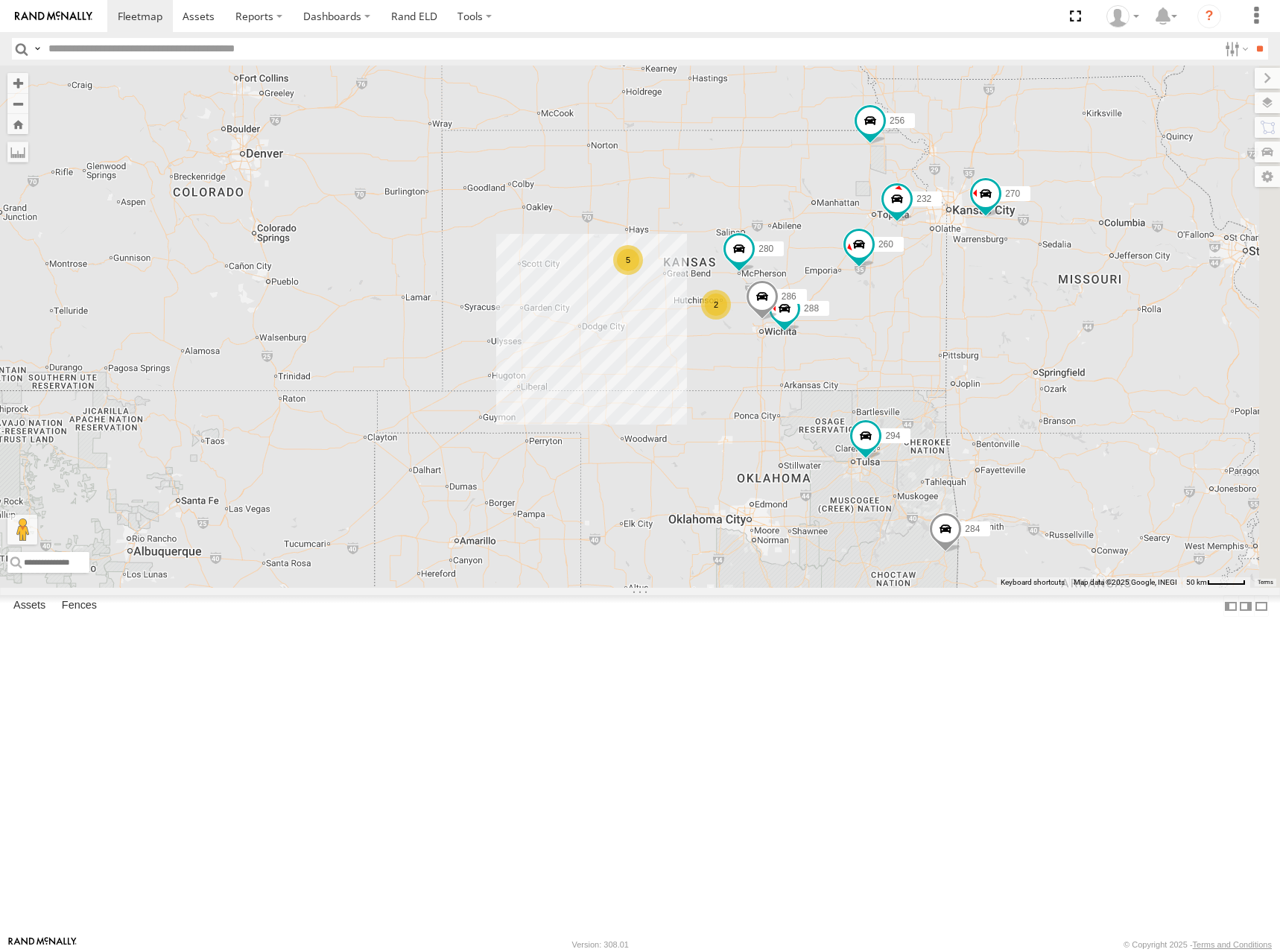
drag, startPoint x: 885, startPoint y: 340, endPoint x: 918, endPoint y: 337, distance: 33.1
click at [918, 337] on div "270 288 292 272 280 256 232 304 284 302 294 286 260 5 2 2" at bounding box center [640, 326] width 1280 height 522
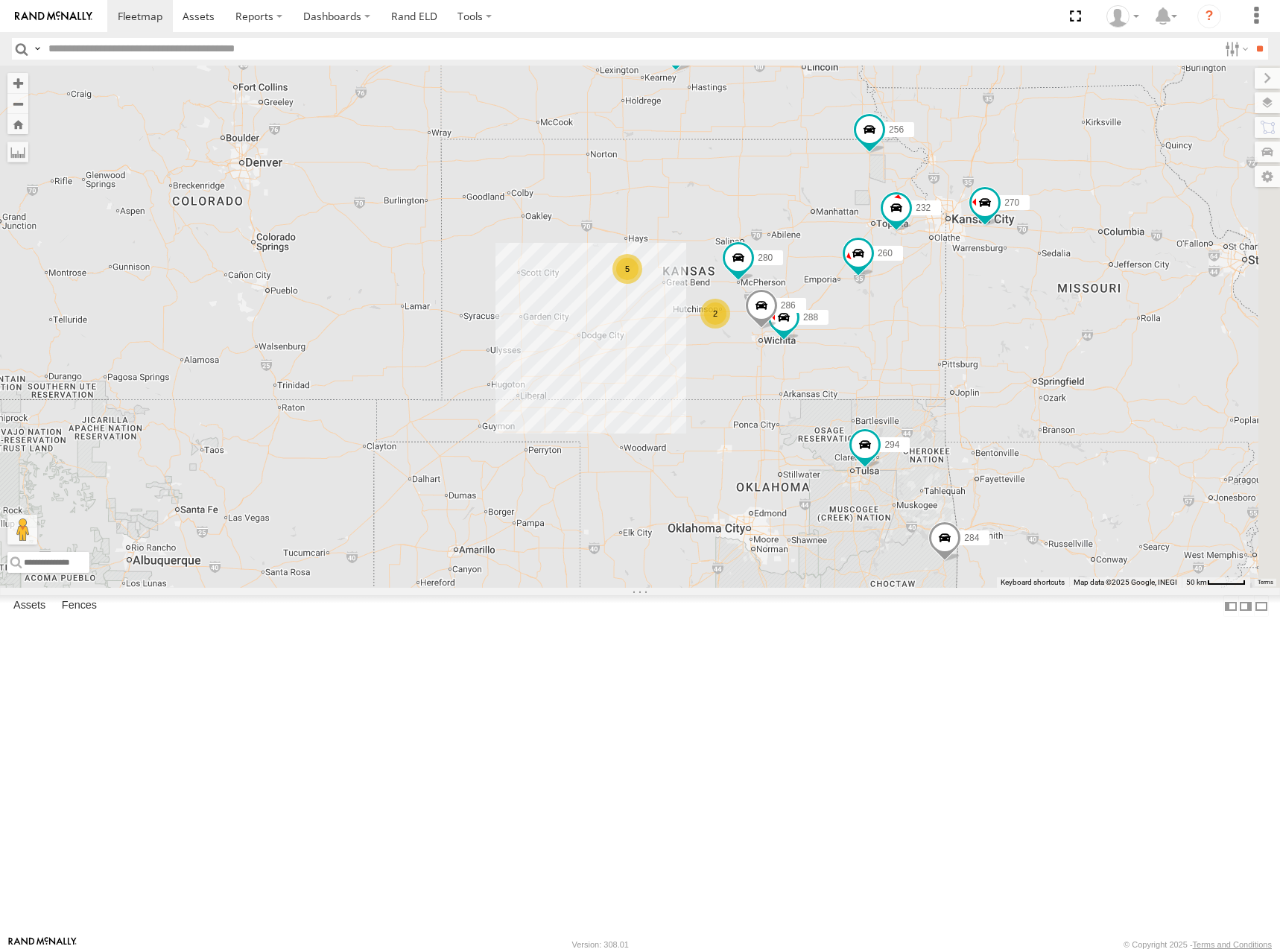
click at [915, 318] on div "270 288 292 272 280 256 232 304 284 302 294 286 260 5 2 2" at bounding box center [640, 326] width 1280 height 522
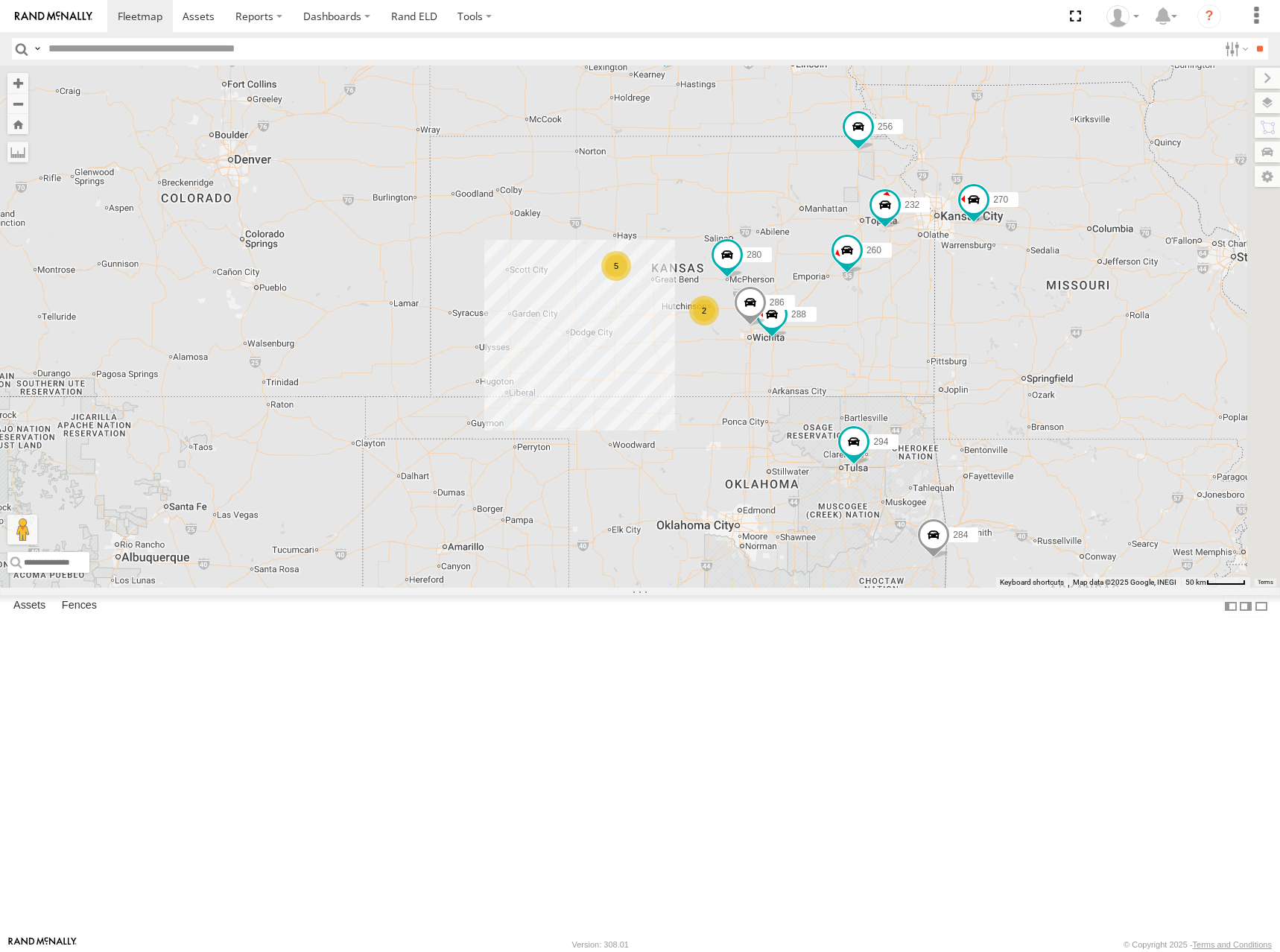
drag, startPoint x: 971, startPoint y: 301, endPoint x: 970, endPoint y: 288, distance: 13.0
click at [970, 288] on div "298 270 288 292 272 280 256 232 304 284 302 294 286 260 5 2 2" at bounding box center [640, 326] width 1280 height 522
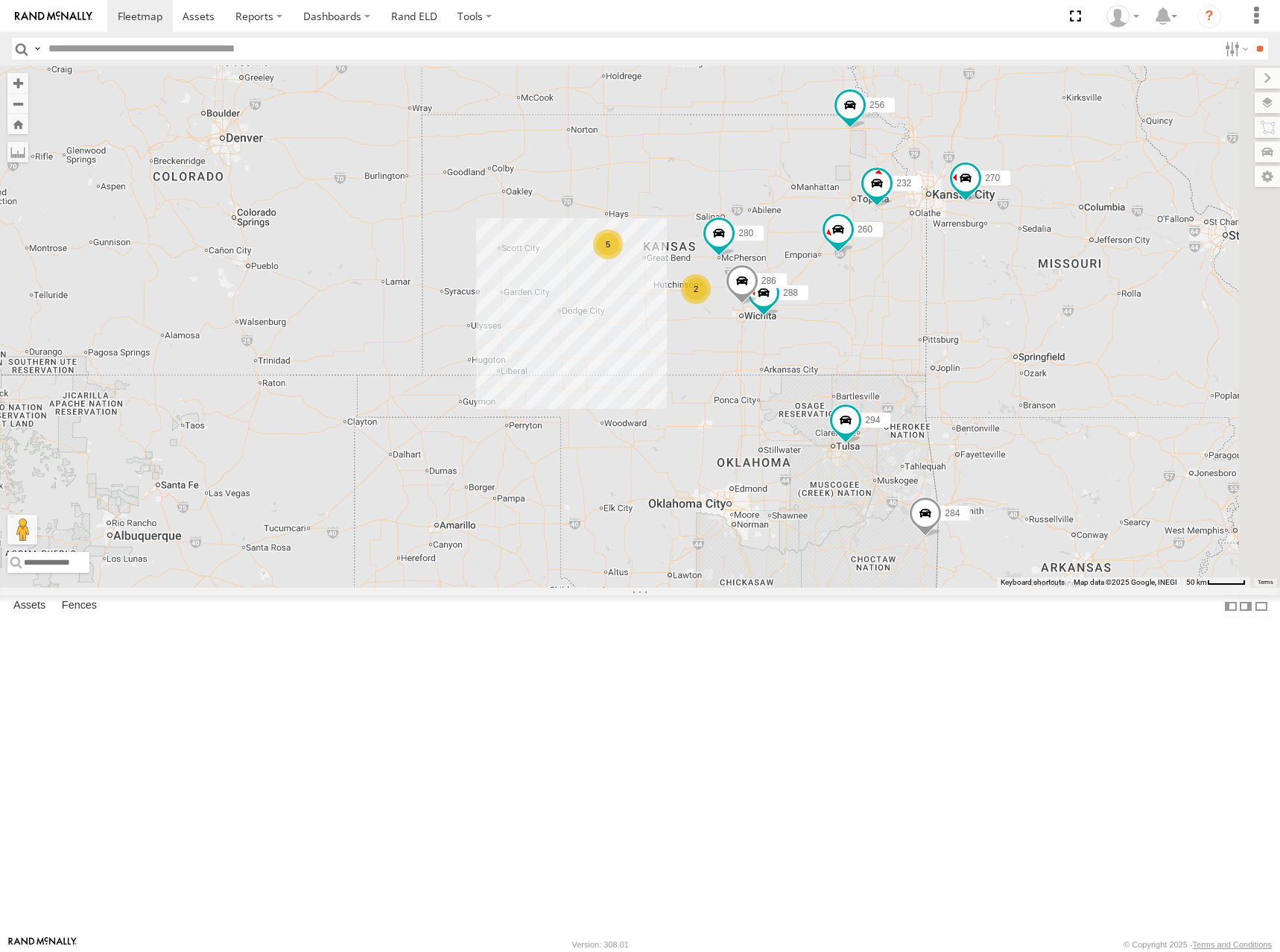
click at [994, 325] on div "298 270 288 292 272 280 256 232 304 284 302 294 286 260 5 2 2" at bounding box center [640, 326] width 1280 height 522
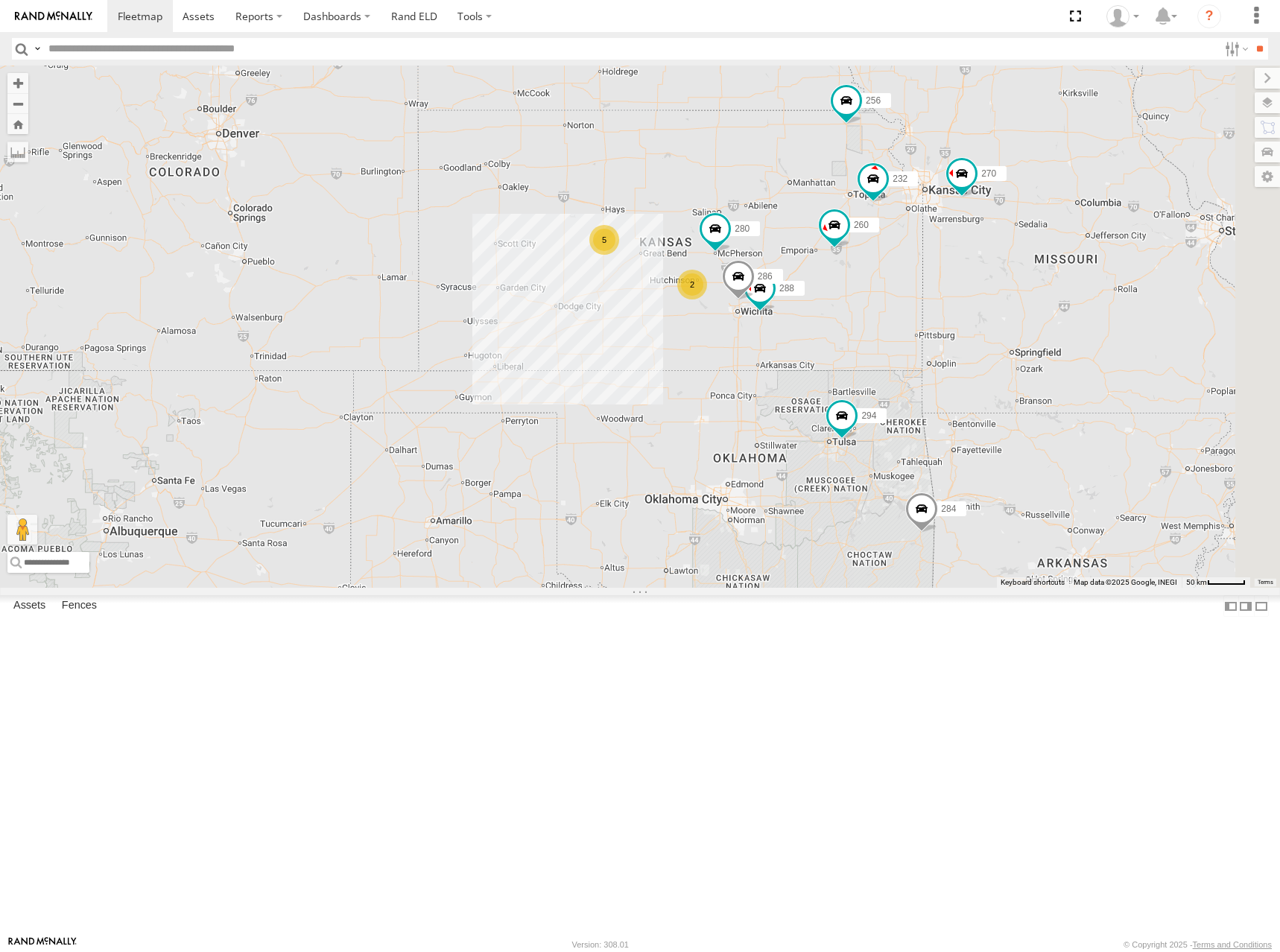
drag, startPoint x: 926, startPoint y: 321, endPoint x: 921, endPoint y: 315, distance: 7.8
click at [921, 315] on div "298 270 288 292 272 280 256 232 304 284 302 294 286 260 5 2 2" at bounding box center [640, 326] width 1280 height 522
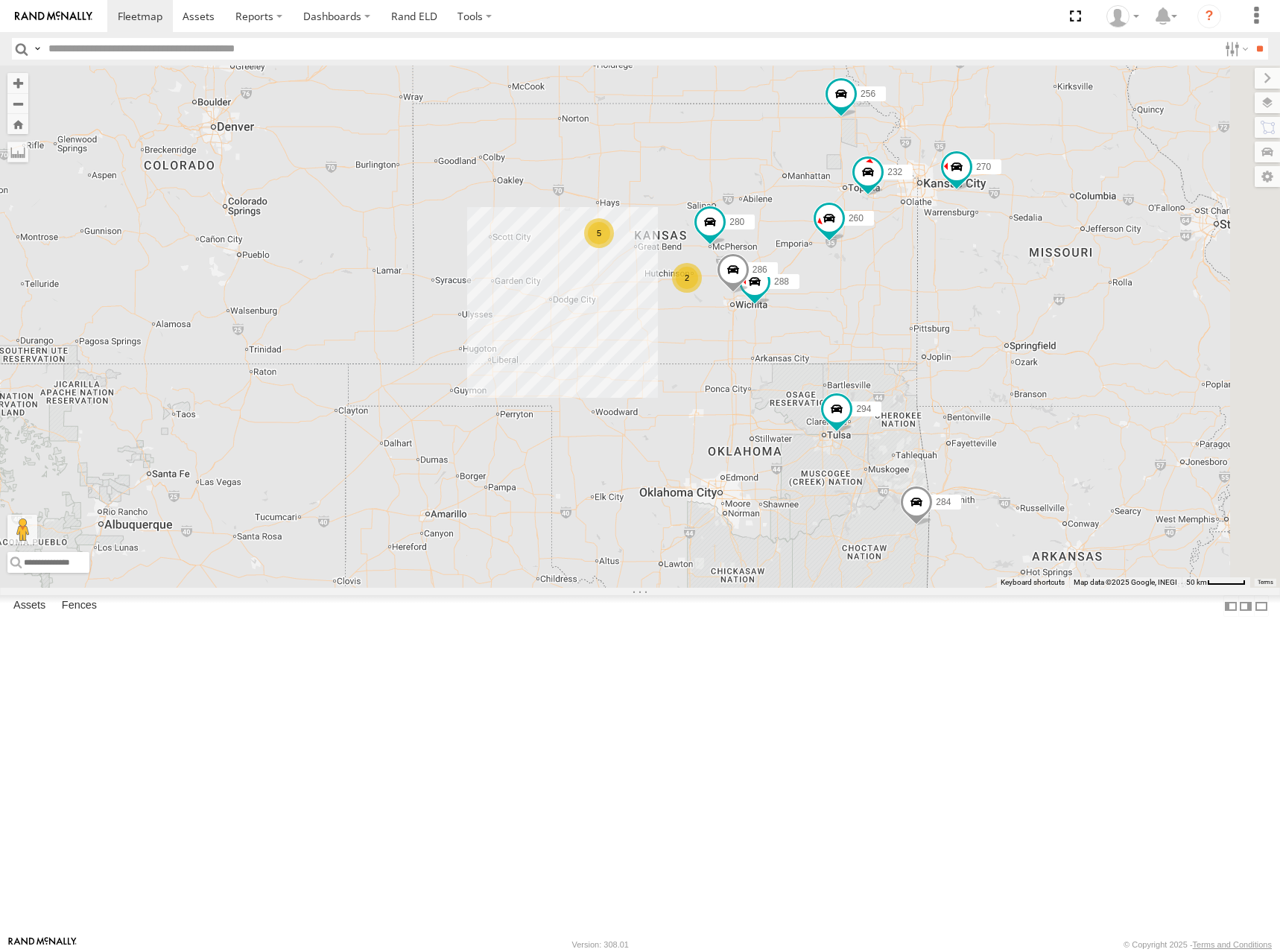
drag, startPoint x: 894, startPoint y: 277, endPoint x: 902, endPoint y: 258, distance: 20.6
click at [902, 258] on div "298 270 288 292 272 280 256 232 304 284 302 294 286 260 5 2 2" at bounding box center [640, 326] width 1280 height 522
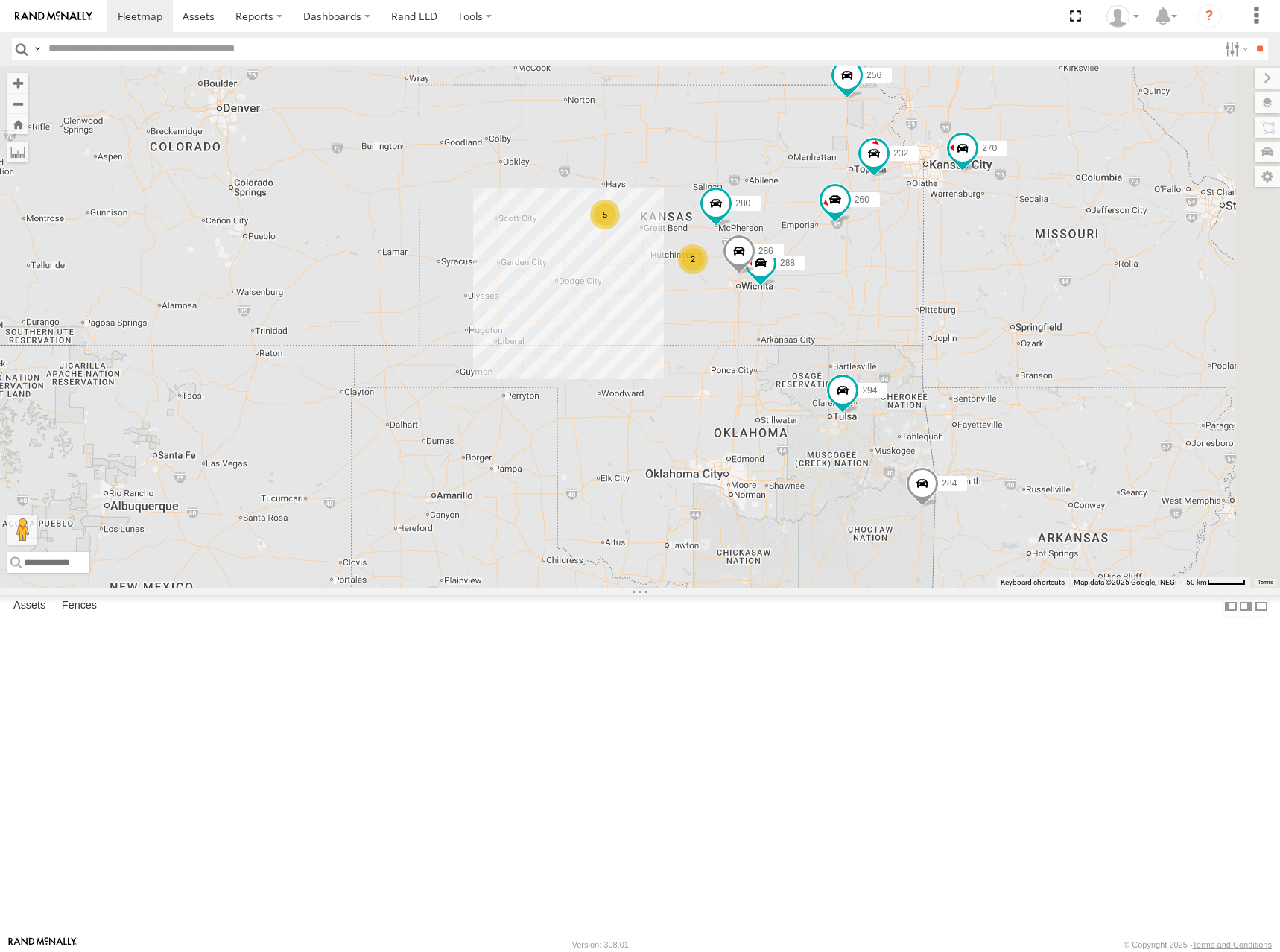
drag, startPoint x: 880, startPoint y: 260, endPoint x: 875, endPoint y: 268, distance: 9.4
click at [875, 268] on div "298 270 288 292 272 280 256 232 304 284 302 294 286 260 5 2 2" at bounding box center [640, 326] width 1280 height 522
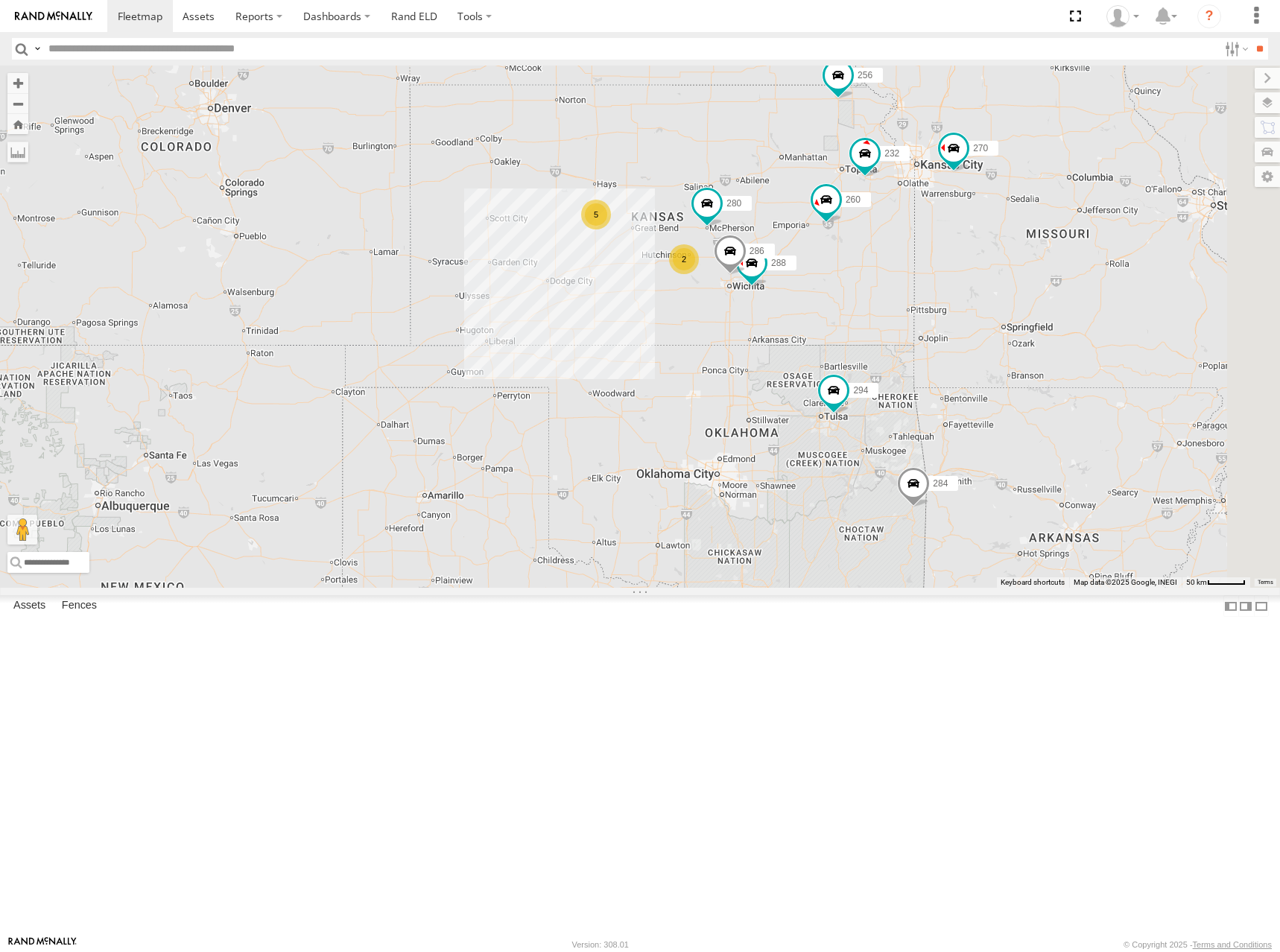
click at [910, 286] on div "298 270 288 292 272 280 256 232 304 284 302 294 286 260 5 2 2" at bounding box center [640, 326] width 1280 height 522
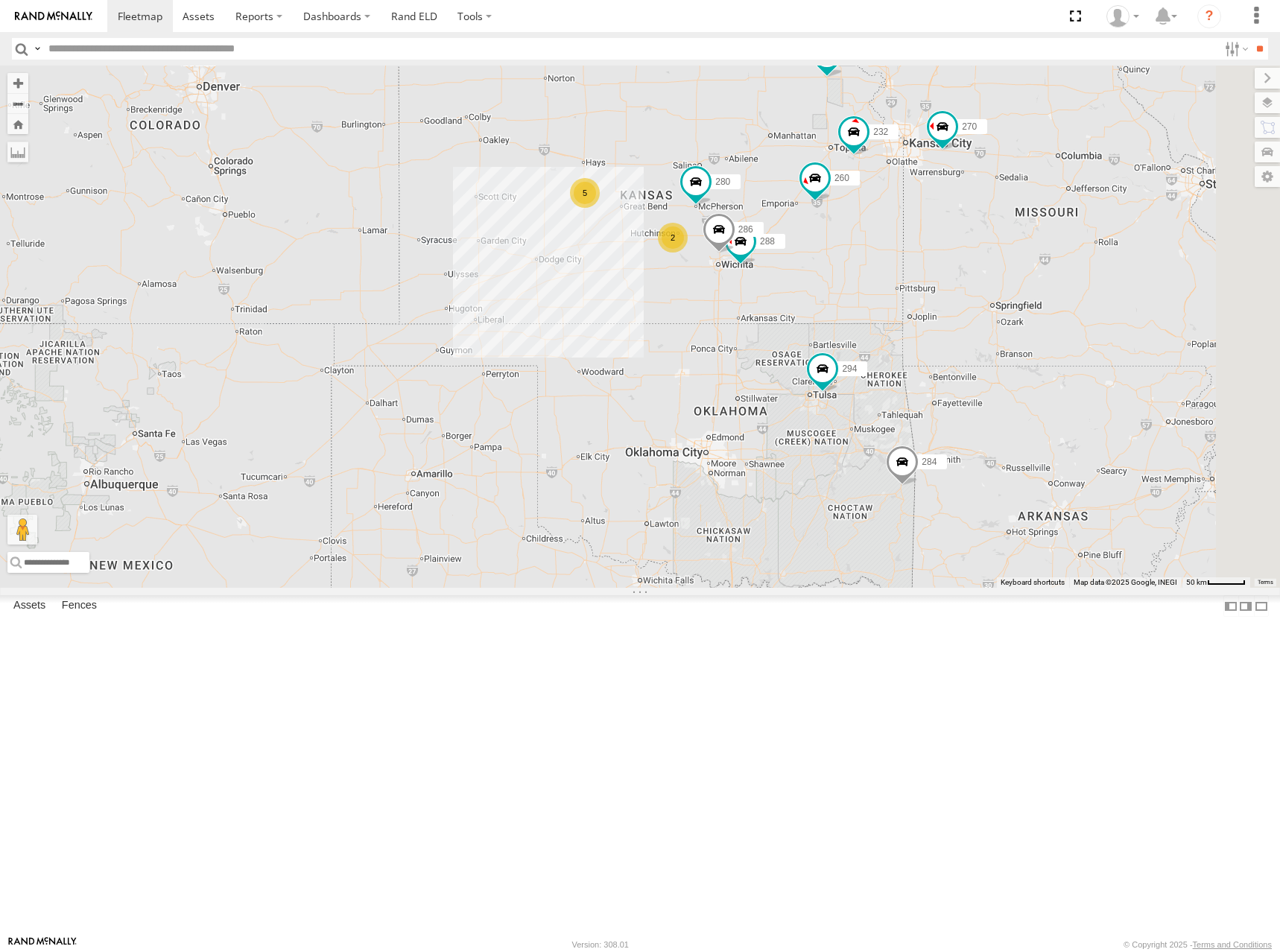
drag, startPoint x: 902, startPoint y: 270, endPoint x: 894, endPoint y: 258, distance: 14.4
click at [894, 258] on div "298 270 288 292 272 280 256 232 304 284 302 294 286 260 5 2 2" at bounding box center [640, 326] width 1280 height 522
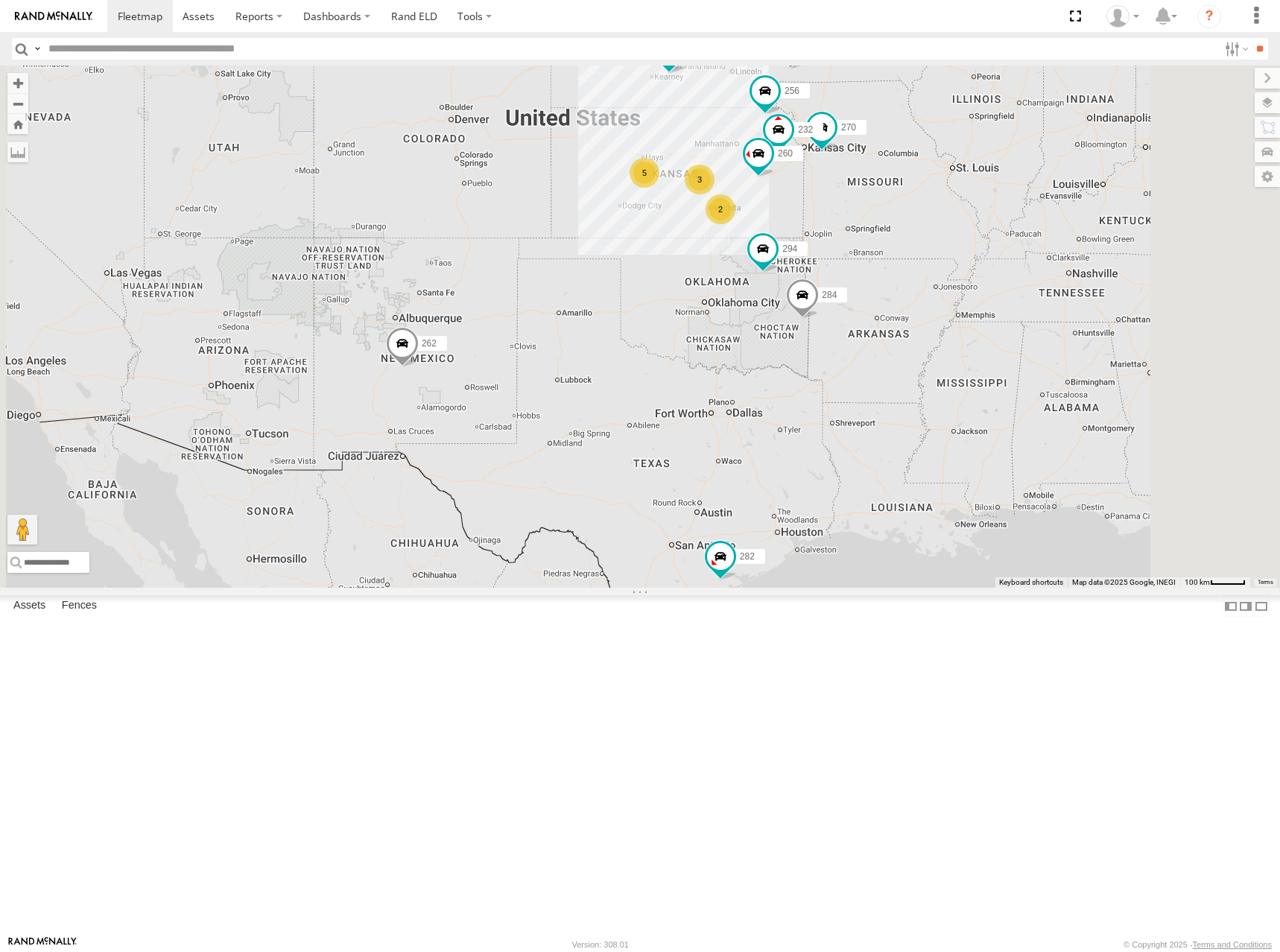
drag, startPoint x: 944, startPoint y: 188, endPoint x: 938, endPoint y: 231, distance: 43.4
click at [938, 231] on div "298 270 292 272 256 232 304 284 302 294 260 5 2 262 2 3 282" at bounding box center [640, 326] width 1280 height 522
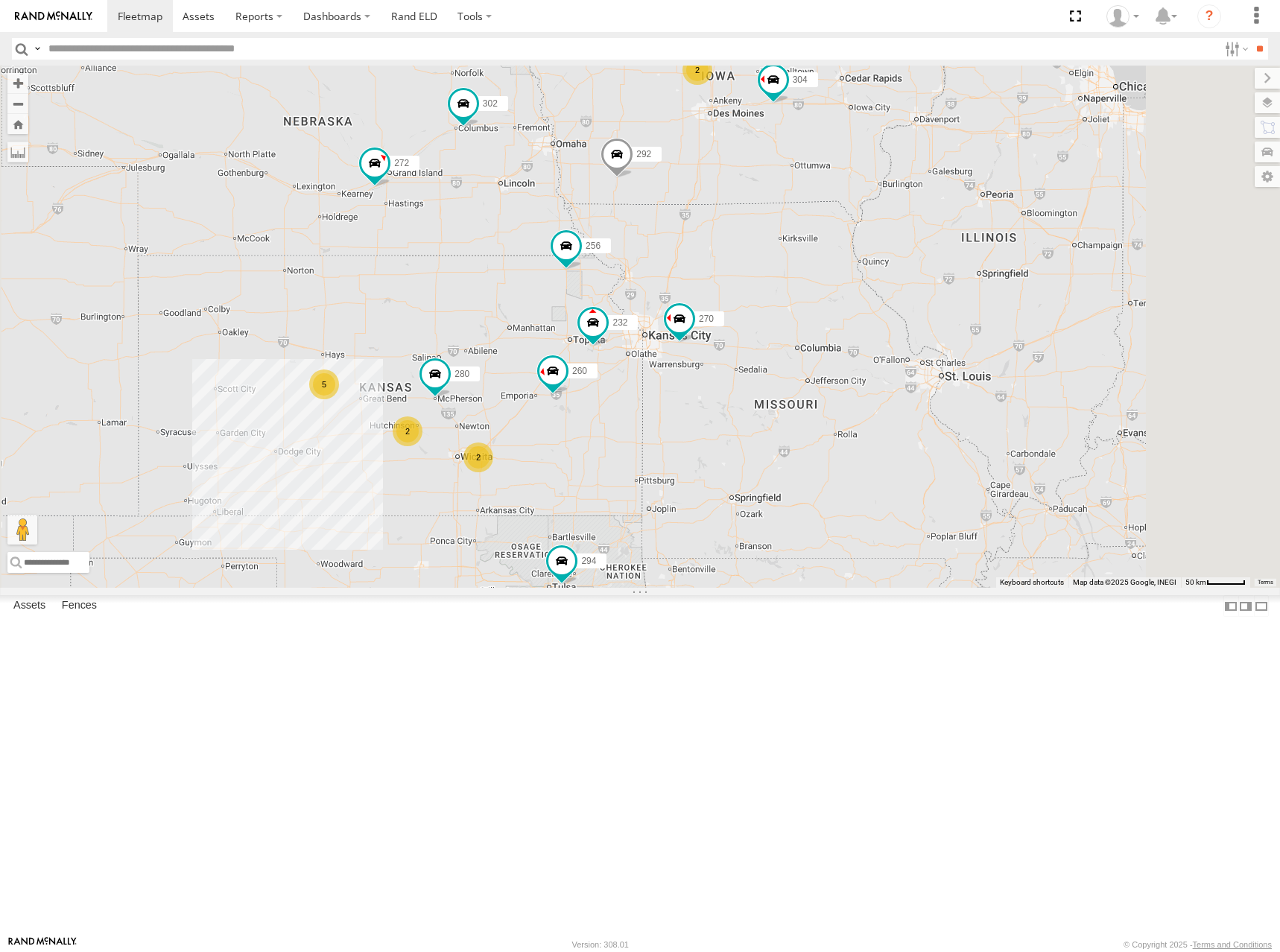
drag, startPoint x: 997, startPoint y: 179, endPoint x: 999, endPoint y: 246, distance: 67.0
click at [999, 246] on div "298 270 292 272 256 232 304 284 302 294 260 262 282 5 2 2 280 2" at bounding box center [640, 326] width 1280 height 522
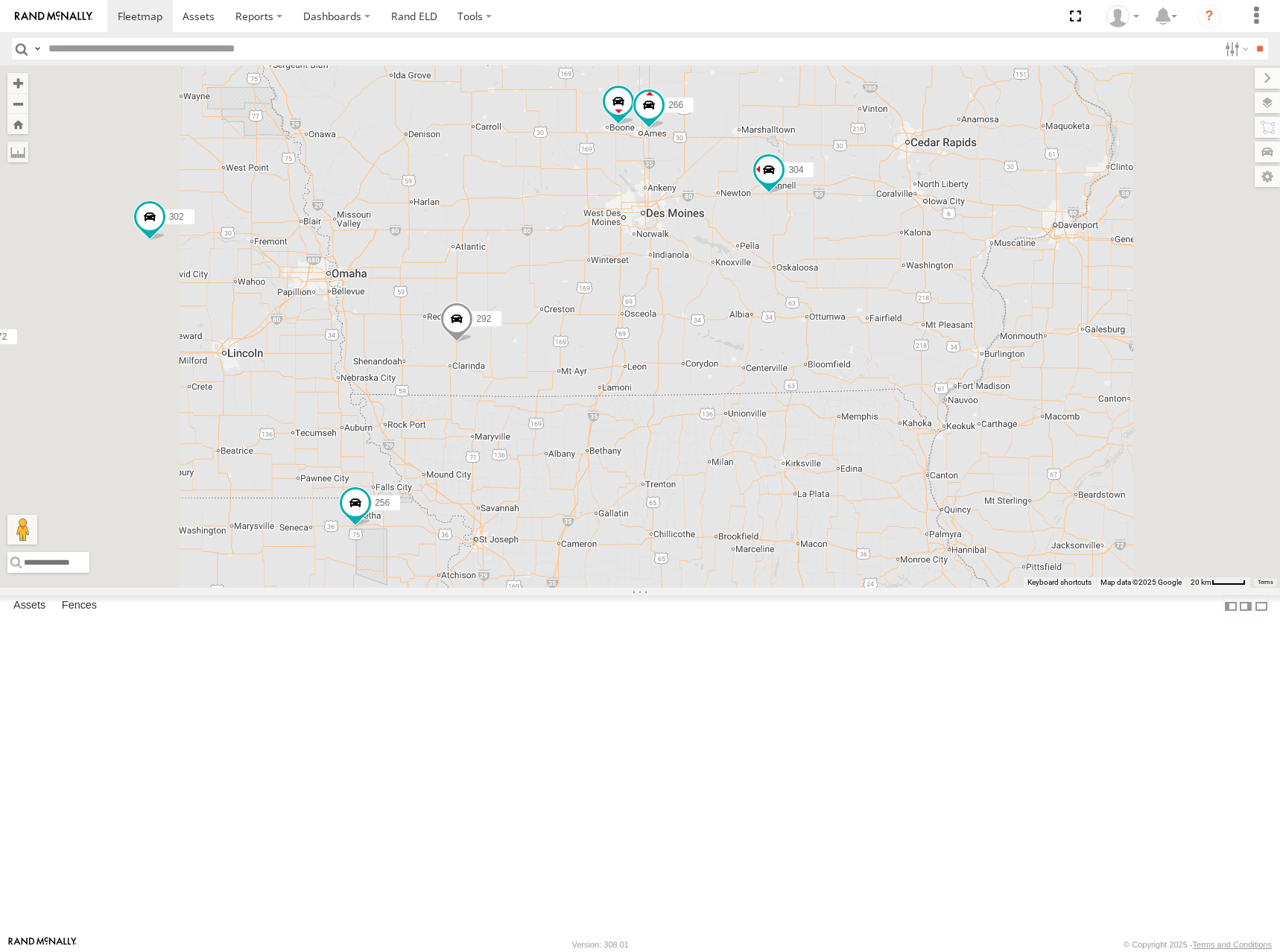
drag, startPoint x: 910, startPoint y: 248, endPoint x: 919, endPoint y: 281, distance: 34.2
click at [919, 281] on div "298 270 292 272 256 232 304 284 302 294 260 262 282 280 300 266" at bounding box center [640, 326] width 1280 height 522
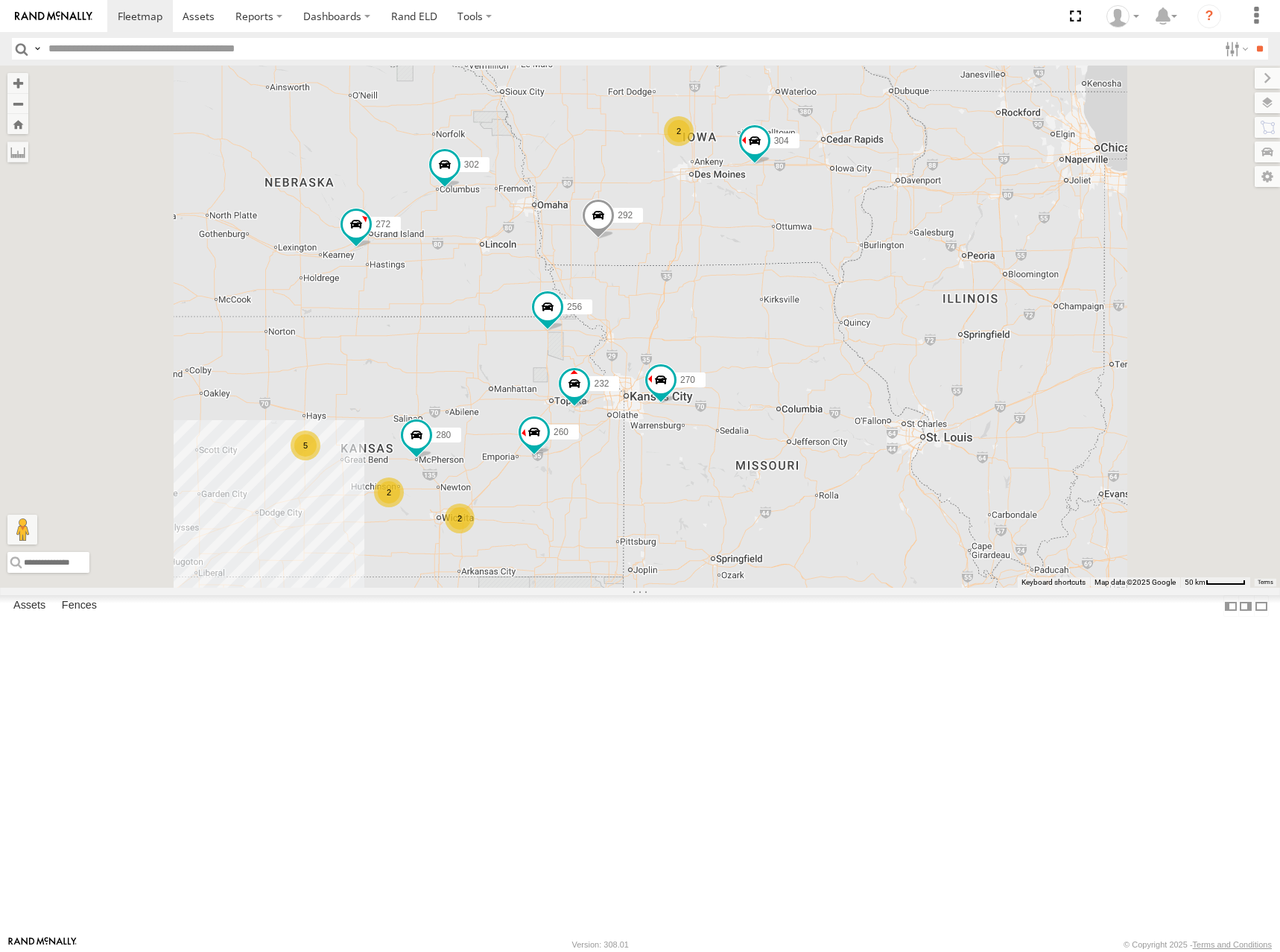
click at [929, 277] on div "298 270 292 272 256 232 304 284 302 294 260 262 282 280 5 2 2 2" at bounding box center [640, 326] width 1280 height 522
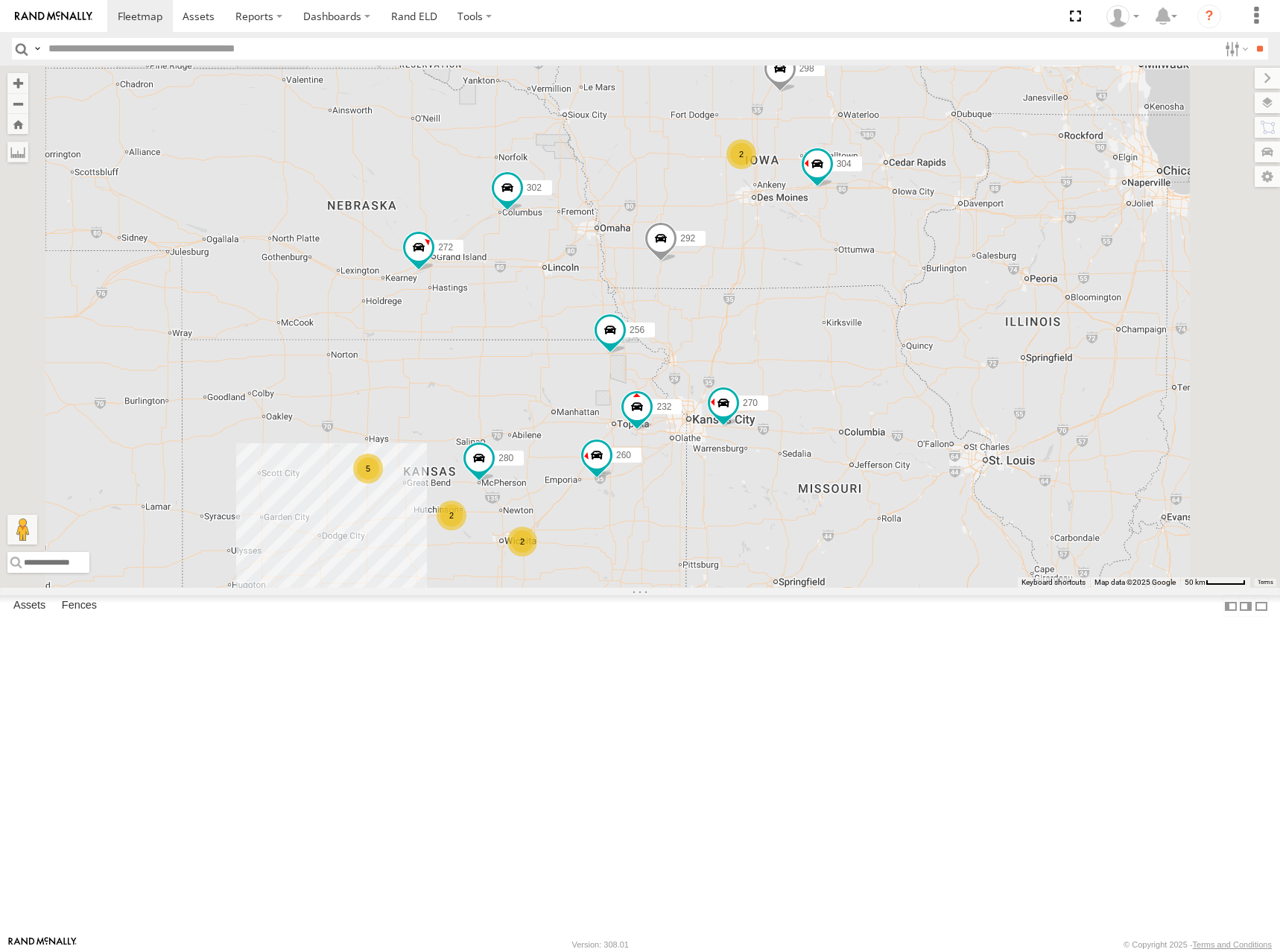
drag, startPoint x: 772, startPoint y: 213, endPoint x: 841, endPoint y: 237, distance: 73.1
click at [841, 237] on div "298 270 292 272 256 232 304 284 302 294 260 262 282 280 5 2 2 2" at bounding box center [640, 326] width 1280 height 522
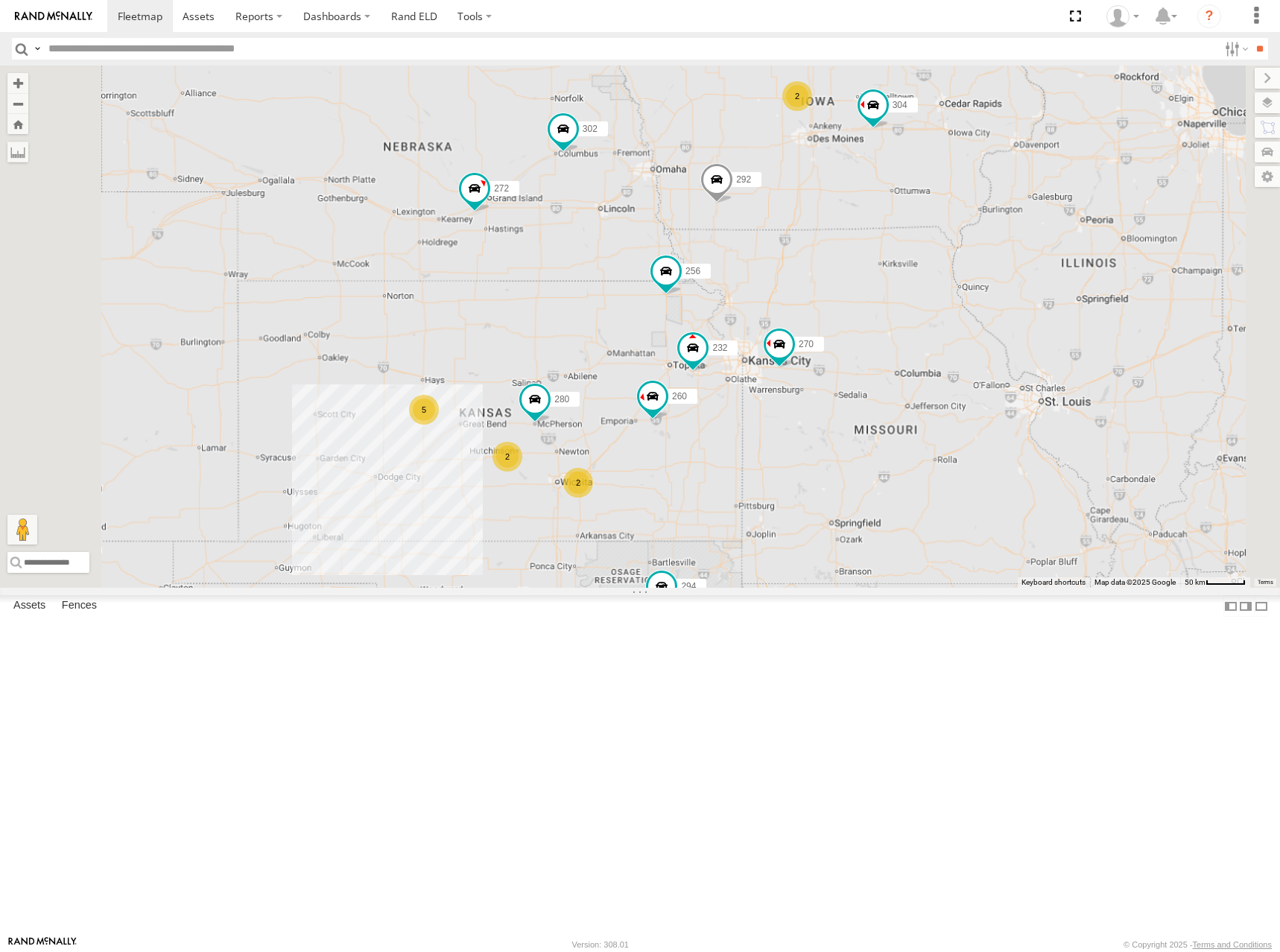
drag, startPoint x: 850, startPoint y: 315, endPoint x: 916, endPoint y: 235, distance: 103.7
click at [916, 235] on div "298 270 292 272 256 232 304 284 302 294 260 262 282 280 5 2 2 2" at bounding box center [640, 326] width 1280 height 522
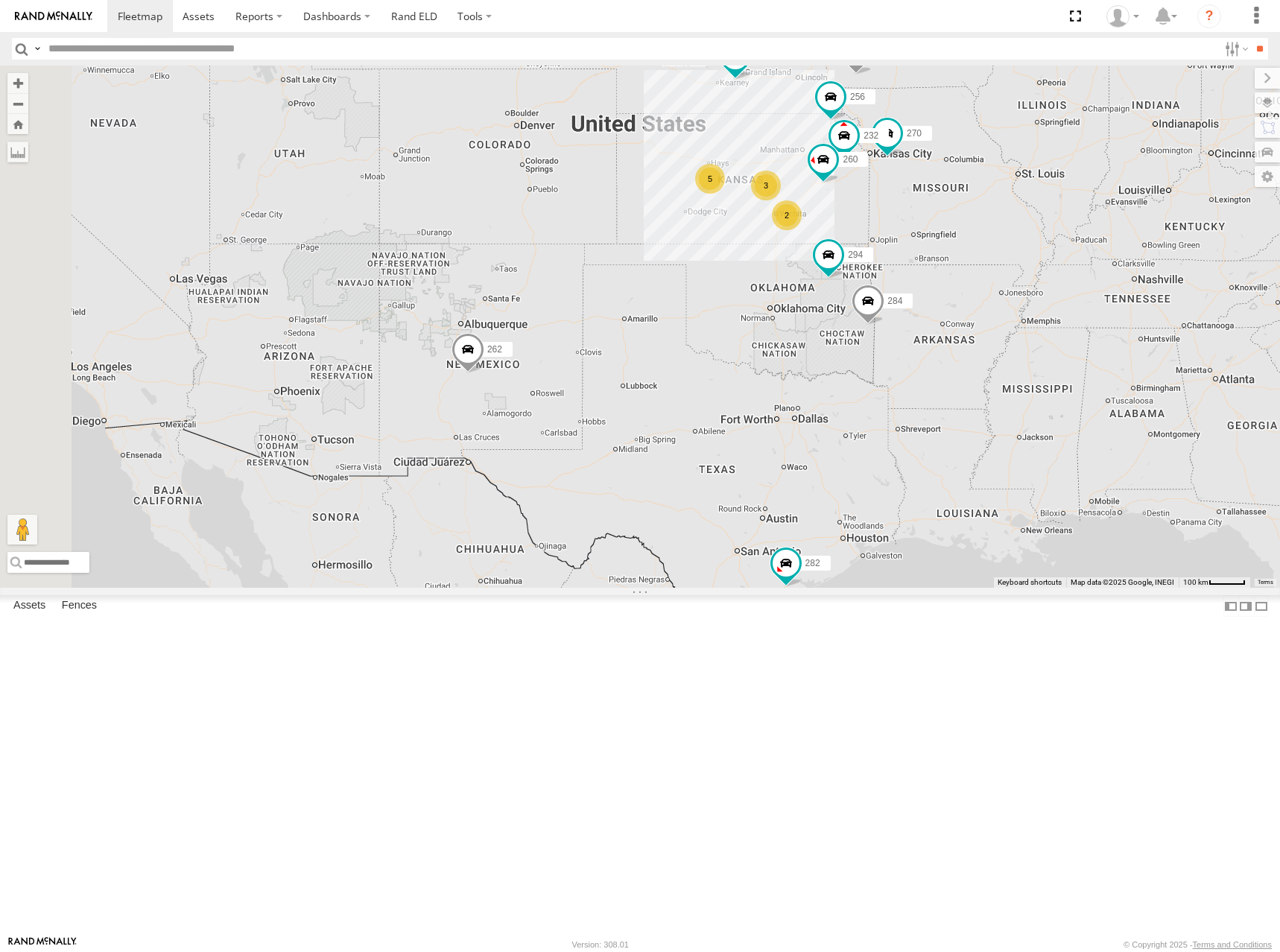
drag, startPoint x: 741, startPoint y: 403, endPoint x: 884, endPoint y: 292, distance: 181.0
click at [884, 292] on div "298 270 292 272 256 232 304 284 302 294 260 262 282 5 2 2 3" at bounding box center [640, 326] width 1280 height 522
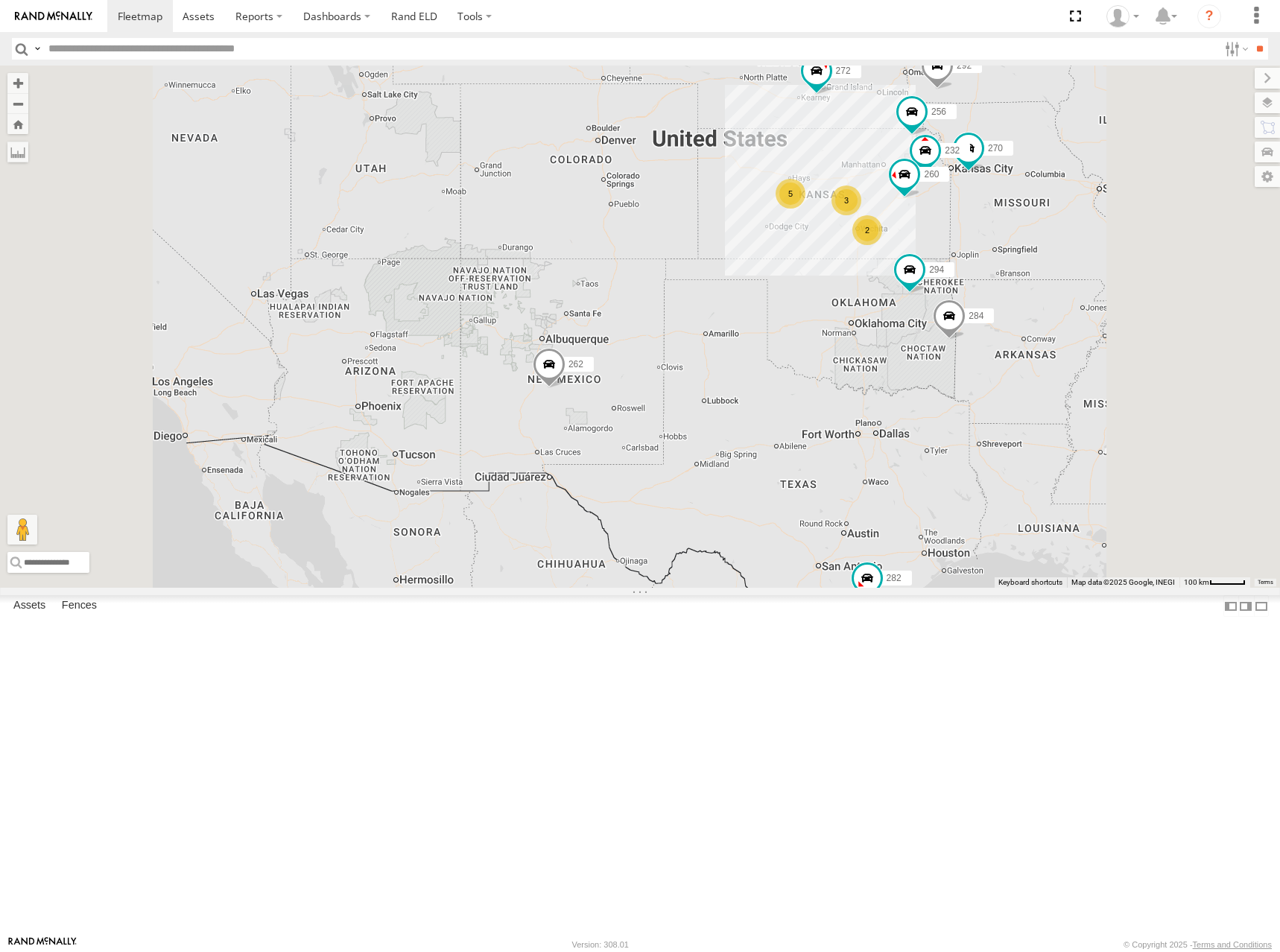
drag, startPoint x: 910, startPoint y: 443, endPoint x: 788, endPoint y: 476, distance: 126.4
click at [788, 476] on div "298 270 292 272 256 232 304 284 302 294 260 262 282 5 2 2 3" at bounding box center [640, 326] width 1280 height 522
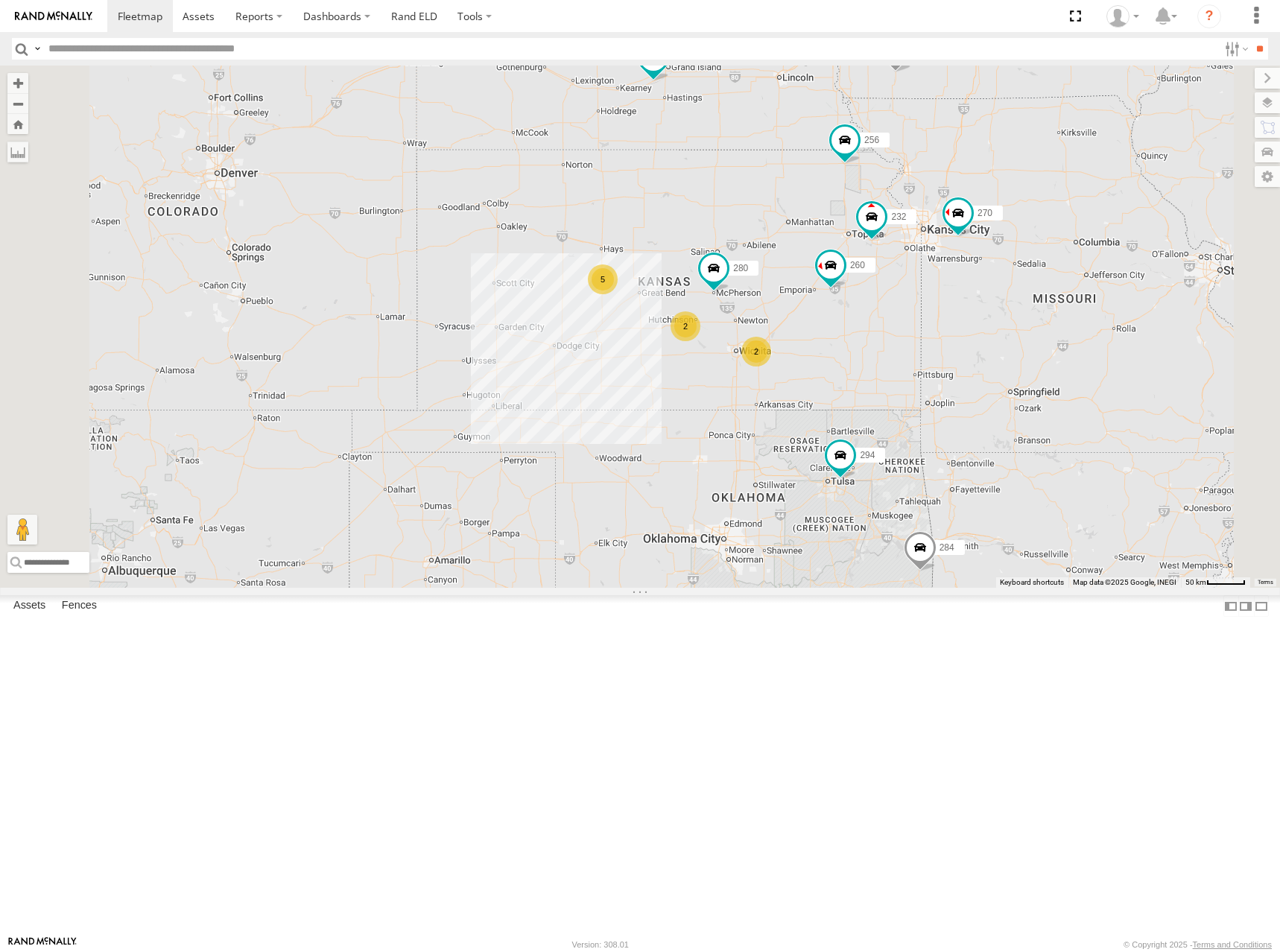
click at [810, 329] on div "298 270 292 272 256 232 304 284 302 294 260 262 282 5 2 2 280 2" at bounding box center [640, 326] width 1280 height 522
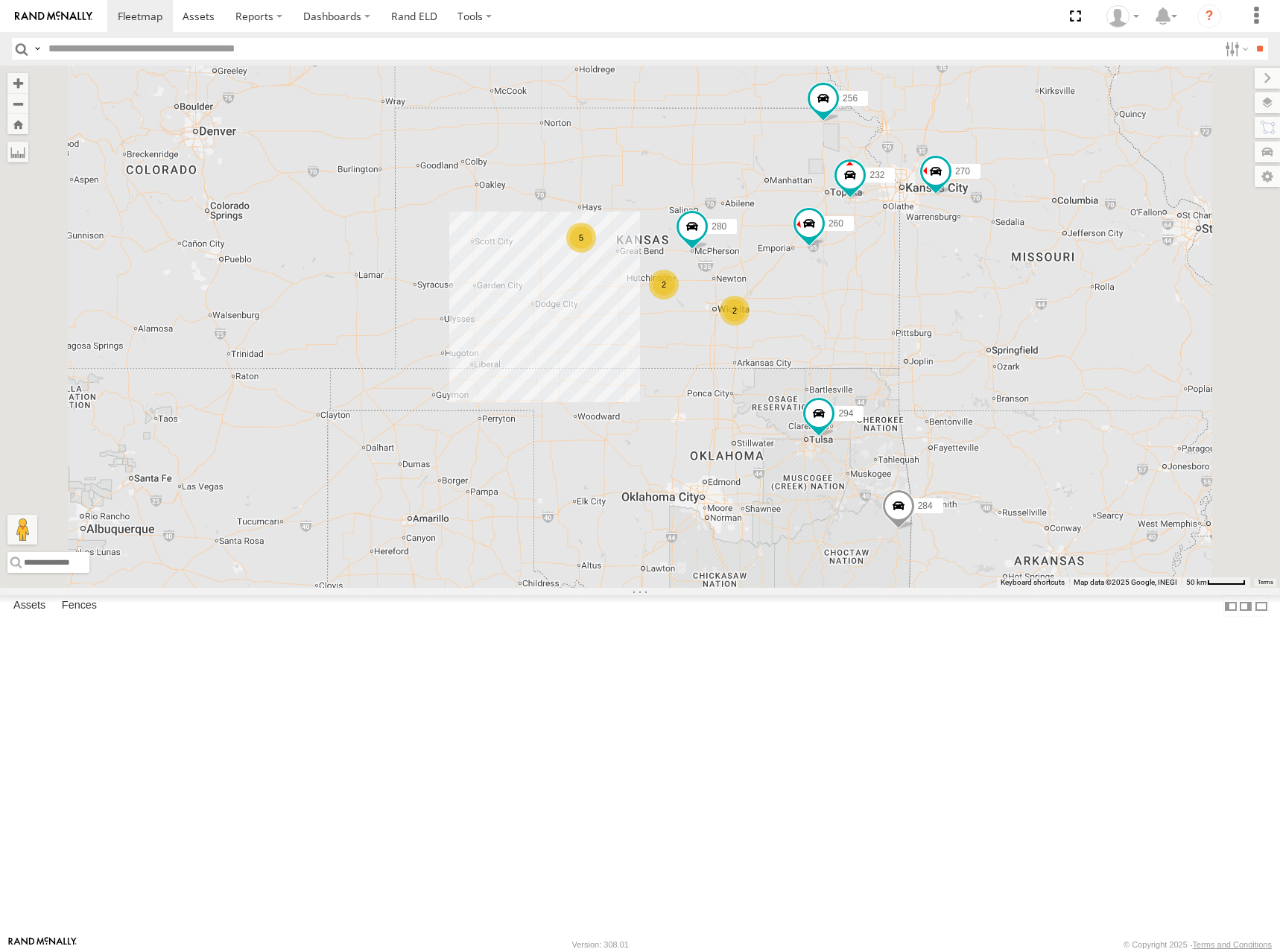
drag, startPoint x: 918, startPoint y: 323, endPoint x: 910, endPoint y: 298, distance: 26.2
click at [910, 298] on div "298 270 292 272 256 232 304 284 302 294 260 262 282 5 2 2 280 2" at bounding box center [640, 326] width 1280 height 522
drag, startPoint x: 929, startPoint y: 329, endPoint x: 928, endPoint y: 336, distance: 7.1
click at [928, 336] on div "298 270 292 272 256 232 304 284 302 294 260 262 282 280 5 2 2 2" at bounding box center [640, 326] width 1280 height 522
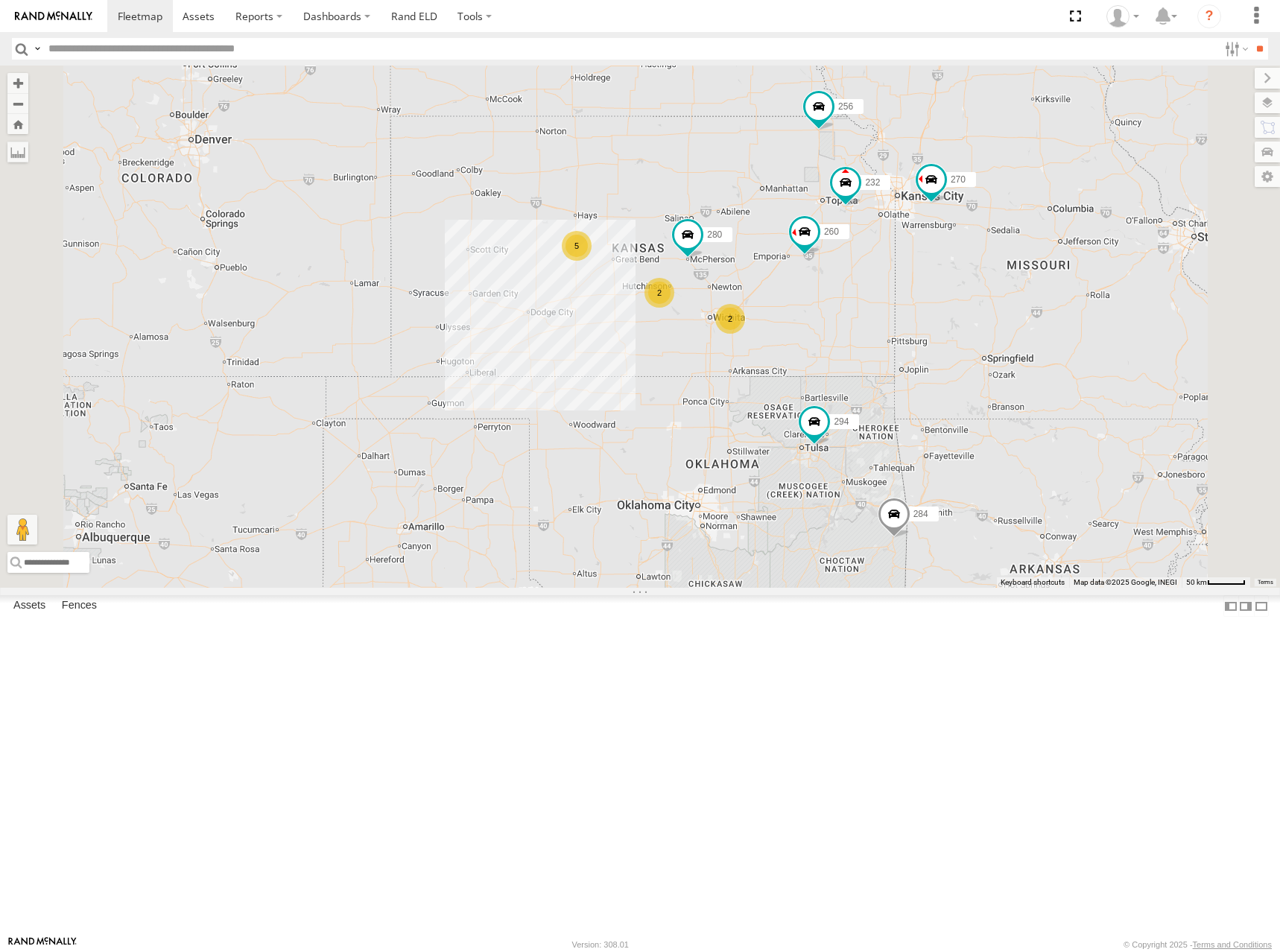
drag, startPoint x: 857, startPoint y: 315, endPoint x: 887, endPoint y: 305, distance: 31.6
click at [853, 326] on div "270 292 272 280 256 232 304 284 302 294 260 5 2 2 2" at bounding box center [640, 326] width 1280 height 522
drag, startPoint x: 873, startPoint y: 309, endPoint x: 866, endPoint y: 329, distance: 21.2
click at [866, 329] on div "270 292 272 280 256 232 304 284 302 294 260 5 2 2 2" at bounding box center [640, 326] width 1280 height 522
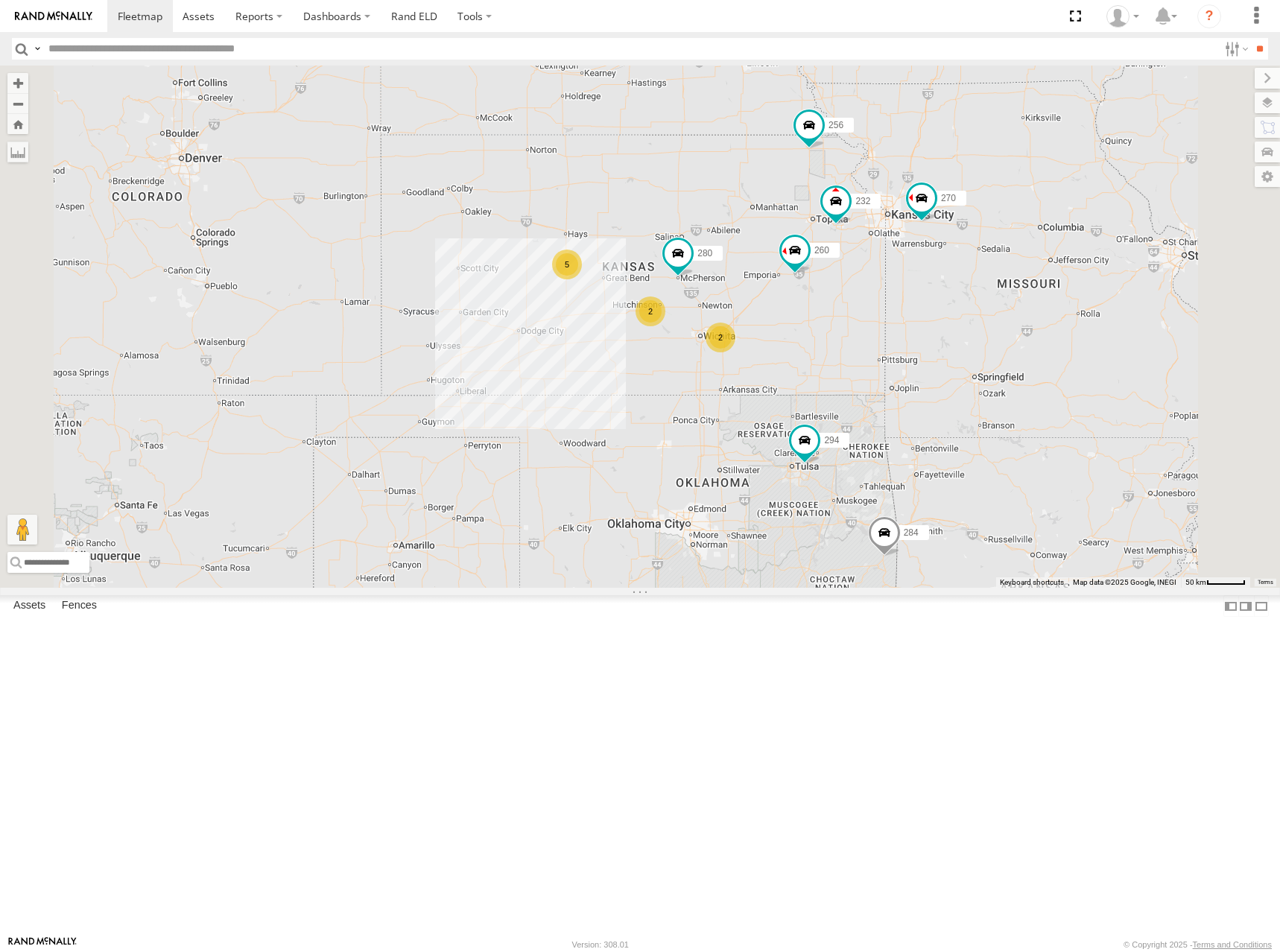
drag, startPoint x: 902, startPoint y: 319, endPoint x: 898, endPoint y: 330, distance: 11.7
click at [898, 330] on div "270 292 272 280 256 232 304 284 302 294 260 5 2 2 2" at bounding box center [640, 326] width 1280 height 522
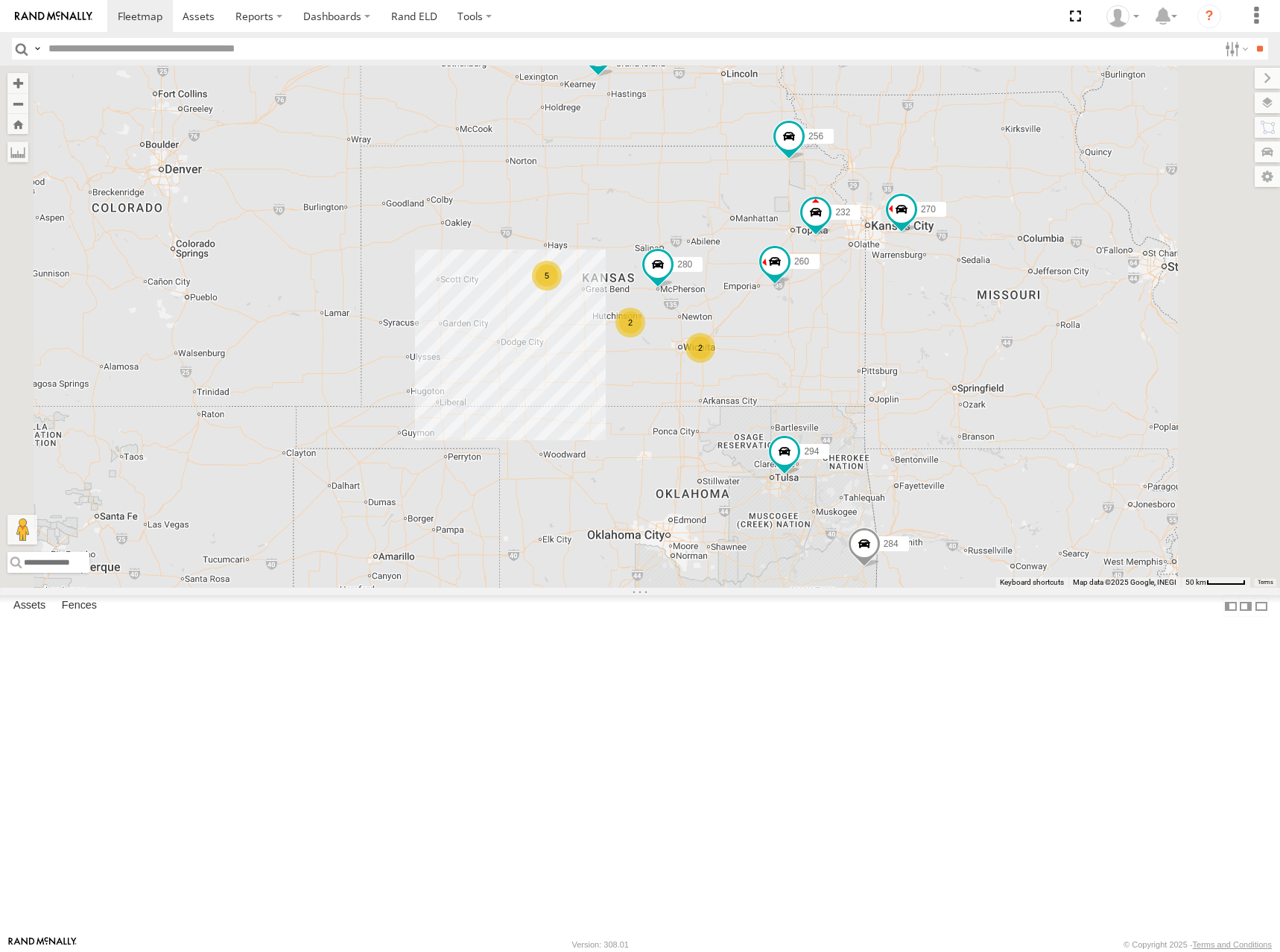
drag, startPoint x: 879, startPoint y: 373, endPoint x: 860, endPoint y: 370, distance: 19.2
click at [860, 370] on div "270 292 272 280 256 232 304 284 302 294 260 5 2 2 2 298" at bounding box center [640, 326] width 1280 height 522
drag, startPoint x: 827, startPoint y: 349, endPoint x: 832, endPoint y: 326, distance: 23.5
click at [832, 326] on div "270 292 272 280 256 232 304 284 302 294 260 5 2 2 2 298" at bounding box center [640, 326] width 1280 height 522
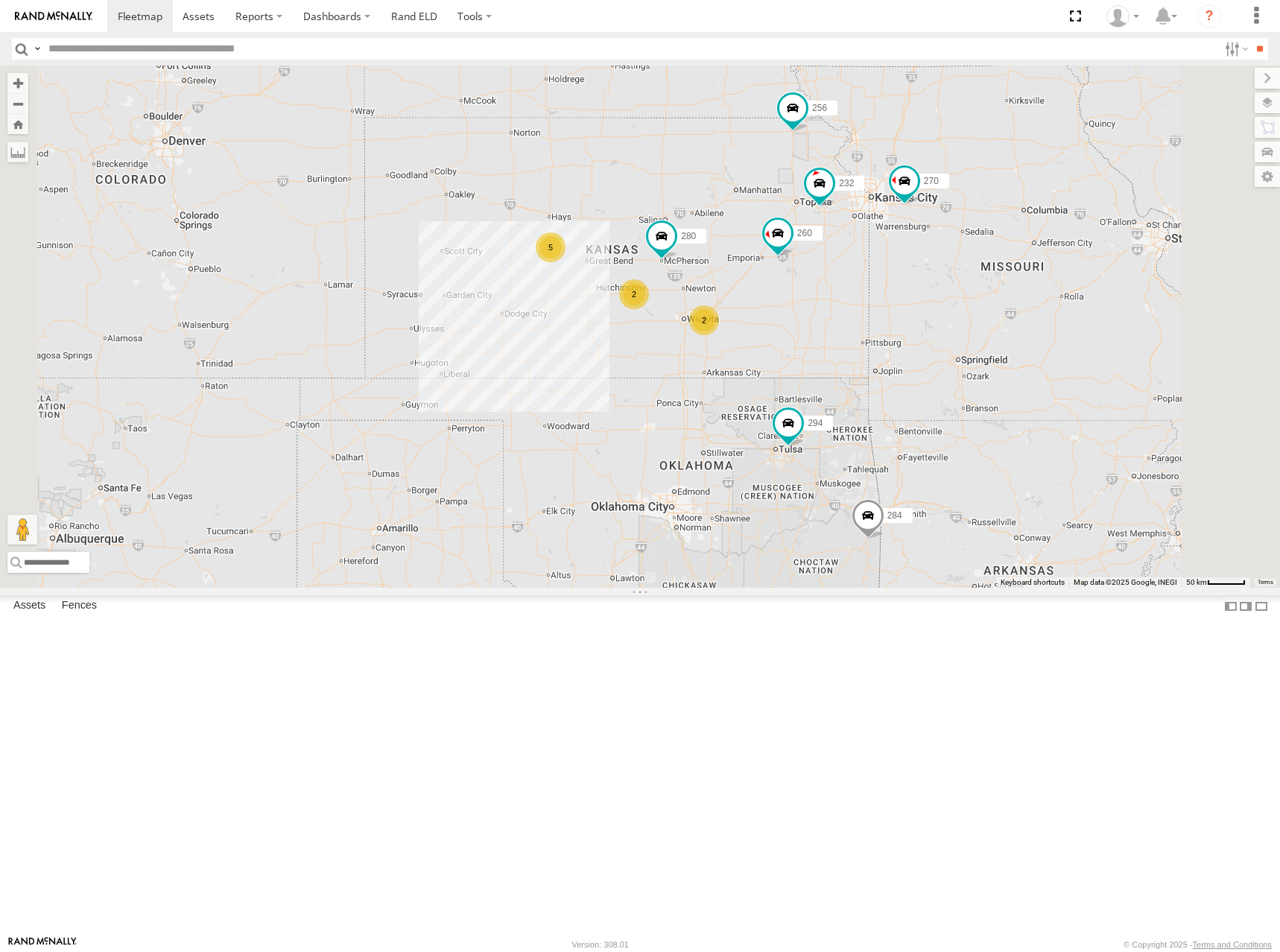
drag, startPoint x: 897, startPoint y: 342, endPoint x: 913, endPoint y: 337, distance: 16.8
click at [912, 339] on div "270 292 272 280 256 232 304 284 302 294 260 5 2 2 2 298" at bounding box center [640, 326] width 1280 height 522
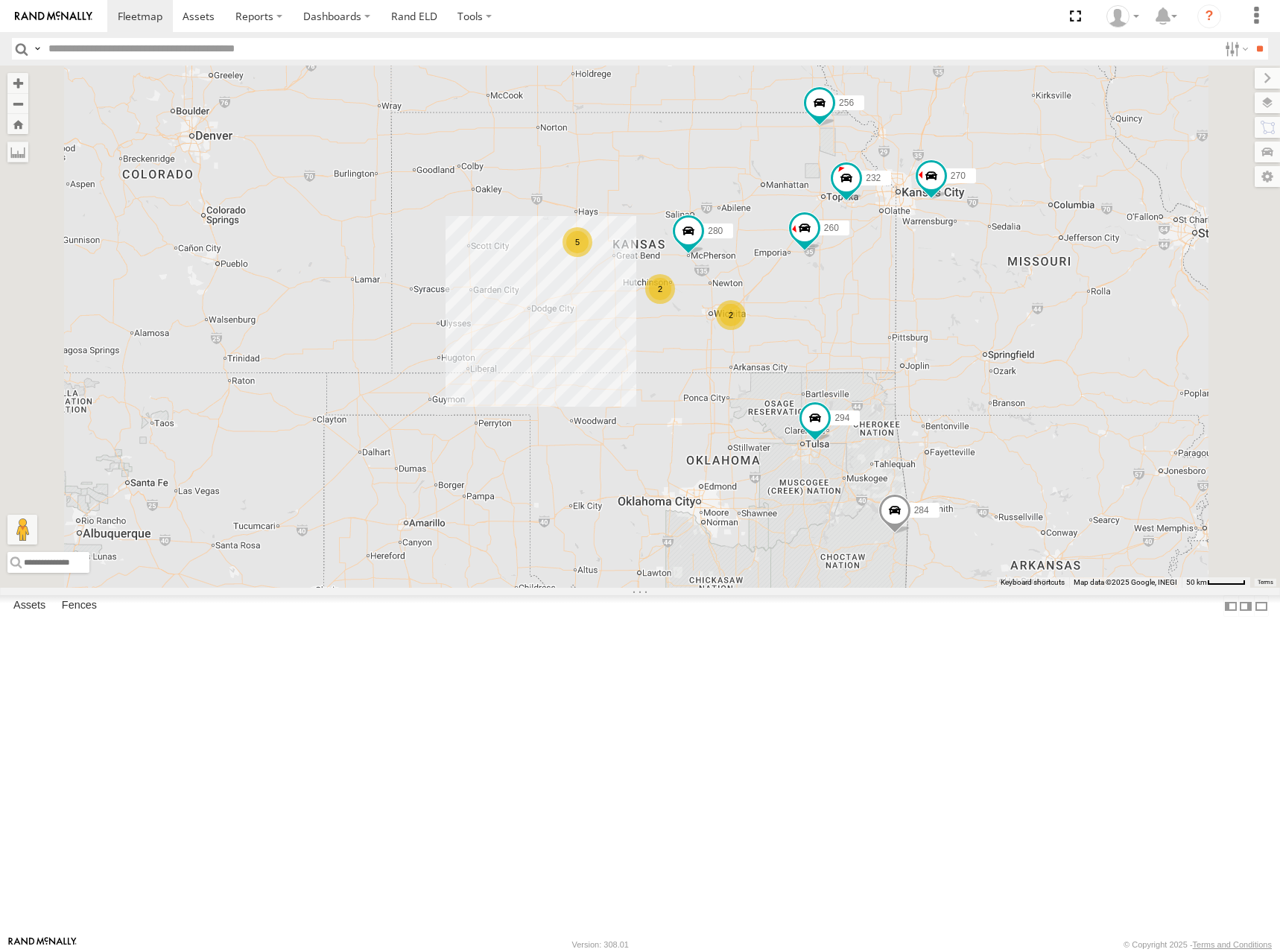
click at [841, 321] on div "270 292 272 280 256 232 304 284 302 294 260 5 2 2 2 298" at bounding box center [640, 326] width 1280 height 522
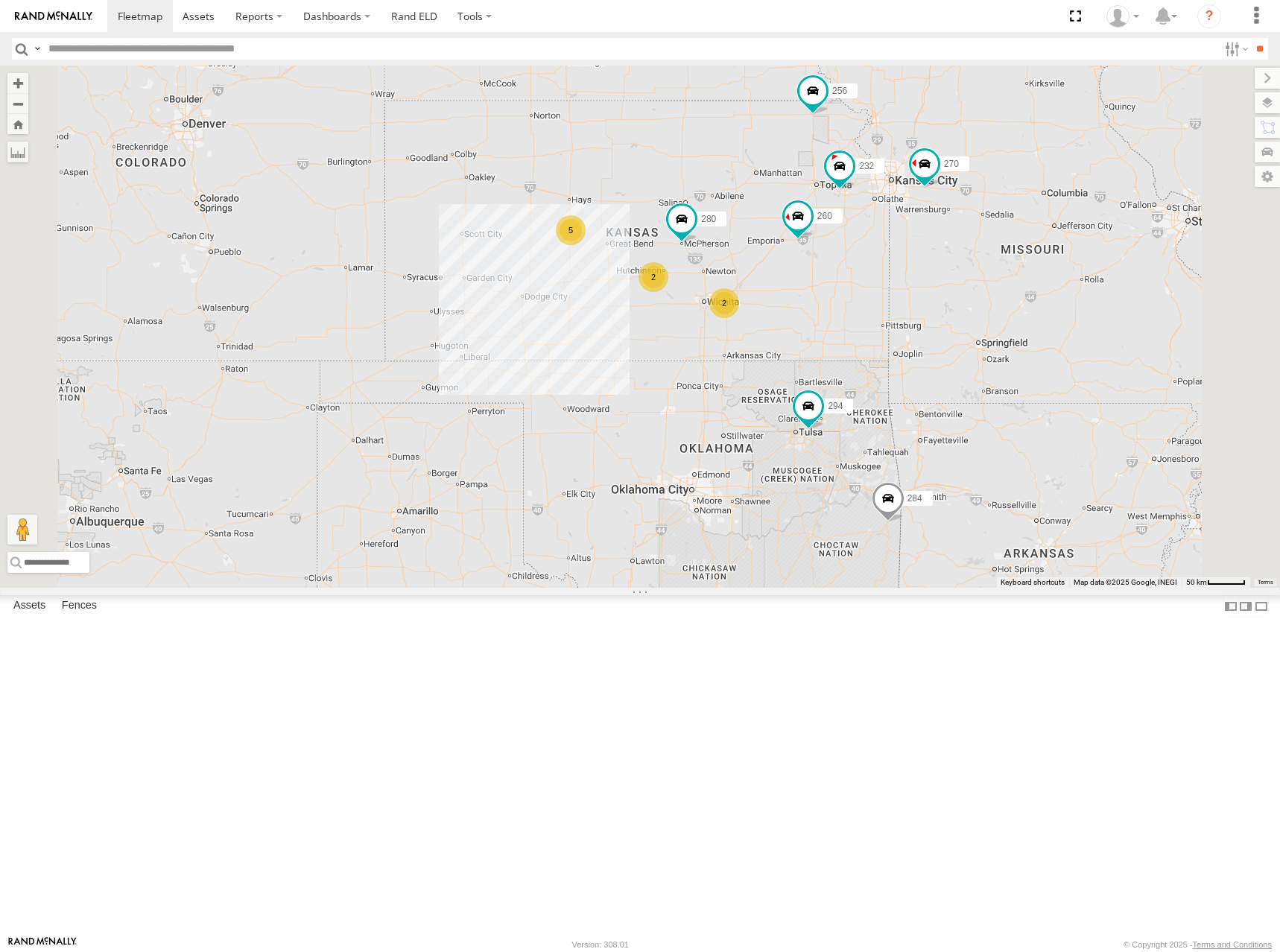
drag, startPoint x: 919, startPoint y: 277, endPoint x: 912, endPoint y: 264, distance: 14.8
click at [912, 264] on div "270 292 272 280 256 232 304 284 302 294 260 5 2 2 2 298" at bounding box center [640, 326] width 1280 height 522
click at [847, 275] on div "270 292 272 280 256 232 304 284 302 294 260 5 2 2 2 298" at bounding box center [640, 326] width 1280 height 522
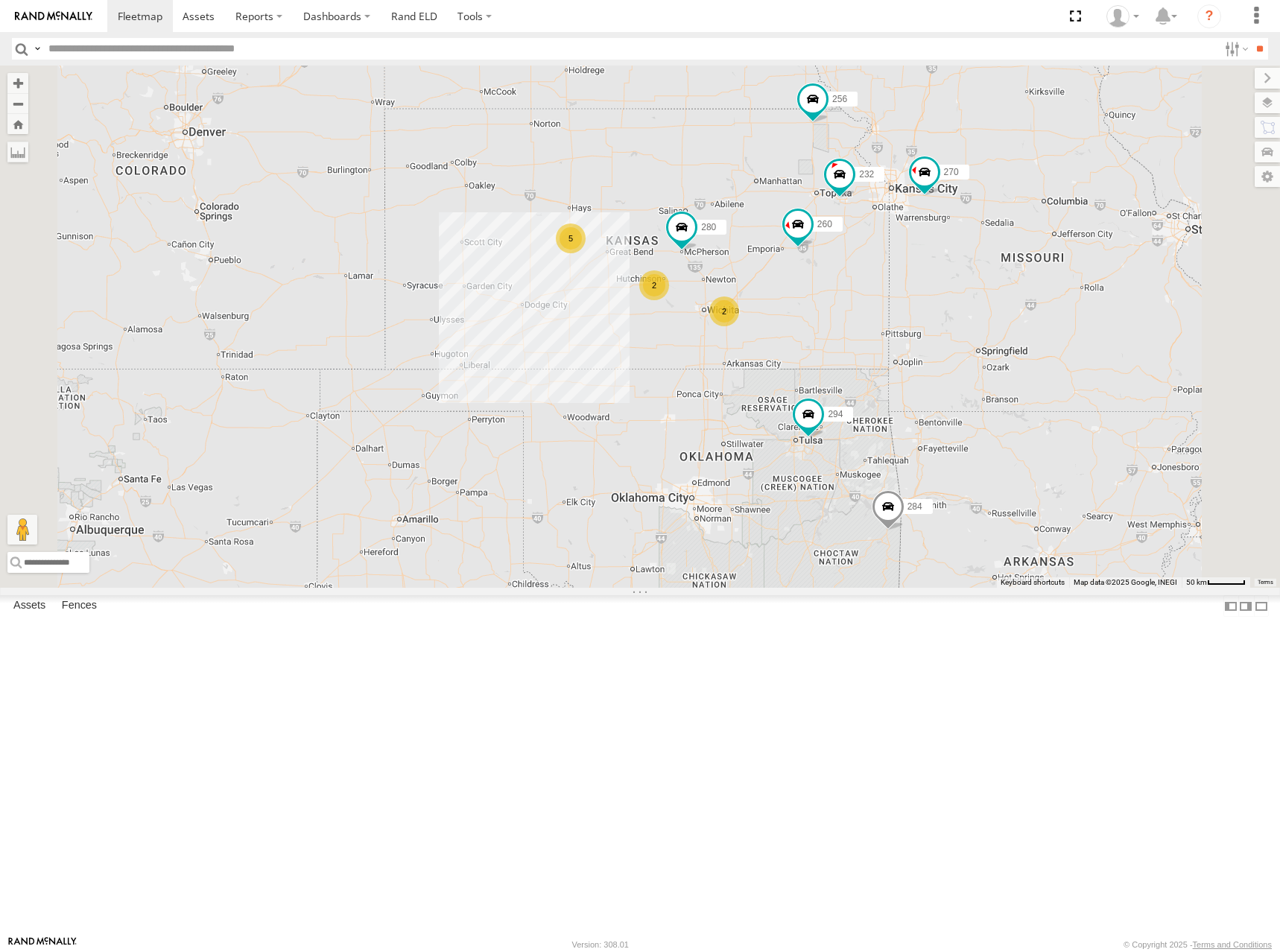
click at [911, 304] on div "270 292 272 280 256 232 304 284 302 294 260 5 2 2 2 298" at bounding box center [640, 326] width 1280 height 522
click at [926, 325] on div "270 292 272 280 256 232 304 284 302 294 260 5 2 2 2 298" at bounding box center [640, 326] width 1280 height 522
drag, startPoint x: 902, startPoint y: 280, endPoint x: 911, endPoint y: 281, distance: 9.1
click at [911, 281] on div "270 292 272 280 256 232 304 284 302 294 260 5 2 2 2 298" at bounding box center [640, 326] width 1280 height 522
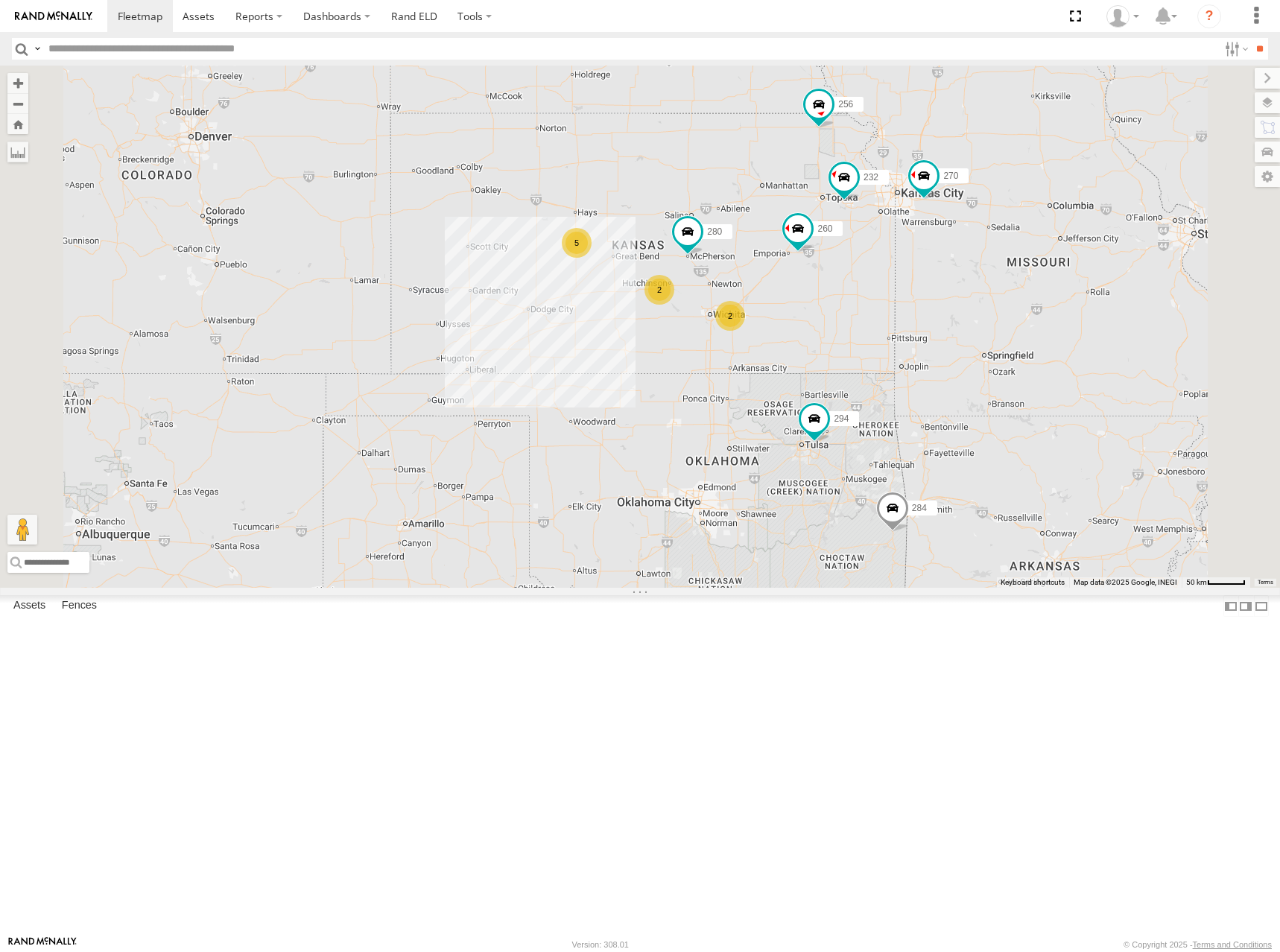
drag, startPoint x: 905, startPoint y: 323, endPoint x: 913, endPoint y: 347, distance: 25.3
click at [913, 347] on div "270 292 272 280 256 232 304 284 302 294 260 5 2 2 2 298" at bounding box center [640, 326] width 1280 height 522
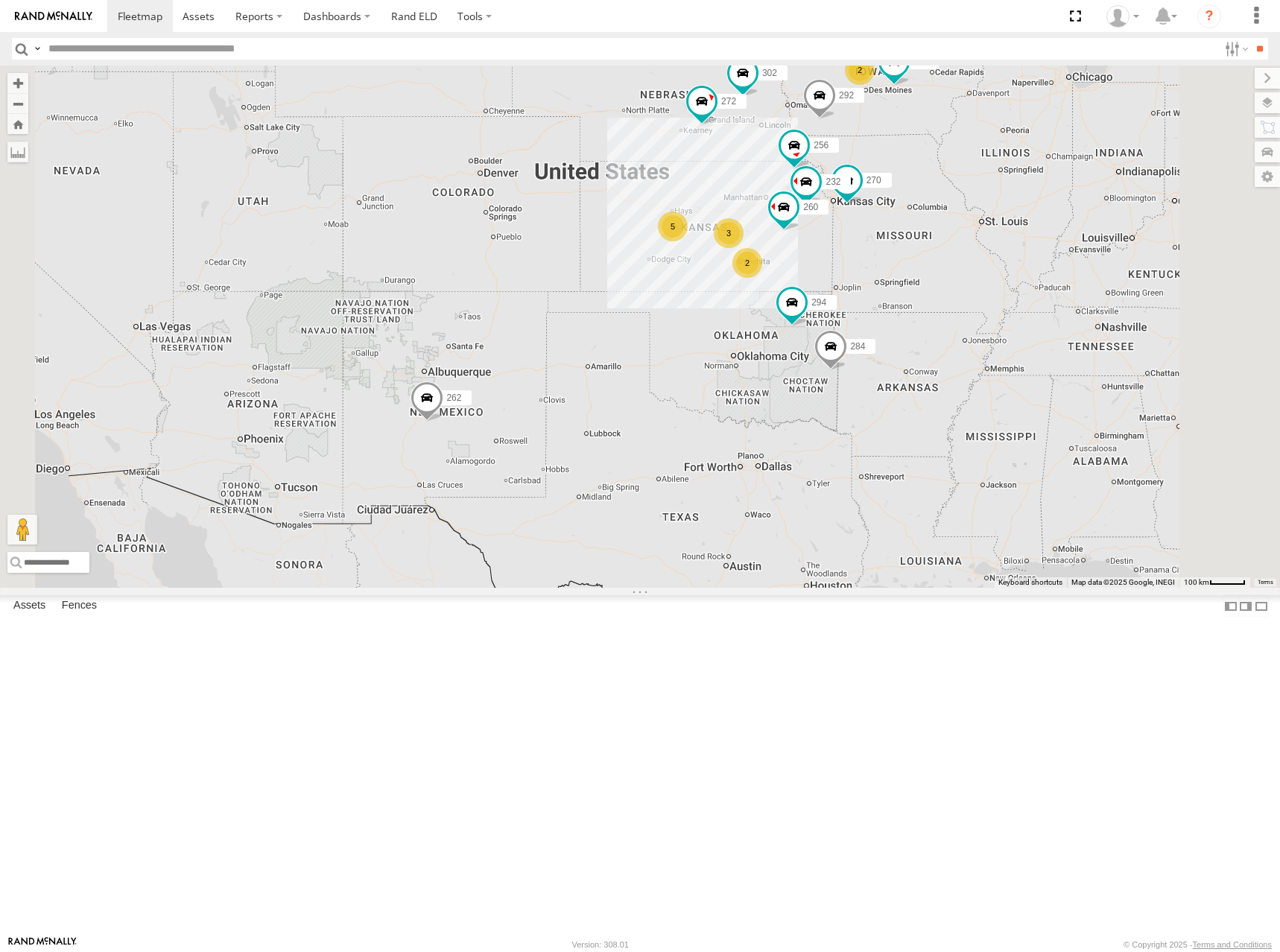
click at [908, 335] on div "270 292 272 256 232 304 284 302 294 260 298 5 2 262 2 3 282" at bounding box center [640, 326] width 1280 height 522
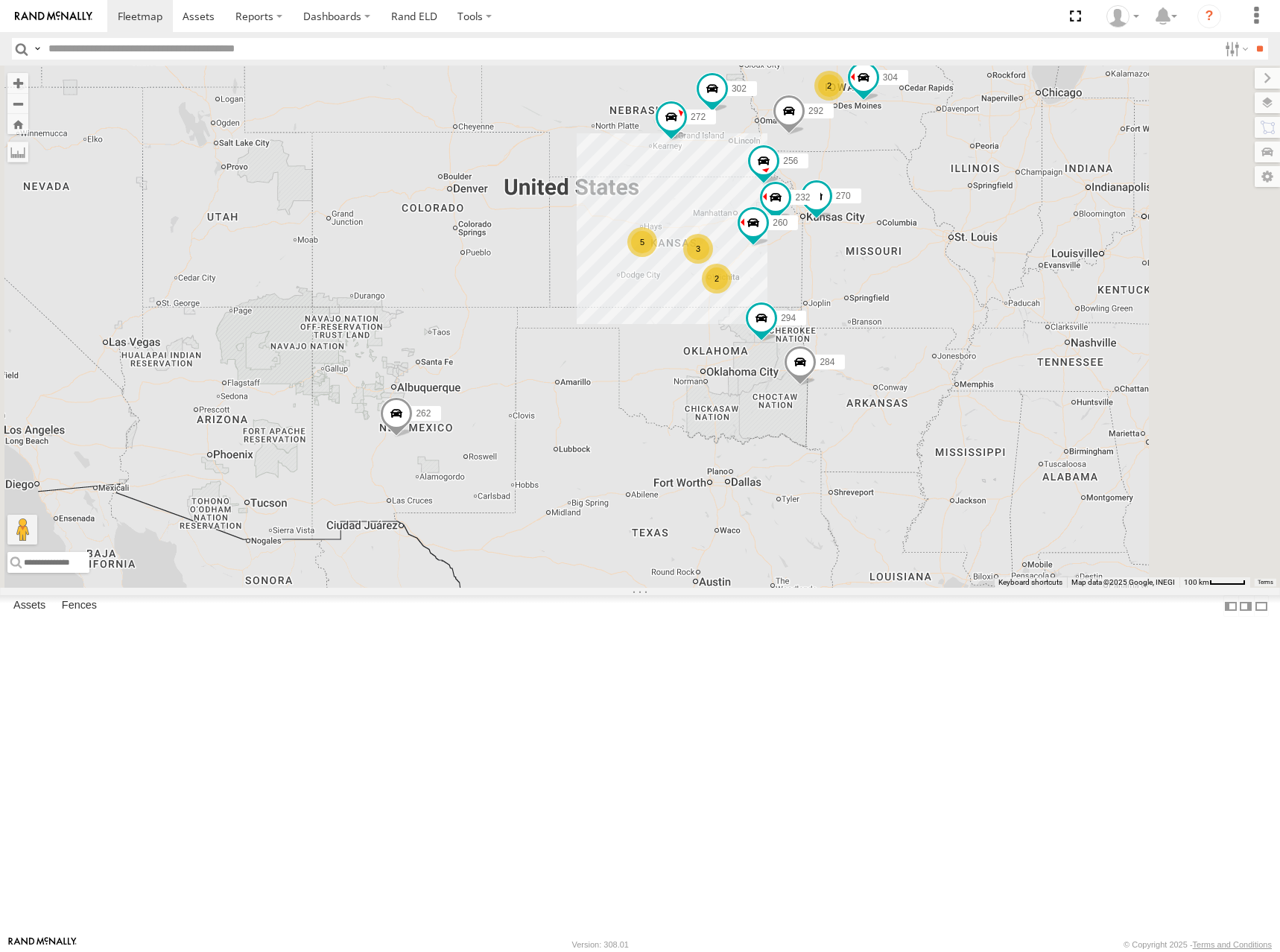
drag, startPoint x: 901, startPoint y: 335, endPoint x: 883, endPoint y: 344, distance: 20.1
click at [883, 344] on div "270 292 272 256 232 304 284 302 294 260 298 5 2 262 2 3 282" at bounding box center [640, 326] width 1280 height 522
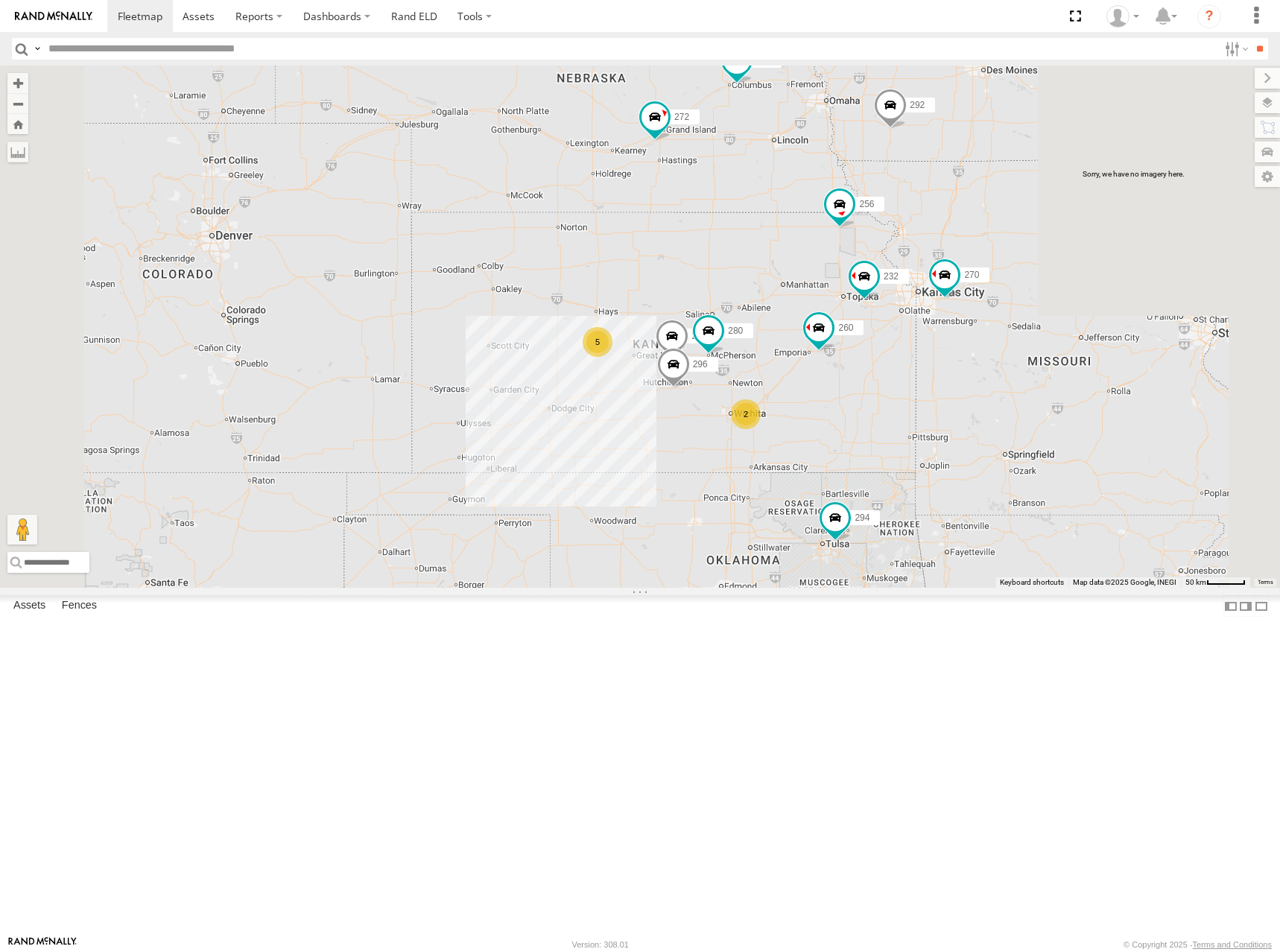
drag, startPoint x: 871, startPoint y: 365, endPoint x: 871, endPoint y: 415, distance: 50.0
click at [871, 415] on div "270 292 272 256 232 304 284 302 294 260 298 262 282 5 2 2 280 296 264" at bounding box center [640, 326] width 1280 height 522
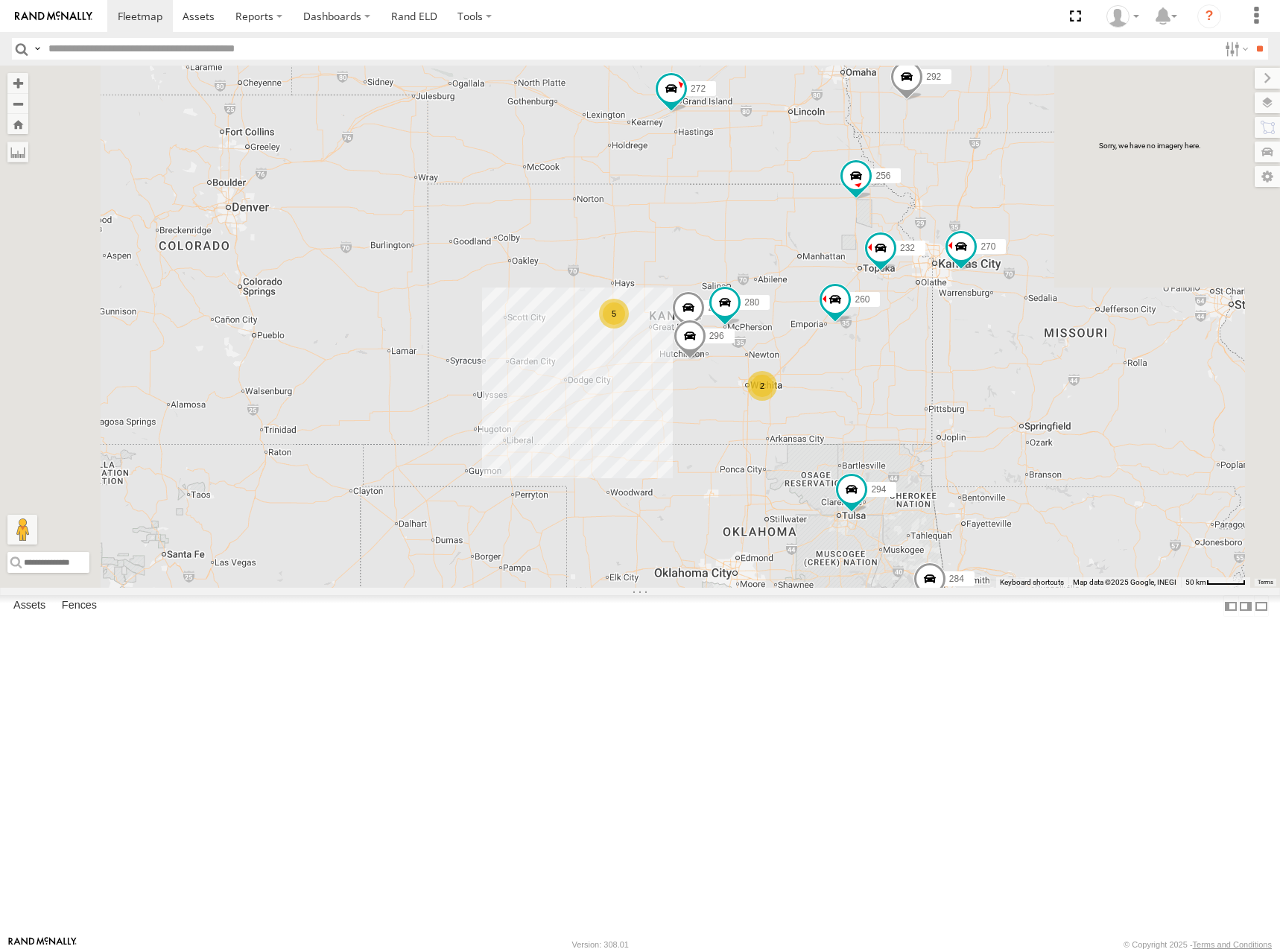
click at [907, 375] on div "270 292 272 256 232 304 284 302 294 260 298 262 282 5 2 2 280 296 264" at bounding box center [640, 326] width 1280 height 522
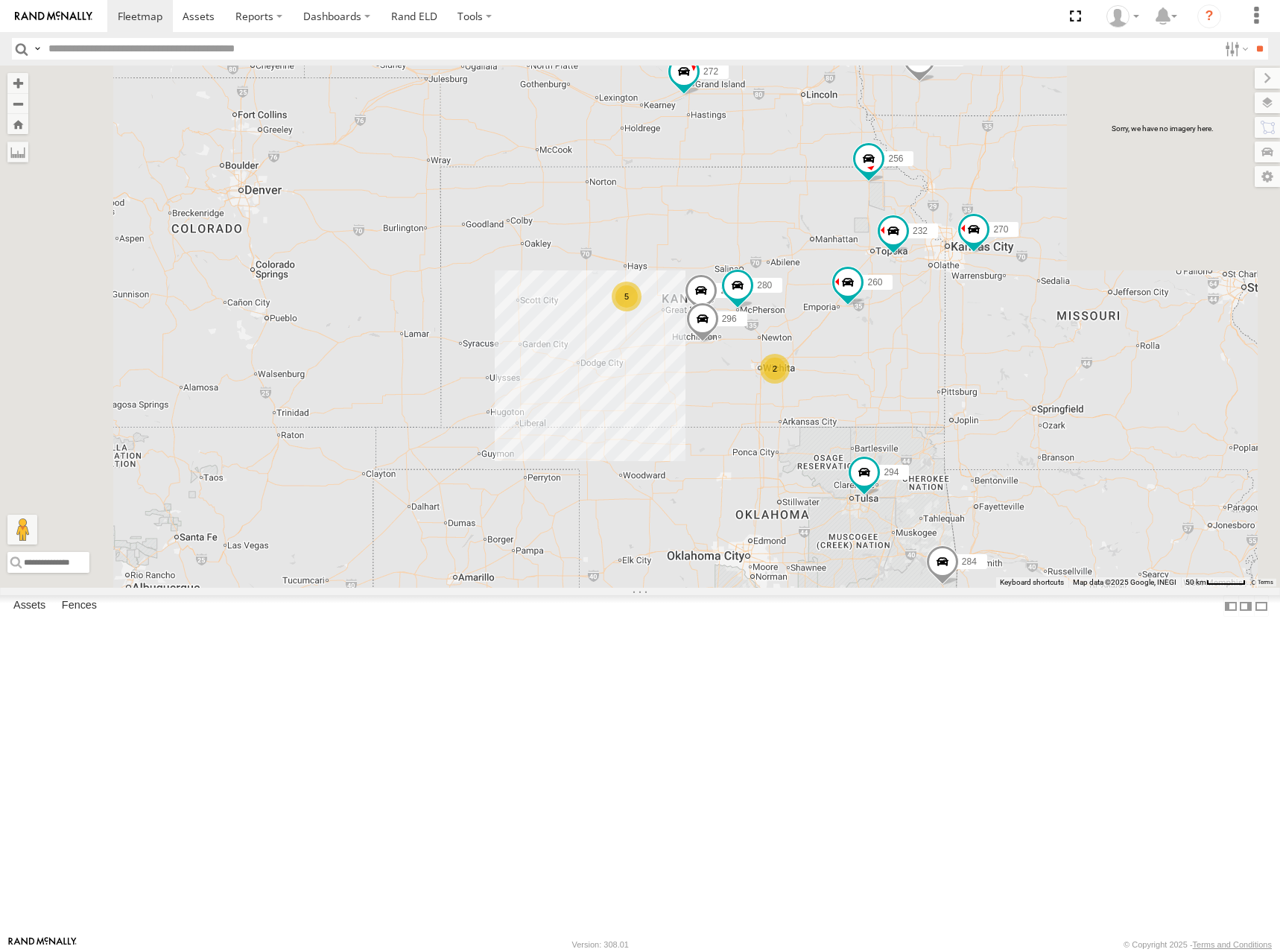
drag, startPoint x: 919, startPoint y: 348, endPoint x: 932, endPoint y: 328, distance: 23.9
click at [932, 328] on div "270 292 272 256 232 304 284 302 294 260 298 262 282 5 2 2 280 296 264" at bounding box center [640, 326] width 1280 height 522
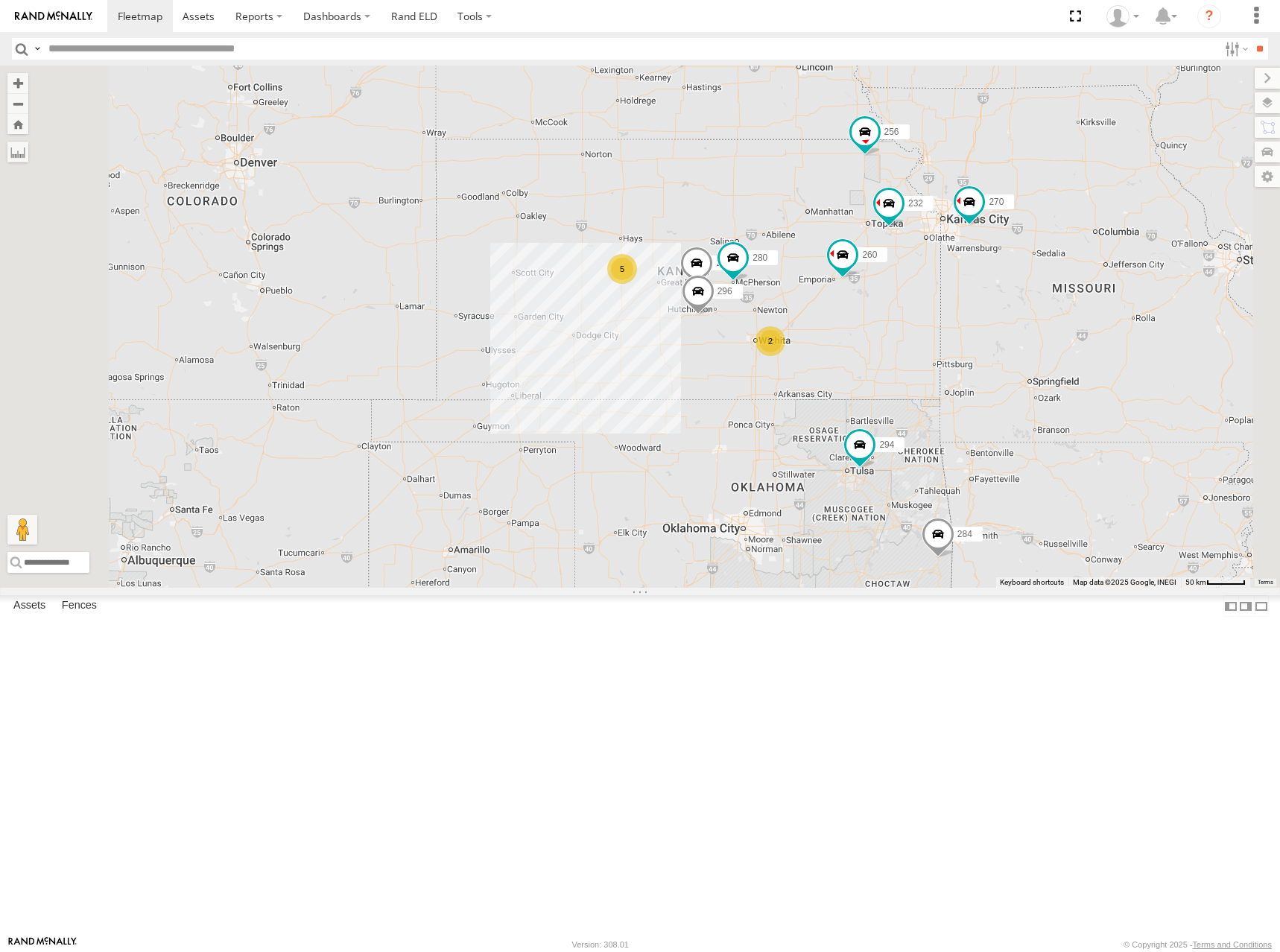
click at [855, 365] on div "270 292 272 256 232 304 284 302 294 260 298 262 282 280 296 264 5 2 2" at bounding box center [640, 326] width 1280 height 522
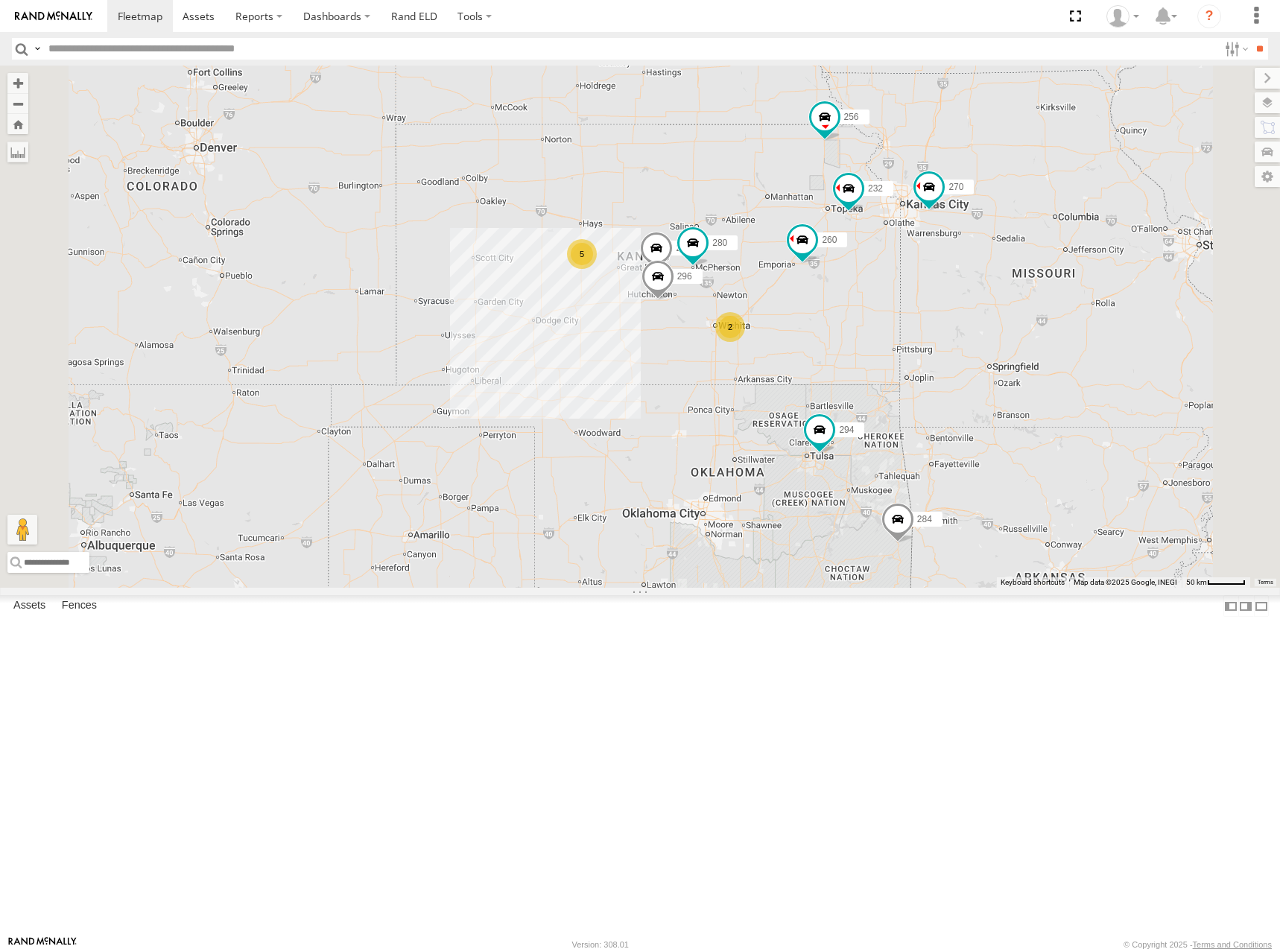
drag, startPoint x: 921, startPoint y: 319, endPoint x: 876, endPoint y: 316, distance: 45.1
click at [877, 316] on div "270 292 272 256 232 304 284 302 294 260 298 262 282 280 296 264 5 2 2" at bounding box center [640, 326] width 1280 height 522
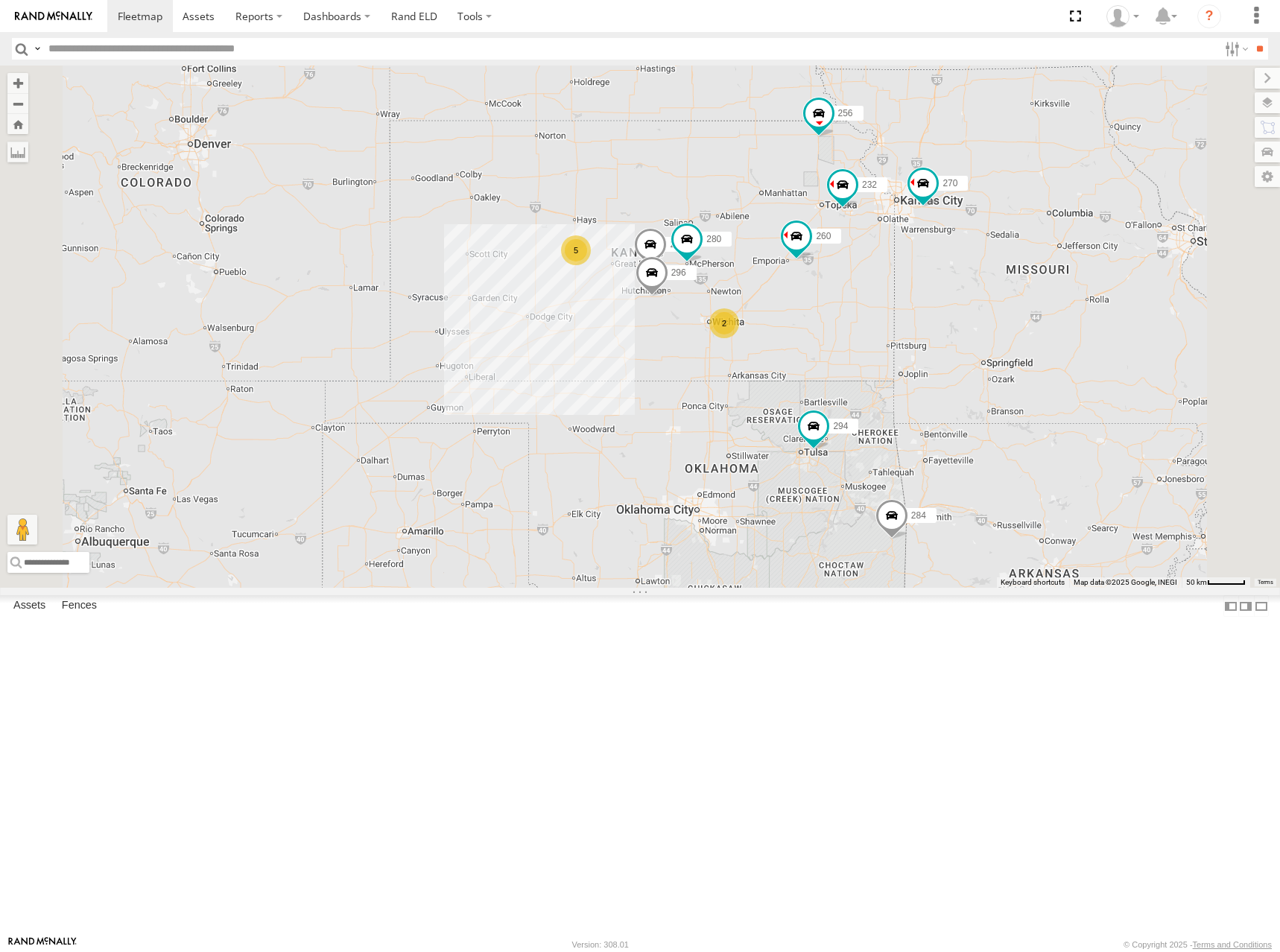
drag, startPoint x: 864, startPoint y: 315, endPoint x: 843, endPoint y: 305, distance: 23.3
click at [843, 305] on div "270 292 272 280 256 232 296 304 284 264 302 294 260 5 2 2" at bounding box center [640, 326] width 1280 height 522
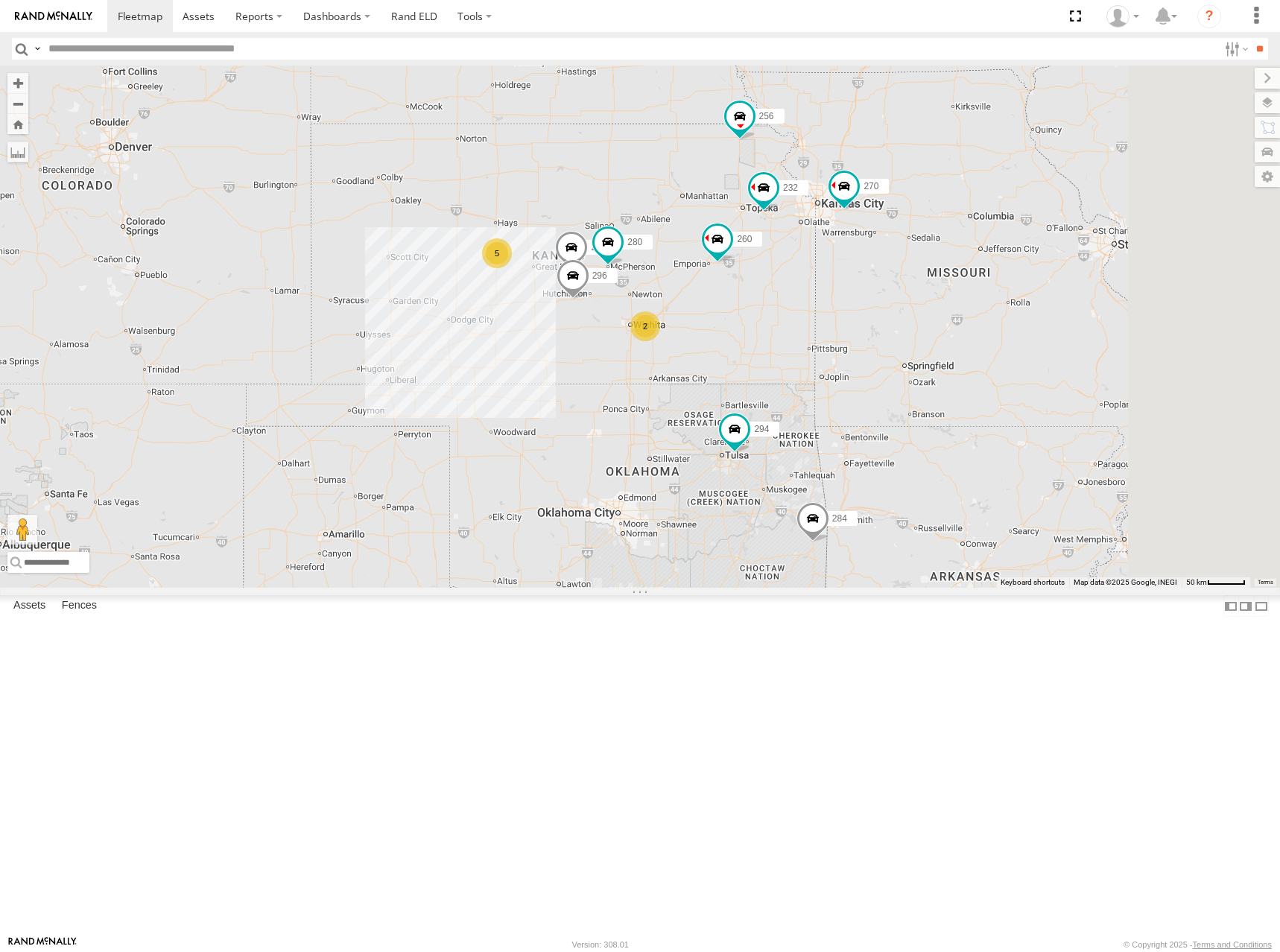
drag, startPoint x: 983, startPoint y: 432, endPoint x: 950, endPoint y: 465, distance: 46.7
click at [950, 465] on div "270 292 272 280 256 232 296 304 284 264 302 294 260 5 2 2" at bounding box center [640, 326] width 1280 height 522
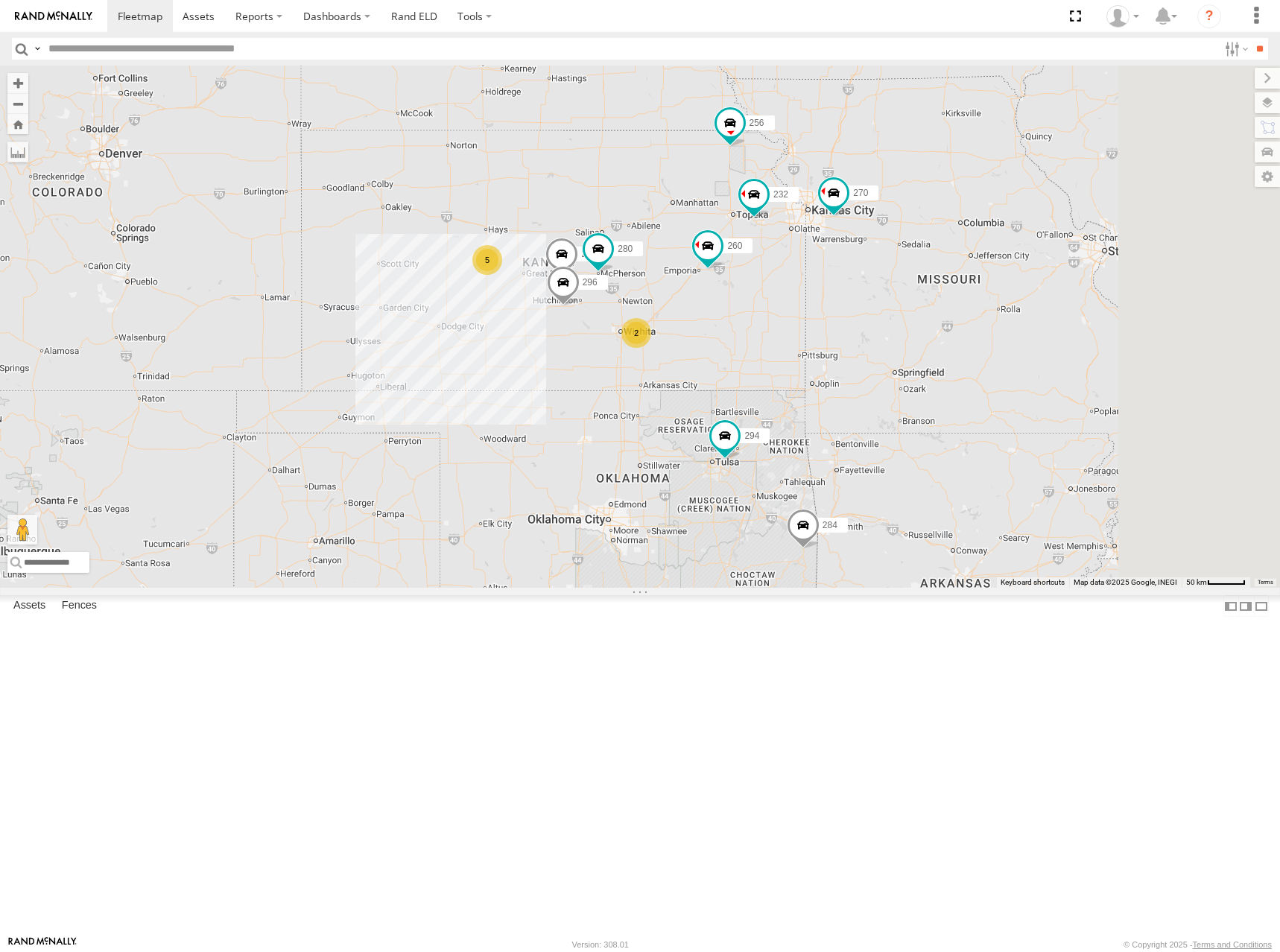
drag, startPoint x: 772, startPoint y: 340, endPoint x: 762, endPoint y: 370, distance: 31.6
click at [762, 370] on div "270 292 272 280 256 232 296 304 284 264 302 294 260 5 2 2" at bounding box center [640, 326] width 1280 height 522
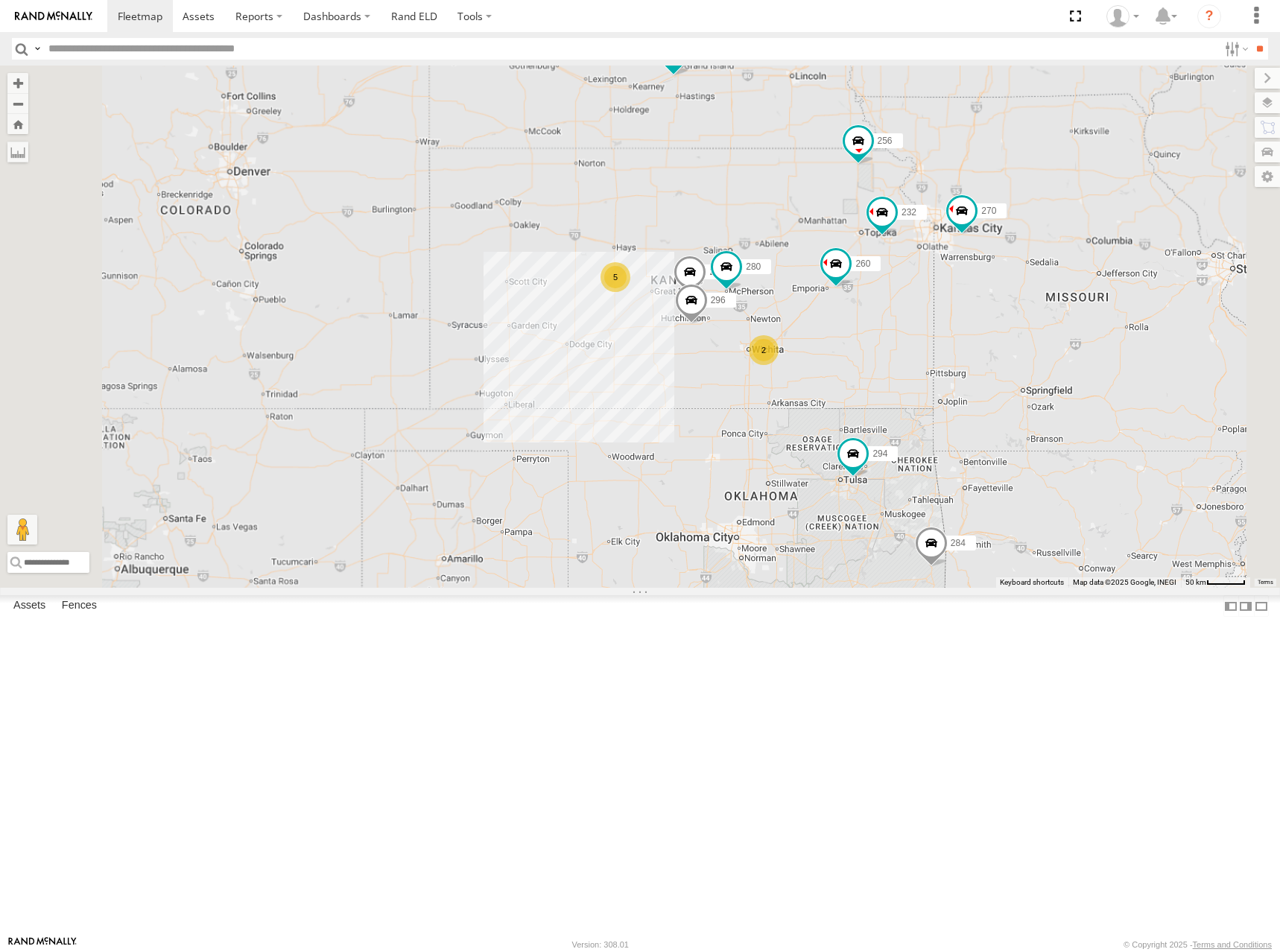
drag, startPoint x: 844, startPoint y: 402, endPoint x: 927, endPoint y: 307, distance: 126.2
click at [927, 307] on div "298 270 292 272 280 256 232 296 304 284 264 302 294 260 5 2 2" at bounding box center [640, 326] width 1280 height 522
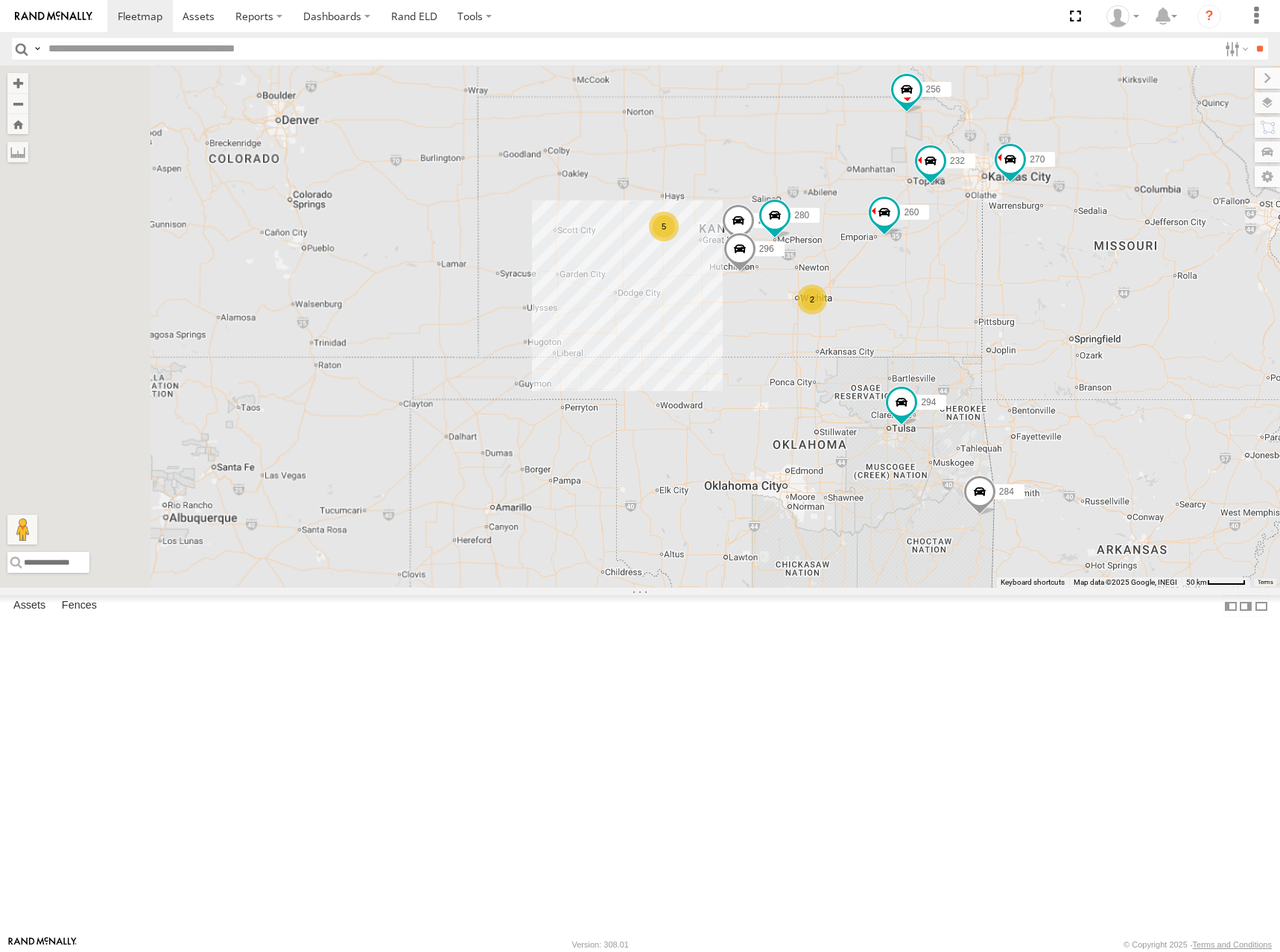
click at [950, 313] on div "298 270 292 272 280 256 232 296 304 284 264 302 294 260 5 2 2" at bounding box center [640, 326] width 1280 height 522
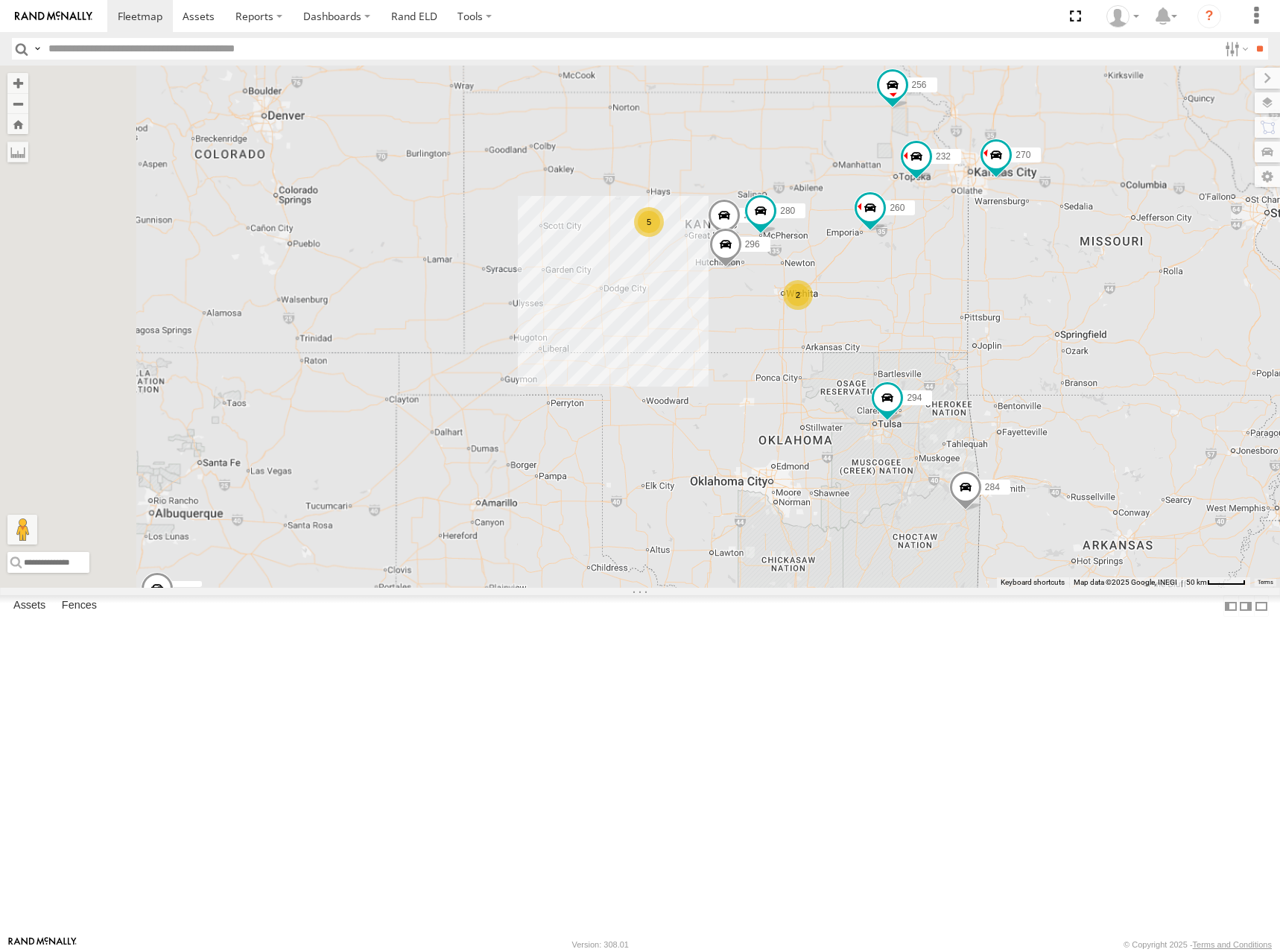
drag, startPoint x: 976, startPoint y: 326, endPoint x: 927, endPoint y: 331, distance: 49.3
click at [927, 331] on div "298 270 292 272 280 256 232 296 304 284 264 302 294 260 5 2 2" at bounding box center [640, 326] width 1280 height 522
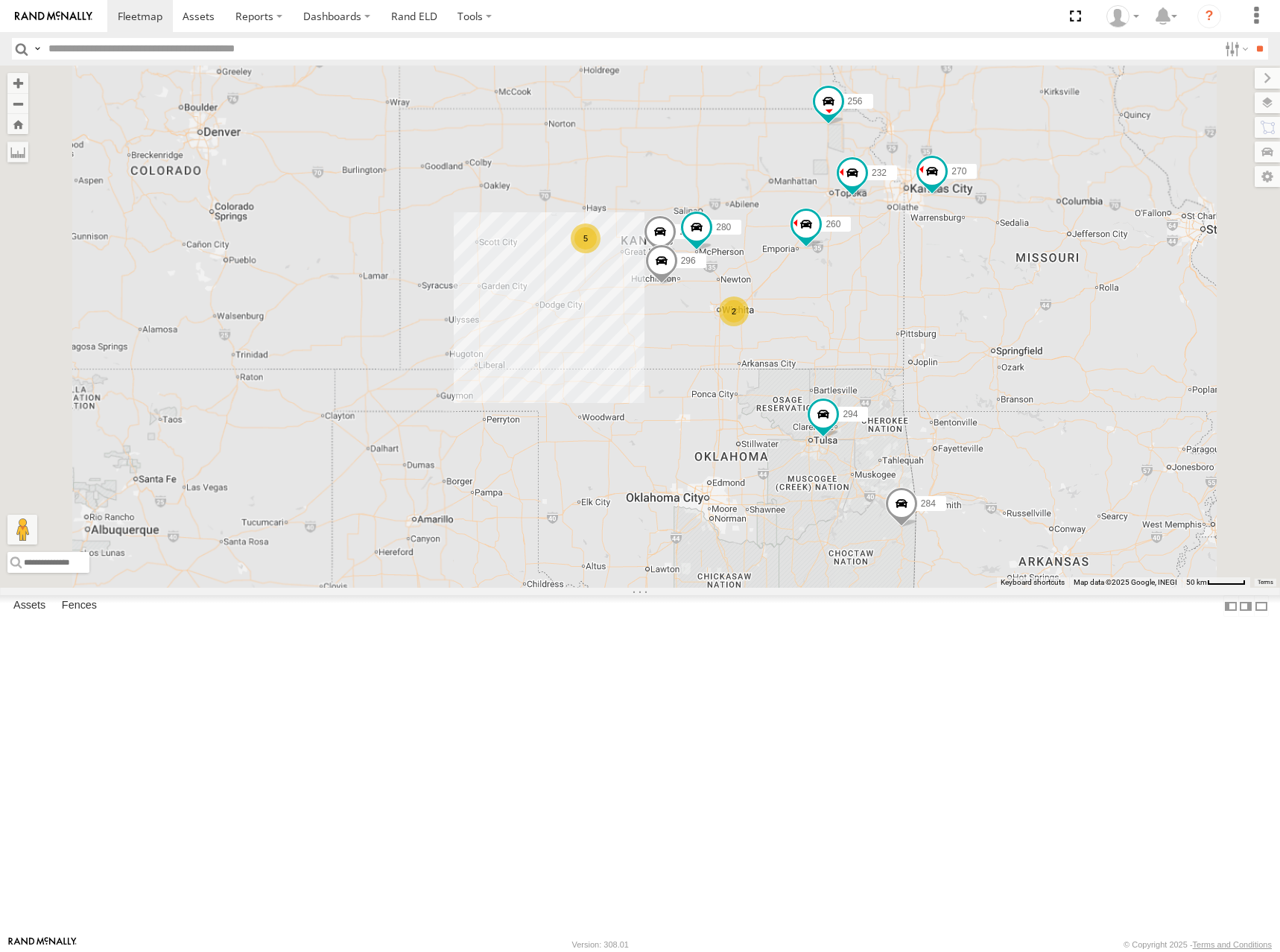
drag, startPoint x: 860, startPoint y: 302, endPoint x: 866, endPoint y: 314, distance: 13.4
click at [866, 314] on div "298 270 292 272 280 256 232 296 304 284 264 302 294 260 5 2 2" at bounding box center [640, 326] width 1280 height 522
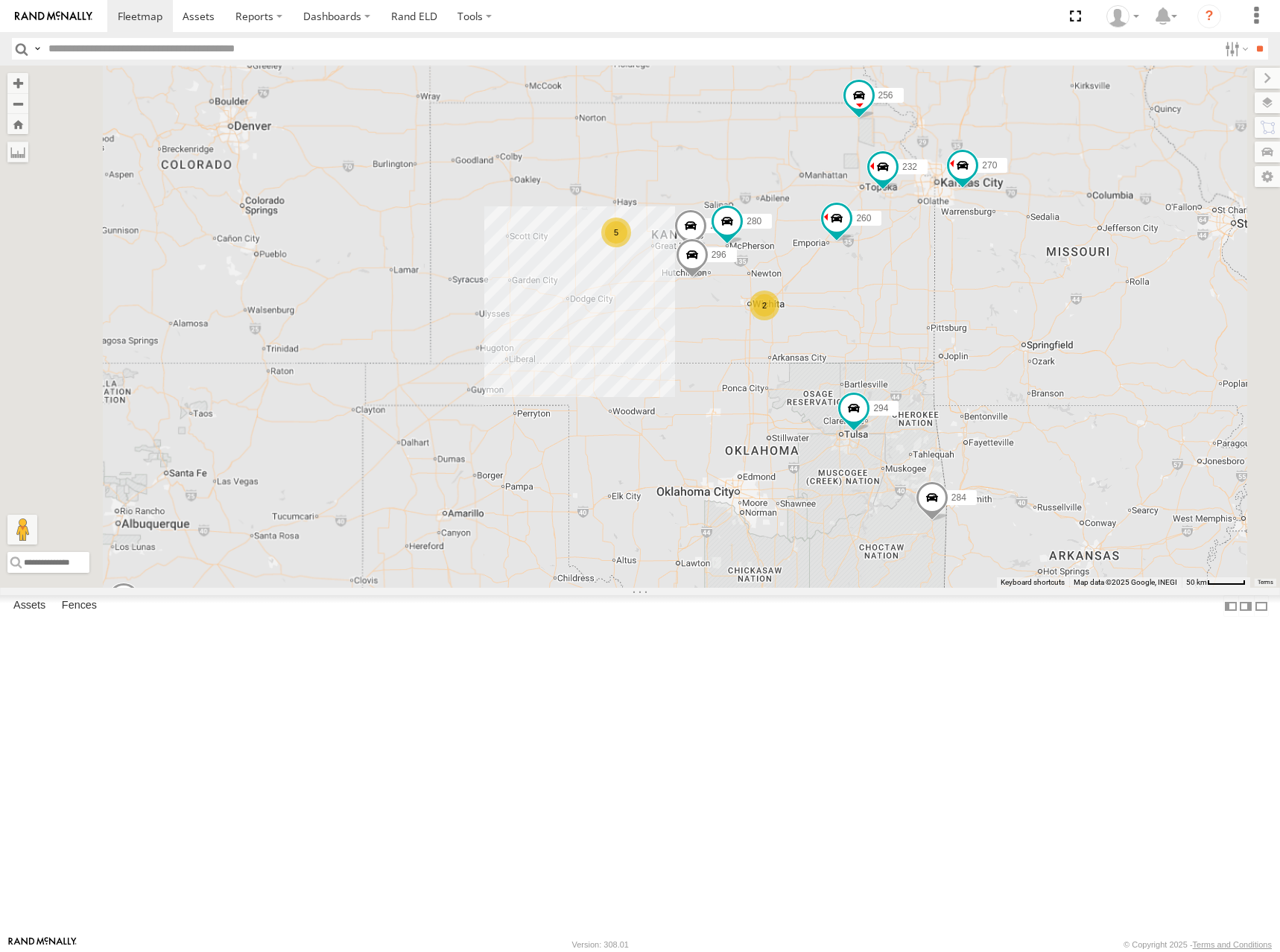
drag, startPoint x: 955, startPoint y: 329, endPoint x: 988, endPoint y: 320, distance: 34.2
click at [988, 320] on div "298 270 292 272 280 256 232 296 304 284 264 302 294 260 5 2 2" at bounding box center [640, 326] width 1280 height 522
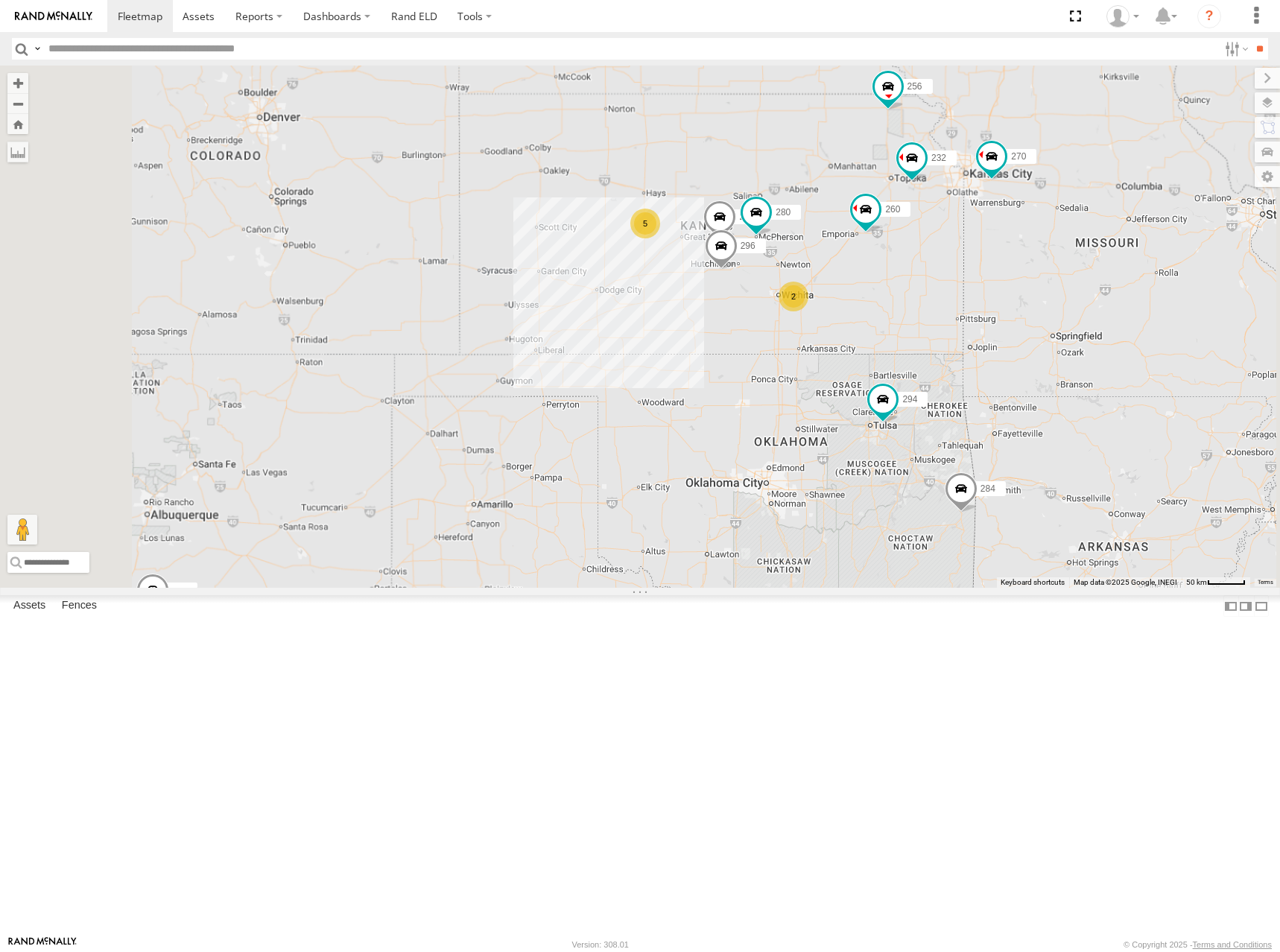
click at [978, 310] on div "298 270 292 272 280 256 232 296 304 284 264 302 294 260 5 2 2" at bounding box center [640, 326] width 1280 height 522
drag, startPoint x: 930, startPoint y: 308, endPoint x: 936, endPoint y: 296, distance: 13.4
click at [936, 296] on div "298 270 292 272 280 256 232 296 304 284 264 302 294 260 5 2 2" at bounding box center [640, 326] width 1280 height 522
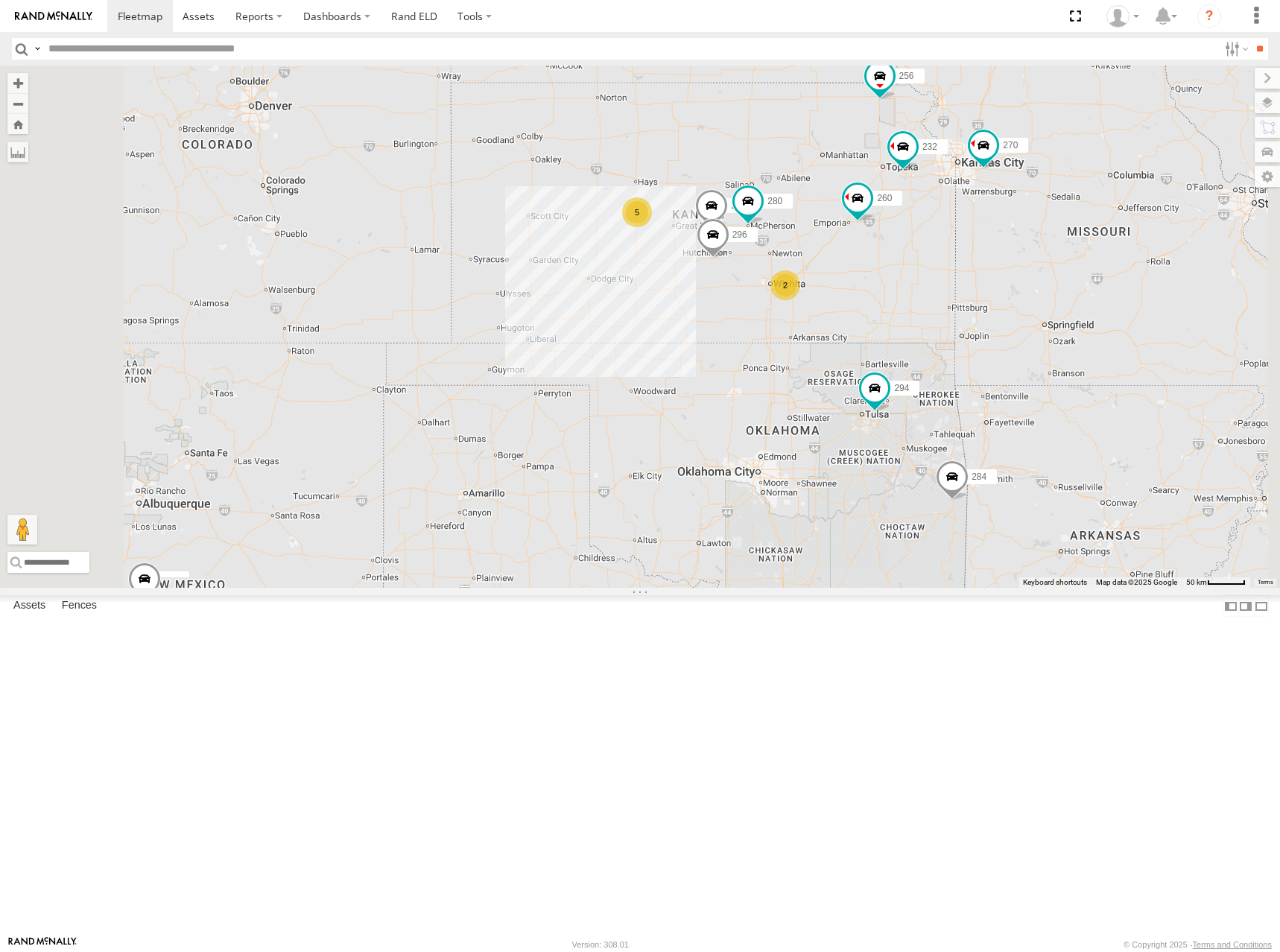
click at [897, 304] on div "298 270 292 272 280 256 232 296 304 284 264 302 294 260 5 2 2" at bounding box center [640, 326] width 1280 height 522
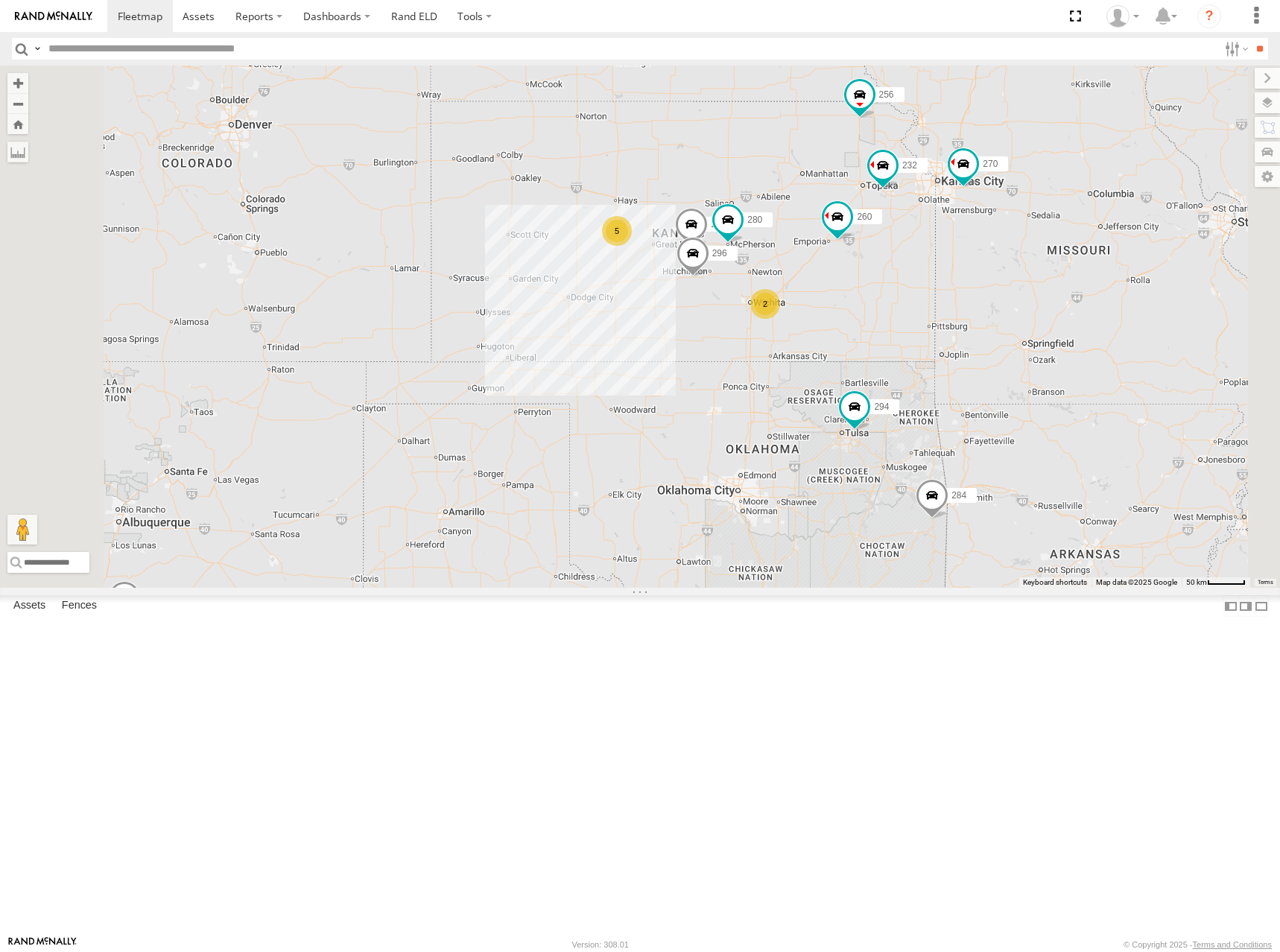
click at [916, 321] on div "298 270 292 272 280 256 232 296 304 284 264 302 294 260 5 2 2" at bounding box center [640, 326] width 1280 height 522
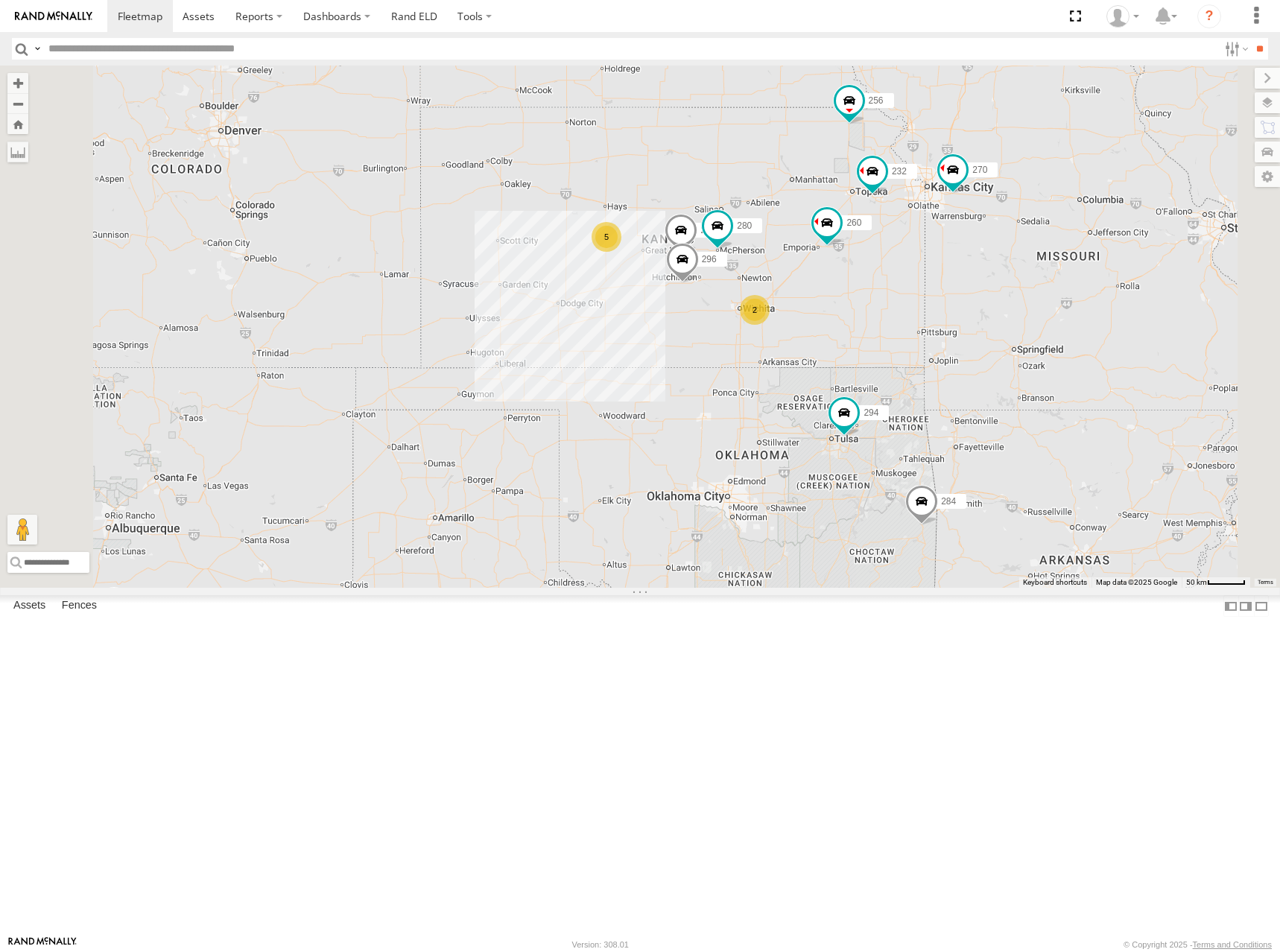
drag, startPoint x: 968, startPoint y: 325, endPoint x: 955, endPoint y: 326, distance: 13.0
click at [955, 326] on div "298 270 292 272 280 256 232 296 304 284 264 302 294 260 5 2 2" at bounding box center [640, 326] width 1280 height 522
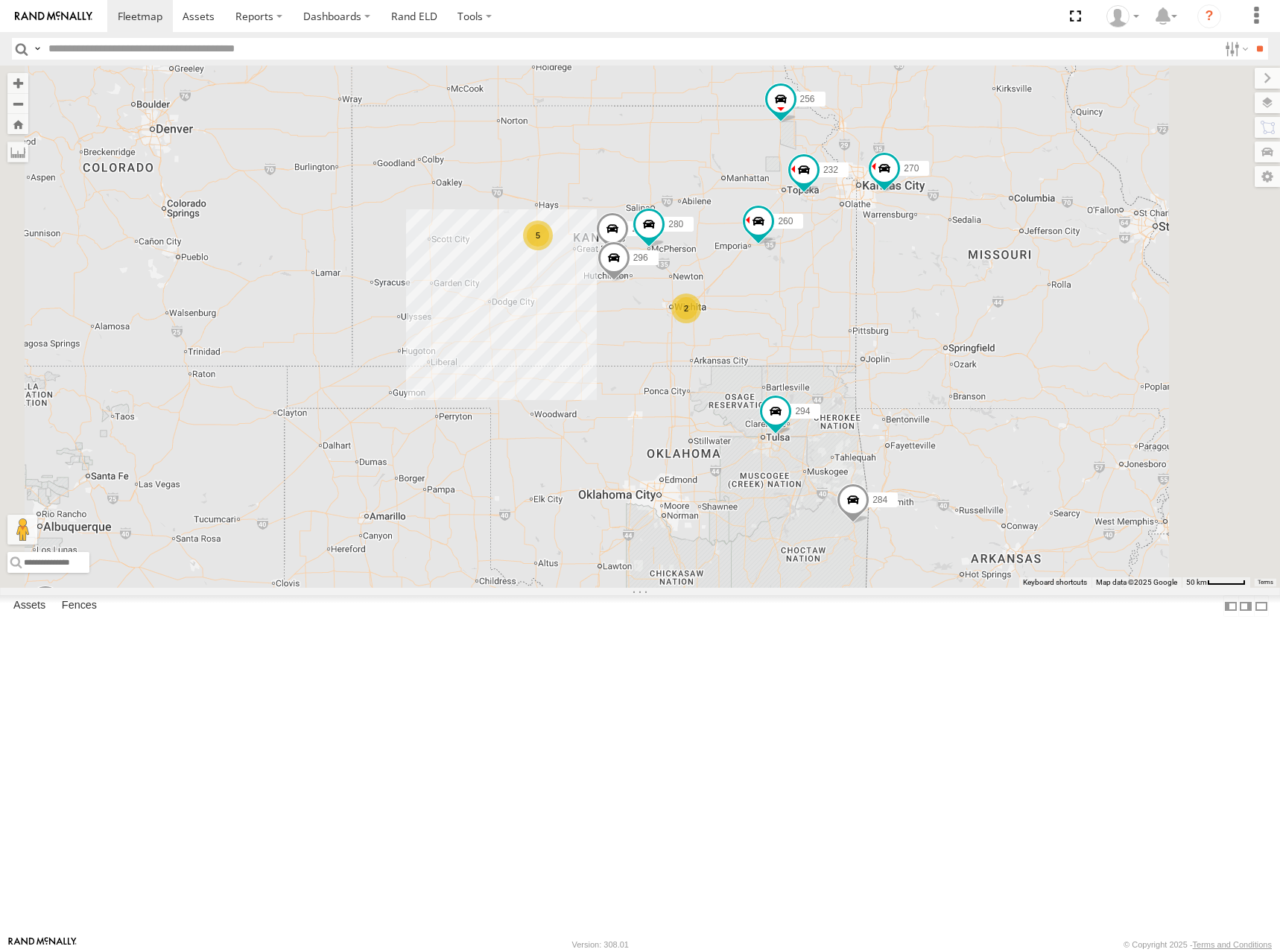
drag, startPoint x: 881, startPoint y: 298, endPoint x: 822, endPoint y: 298, distance: 59.0
click at [822, 298] on div "298 270 292 272 280 256 232 296 304 284 264 302 294 260 5 2 2" at bounding box center [640, 326] width 1280 height 522
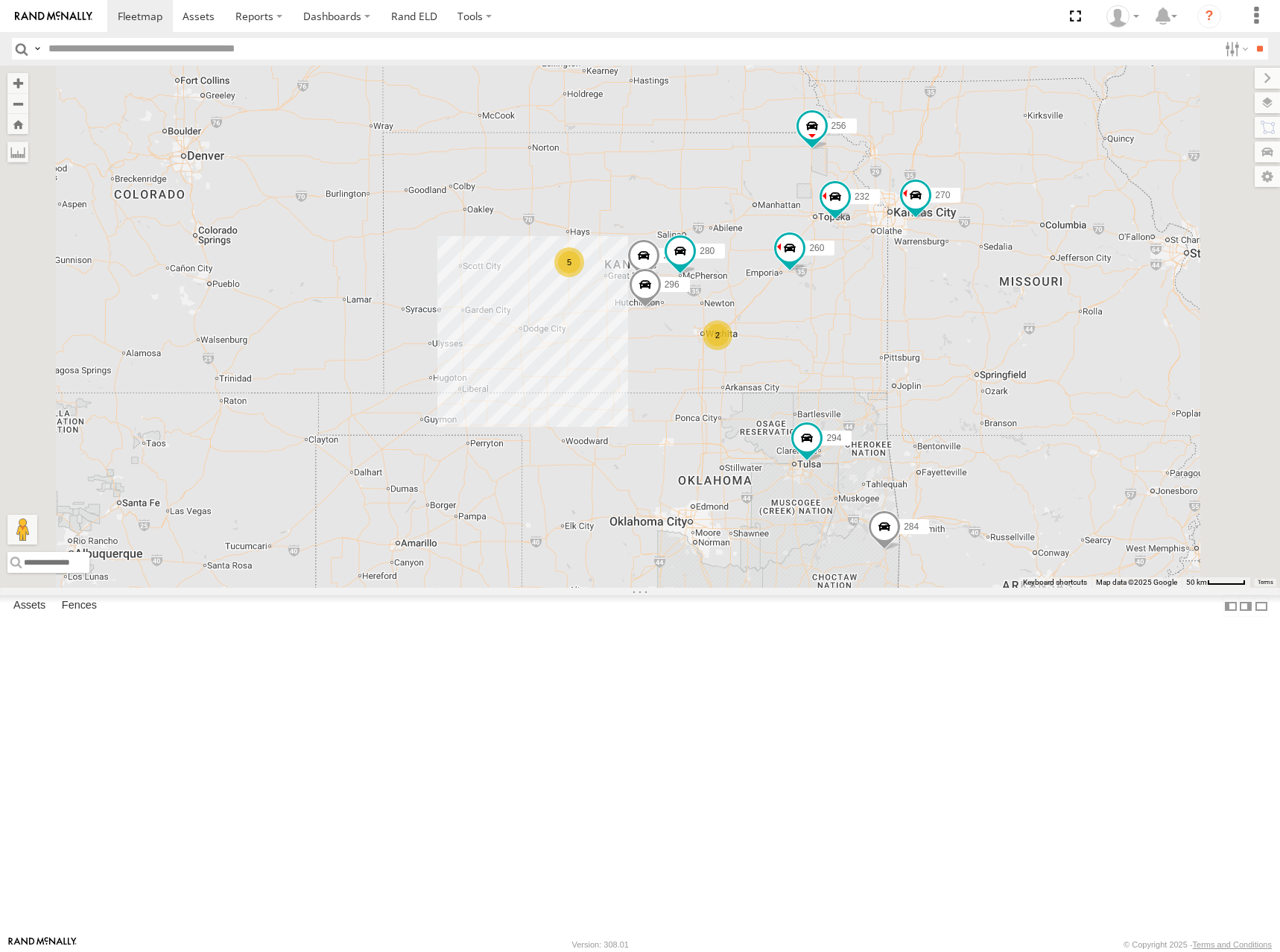
drag, startPoint x: 847, startPoint y: 307, endPoint x: 895, endPoint y: 337, distance: 56.6
click at [895, 337] on div "298 270 292 272 280 256 232 296 304 284 264 302 294 260 5 2 2" at bounding box center [640, 326] width 1280 height 522
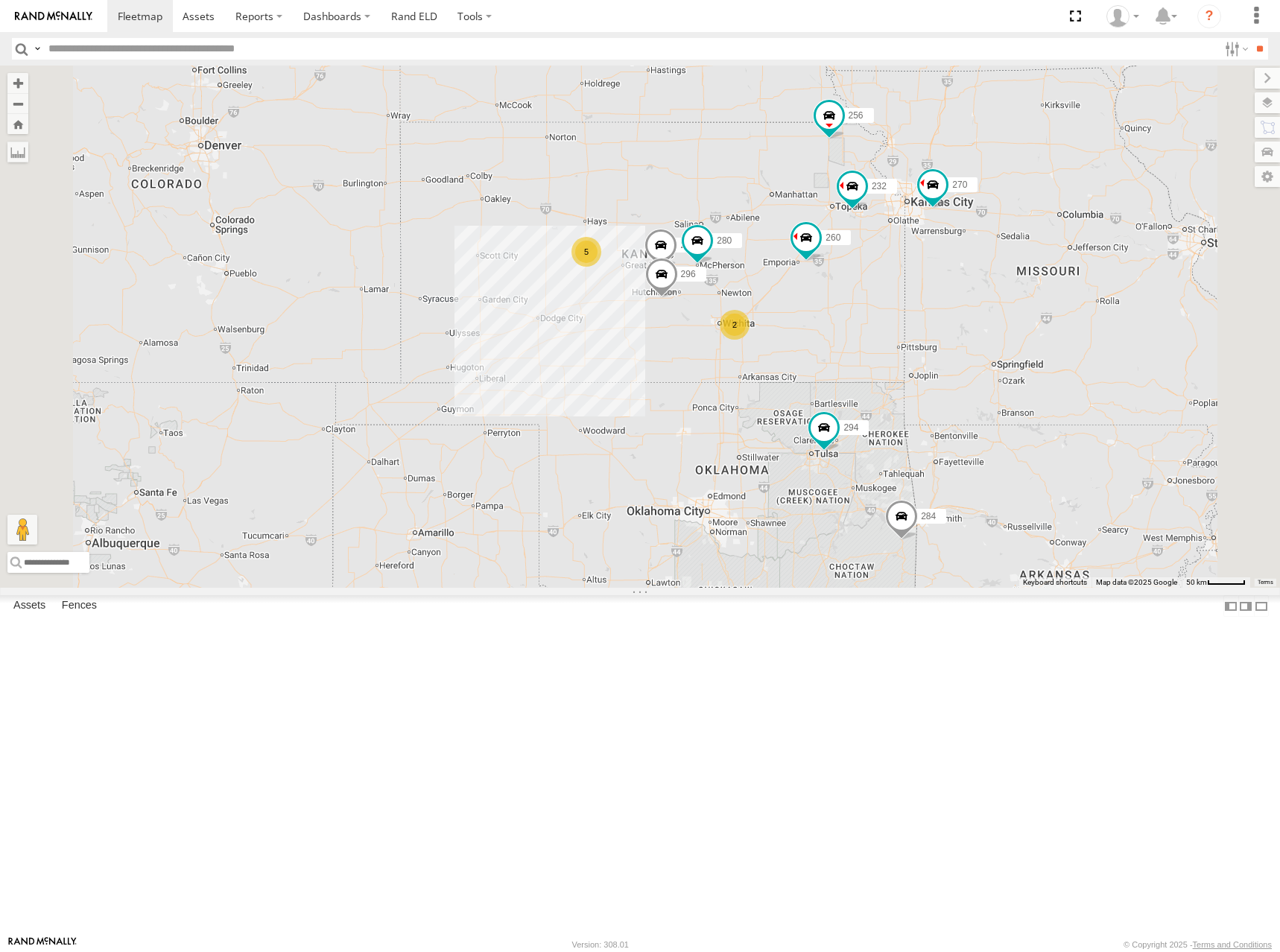
drag, startPoint x: 826, startPoint y: 329, endPoint x: 844, endPoint y: 316, distance: 22.2
click at [844, 316] on div "298 270 292 272 280 256 232 296 304 284 264 302 294 260 5 2 2" at bounding box center [640, 326] width 1280 height 522
drag, startPoint x: 844, startPoint y: 348, endPoint x: 837, endPoint y: 342, distance: 9.2
click at [837, 342] on div "298 270 292 272 280 256 232 296 304 284 264 302 294 260 5 2 2" at bounding box center [640, 326] width 1280 height 522
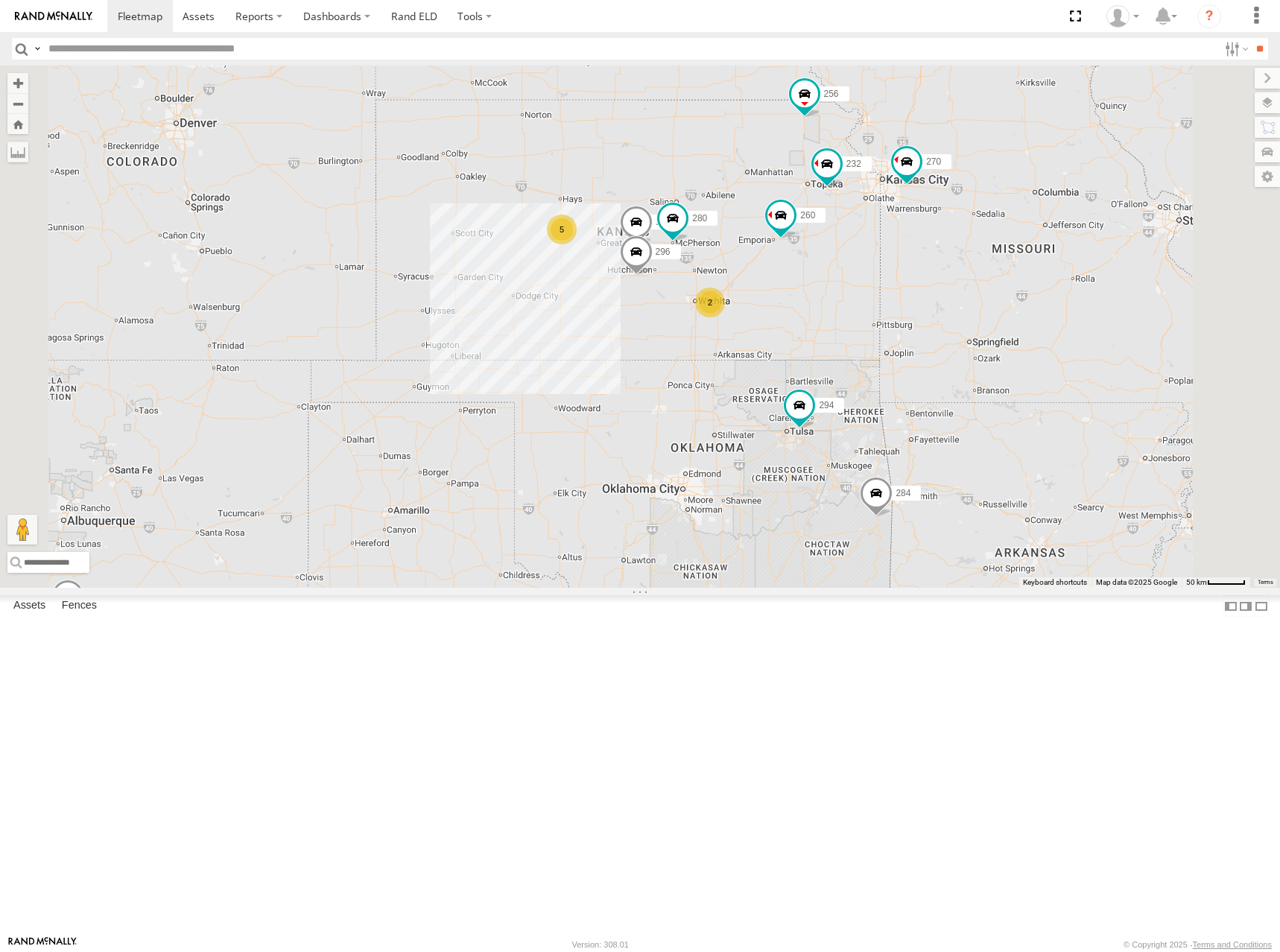
drag, startPoint x: 881, startPoint y: 292, endPoint x: 866, endPoint y: 279, distance: 19.8
click at [866, 279] on div "298 270 292 272 280 256 232 296 304 284 264 302 294 260 5 2 2" at bounding box center [640, 326] width 1280 height 522
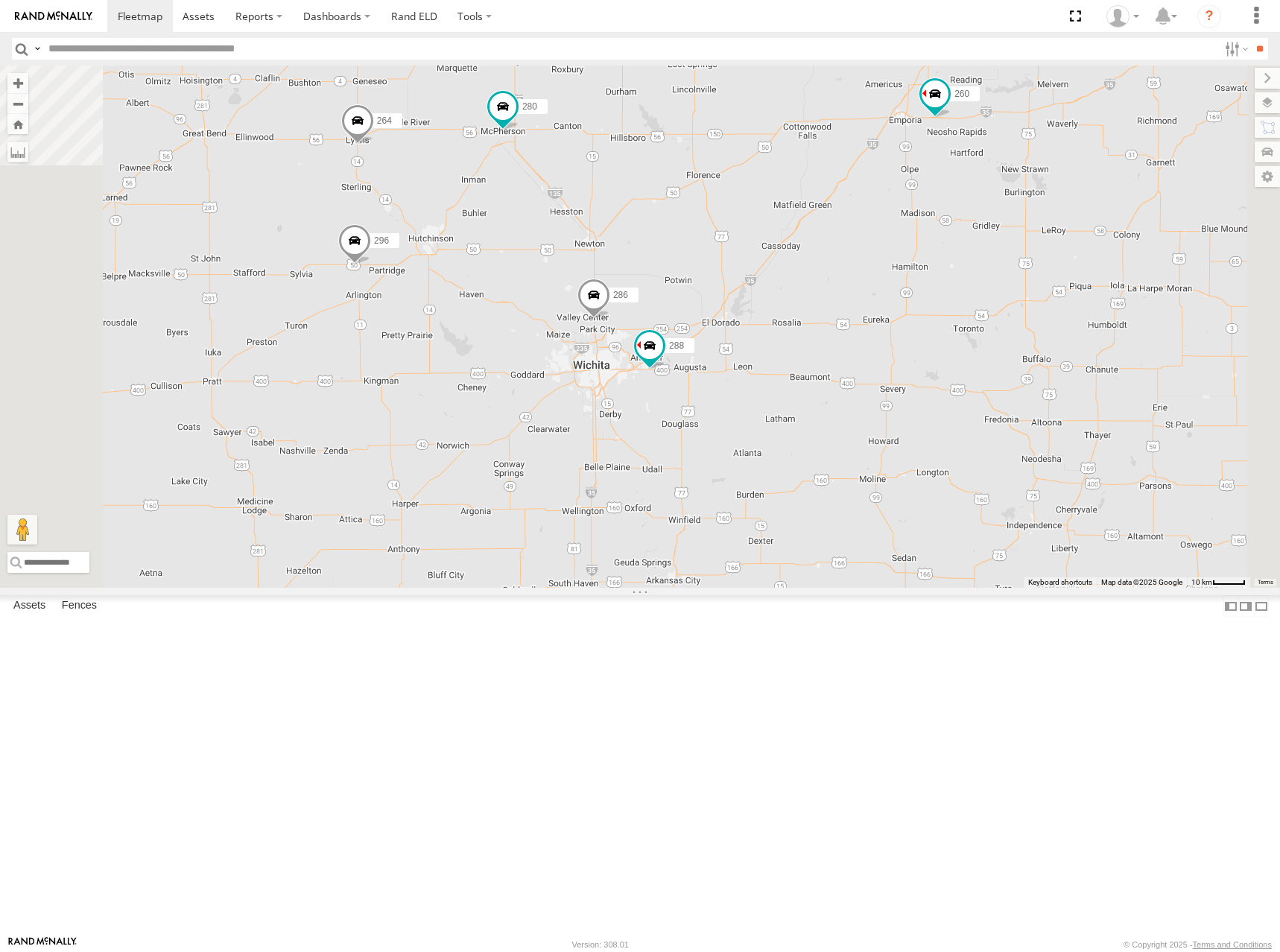
drag, startPoint x: 904, startPoint y: 428, endPoint x: 921, endPoint y: 409, distance: 25.5
click at [921, 409] on div "298 270 292 272 280 256 232 296 304 284 264 302 294 260 288 286" at bounding box center [640, 326] width 1280 height 522
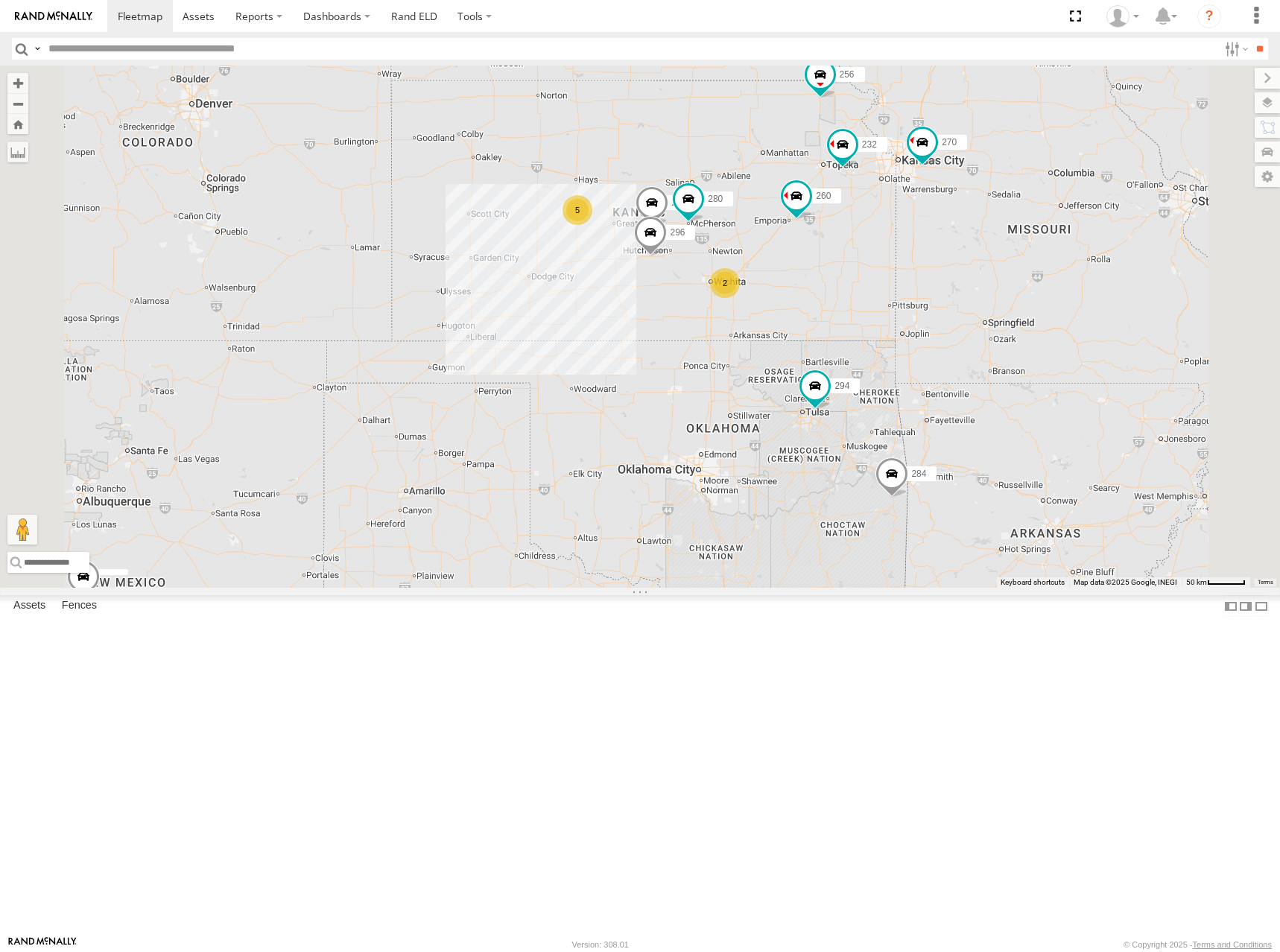
drag, startPoint x: 860, startPoint y: 304, endPoint x: 895, endPoint y: 282, distance: 41.3
click at [895, 282] on div "298 270 292 272 280 256 232 296 304 284 264 302 294 260 5 2 2" at bounding box center [640, 326] width 1280 height 522
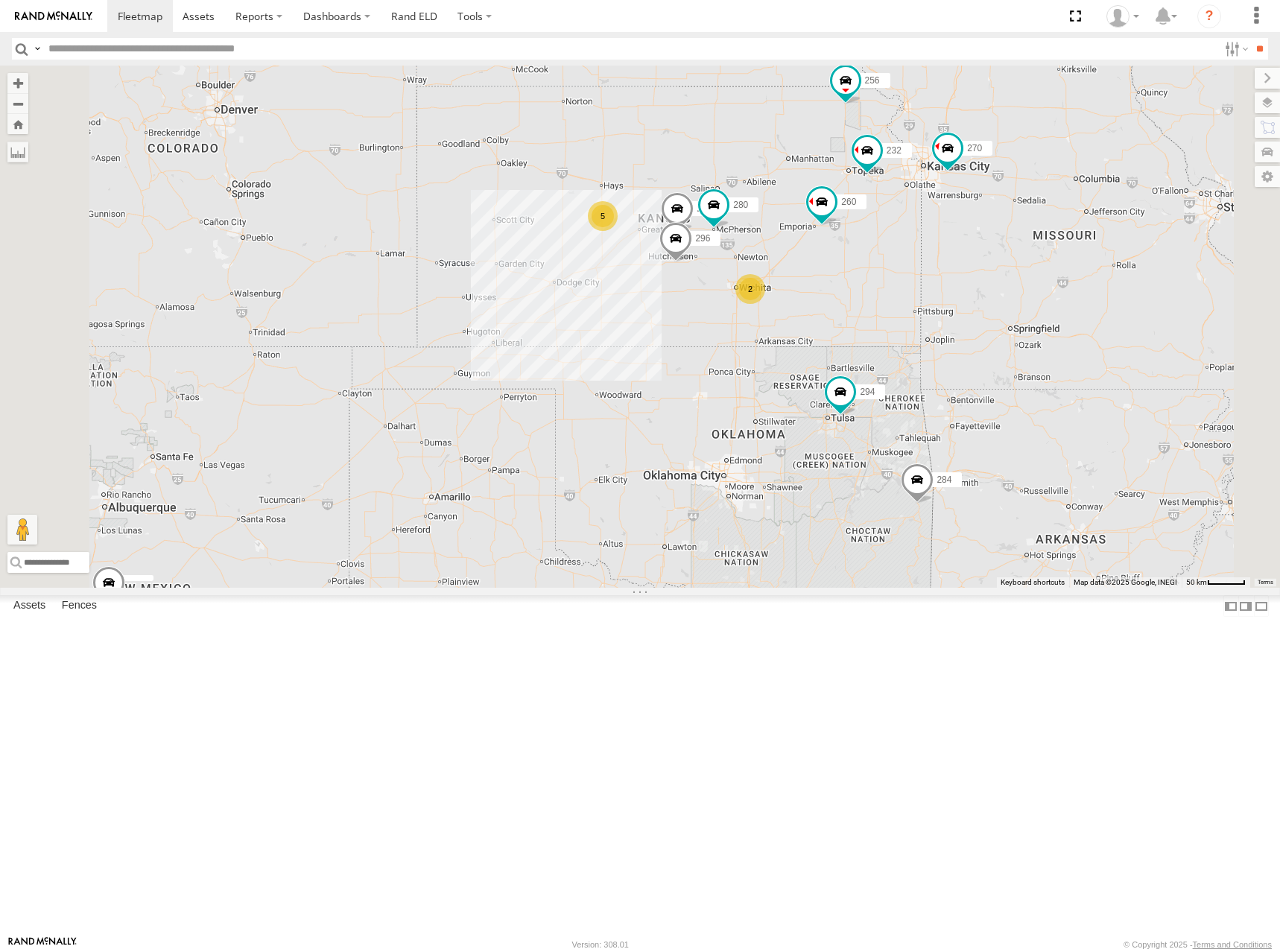
drag, startPoint x: 916, startPoint y: 236, endPoint x: 927, endPoint y: 261, distance: 27.3
click at [927, 261] on div "298 270 292 272 280 256 232 296 304 284 264 302 294 260 5 2 2" at bounding box center [640, 326] width 1280 height 522
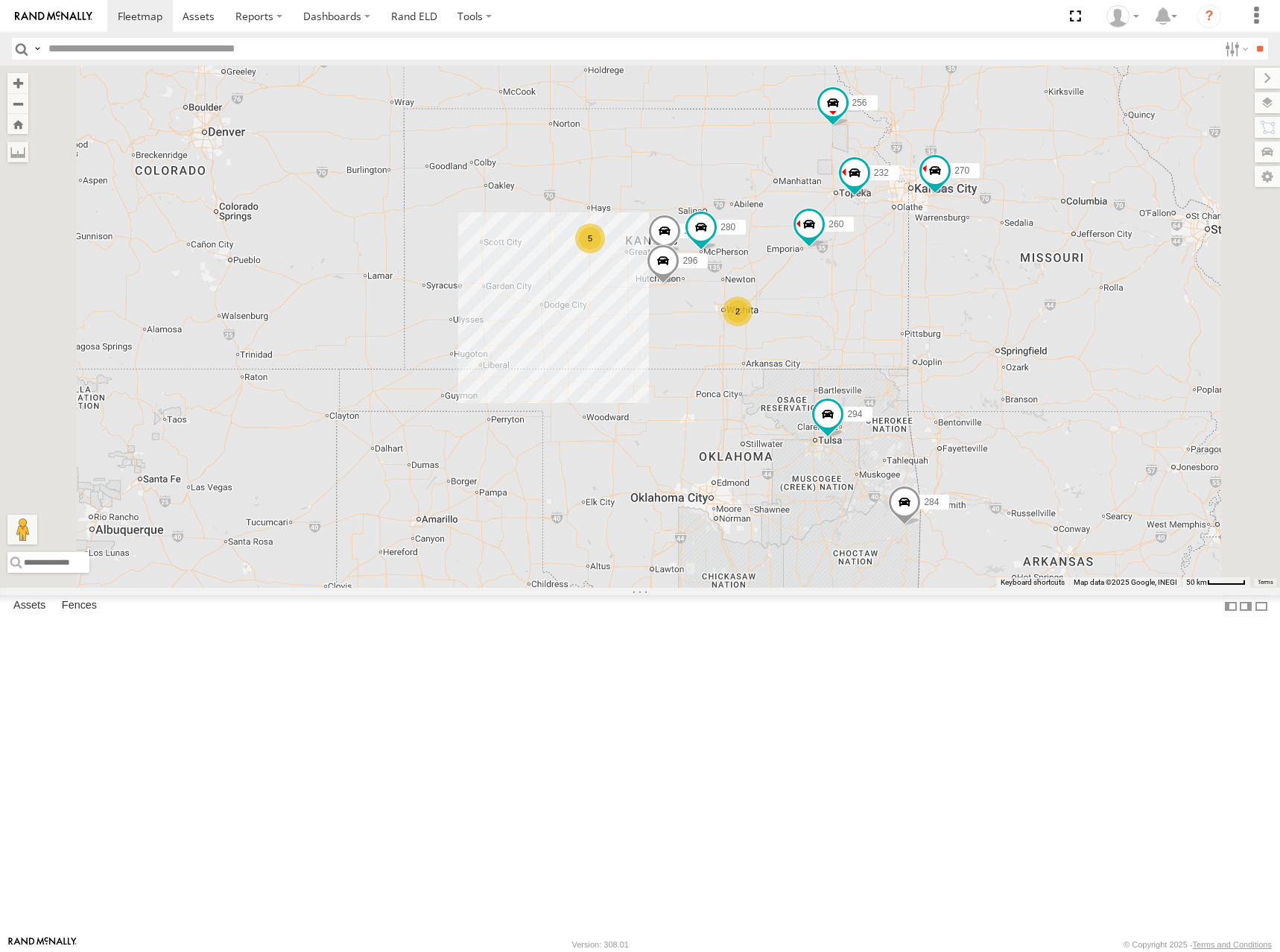
click at [909, 266] on div "298 270 292 272 280 256 232 296 304 284 264 302 294 260 5 2 2" at bounding box center [640, 326] width 1280 height 522
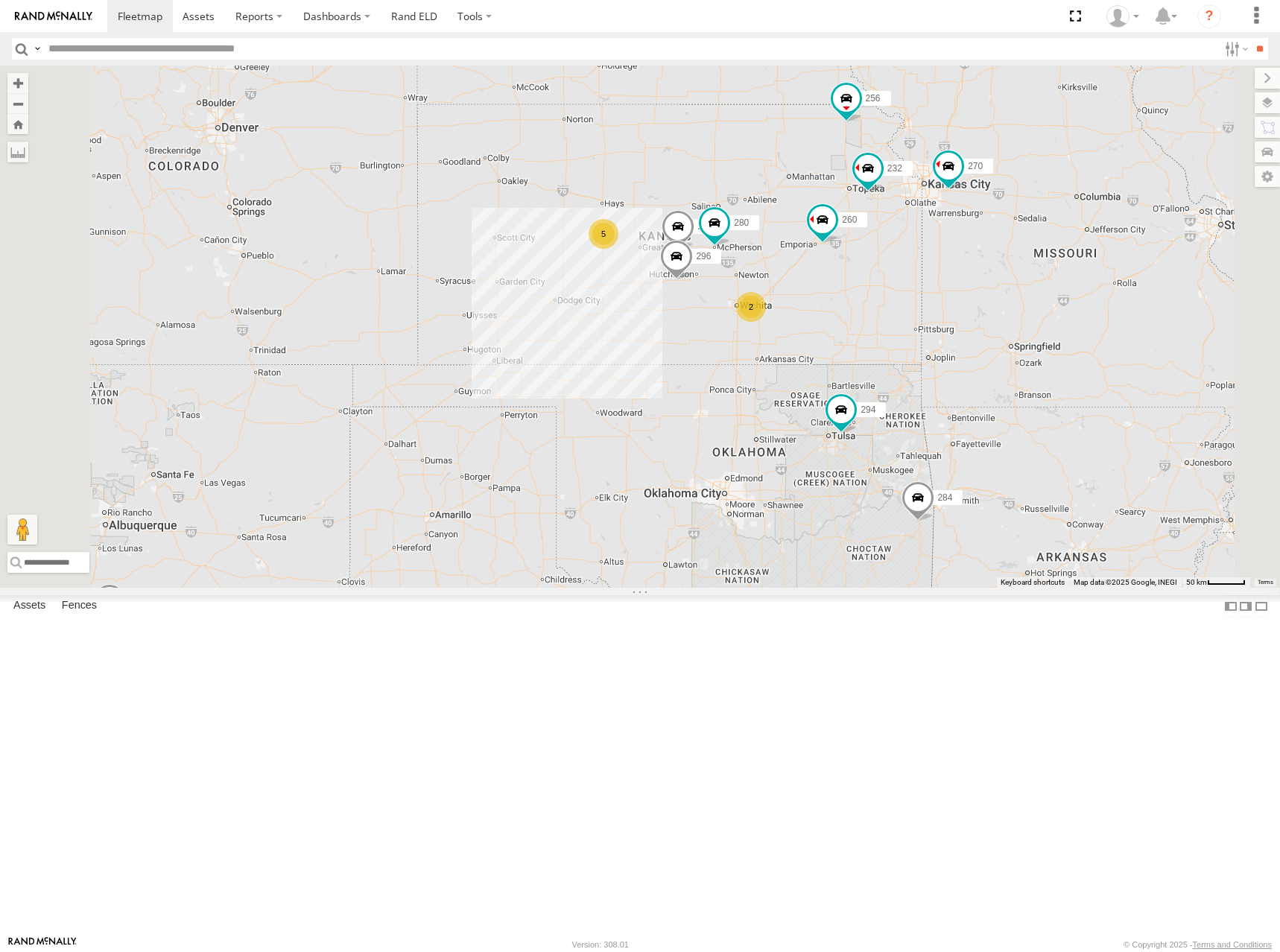
drag, startPoint x: 909, startPoint y: 267, endPoint x: 928, endPoint y: 254, distance: 23.0
click at [928, 254] on div "298 270 292 272 280 256 232 296 304 284 264 302 294 260 5 2 2" at bounding box center [640, 326] width 1280 height 522
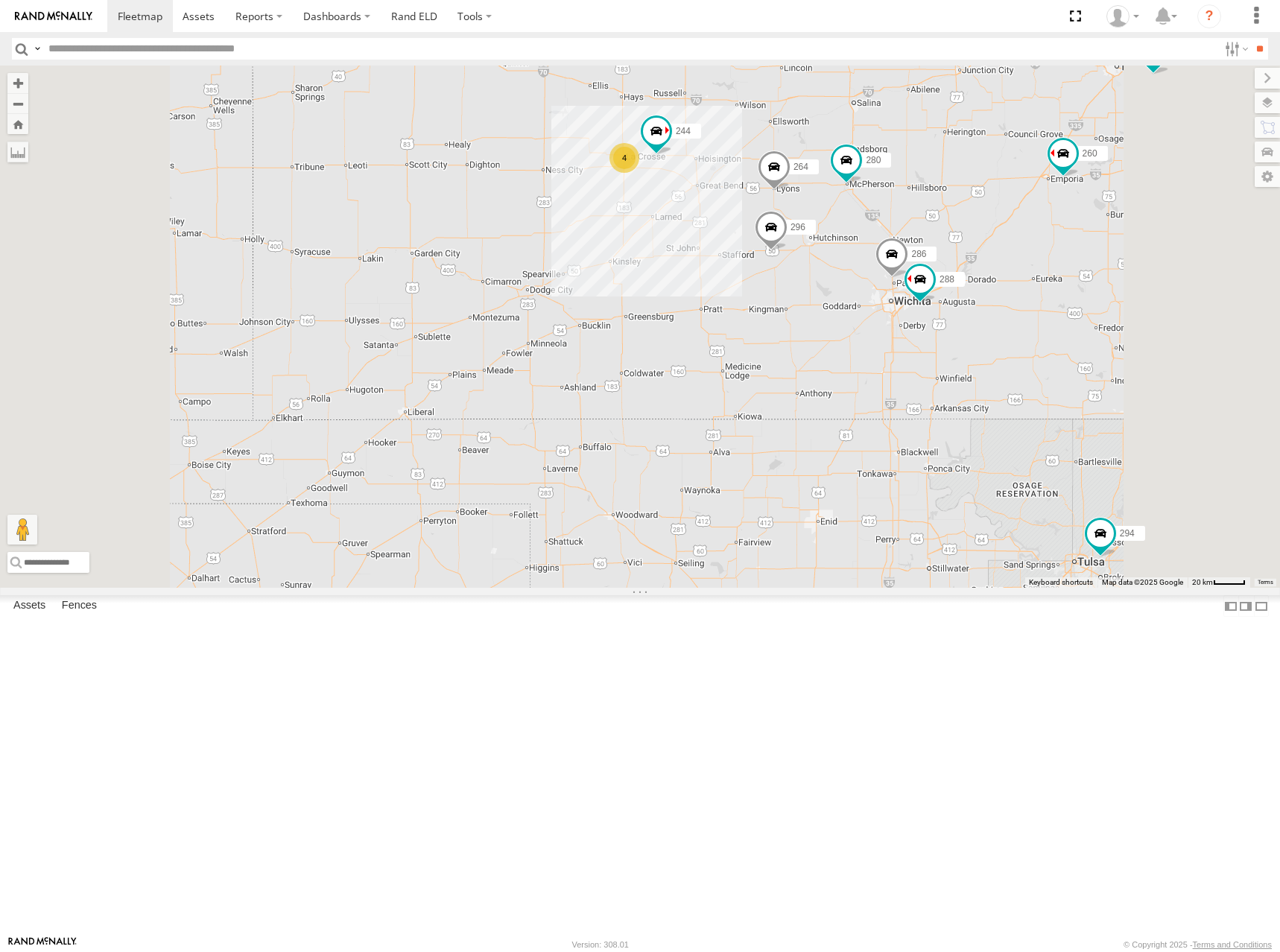
drag, startPoint x: 754, startPoint y: 417, endPoint x: 761, endPoint y: 348, distance: 69.4
click at [761, 348] on div "298 270 292 272 280 256 232 296 304 284 264 302 294 260 4 244 288 286" at bounding box center [640, 326] width 1280 height 522
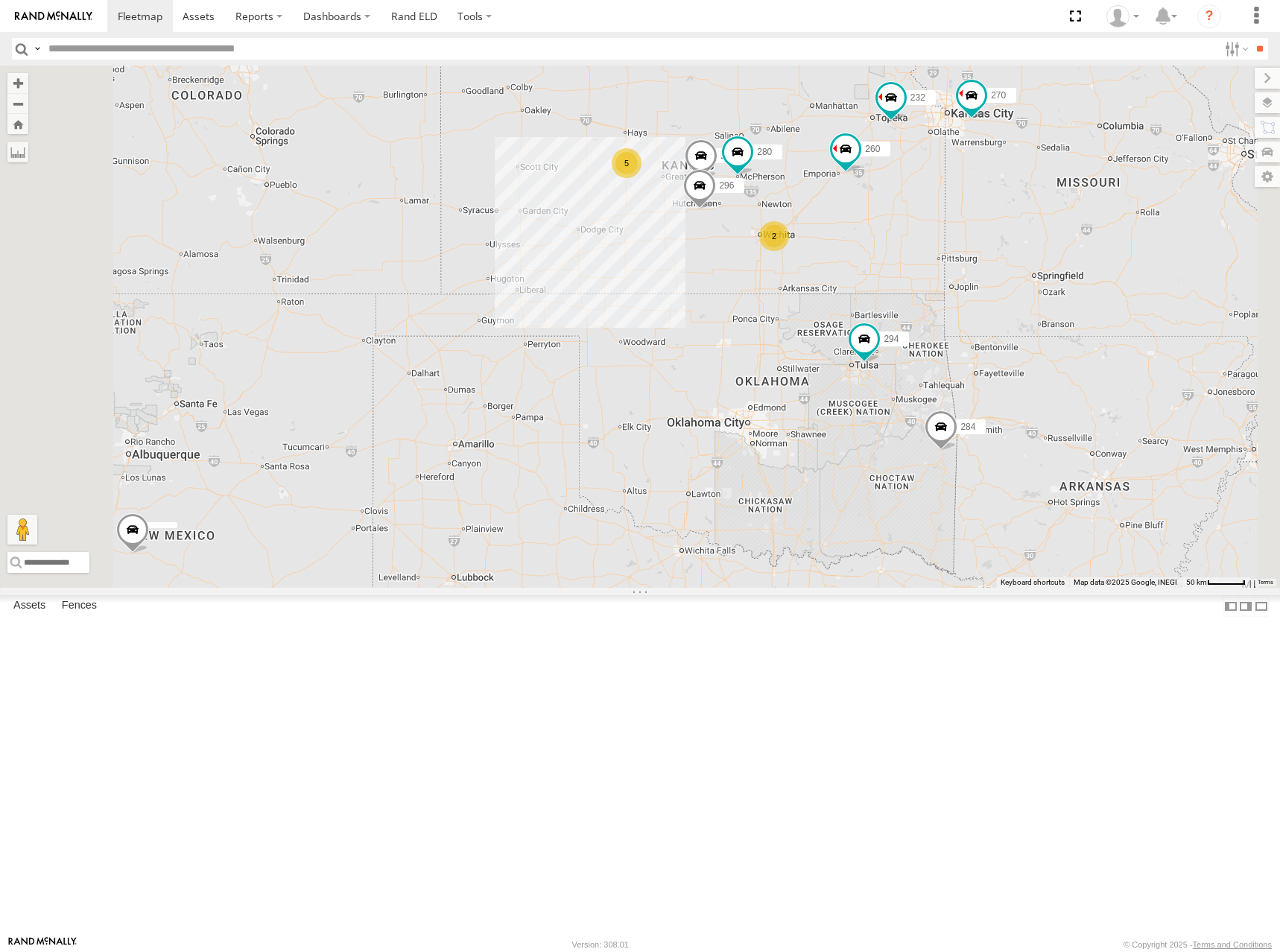
click at [908, 256] on div "298 270 292 272 280 256 232 296 304 284 264 302 294 260 5 2" at bounding box center [640, 326] width 1280 height 522
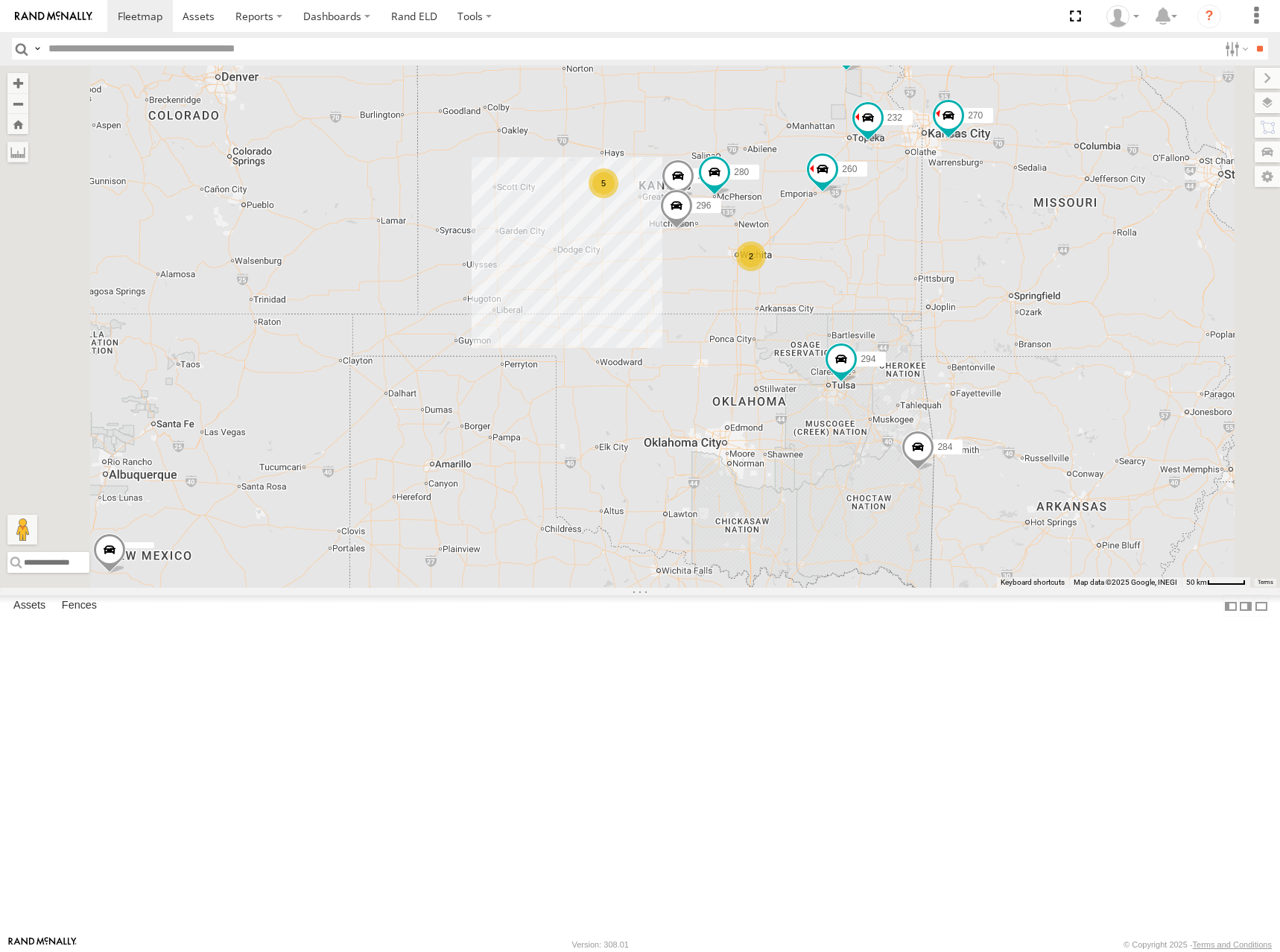
drag, startPoint x: 945, startPoint y: 230, endPoint x: 929, endPoint y: 240, distance: 18.9
click at [929, 240] on div "298 270 292 272 280 256 232 296 304 284 264 302 294 260 5 2" at bounding box center [640, 326] width 1280 height 522
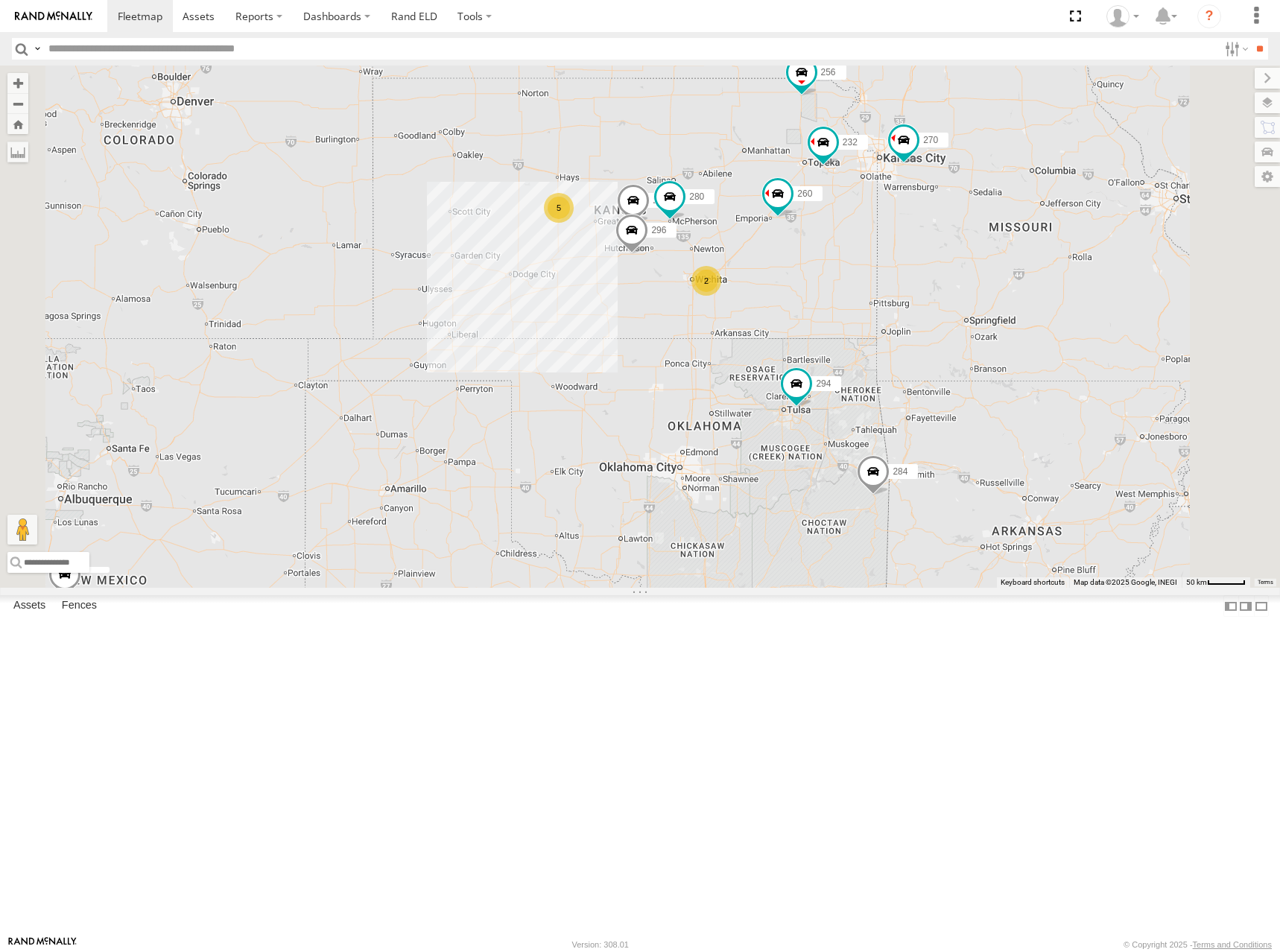
drag, startPoint x: 957, startPoint y: 235, endPoint x: 912, endPoint y: 258, distance: 50.5
click at [912, 258] on div "298 270 292 272 280 256 232 296 304 284 264 302 294 260 5 2 300" at bounding box center [640, 326] width 1280 height 522
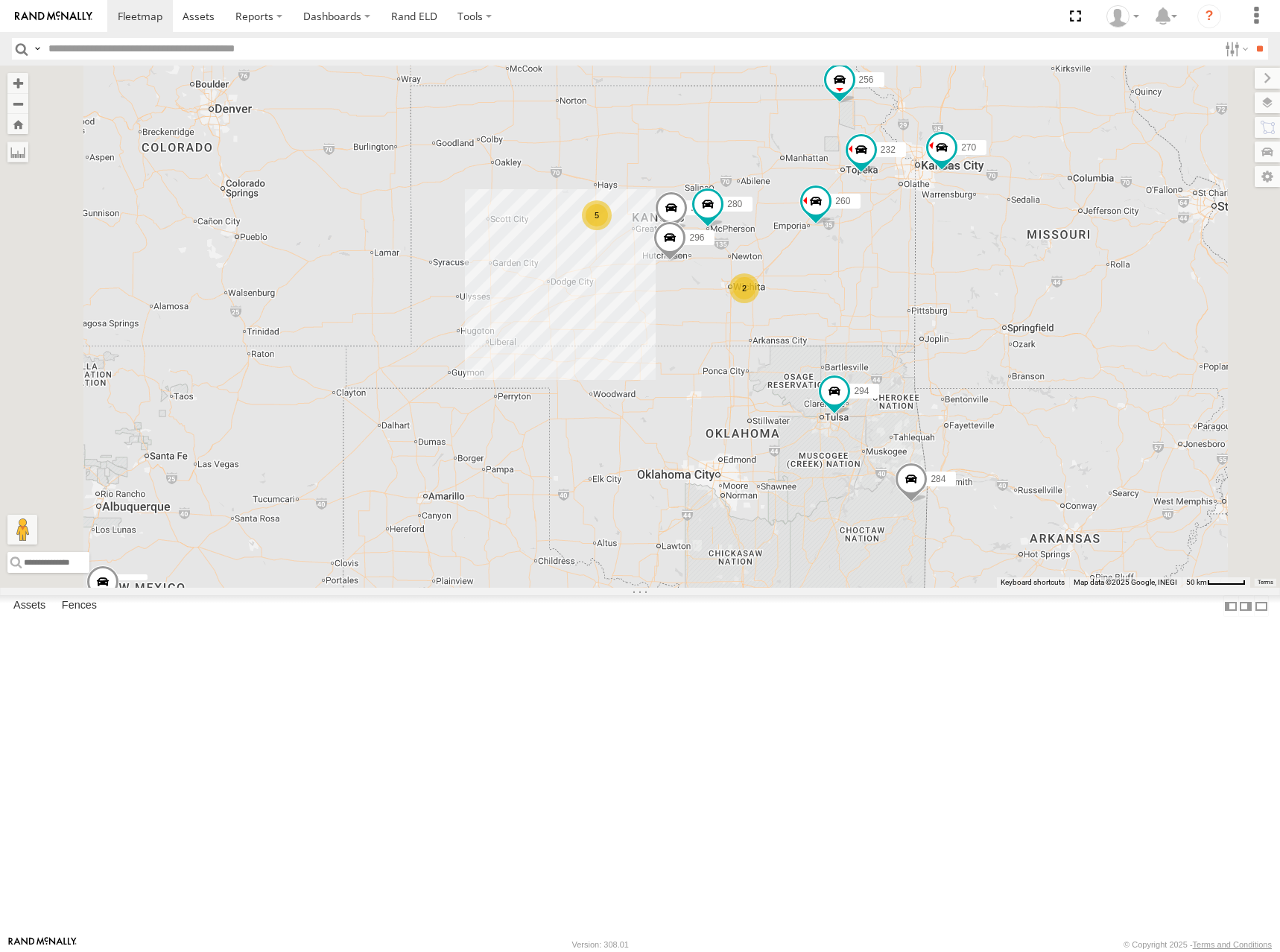
drag, startPoint x: 884, startPoint y: 297, endPoint x: 942, endPoint y: 296, distance: 58.0
click at [941, 296] on div "298 270 292 272 280 256 232 296 304 284 264 302 294 260 5 2 2" at bounding box center [640, 326] width 1280 height 522
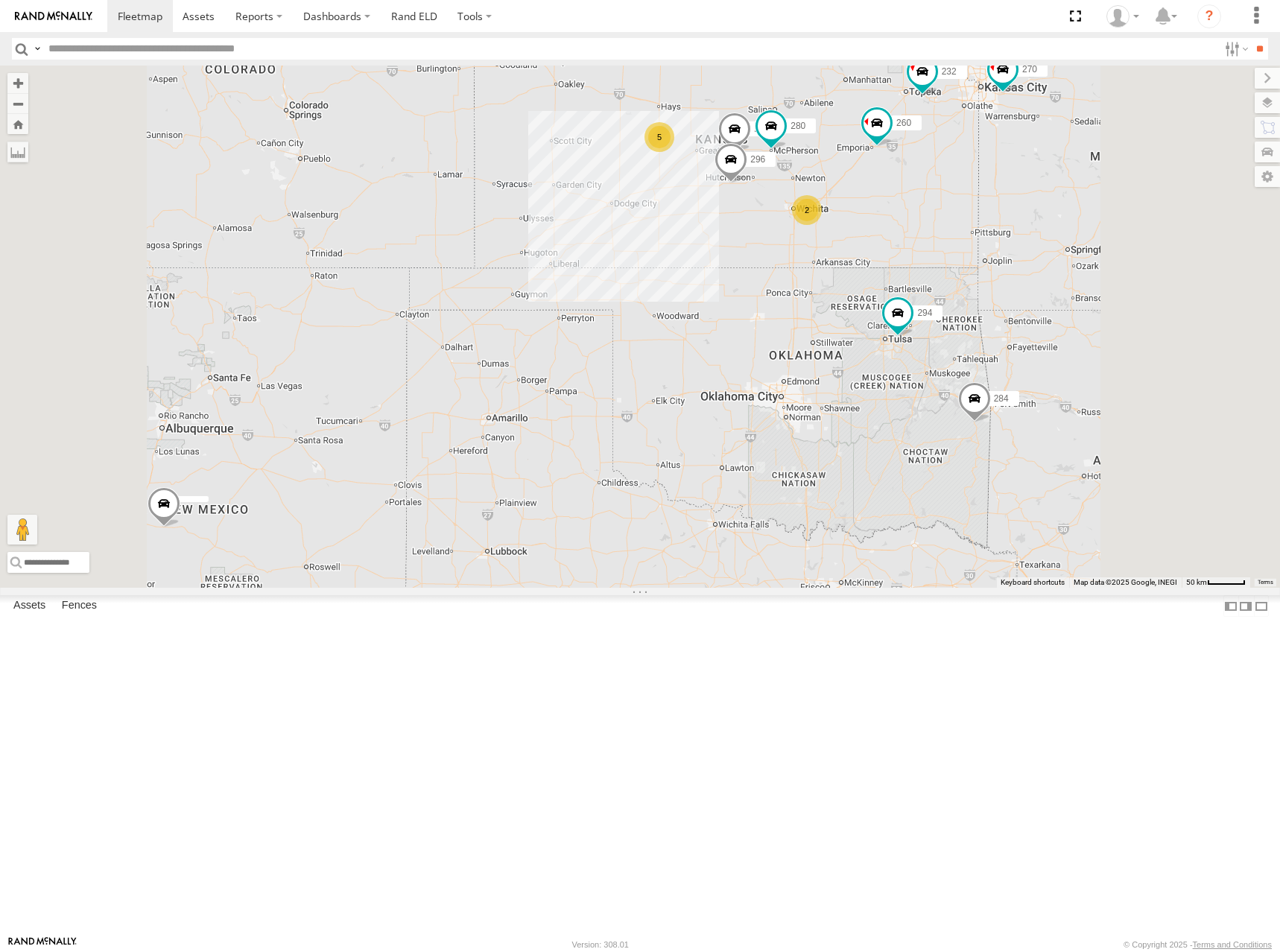
drag, startPoint x: 1029, startPoint y: 233, endPoint x: 1006, endPoint y: 304, distance: 74.6
click at [1006, 304] on div "298 270 292 272 280 256 232 296 304 284 264 302 294 260 5 2" at bounding box center [640, 326] width 1280 height 522
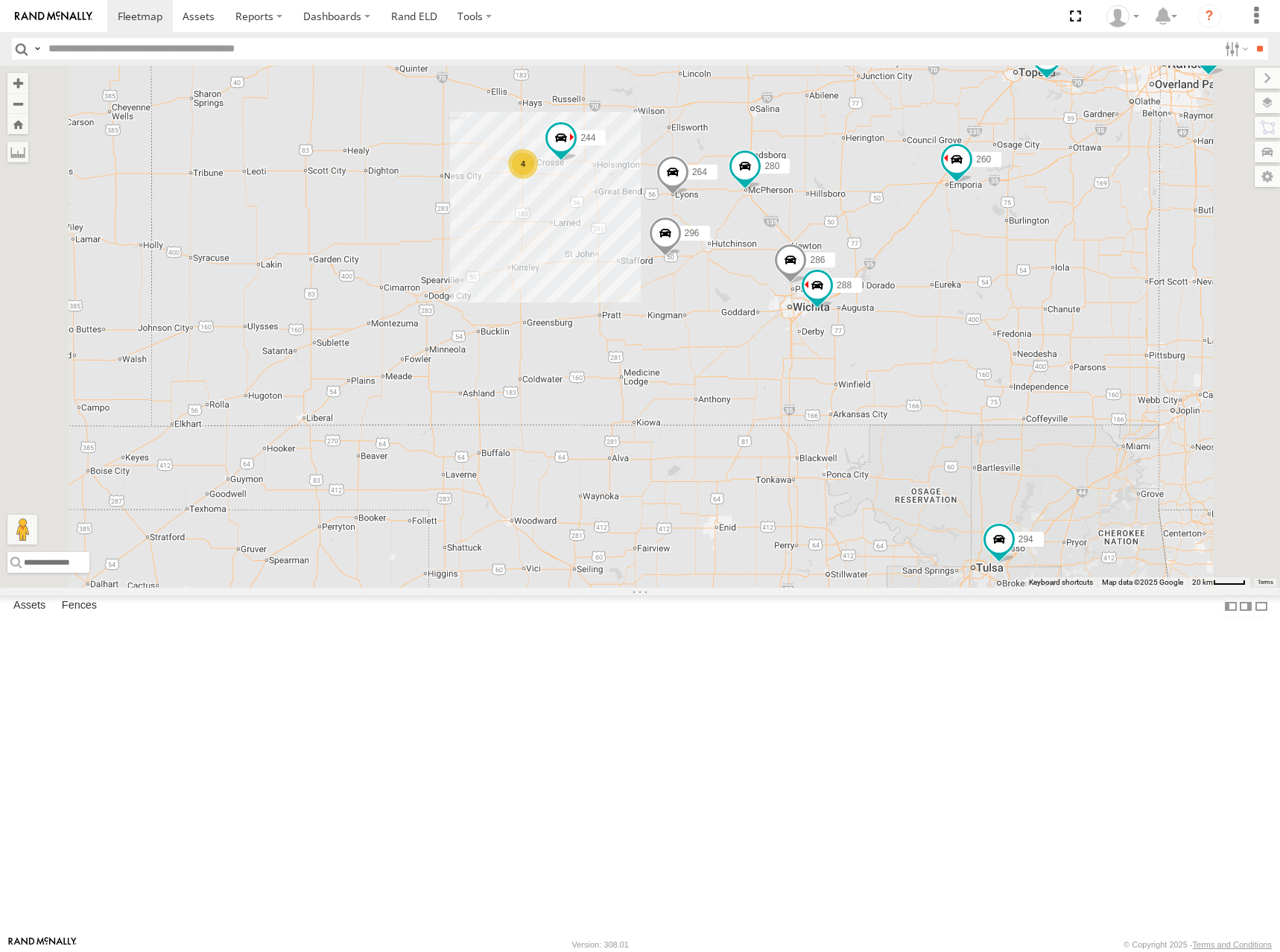
drag, startPoint x: 1014, startPoint y: 285, endPoint x: 1009, endPoint y: 304, distance: 19.6
click at [1009, 304] on div "298 270 292 272 280 256 232 296 304 284 264 302 294 260 244 288 286 4" at bounding box center [640, 326] width 1280 height 522
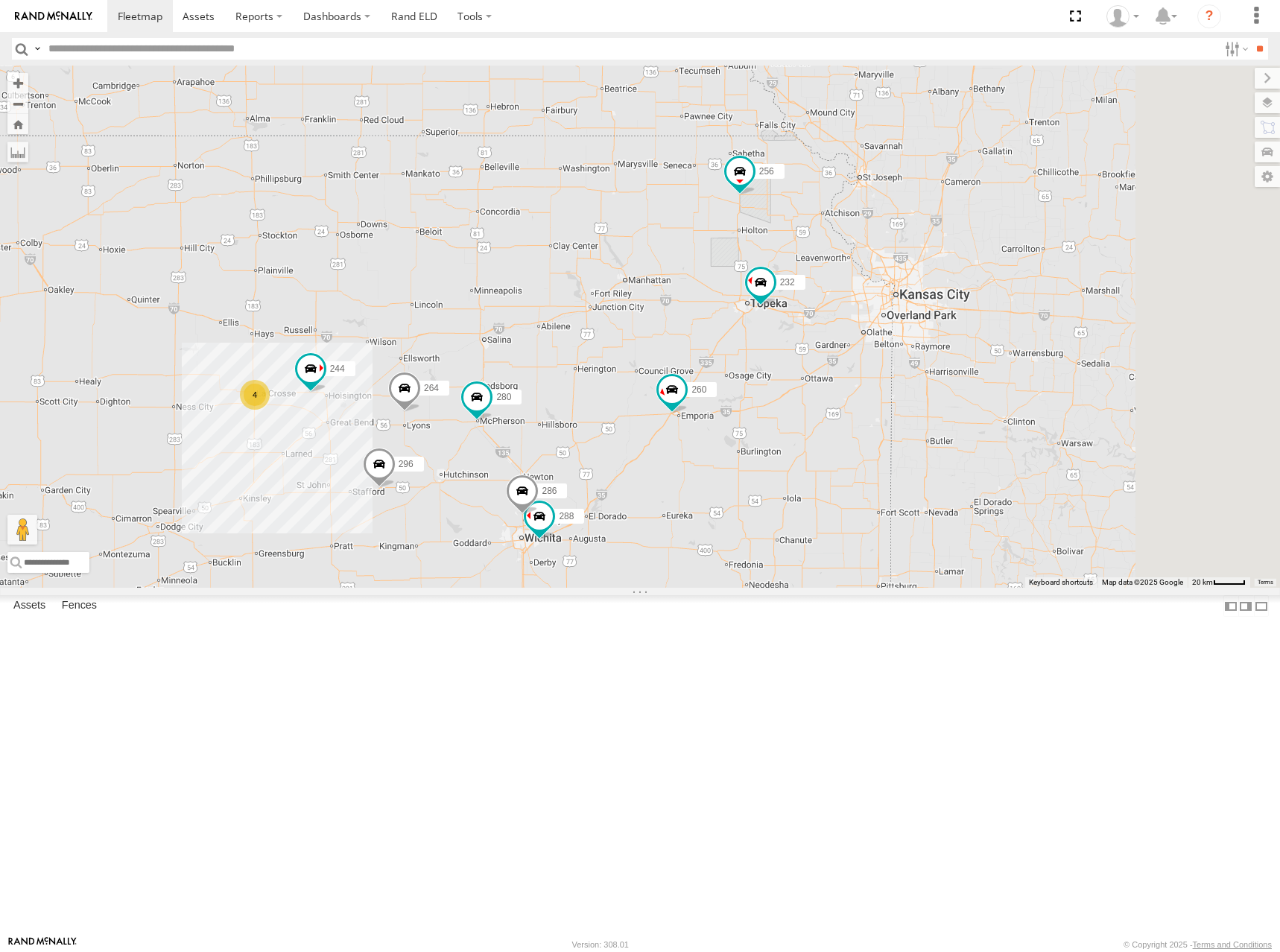
drag, startPoint x: 858, startPoint y: 333, endPoint x: 774, endPoint y: 421, distance: 121.7
click at [774, 421] on div "244 288 280 256 232 296 264 294 286 260 4" at bounding box center [640, 326] width 1280 height 522
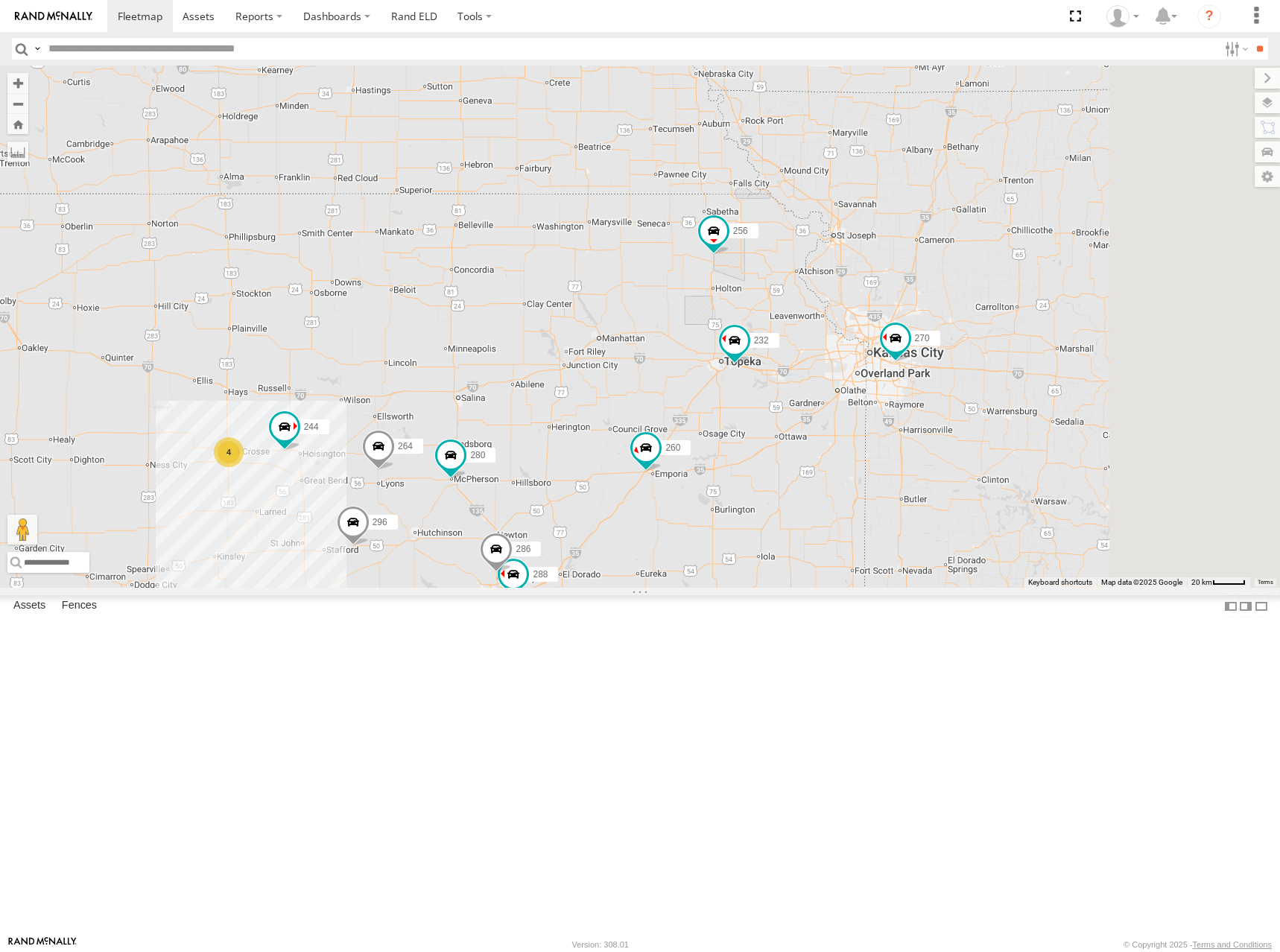
drag, startPoint x: 1024, startPoint y: 274, endPoint x: 1004, endPoint y: 326, distance: 55.7
click at [1004, 326] on div "244 288 280 256 232 296 264 294 286 260 4 270 292 272 302" at bounding box center [640, 326] width 1280 height 522
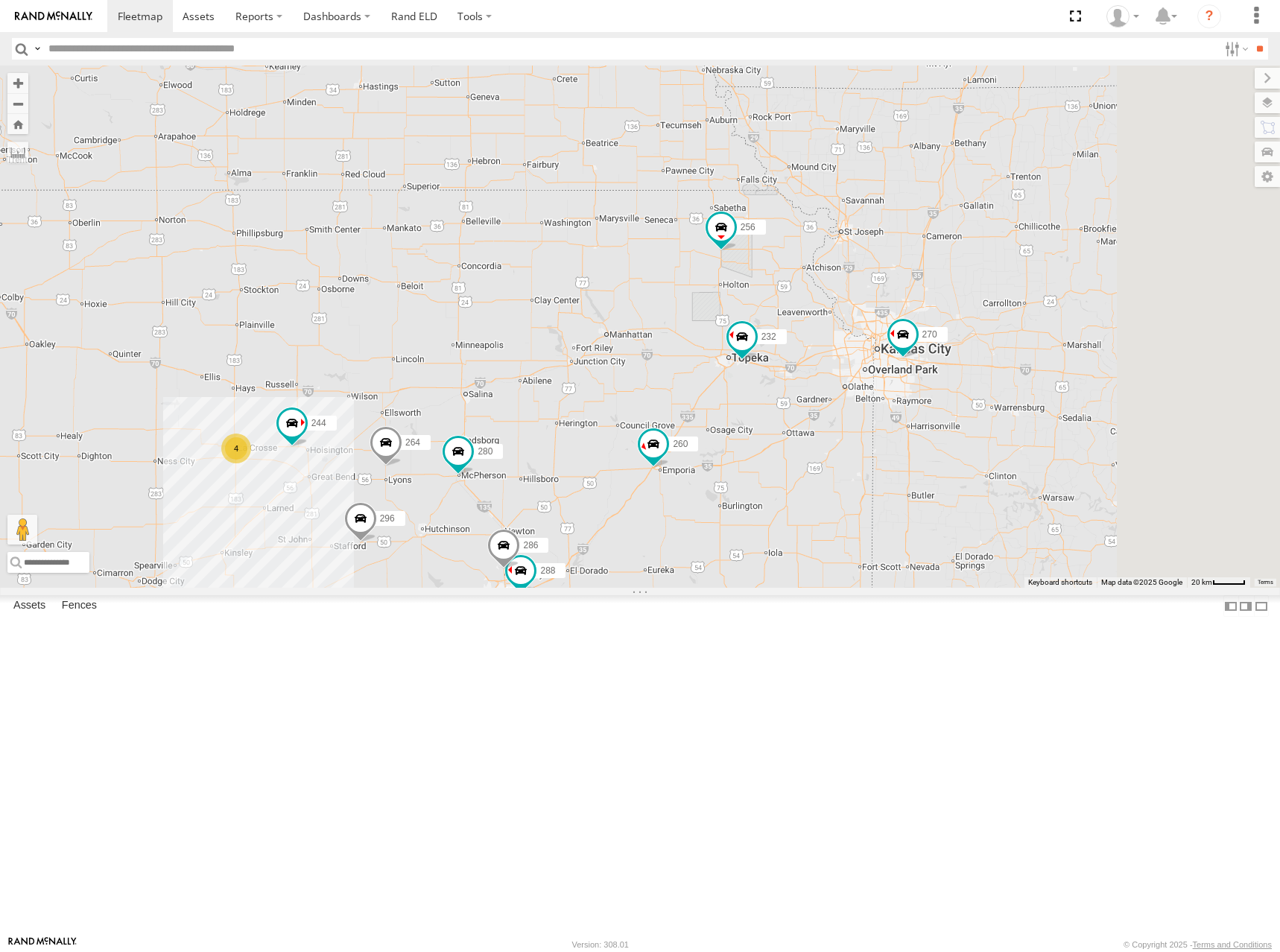
drag, startPoint x: 772, startPoint y: 387, endPoint x: 785, endPoint y: 378, distance: 15.8
click at [785, 378] on div "244 288 280 256 232 296 264 294 286 260 4 270 292 272 302 304" at bounding box center [640, 326] width 1280 height 522
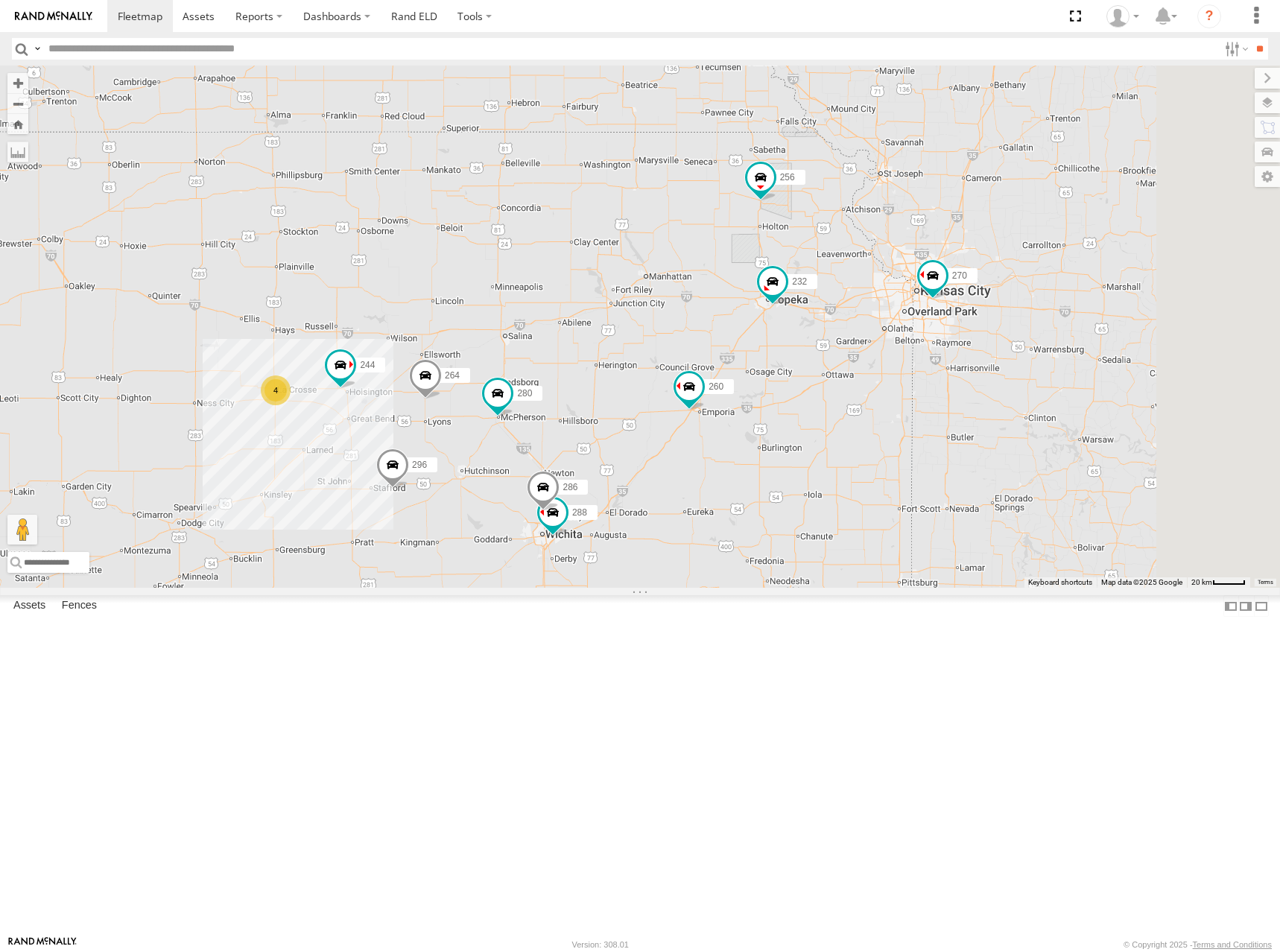
drag, startPoint x: 857, startPoint y: 682, endPoint x: 894, endPoint y: 621, distance: 71.3
click at [894, 587] on div "244 270 288 292 272 280 256 232 296 264 302 286 260 4" at bounding box center [640, 326] width 1280 height 522
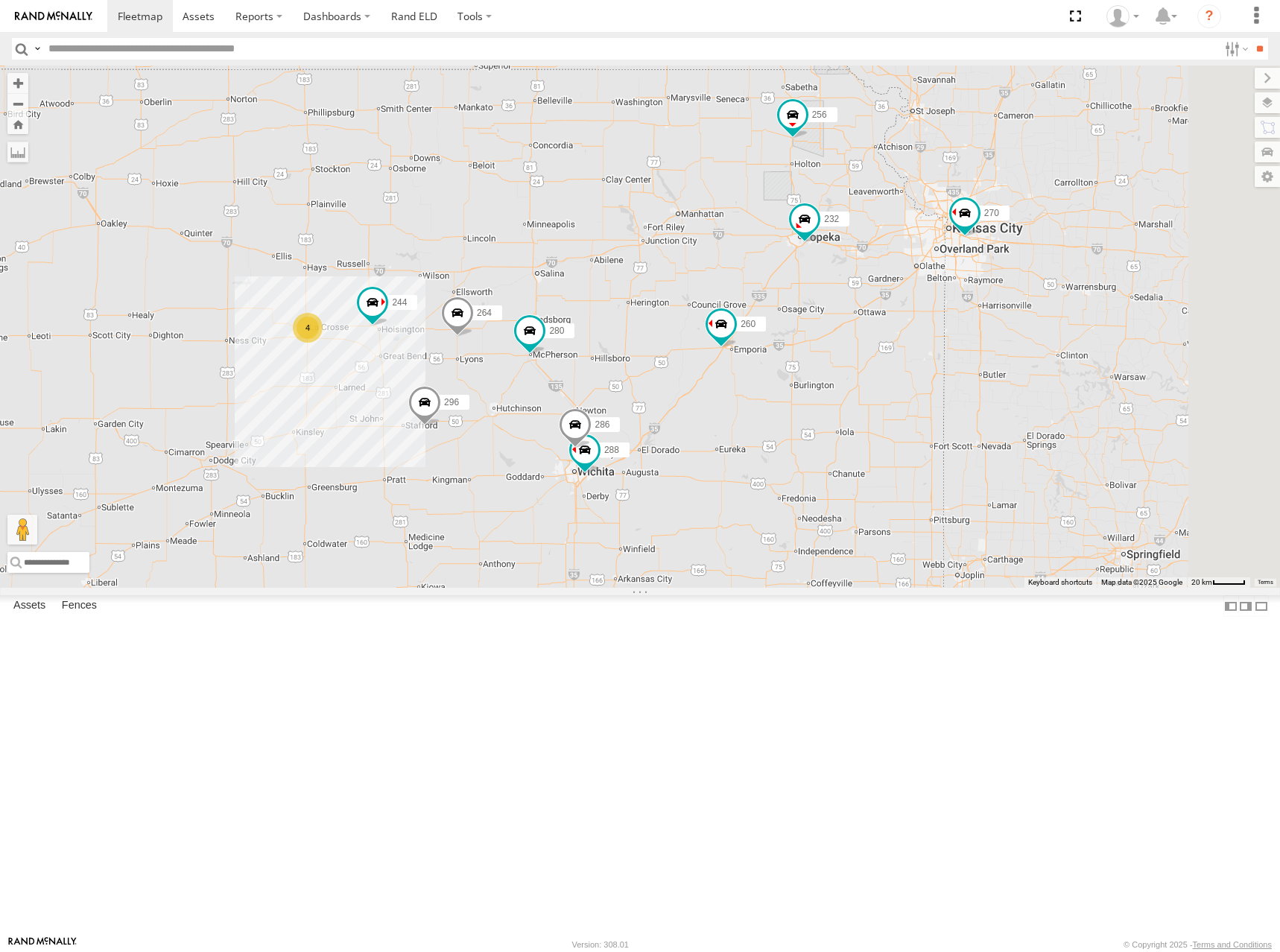
drag, startPoint x: 891, startPoint y: 632, endPoint x: 923, endPoint y: 571, distance: 68.9
click at [923, 571] on div "244 270 288 292 272 280 256 232 296 264 302 286 260 4" at bounding box center [640, 326] width 1280 height 522
click at [133, 25] on link at bounding box center [140, 15] width 65 height 32
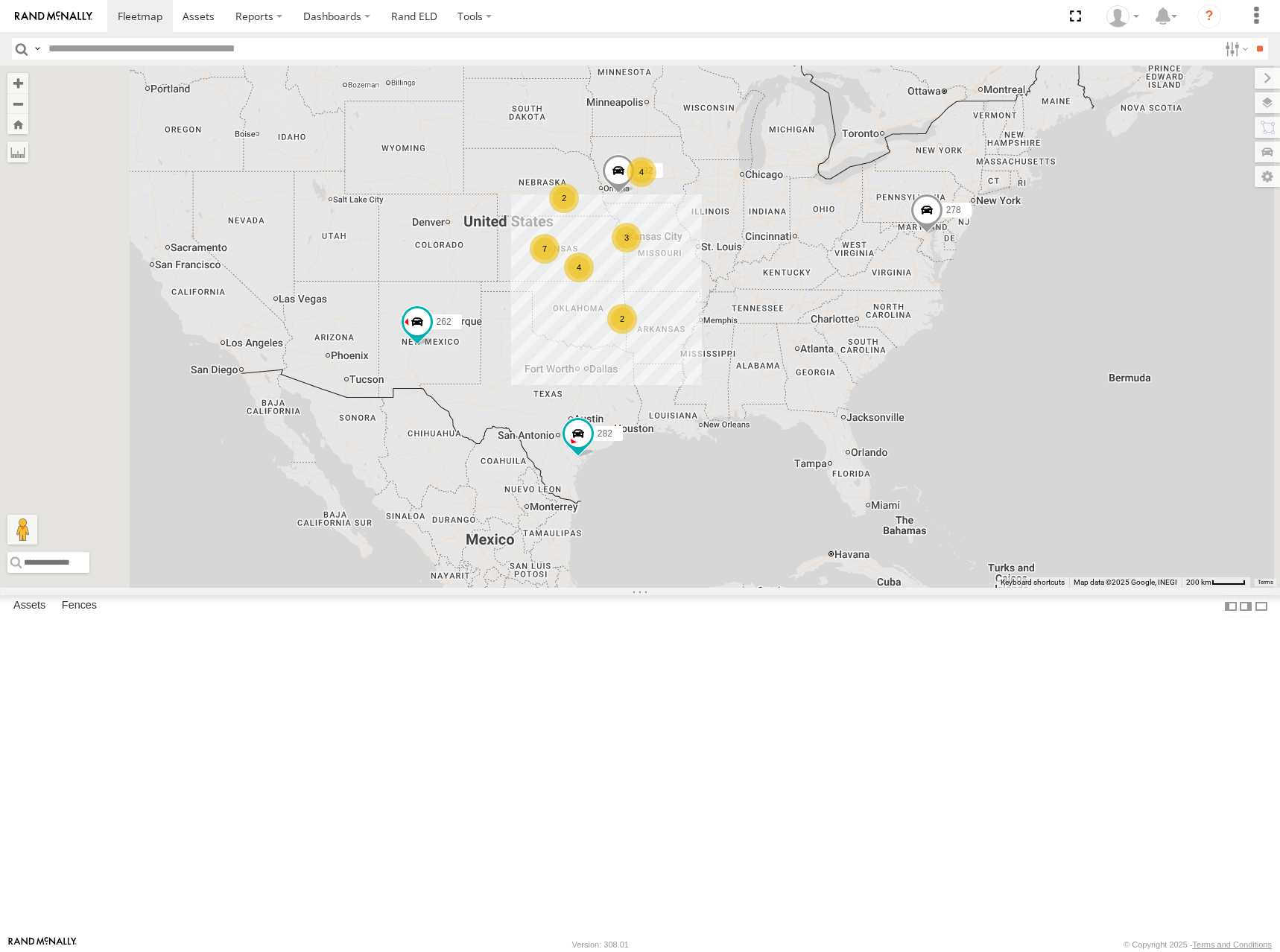
drag, startPoint x: 632, startPoint y: 385, endPoint x: 642, endPoint y: 378, distance: 12.2
click at [642, 378] on div "262 282 278 7 4 3 4 292 2 2" at bounding box center [640, 326] width 1280 height 522
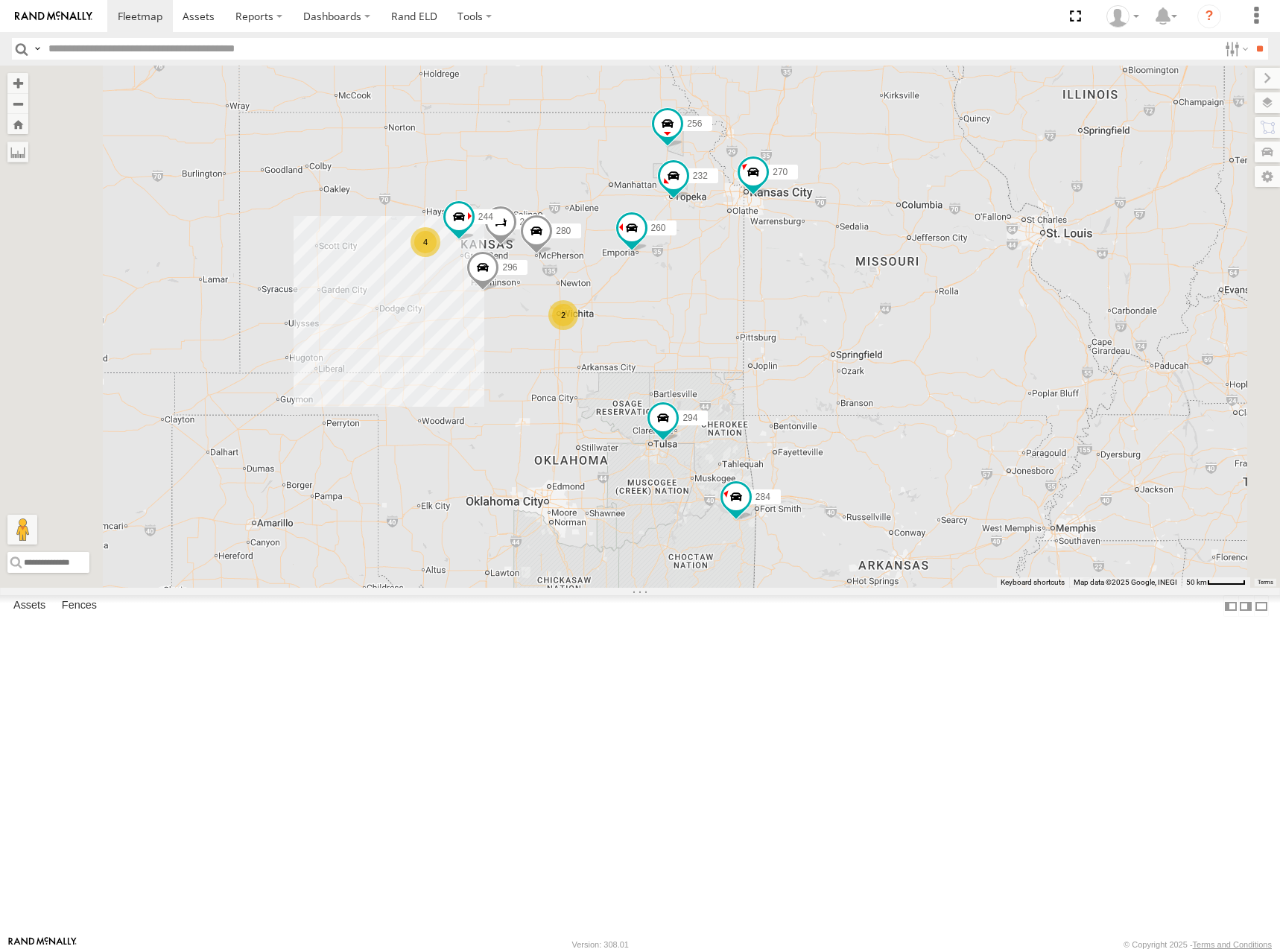
drag, startPoint x: 760, startPoint y: 424, endPoint x: 802, endPoint y: 432, distance: 42.8
click at [802, 432] on div "262 282 278 292 4 300 244 270 2 272 280 256 232 296 304 284 264 302 266 294 260" at bounding box center [640, 326] width 1280 height 522
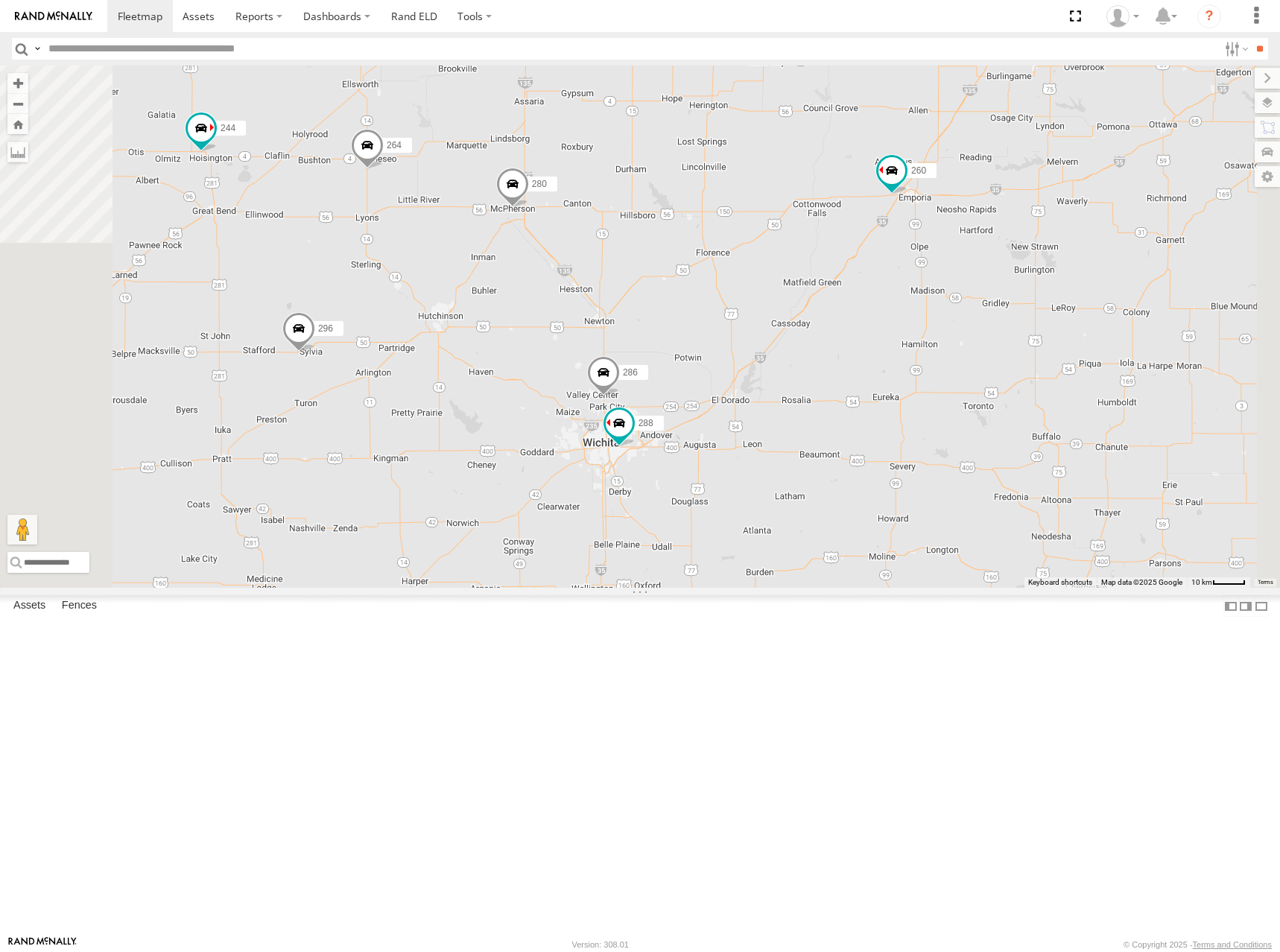
drag, startPoint x: 797, startPoint y: 441, endPoint x: 849, endPoint y: 503, distance: 80.9
click at [849, 503] on div "262 282 278 292 300 244 270 272 280 256 232 296 304 284 264 302 266 294 260 288…" at bounding box center [640, 326] width 1280 height 522
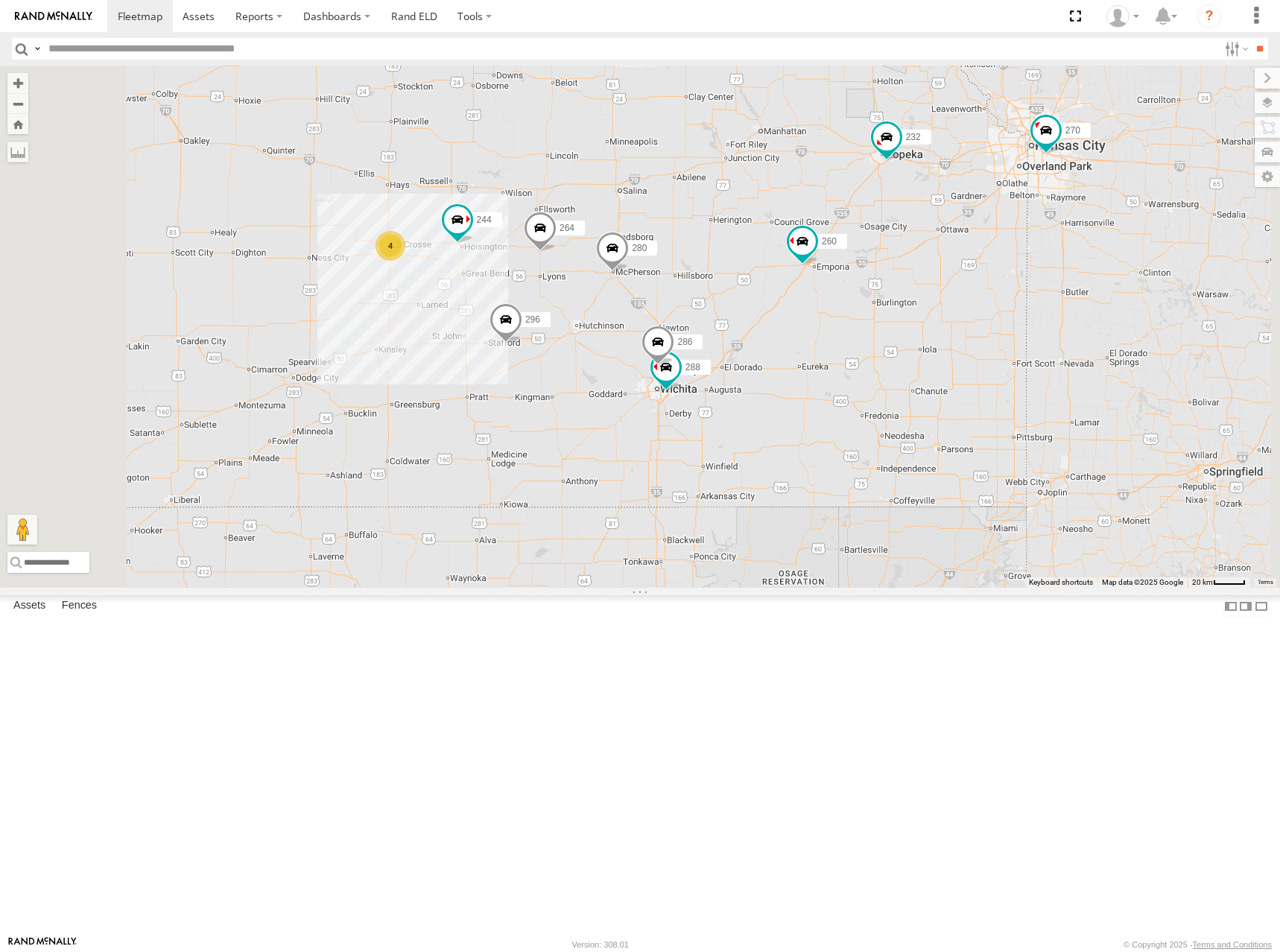
drag, startPoint x: 896, startPoint y: 353, endPoint x: 932, endPoint y: 357, distance: 36.2
click at [932, 357] on div "262 282 278 292 300 244 270 272 280 256 232 296 304 284 264 302 266 294 260 288…" at bounding box center [640, 326] width 1280 height 522
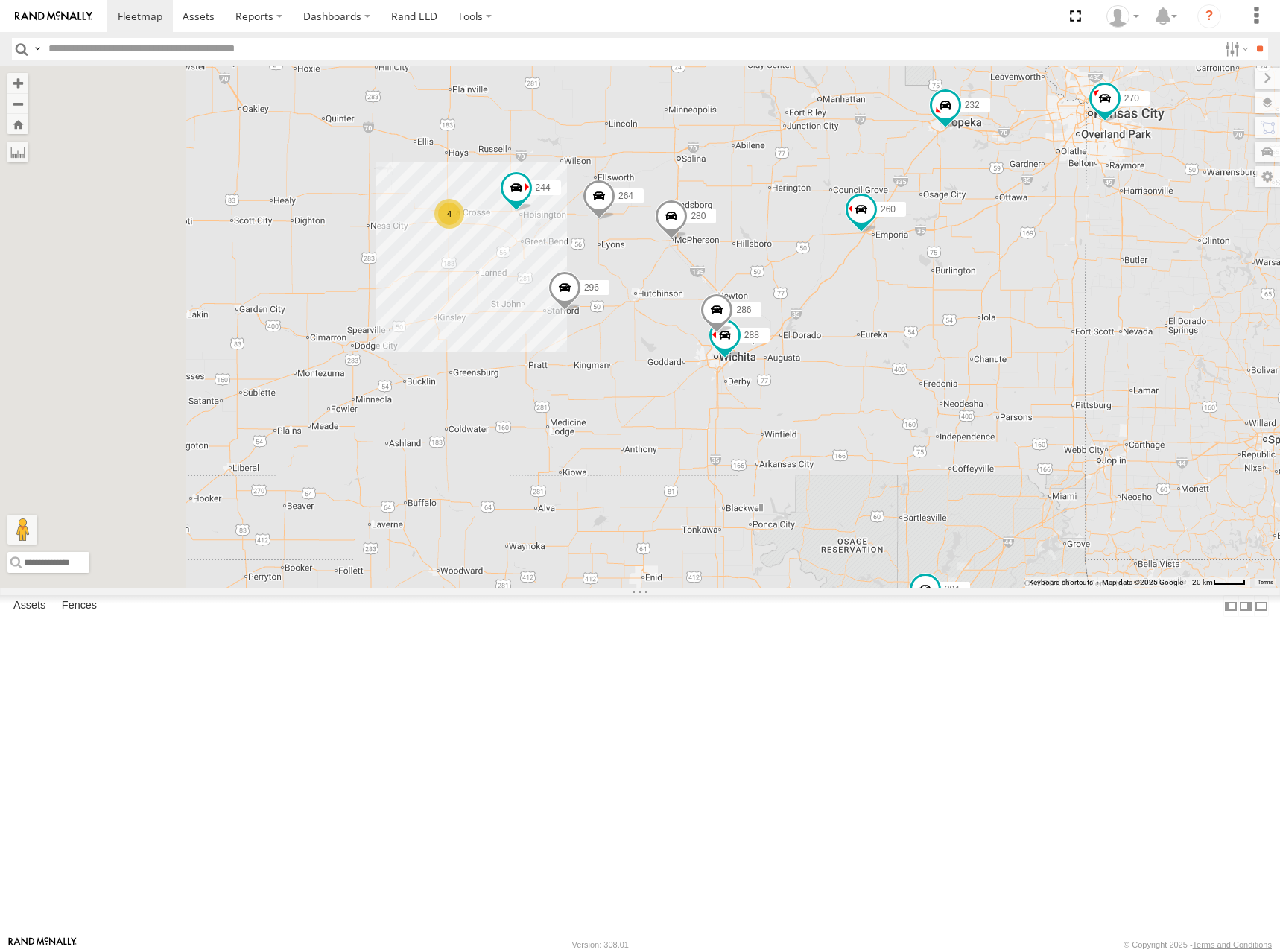
drag, startPoint x: 853, startPoint y: 320, endPoint x: 908, endPoint y: 291, distance: 62.2
click at [908, 291] on div "262 282 278 292 300 244 270 272 280 256 232 296 304 284 264 302 266 294 260 288…" at bounding box center [640, 326] width 1280 height 522
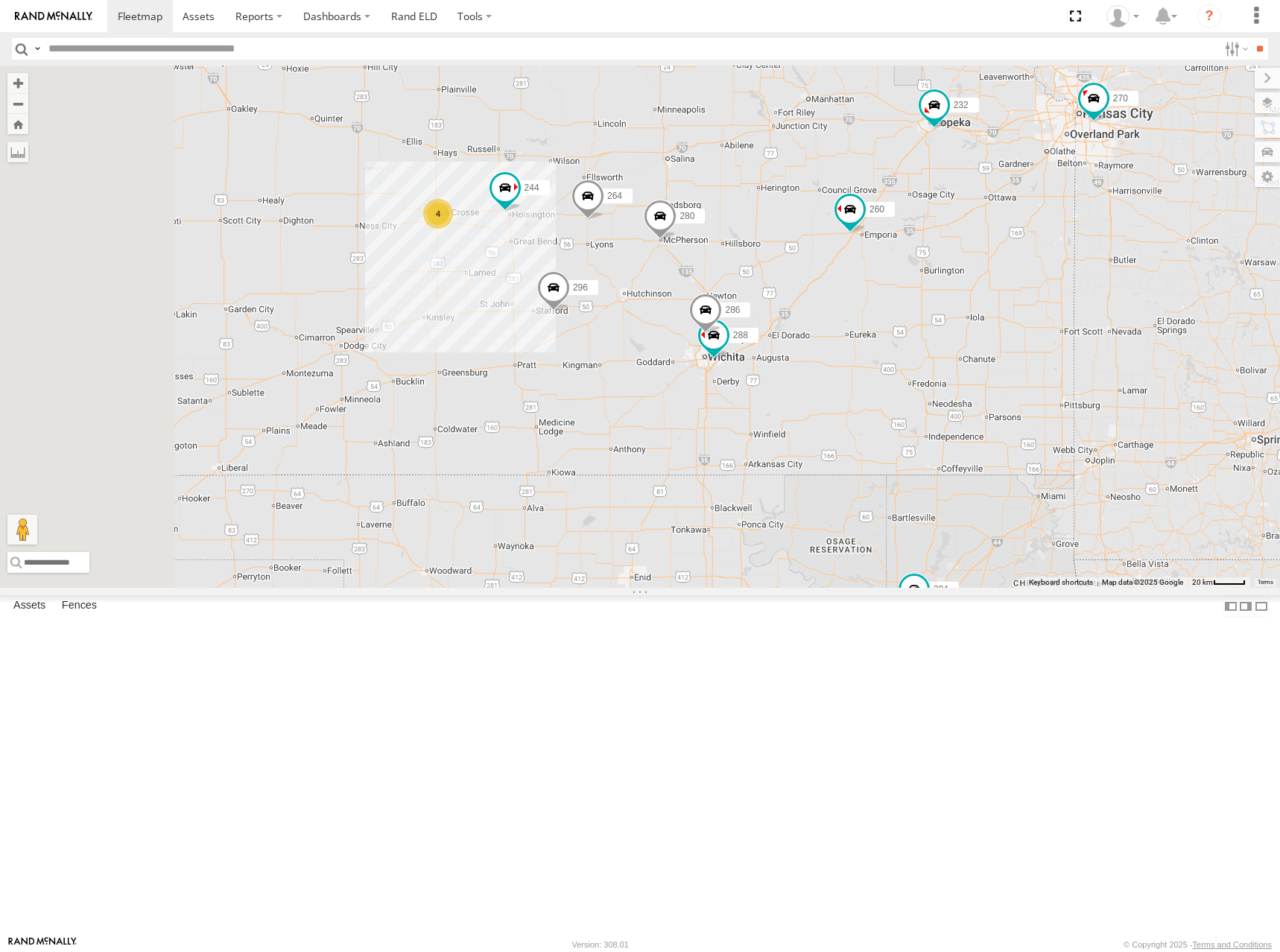
drag, startPoint x: 909, startPoint y: 280, endPoint x: 898, endPoint y: 281, distance: 11.0
click at [898, 281] on div "262 282 278 292 300 244 270 272 280 256 232 296 304 284 264 302 266 294 260 288…" at bounding box center [640, 326] width 1280 height 522
click at [905, 281] on div "262 282 278 292 300 244 270 272 280 256 232 296 304 284 264 302 266 294 260 288…" at bounding box center [640, 326] width 1280 height 522
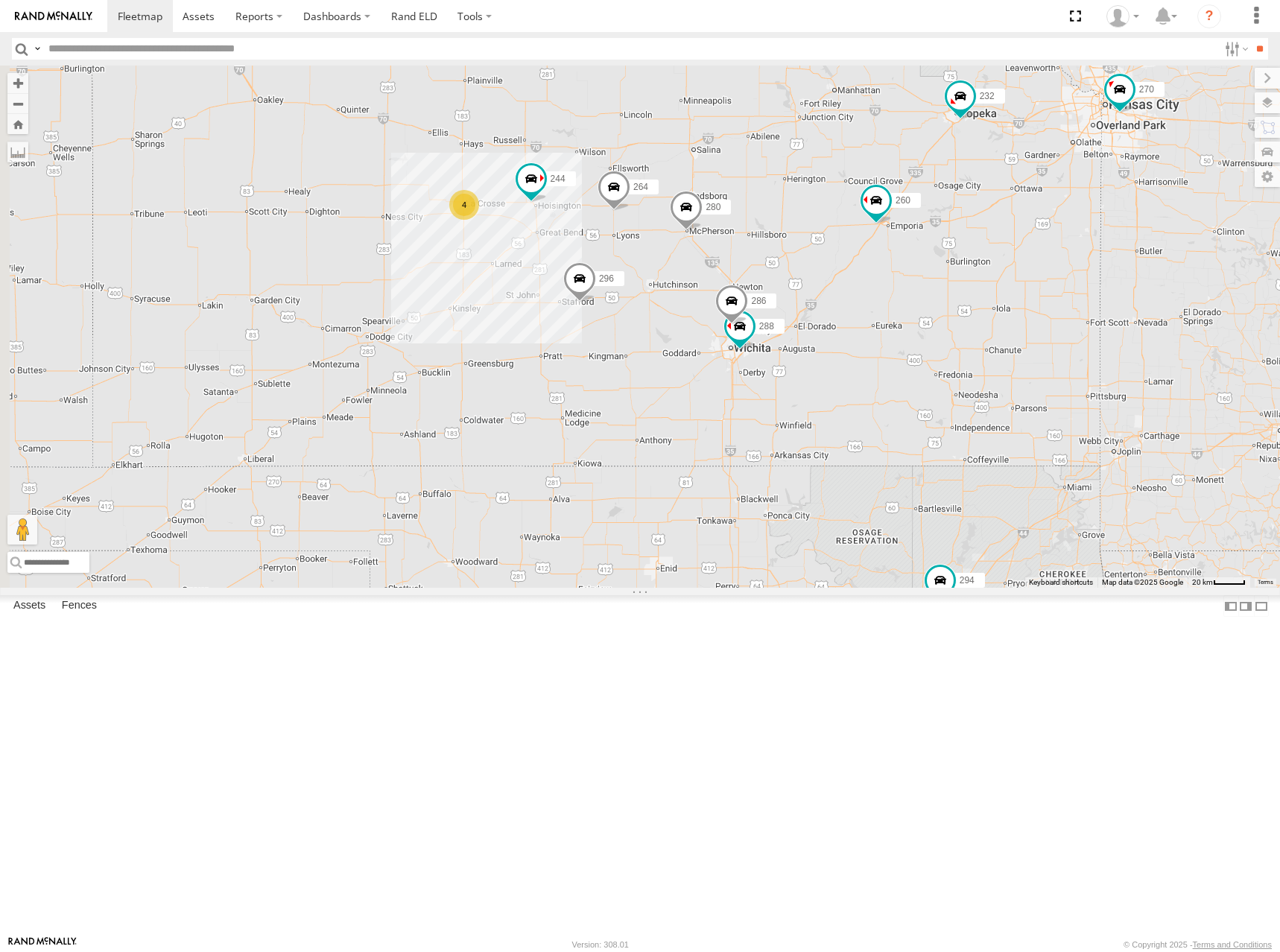
drag, startPoint x: 906, startPoint y: 281, endPoint x: 926, endPoint y: 273, distance: 21.5
click at [926, 273] on div "262 282 278 292 300 244 270 272 280 256 232 296 304 284 264 302 266 294 260 288…" at bounding box center [640, 326] width 1280 height 522
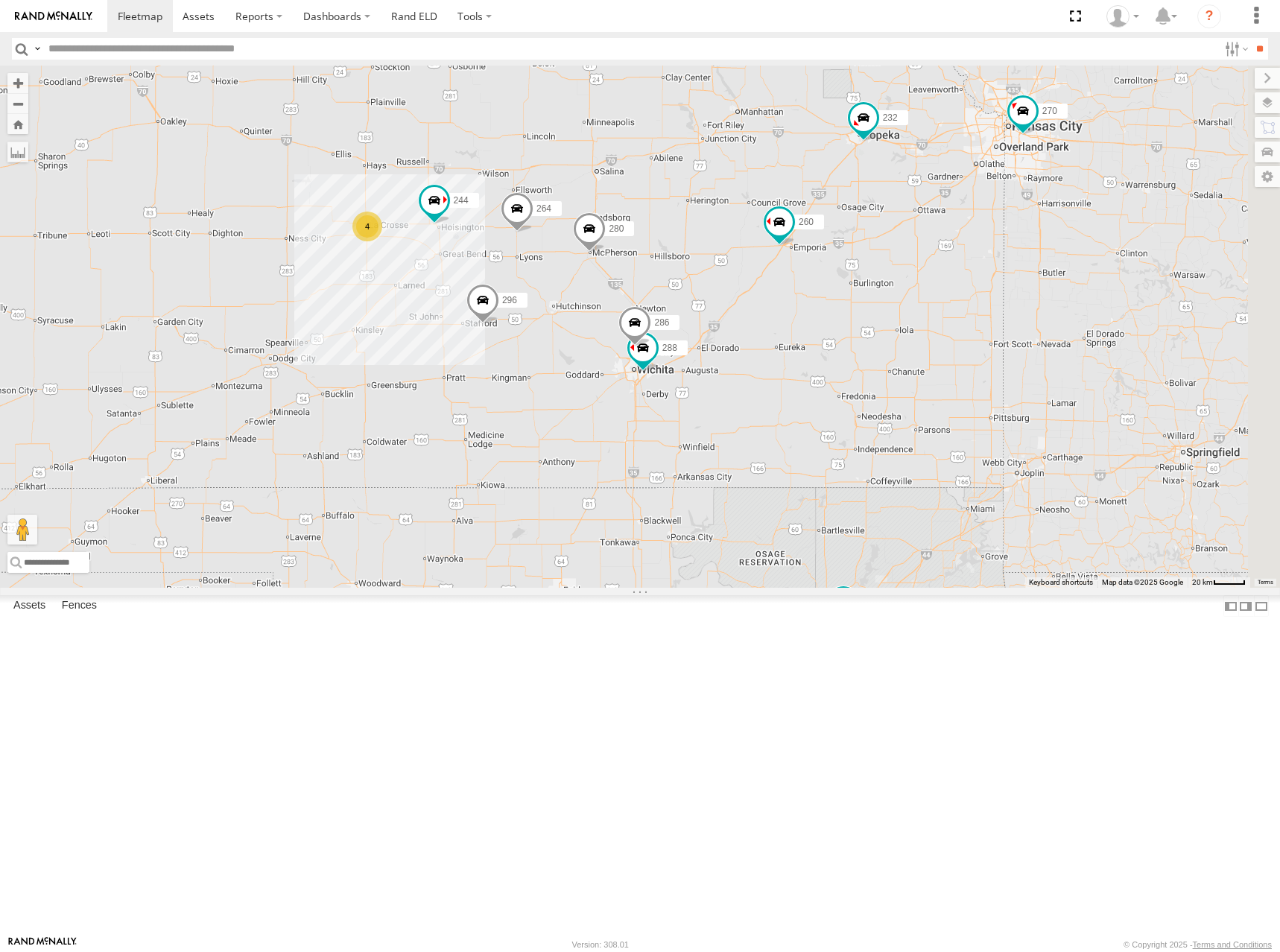
drag, startPoint x: 963, startPoint y: 267, endPoint x: 881, endPoint y: 287, distance: 84.4
click at [881, 287] on div "262 282 278 292 300 244 270 272 280 256 232 296 304 284 264 302 266 294 260 288…" at bounding box center [640, 326] width 1280 height 522
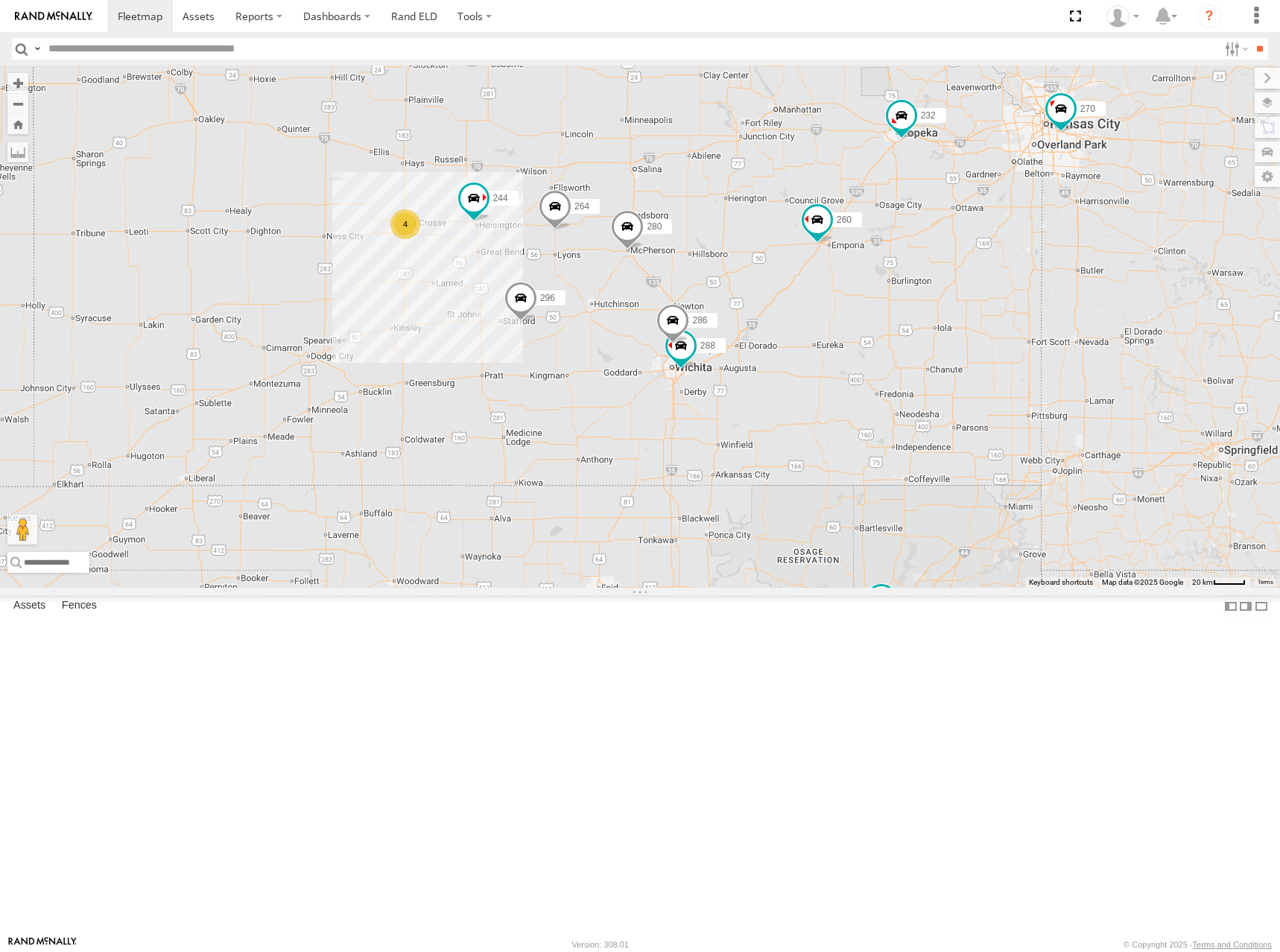
drag, startPoint x: 869, startPoint y: 286, endPoint x: 954, endPoint y: 280, distance: 85.2
click at [954, 280] on div "262 282 278 292 300 244 270 272 280 256 232 296 304 284 264 302 266 294 260 288…" at bounding box center [640, 326] width 1280 height 522
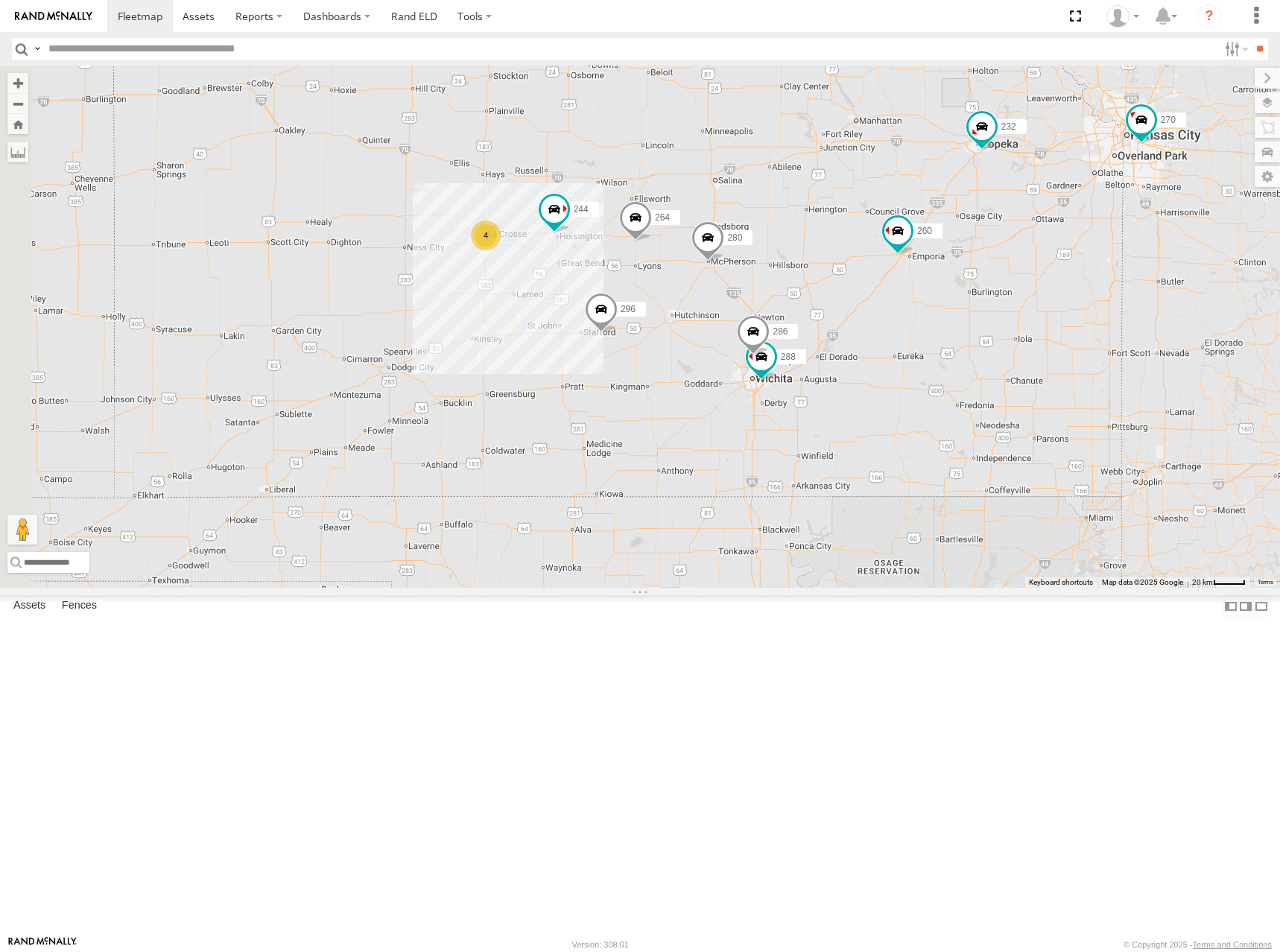
drag, startPoint x: 944, startPoint y: 252, endPoint x: 969, endPoint y: 266, distance: 28.7
click at [969, 266] on div "262 282 278 292 300 244 270 272 280 256 232 296 304 284 264 302 266 294 260 288…" at bounding box center [640, 326] width 1280 height 522
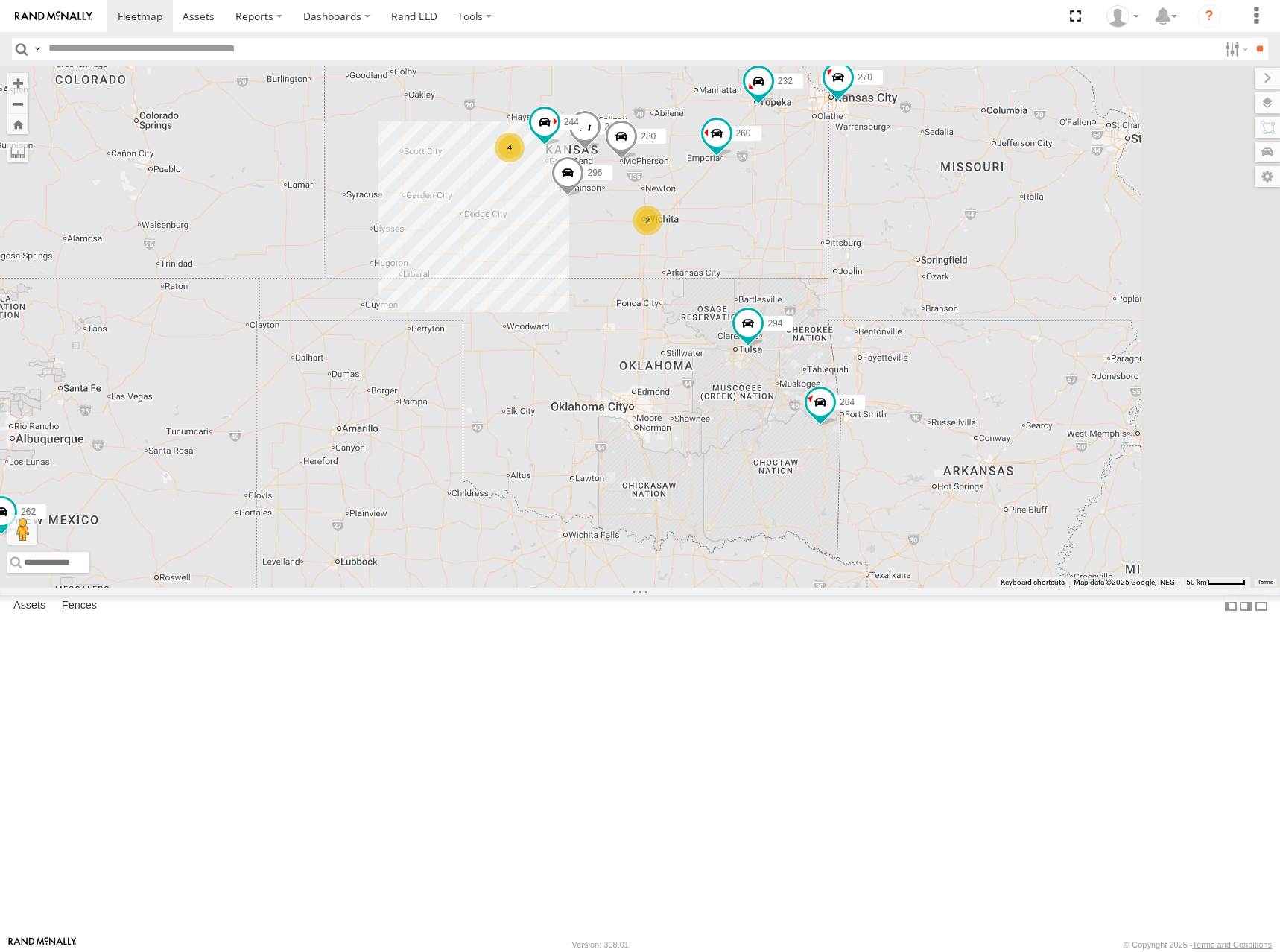
drag, startPoint x: 909, startPoint y: 254, endPoint x: 802, endPoint y: 228, distance: 110.1
click at [802, 228] on div "262 282 278 292 300 244 270 272 280 256 232 296 304 284 264 302 266 294 260 4 2" at bounding box center [640, 326] width 1280 height 522
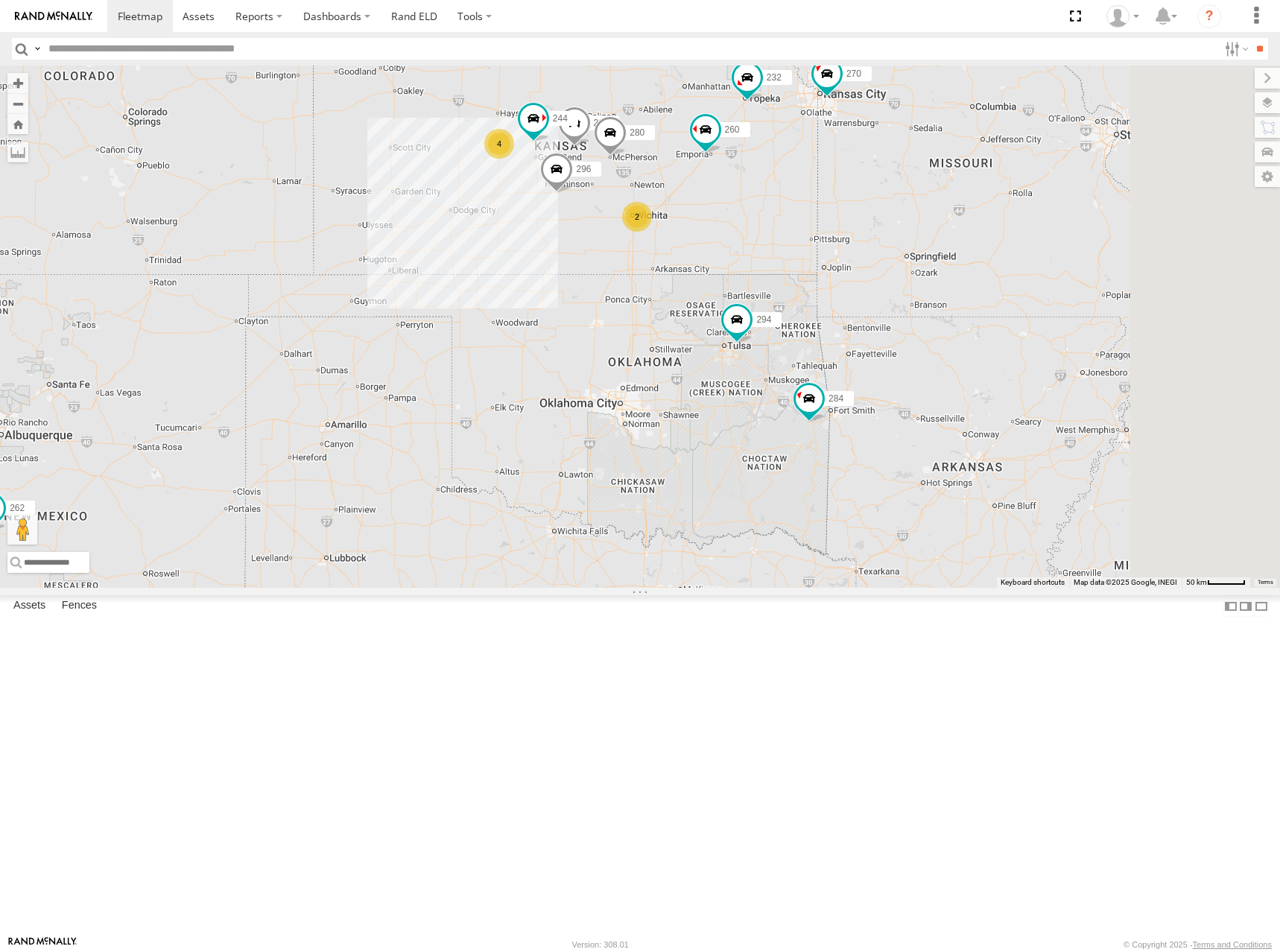
click at [855, 227] on div "262 282 278 292 300 244 270 272 280 256 232 296 304 284 264 302 266 294 260 4 2" at bounding box center [640, 326] width 1280 height 522
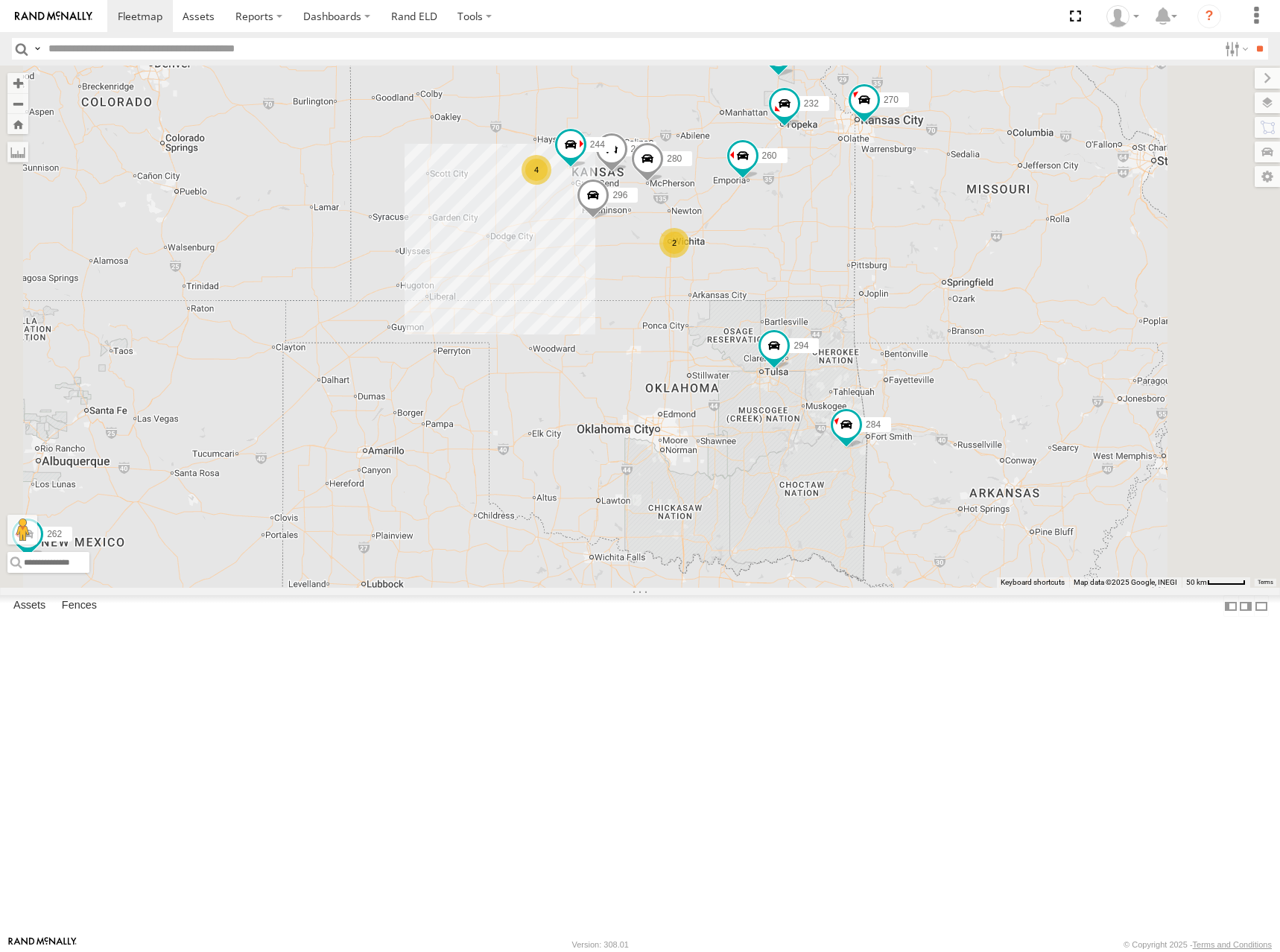
drag, startPoint x: 849, startPoint y: 255, endPoint x: 889, endPoint y: 281, distance: 47.7
click at [889, 281] on div "262 282 278 292 300 244 270 272 280 256 232 296 304 284 264 302 266 294 260 4 2" at bounding box center [640, 326] width 1280 height 522
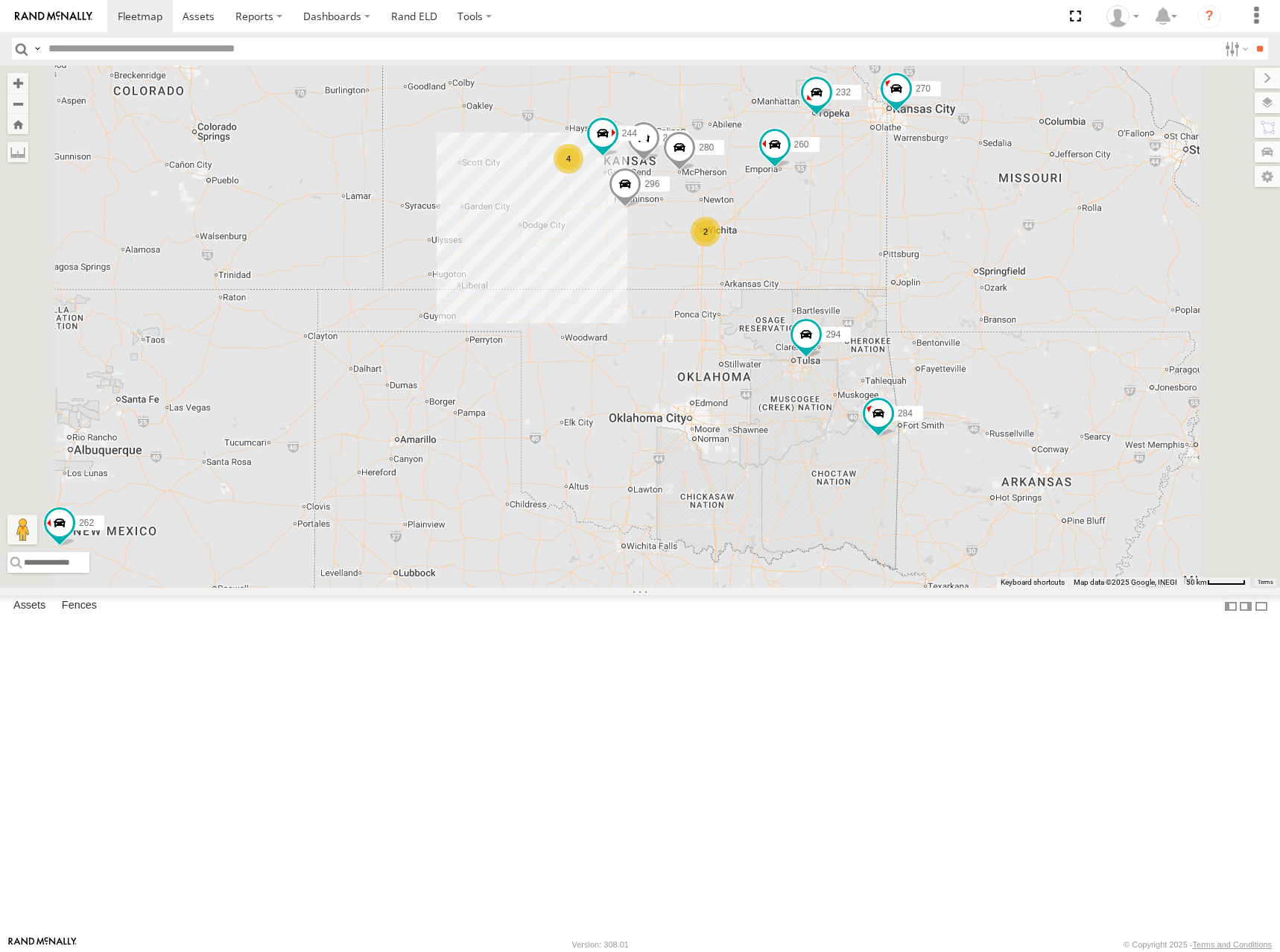
drag, startPoint x: 885, startPoint y: 224, endPoint x: 923, endPoint y: 212, distance: 39.8
click at [923, 212] on div "262 282 278 292 300 244 270 272 280 256 232 296 304 284 264 302 266 294 260 4 2" at bounding box center [640, 326] width 1280 height 522
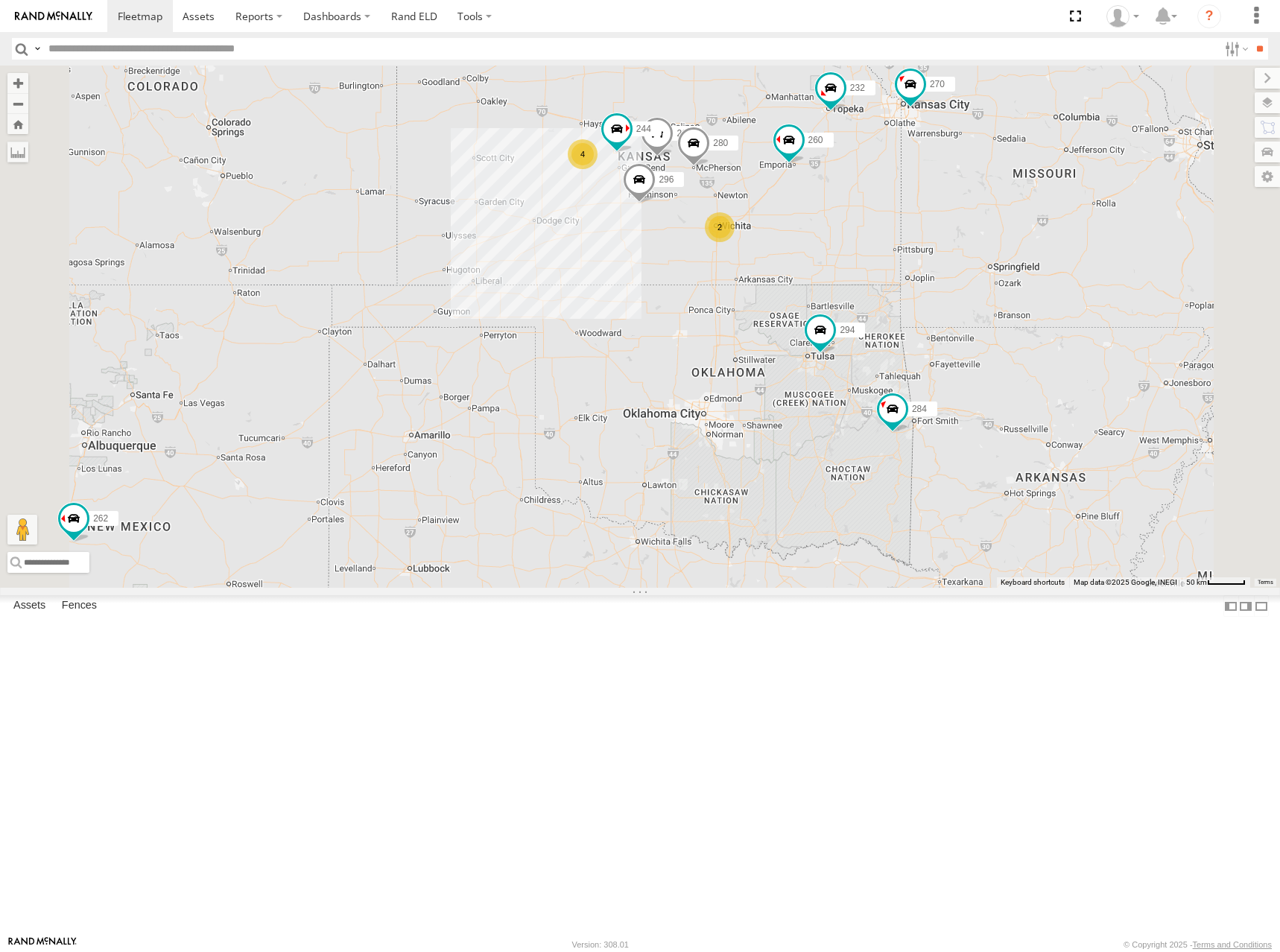
drag, startPoint x: 905, startPoint y: 236, endPoint x: 921, endPoint y: 231, distance: 16.8
click at [921, 231] on div "262 282 278 292 300 244 270 272 280 256 232 296 304 284 264 302 266 294 260 4 2" at bounding box center [640, 326] width 1280 height 522
drag, startPoint x: 938, startPoint y: 243, endPoint x: 960, endPoint y: 231, distance: 25.1
click at [960, 231] on div "262 282 278 292 300 244 270 272 280 256 232 296 304 284 264 302 266 294 260 4 2" at bounding box center [640, 326] width 1280 height 522
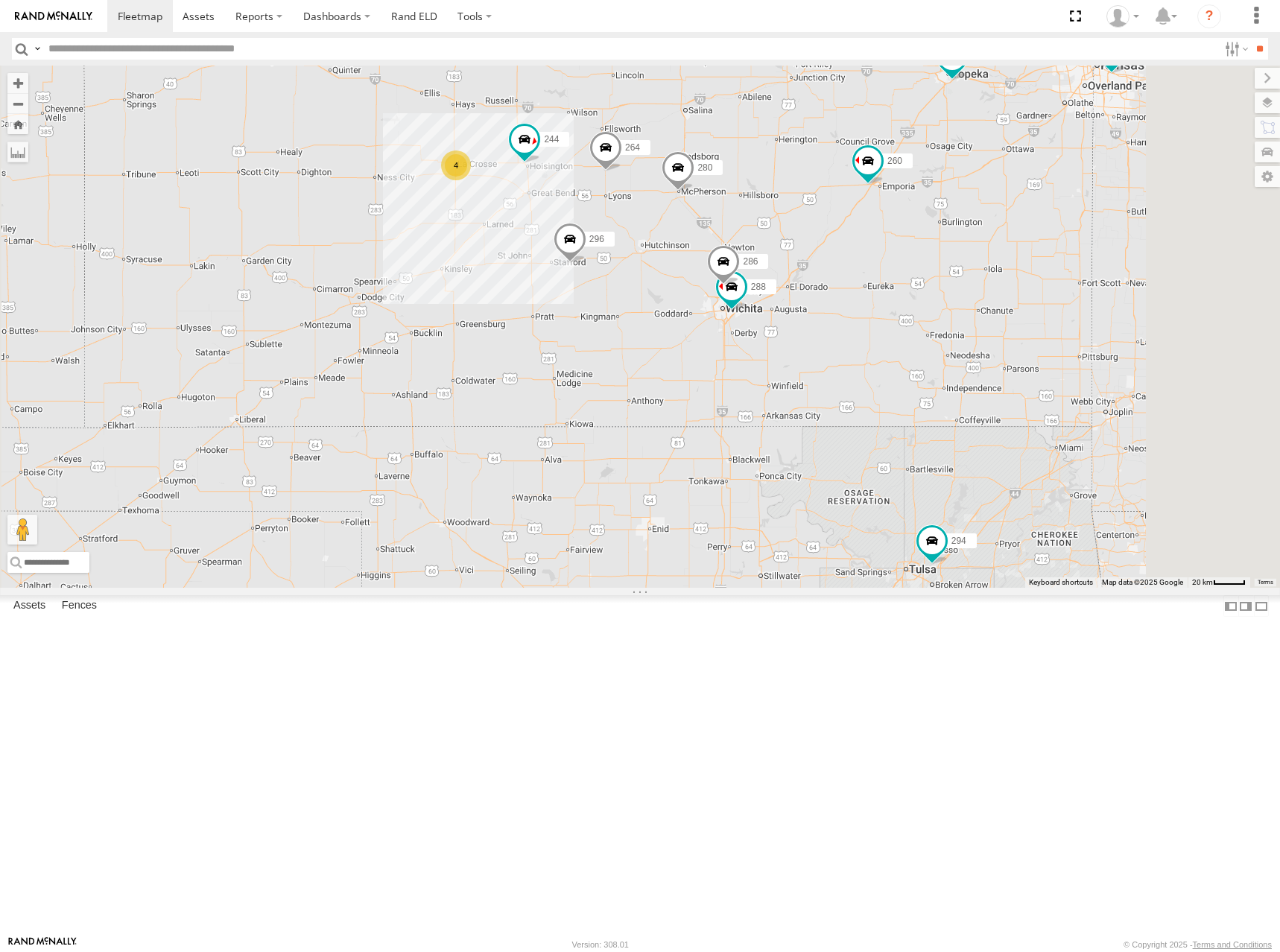
drag, startPoint x: 956, startPoint y: 288, endPoint x: 971, endPoint y: 286, distance: 15.1
click at [971, 286] on div "262 282 278 292 300 244 270 272 280 256 232 296 304 284 264 302 266 294 260 4 2…" at bounding box center [640, 326] width 1280 height 522
click at [975, 279] on div "262 282 278 292 300 244 270 272 280 256 232 296 304 284 264 302 266 294 260 4 2…" at bounding box center [640, 326] width 1280 height 522
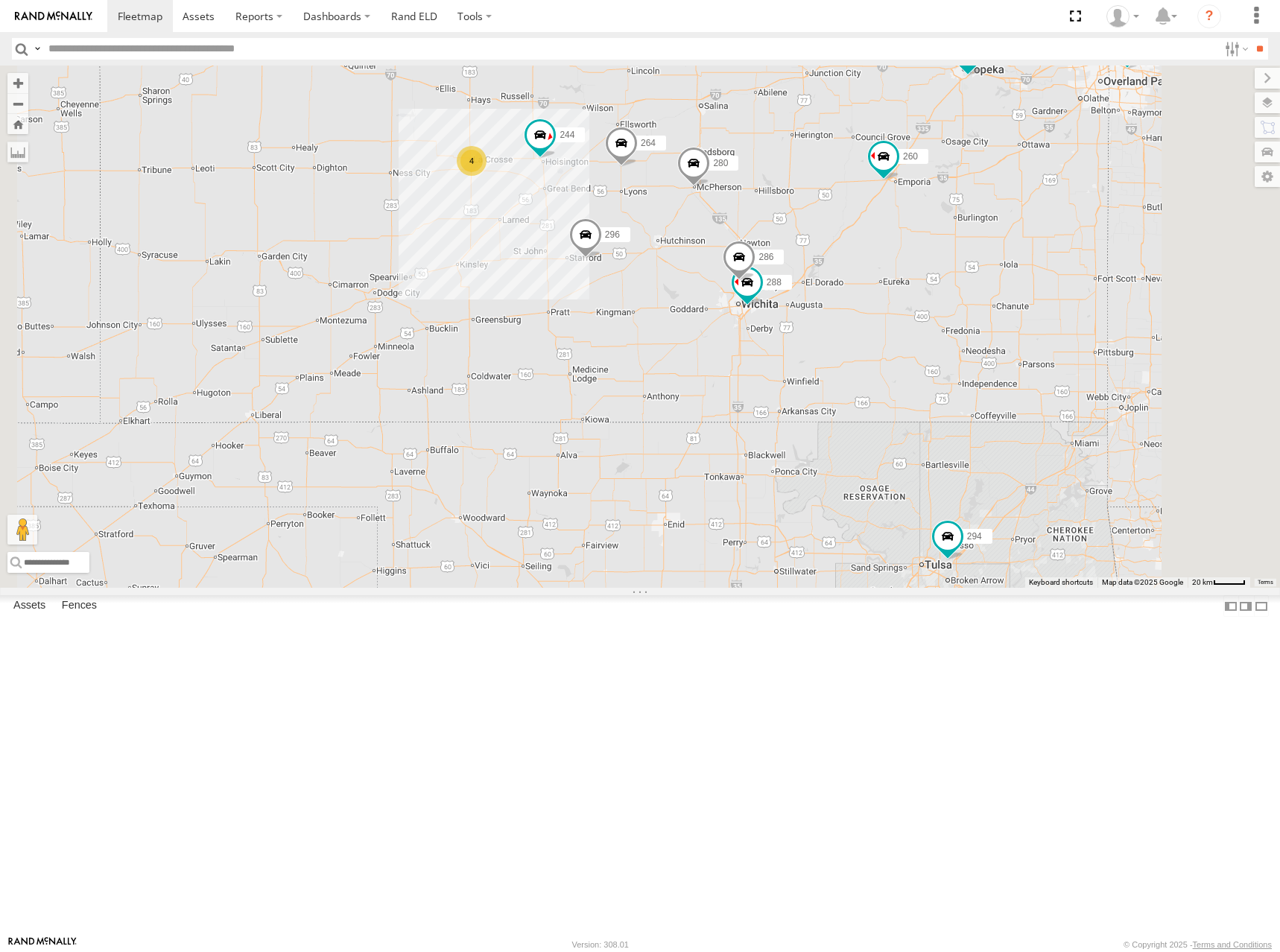
drag, startPoint x: 969, startPoint y: 286, endPoint x: 1025, endPoint y: 292, distance: 56.3
click at [1025, 292] on div "262 282 278 292 300 244 270 272 280 256 232 296 304 284 264 302 266 294 260 4 2…" at bounding box center [640, 326] width 1280 height 522
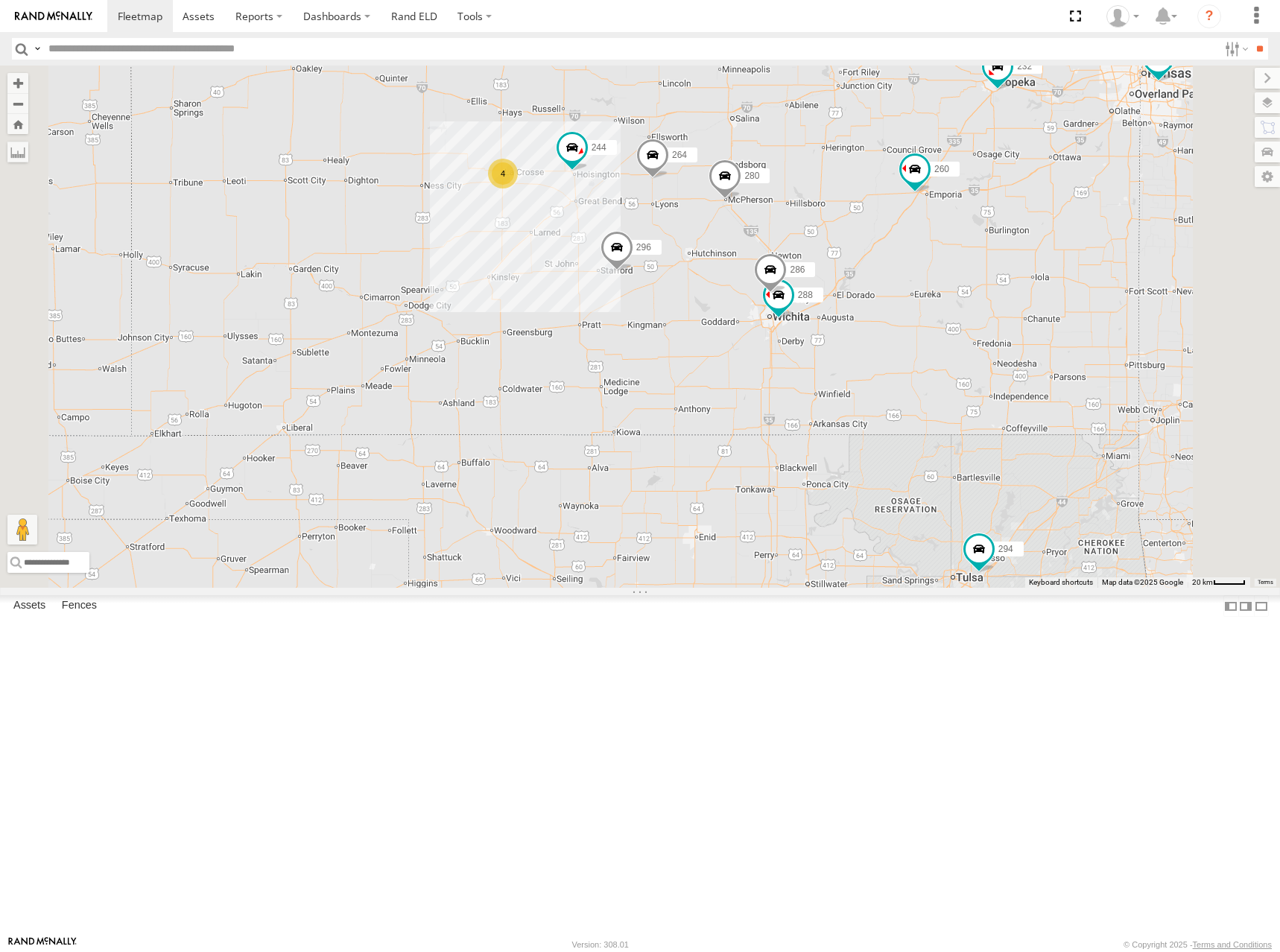
drag, startPoint x: 995, startPoint y: 279, endPoint x: 982, endPoint y: 285, distance: 14.3
click at [982, 285] on div "262 282 278 292 300 244 270 272 280 256 232 296 304 284 264 302 266 294 260 4 2…" at bounding box center [640, 326] width 1280 height 522
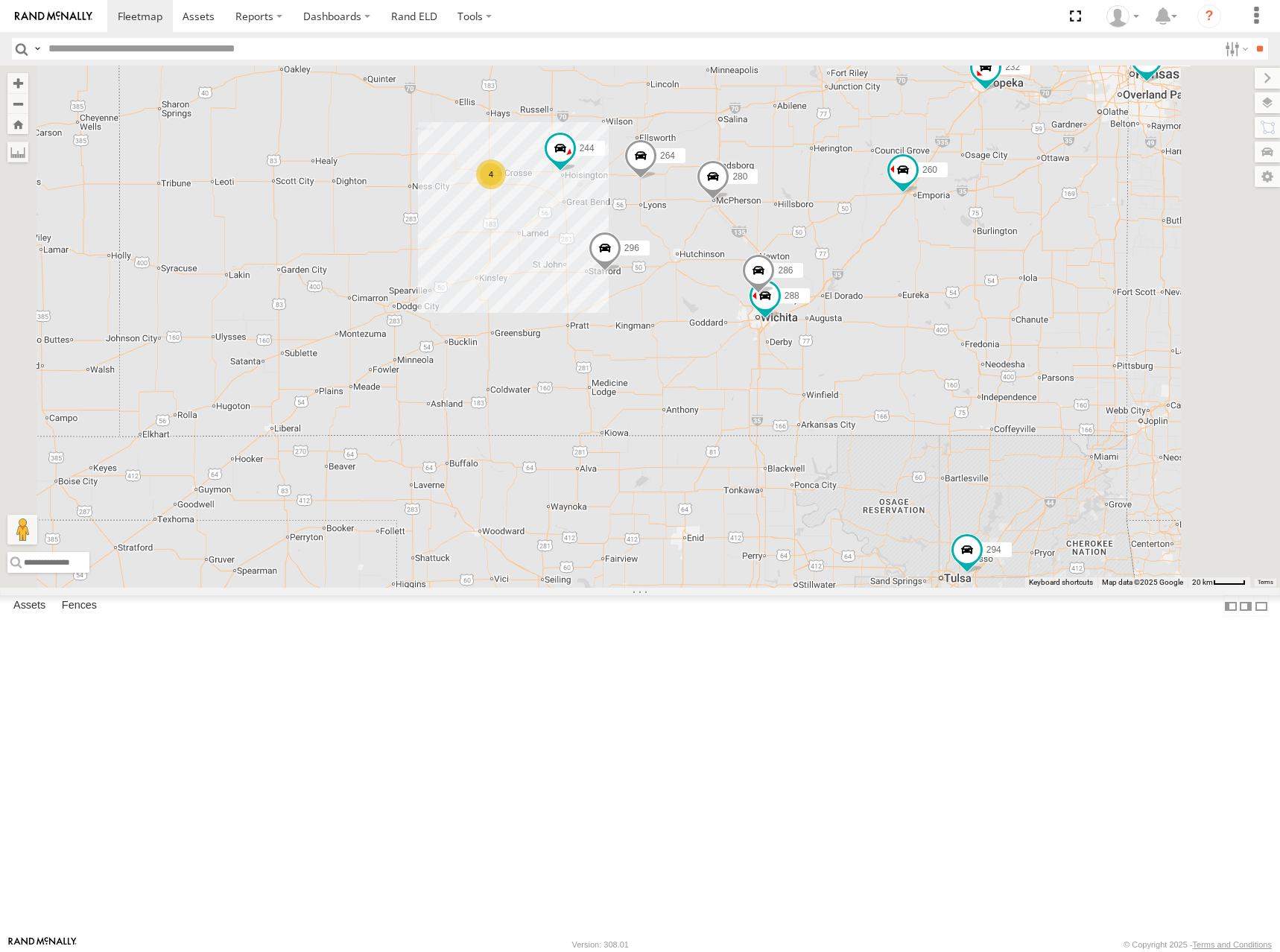
drag, startPoint x: 980, startPoint y: 286, endPoint x: 968, endPoint y: 286, distance: 12.0
click at [968, 286] on div "262 282 278 292 300 244 270 272 280 256 232 296 304 284 264 302 266 294 260 4 2…" at bounding box center [640, 326] width 1280 height 522
click at [967, 281] on div "262 282 278 292 300 244 270 272 280 256 232 296 304 284 264 302 266 294 260 4 2…" at bounding box center [640, 326] width 1280 height 522
drag, startPoint x: 966, startPoint y: 286, endPoint x: 1013, endPoint y: 270, distance: 49.6
click at [1013, 270] on div "262 282 278 292 300 244 270 272 280 256 232 296 304 284 264 302 266 294 260 4 2…" at bounding box center [640, 326] width 1280 height 522
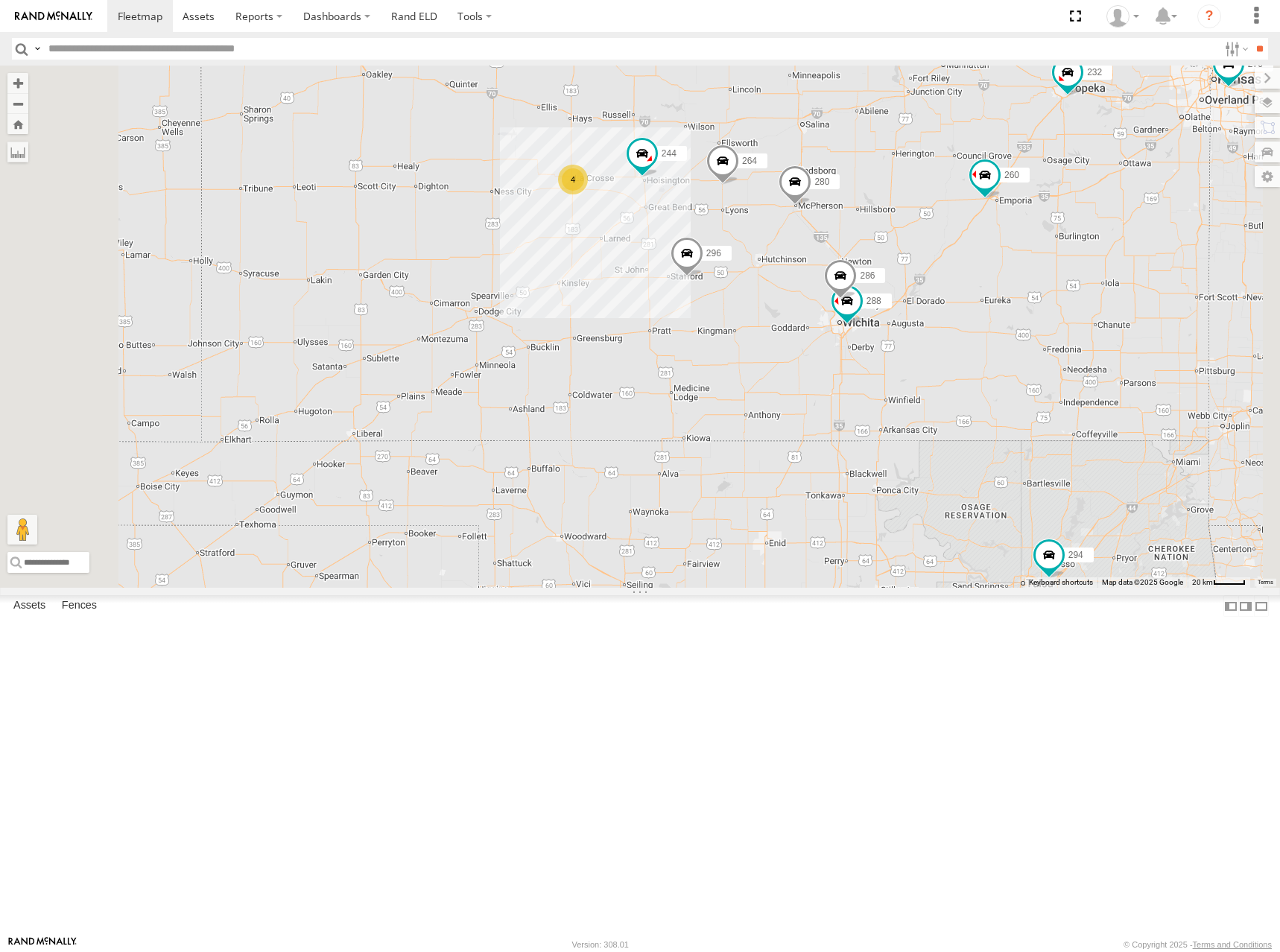
drag, startPoint x: 948, startPoint y: 292, endPoint x: 1031, endPoint y: 298, distance: 83.2
click at [1031, 298] on div "262 282 278 292 300 244 270 272 280 256 232 296 304 284 264 302 266 294 260 4 2…" at bounding box center [640, 326] width 1280 height 522
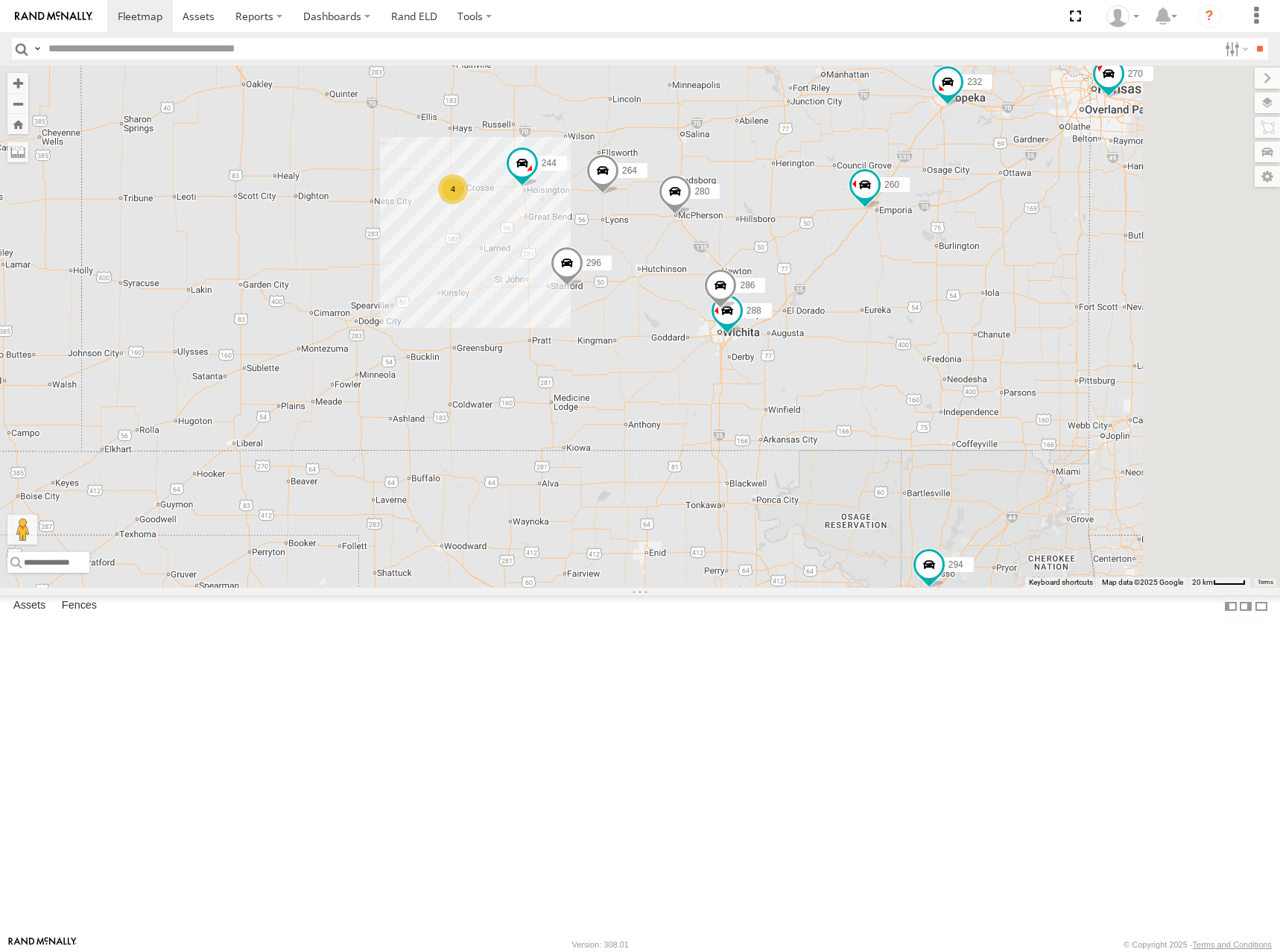
drag, startPoint x: 1020, startPoint y: 292, endPoint x: 895, endPoint y: 302, distance: 125.4
click at [895, 302] on div "262 282 278 292 300 244 270 272 280 256 232 296 304 284 264 302 266 294 260 4 2…" at bounding box center [640, 326] width 1280 height 522
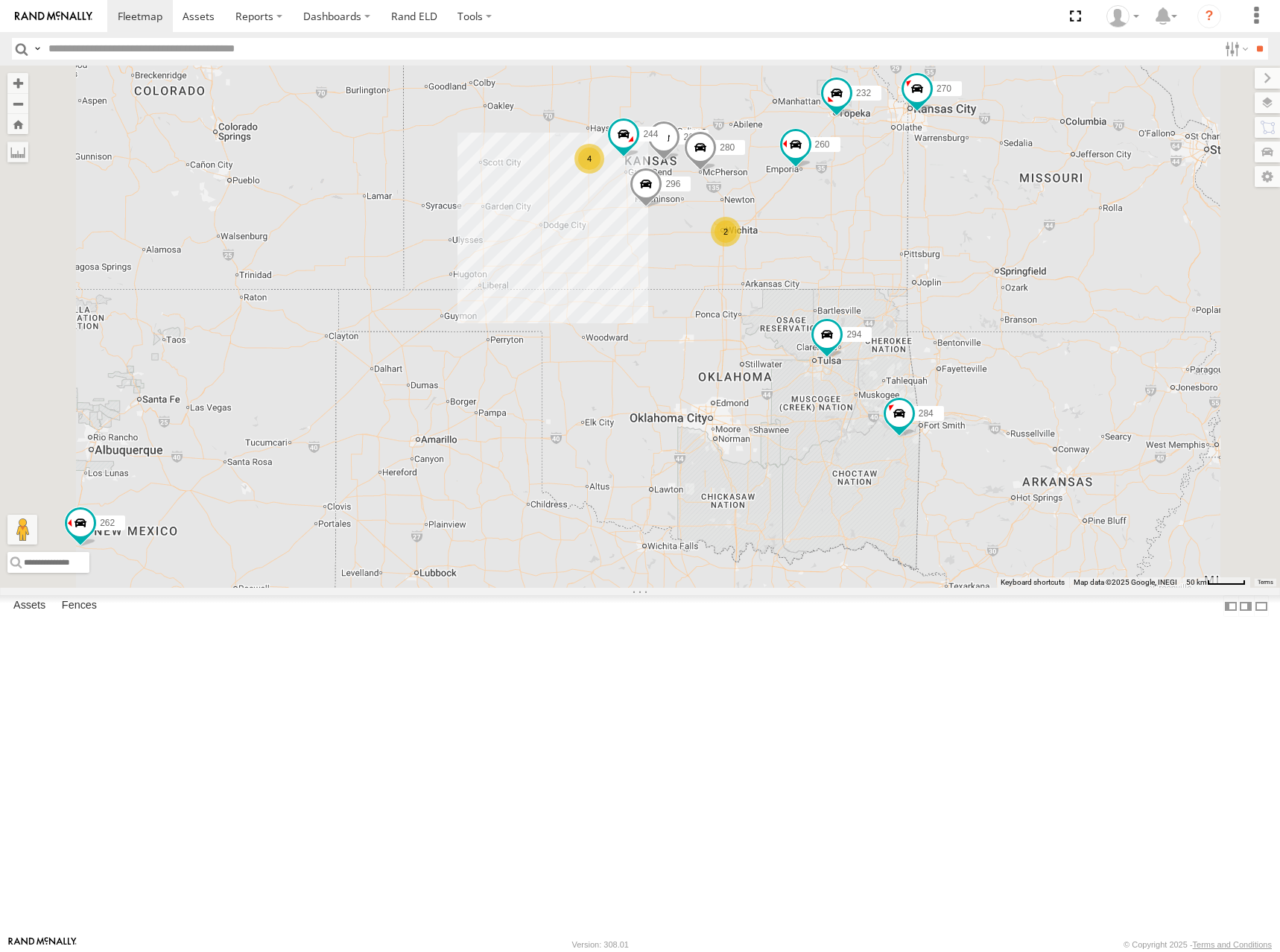
drag, startPoint x: 916, startPoint y: 255, endPoint x: 910, endPoint y: 286, distance: 31.6
click at [910, 286] on div "262 282 278 292 300 244 270 272 280 256 232 296 304 284 264 302 266 294 260 4 2" at bounding box center [640, 326] width 1280 height 522
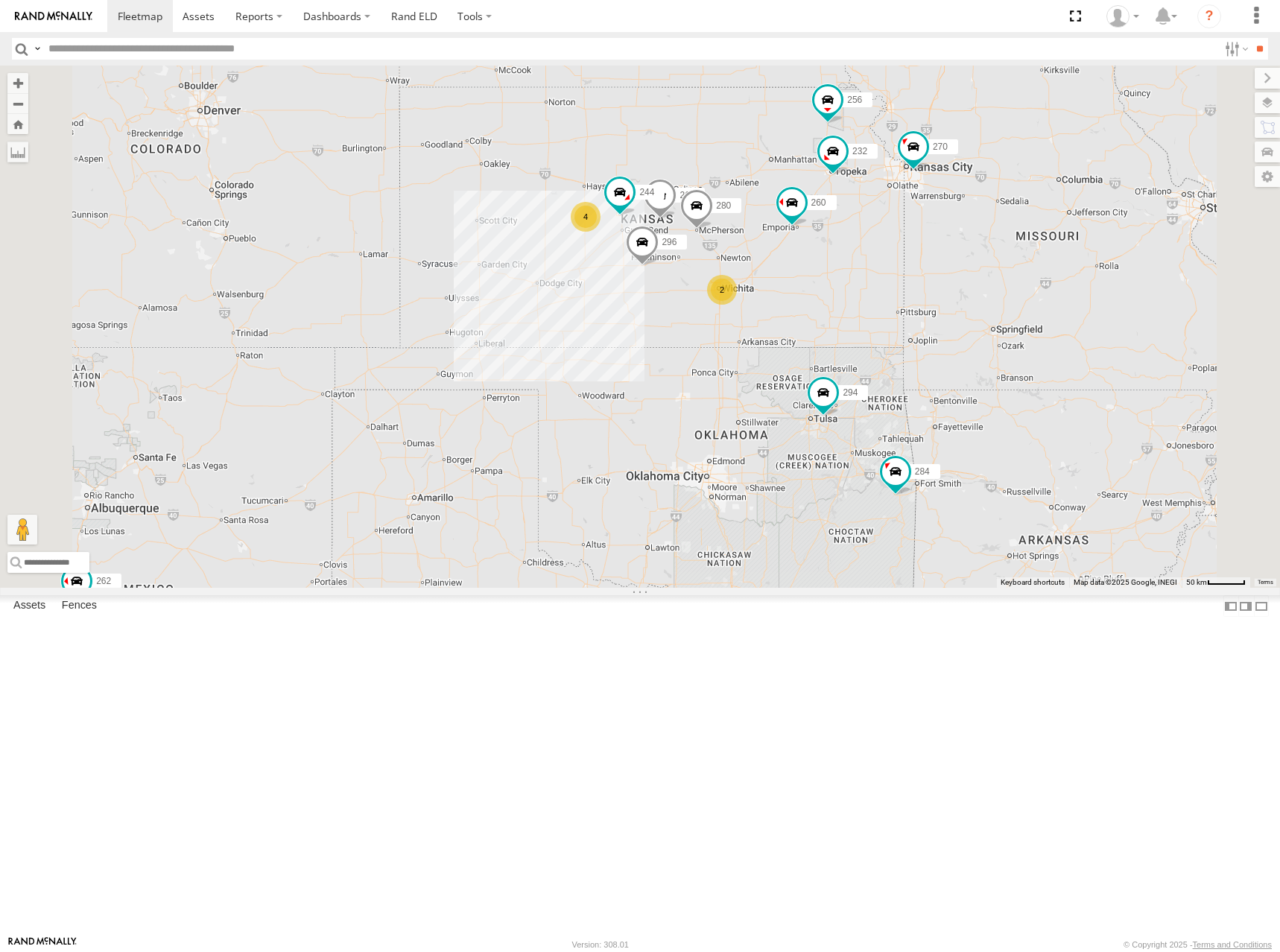
drag, startPoint x: 928, startPoint y: 228, endPoint x: 927, endPoint y: 275, distance: 47.0
click at [927, 275] on div "262 282 278 292 300 244 270 272 280 256 232 296 304 284 264 302 266 294 260 4 2" at bounding box center [640, 326] width 1280 height 522
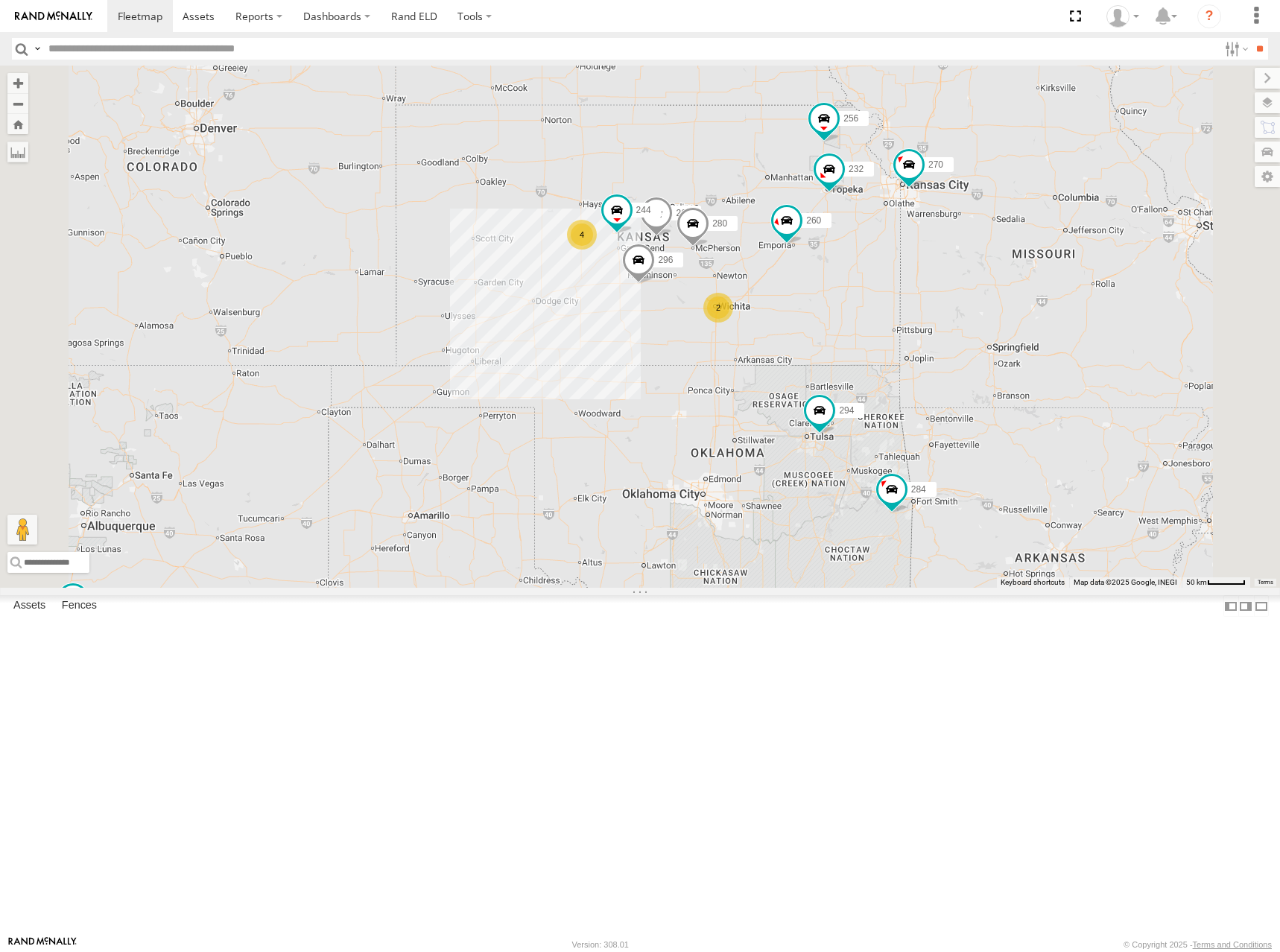
drag, startPoint x: 834, startPoint y: 335, endPoint x: 861, endPoint y: 312, distance: 35.5
click at [861, 312] on div "262 282 278 292 300 244 270 272 280 256 232 296 304 284 264 302 266 294 260 4 2" at bounding box center [640, 326] width 1280 height 522
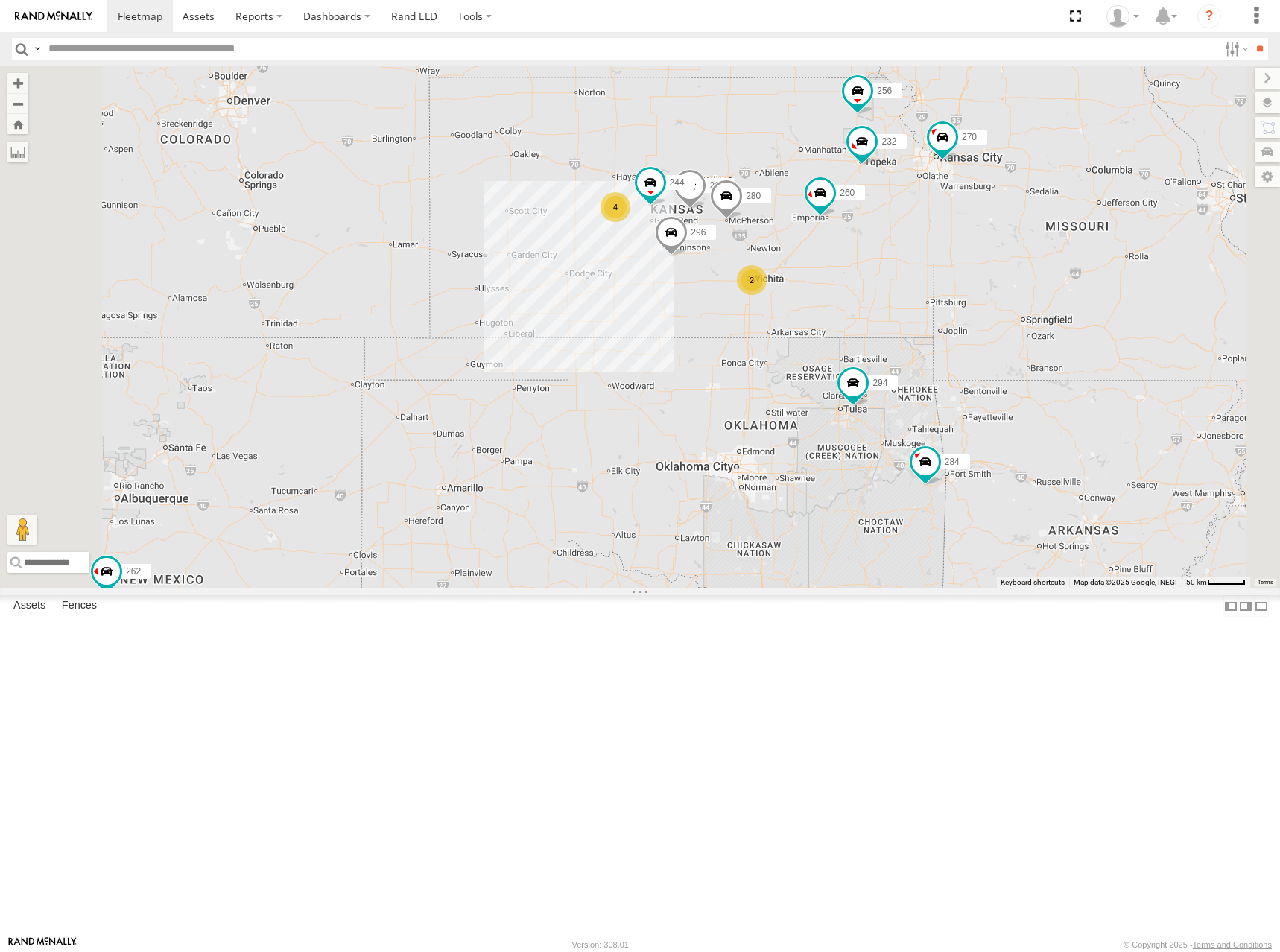
drag, startPoint x: 921, startPoint y: 292, endPoint x: 927, endPoint y: 286, distance: 8.5
click at [927, 286] on div "262 282 278 292 300 244 270 272 280 256 232 296 304 284 264 302 266 294 260 4 2" at bounding box center [640, 326] width 1280 height 522
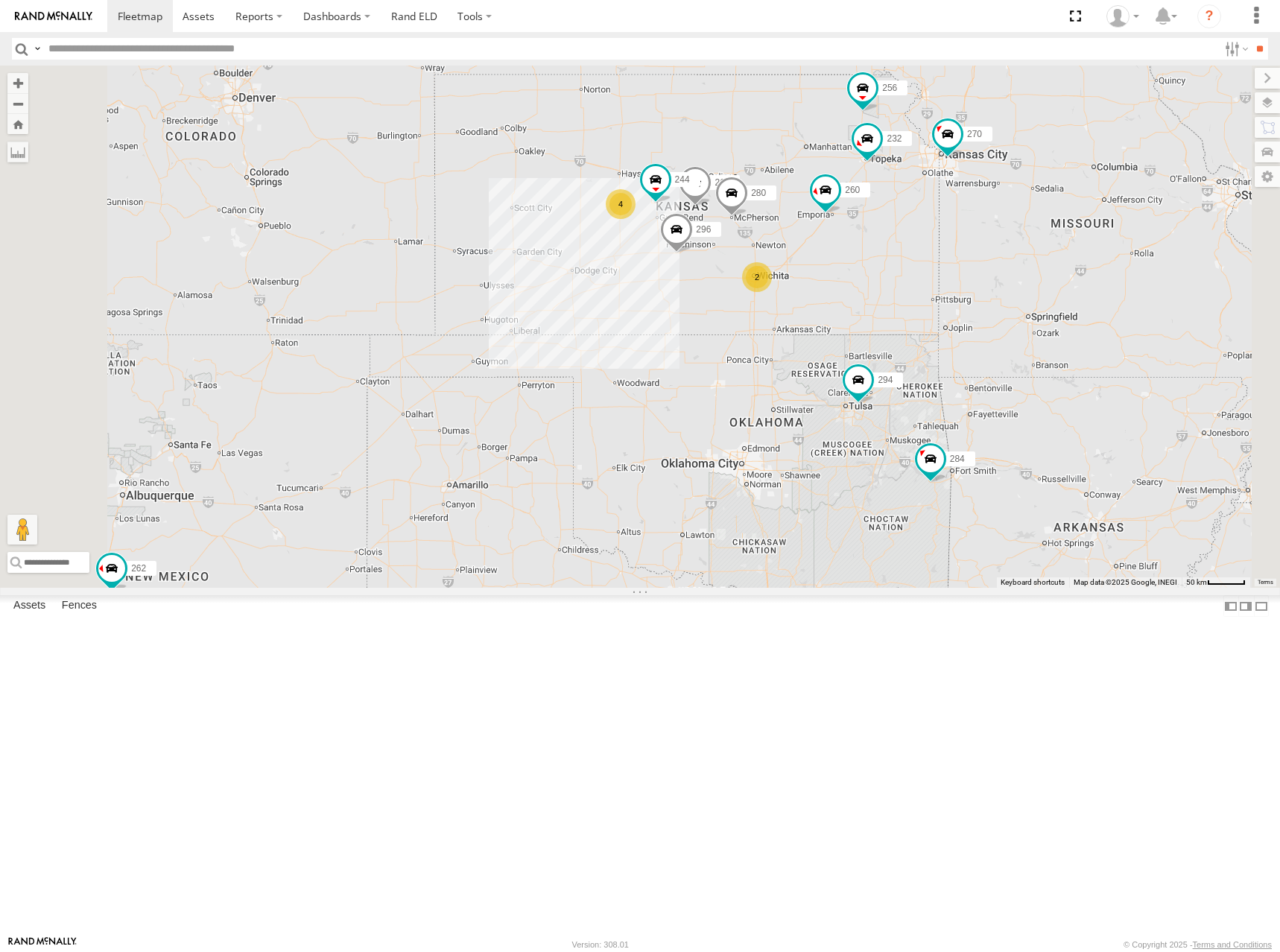
click at [828, 308] on div "262 282 278 292 300 244 270 272 280 256 232 296 304 284 264 302 266 294 260 4 2" at bounding box center [640, 326] width 1280 height 522
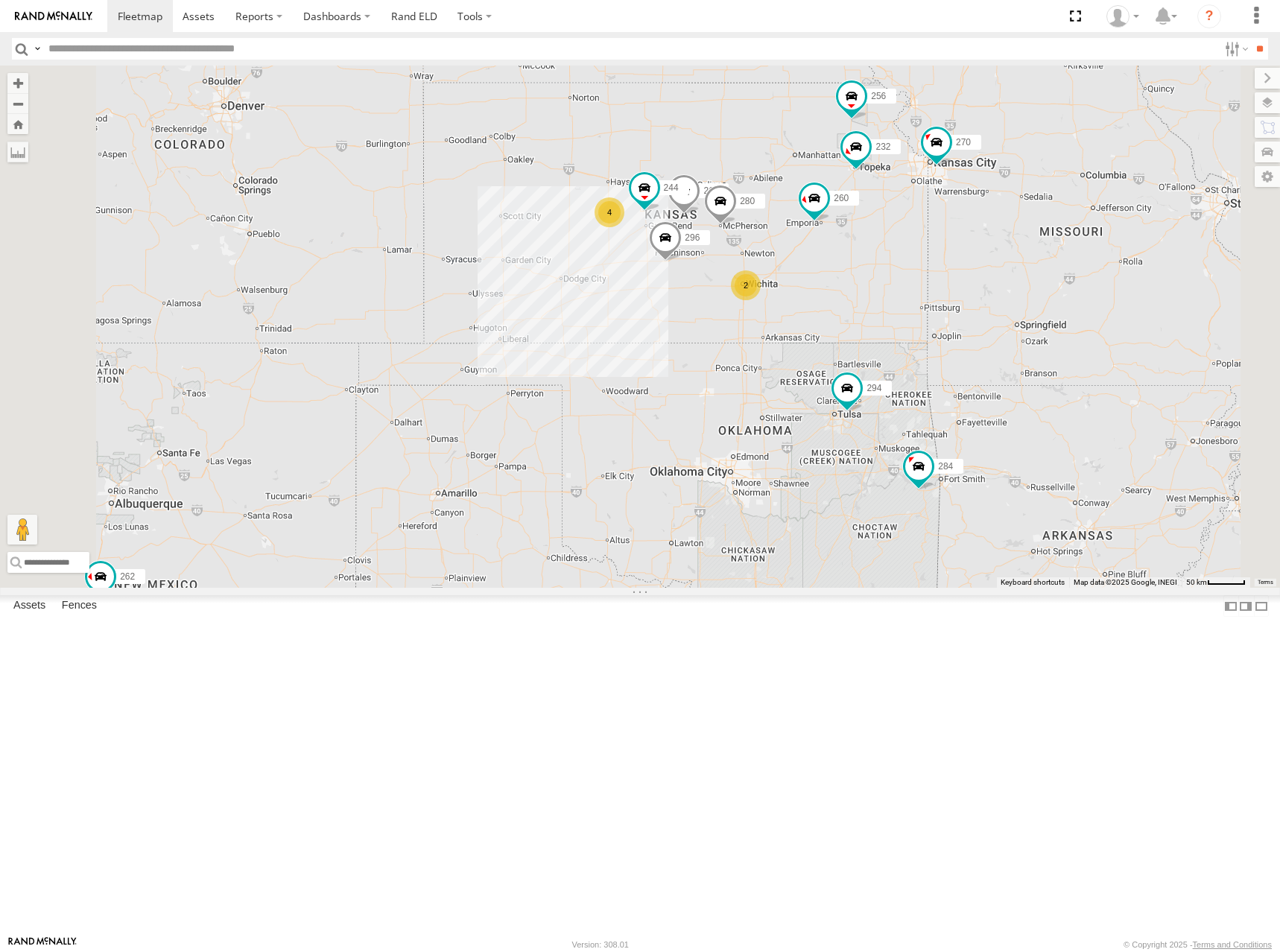
drag, startPoint x: 918, startPoint y: 255, endPoint x: 908, endPoint y: 262, distance: 12.2
click at [908, 262] on div "262 282 278 292 300 244 270 272 280 256 232 296 304 284 264 302 266 294 260 4 2" at bounding box center [640, 326] width 1280 height 522
click at [869, 280] on div "262 282 278 292 300 244 270 272 280 256 232 296 304 284 264 302 266 294 260 4 2" at bounding box center [640, 326] width 1280 height 522
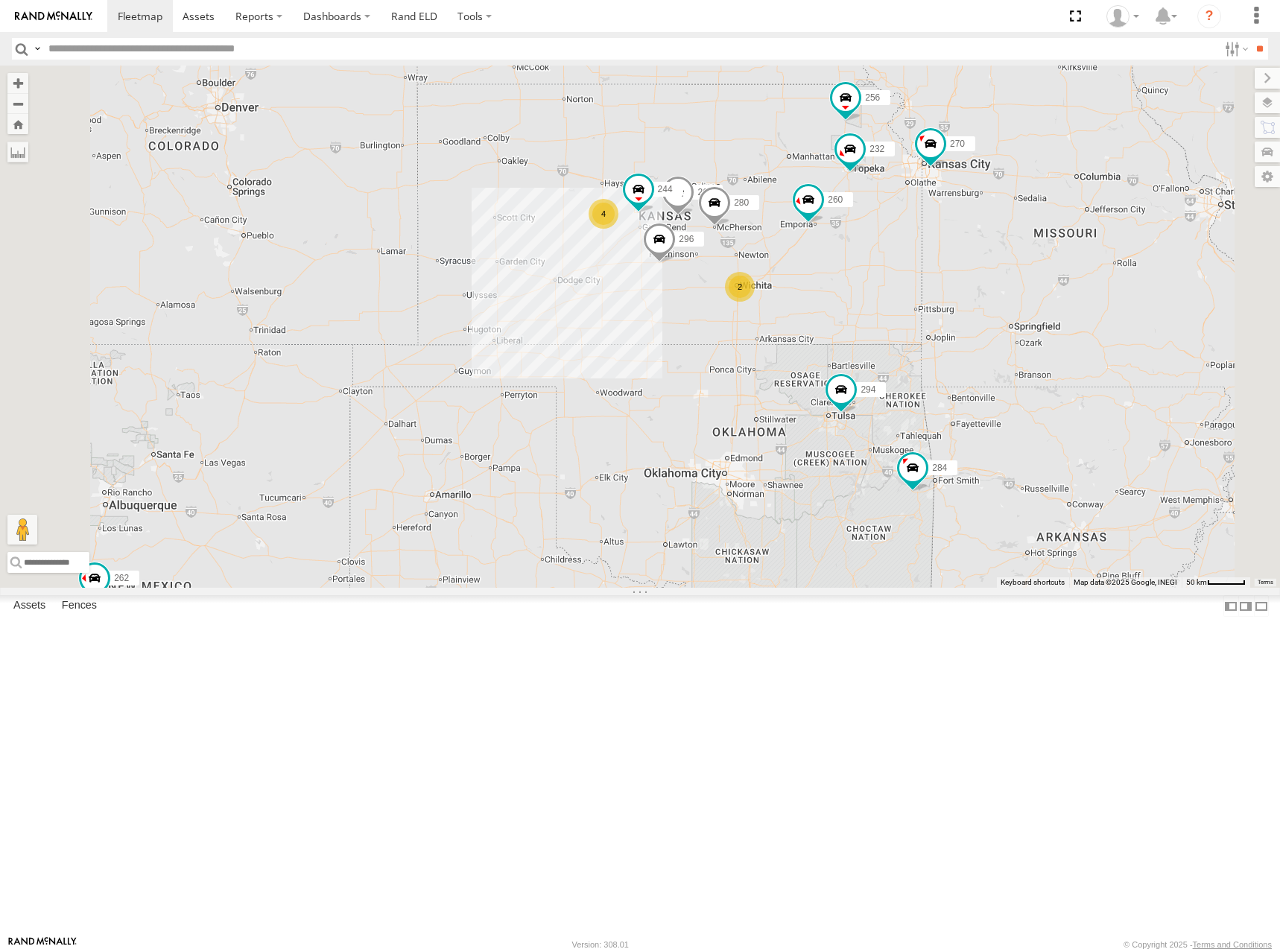
drag, startPoint x: 919, startPoint y: 292, endPoint x: 910, endPoint y: 292, distance: 9.0
click at [910, 292] on div "262 282 278 292 300 244 270 272 280 256 232 296 304 284 264 302 266 294 260 4 2" at bounding box center [640, 326] width 1280 height 522
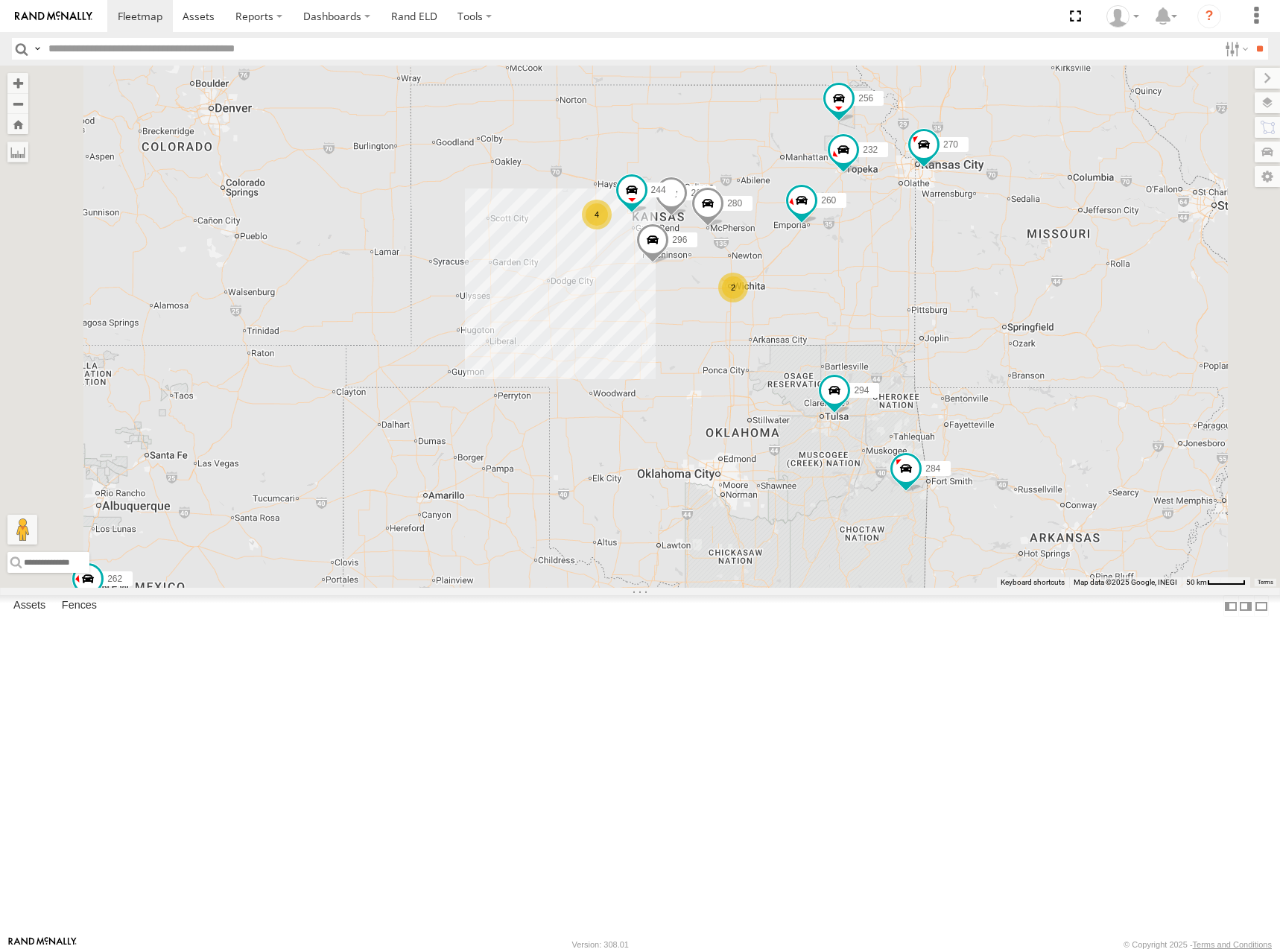
click at [884, 276] on div "262 282 278 292 300 244 270 272 280 256 232 296 304 284 264 302 266 294 260 4 2" at bounding box center [640, 326] width 1280 height 522
click at [933, 296] on div "262 282 278 292 300 244 270 272 280 256 232 296 304 284 264 302 266 294 260 4 2" at bounding box center [640, 326] width 1280 height 522
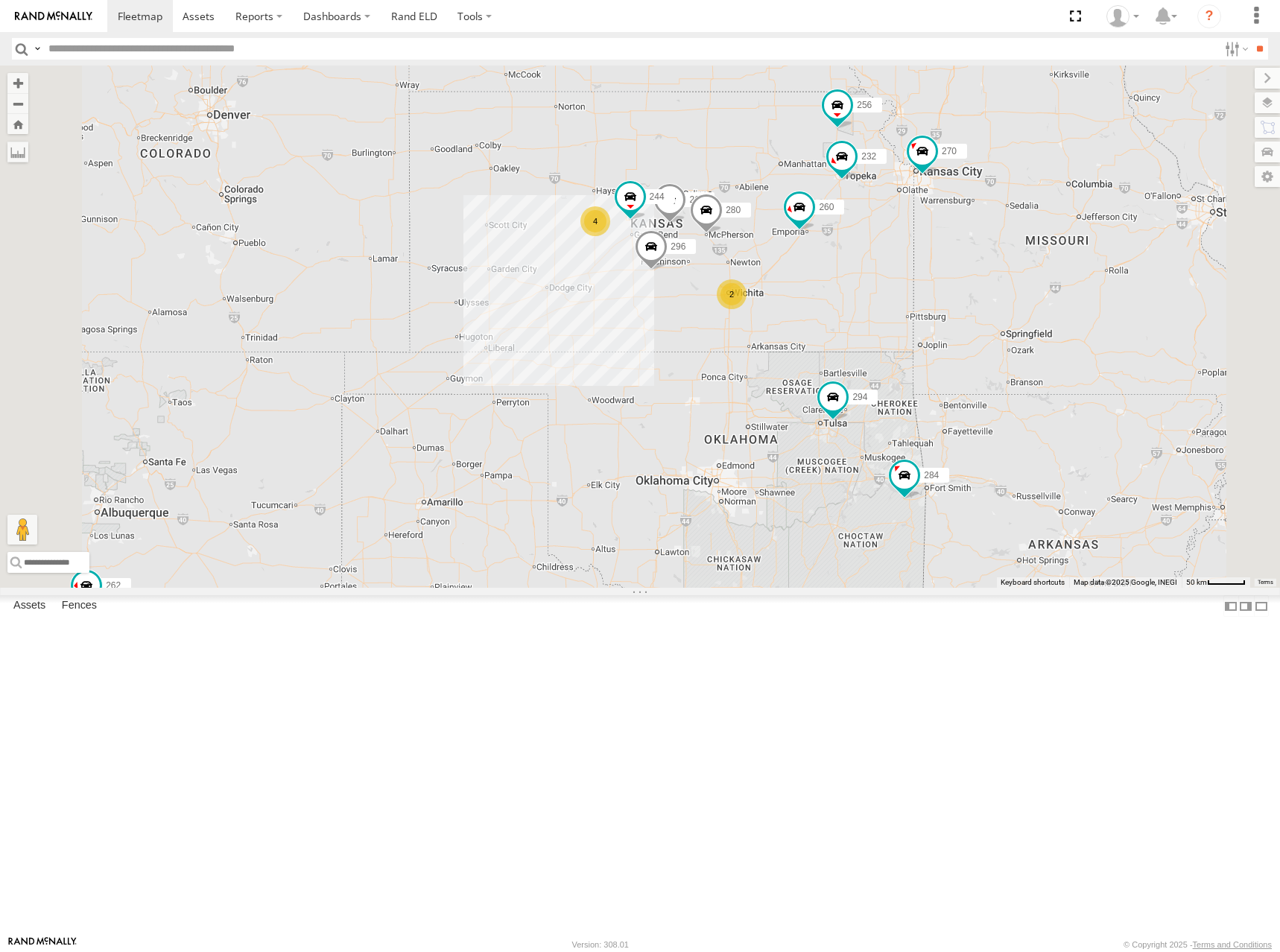
click at [883, 298] on div "262 282 278 292 300 244 270 272 280 256 232 296 304 284 264 302 266 294 260 4 2" at bounding box center [640, 326] width 1280 height 522
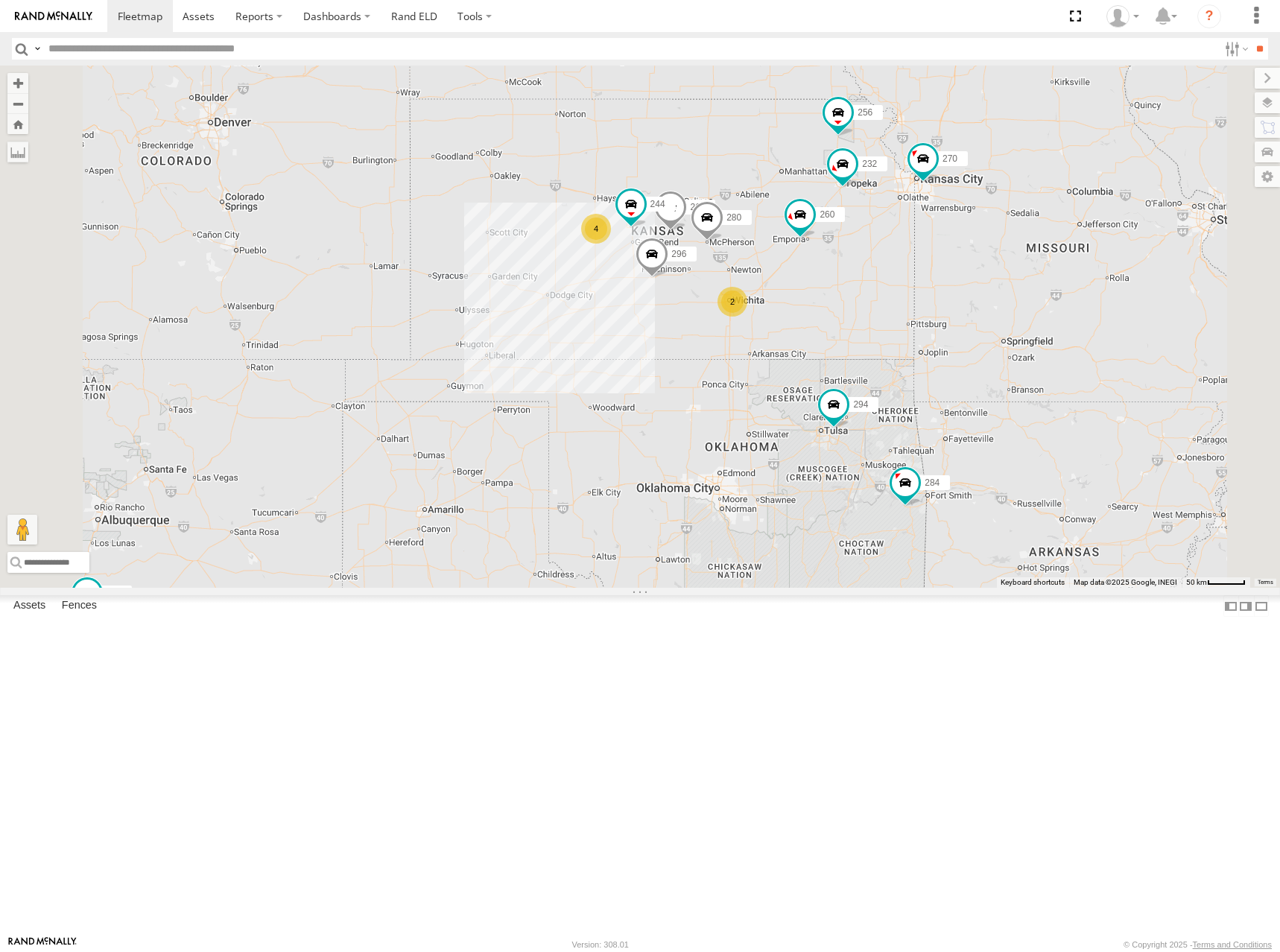
drag, startPoint x: 901, startPoint y: 280, endPoint x: 901, endPoint y: 288, distance: 8.0
click at [901, 288] on div "262 282 278 292 300 244 270 272 280 256 232 296 304 284 264 302 266 294 260 4 2" at bounding box center [640, 326] width 1280 height 522
click at [877, 318] on div "262 282 278 292 300 244 270 272 280 256 232 296 304 284 264 302 266 294 260 4 2" at bounding box center [640, 326] width 1280 height 522
drag, startPoint x: 908, startPoint y: 286, endPoint x: 905, endPoint y: 293, distance: 7.6
click at [905, 293] on div "262 282 278 292 300 244 270 272 280 256 232 296 304 284 264 302 266 294 260 4 2" at bounding box center [640, 326] width 1280 height 522
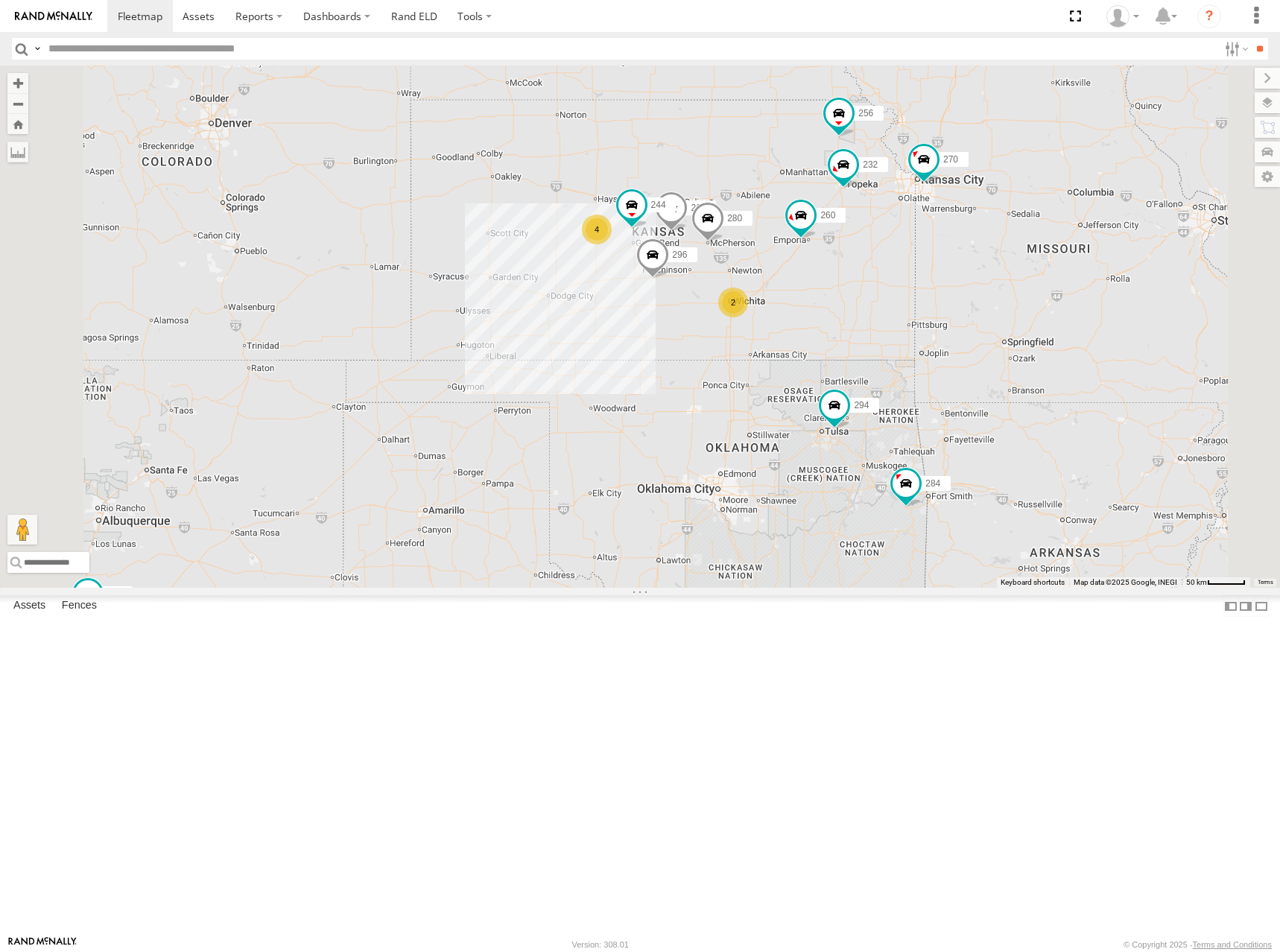
drag, startPoint x: 934, startPoint y: 320, endPoint x: 932, endPoint y: 309, distance: 11.2
click at [932, 309] on div "262 282 278 292 300 244 270 272 280 256 232 296 304 284 264 302 266 294 260 4 2" at bounding box center [640, 326] width 1280 height 522
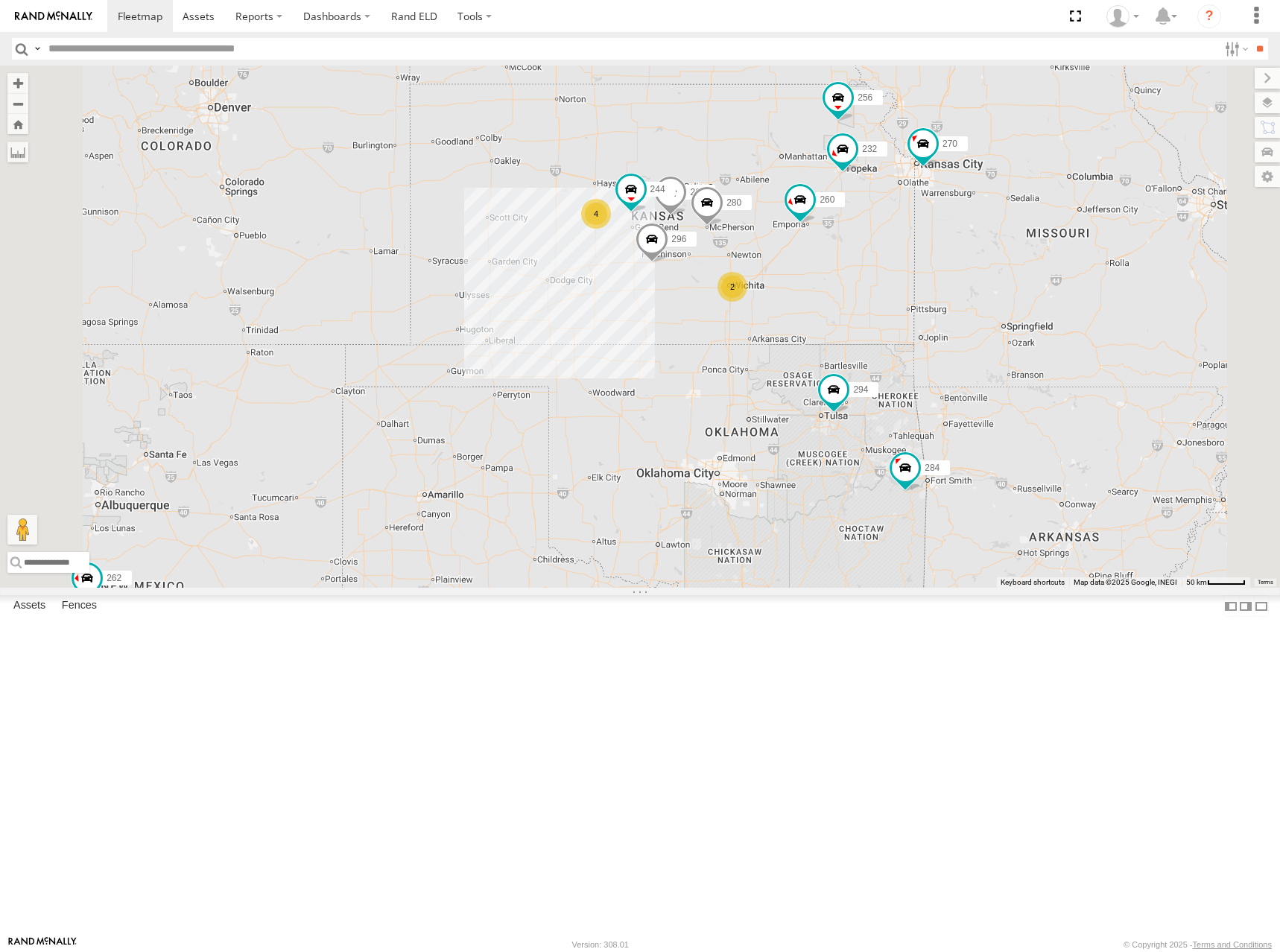
click at [944, 263] on div "262 282 278 292 300 244 270 272 280 256 232 296 304 284 264 302 266 294 260 4 2" at bounding box center [640, 326] width 1280 height 522
drag, startPoint x: 871, startPoint y: 269, endPoint x: 871, endPoint y: 281, distance: 12.0
click at [871, 281] on div "262 282 278 292 300 244 270 272 280 256 232 296 304 284 264 302 266 294 260 4 2" at bounding box center [640, 326] width 1280 height 522
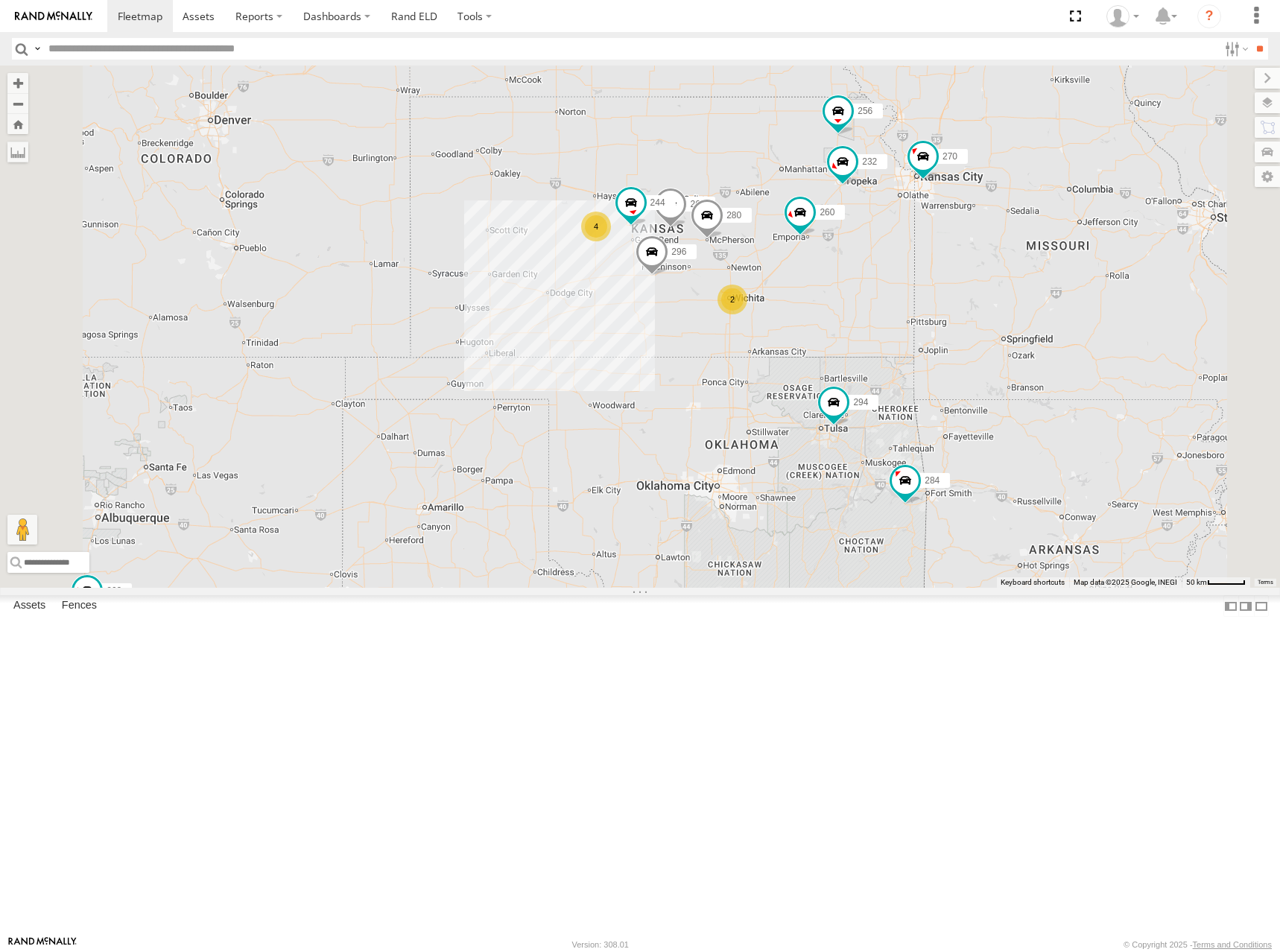
click at [955, 298] on div "262 282 278 292 300 244 270 272 280 256 232 296 304 284 264 302 266 294 260 4 2" at bounding box center [640, 326] width 1280 height 522
drag, startPoint x: 894, startPoint y: 281, endPoint x: 905, endPoint y: 272, distance: 14.2
click at [905, 272] on div "262 282 278 292 300 244 270 272 280 256 232 296 304 284 264 302 266 294 260 4 2" at bounding box center [640, 326] width 1280 height 522
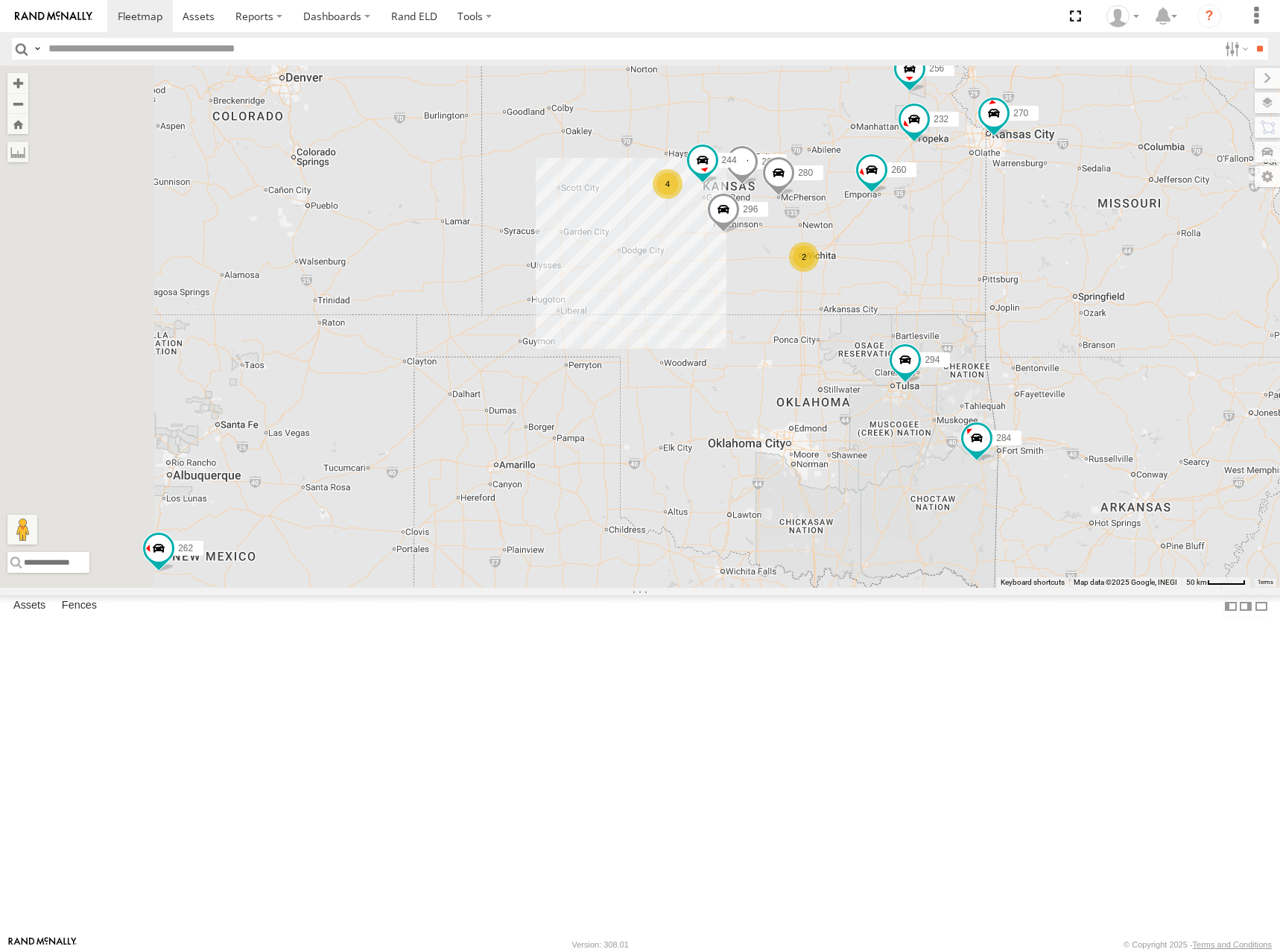
drag, startPoint x: 884, startPoint y: 309, endPoint x: 956, endPoint y: 266, distance: 83.9
click at [956, 266] on div "262 282 278 292 300 244 270 272 280 256 232 296 304 284 264 302 266 294 260 4 2" at bounding box center [640, 326] width 1280 height 522
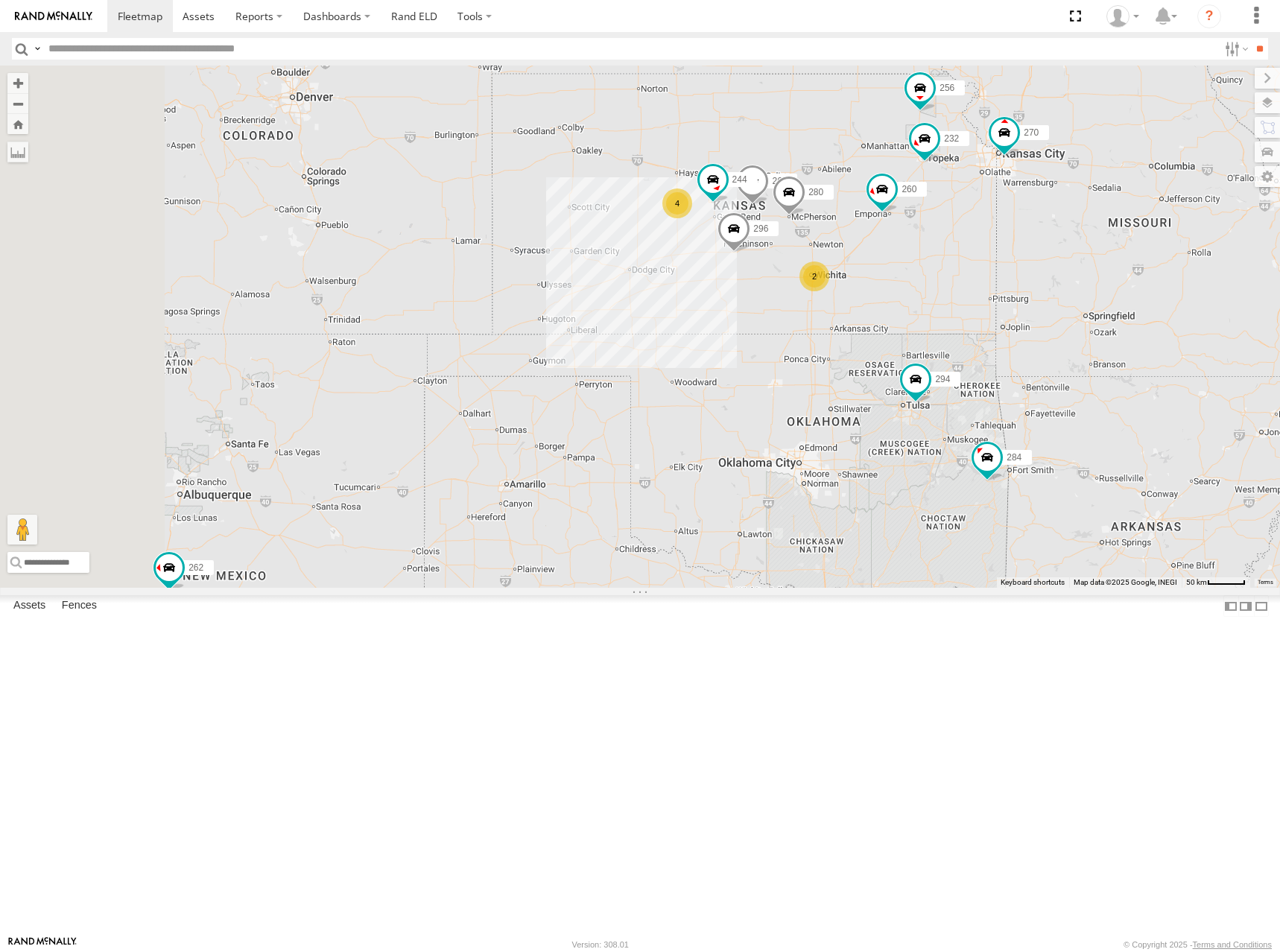
drag, startPoint x: 956, startPoint y: 266, endPoint x: 970, endPoint y: 293, distance: 30.4
click at [970, 293] on div "262 282 278 292 300 244 270 272 280 256 232 296 304 284 264 302 266 294 260 4 2" at bounding box center [640, 326] width 1280 height 522
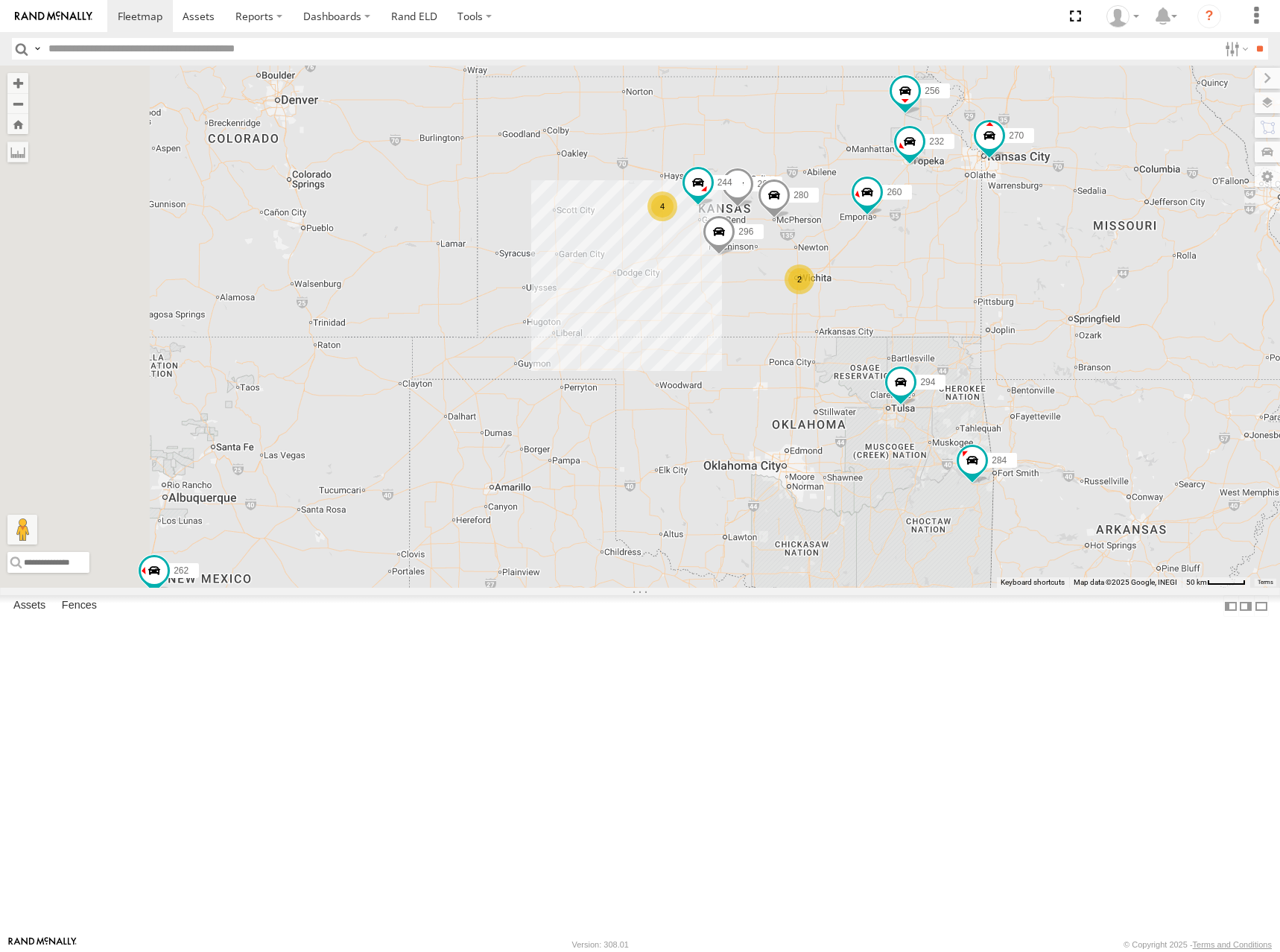
drag, startPoint x: 847, startPoint y: 291, endPoint x: 829, endPoint y: 288, distance: 18.2
click at [829, 288] on div "262 282 278 292 300 244 270 272 280 256 232 296 304 284 264 302 266 294 260 4 2" at bounding box center [640, 326] width 1280 height 522
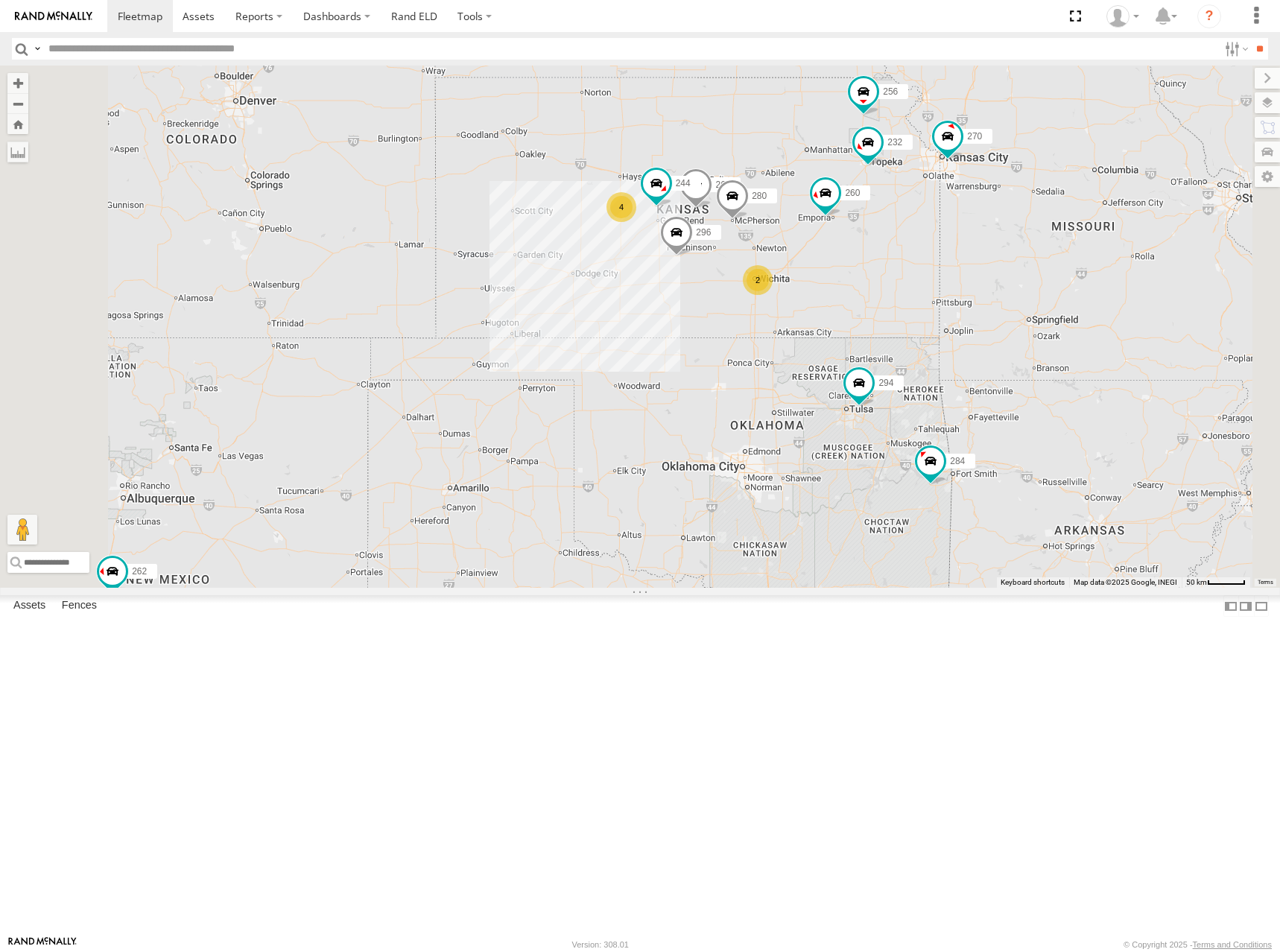
drag, startPoint x: 961, startPoint y: 277, endPoint x: 936, endPoint y: 282, distance: 25.5
click at [936, 282] on div "262 282 278 292 300 244 270 272 280 256 232 296 304 284 264 302 266 294 260 4 2" at bounding box center [640, 326] width 1280 height 522
click at [970, 298] on div "262 282 278 292 300 244 270 272 280 256 232 296 304 284 264 302 266 294 260 4 2" at bounding box center [640, 326] width 1280 height 522
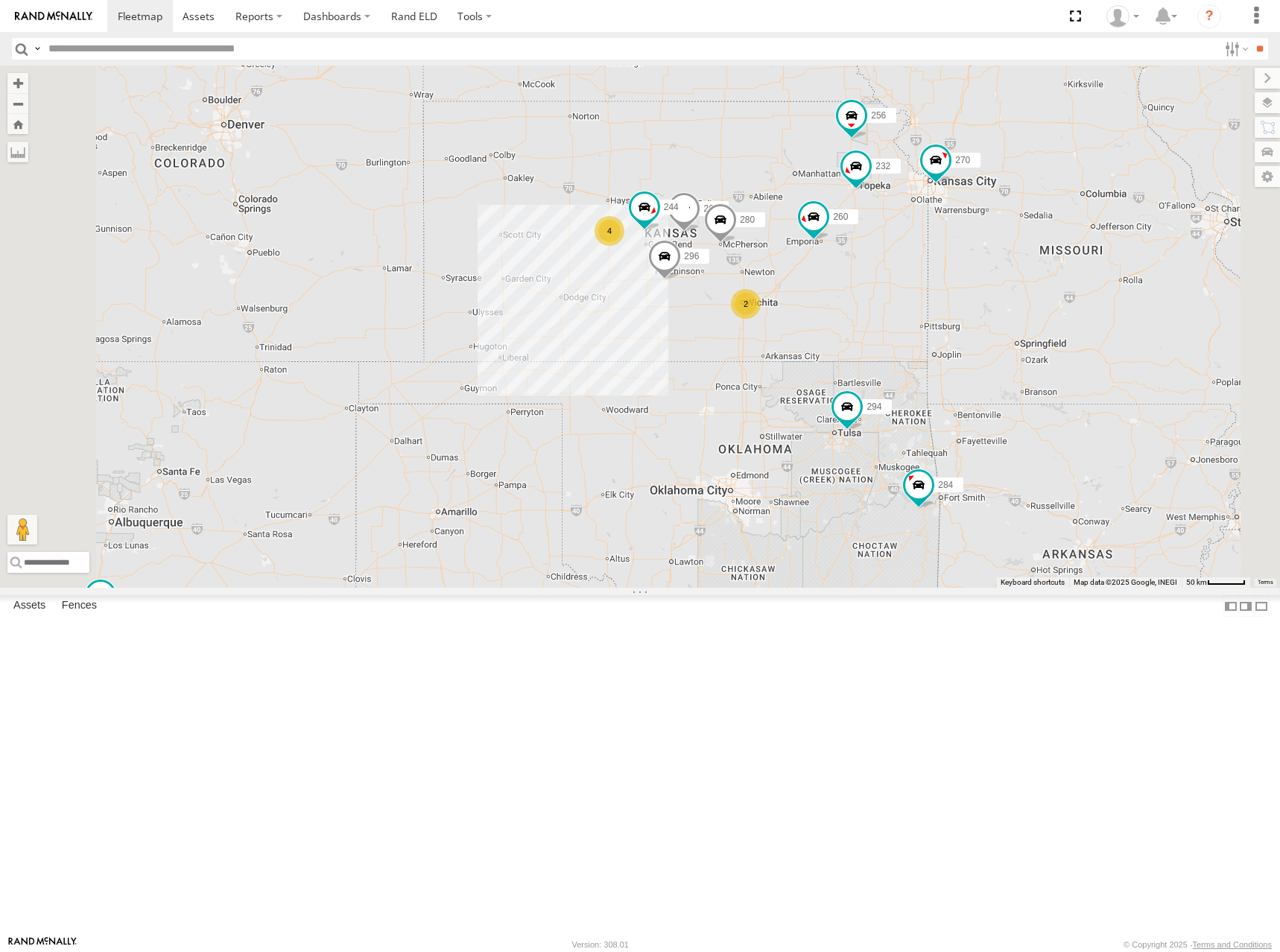
drag, startPoint x: 926, startPoint y: 274, endPoint x: 930, endPoint y: 290, distance: 16.5
click at [930, 290] on div "262 282 278 292 300 244 270 272 280 256 232 296 304 284 264 302 266 294 260 4 2" at bounding box center [640, 326] width 1280 height 522
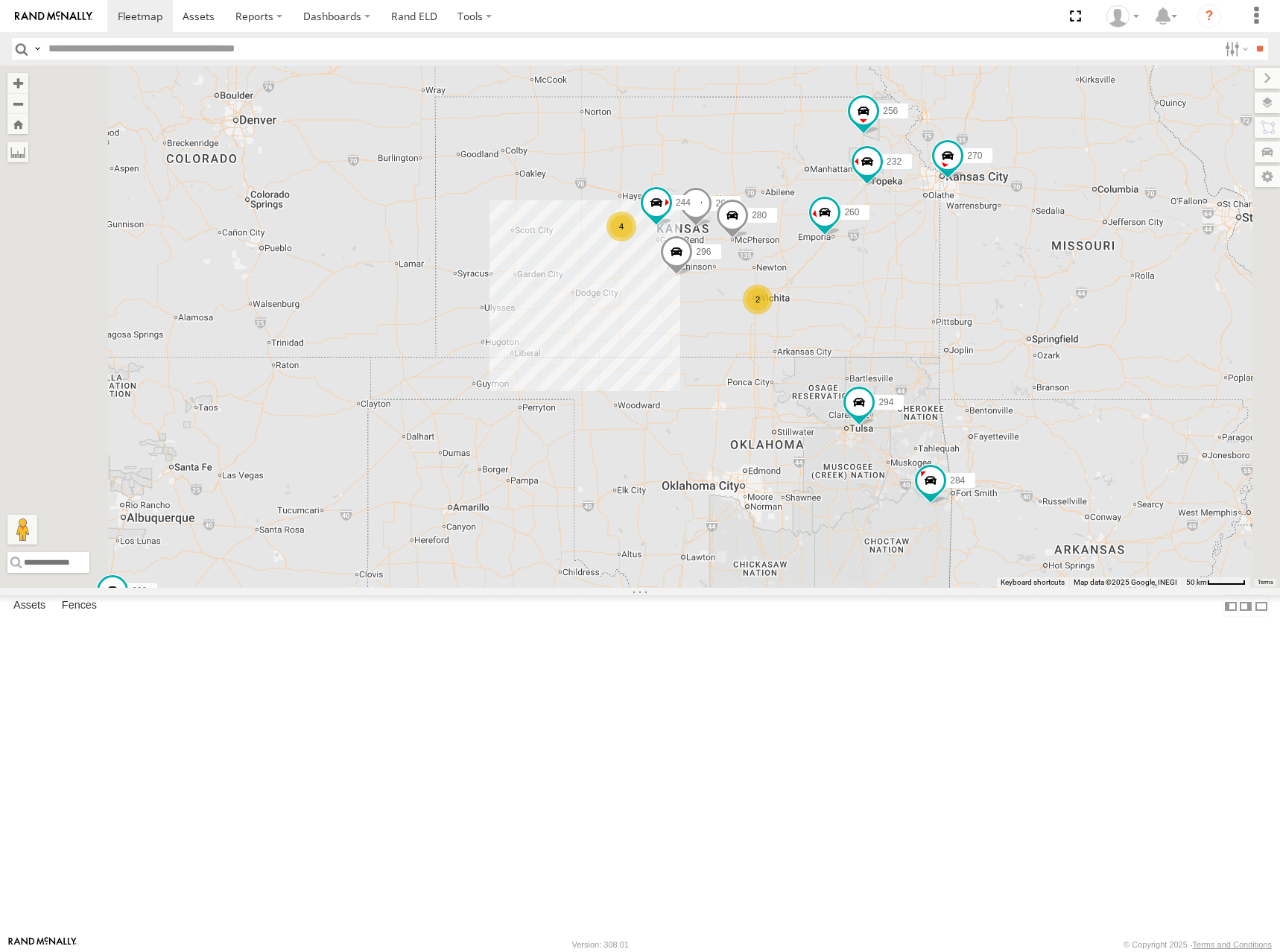
drag, startPoint x: 934, startPoint y: 309, endPoint x: 950, endPoint y: 298, distance: 19.4
click at [950, 298] on div "262 282 278 292 300 244 270 272 280 256 232 296 304 284 264 302 266 294 260 4 2" at bounding box center [640, 326] width 1280 height 522
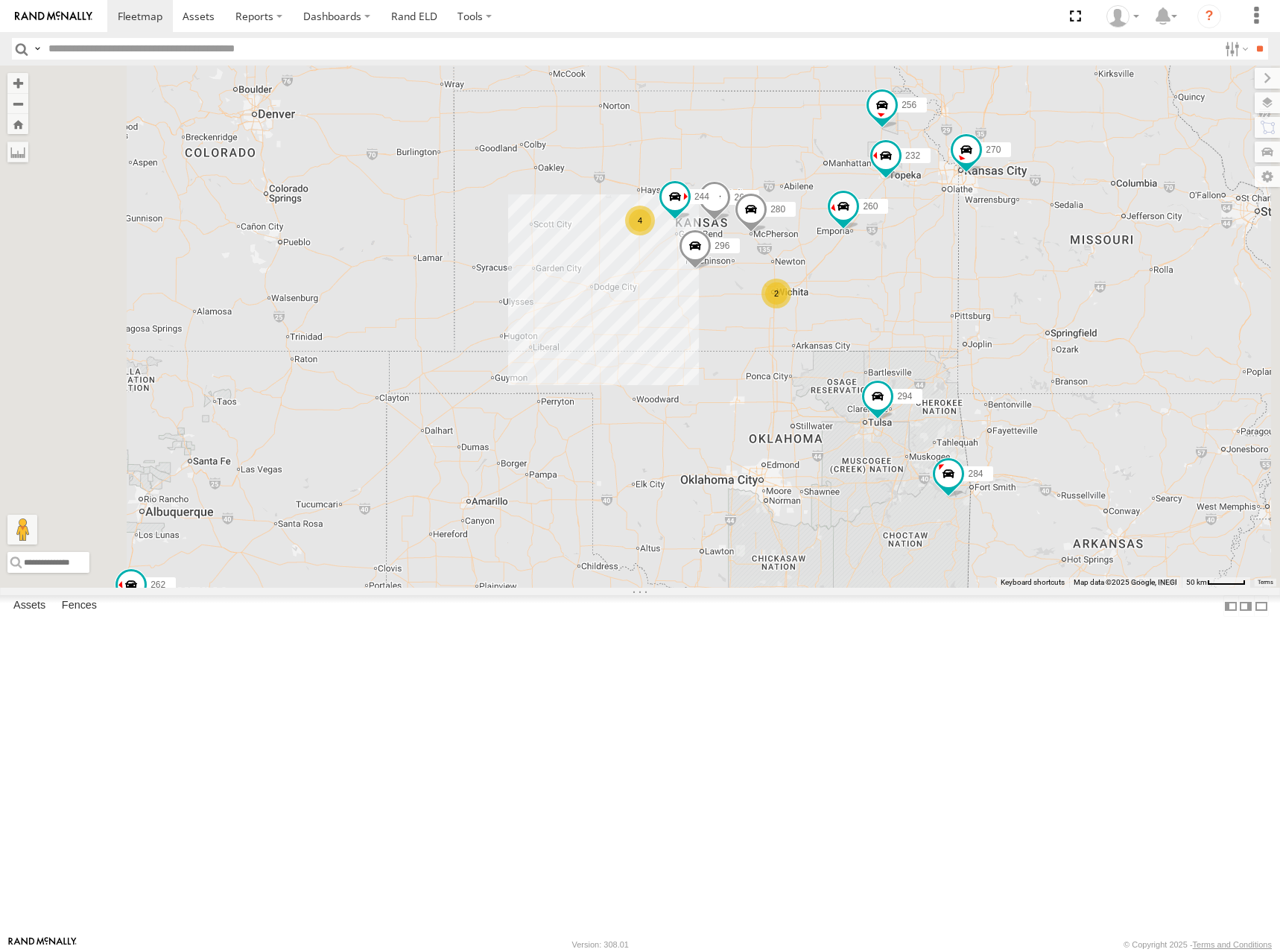
drag, startPoint x: 889, startPoint y: 272, endPoint x: 928, endPoint y: 255, distance: 42.5
click at [928, 255] on div "262 282 278 292 300 244 270 272 280 256 232 296 304 284 264 302 266 294 260 4 2" at bounding box center [640, 326] width 1280 height 522
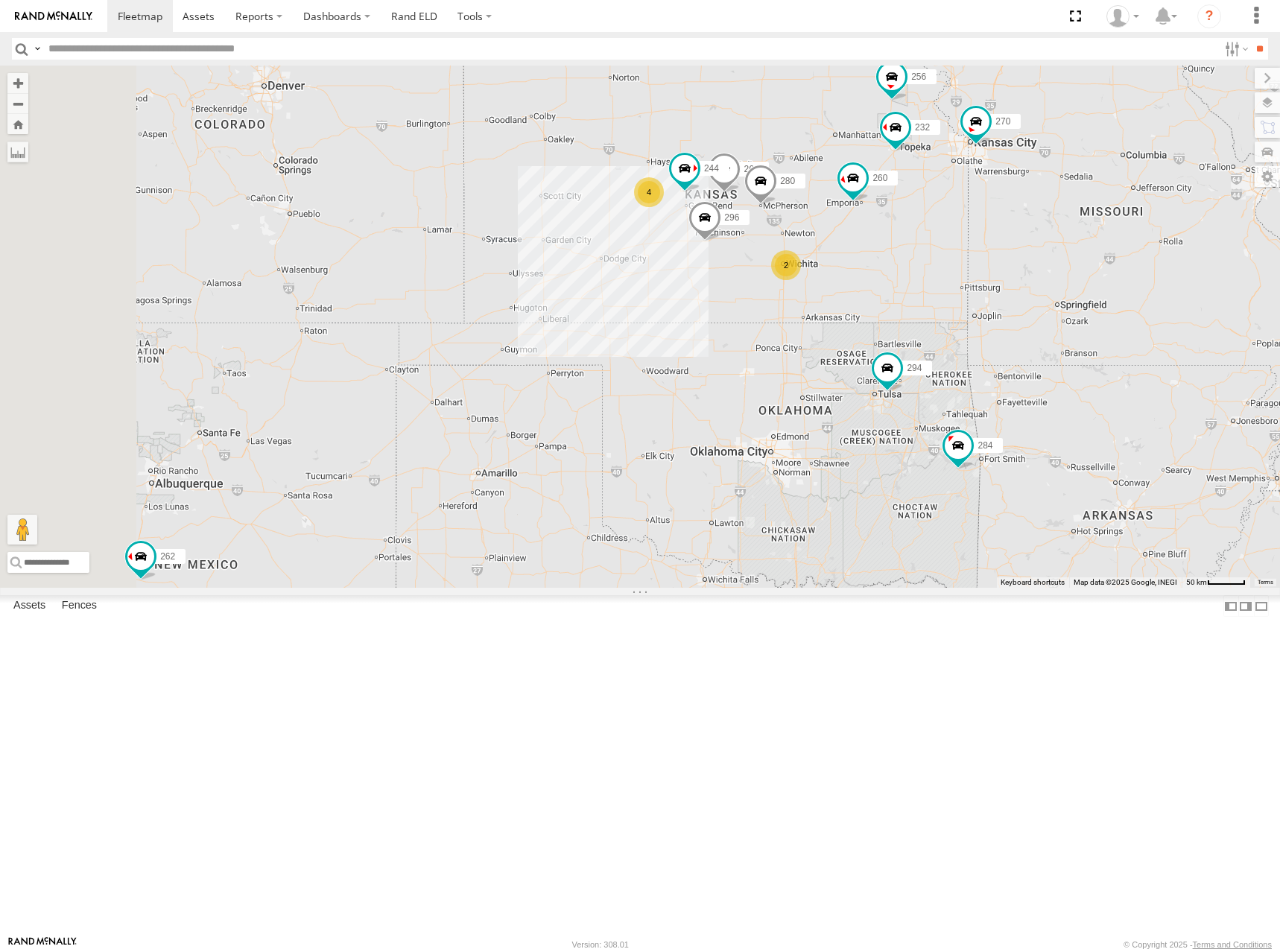
drag, startPoint x: 951, startPoint y: 299, endPoint x: 927, endPoint y: 279, distance: 31.2
click at [927, 279] on div "262 282 278 292 300 244 270 272 280 256 232 296 304 284 264 302 266 294 260 4 2" at bounding box center [640, 326] width 1280 height 522
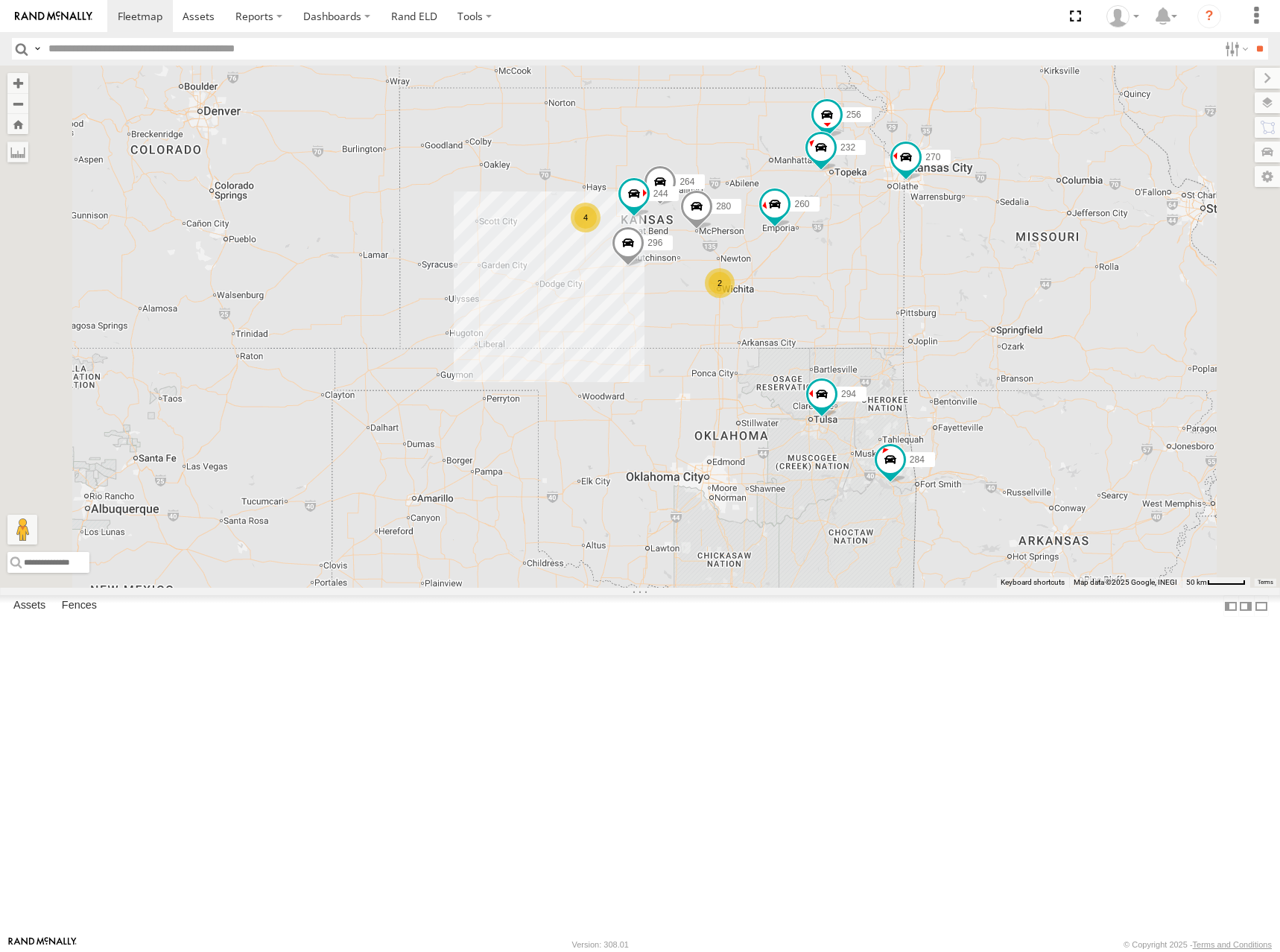
drag, startPoint x: 927, startPoint y: 273, endPoint x: 926, endPoint y: 306, distance: 33.0
click at [926, 306] on div "244 270 292 272 280 256 232 296 284 264 302 294 260 4 2 2" at bounding box center [640, 326] width 1280 height 522
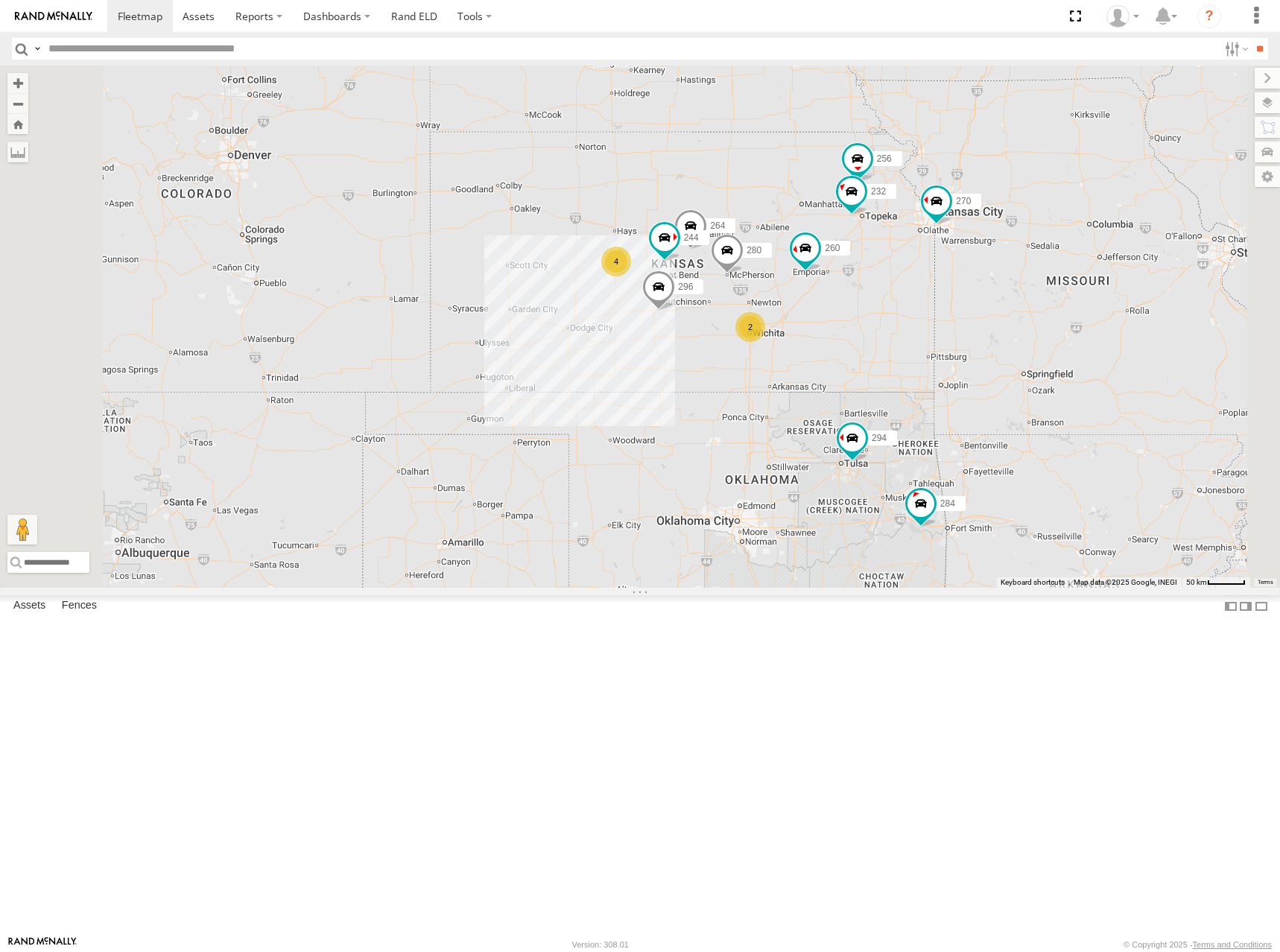
drag, startPoint x: 916, startPoint y: 281, endPoint x: 945, endPoint y: 327, distance: 54.4
click at [945, 327] on div "244 270 292 272 280 256 232 296 284 264 302 294 260 4 2 2" at bounding box center [640, 326] width 1280 height 522
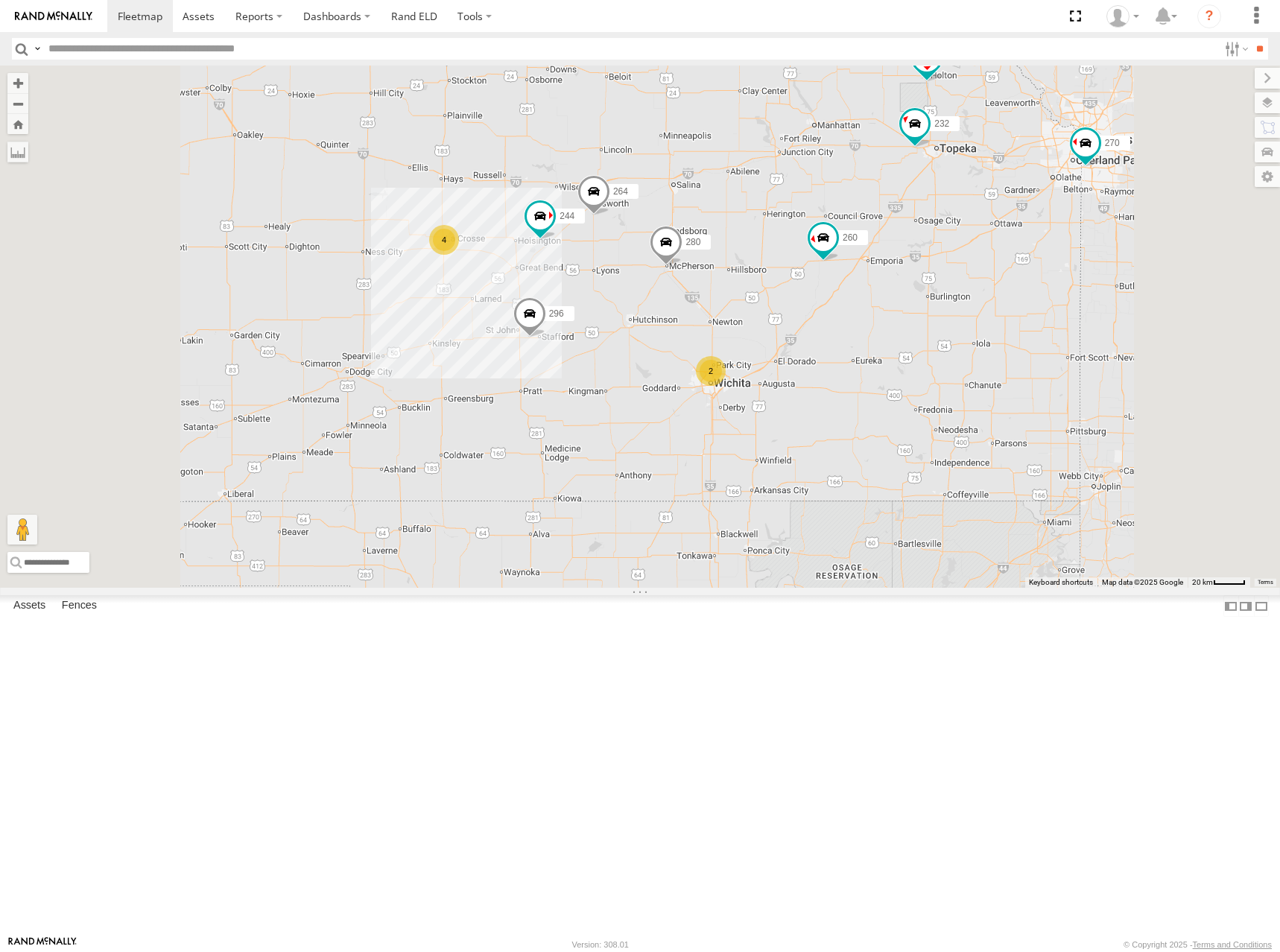
drag, startPoint x: 968, startPoint y: 385, endPoint x: 966, endPoint y: 315, distance: 70.0
click at [966, 315] on div "244 270 292 272 280 256 232 296 284 264 302 294 260 266 4 2" at bounding box center [640, 326] width 1280 height 522
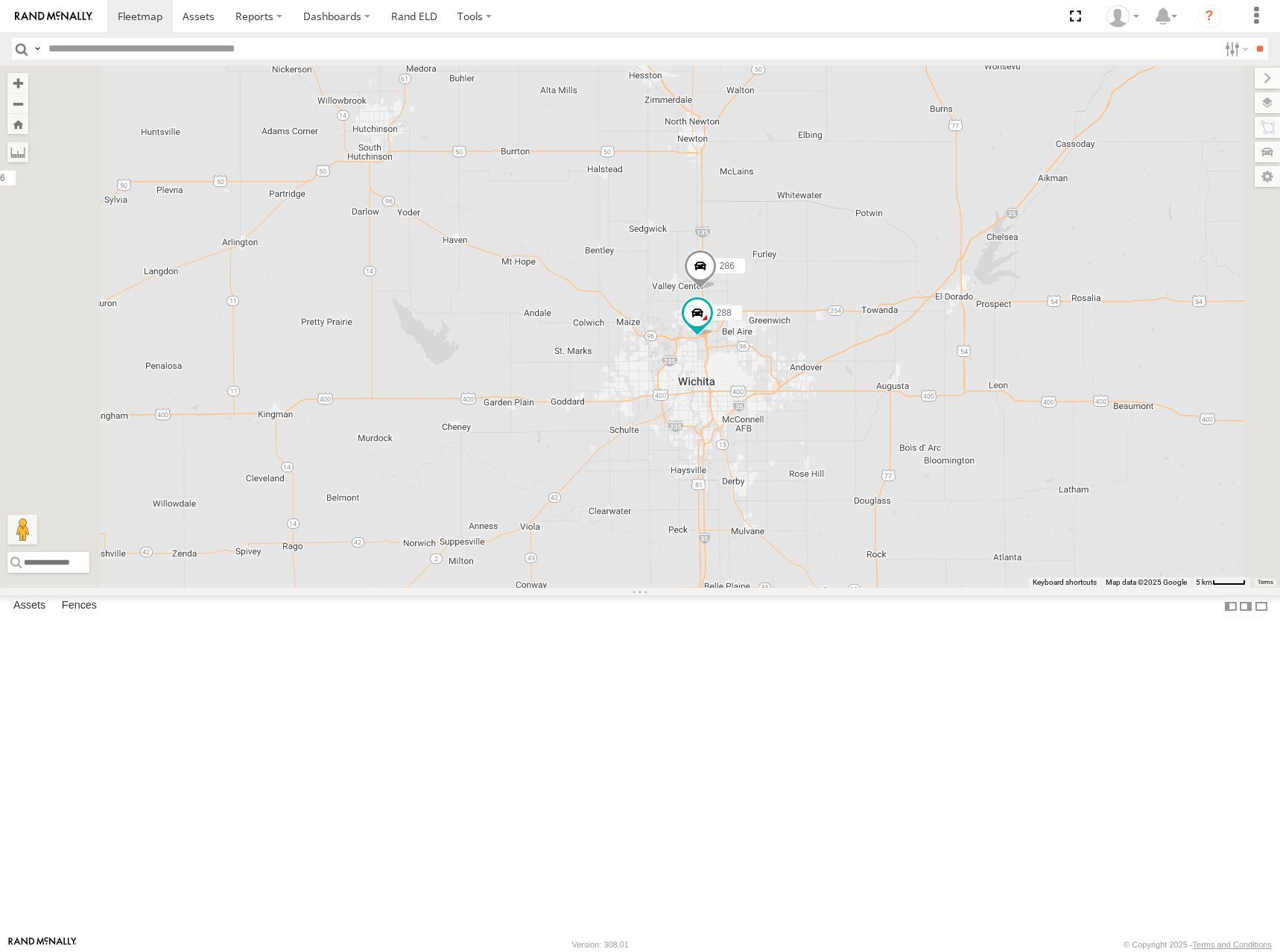
drag, startPoint x: 917, startPoint y: 482, endPoint x: 927, endPoint y: 445, distance: 38.3
click at [927, 445] on div "244 270 292 272 280 256 232 296 284 264 302 294 260 266 288 286" at bounding box center [640, 326] width 1280 height 522
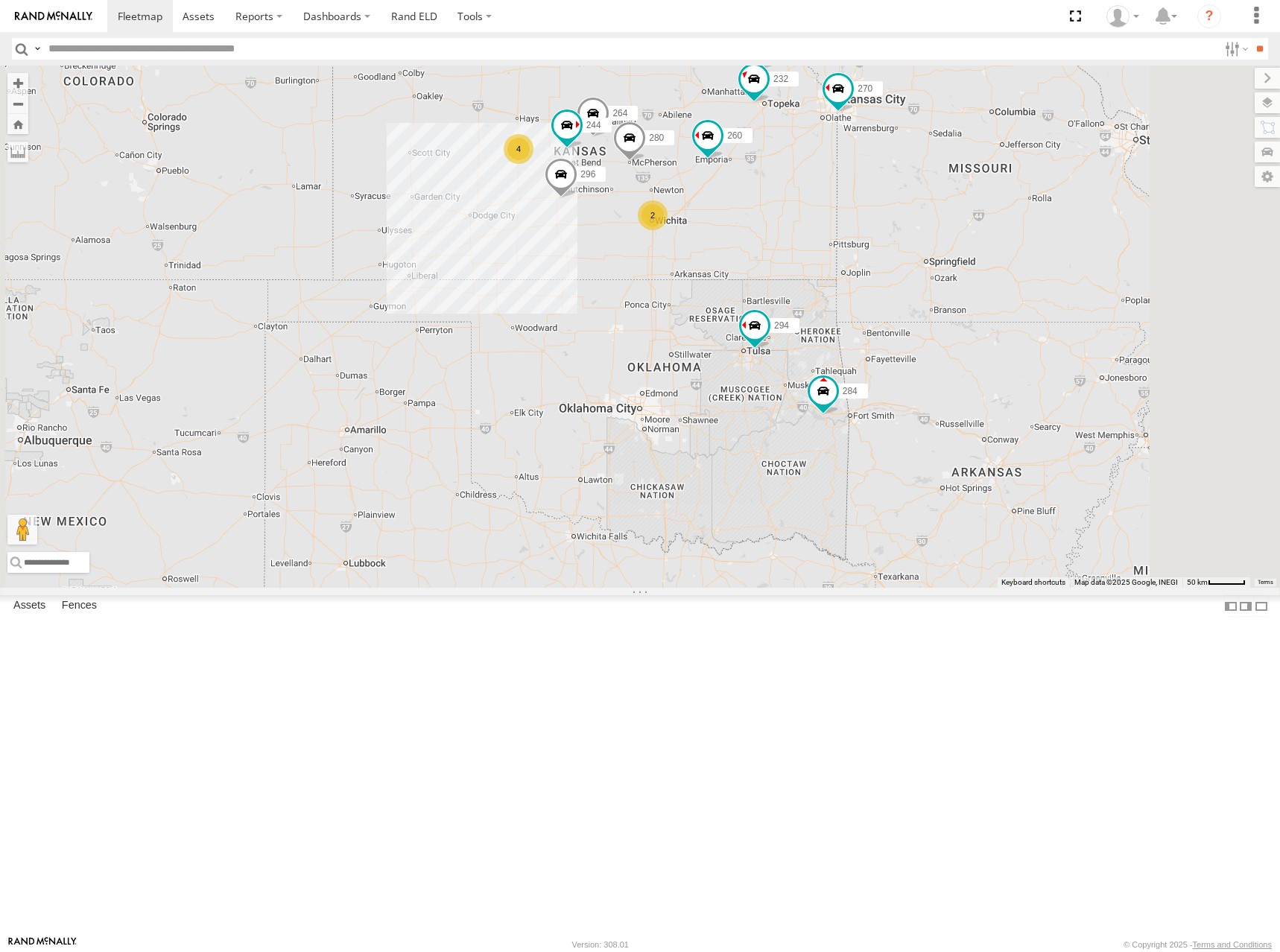
drag, startPoint x: 784, startPoint y: 158, endPoint x: 834, endPoint y: 232, distance: 89.3
click at [834, 232] on div "244 270 292 272 280 256 232 296 284 264 302 294 260 266 4 2" at bounding box center [640, 326] width 1280 height 522
drag, startPoint x: 838, startPoint y: 183, endPoint x: 909, endPoint y: 192, distance: 71.6
click at [909, 192] on div "244 270 292 272 280 256 232 296 284 264 302 294 260 266 4 2" at bounding box center [640, 326] width 1280 height 522
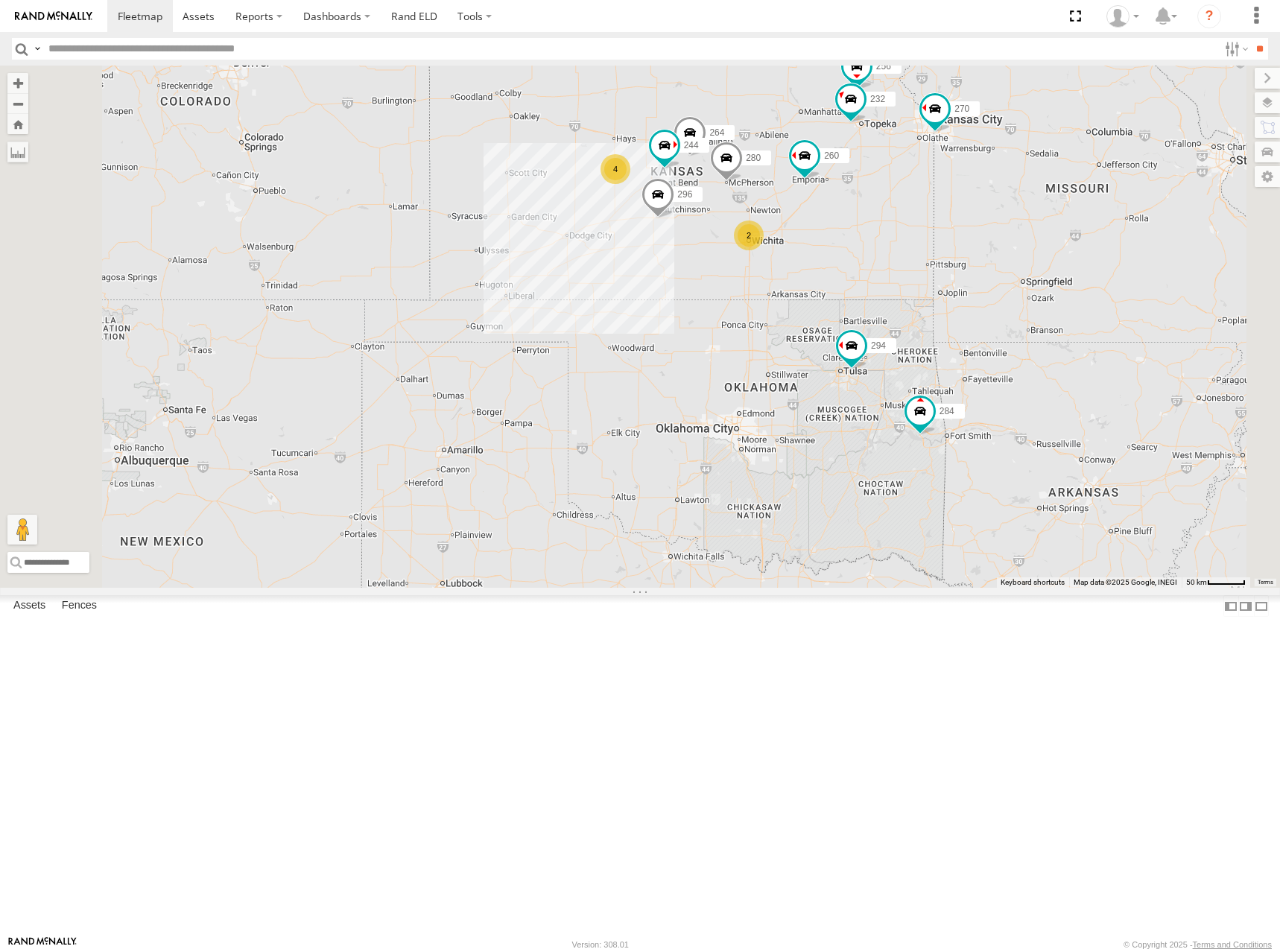
drag, startPoint x: 940, startPoint y: 230, endPoint x: 938, endPoint y: 238, distance: 8.2
click at [938, 238] on div "244 270 292 272 280 256 232 296 284 264 302 294 260 266 4 2 2" at bounding box center [640, 326] width 1280 height 522
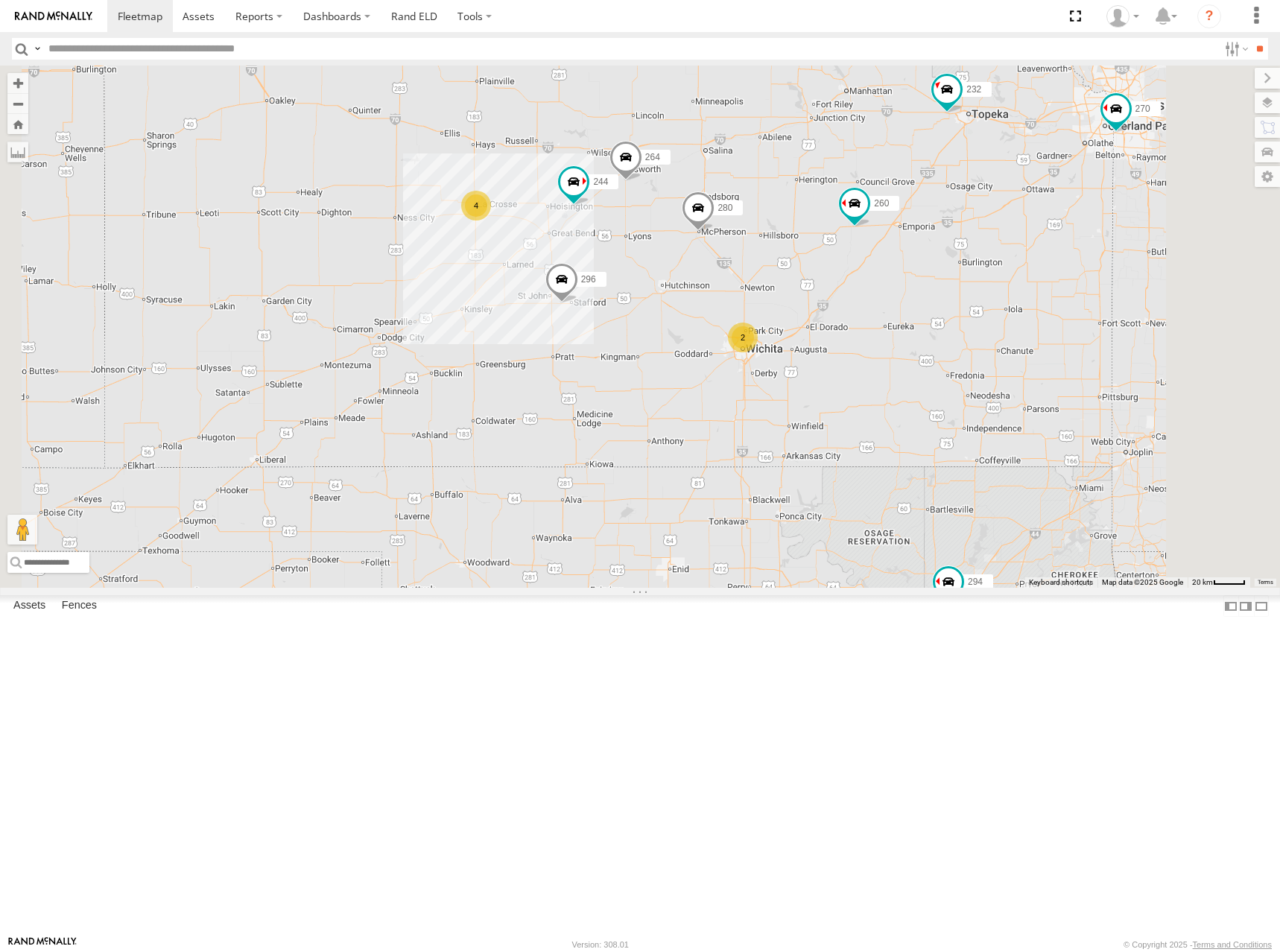
drag, startPoint x: 938, startPoint y: 264, endPoint x: 954, endPoint y: 271, distance: 17.5
click at [954, 271] on div "244 270 292 272 280 256 232 296 284 264 302 294 260 266 4 2" at bounding box center [640, 326] width 1280 height 522
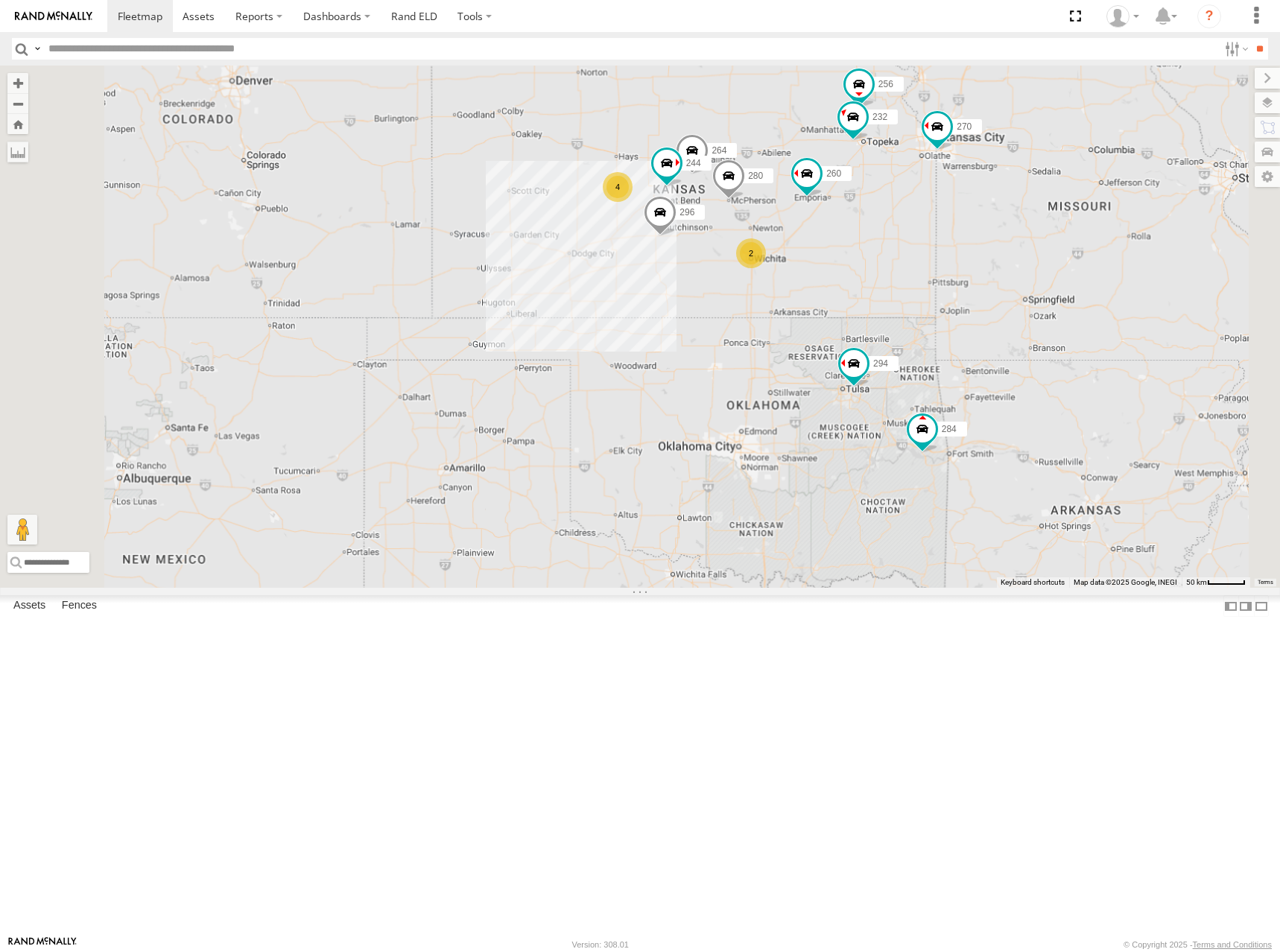
drag, startPoint x: 945, startPoint y: 228, endPoint x: 941, endPoint y: 265, distance: 37.2
click at [941, 265] on div "244 270 292 272 280 256 232 296 284 264 302 294 260 266 4 2 304" at bounding box center [640, 326] width 1280 height 522
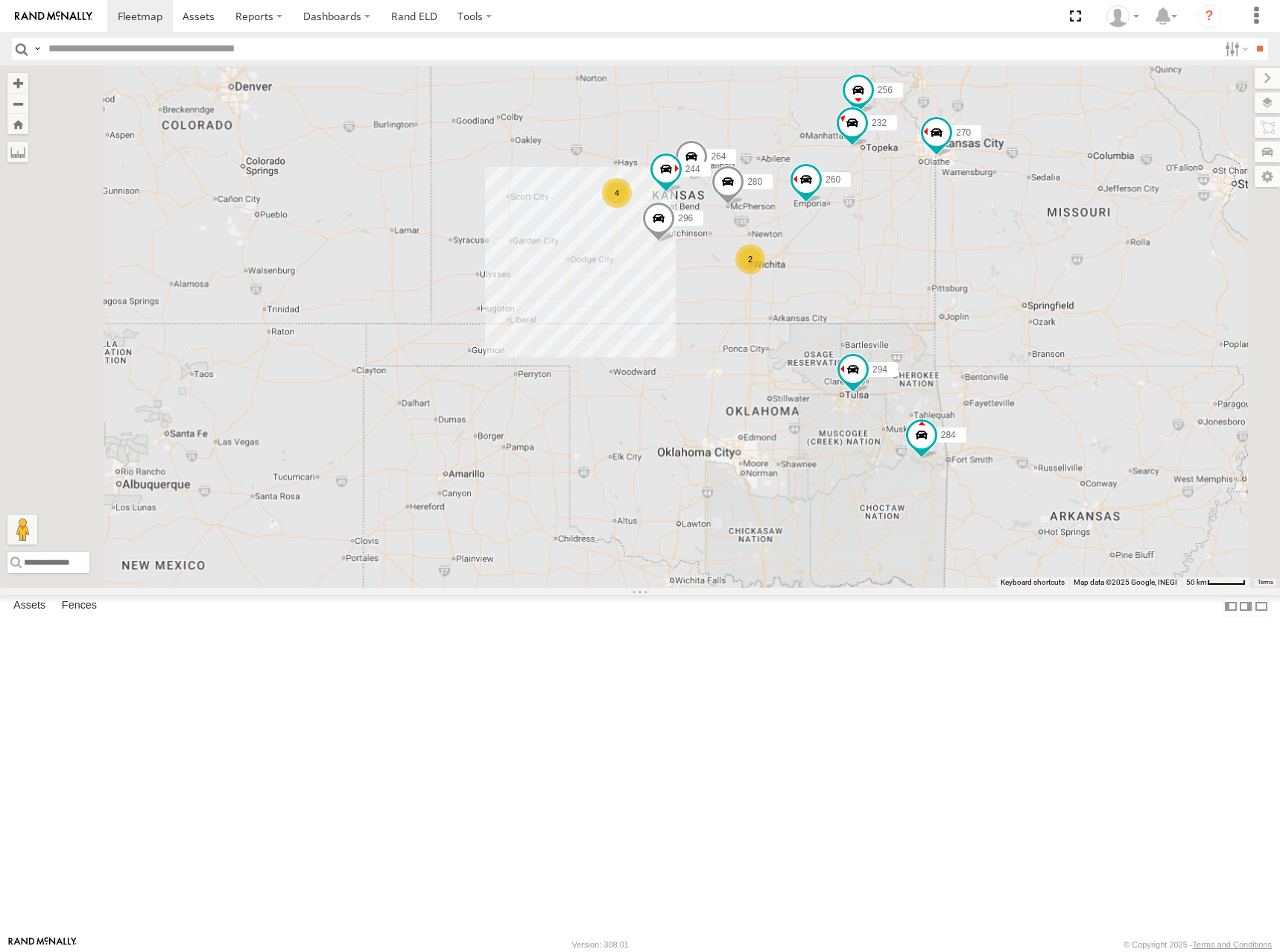
click at [957, 268] on div "244 270 292 272 280 256 232 296 284 264 302 294 260 266 4 2 2" at bounding box center [640, 326] width 1280 height 522
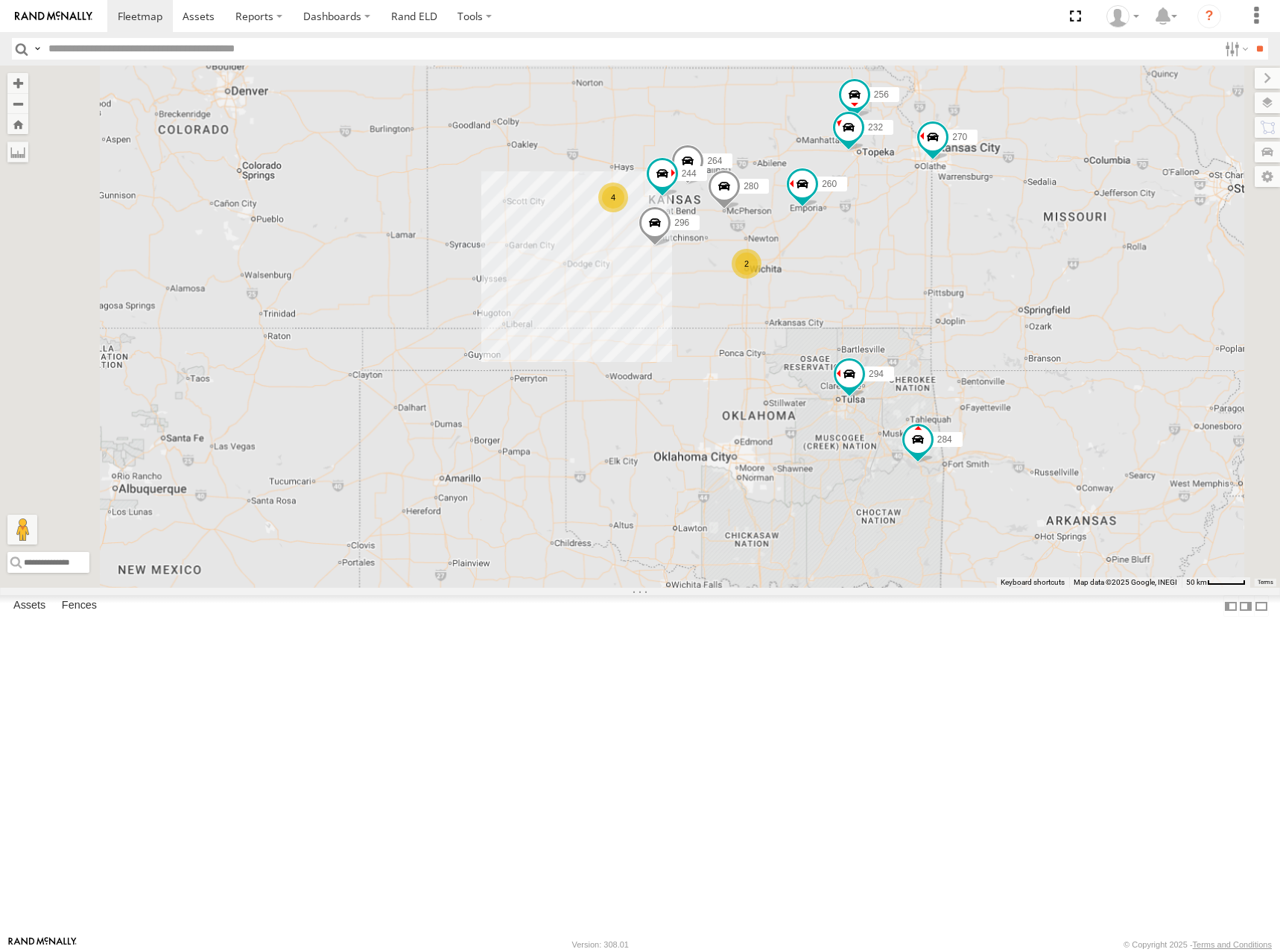
drag, startPoint x: 975, startPoint y: 246, endPoint x: 967, endPoint y: 252, distance: 10.0
click at [967, 252] on div "244 270 292 272 280 256 232 296 284 264 302 294 260 266 4 2 2" at bounding box center [640, 326] width 1280 height 522
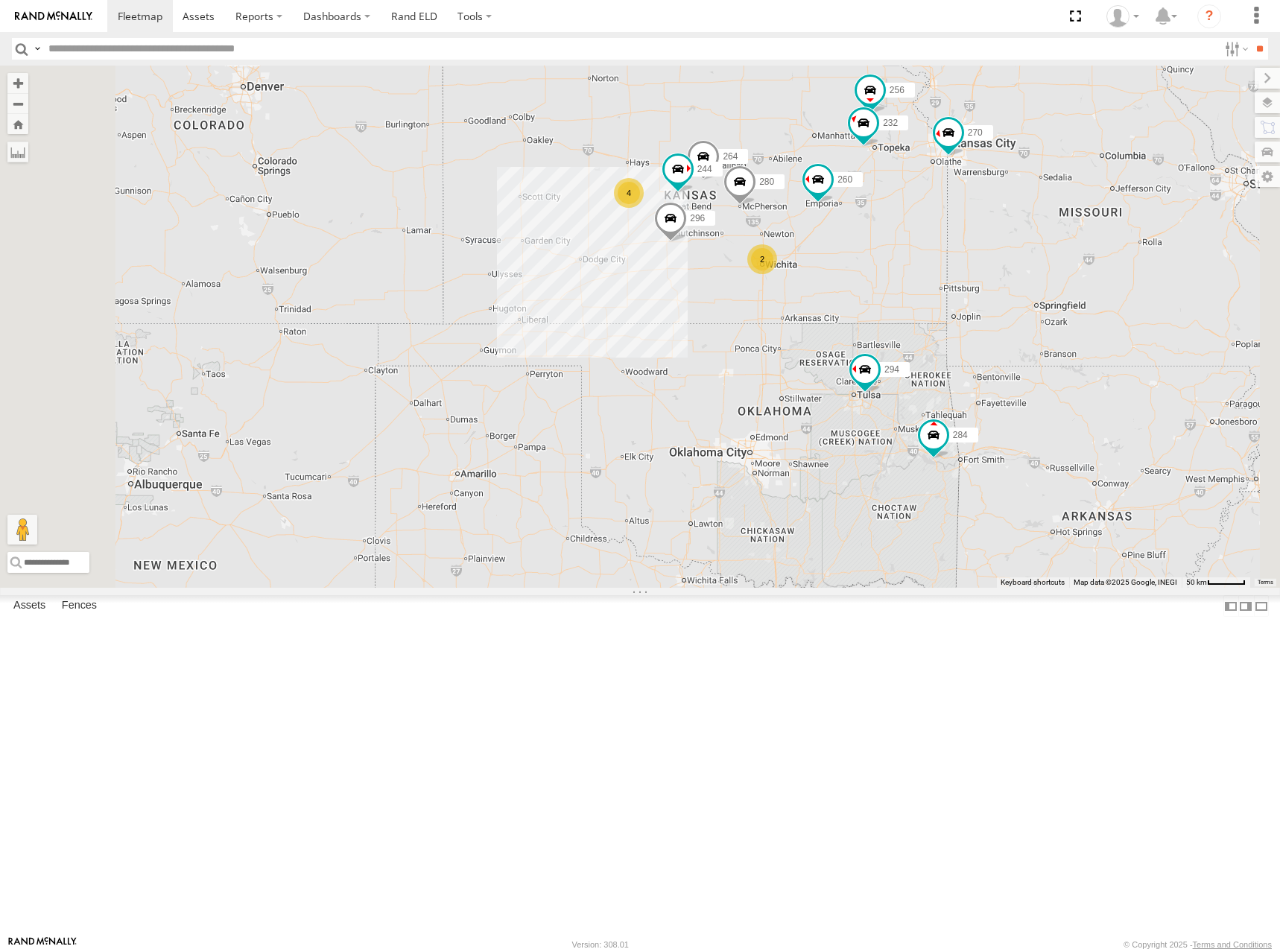
drag, startPoint x: 972, startPoint y: 291, endPoint x: 960, endPoint y: 282, distance: 15.0
click at [960, 282] on div "244 270 292 272 280 256 232 296 284 264 302 294 260 266 4 2 2" at bounding box center [640, 326] width 1280 height 522
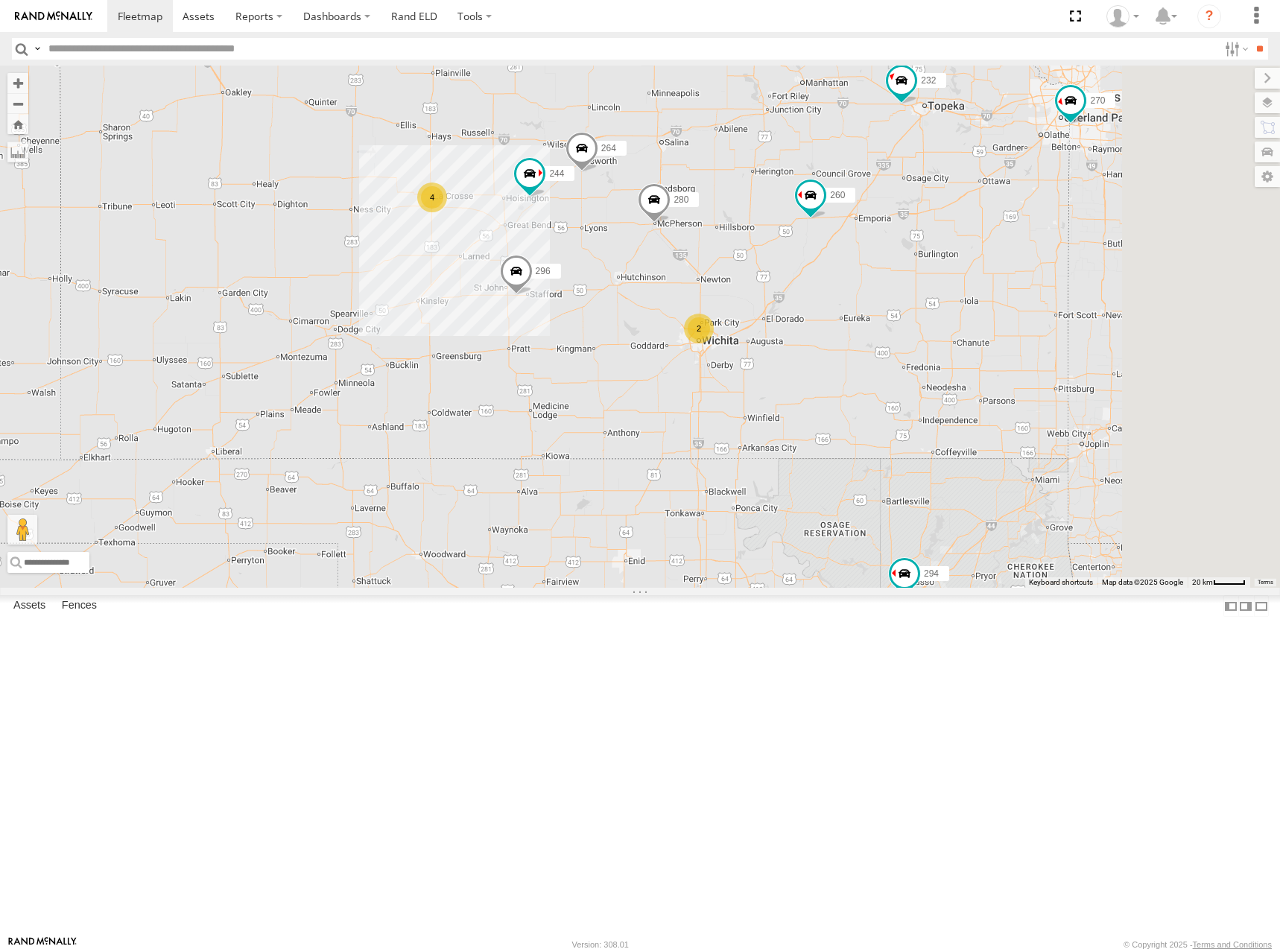
drag, startPoint x: 958, startPoint y: 321, endPoint x: 911, endPoint y: 310, distance: 48.3
click at [911, 310] on div "244 270 292 272 280 256 232 296 284 264 302 294 260 266 4 2" at bounding box center [640, 326] width 1280 height 522
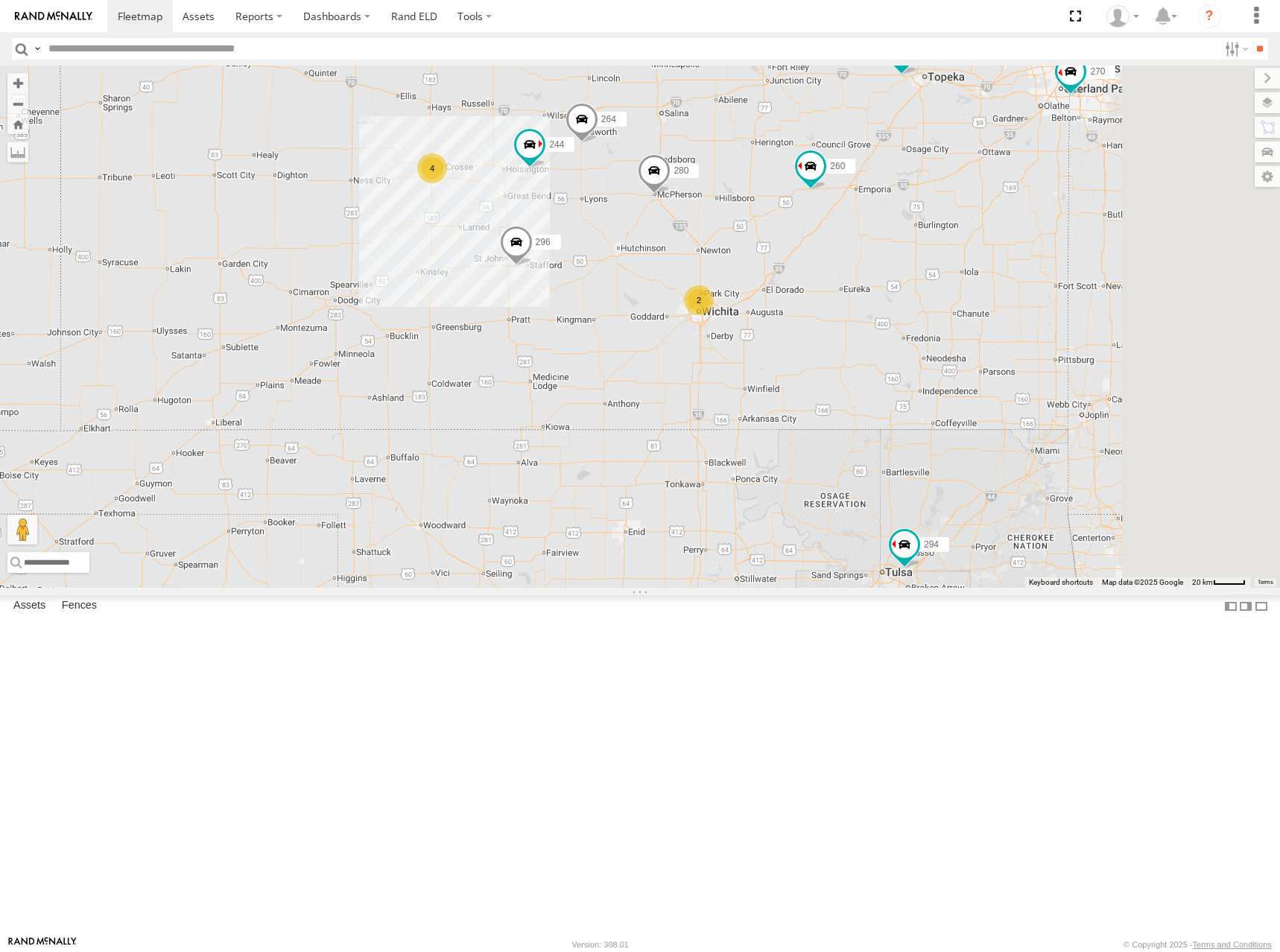
drag, startPoint x: 921, startPoint y: 403, endPoint x: 921, endPoint y: 378, distance: 25.0
click at [921, 378] on div "244 270 292 272 280 256 232 296 284 264 302 294 260 266 4 2" at bounding box center [640, 326] width 1280 height 522
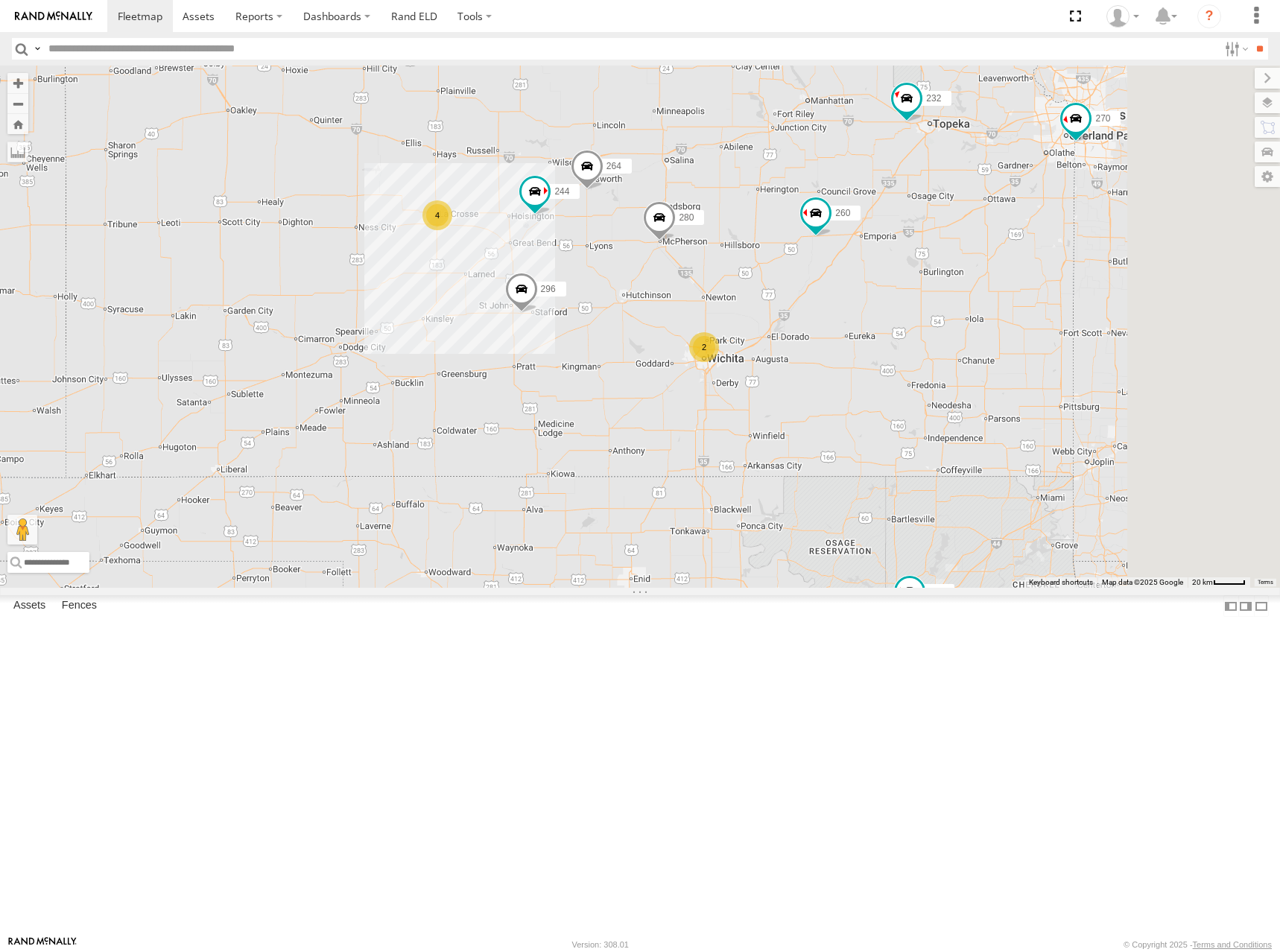
drag, startPoint x: 922, startPoint y: 172, endPoint x: 930, endPoint y: 224, distance: 52.6
click at [930, 224] on div "244 270 292 272 280 256 232 296 284 264 302 294 260 266 4 2" at bounding box center [640, 326] width 1280 height 522
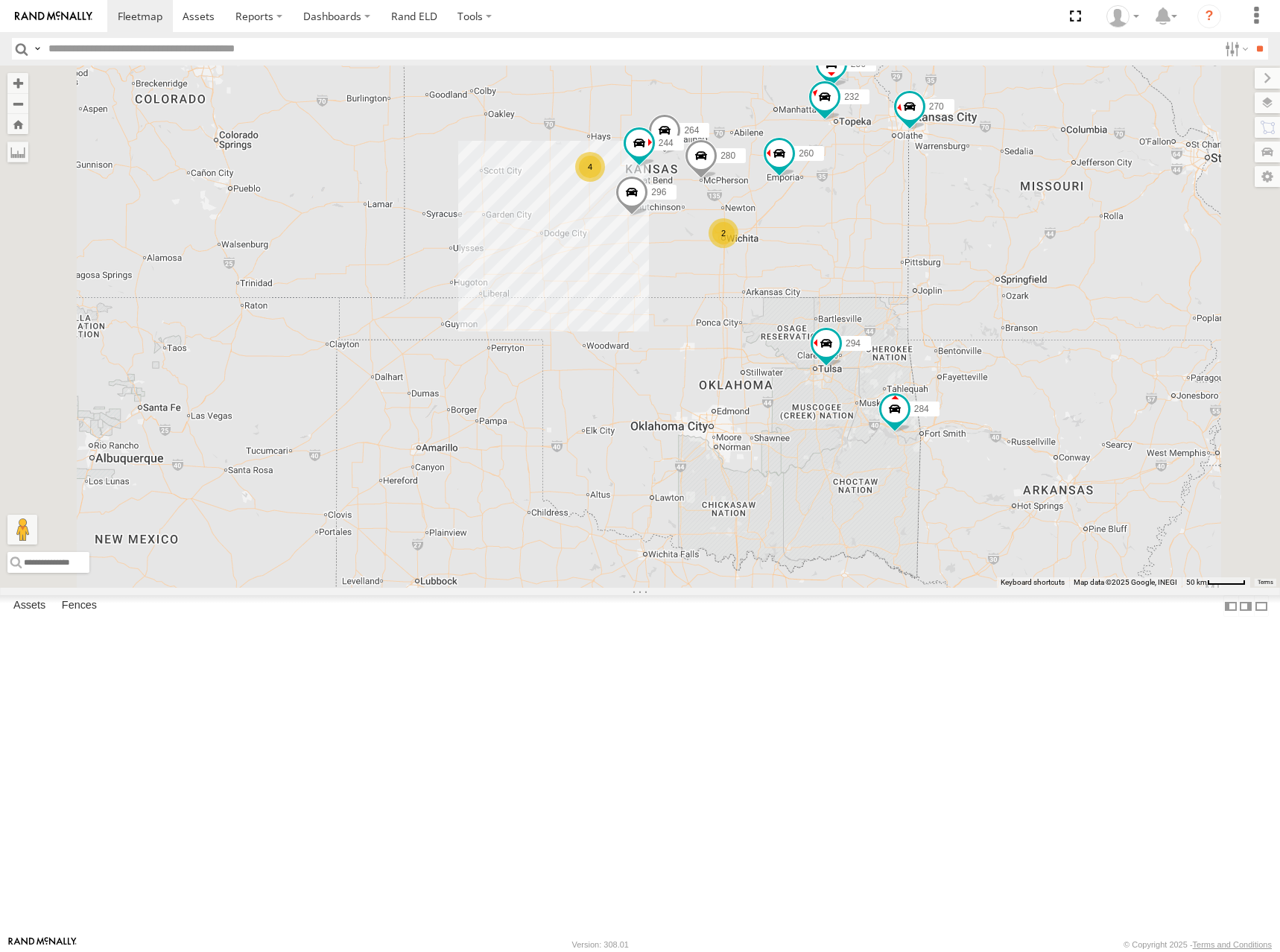
drag, startPoint x: 921, startPoint y: 207, endPoint x: 921, endPoint y: 242, distance: 35.0
click at [921, 242] on div "244 270 292 272 280 256 232 296 284 264 302 294 260 266 4 2" at bounding box center [640, 326] width 1280 height 522
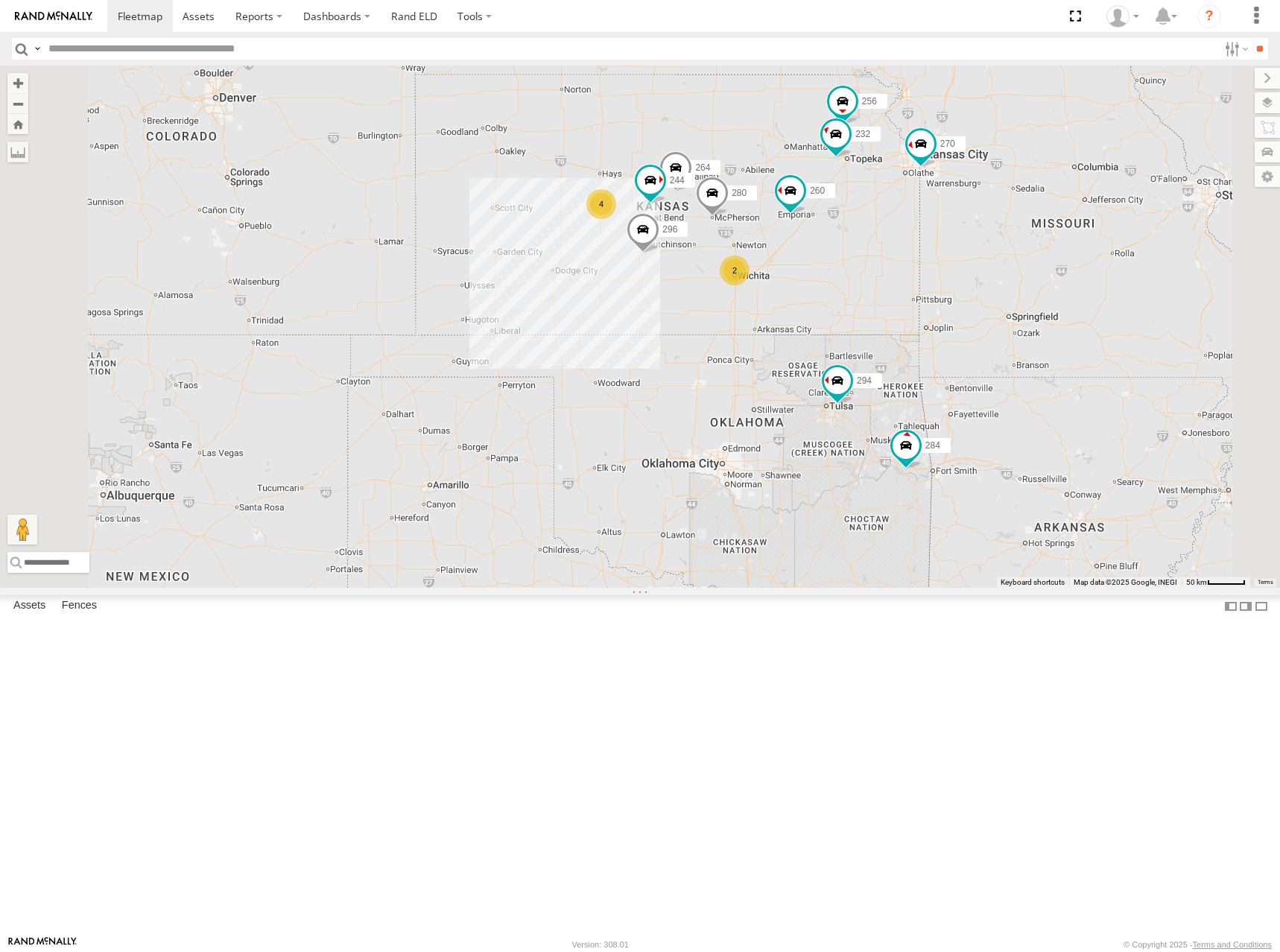
drag, startPoint x: 915, startPoint y: 259, endPoint x: 921, endPoint y: 283, distance: 24.7
click at [921, 283] on div "244 270 292 272 280 256 232 296 284 264 302 294 260 266 4 2 2" at bounding box center [640, 326] width 1280 height 522
click at [847, 290] on div "244 270 292 272 280 256 232 296 284 264 302 294 260 266 4 2 2" at bounding box center [640, 326] width 1280 height 522
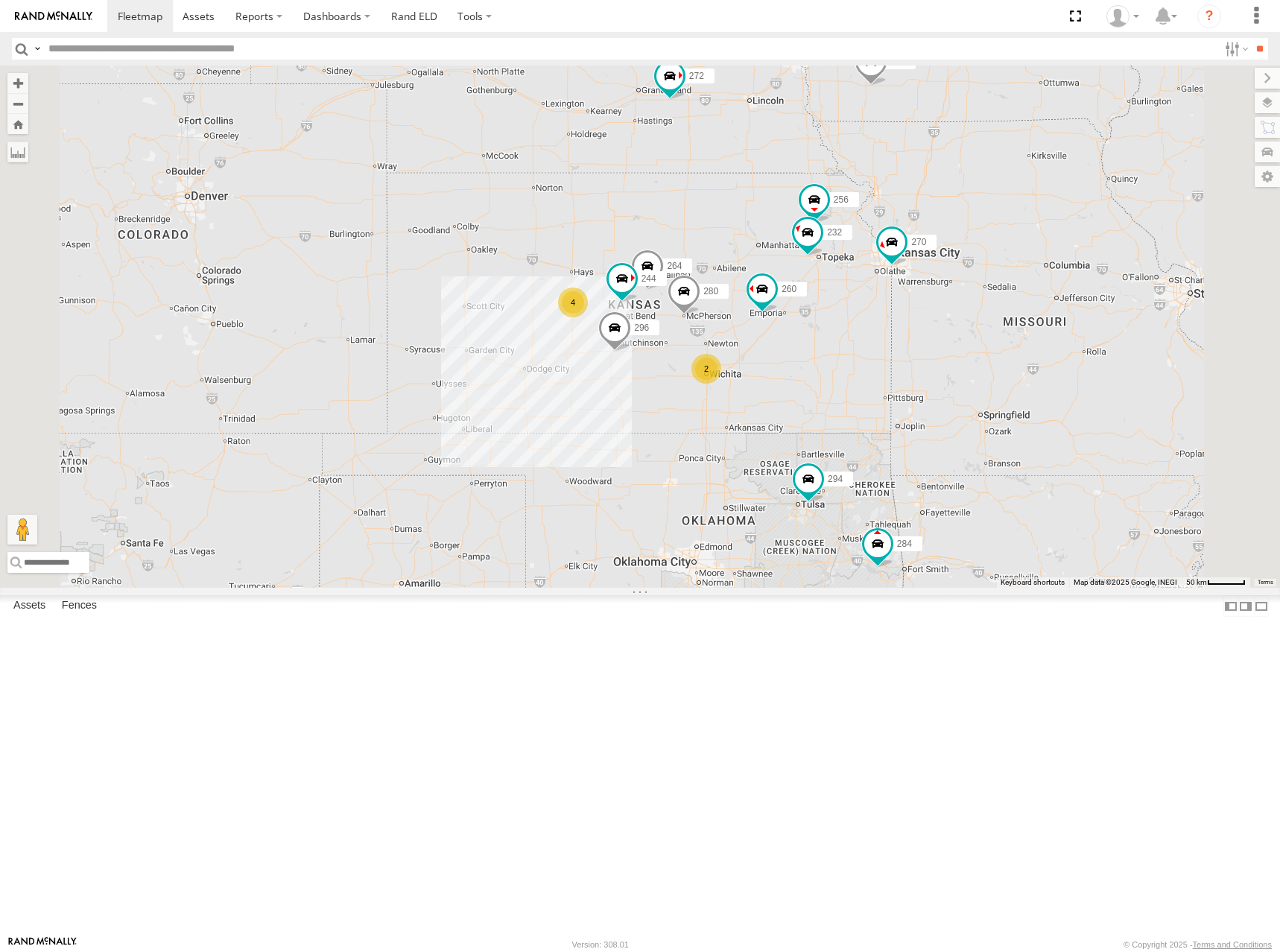
drag, startPoint x: 1126, startPoint y: 238, endPoint x: 1094, endPoint y: 343, distance: 109.8
click at [1094, 343] on div "244 270 292 272 280 256 232 296 284 264 302 294 260 298 266 4 2 2" at bounding box center [640, 326] width 1280 height 522
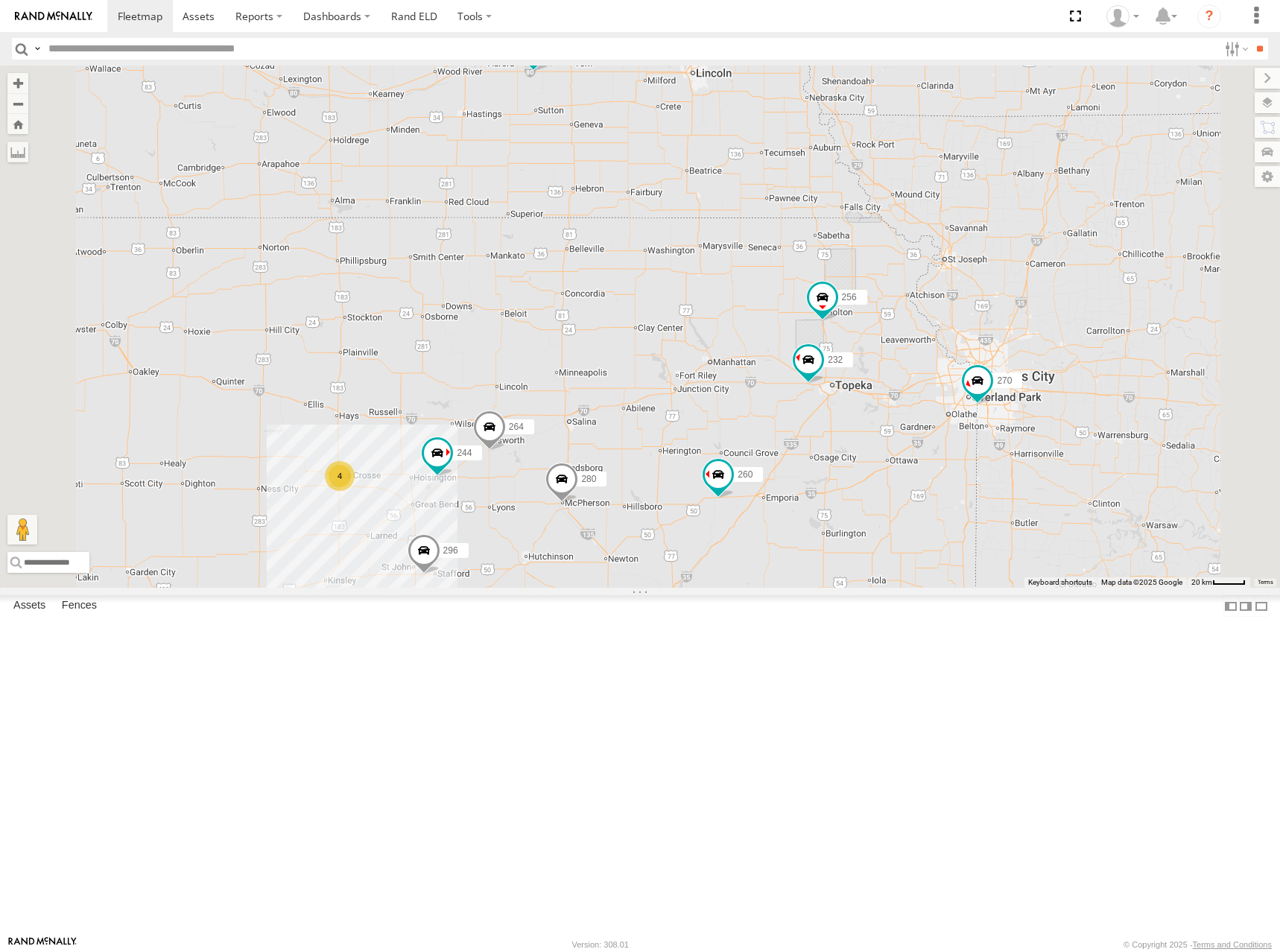
drag, startPoint x: 880, startPoint y: 445, endPoint x: 1092, endPoint y: 134, distance: 376.4
click at [1092, 134] on div "244 270 292 272 280 256 232 296 284 264 302 294 260 298 266 4 300 2" at bounding box center [640, 326] width 1280 height 522
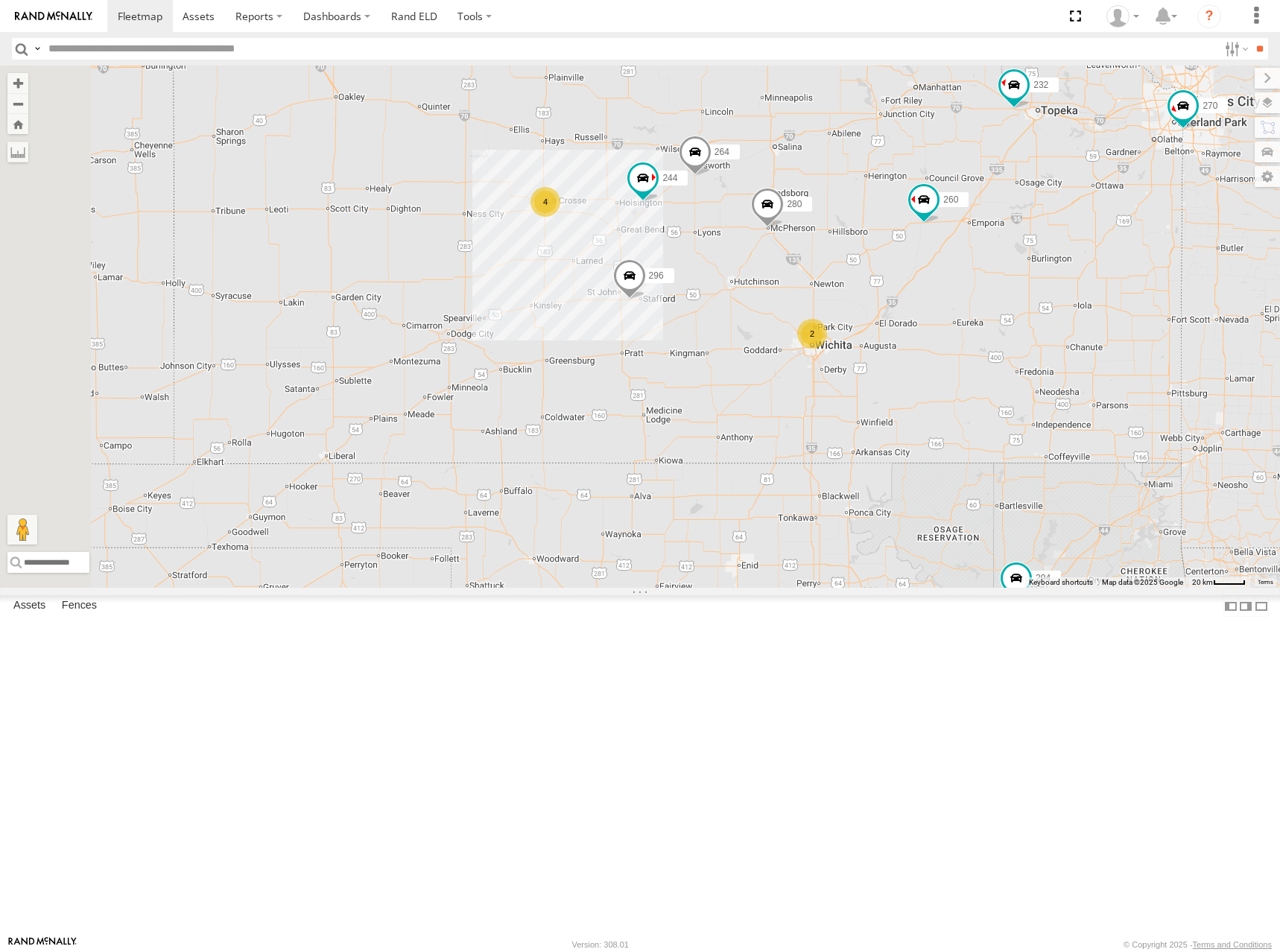
click at [895, 218] on div "244 270 292 272 280 256 232 296 284 264 302 294 260 298 266 4 300 2" at bounding box center [640, 326] width 1280 height 522
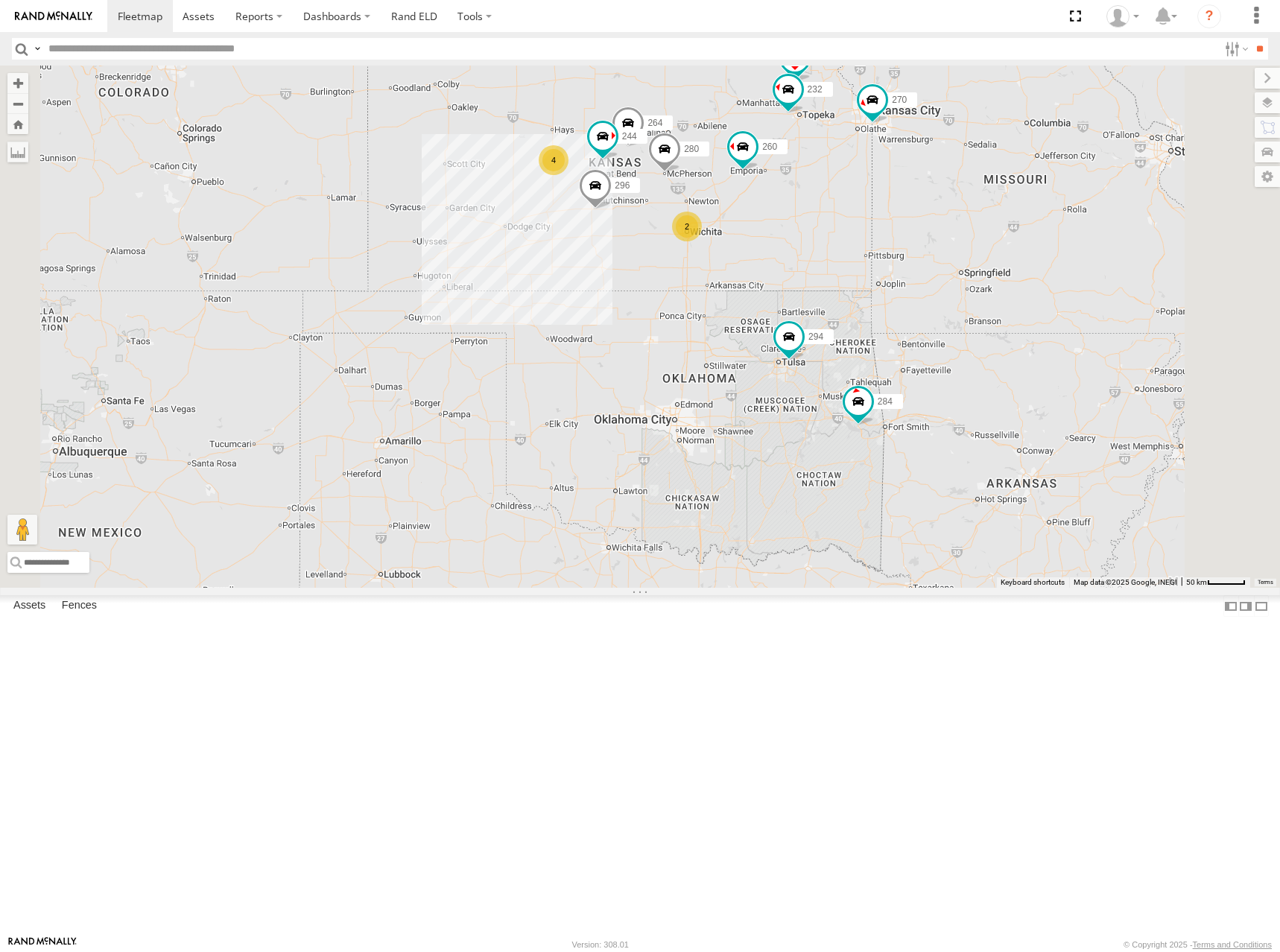
drag, startPoint x: 915, startPoint y: 211, endPoint x: 899, endPoint y: 261, distance: 52.5
click at [899, 261] on div "244 270 292 272 280 256 232 296 284 264 302 294 260 298 266 300 4 2" at bounding box center [640, 326] width 1280 height 522
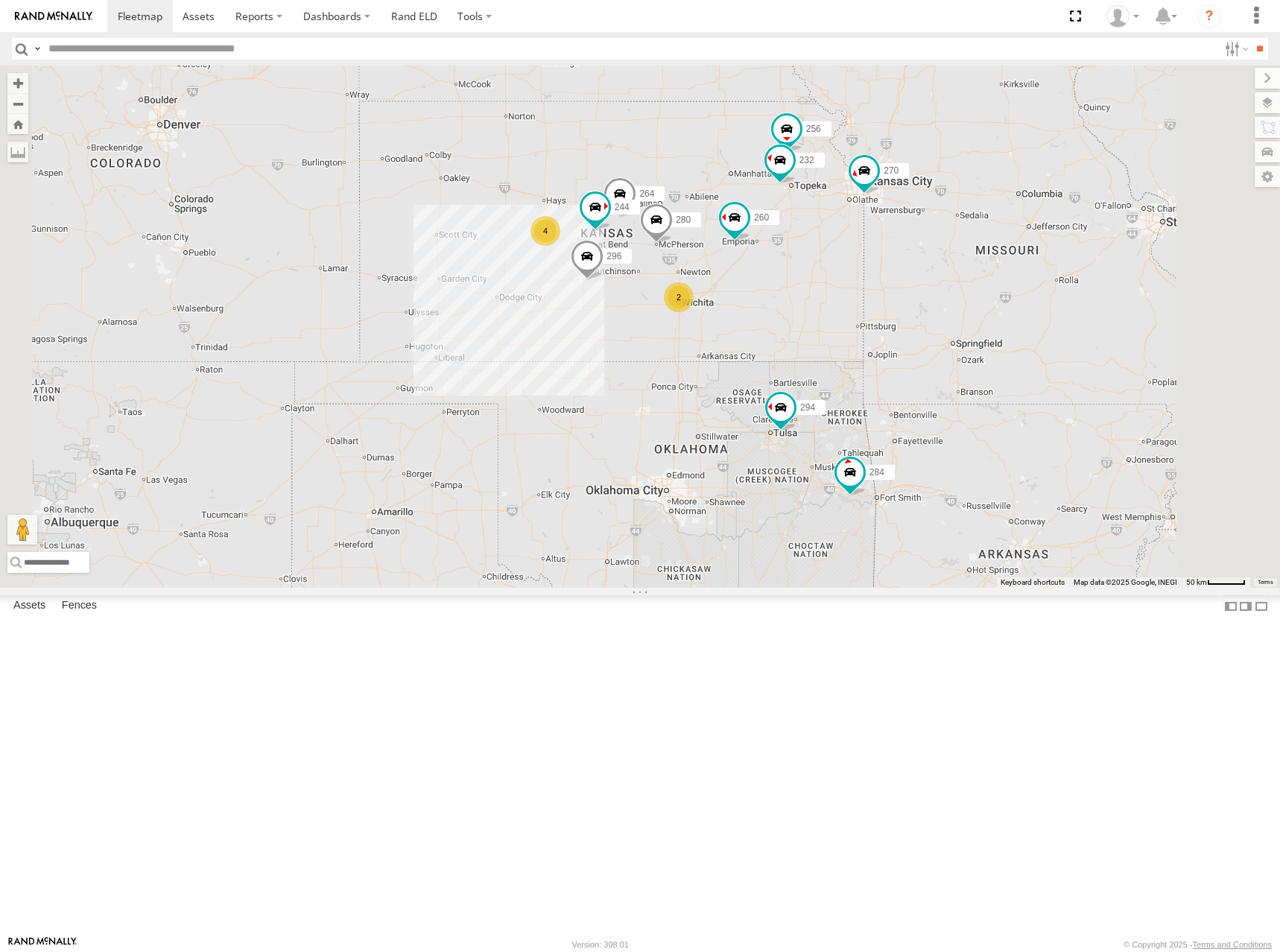
drag, startPoint x: 909, startPoint y: 292, endPoint x: 916, endPoint y: 317, distance: 26.0
click at [916, 317] on div "244 270 292 272 280 256 232 296 284 264 302 294 260 298 266 4 2 2" at bounding box center [640, 326] width 1280 height 522
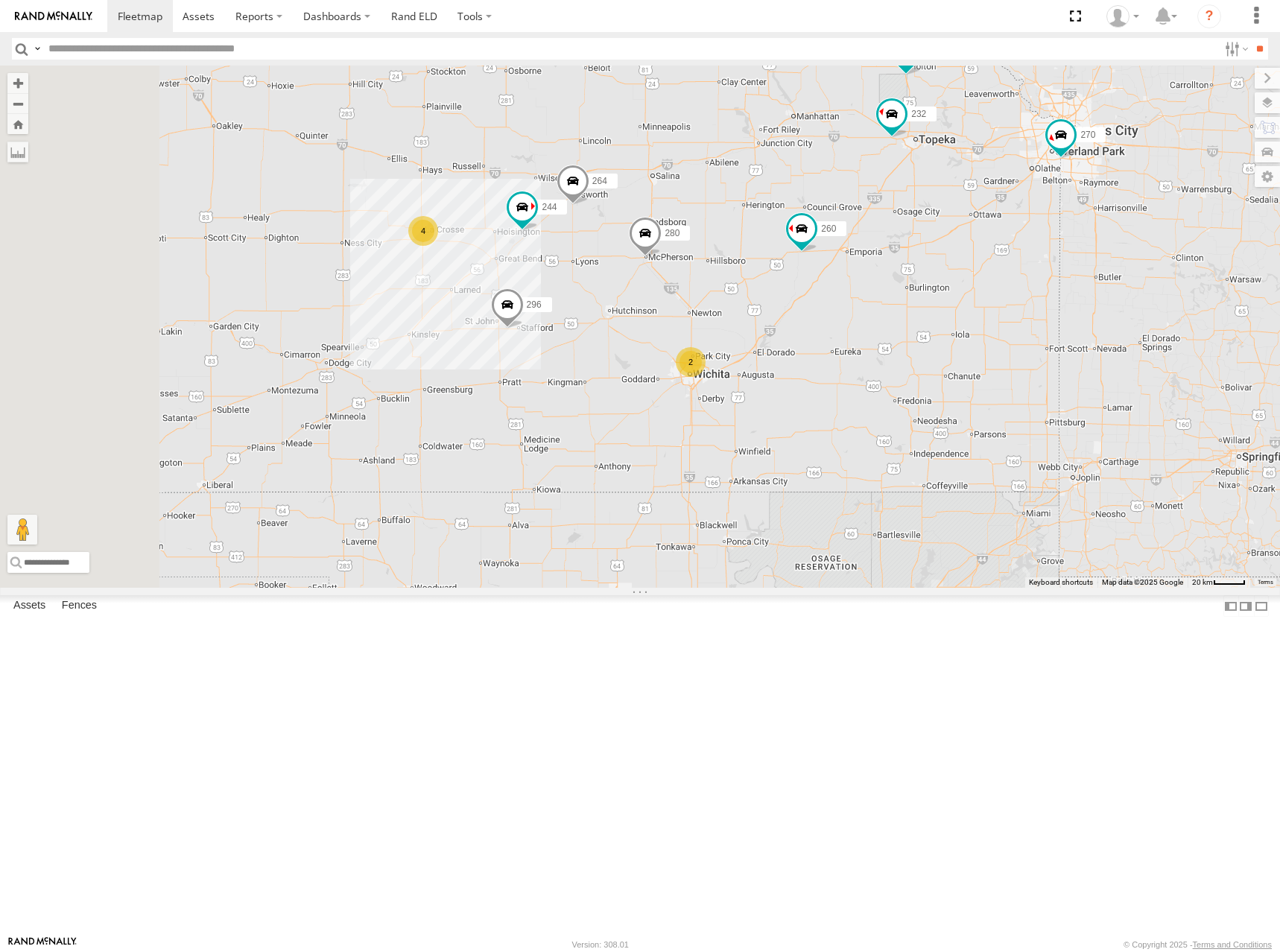
drag, startPoint x: 885, startPoint y: 314, endPoint x: 968, endPoint y: 300, distance: 84.2
click at [968, 300] on div "244 270 292 272 280 256 232 296 284 264 302 294 260 298 266 4 2" at bounding box center [640, 326] width 1280 height 522
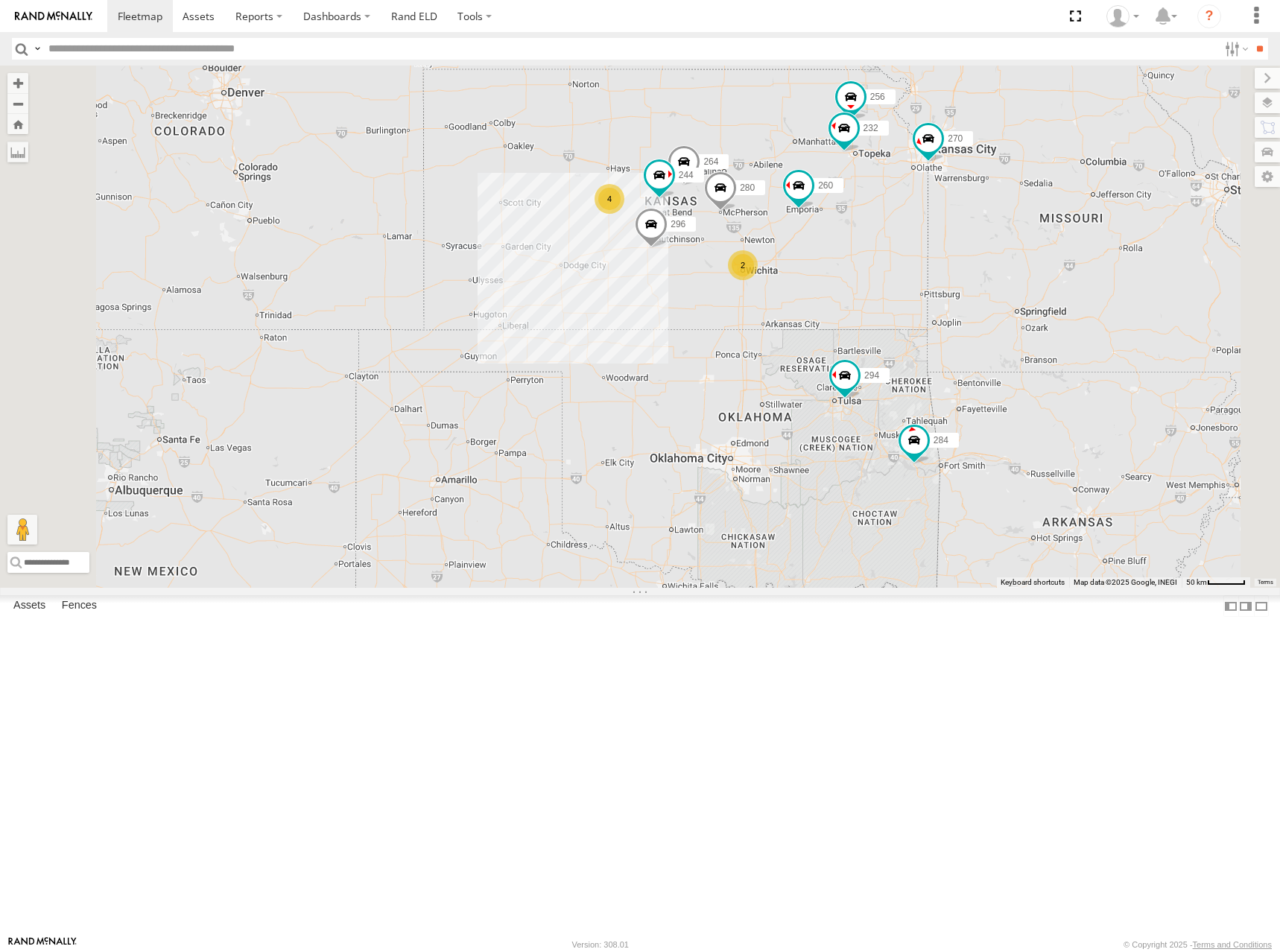
drag, startPoint x: 946, startPoint y: 258, endPoint x: 960, endPoint y: 306, distance: 50.0
click at [960, 306] on div "244 270 292 272 280 256 232 296 284 264 302 294 260 298 266 4 2 2" at bounding box center [640, 326] width 1280 height 522
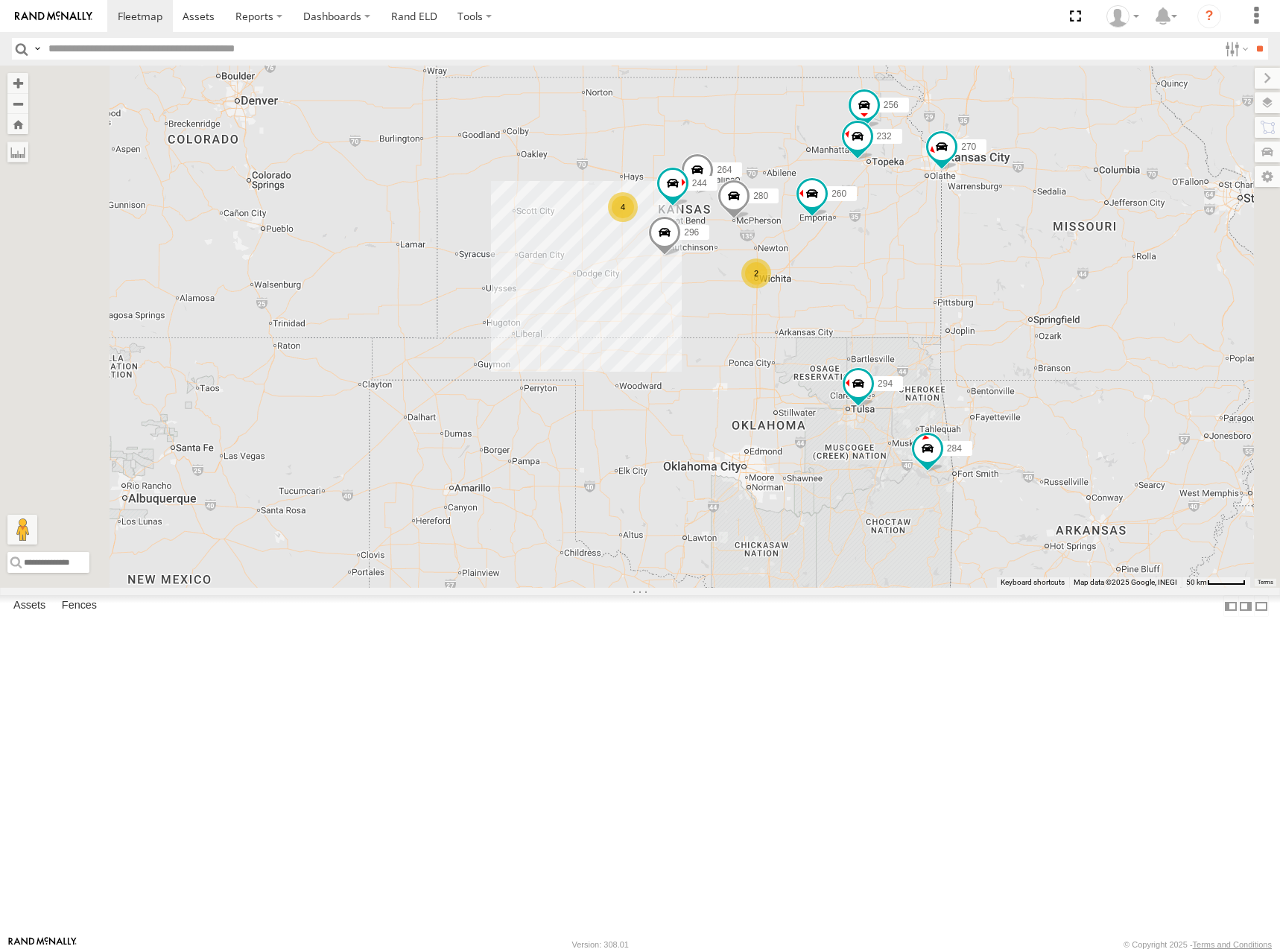
drag, startPoint x: 966, startPoint y: 289, endPoint x: 972, endPoint y: 277, distance: 13.4
click at [972, 277] on div "244 270 292 272 280 256 232 296 284 264 302 294 260 298 266 4 2 2" at bounding box center [640, 326] width 1280 height 522
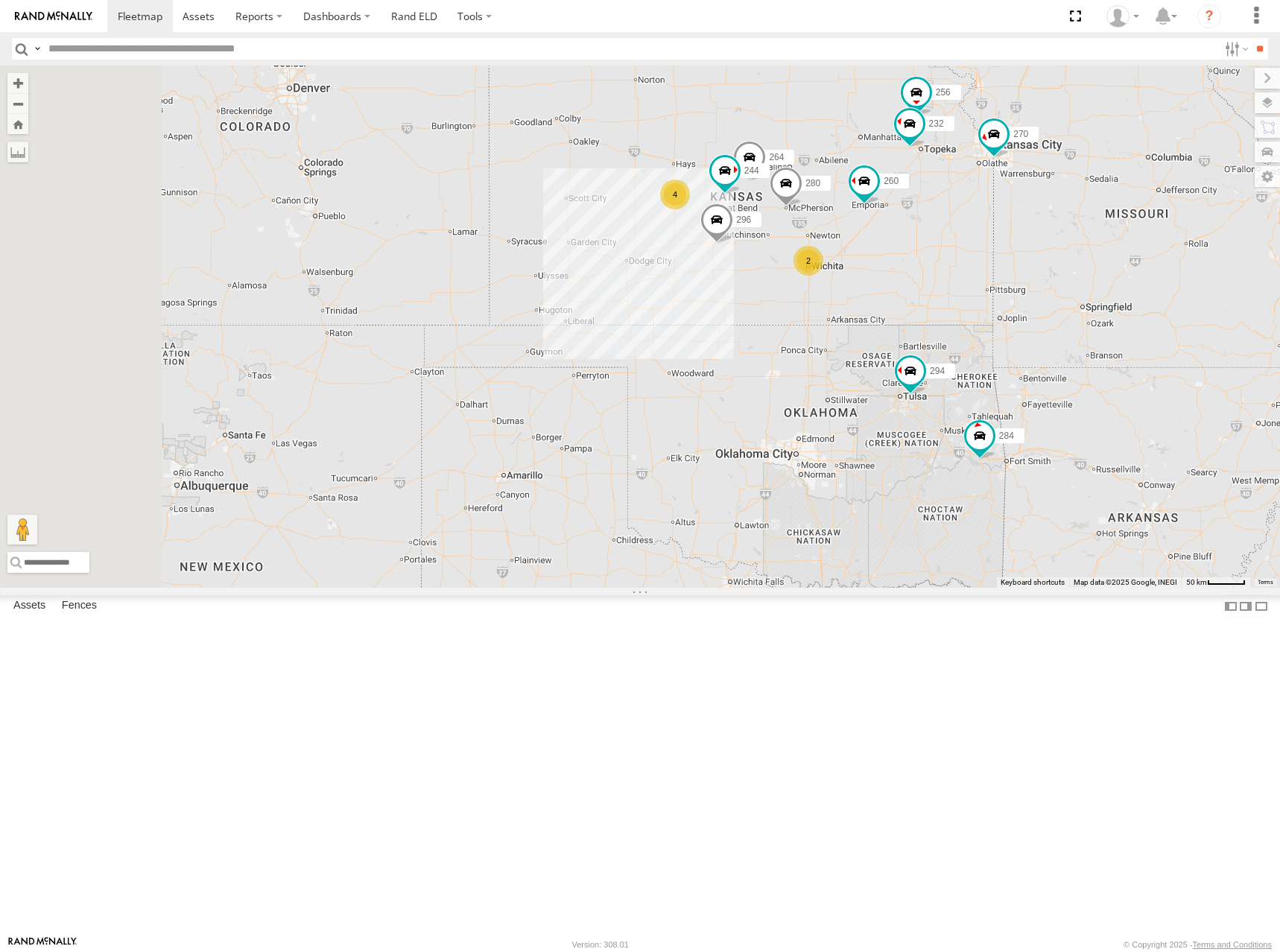
drag, startPoint x: 953, startPoint y: 287, endPoint x: 1000, endPoint y: 293, distance: 47.4
click at [1000, 293] on div "244 270 292 272 280 256 232 296 284 264 302 294 260 298 266 4 2 2" at bounding box center [640, 326] width 1280 height 522
drag, startPoint x: 987, startPoint y: 297, endPoint x: 990, endPoint y: 311, distance: 14.3
click at [990, 311] on div "244 270 292 272 280 256 232 296 284 264 302 294 260 298 266 4 2 2" at bounding box center [640, 326] width 1280 height 522
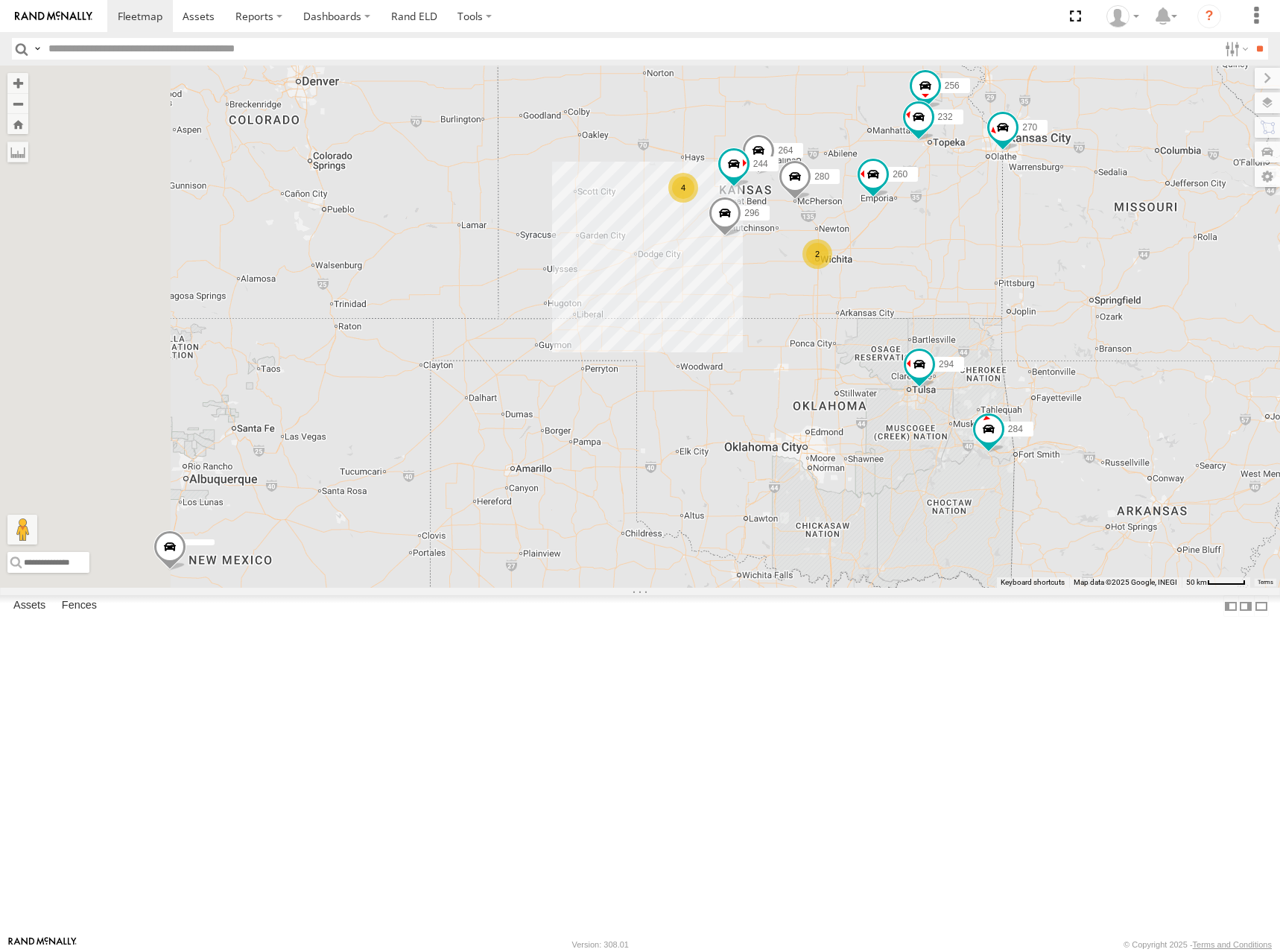
drag, startPoint x: 994, startPoint y: 331, endPoint x: 1000, endPoint y: 308, distance: 23.8
click at [1000, 308] on div "244 270 292 272 280 256 232 296 284 264 302 294 260 298 266 4 2 2" at bounding box center [640, 326] width 1280 height 522
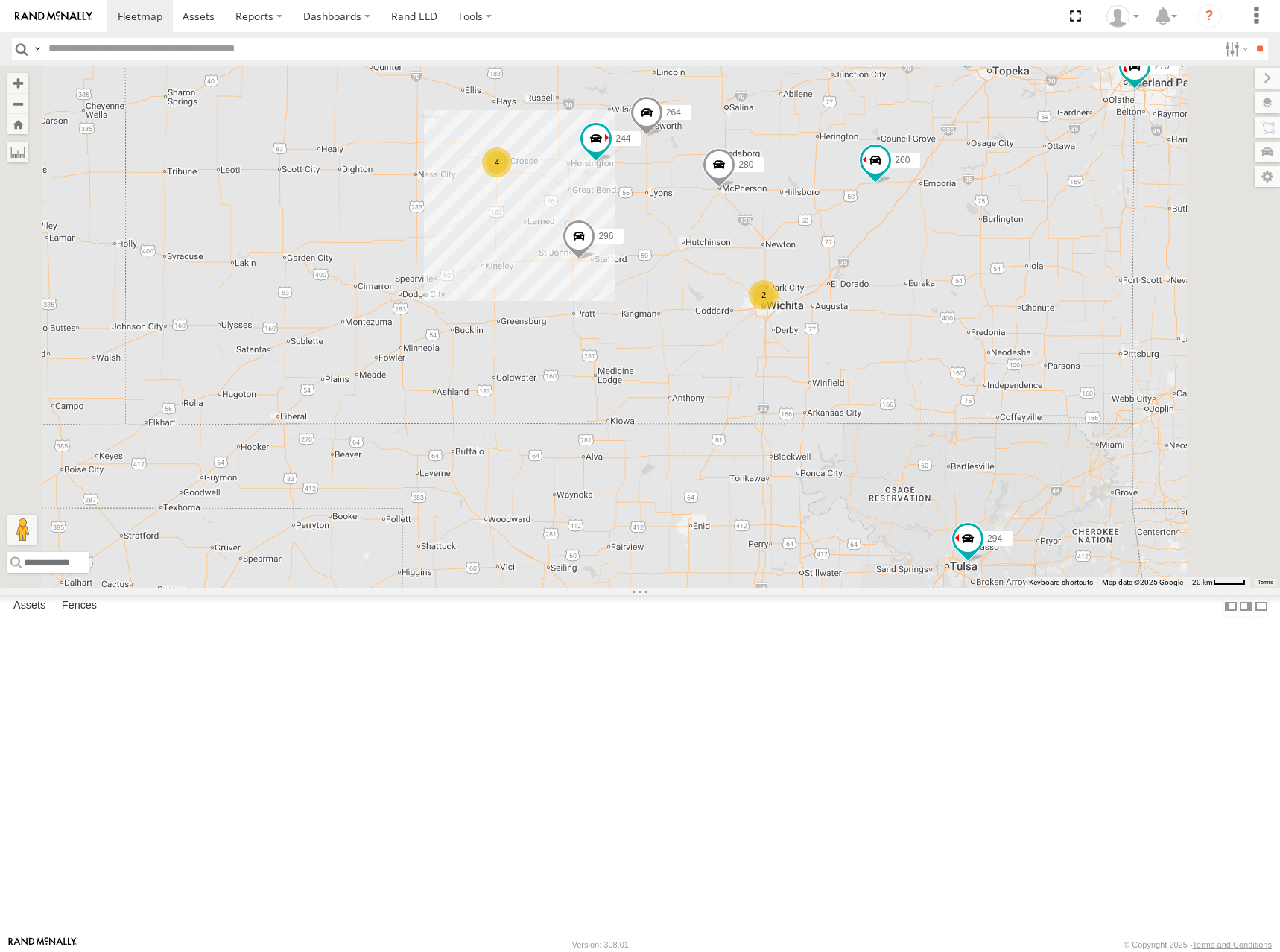
drag, startPoint x: 995, startPoint y: 278, endPoint x: 1001, endPoint y: 304, distance: 26.7
click at [1001, 304] on div "244 270 292 272 280 256 232 296 284 264 302 294 260 298 266 4 2" at bounding box center [640, 326] width 1280 height 522
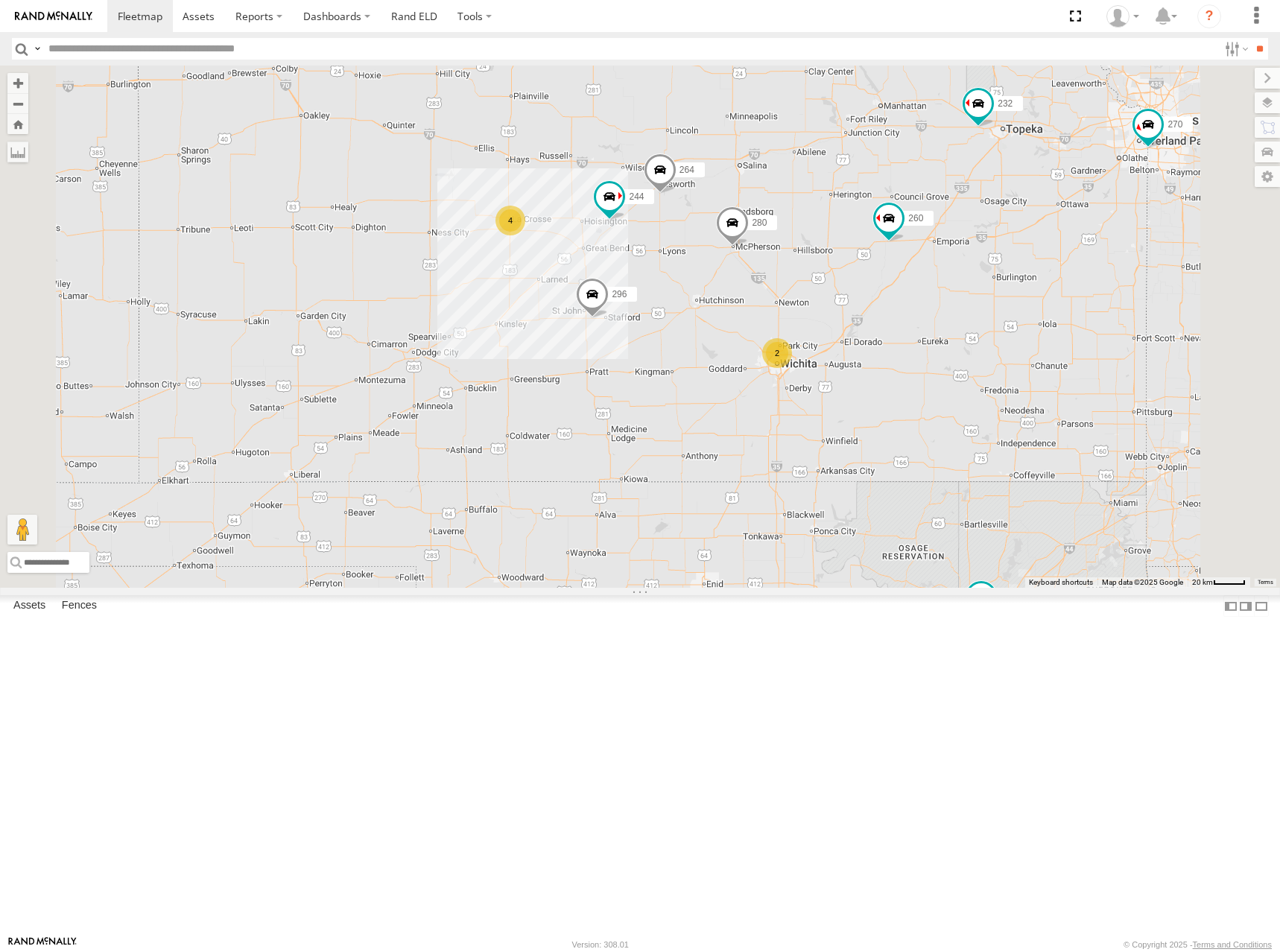
drag, startPoint x: 993, startPoint y: 274, endPoint x: 1006, endPoint y: 333, distance: 60.4
click at [1006, 333] on div "244 270 292 272 280 256 232 296 284 264 302 294 260 298 266 4 2" at bounding box center [640, 326] width 1280 height 522
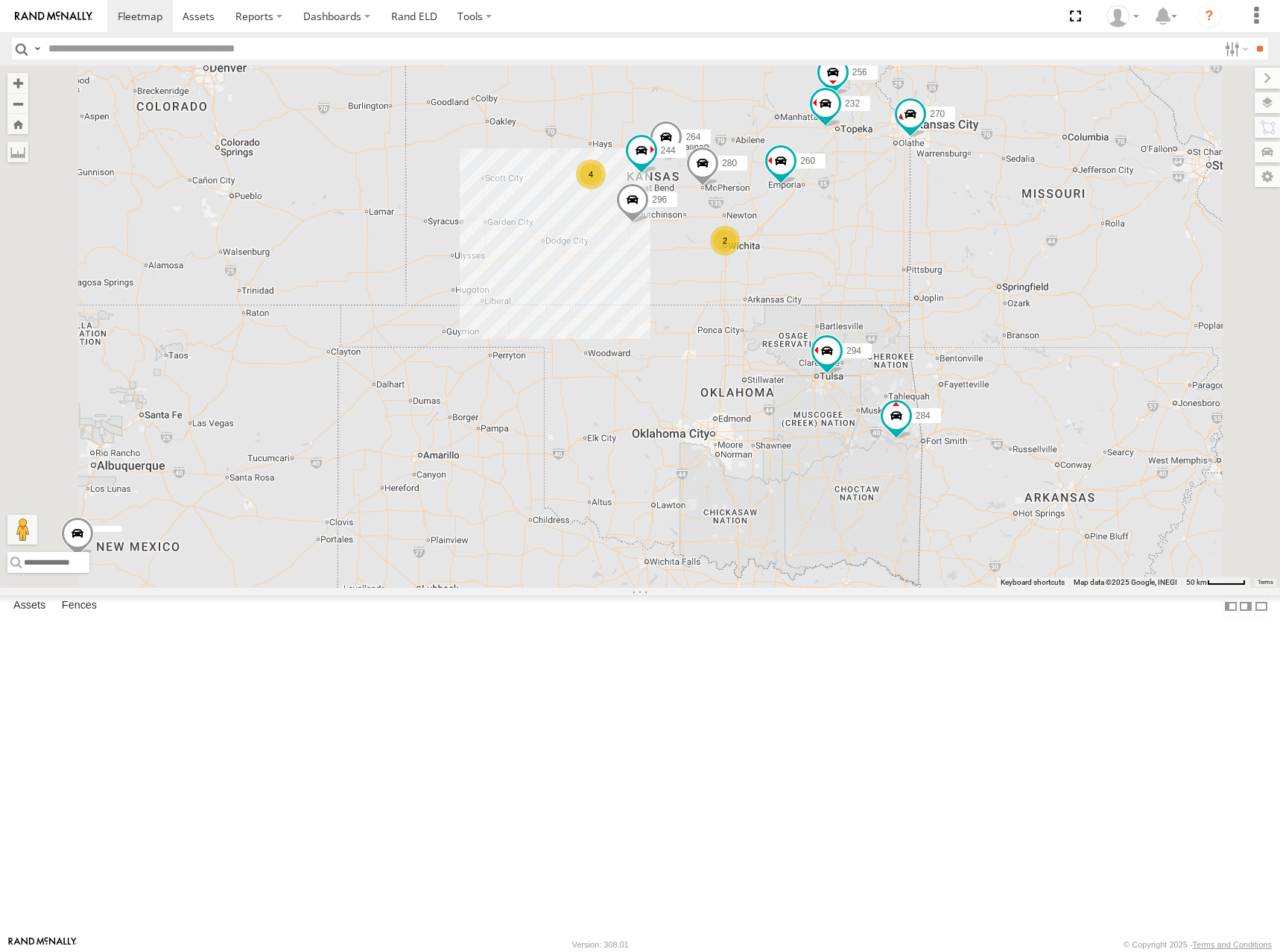
drag, startPoint x: 975, startPoint y: 304, endPoint x: 880, endPoint y: 279, distance: 98.2
click at [880, 279] on div "244 270 292 272 280 256 232 296 284 264 302 294 260 298 266 4 2 2" at bounding box center [640, 326] width 1280 height 522
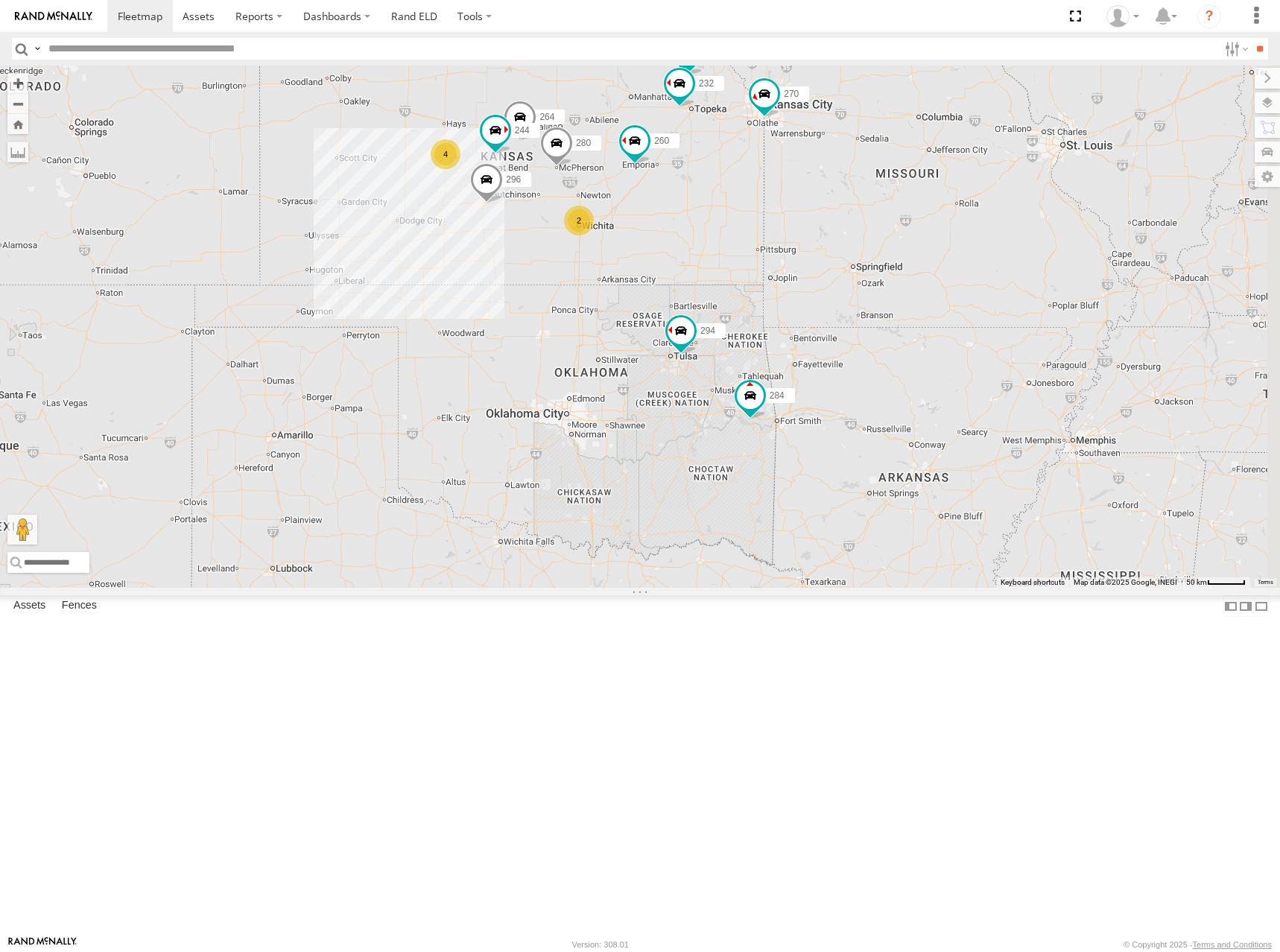
drag, startPoint x: 1142, startPoint y: 465, endPoint x: 1034, endPoint y: 458, distance: 108.2
click at [1034, 458] on div "244 270 292 272 280 256 232 296 284 264 302 294 260 298 266 4 2 2" at bounding box center [640, 326] width 1280 height 522
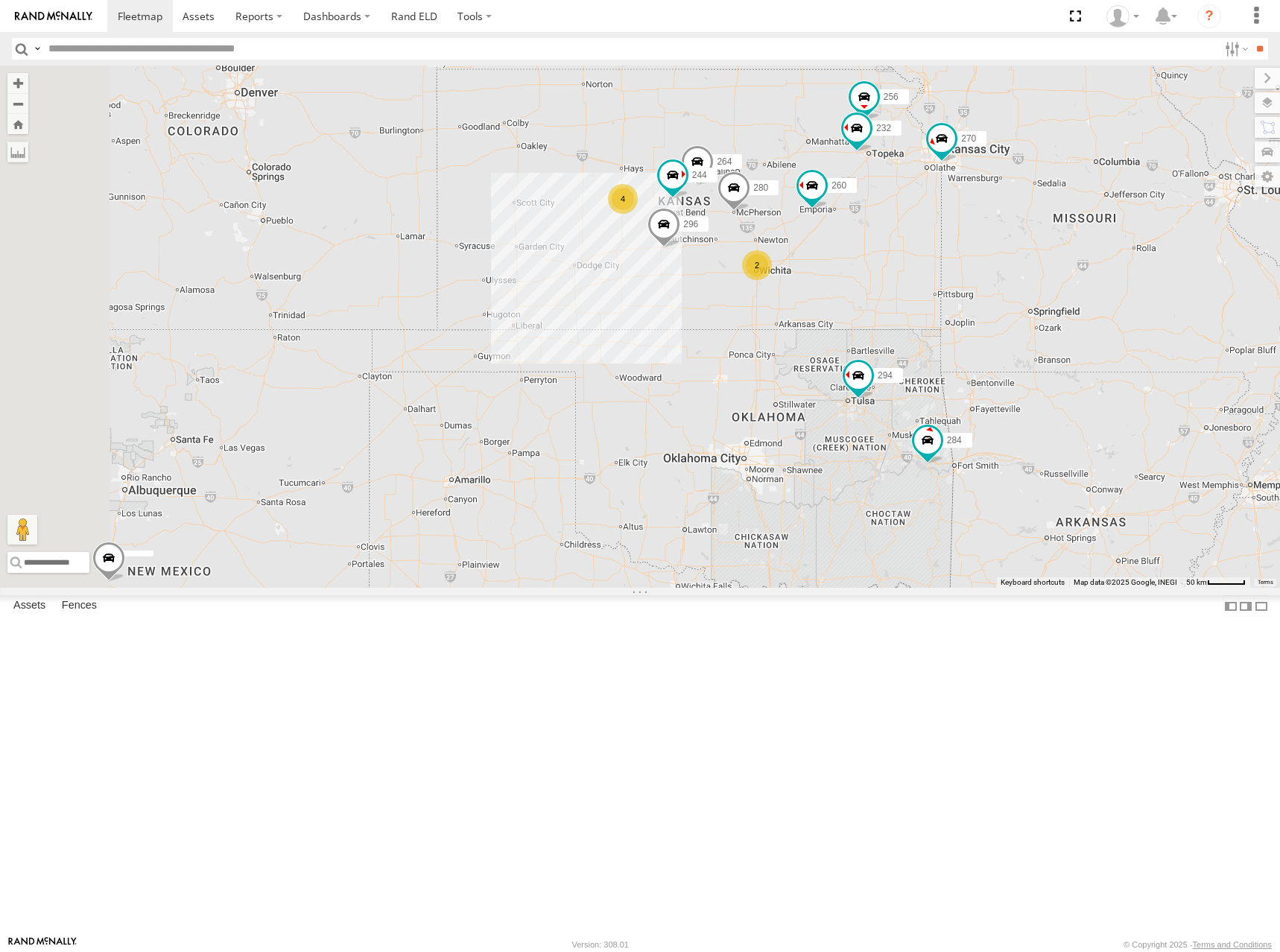
drag, startPoint x: 692, startPoint y: 225, endPoint x: 901, endPoint y: 286, distance: 217.7
click at [901, 286] on div "244 270 292 272 280 256 232 296 284 264 302 294 260 298 266 4 2 2" at bounding box center [640, 326] width 1280 height 522
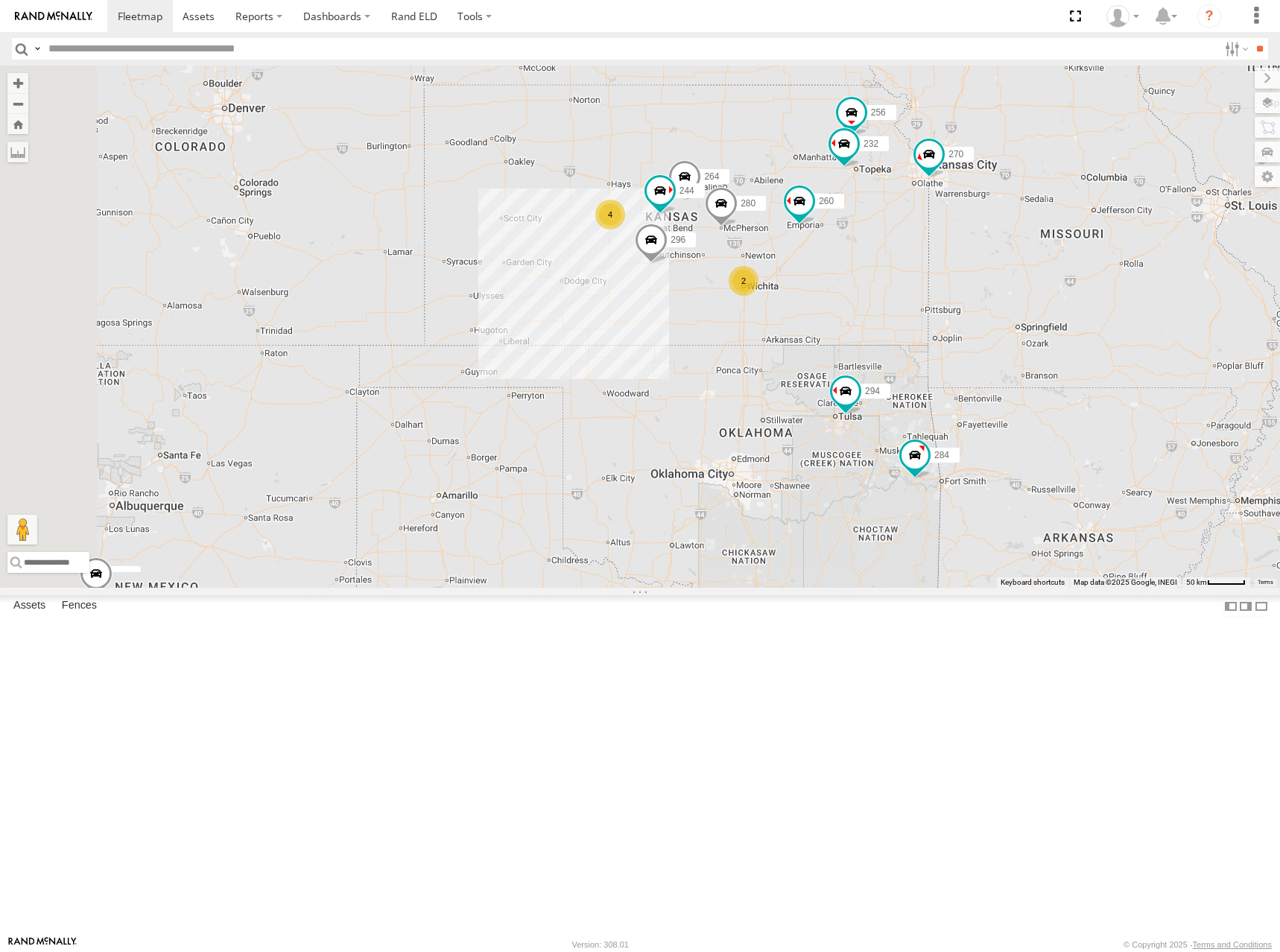
drag, startPoint x: 1021, startPoint y: 235, endPoint x: 992, endPoint y: 235, distance: 29.0
click at [992, 235] on div "244 270 292 272 280 256 232 296 284 264 302 294 260 298 266 4 2 2" at bounding box center [640, 326] width 1280 height 522
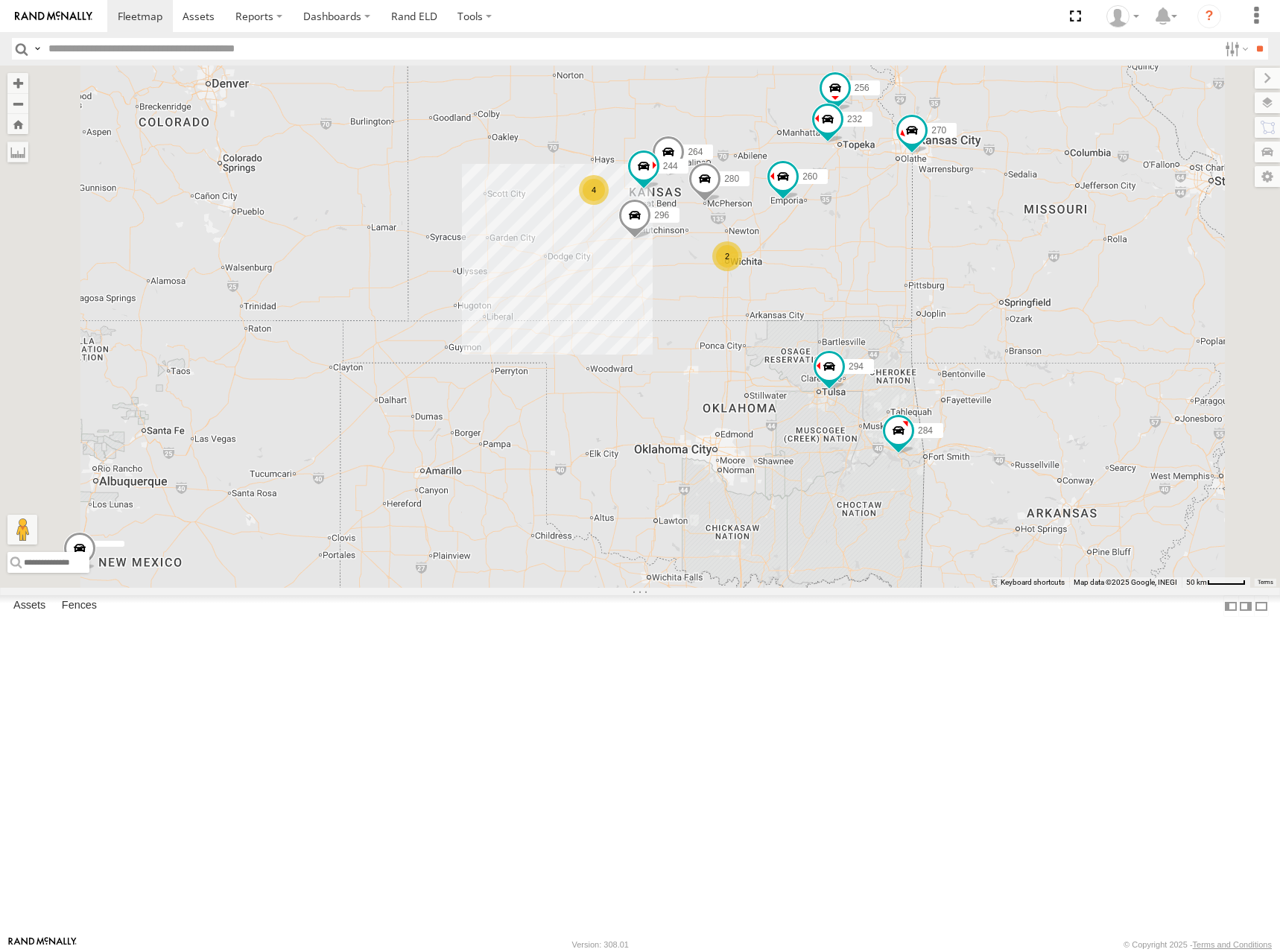
drag, startPoint x: 951, startPoint y: 309, endPoint x: 946, endPoint y: 275, distance: 34.4
click at [946, 275] on div "244 270 292 272 280 256 232 296 284 264 302 294 260 298 266 4 2 2" at bounding box center [640, 326] width 1280 height 522
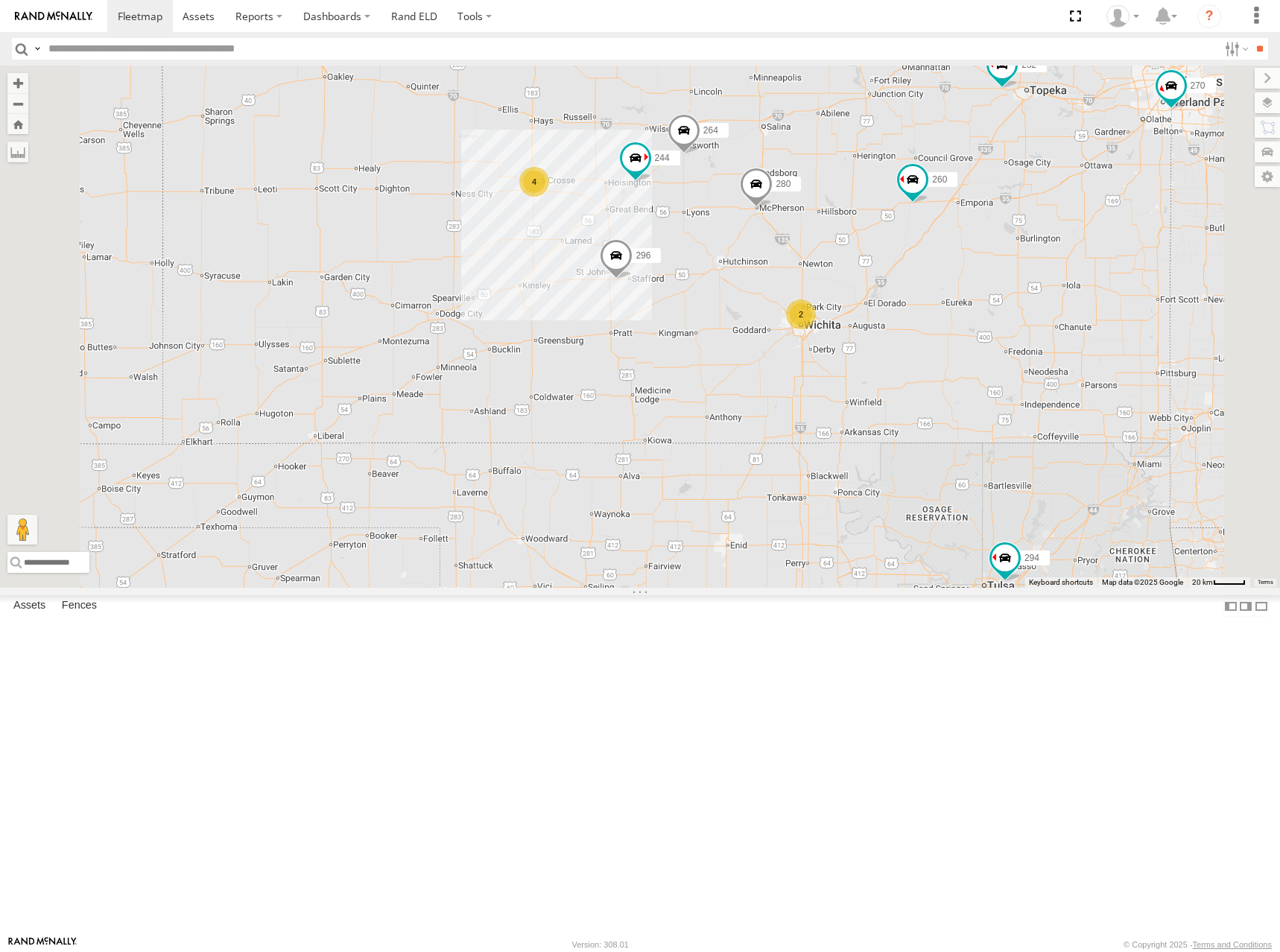
drag, startPoint x: 839, startPoint y: 187, endPoint x: 836, endPoint y: 241, distance: 54.1
click at [836, 241] on div "244 270 292 272 280 256 232 296 284 264 302 294 260 298 266 4 2" at bounding box center [640, 326] width 1280 height 522
click at [1102, 270] on div "244 270 292 272 280 256 232 296 284 264 302 294 260 298 266 4 2" at bounding box center [640, 326] width 1280 height 522
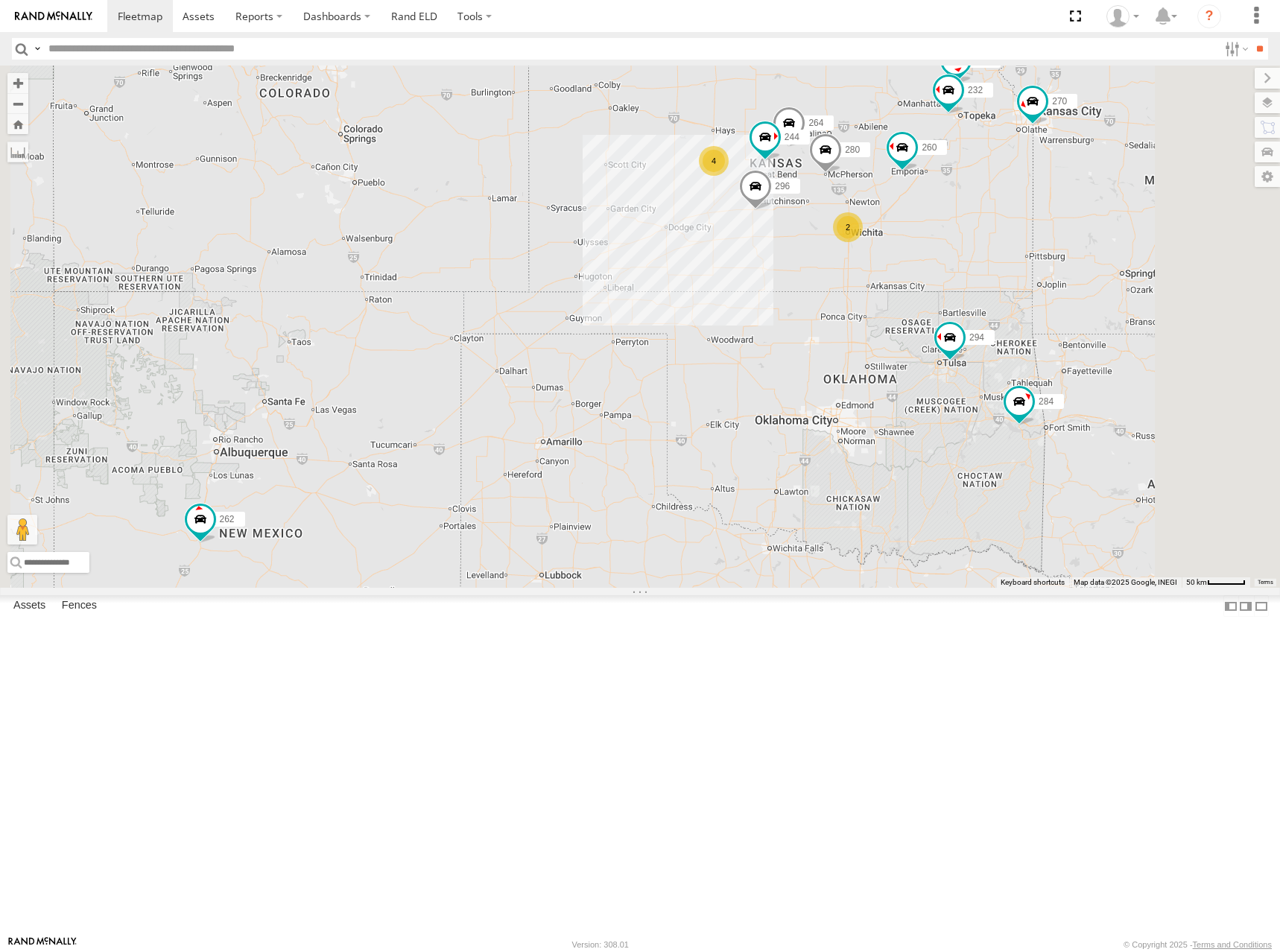
drag, startPoint x: 1060, startPoint y: 240, endPoint x: 1047, endPoint y: 264, distance: 27.3
click at [1047, 264] on div "244 270 292 272 280 256 232 296 284 264 302 294 260 298 266 262 4 2" at bounding box center [640, 326] width 1280 height 522
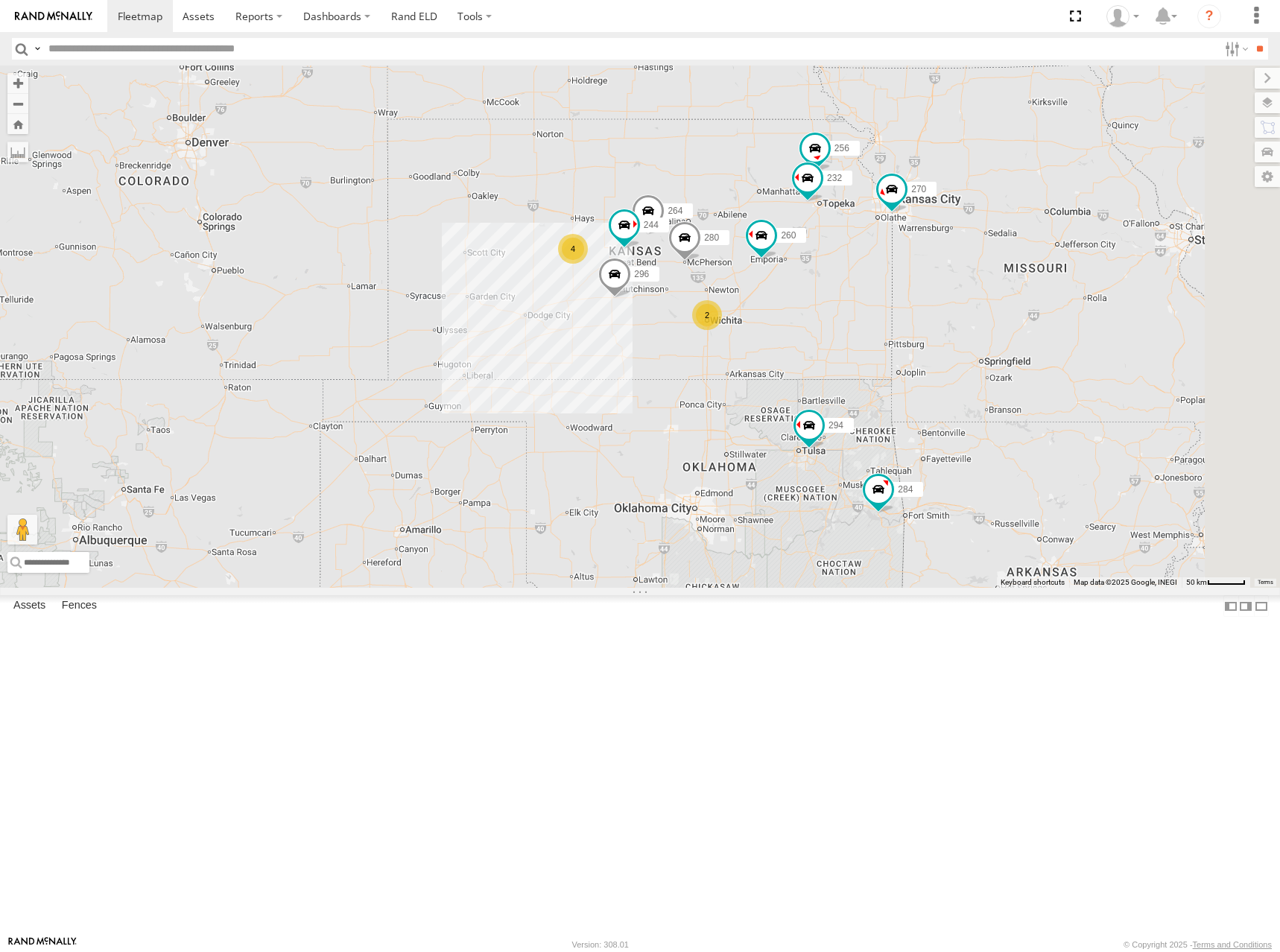
drag, startPoint x: 1062, startPoint y: 229, endPoint x: 913, endPoint y: 304, distance: 166.8
click at [913, 304] on div "244 270 292 272 280 256 232 296 284 264 302 294 260 298 266 262 4 2 300" at bounding box center [640, 326] width 1280 height 522
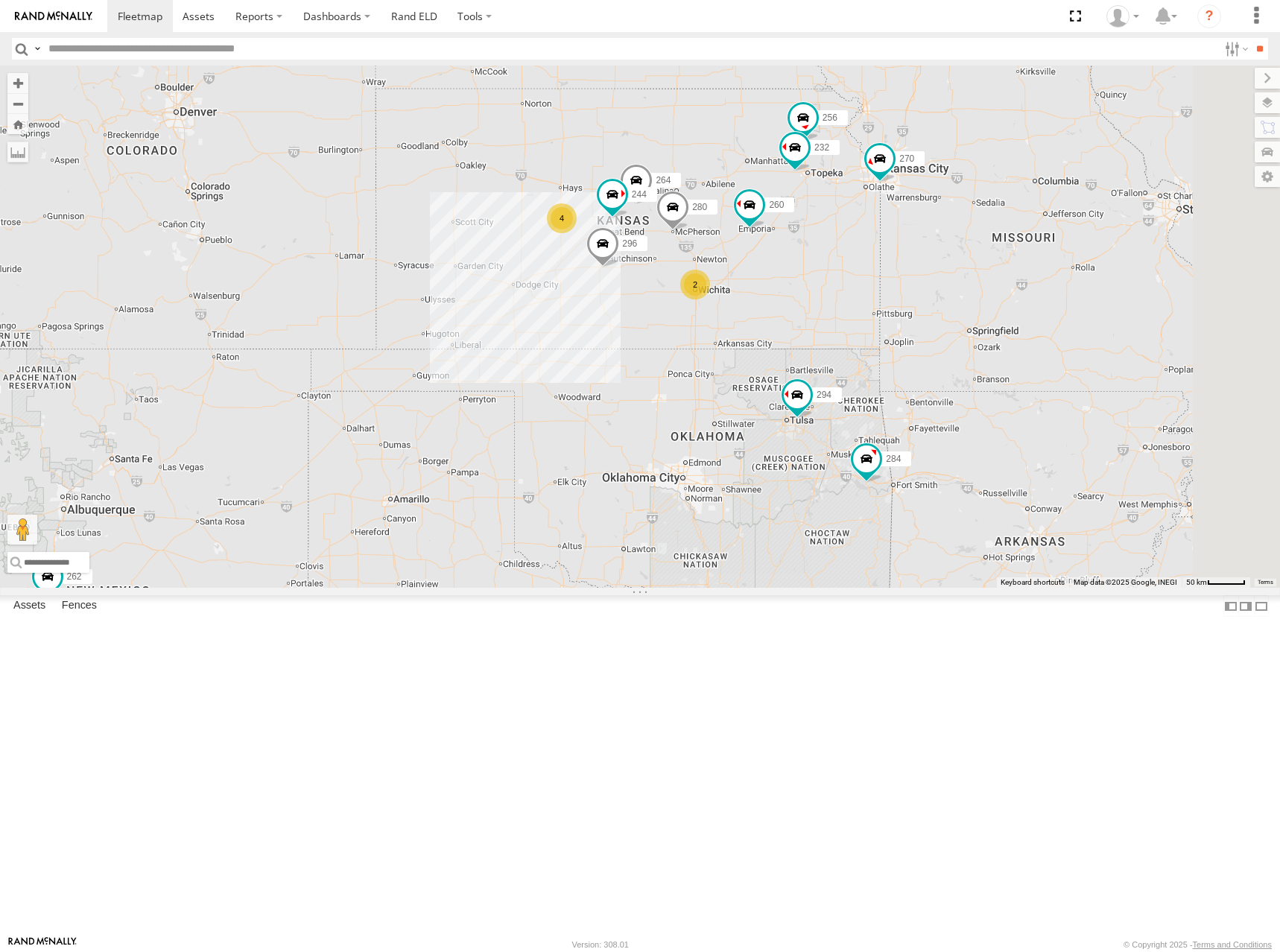
click at [902, 273] on div "244 270 292 272 280 256 232 296 284 264 302 294 260 298 266 262 4 2 2" at bounding box center [640, 326] width 1280 height 522
drag, startPoint x: 900, startPoint y: 320, endPoint x: 901, endPoint y: 301, distance: 19.0
click at [901, 301] on div "244 270 292 272 280 256 232 296 284 264 302 294 260 298 266 262 4 2 2" at bounding box center [640, 326] width 1280 height 522
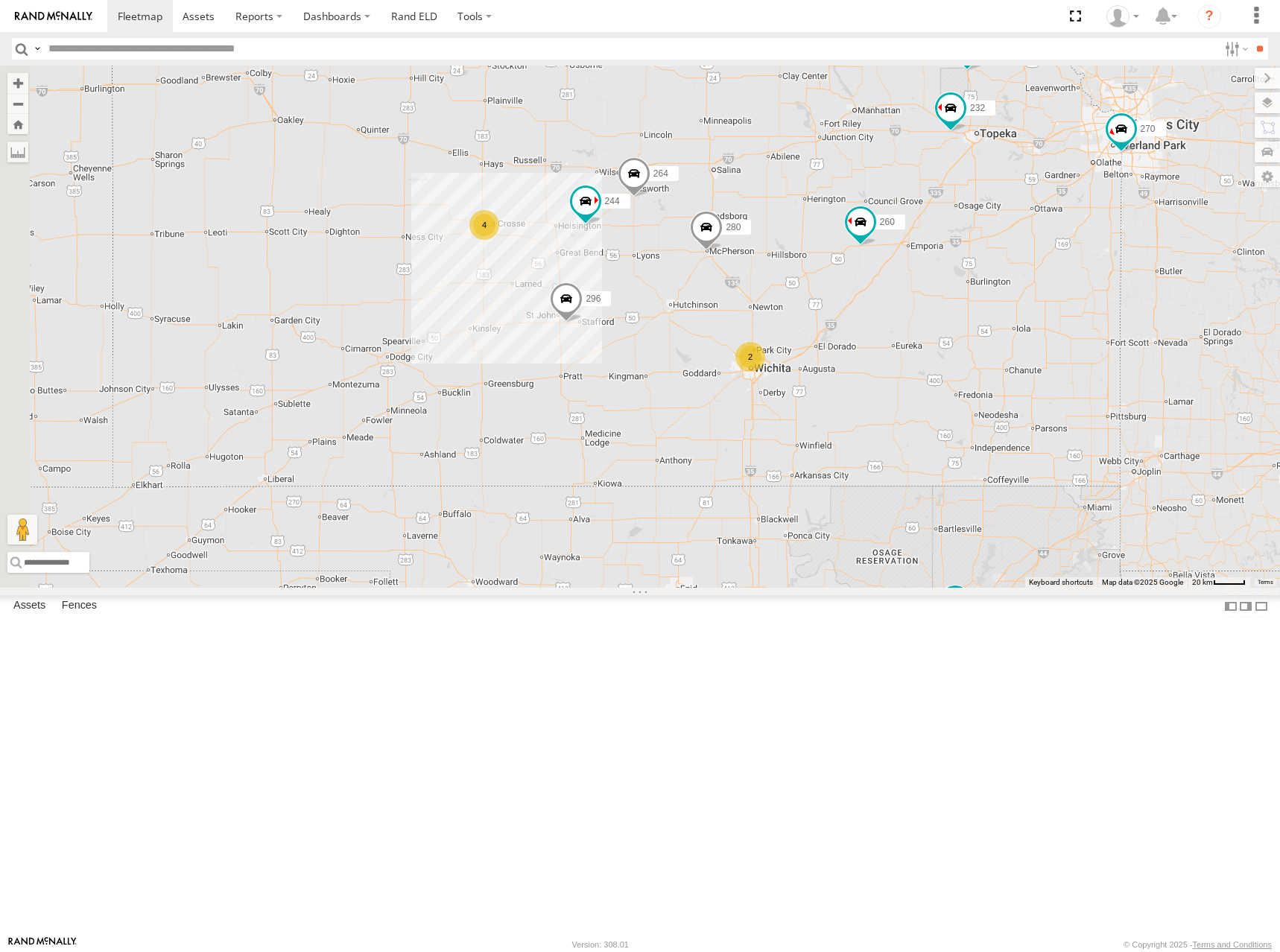
drag, startPoint x: 912, startPoint y: 320, endPoint x: 999, endPoint y: 316, distance: 87.1
click at [999, 316] on div "244 270 292 272 280 256 232 296 284 264 302 294 260 298 266 262 4 2" at bounding box center [640, 326] width 1280 height 522
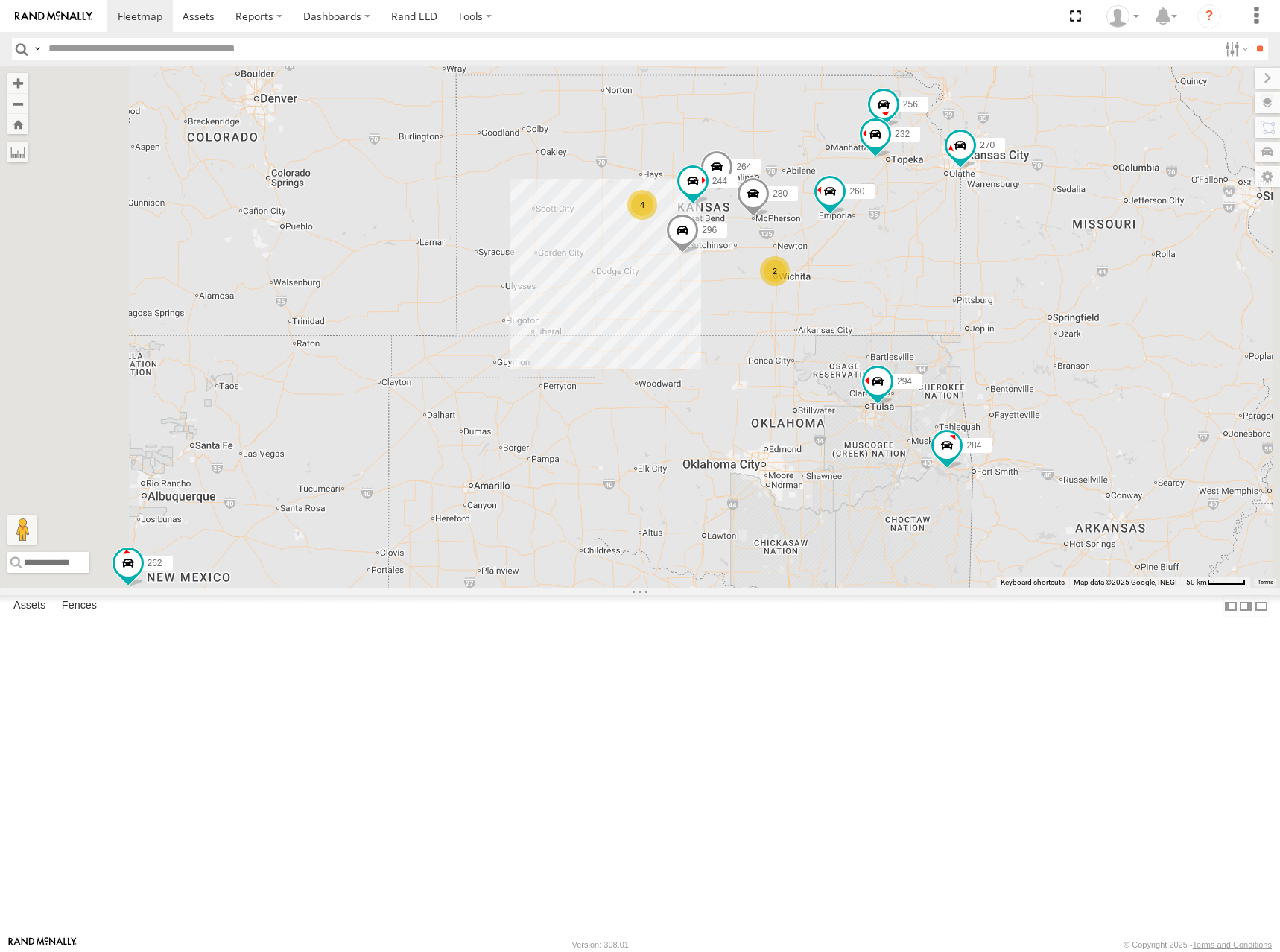
drag, startPoint x: 1002, startPoint y: 255, endPoint x: 988, endPoint y: 290, distance: 37.7
click at [988, 290] on div "244 270 292 272 280 256 232 296 284 264 302 294 260 298 266 262 4 2 2" at bounding box center [640, 326] width 1280 height 522
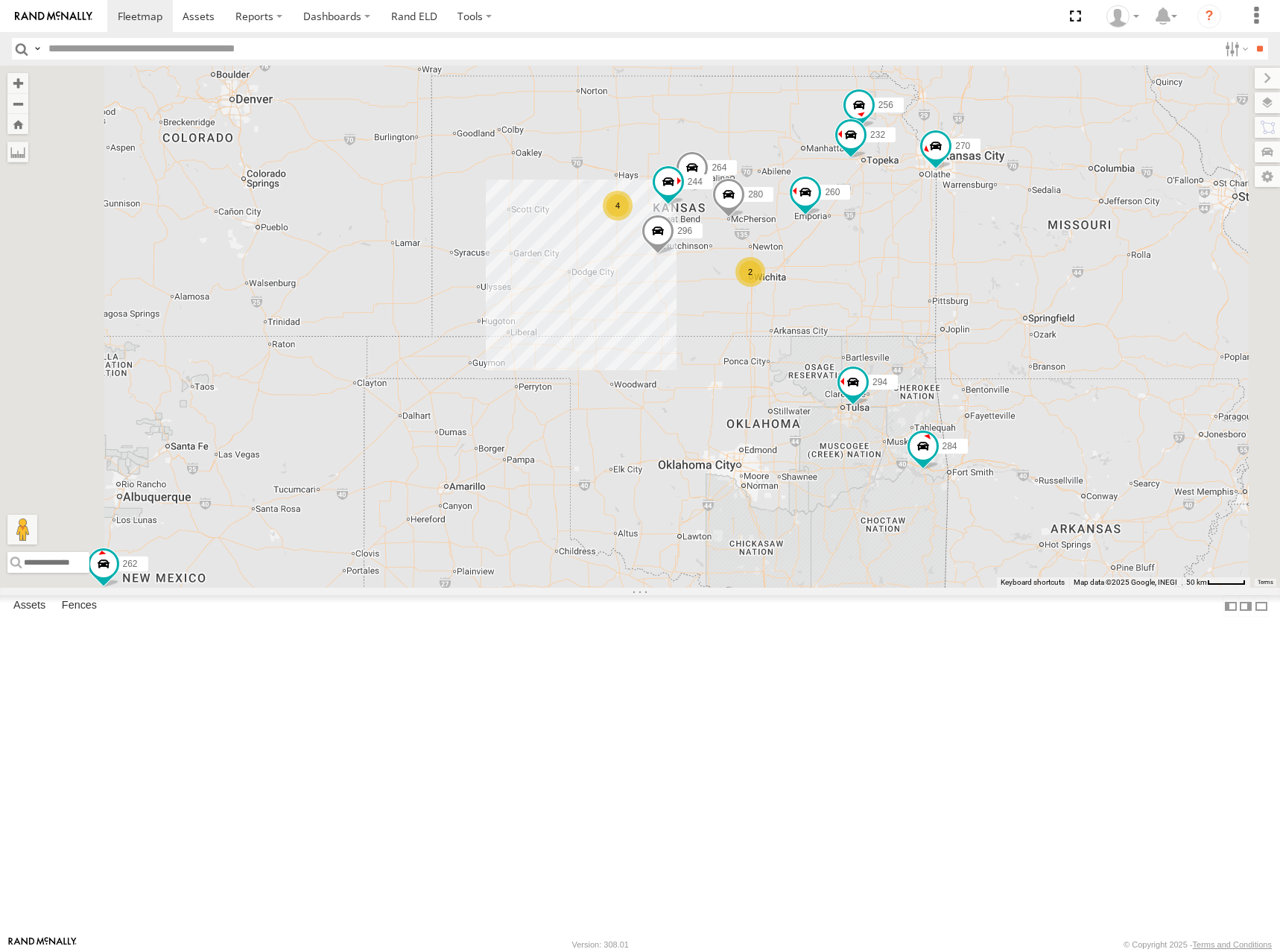
drag, startPoint x: 941, startPoint y: 299, endPoint x: 929, endPoint y: 294, distance: 13.0
click at [929, 294] on div "244 270 292 272 280 256 232 296 284 264 302 294 260 298 266 262 4 2 2" at bounding box center [640, 326] width 1280 height 522
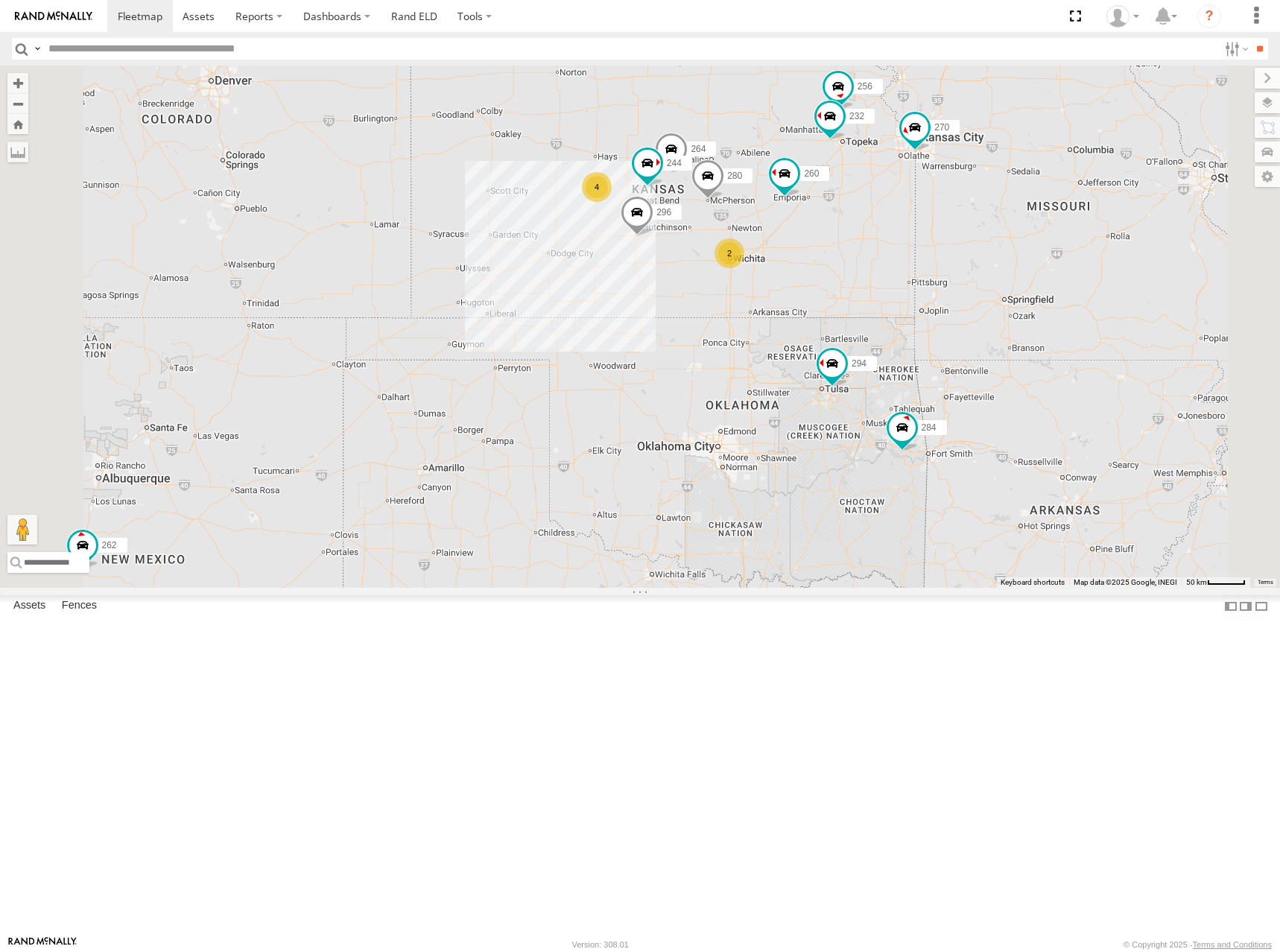
drag, startPoint x: 864, startPoint y: 291, endPoint x: 844, endPoint y: 268, distance: 30.5
click at [844, 268] on div "244 270 292 272 280 256 232 296 284 264 302 294 260 298 266 262 4 2 2" at bounding box center [640, 326] width 1280 height 522
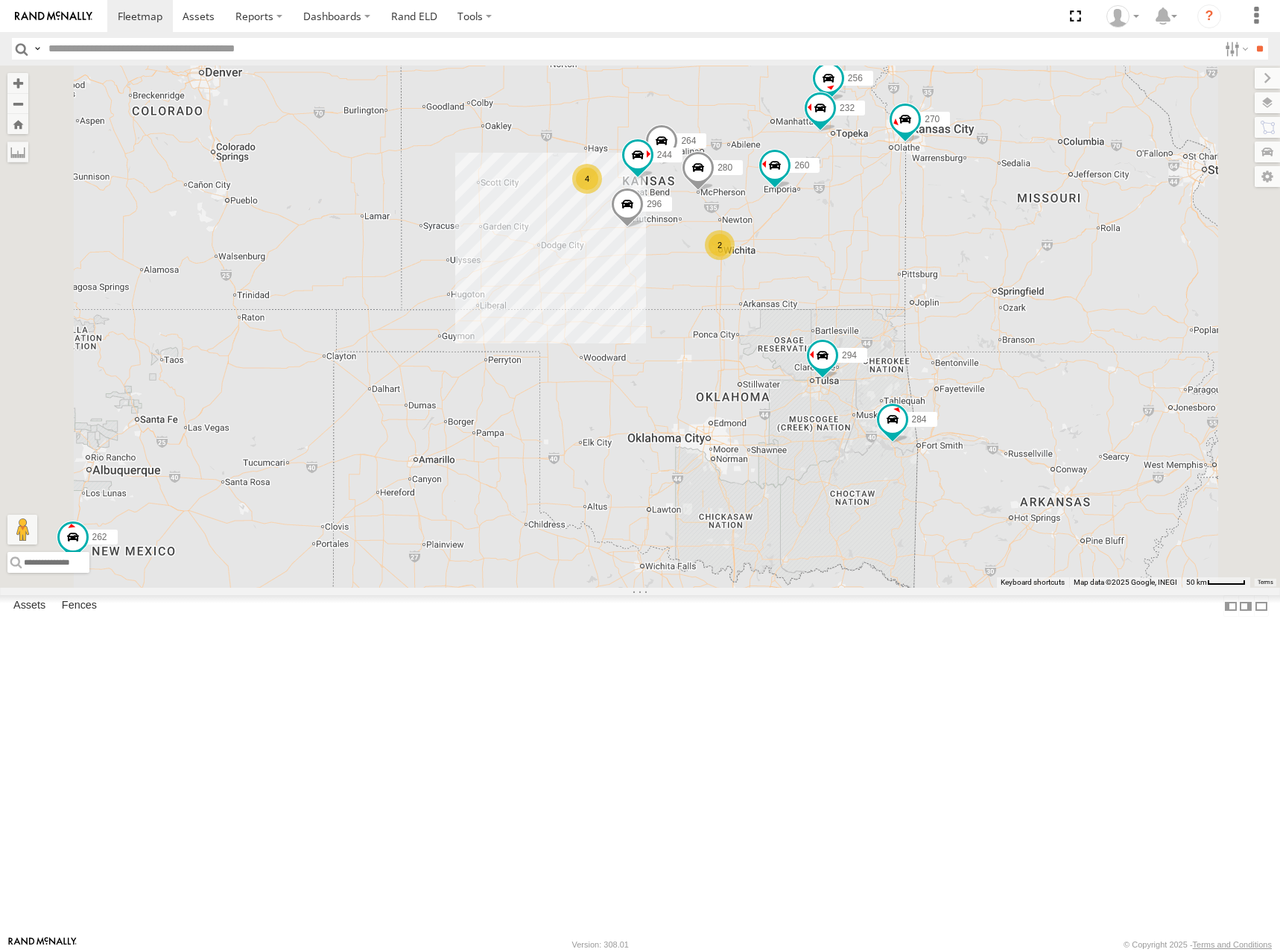
click at [827, 263] on div "244 270 292 272 280 256 232 296 284 264 302 294 260 298 266 262 4 2 2" at bounding box center [640, 326] width 1280 height 522
click at [921, 261] on div "244 270 292 272 280 256 232 296 284 264 302 294 260 298 266 262 4 2 2" at bounding box center [640, 326] width 1280 height 522
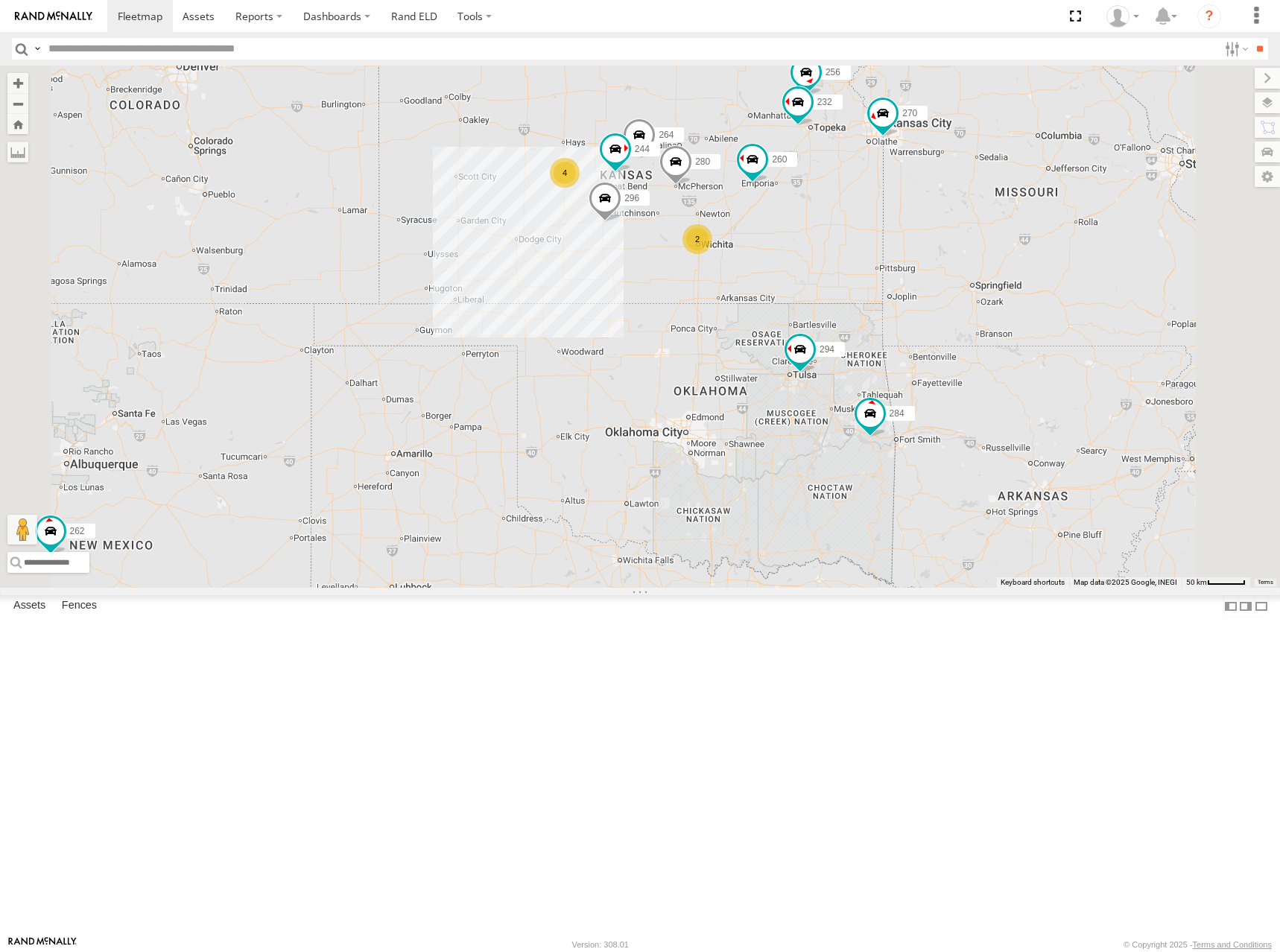
drag, startPoint x: 908, startPoint y: 249, endPoint x: 903, endPoint y: 260, distance: 12.1
click at [903, 260] on div "244 270 292 272 280 256 232 296 284 264 302 294 260 298 266 262 4 2 2" at bounding box center [640, 326] width 1280 height 522
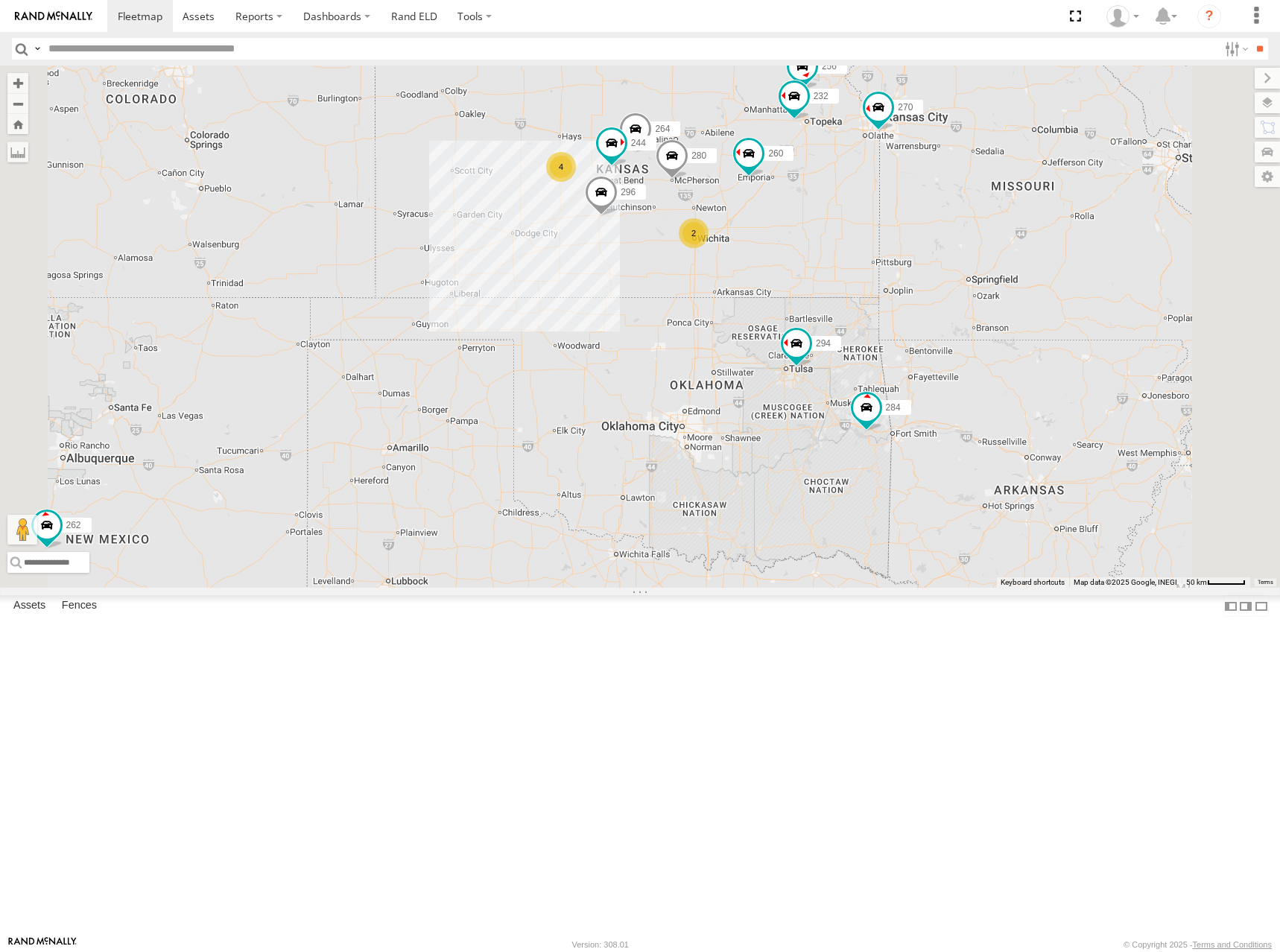
click at [895, 259] on div "244 270 292 272 280 256 232 296 284 264 302 294 260 298 266 262 4 2 2" at bounding box center [640, 326] width 1280 height 522
drag, startPoint x: 864, startPoint y: 261, endPoint x: 833, endPoint y: 250, distance: 32.9
click at [834, 250] on div "244 270 292 272 280 256 232 296 284 264 302 294 260 298 266 262 4 2 2" at bounding box center [640, 326] width 1280 height 522
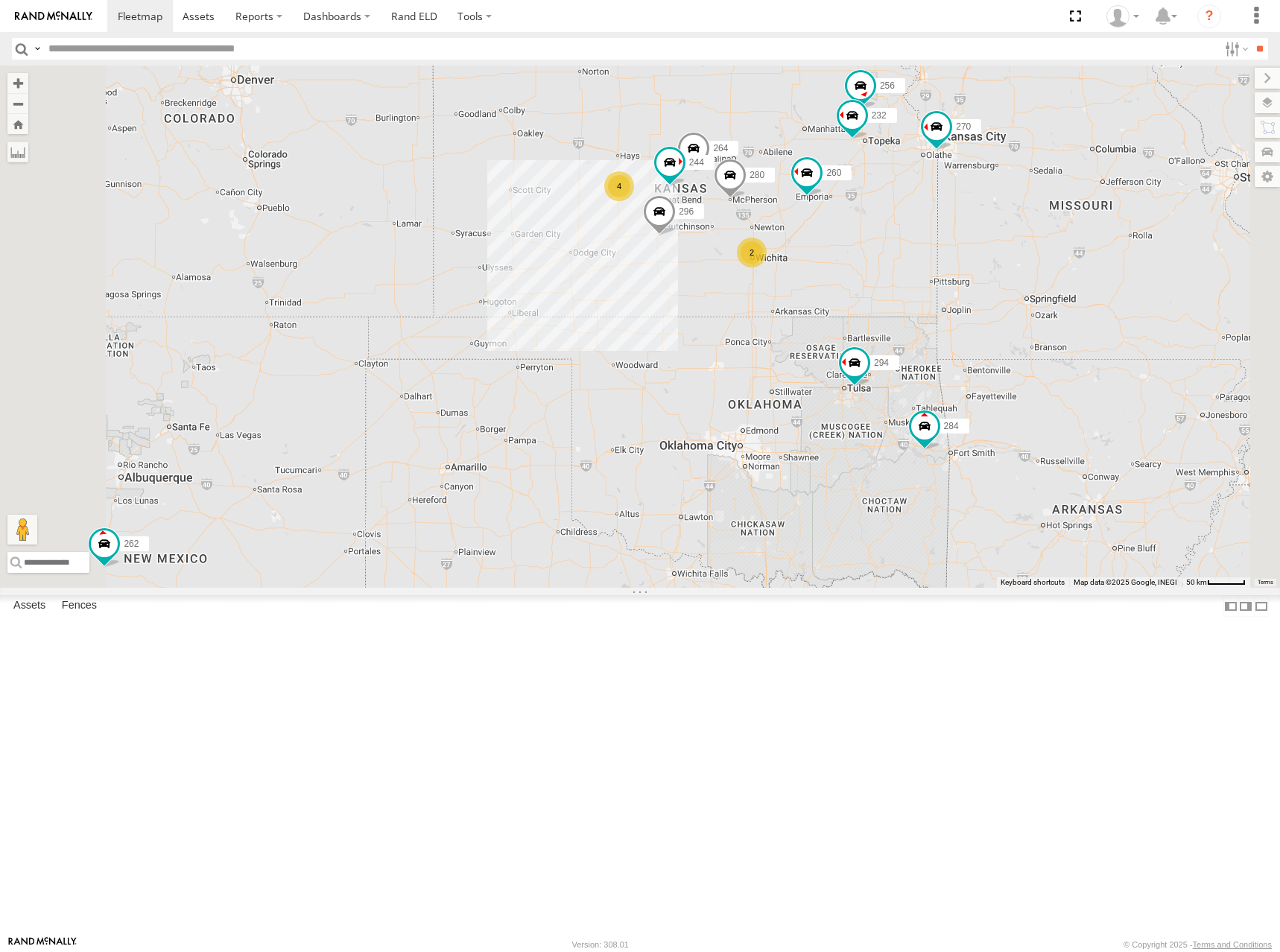
click at [926, 257] on div "244 270 292 272 280 256 232 296 284 264 302 294 260 298 266 262 4 2 2" at bounding box center [640, 326] width 1280 height 522
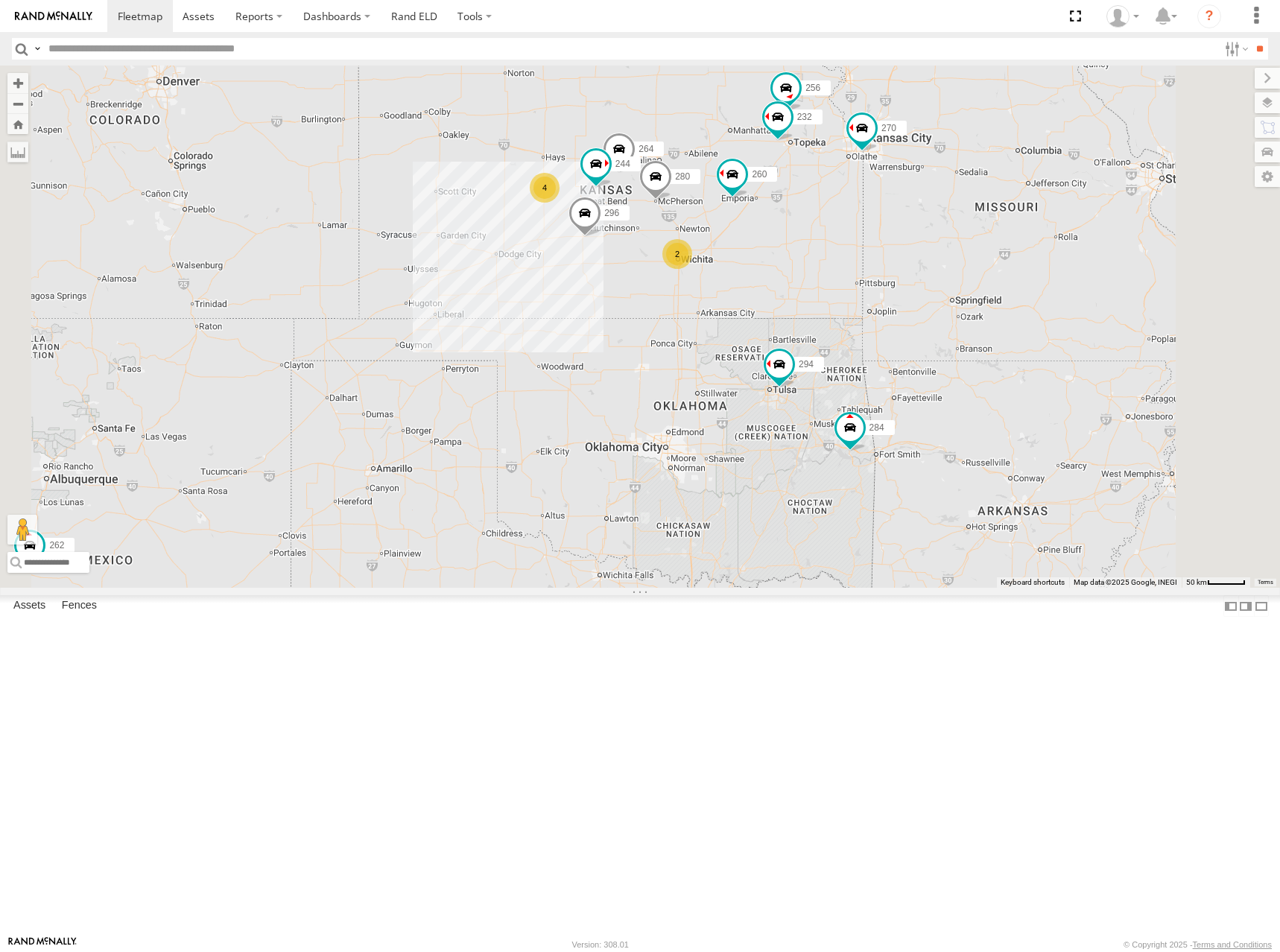
drag, startPoint x: 942, startPoint y: 284, endPoint x: 868, endPoint y: 282, distance: 74.0
click at [868, 282] on div "244 270 292 272 280 256 232 296 284 264 302 294 260 298 266 262 4 2 2" at bounding box center [640, 326] width 1280 height 522
drag, startPoint x: 866, startPoint y: 258, endPoint x: 873, endPoint y: 240, distance: 19.3
click at [868, 247] on div "244 270 292 272 280 256 232 296 284 264 302 294 260 298 266 262 4 2 2" at bounding box center [640, 326] width 1280 height 522
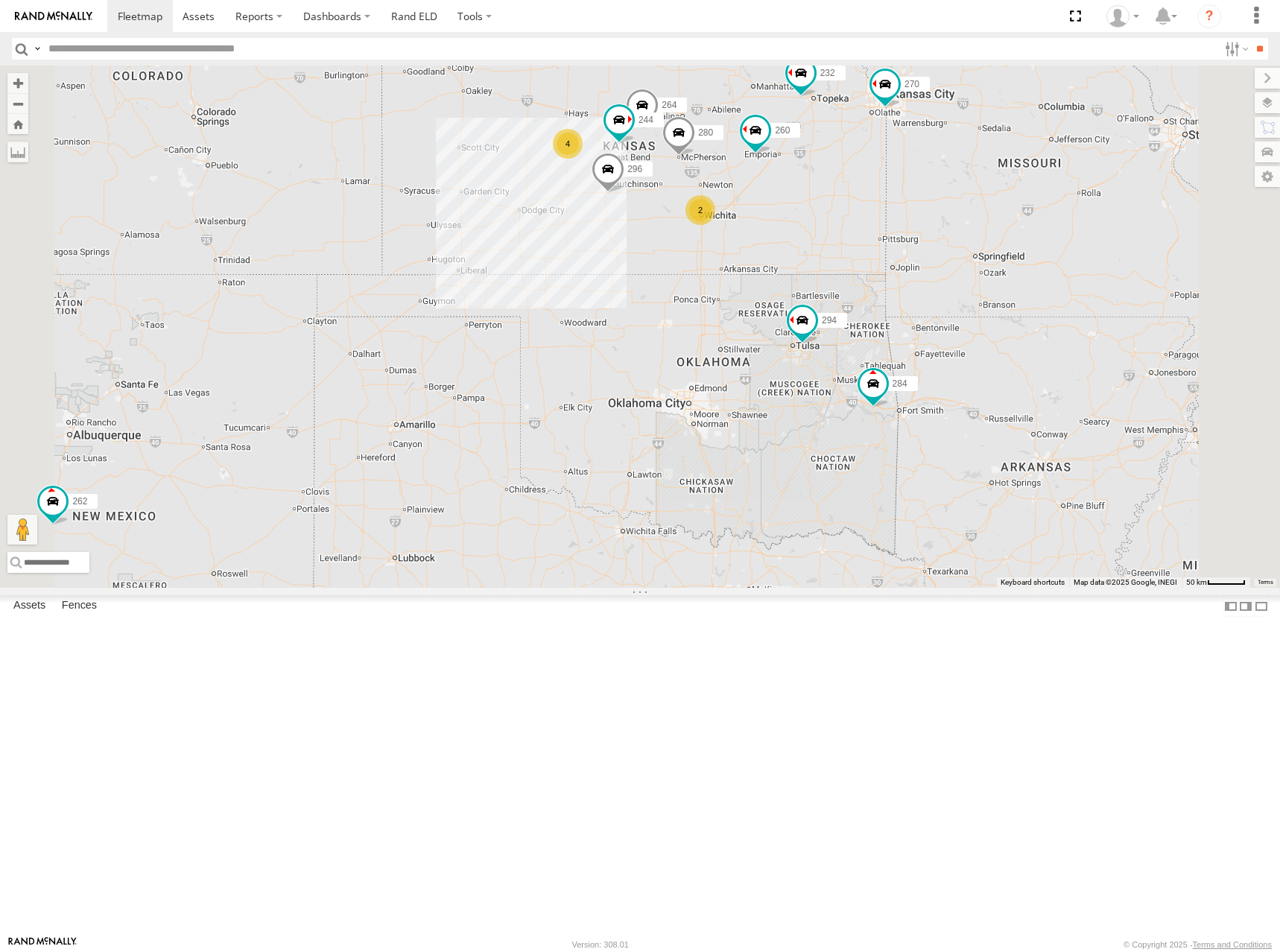
drag, startPoint x: 883, startPoint y: 230, endPoint x: 903, endPoint y: 196, distance: 39.4
click at [903, 196] on div "244 270 292 272 280 256 232 296 284 264 302 294 260 298 266 262 4 2 2" at bounding box center [640, 326] width 1280 height 522
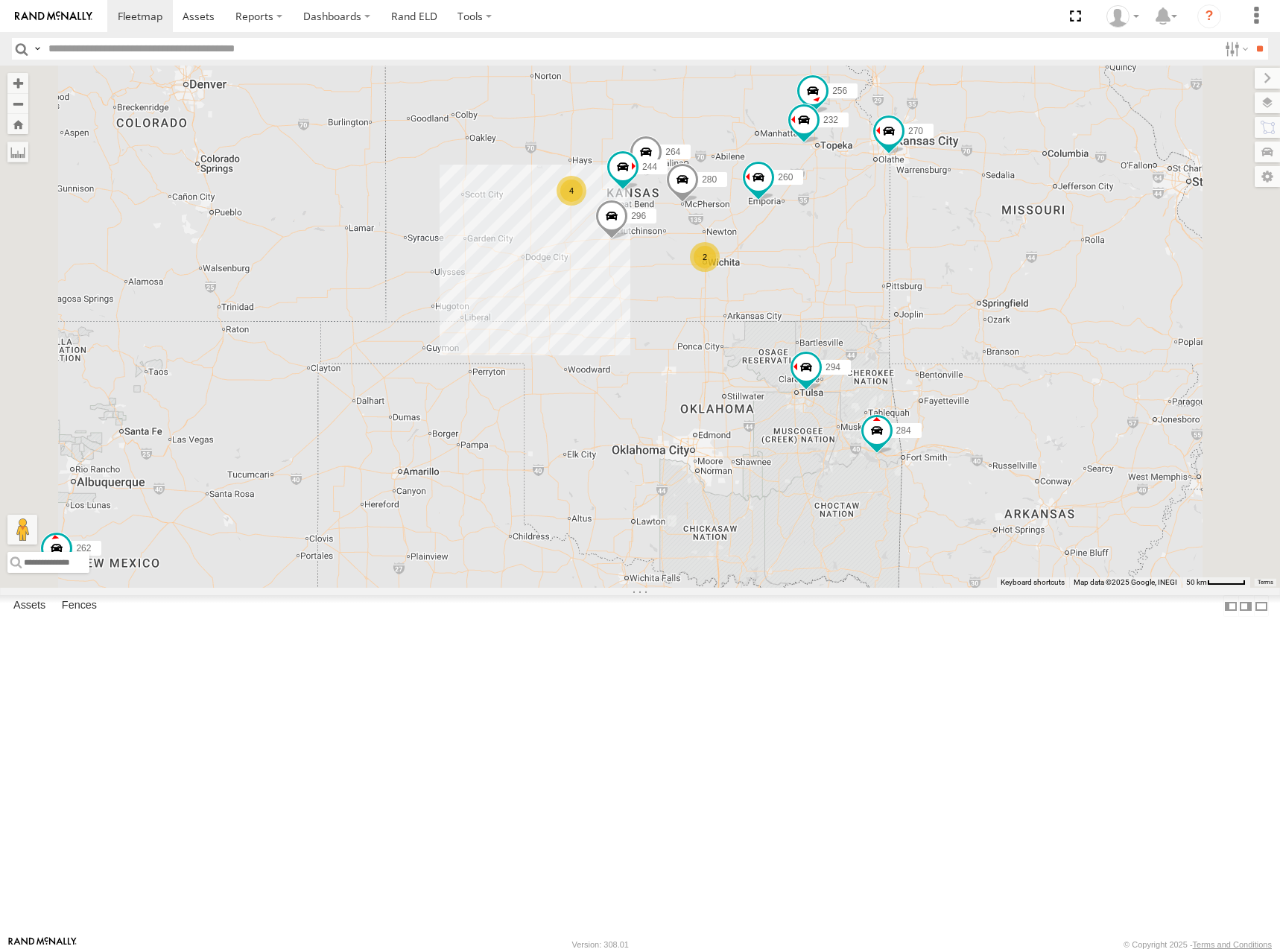
drag, startPoint x: 906, startPoint y: 197, endPoint x: 901, endPoint y: 261, distance: 64.2
click at [905, 260] on div "244 270 292 272 280 256 232 296 284 264 302 294 260 298 266 262 4 2" at bounding box center [640, 326] width 1280 height 522
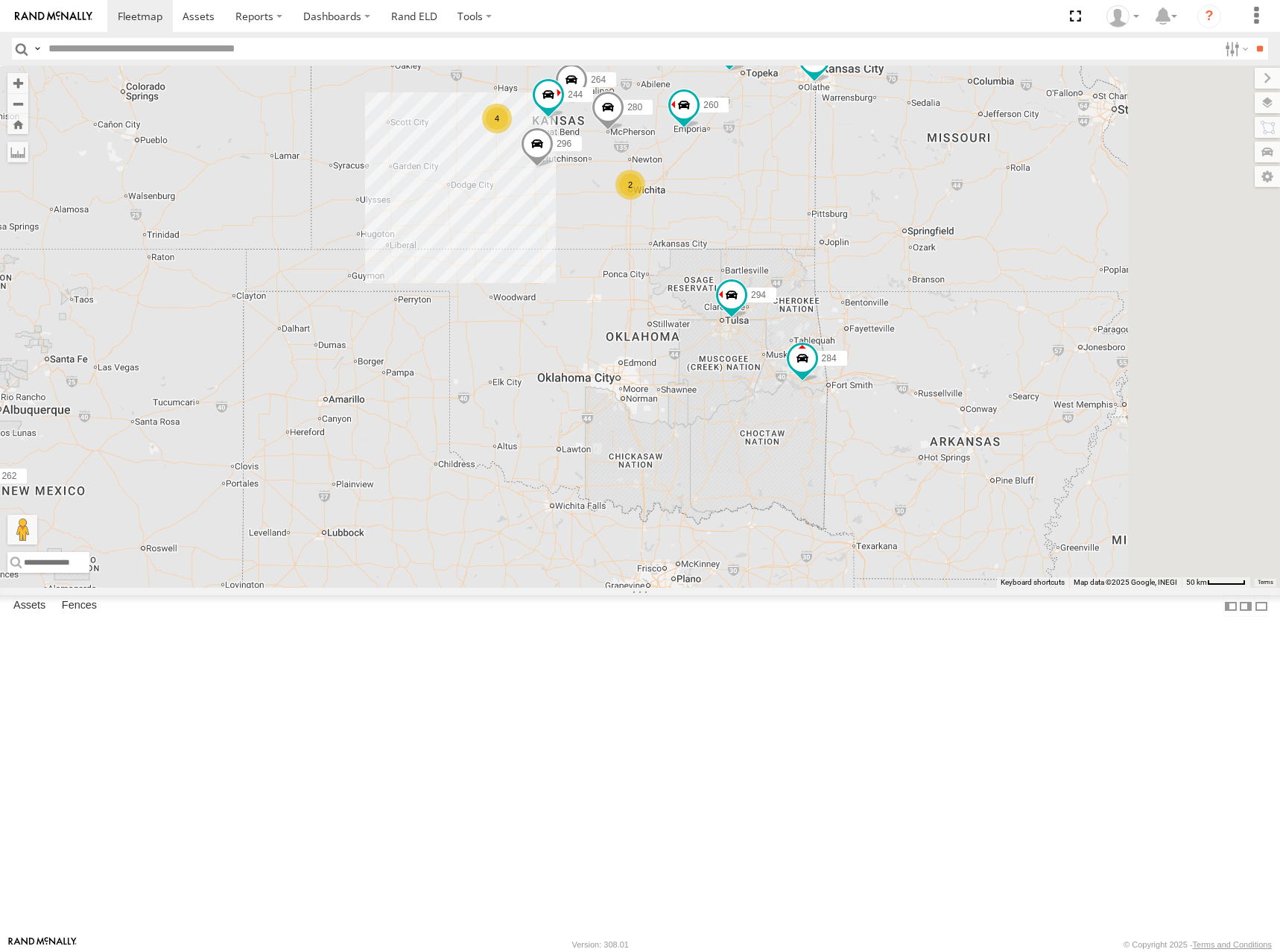
drag, startPoint x: 932, startPoint y: 292, endPoint x: 845, endPoint y: 224, distance: 110.4
click at [845, 224] on div "244 270 292 272 280 256 232 296 284 264 302 294 260 298 266 262 4 2 2" at bounding box center [640, 326] width 1280 height 522
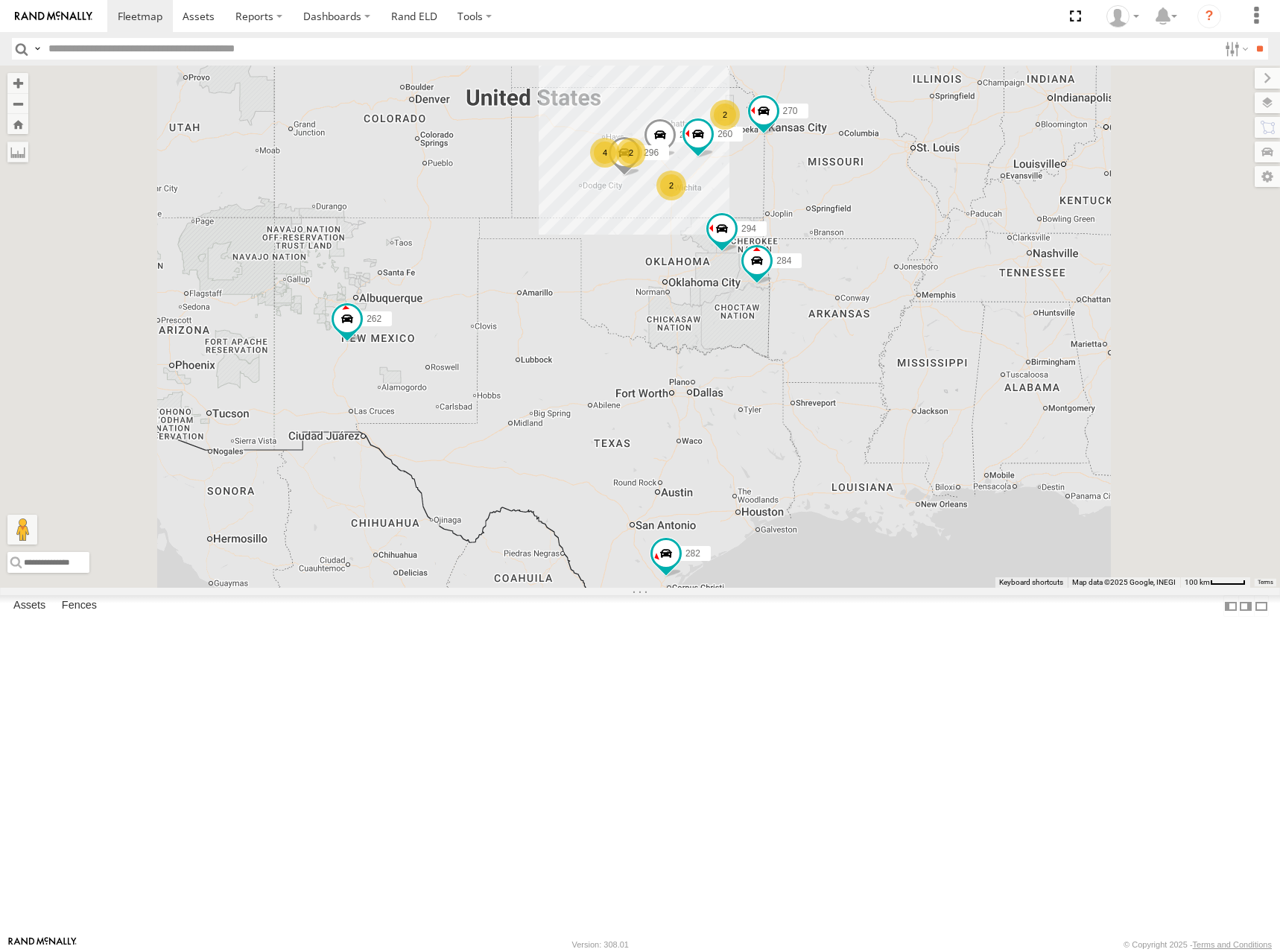
click at [960, 359] on div "270 292 272 280 296 284 302 294 260 262 4 2 2 2 2 2 282" at bounding box center [640, 326] width 1280 height 522
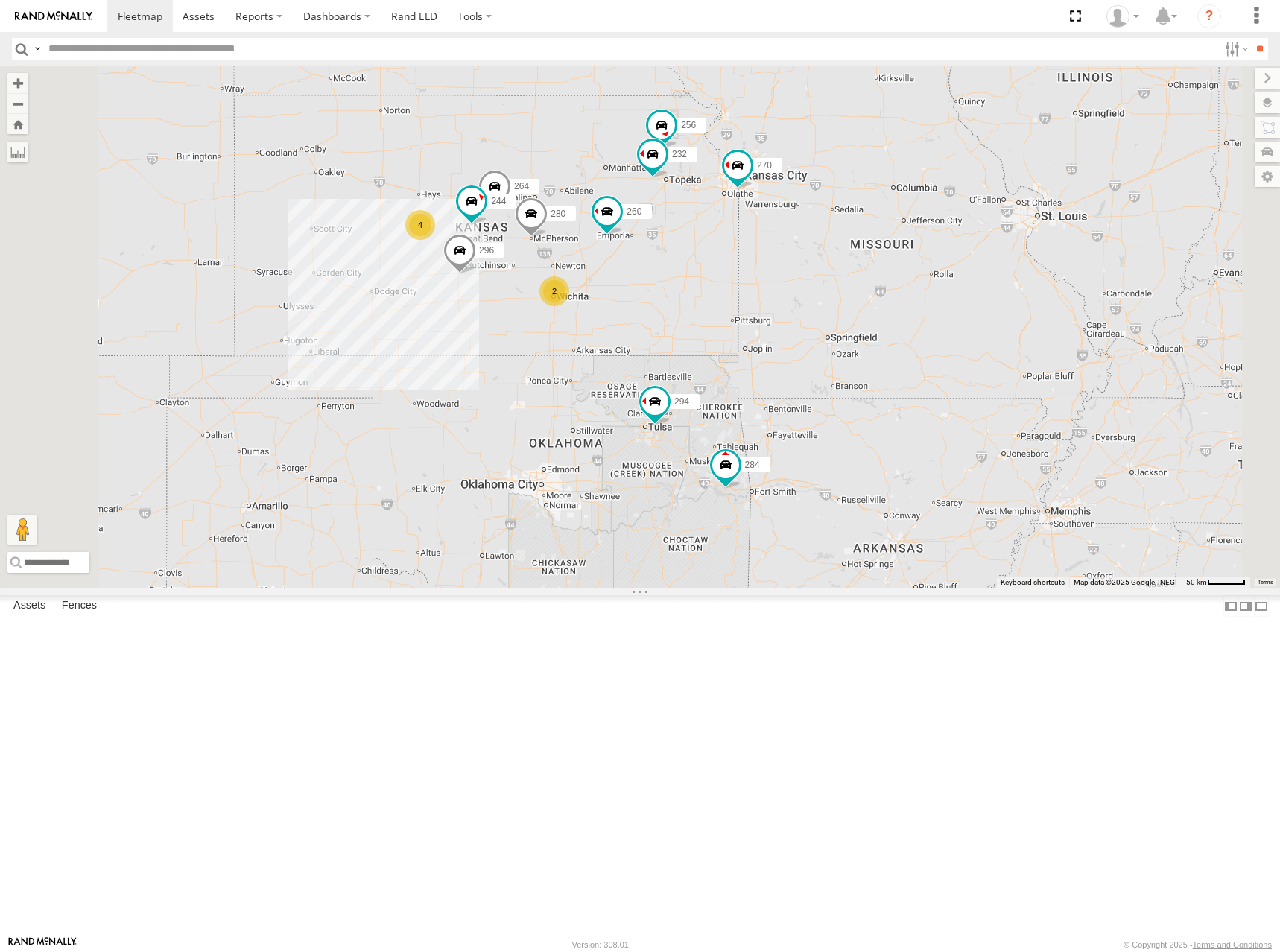
drag, startPoint x: 1022, startPoint y: 251, endPoint x: 1008, endPoint y: 312, distance: 62.6
click at [1008, 312] on div "270 292 272 280 296 284 302 294 260 262 282 4 2 244 2 256 232 264" at bounding box center [640, 326] width 1280 height 522
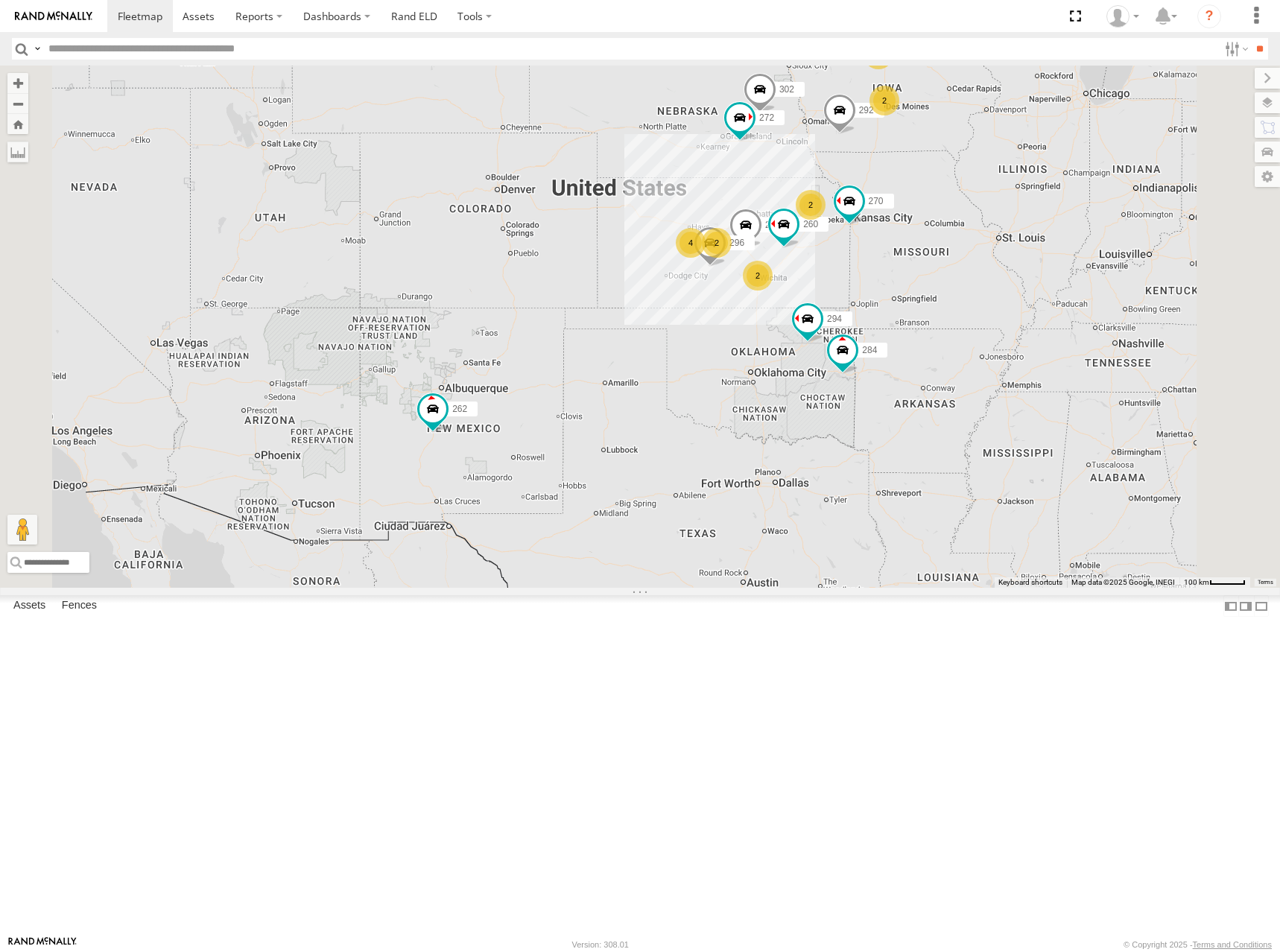
drag, startPoint x: 941, startPoint y: 299, endPoint x: 1047, endPoint y: 330, distance: 110.4
click at [1047, 330] on div "270 292 272 280 296 284 302 294 260 262 282 4 2 2 2 2 2" at bounding box center [640, 326] width 1280 height 522
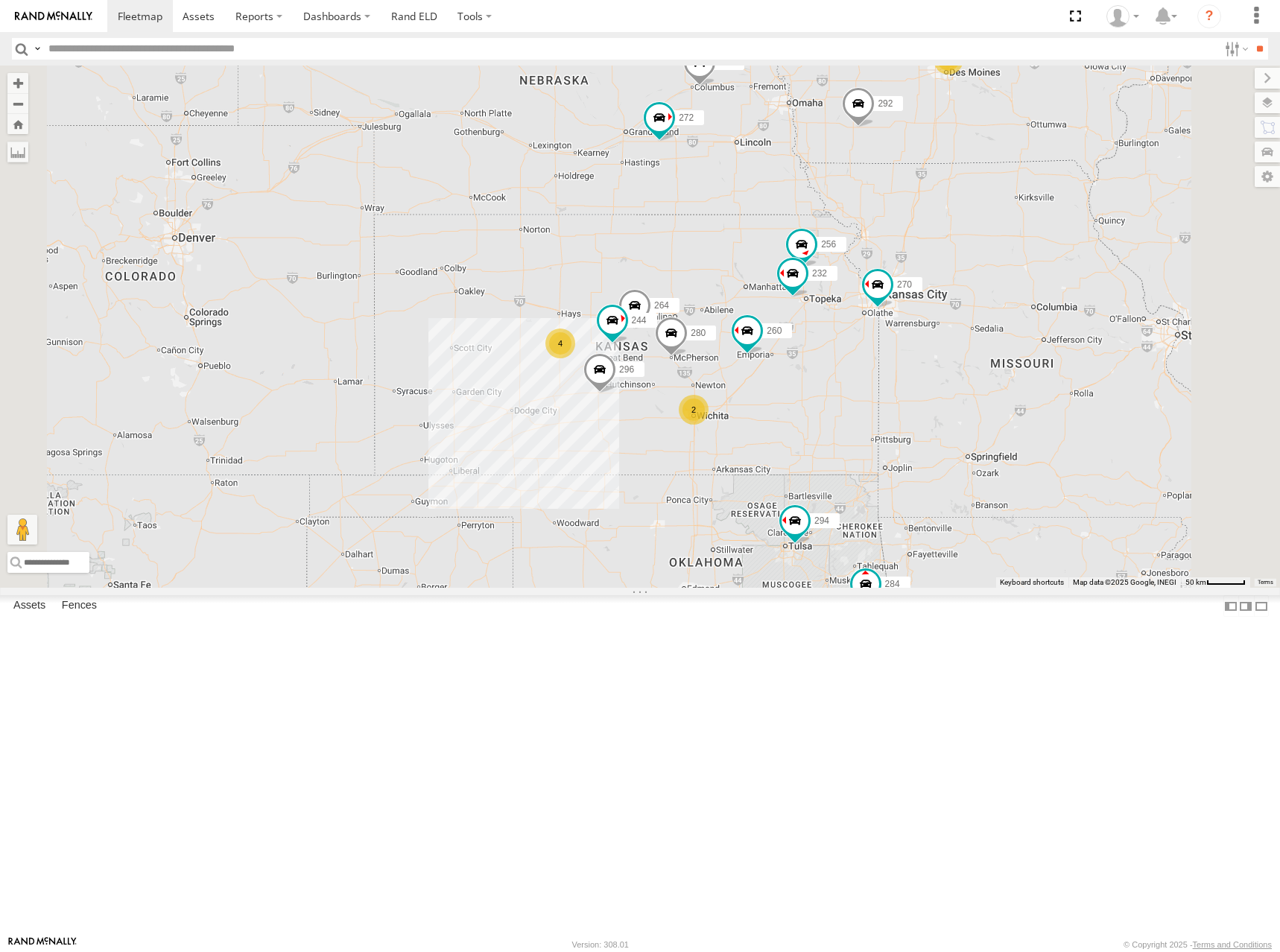
drag, startPoint x: 987, startPoint y: 507, endPoint x: 1022, endPoint y: 485, distance: 41.3
click at [1022, 485] on div "270 292 272 280 296 284 302 294 260 262 282 244 298 256 232 264 266 4 2 2" at bounding box center [640, 326] width 1280 height 522
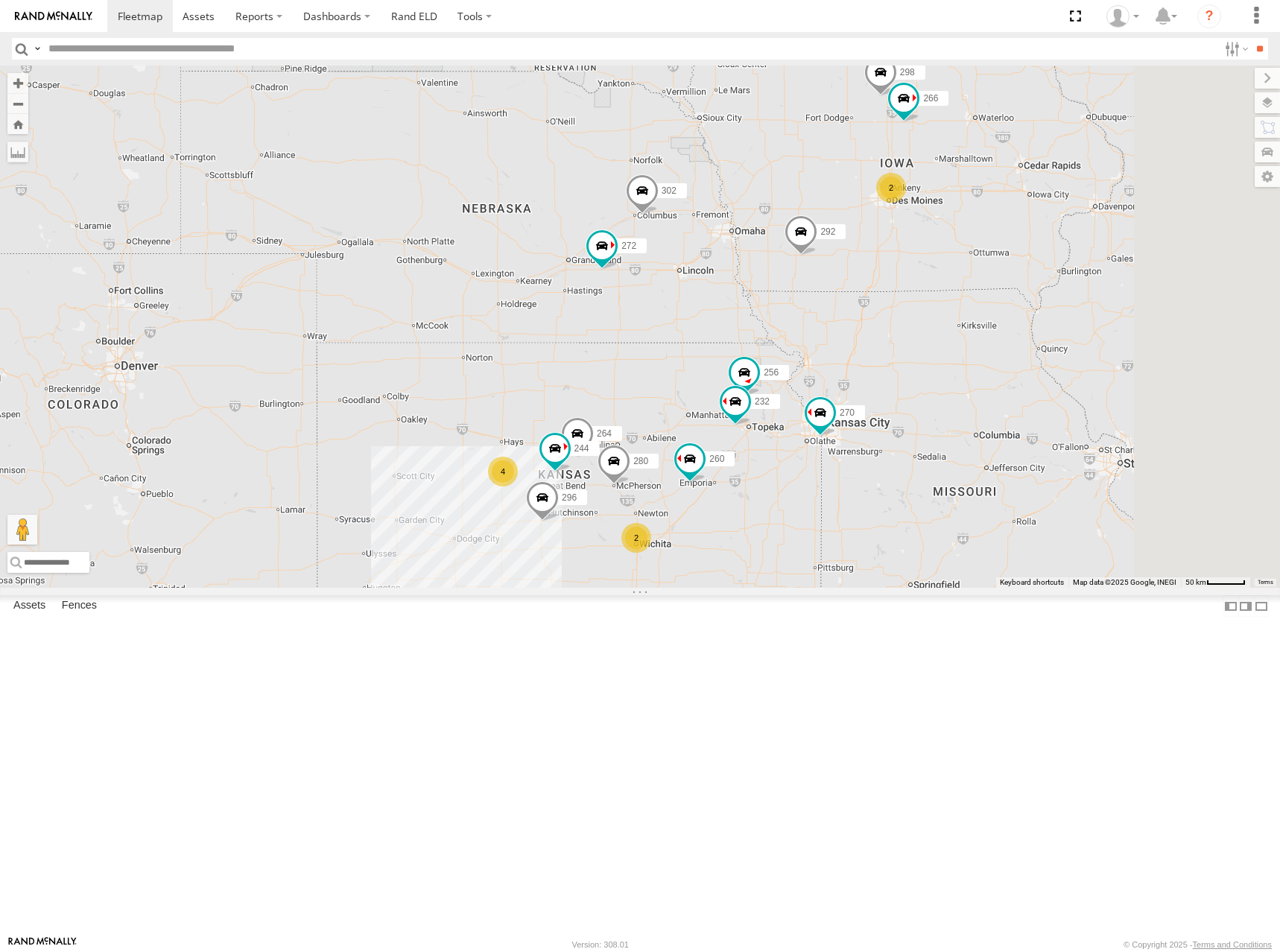
drag, startPoint x: 1067, startPoint y: 397, endPoint x: 1012, endPoint y: 525, distance: 139.3
click at [1012, 525] on div "270 292 272 280 296 284 302 294 260 262 282 244 298 256 232 264 266 4 2 2" at bounding box center [640, 326] width 1280 height 522
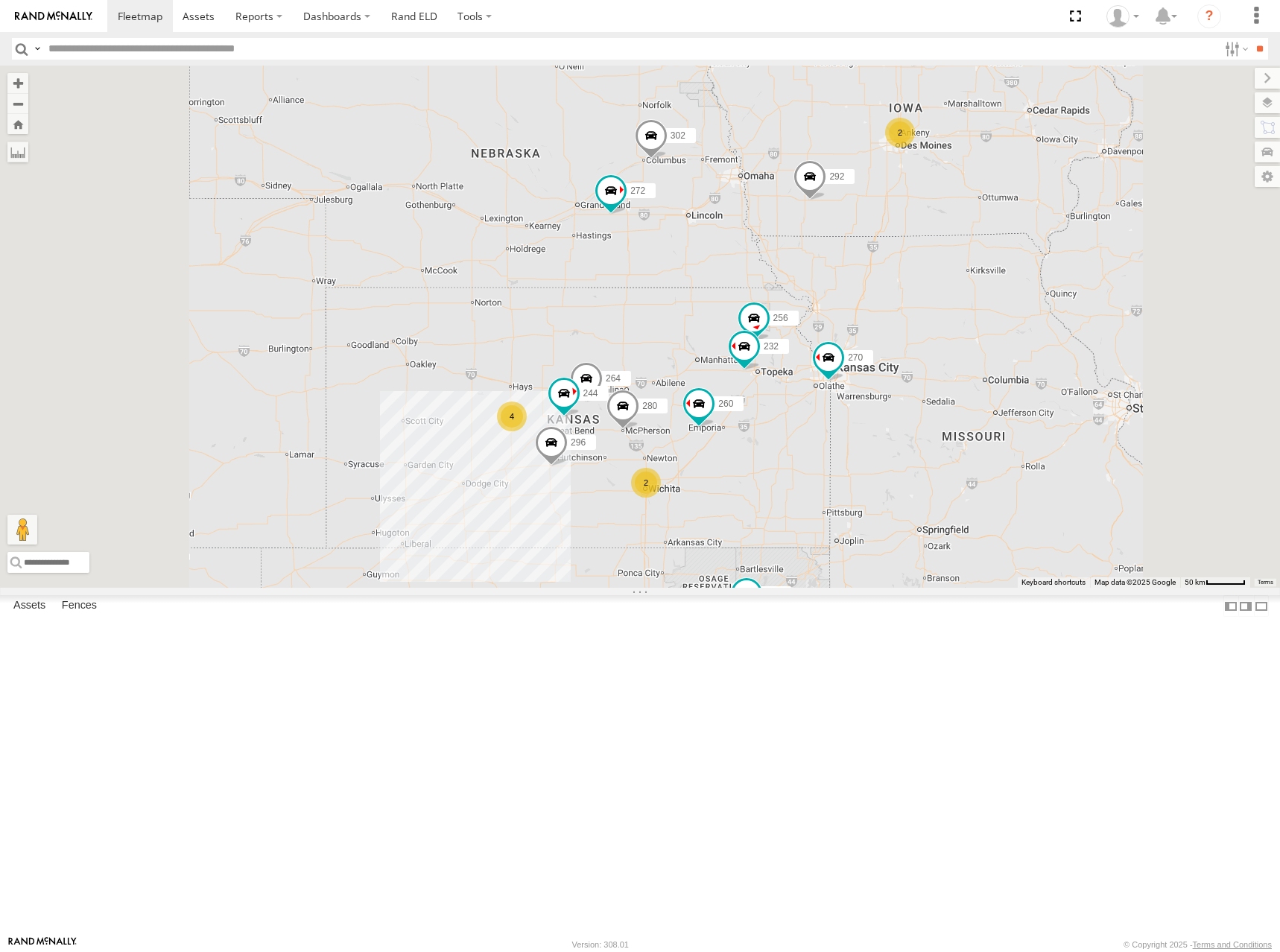
drag, startPoint x: 1006, startPoint y: 296, endPoint x: 1027, endPoint y: 226, distance: 73.1
click at [1027, 226] on div "270 292 272 280 296 284 302 294 260 262 282 244 298 256 232 264 266 4 2 2" at bounding box center [640, 326] width 1280 height 522
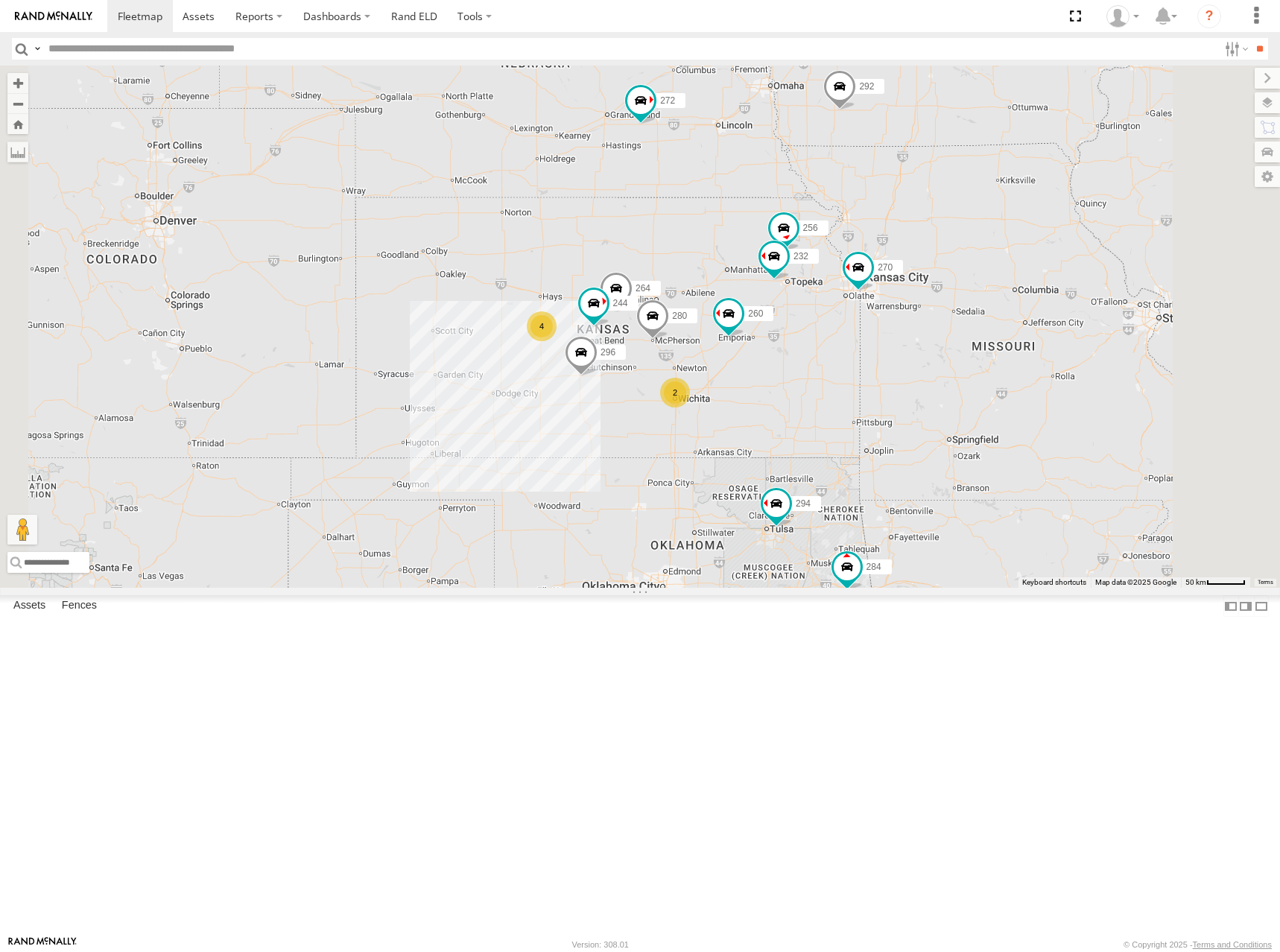
drag, startPoint x: 952, startPoint y: 341, endPoint x: 989, endPoint y: 255, distance: 93.6
click at [989, 255] on div "270 292 272 280 296 284 302 294 260 262 282 244 298 256 232 264 266 4 2 2" at bounding box center [640, 326] width 1280 height 522
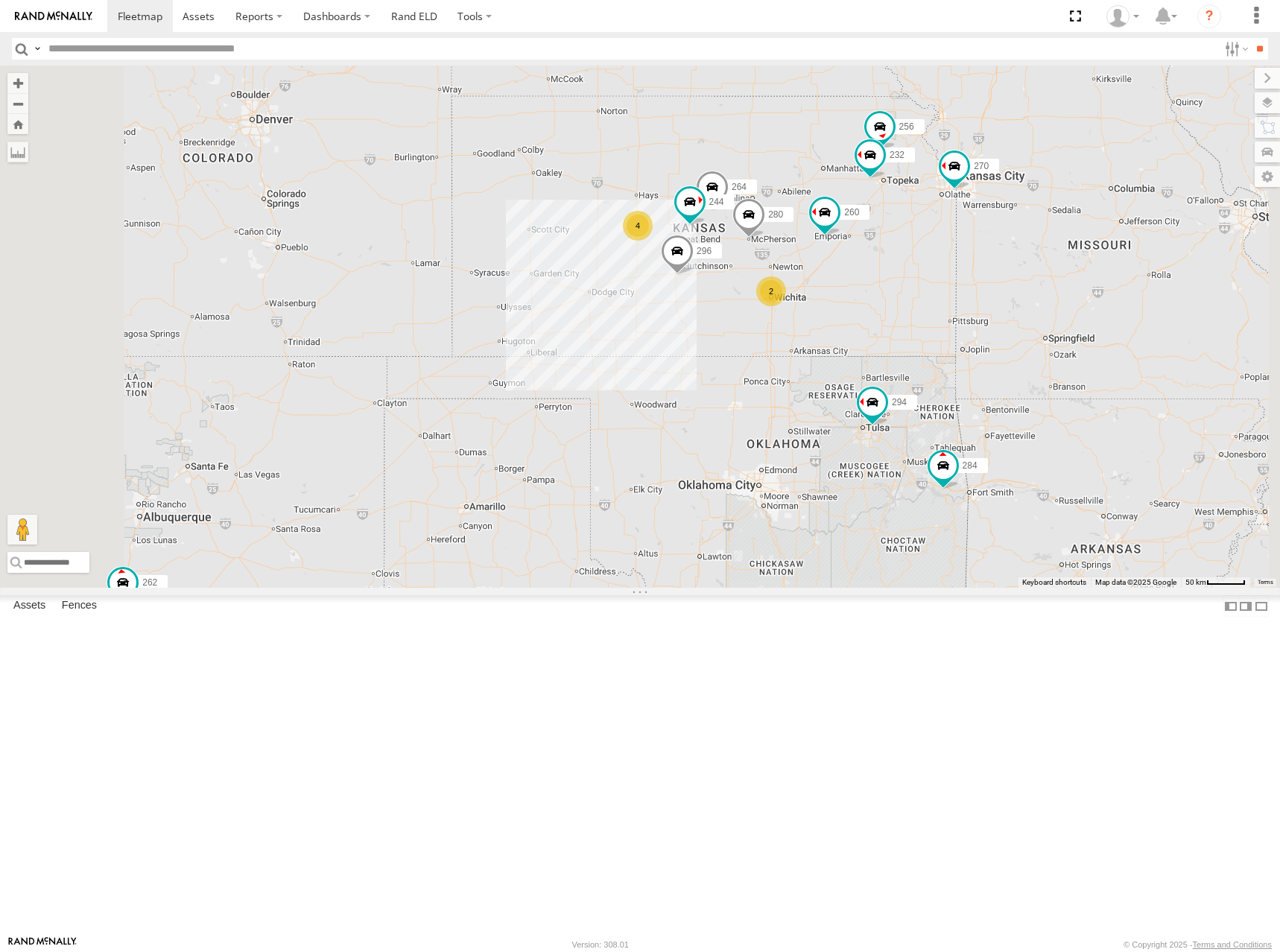
drag, startPoint x: 930, startPoint y: 322, endPoint x: 1002, endPoint y: 261, distance: 94.4
click at [1002, 261] on div "270 292 272 280 296 284 302 294 260 262 282 244 298 256 232 264 266 4 2 2" at bounding box center [640, 326] width 1280 height 522
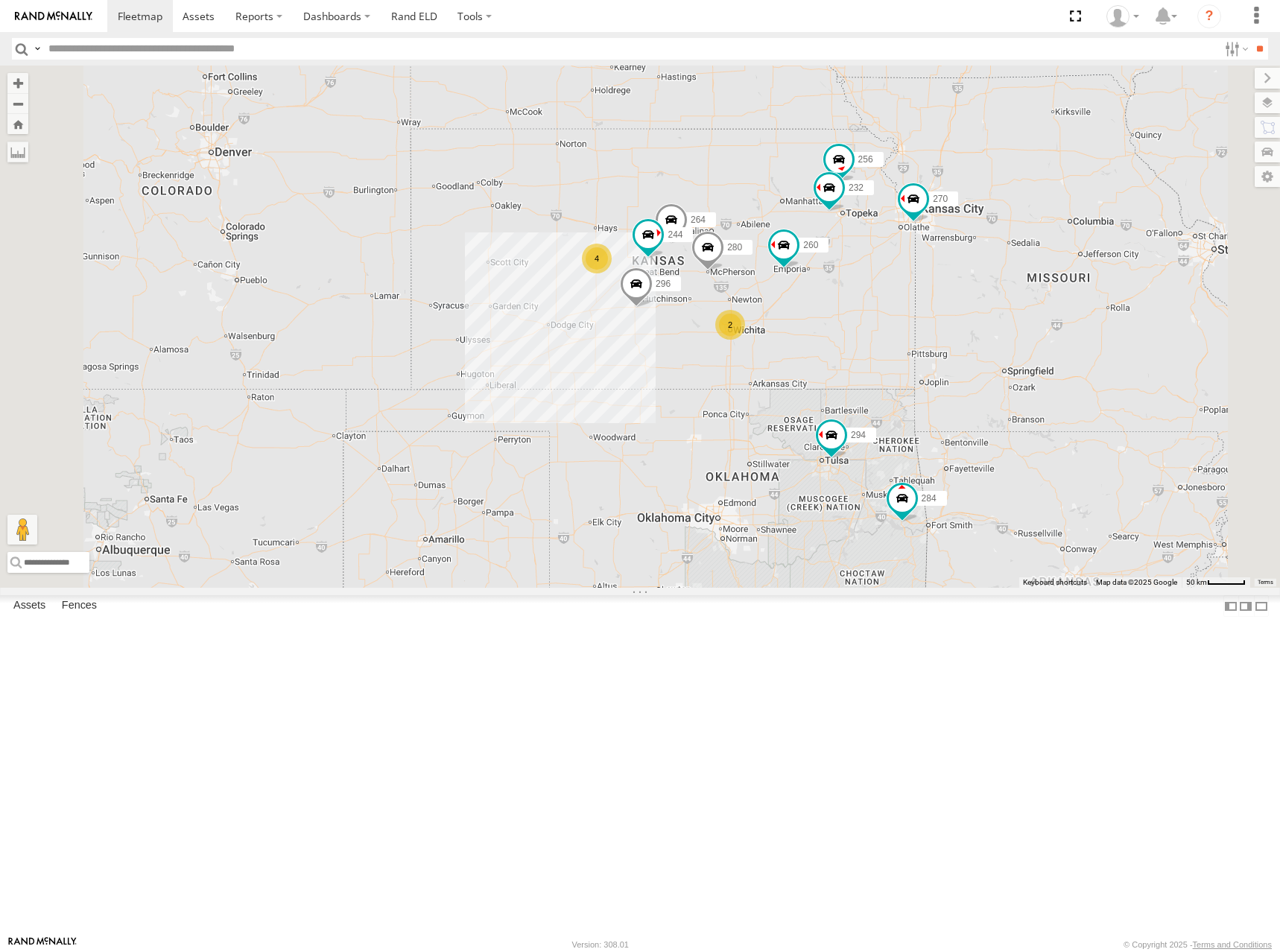
drag, startPoint x: 1044, startPoint y: 193, endPoint x: 1018, endPoint y: 217, distance: 35.4
click at [1018, 217] on div "270 292 272 280 296 284 302 294 260 262 282 244 298 256 232 264 266 4 2 2" at bounding box center [640, 326] width 1280 height 522
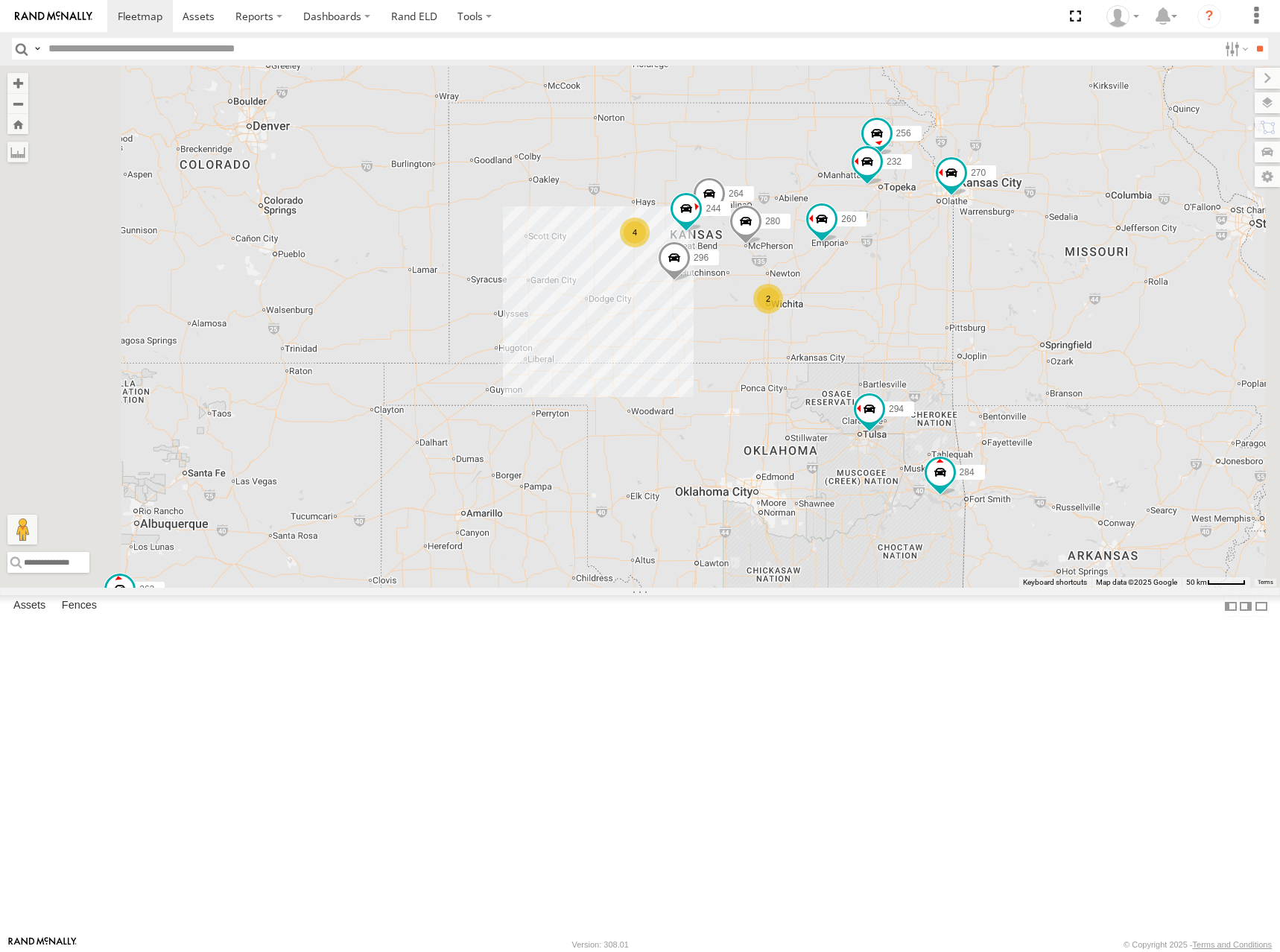
drag, startPoint x: 1015, startPoint y: 209, endPoint x: 1049, endPoint y: 192, distance: 38.0
click at [1049, 192] on div "270 292 272 280 296 284 302 294 260 262 282 244 298 256 232 264 266 4 2 2" at bounding box center [640, 326] width 1280 height 522
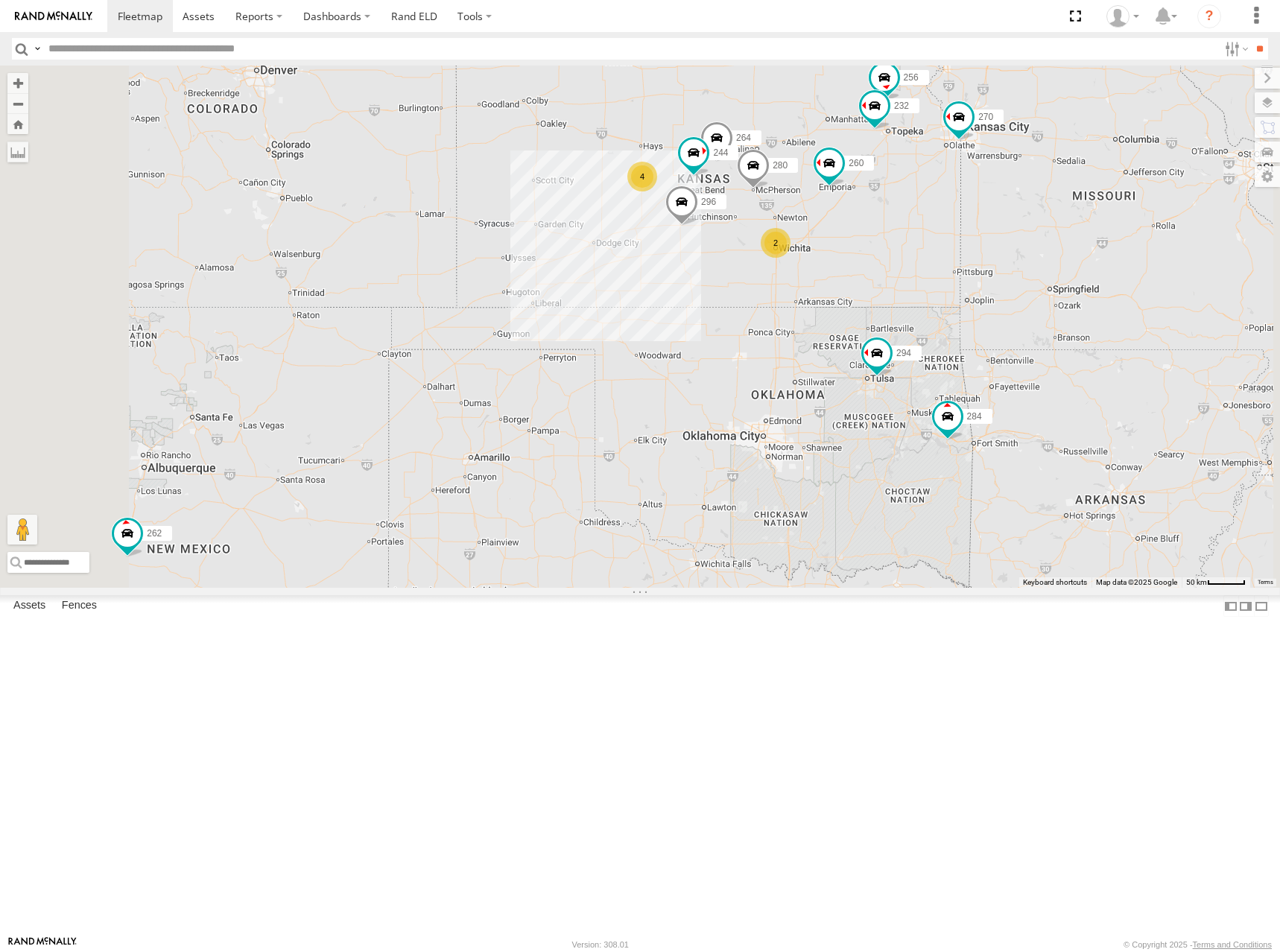
drag, startPoint x: 1038, startPoint y: 261, endPoint x: 1045, endPoint y: 204, distance: 57.4
click at [1045, 204] on div "270 292 272 280 296 284 302 294 260 262 282 244 298 256 232 264 266 4 2 2" at bounding box center [640, 326] width 1280 height 522
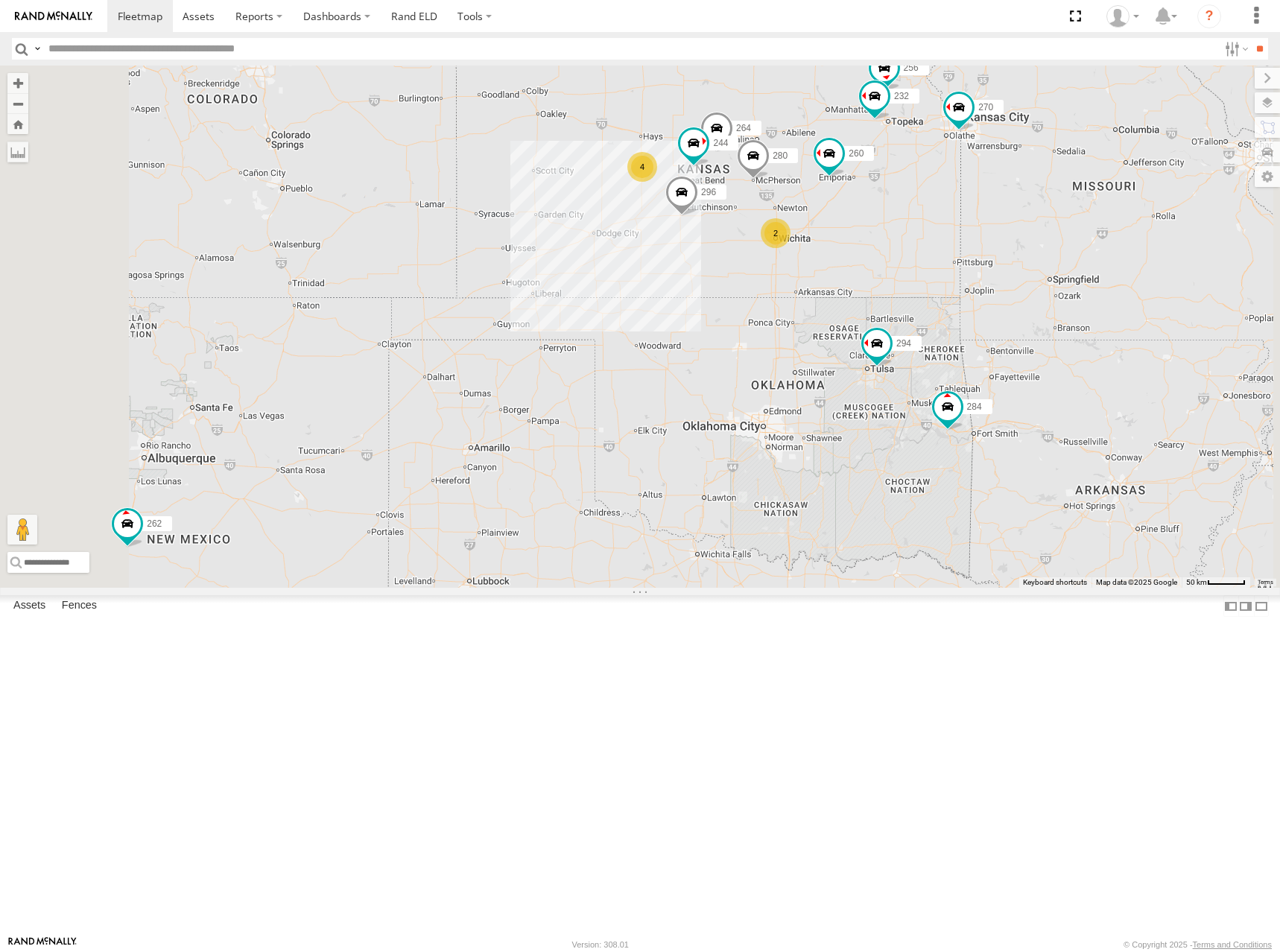
drag, startPoint x: 1005, startPoint y: 254, endPoint x: 1004, endPoint y: 236, distance: 18.0
click at [1004, 236] on div "270 292 272 280 296 284 302 294 260 262 282 244 298 256 232 264 266 4 2 2" at bounding box center [640, 326] width 1280 height 522
drag, startPoint x: 992, startPoint y: 243, endPoint x: 989, endPoint y: 255, distance: 12.4
click at [989, 255] on div "270 292 272 280 296 284 302 294 260 262 282 244 298 256 232 264 266 4 2 2" at bounding box center [640, 326] width 1280 height 522
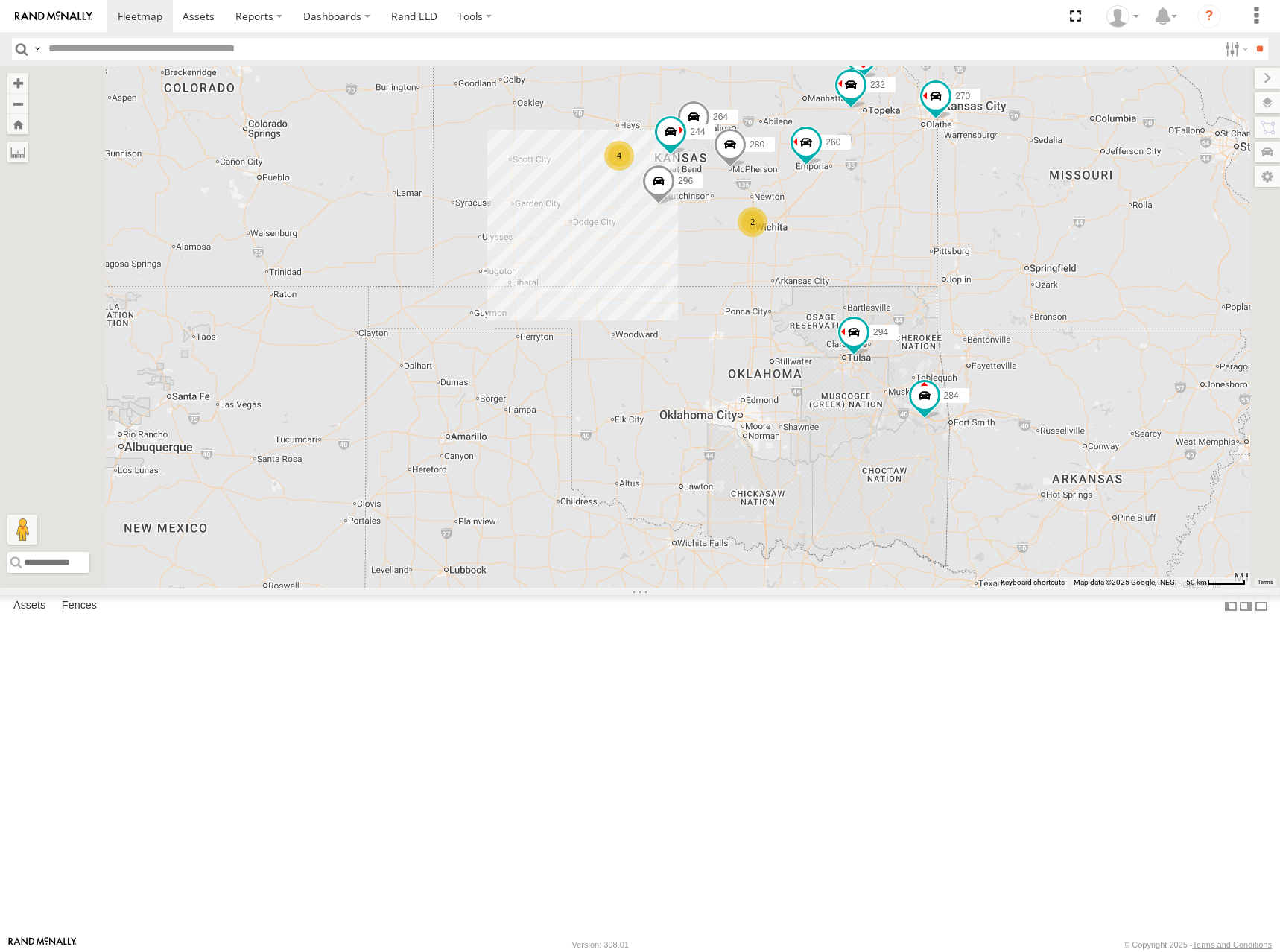
drag, startPoint x: 988, startPoint y: 236, endPoint x: 968, endPoint y: 224, distance: 23.3
click at [968, 224] on div "244 270 292 272 280 256 232 296 284 264 302 294 260 4 2 2" at bounding box center [640, 326] width 1280 height 522
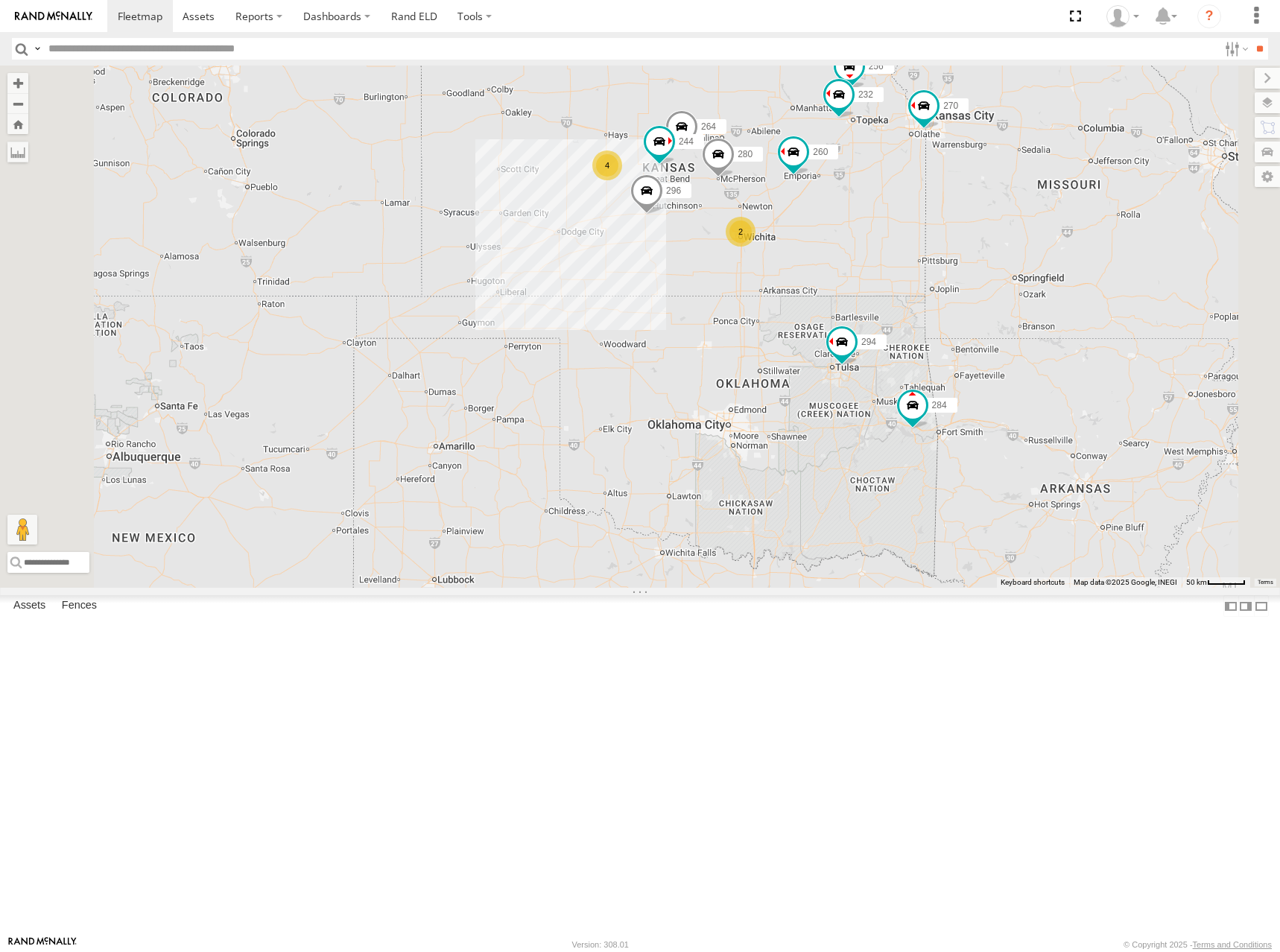
drag, startPoint x: 954, startPoint y: 234, endPoint x: 940, endPoint y: 246, distance: 18.4
click at [940, 246] on div "244 270 292 272 280 256 232 296 284 264 302 294 260 4 2 2" at bounding box center [640, 326] width 1280 height 522
drag, startPoint x: 940, startPoint y: 246, endPoint x: 935, endPoint y: 239, distance: 8.6
click at [935, 239] on div "244 270 292 272 280 256 232 296 284 264 302 294 260 4 2 2" at bounding box center [640, 326] width 1280 height 522
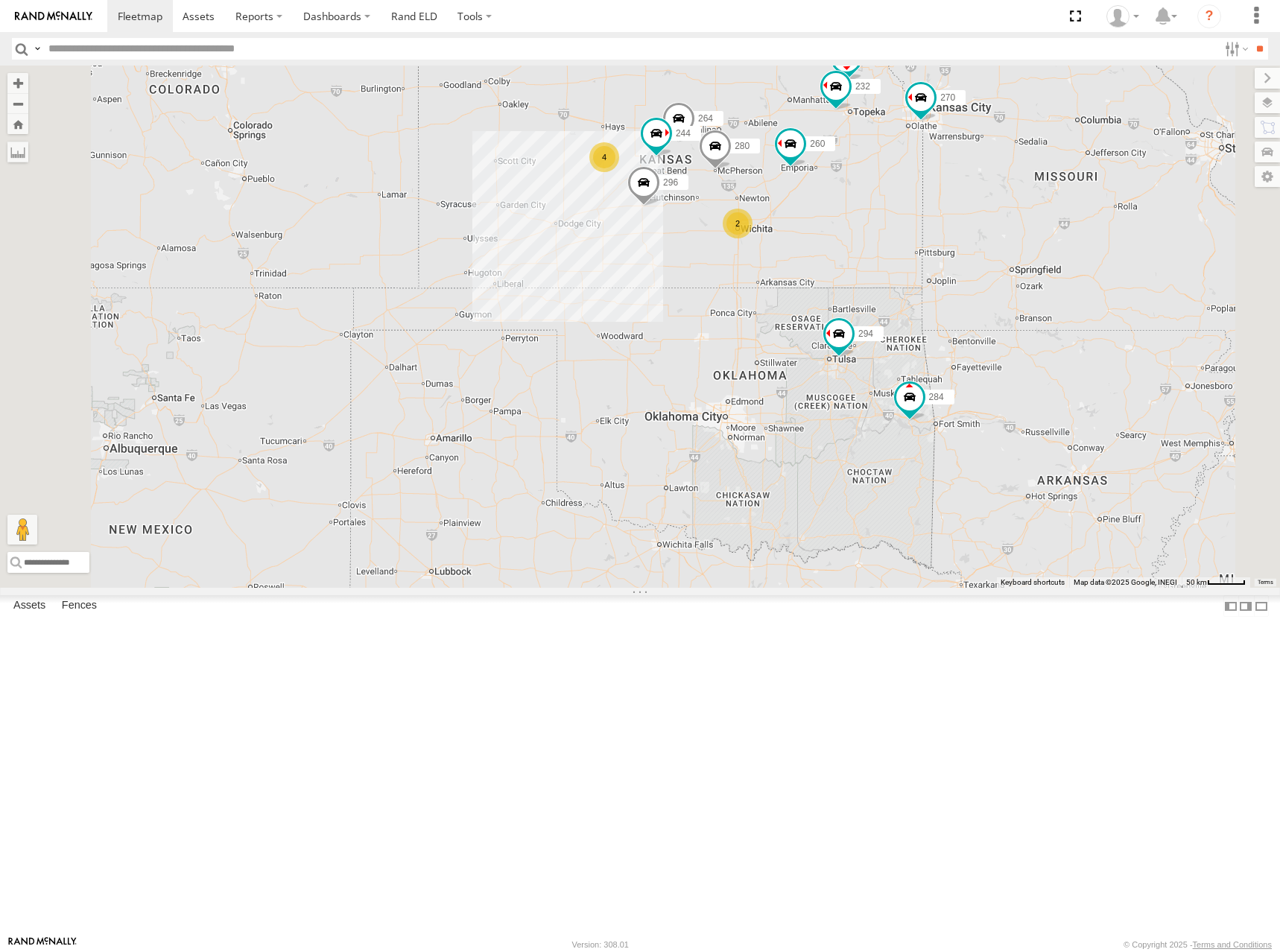
drag, startPoint x: 917, startPoint y: 265, endPoint x: 915, endPoint y: 251, distance: 14.1
click at [915, 251] on div "244 270 292 272 280 256 232 296 284 264 302 294 260 4 2 2" at bounding box center [640, 326] width 1280 height 522
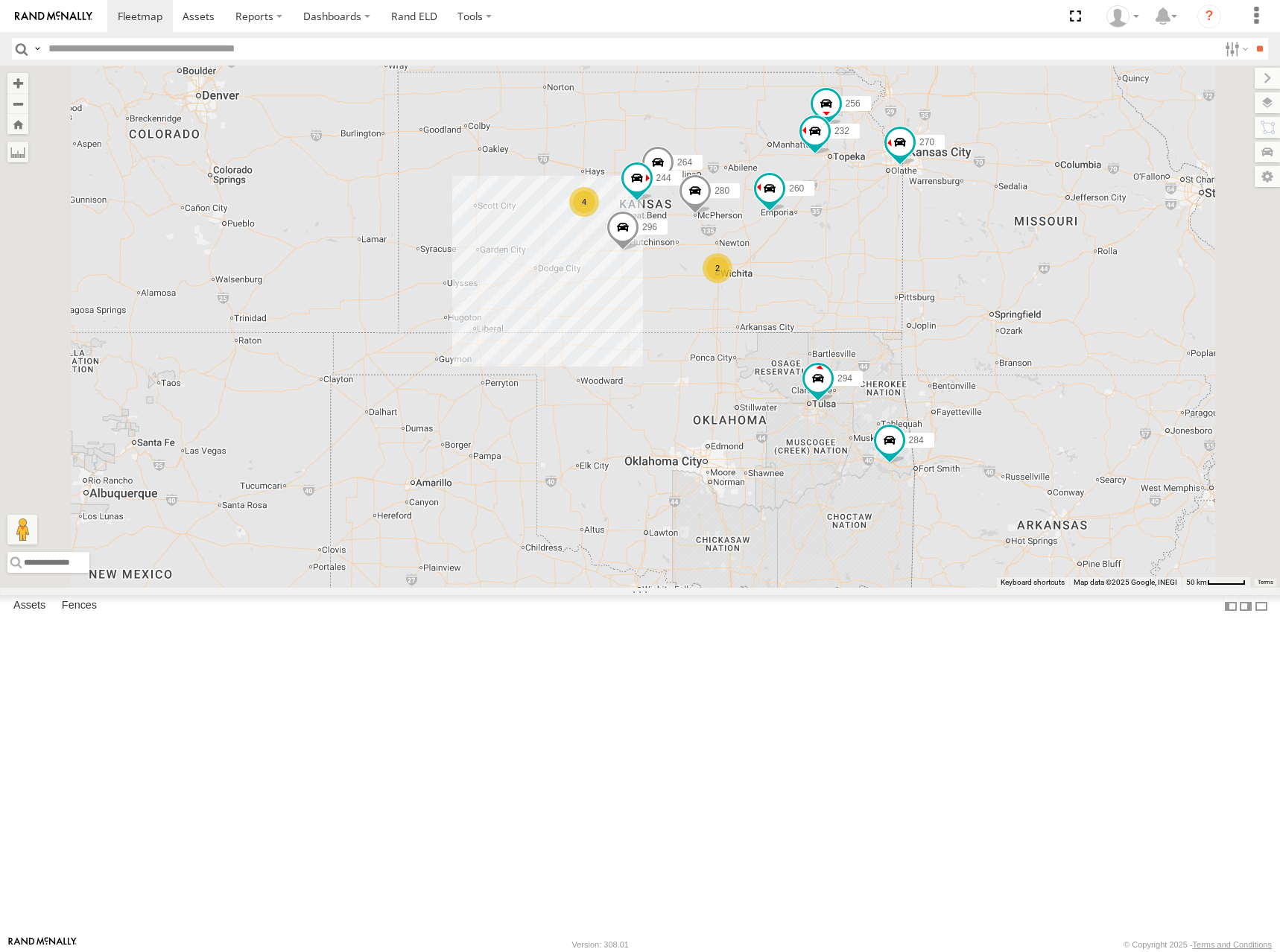
drag, startPoint x: 1145, startPoint y: 221, endPoint x: 1129, endPoint y: 295, distance: 75.7
click at [1129, 295] on div "244 270 292 272 280 256 232 296 284 264 302 294 260 4 2 2" at bounding box center [640, 326] width 1280 height 522
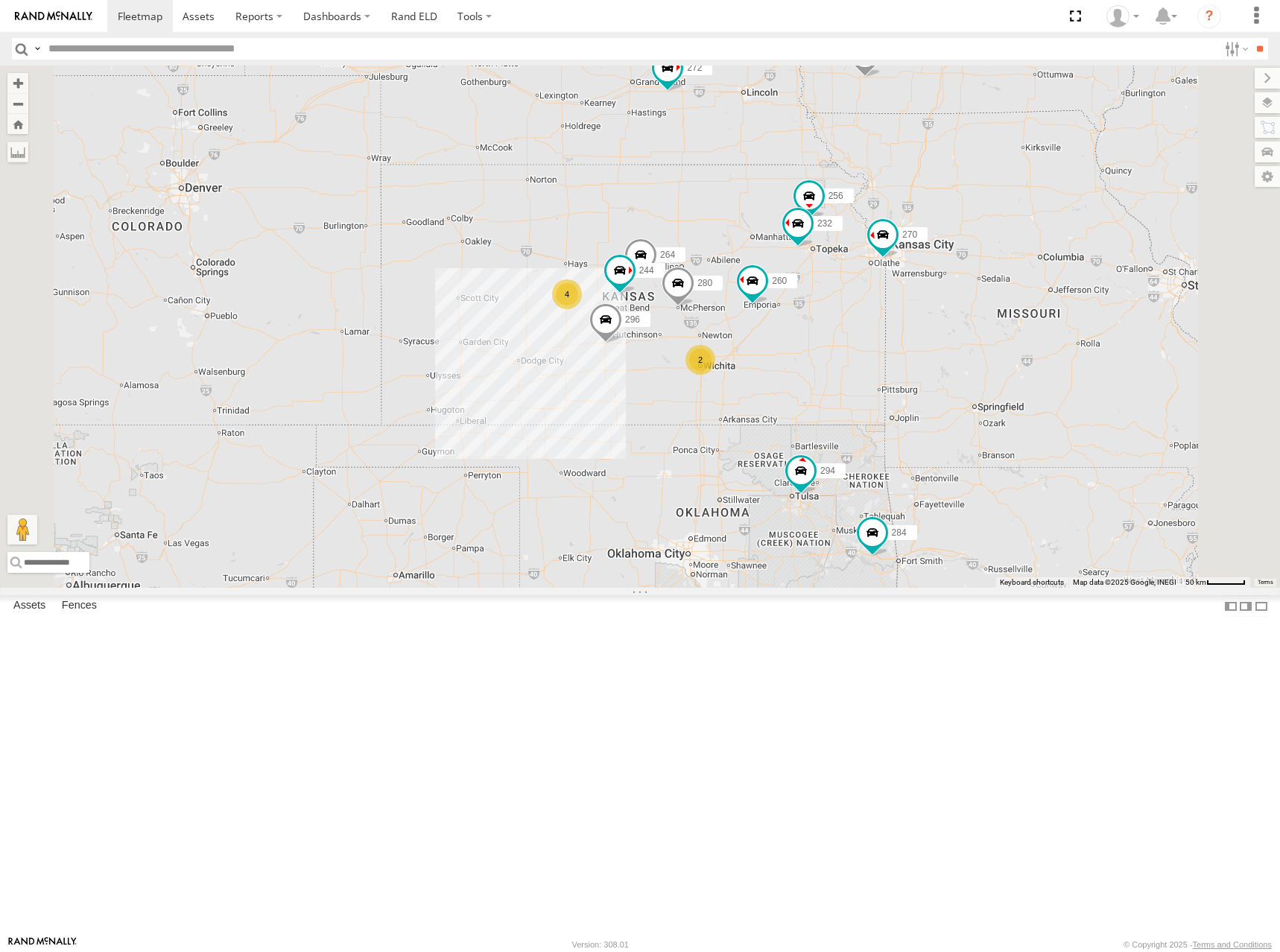
drag, startPoint x: 1136, startPoint y: 230, endPoint x: 1135, endPoint y: 248, distance: 18.0
click at [1135, 248] on div "244 270 292 272 280 256 232 296 284 264 302 294 260 4 2 2 298 266" at bounding box center [640, 326] width 1280 height 522
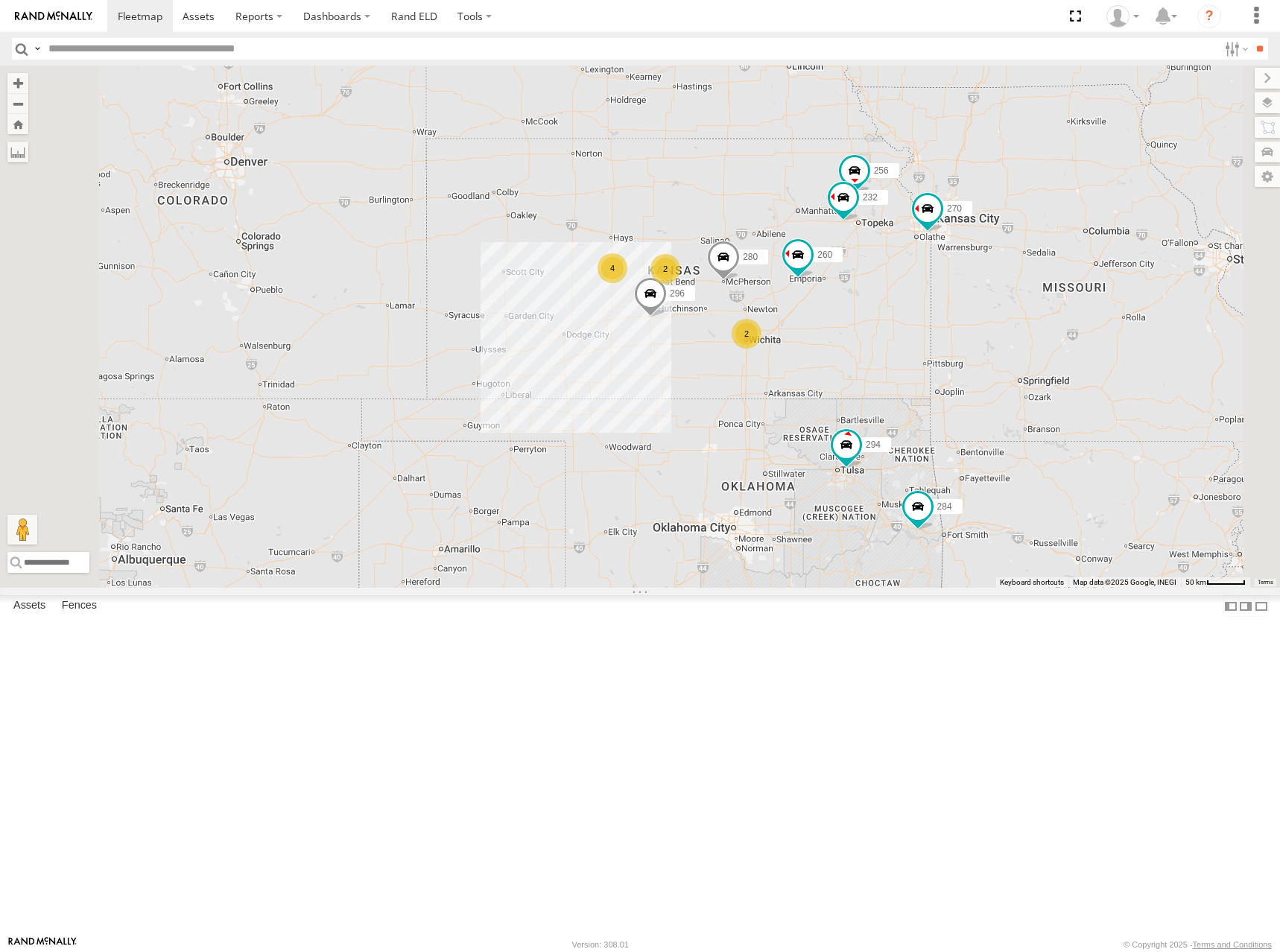
drag, startPoint x: 921, startPoint y: 387, endPoint x: 969, endPoint y: 354, distance: 58.2
click at [969, 354] on div "270 292 272 280 256 232 296 284 302 294 260 298 266 4 2 2 2" at bounding box center [640, 326] width 1280 height 522
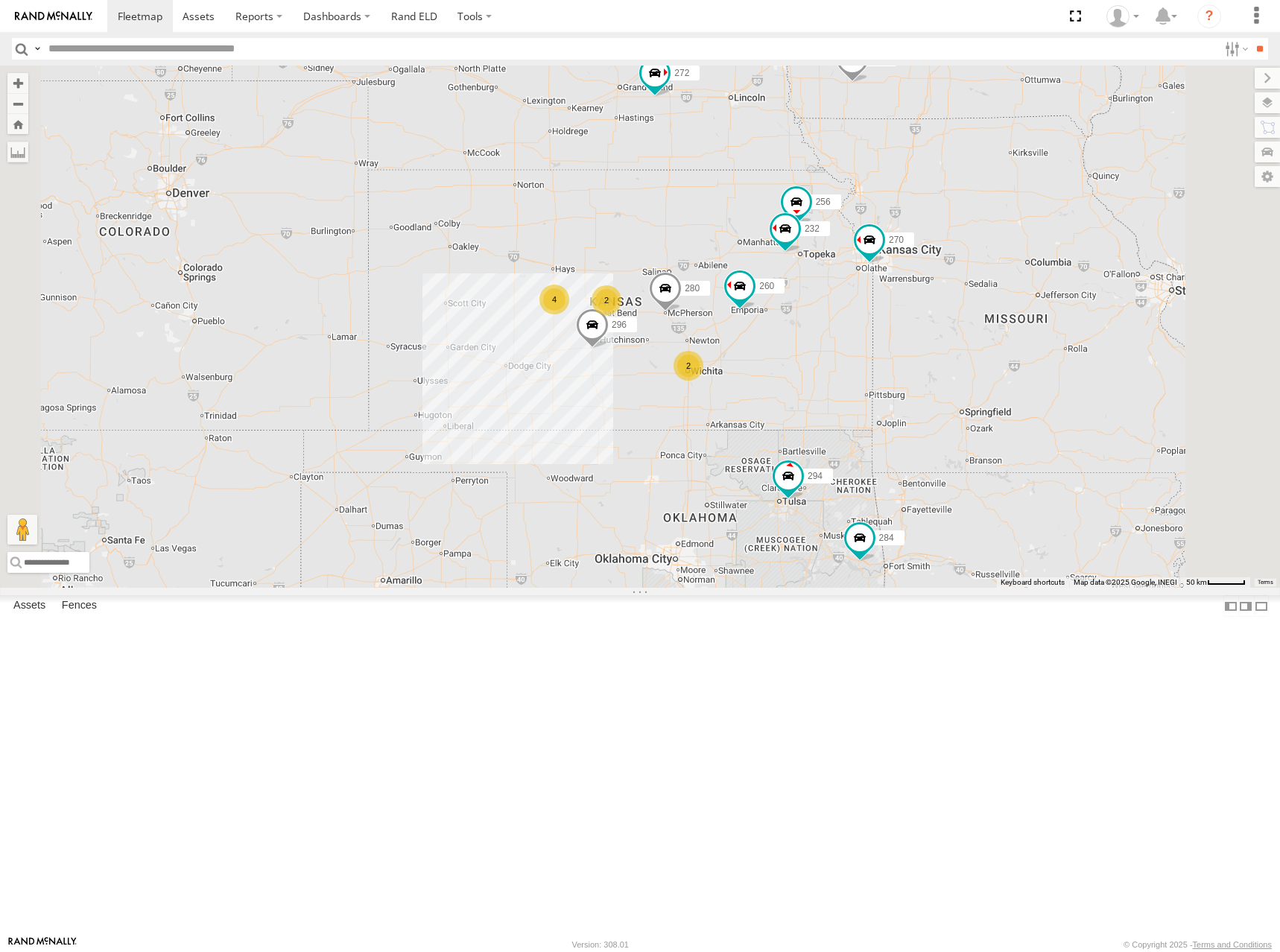
drag, startPoint x: 1016, startPoint y: 252, endPoint x: 905, endPoint y: 335, distance: 138.6
click at [932, 298] on div "270 292 272 280 256 232 296 284 302 294 260 298 266 4 2 2 2" at bounding box center [640, 326] width 1280 height 522
drag, startPoint x: 905, startPoint y: 335, endPoint x: 895, endPoint y: 273, distance: 62.8
click at [895, 273] on div "270 292 272 280 256 232 296 284 302 294 260 298 266 4 2 2 2" at bounding box center [640, 326] width 1280 height 522
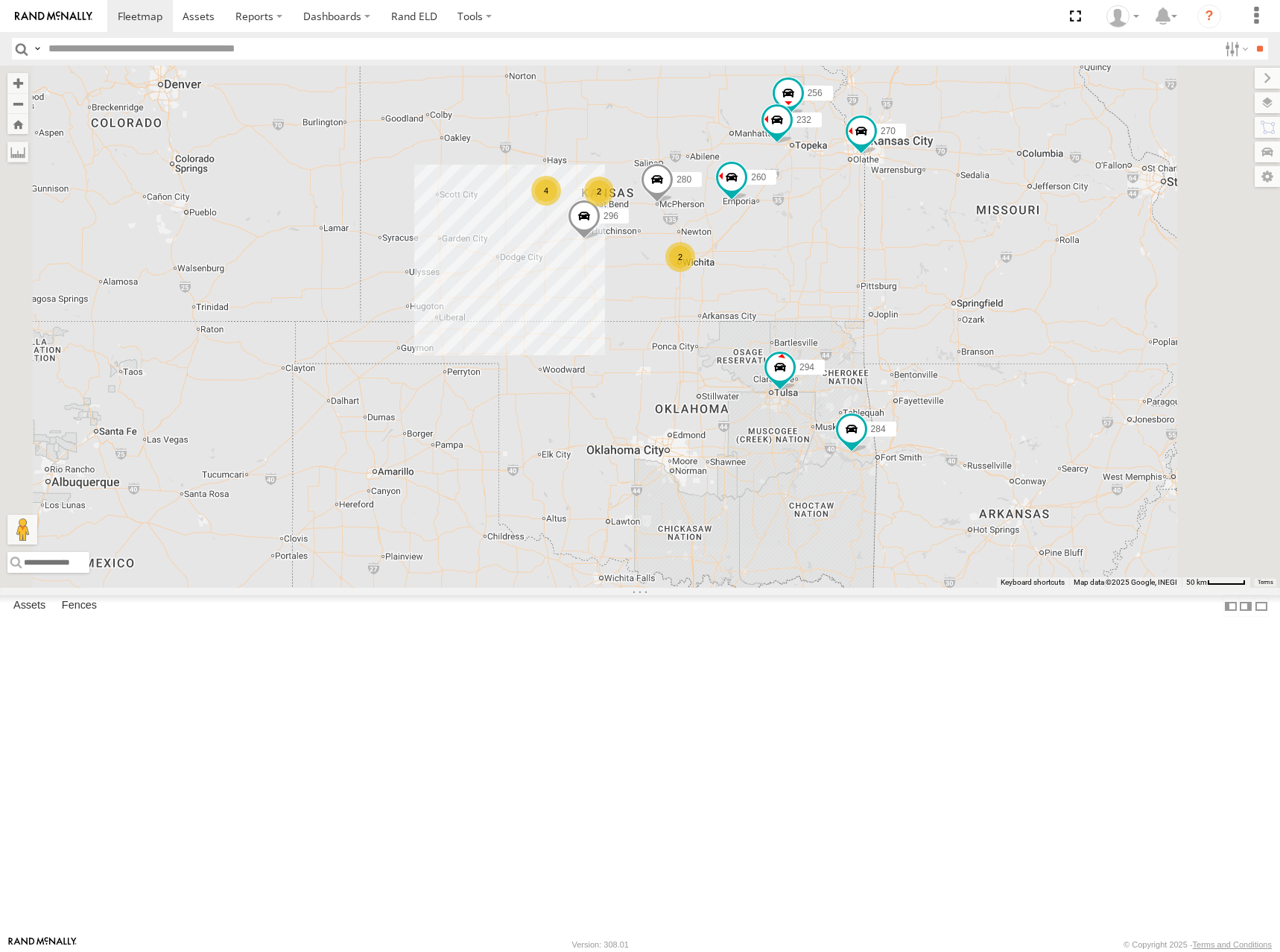
drag, startPoint x: 971, startPoint y: 443, endPoint x: 982, endPoint y: 377, distance: 66.9
click at [982, 377] on div "270 292 272 280 256 232 296 284 302 294 260 298 266 4 2 2 2" at bounding box center [640, 326] width 1280 height 522
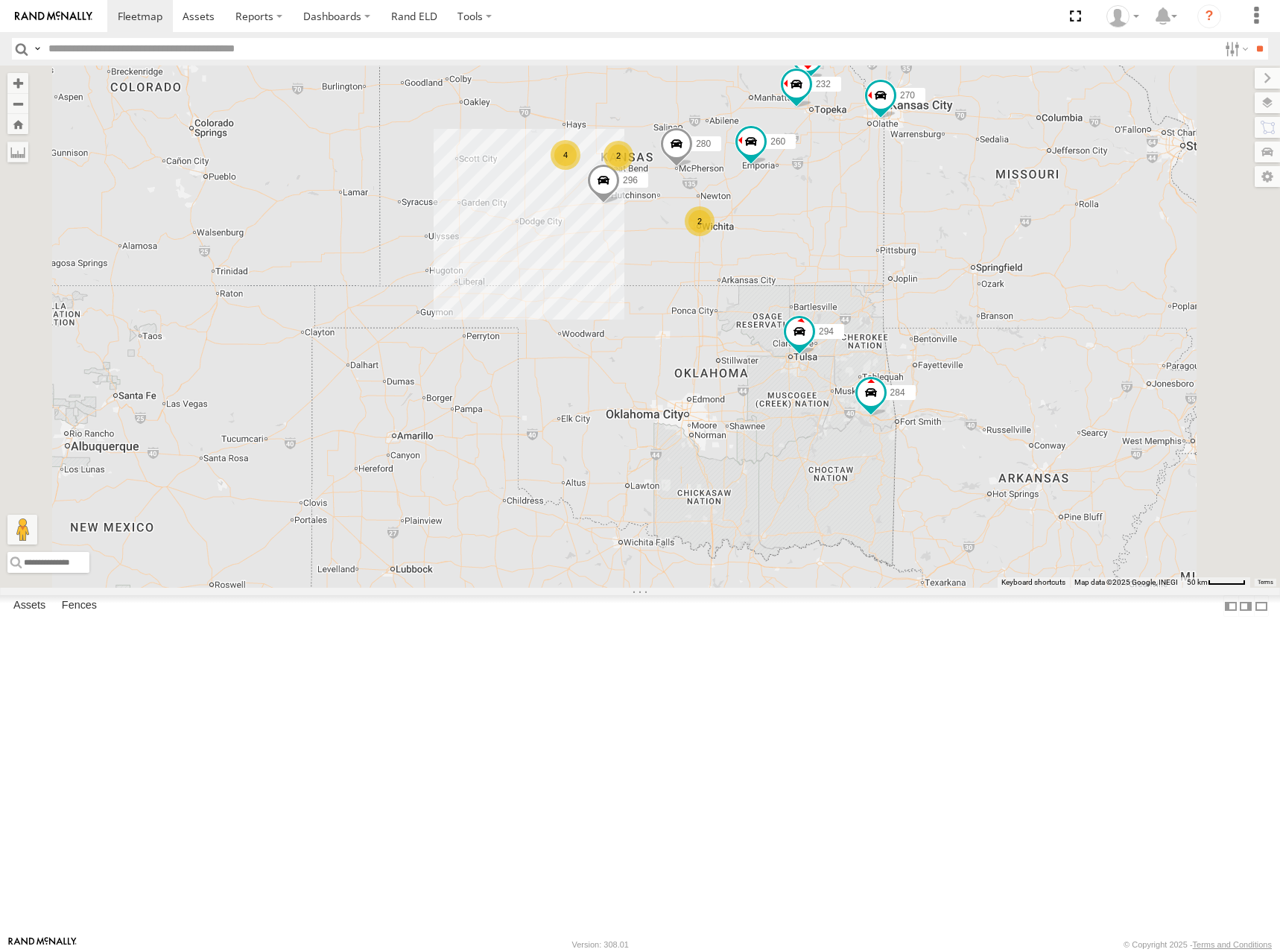
drag, startPoint x: 826, startPoint y: 154, endPoint x: 852, endPoint y: 225, distance: 75.6
click at [852, 225] on div "270 292 272 280 256 232 296 284 302 294 260 298 266 4 2 2" at bounding box center [640, 326] width 1280 height 522
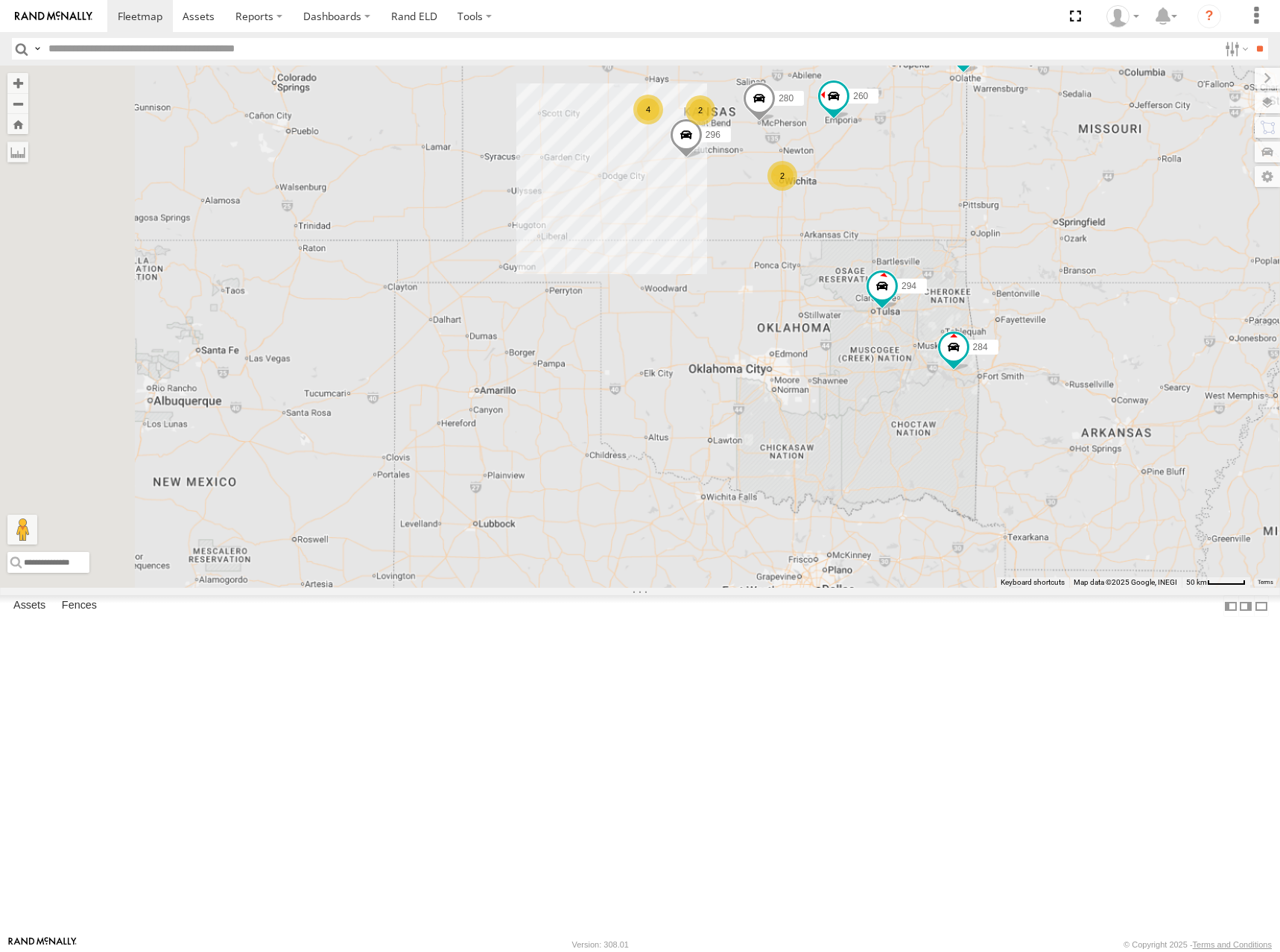
drag, startPoint x: 970, startPoint y: 194, endPoint x: 960, endPoint y: 218, distance: 26.0
click at [960, 218] on div "270 292 272 280 256 232 296 284 302 294 260 298 266 4 2 2" at bounding box center [640, 326] width 1280 height 522
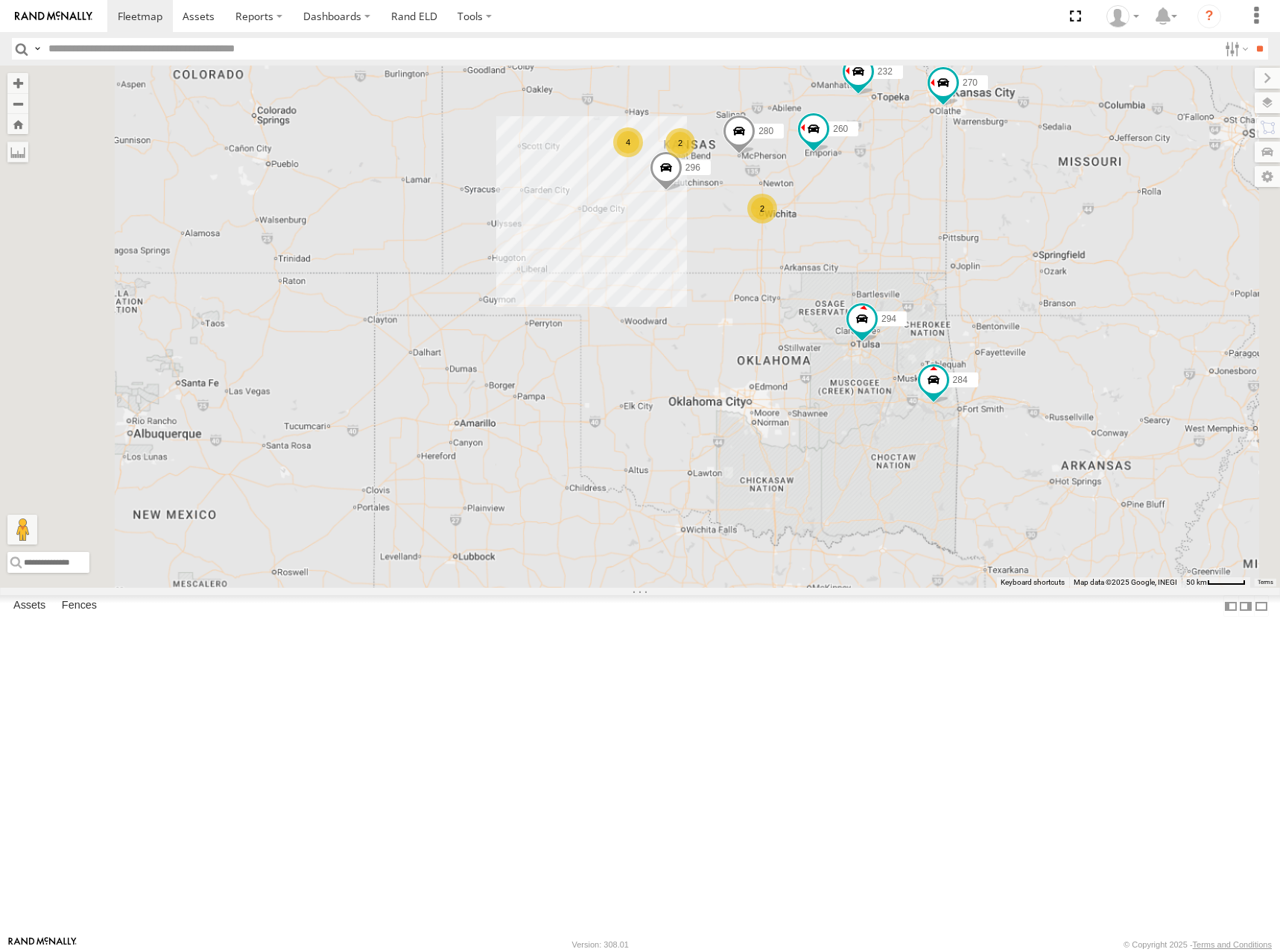
drag, startPoint x: 965, startPoint y: 197, endPoint x: 921, endPoint y: 244, distance: 64.4
click at [921, 244] on div "270 292 272 280 256 232 296 284 302 294 260 298 266 4 2 2" at bounding box center [640, 326] width 1280 height 522
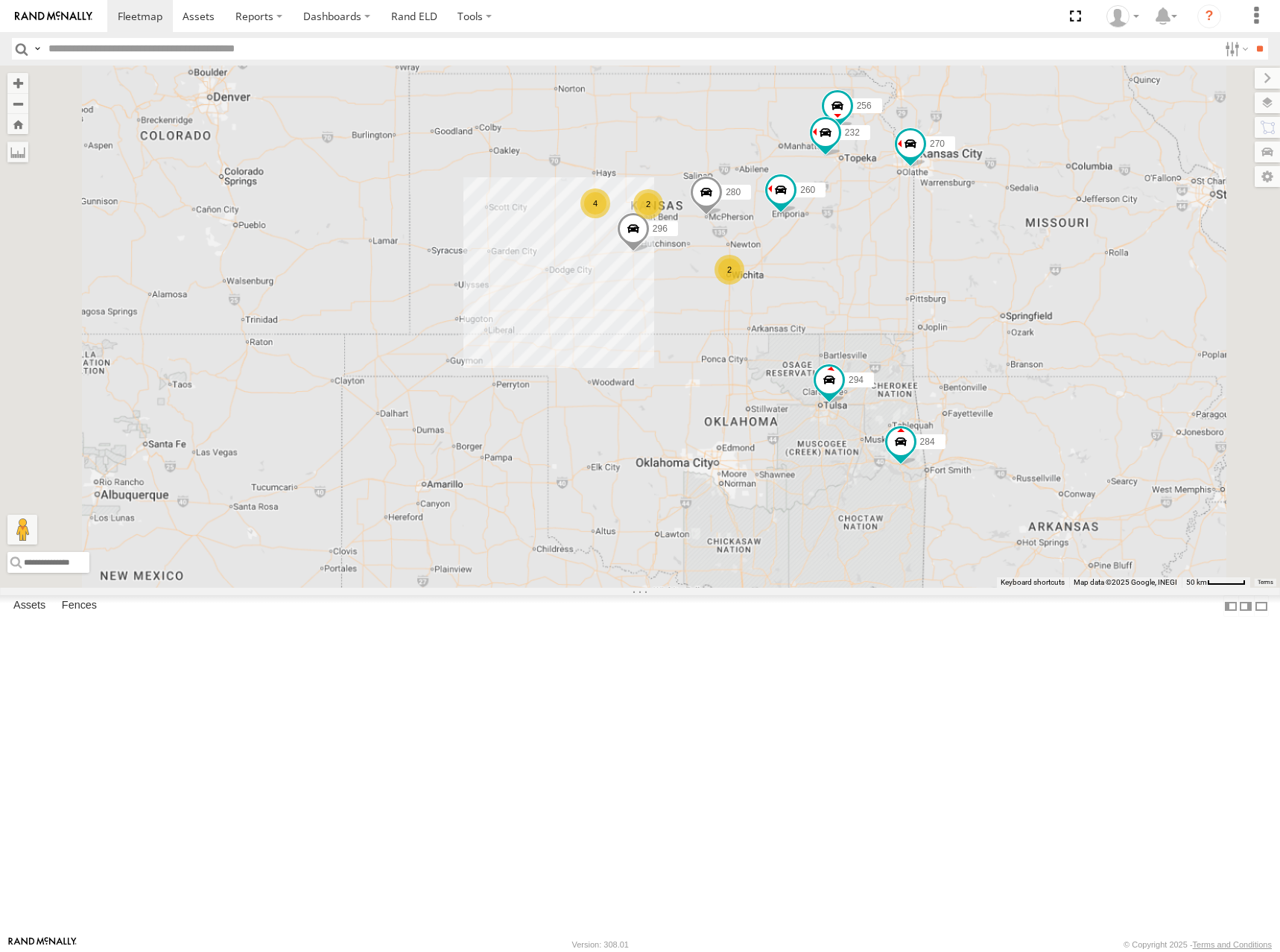
drag, startPoint x: 923, startPoint y: 227, endPoint x: 927, endPoint y: 254, distance: 27.3
click at [927, 254] on div "270 292 272 280 256 232 296 284 302 294 260 298 266 4 2 2 2" at bounding box center [640, 326] width 1280 height 522
